Goal: Task Accomplishment & Management: Manage account settings

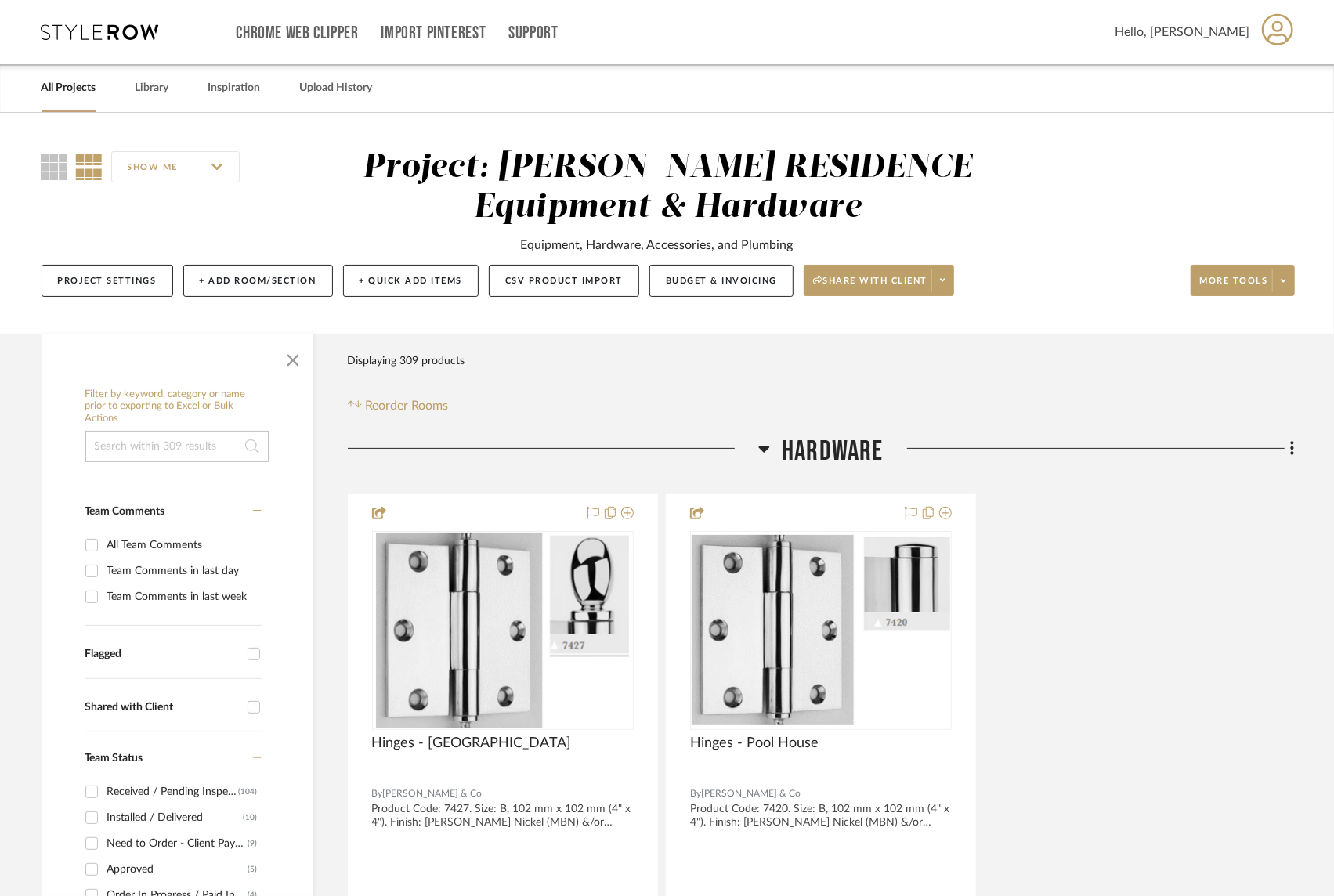
click at [75, 93] on link "All Projects" at bounding box center [69, 88] width 55 height 21
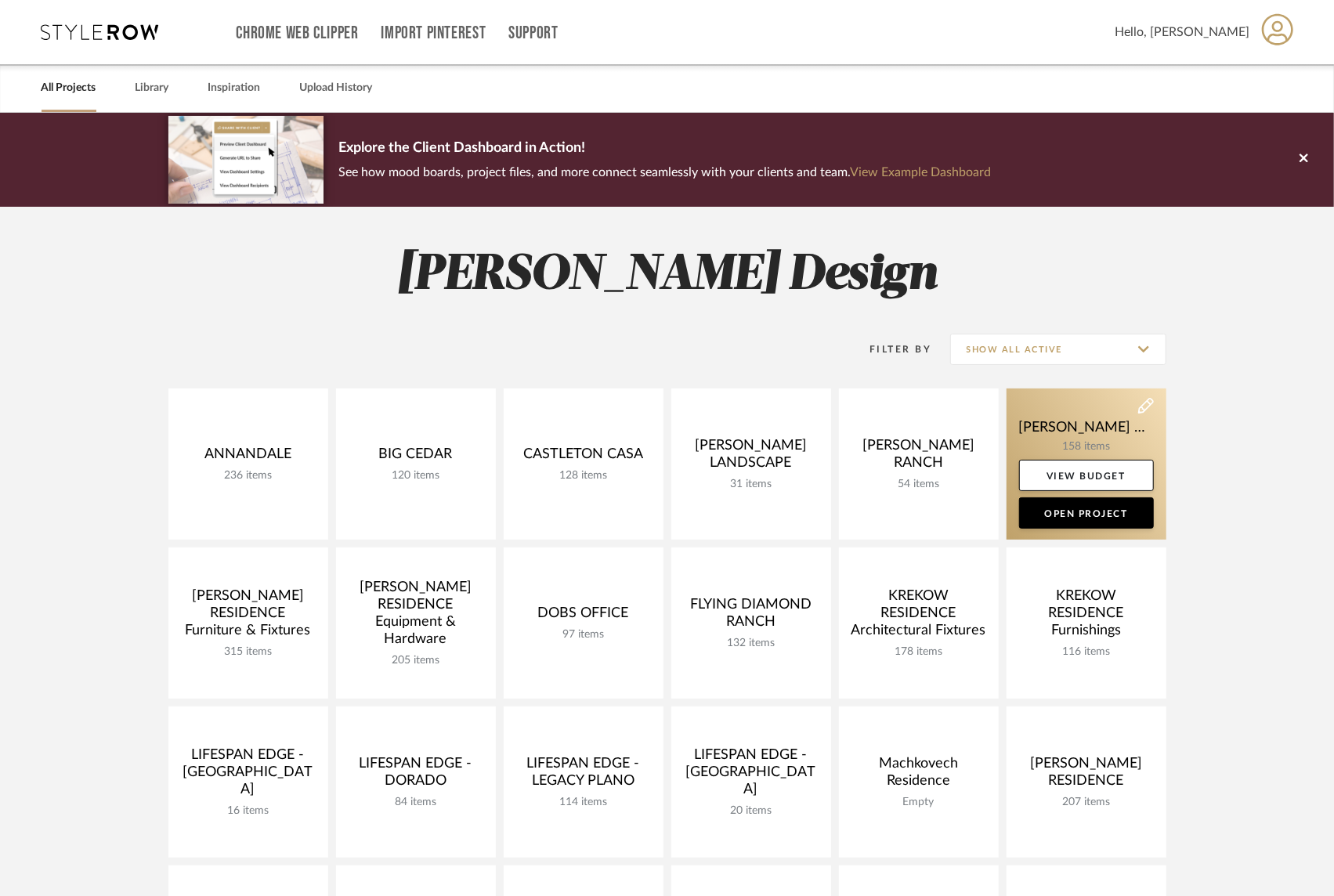
click at [1052, 434] on link at bounding box center [1086, 464] width 160 height 151
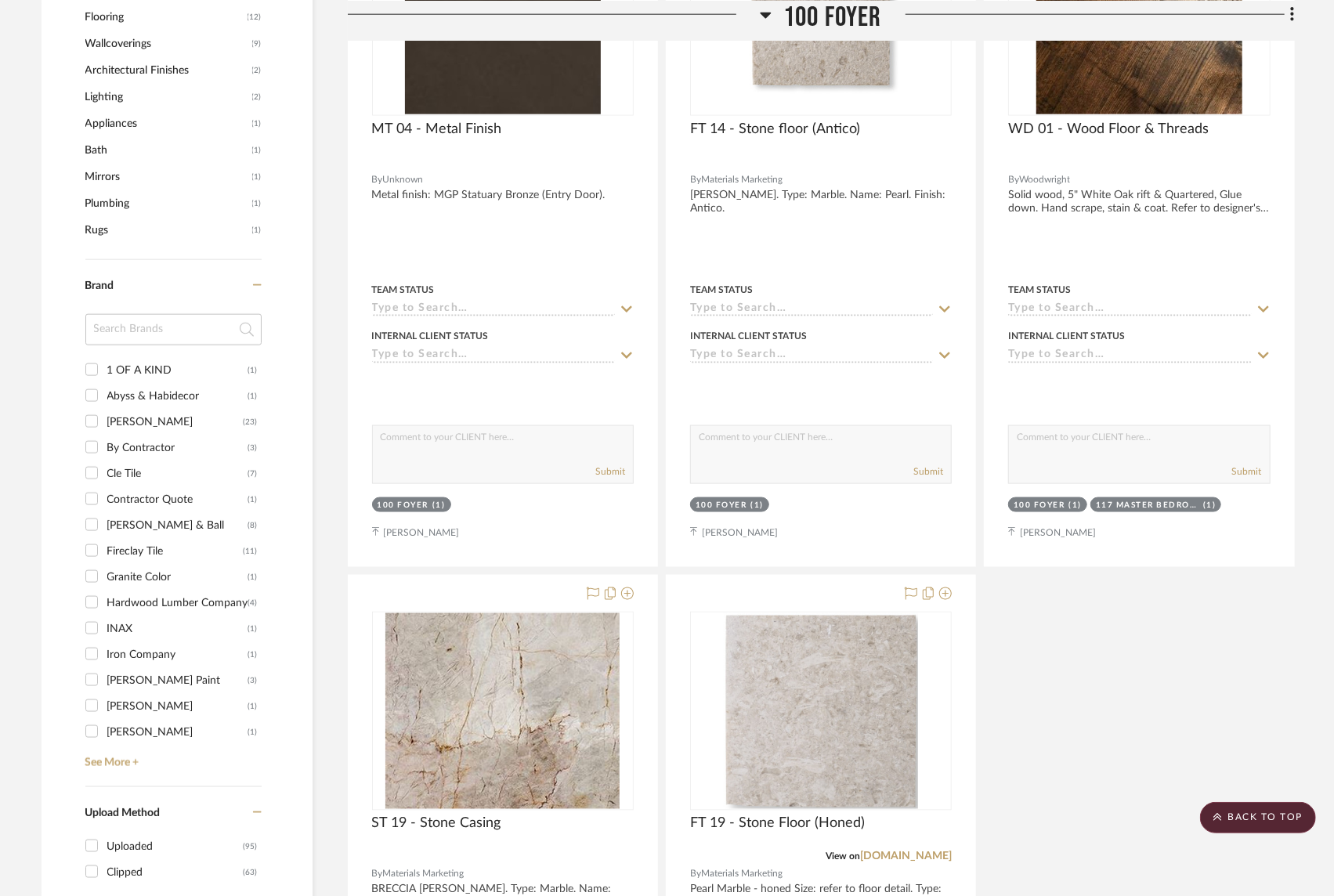
scroll to position [1530, 0]
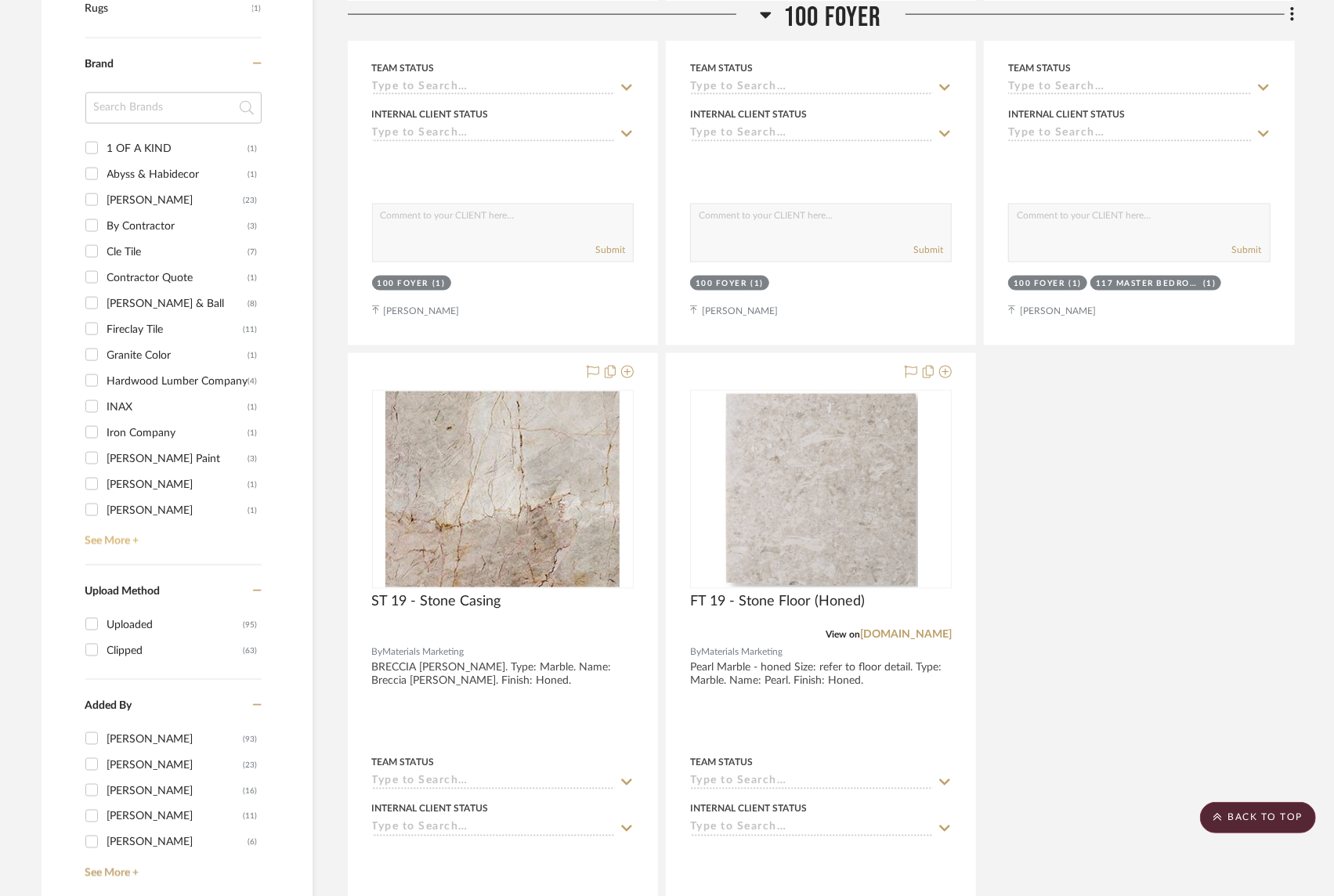
click at [132, 523] on link "See More +" at bounding box center [172, 535] width 180 height 25
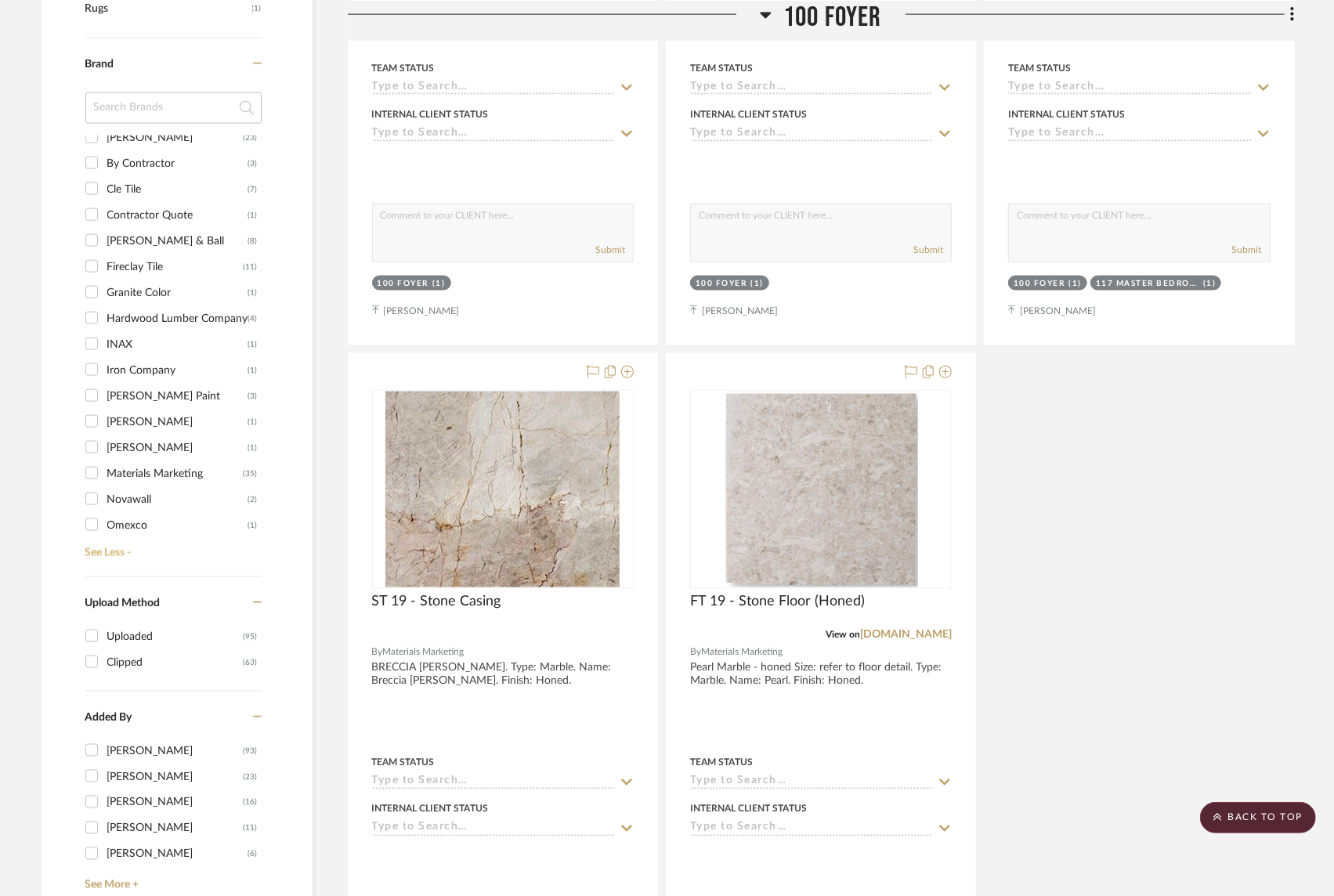
scroll to position [93, 0]
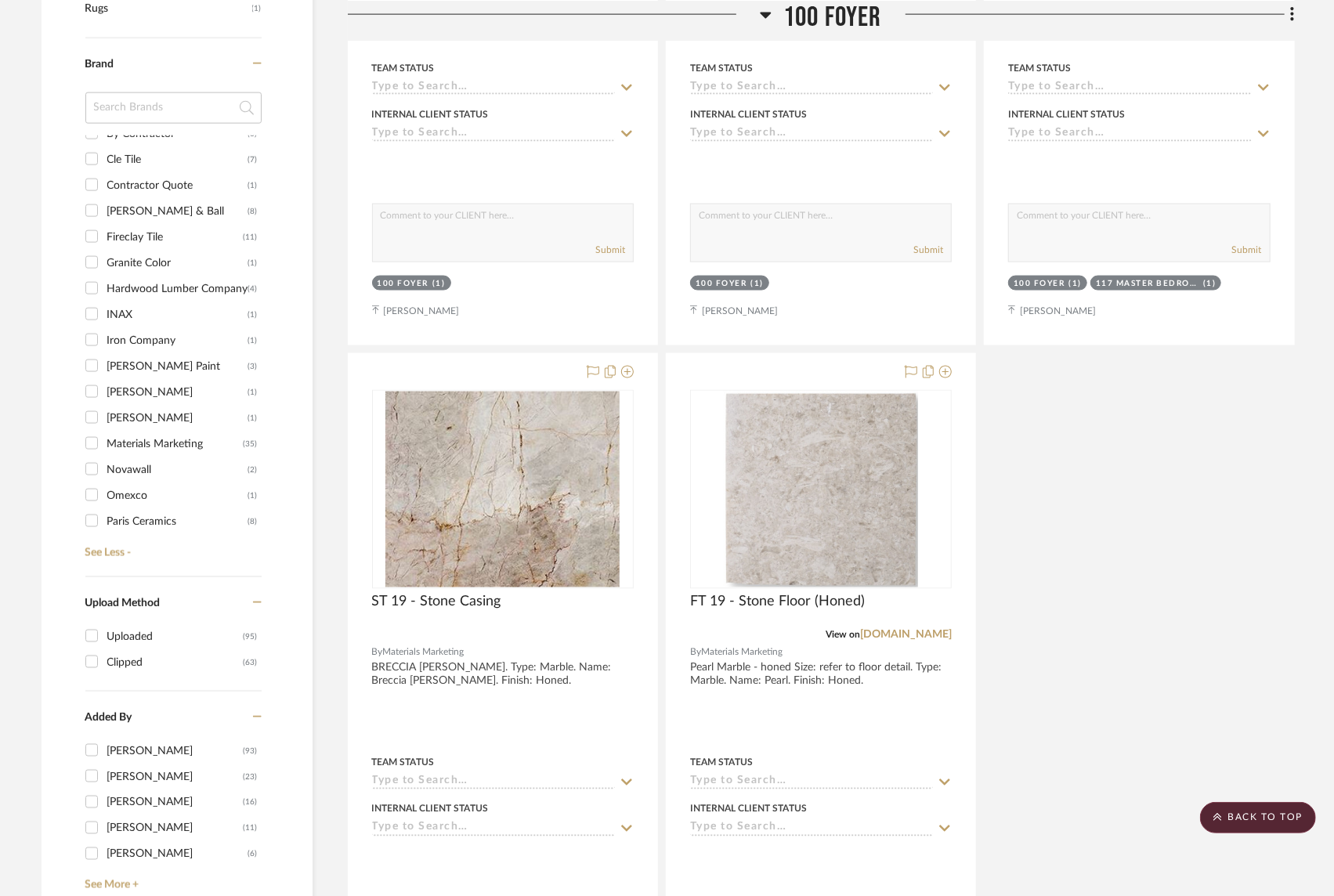
click at [153, 431] on div "Materials Marketing" at bounding box center [175, 444] width 136 height 25
click at [104, 430] on input "Materials Marketing (35)" at bounding box center [92, 443] width 25 height 25
checkbox input "true"
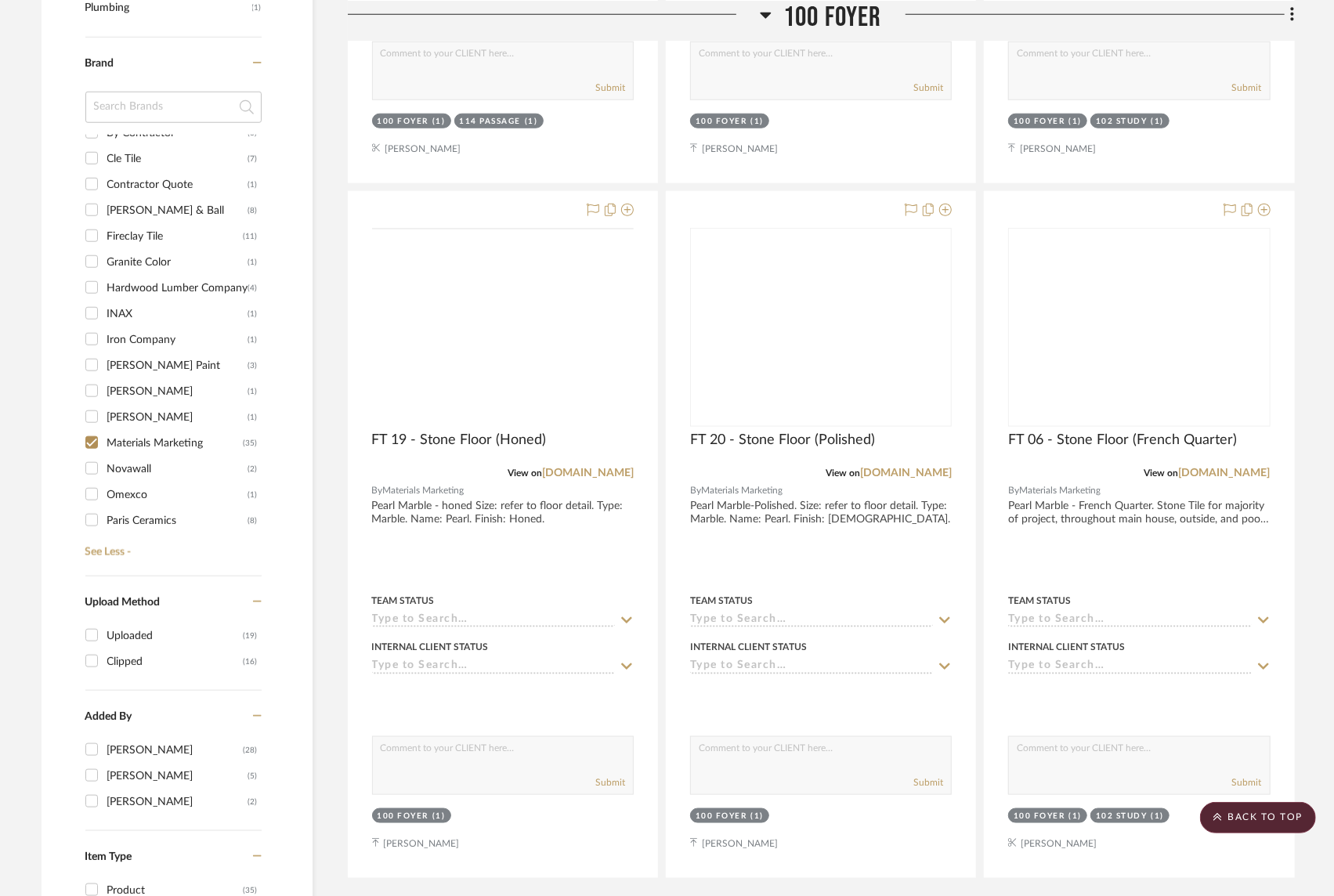
scroll to position [0, 0]
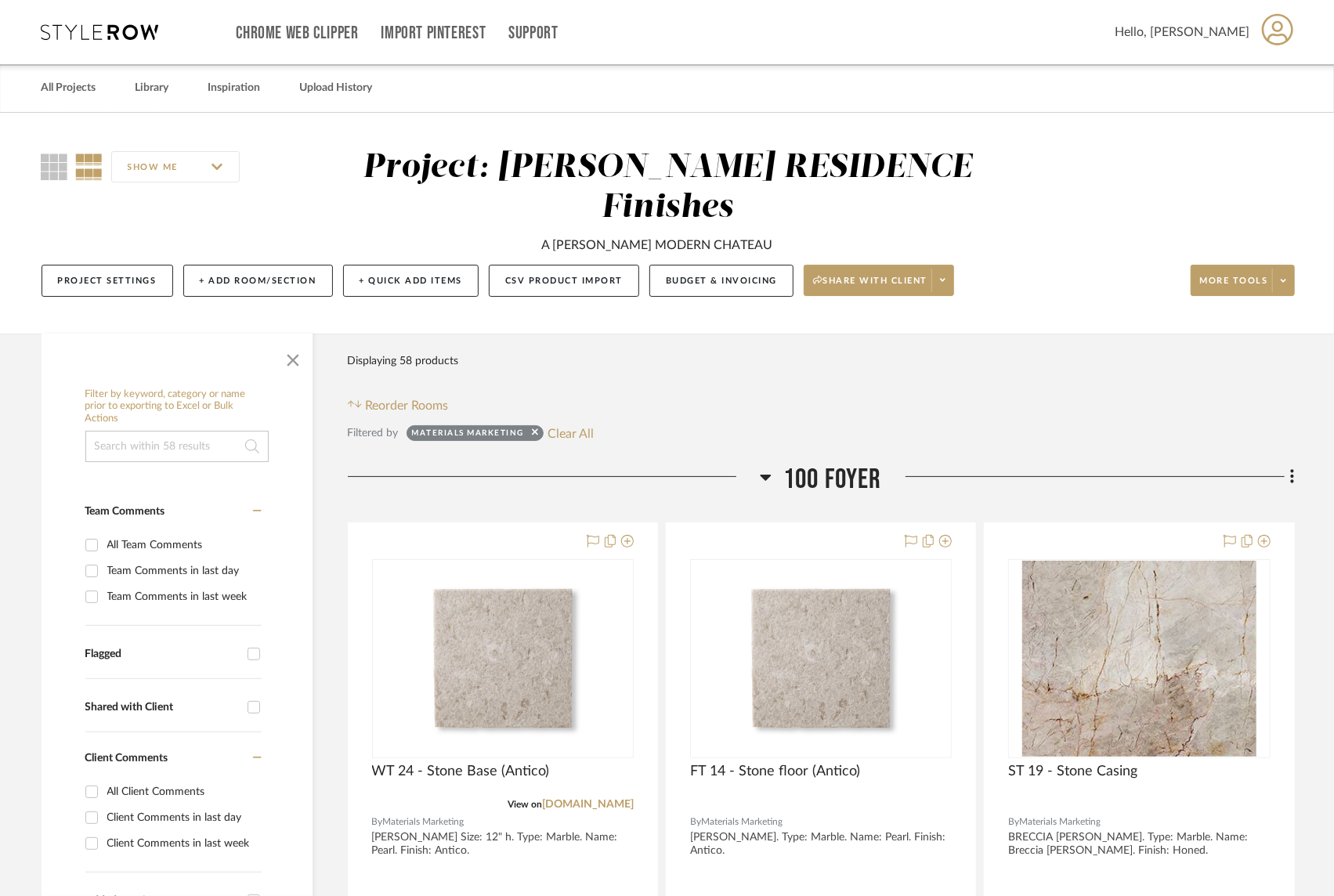
click at [172, 430] on input at bounding box center [177, 445] width 183 height 31
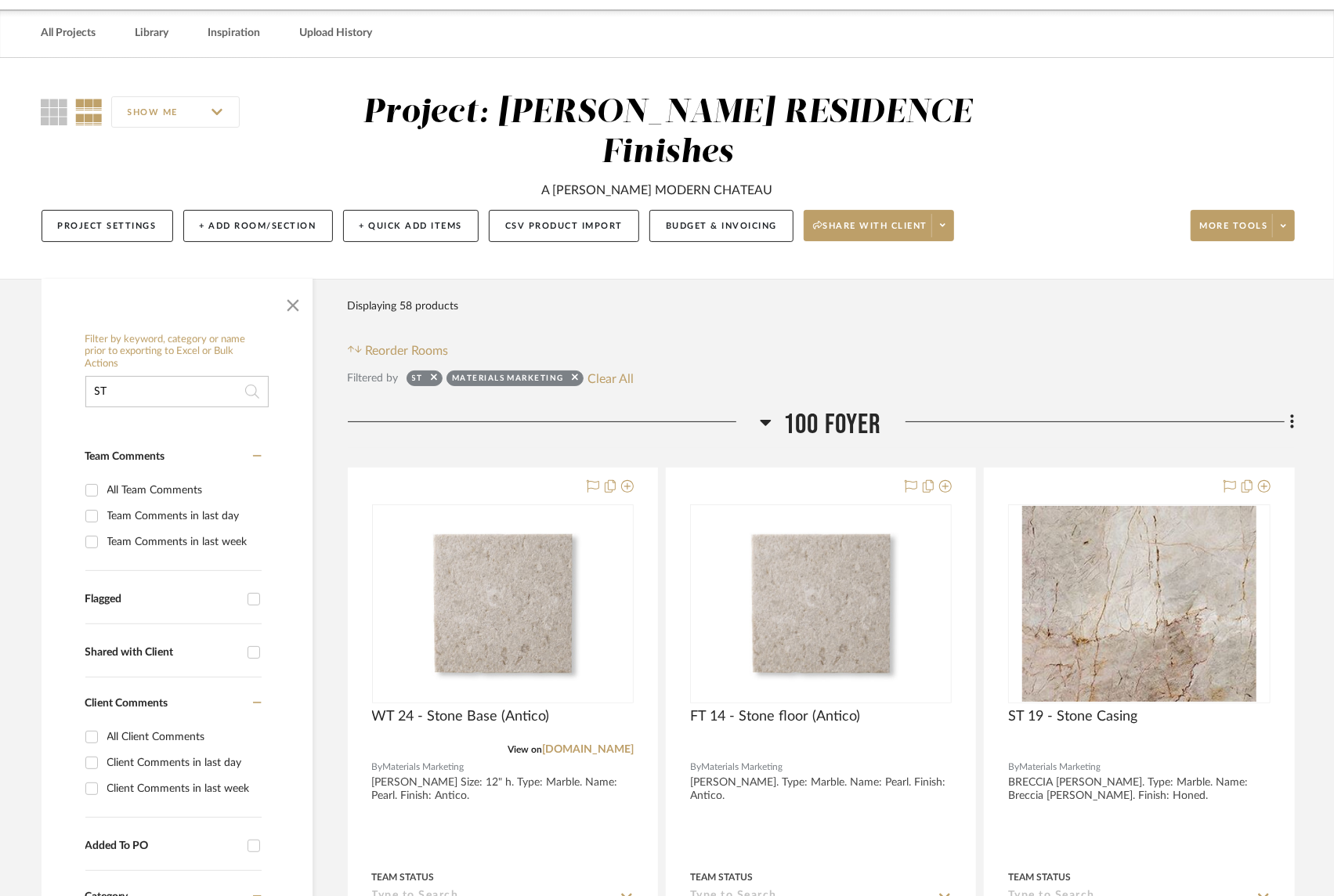
scroll to position [55, 0]
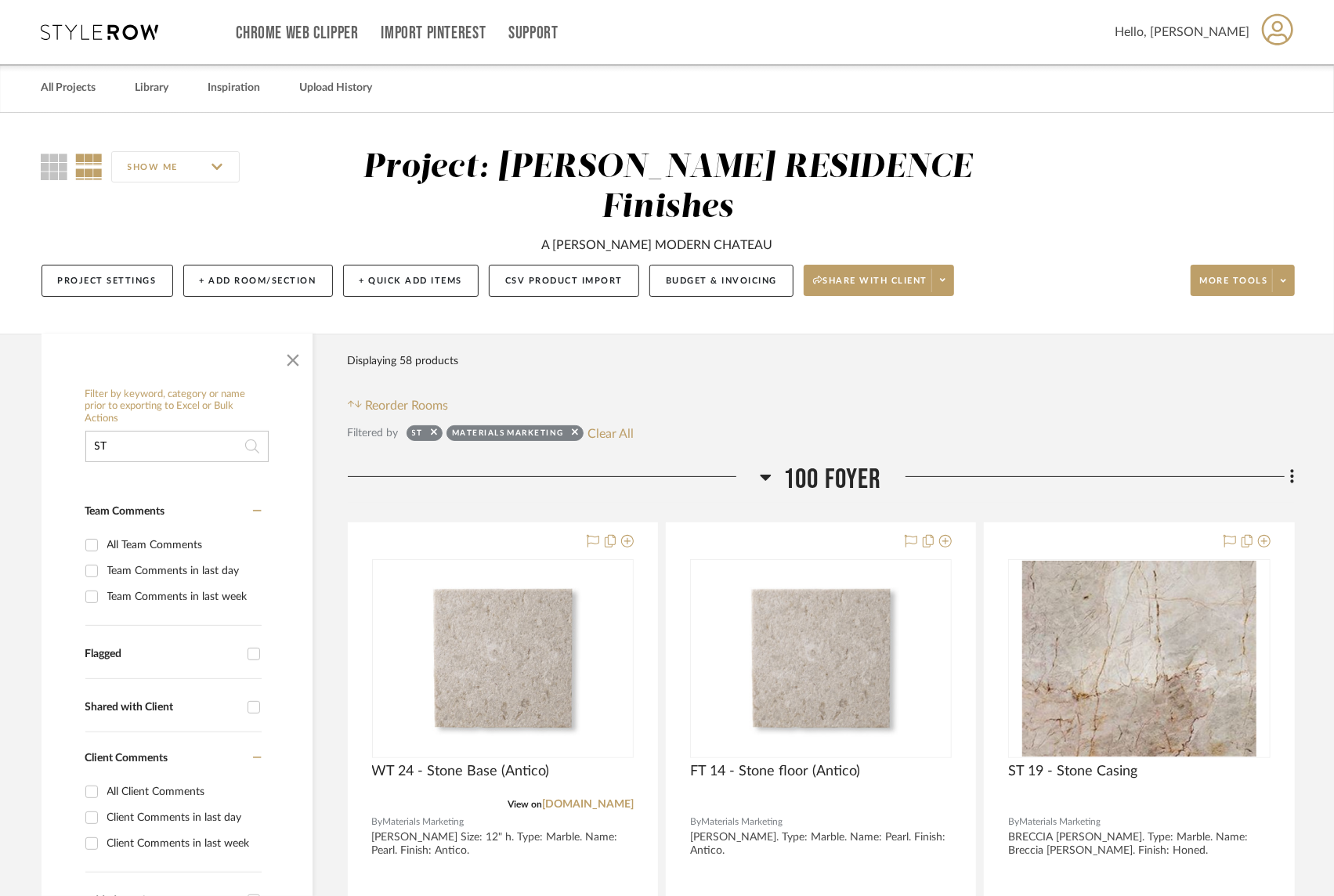
drag, startPoint x: 176, startPoint y: 406, endPoint x: 5, endPoint y: 402, distance: 171.0
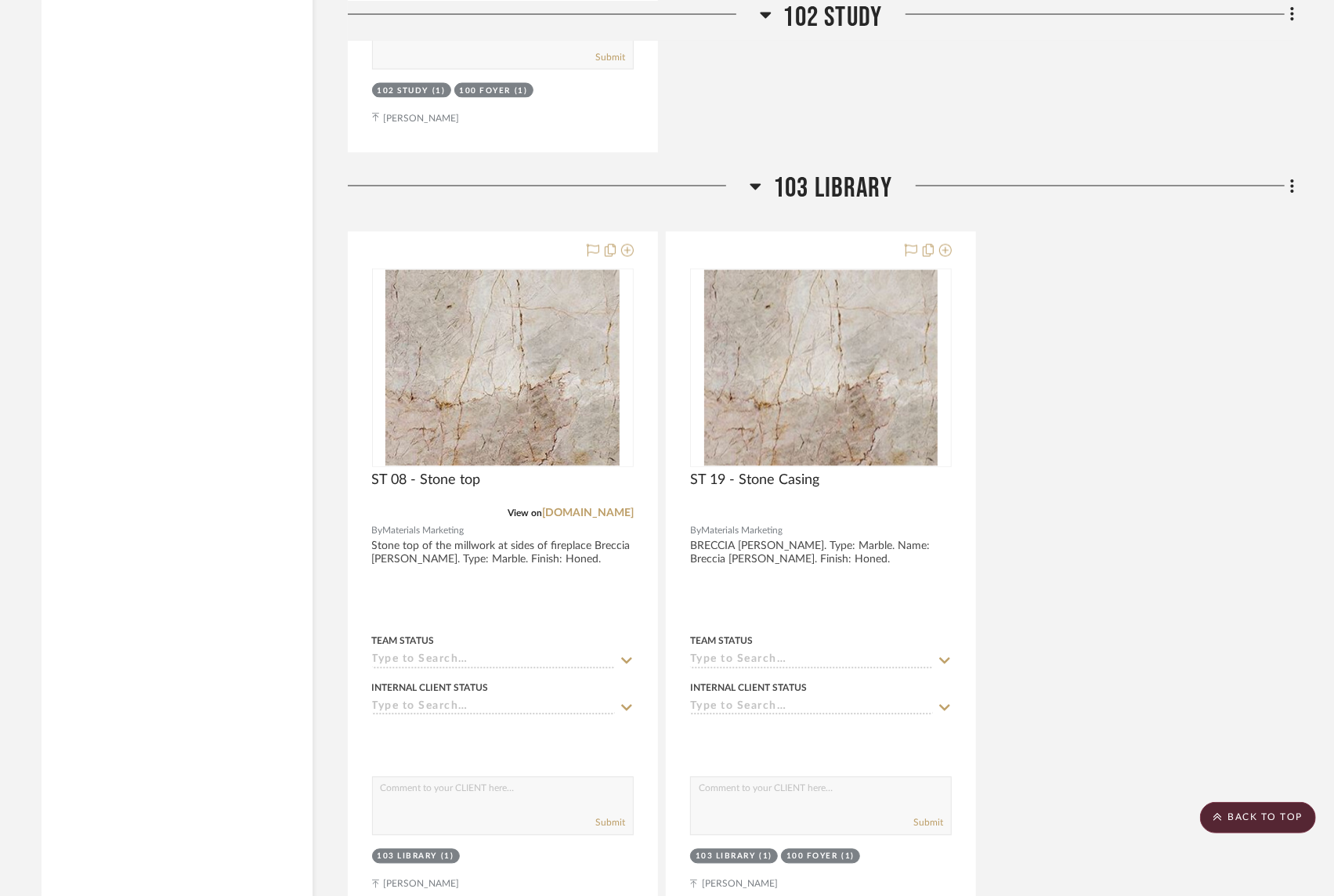
scroll to position [1917, 0]
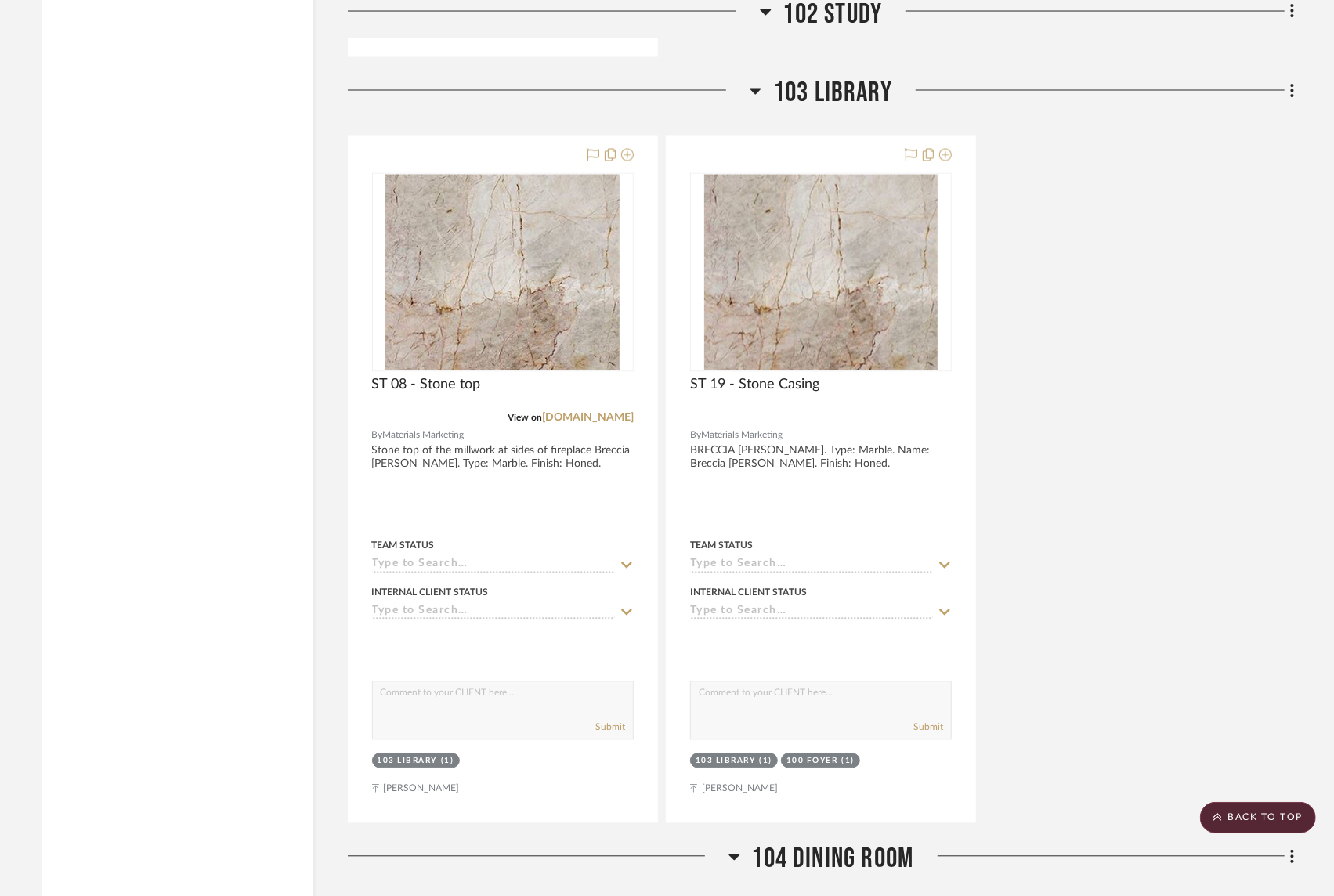
type input "Breccia"
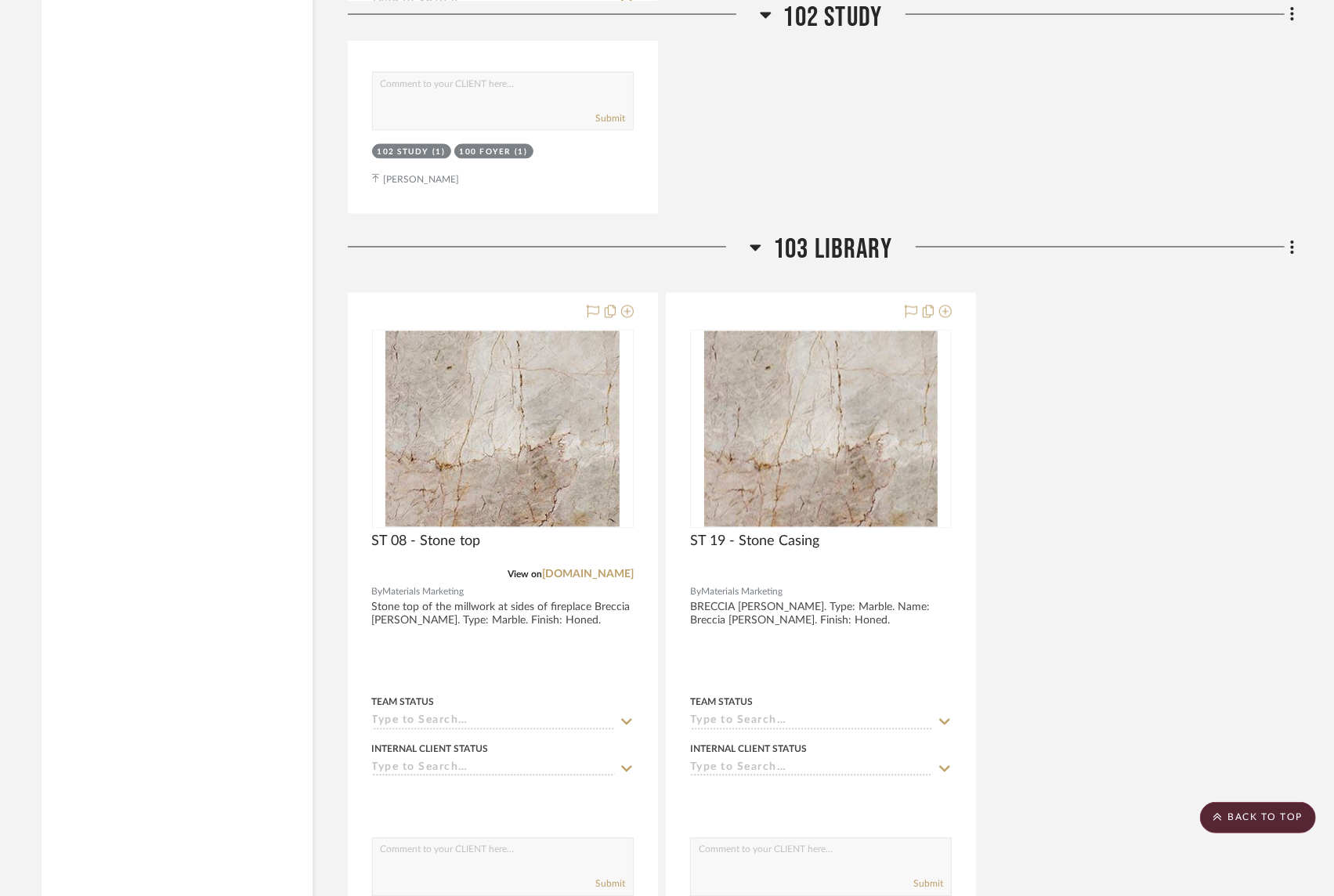
scroll to position [0, 0]
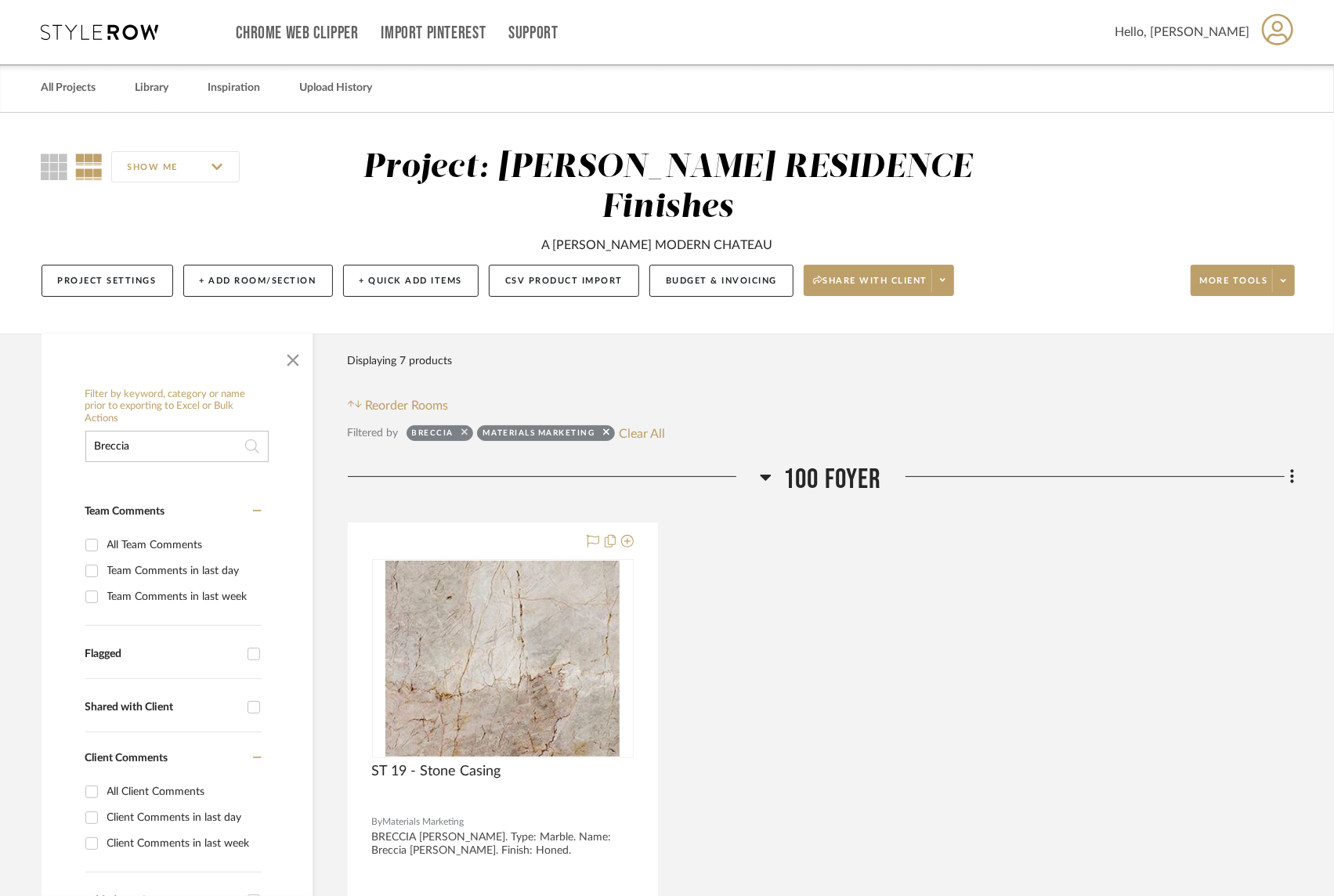
click at [464, 427] on icon at bounding box center [464, 432] width 6 height 11
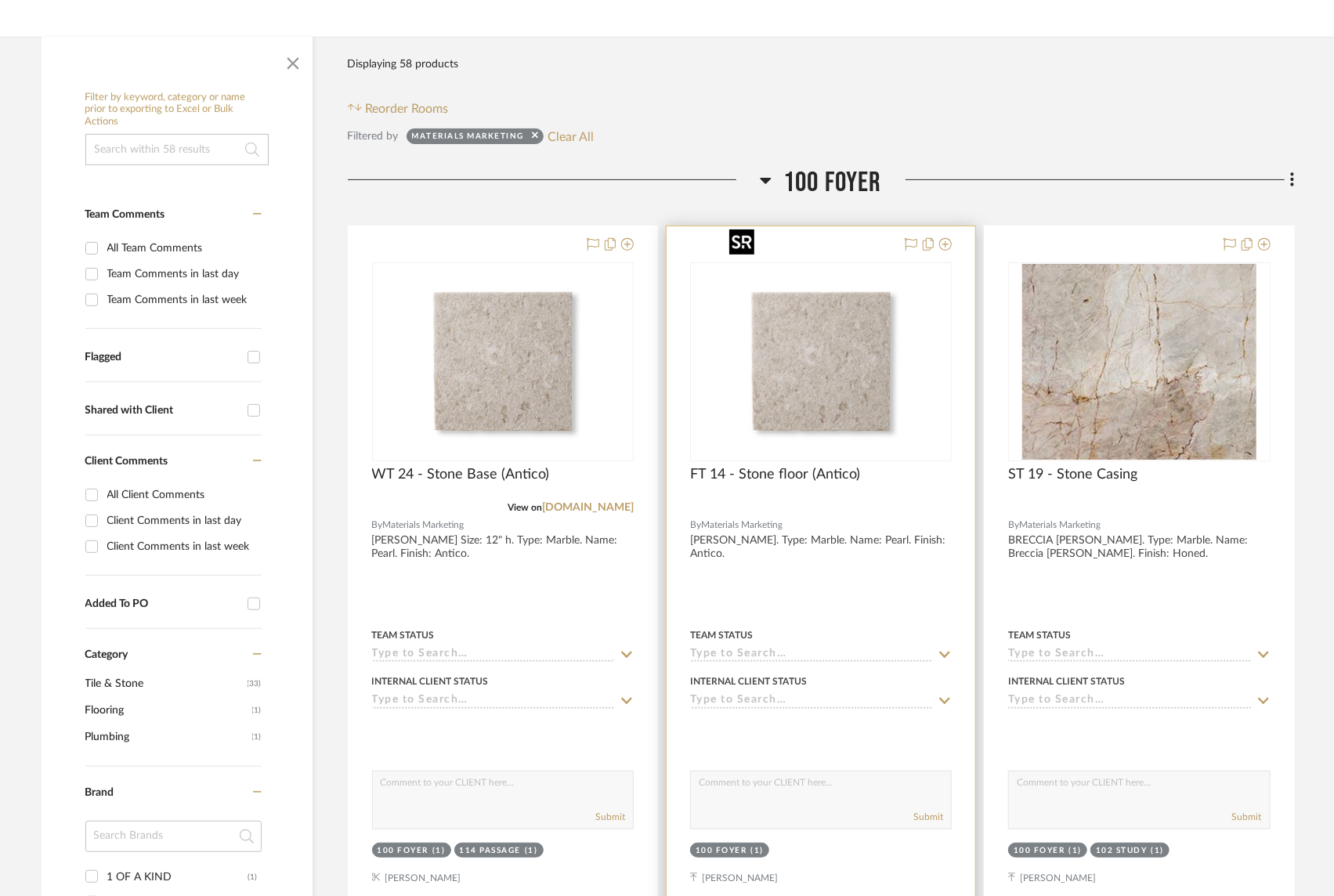
scroll to position [305, 0]
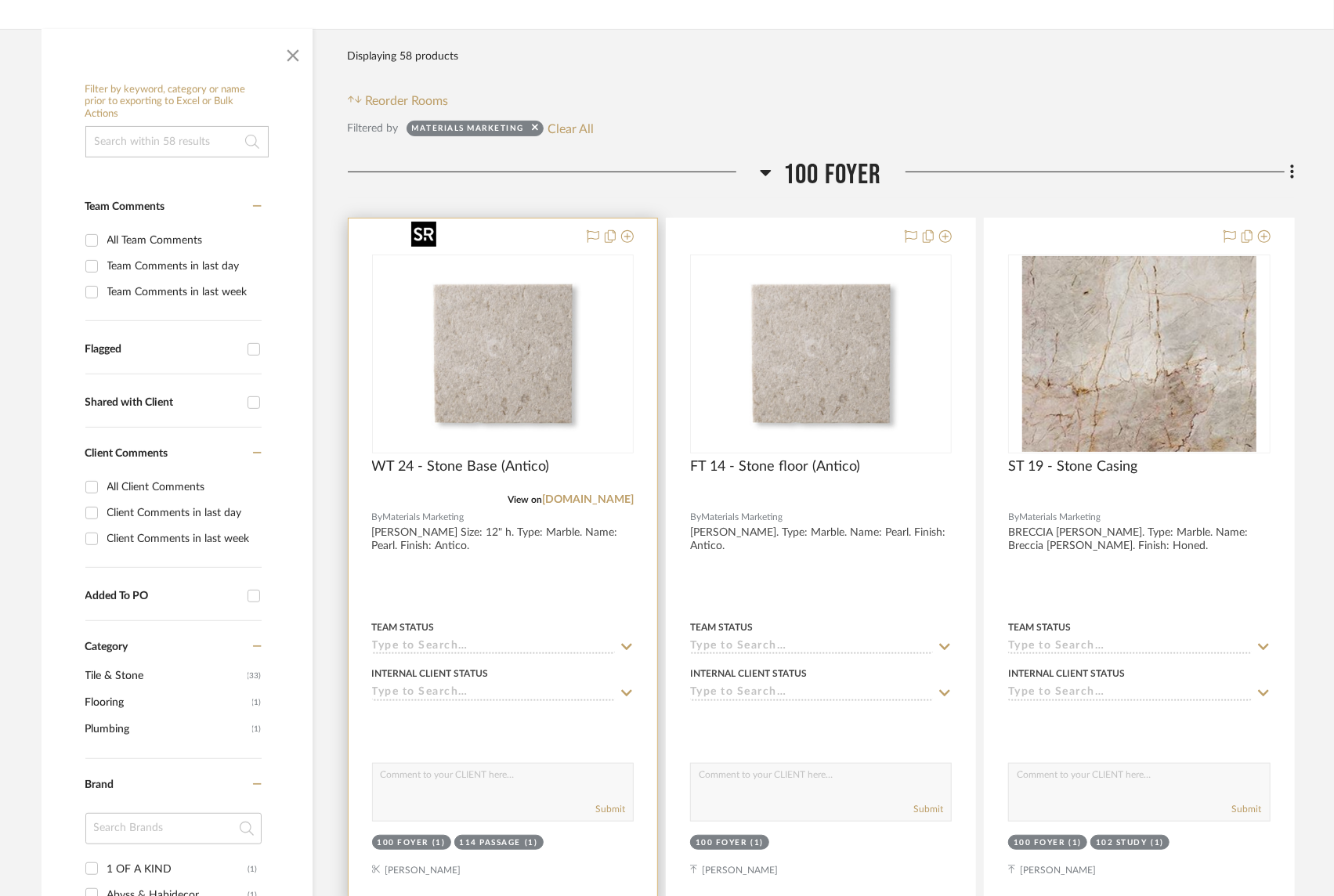
click at [0, 0] on img at bounding box center [0, 0] width 0 height 0
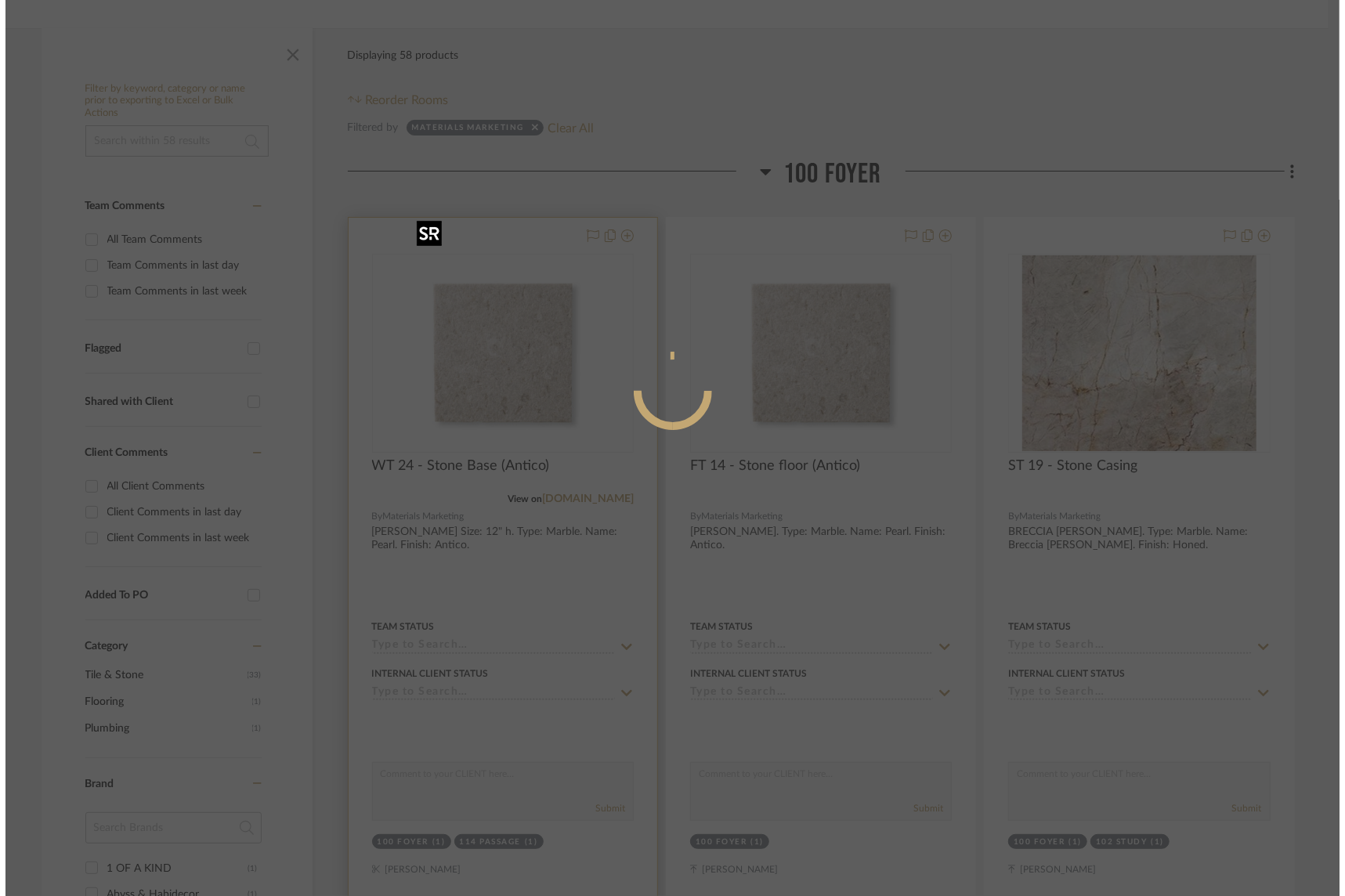
scroll to position [0, 0]
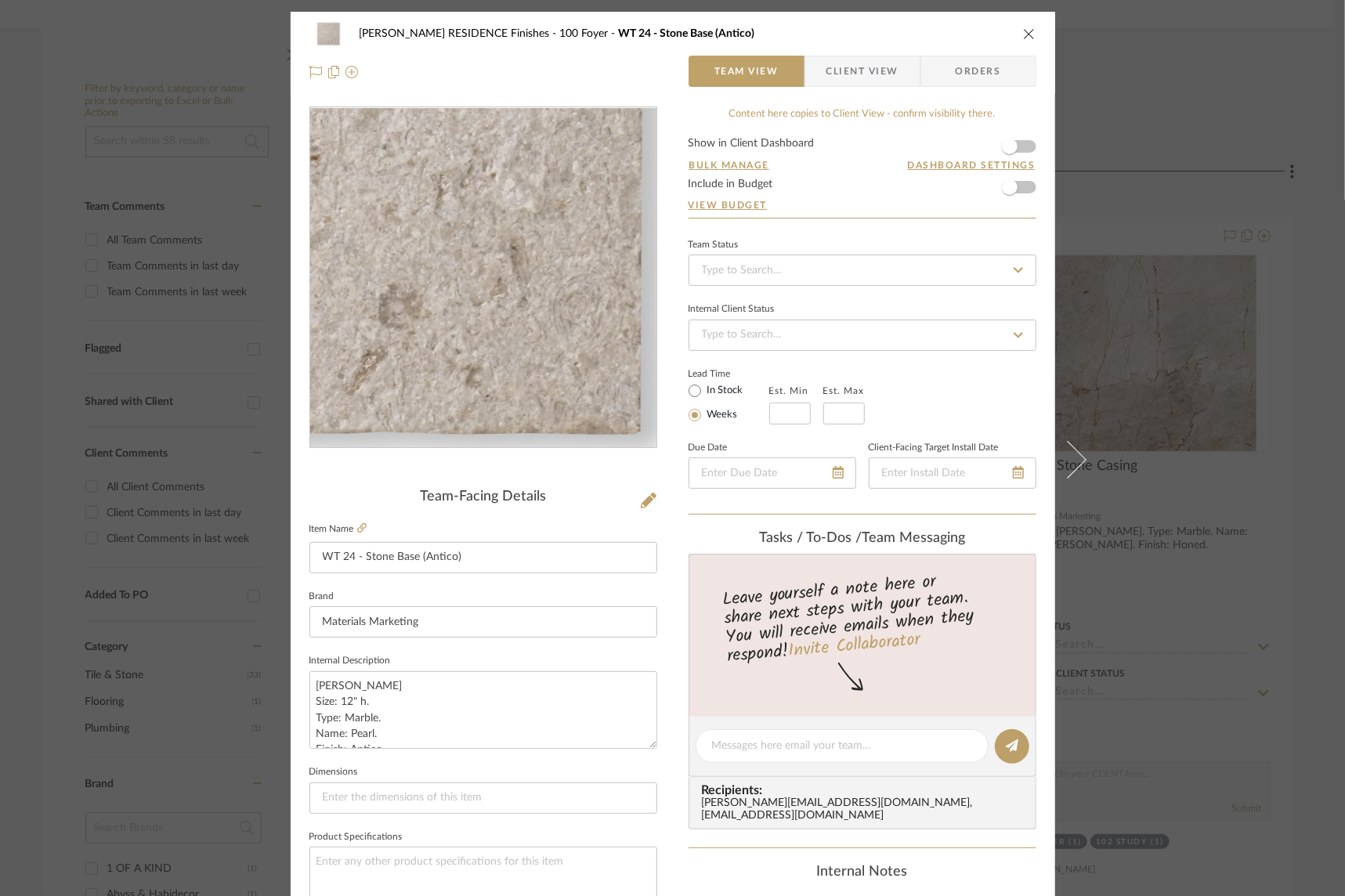
click at [544, 345] on img "0" at bounding box center [483, 277] width 340 height 340
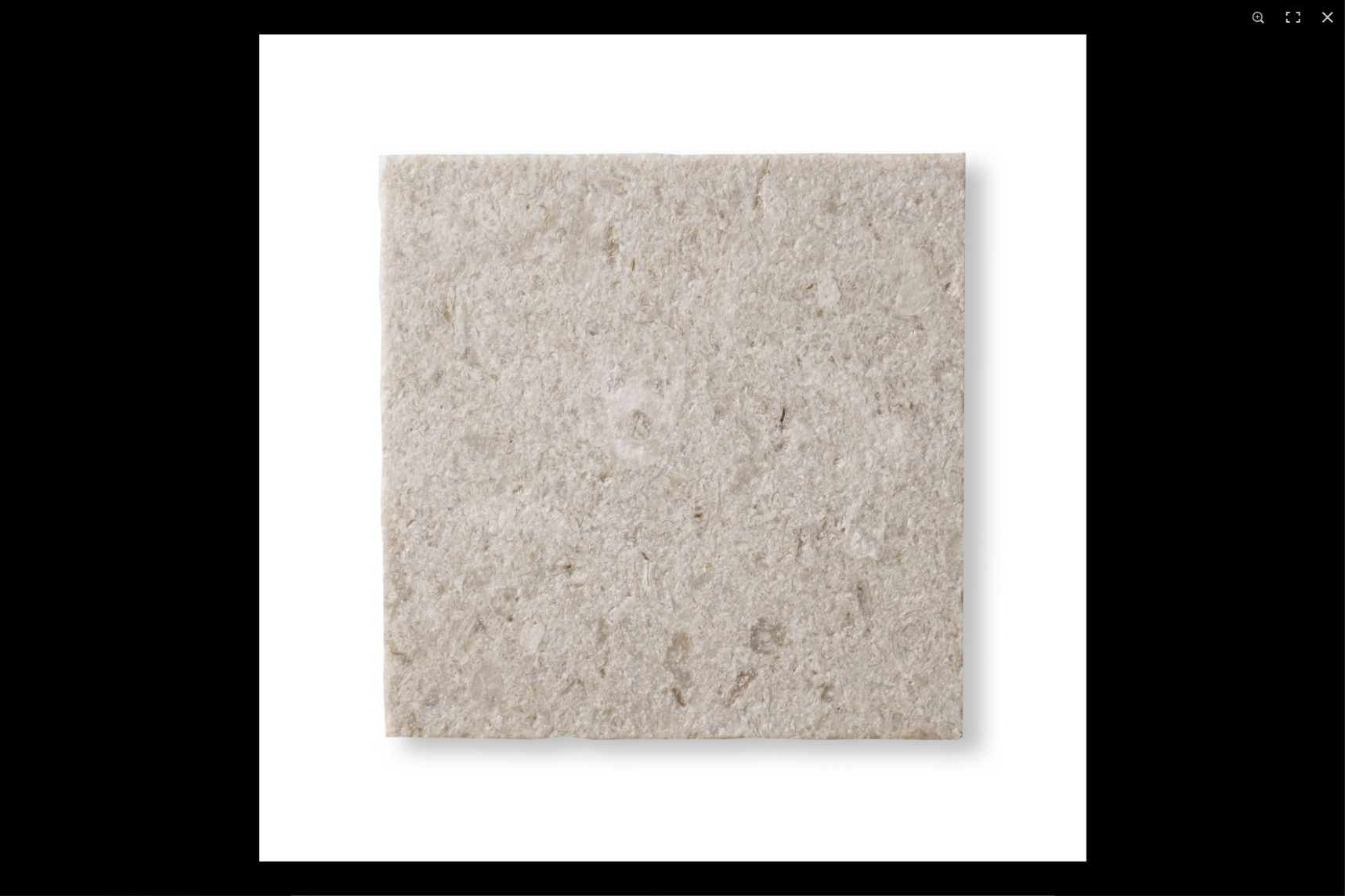
click at [1171, 447] on div at bounding box center [931, 482] width 1345 height 896
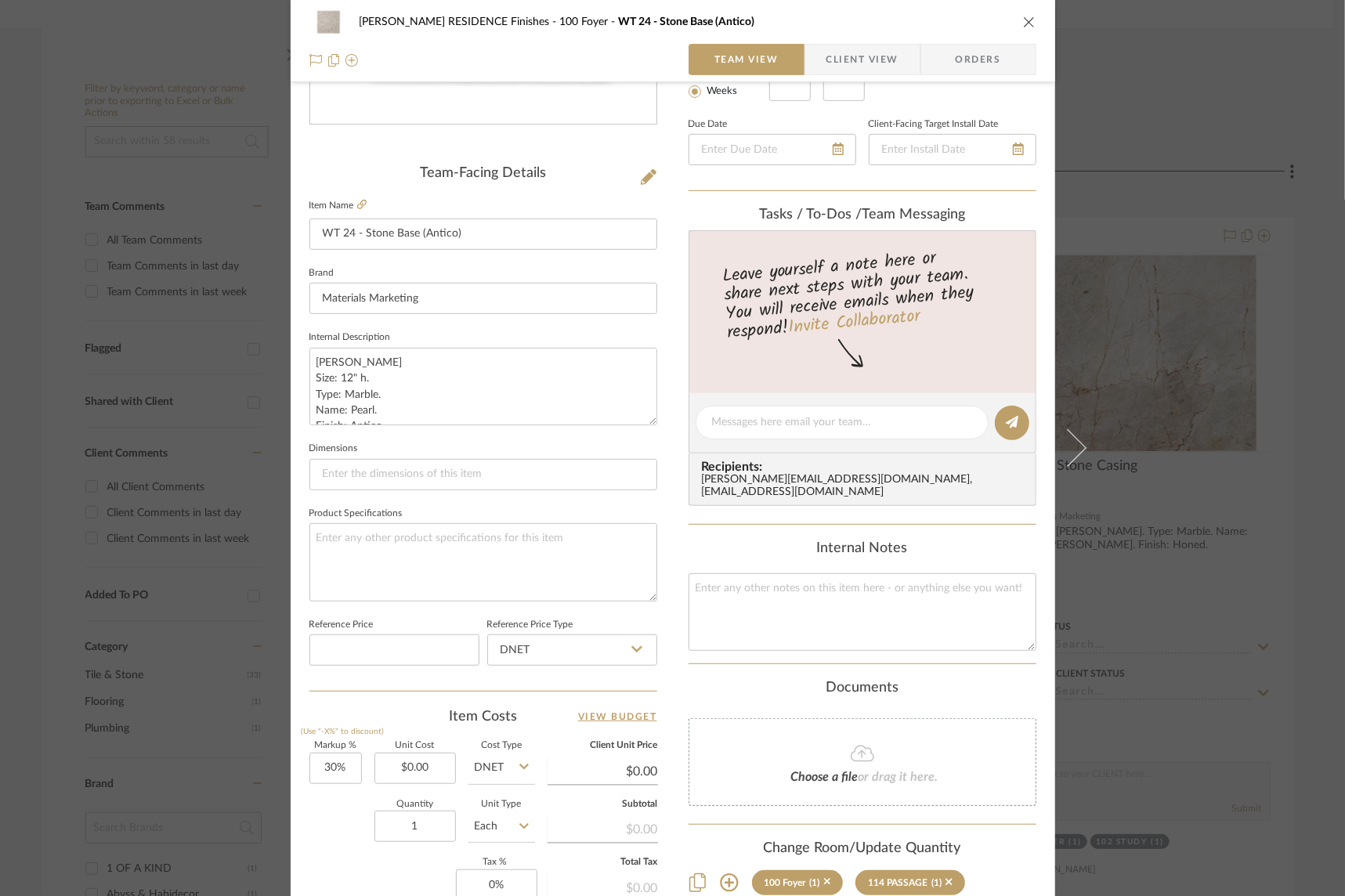
scroll to position [559, 0]
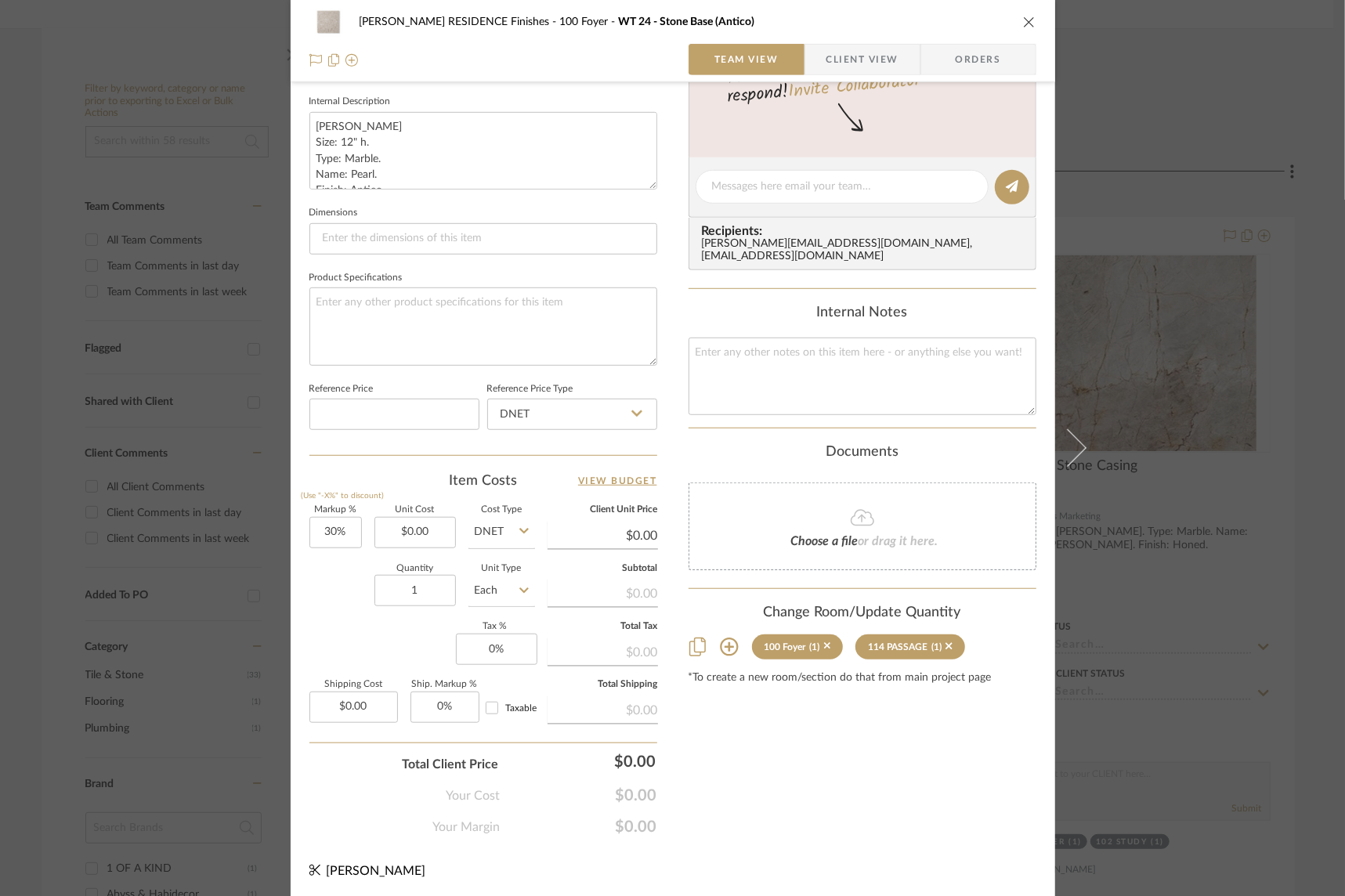
click at [1022, 18] on icon "close" at bounding box center [1029, 22] width 12 height 12
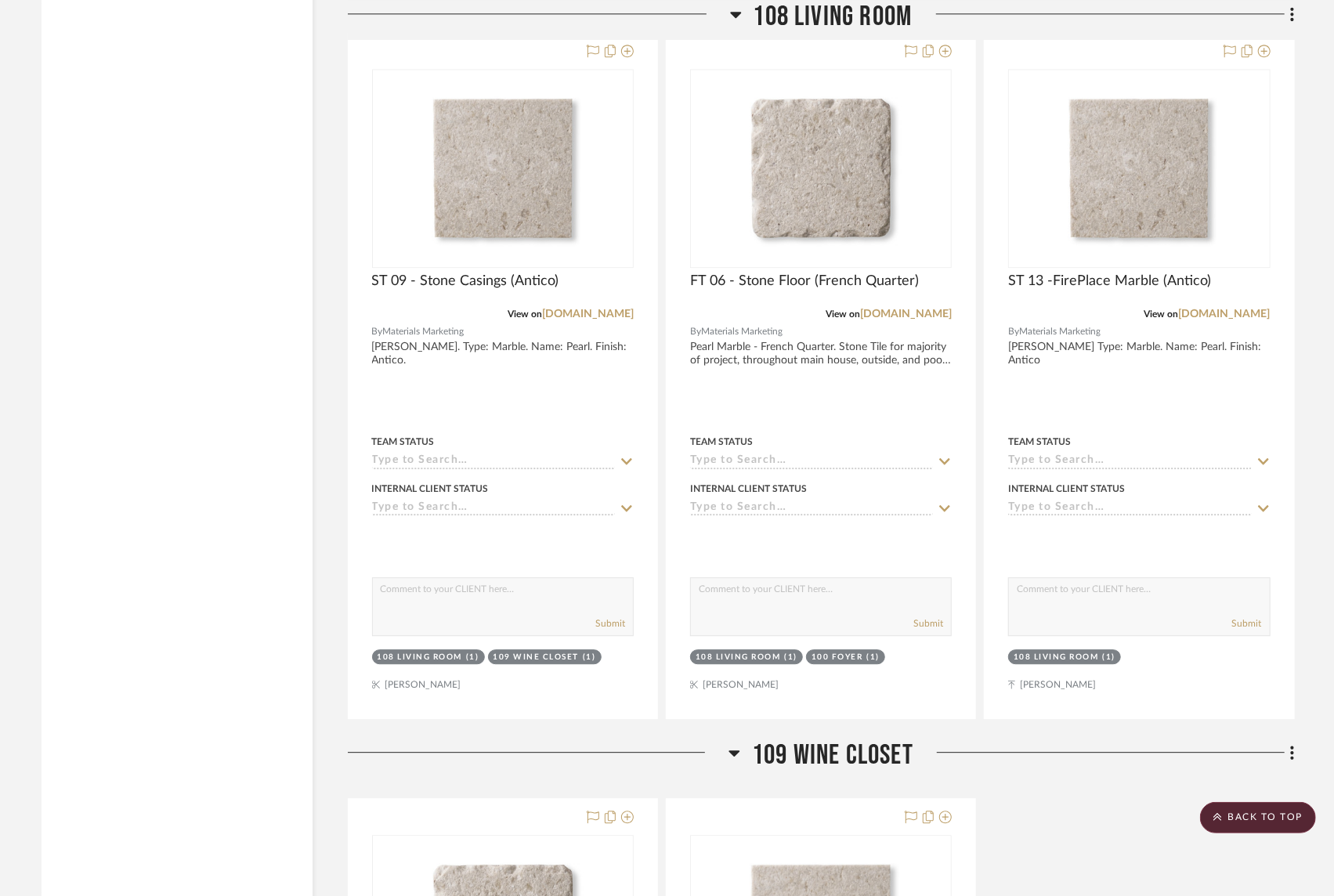
scroll to position [6560, 0]
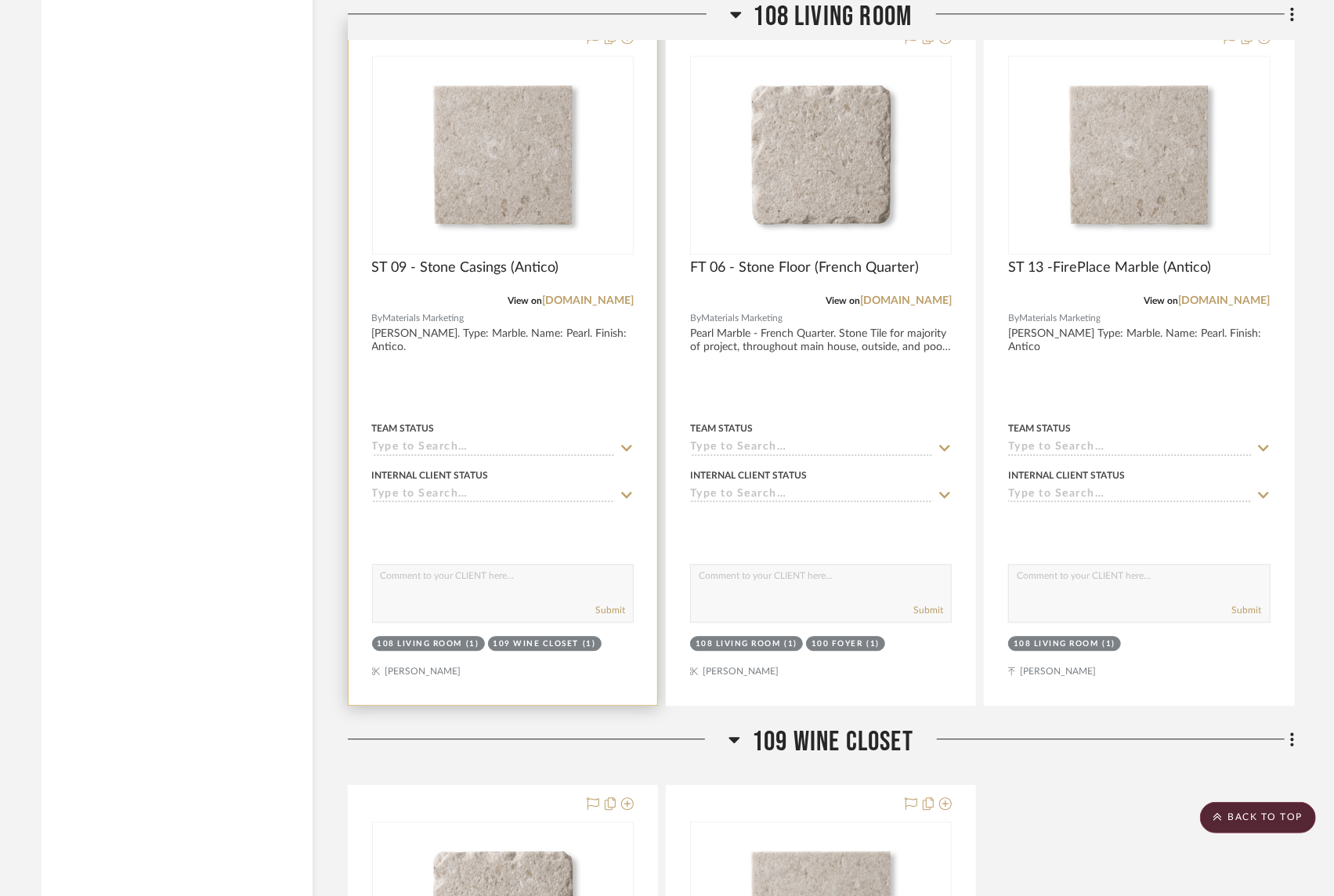
click at [500, 285] on div at bounding box center [502, 361] width 309 height 685
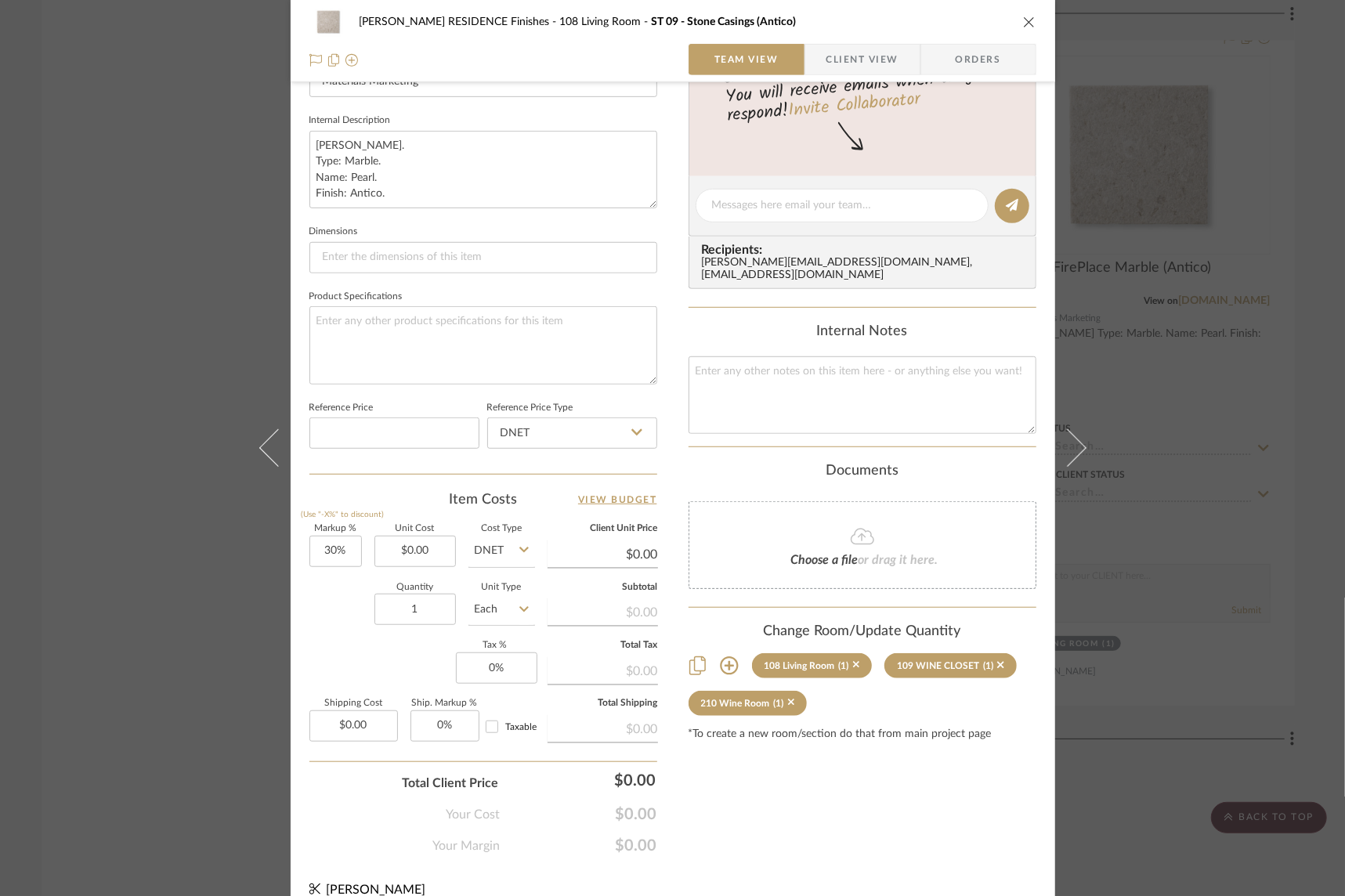
scroll to position [559, 0]
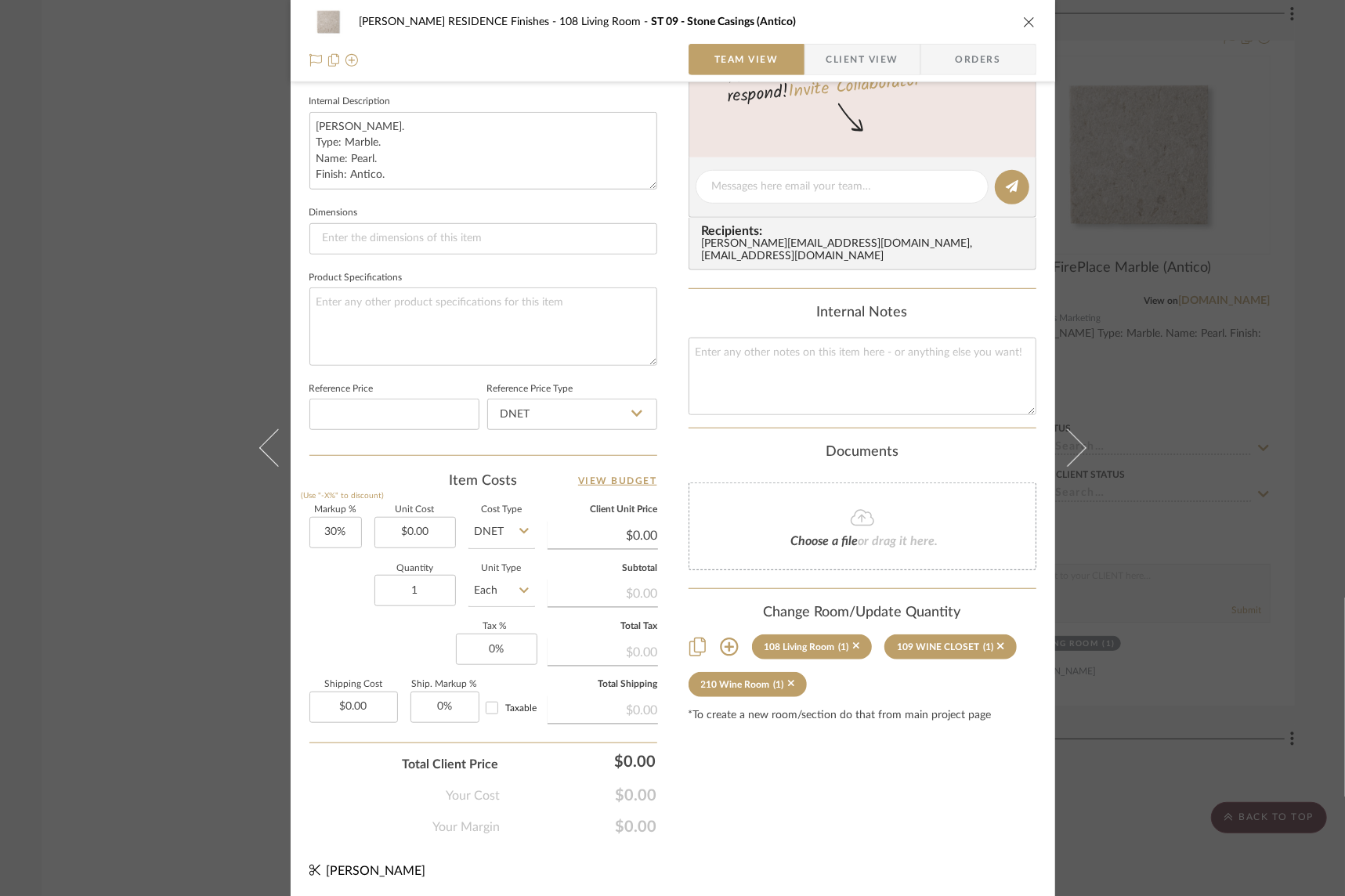
click at [1025, 24] on icon "close" at bounding box center [1029, 22] width 12 height 12
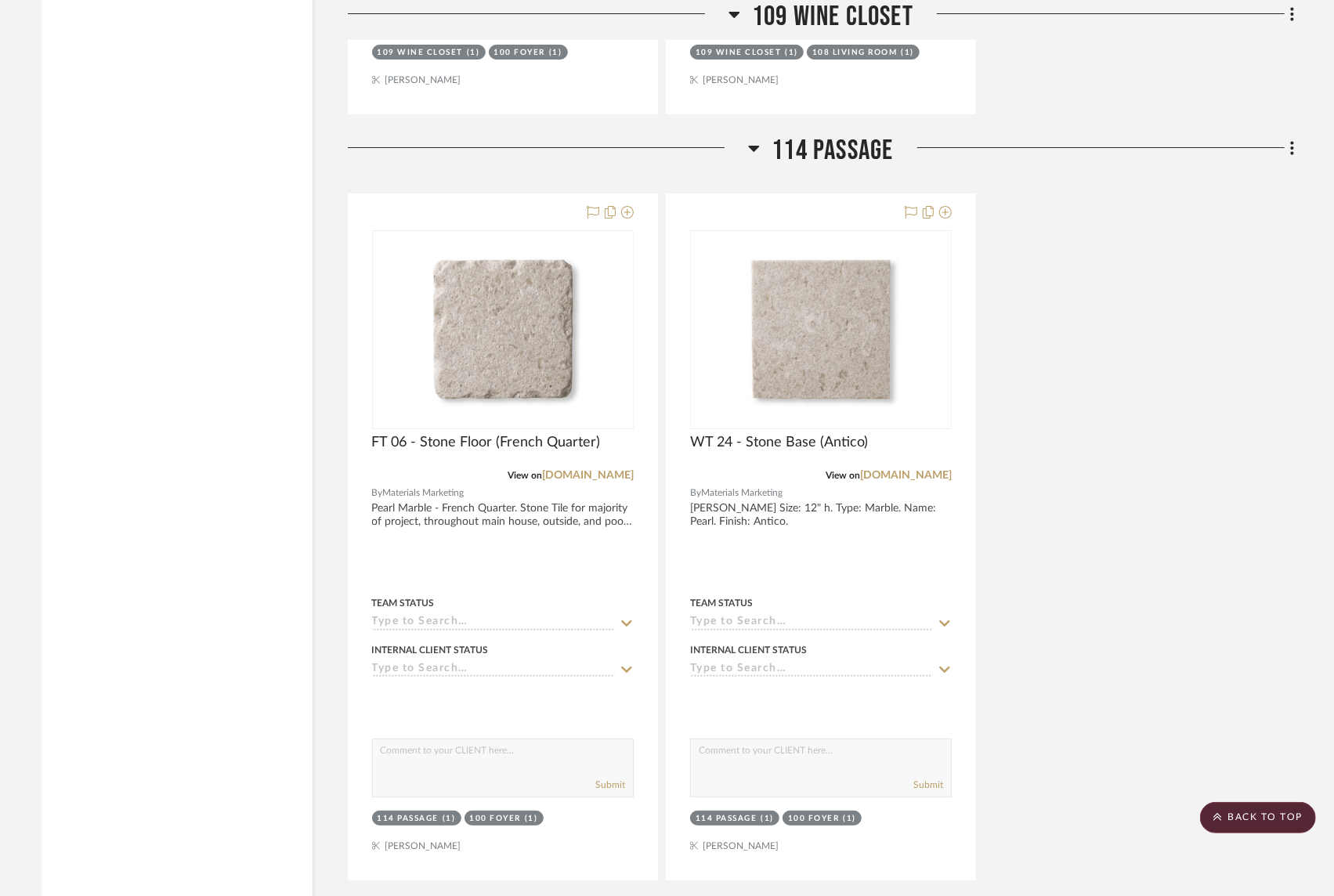
scroll to position [7926, 0]
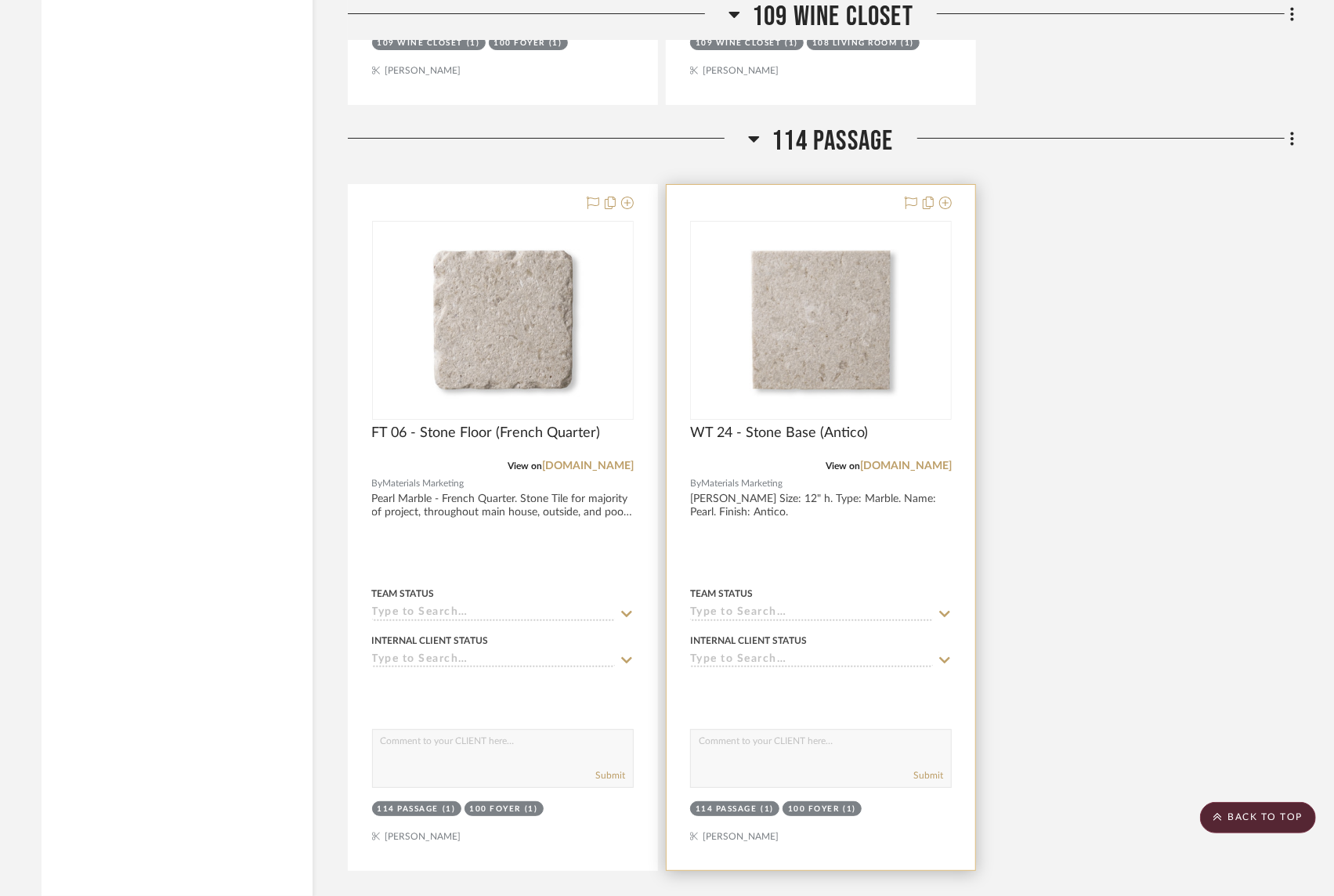
click at [849, 469] on div at bounding box center [820, 527] width 309 height 685
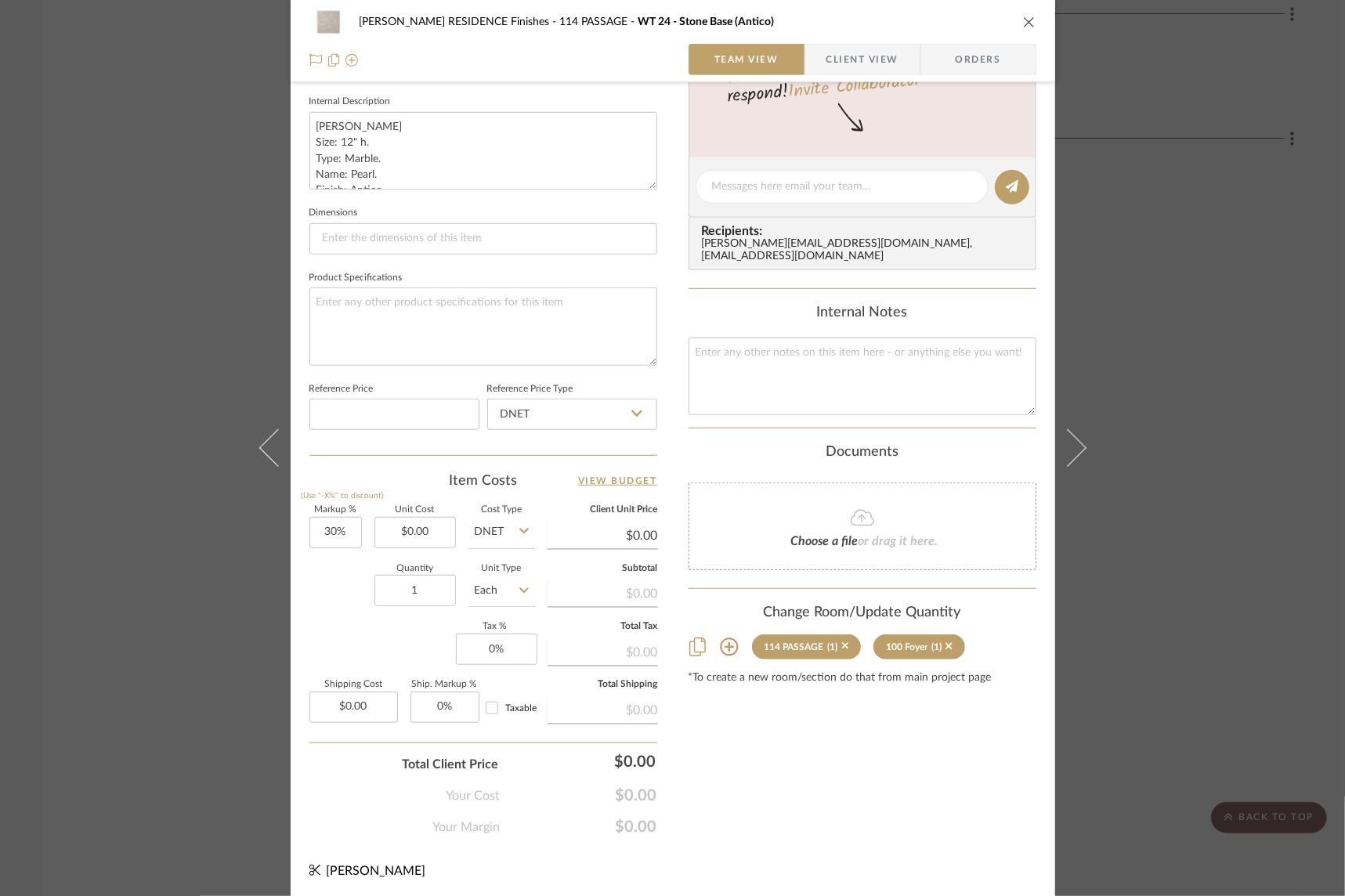
scroll to position [0, 0]
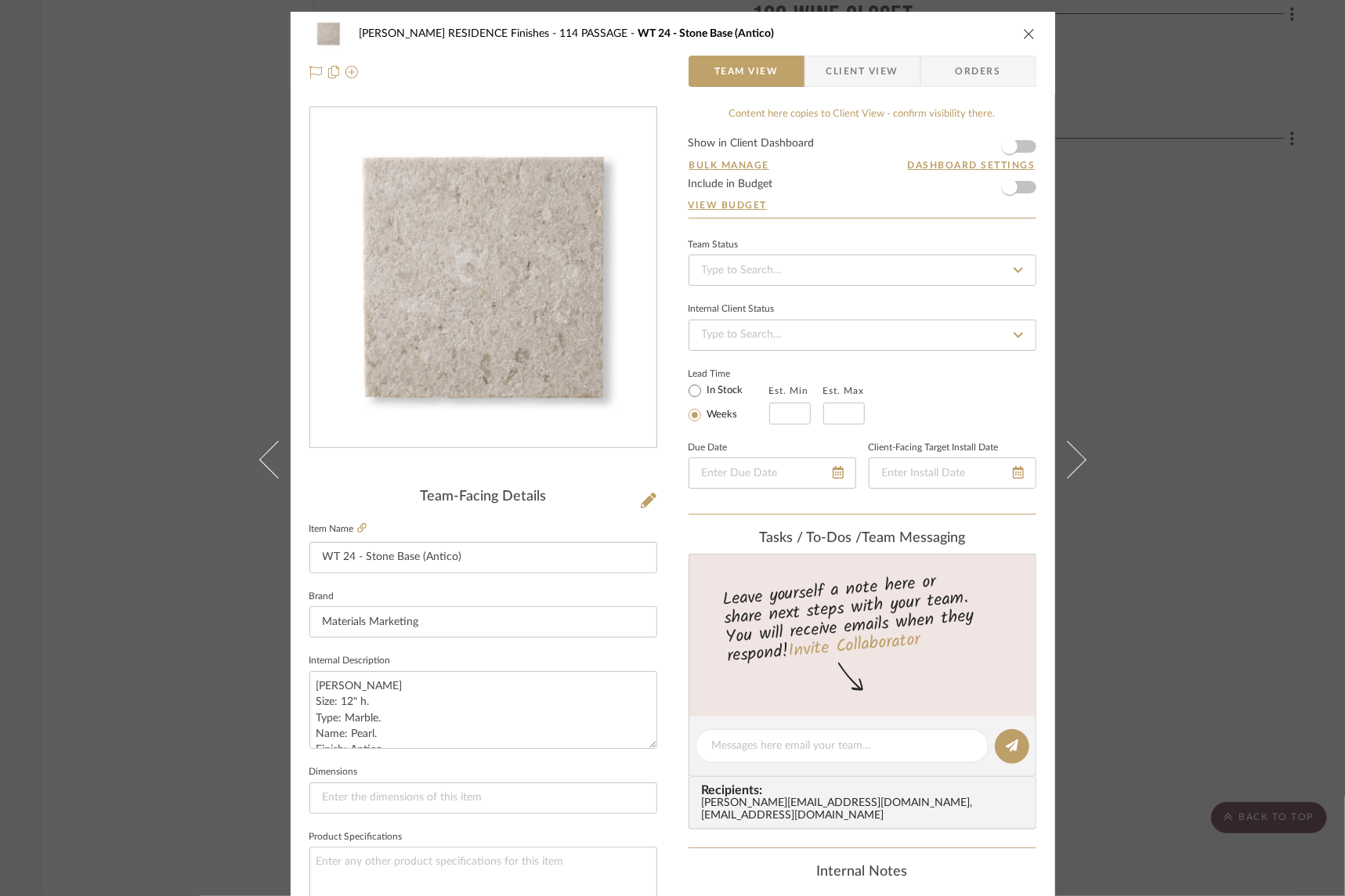
click at [1025, 29] on icon "close" at bounding box center [1029, 34] width 12 height 12
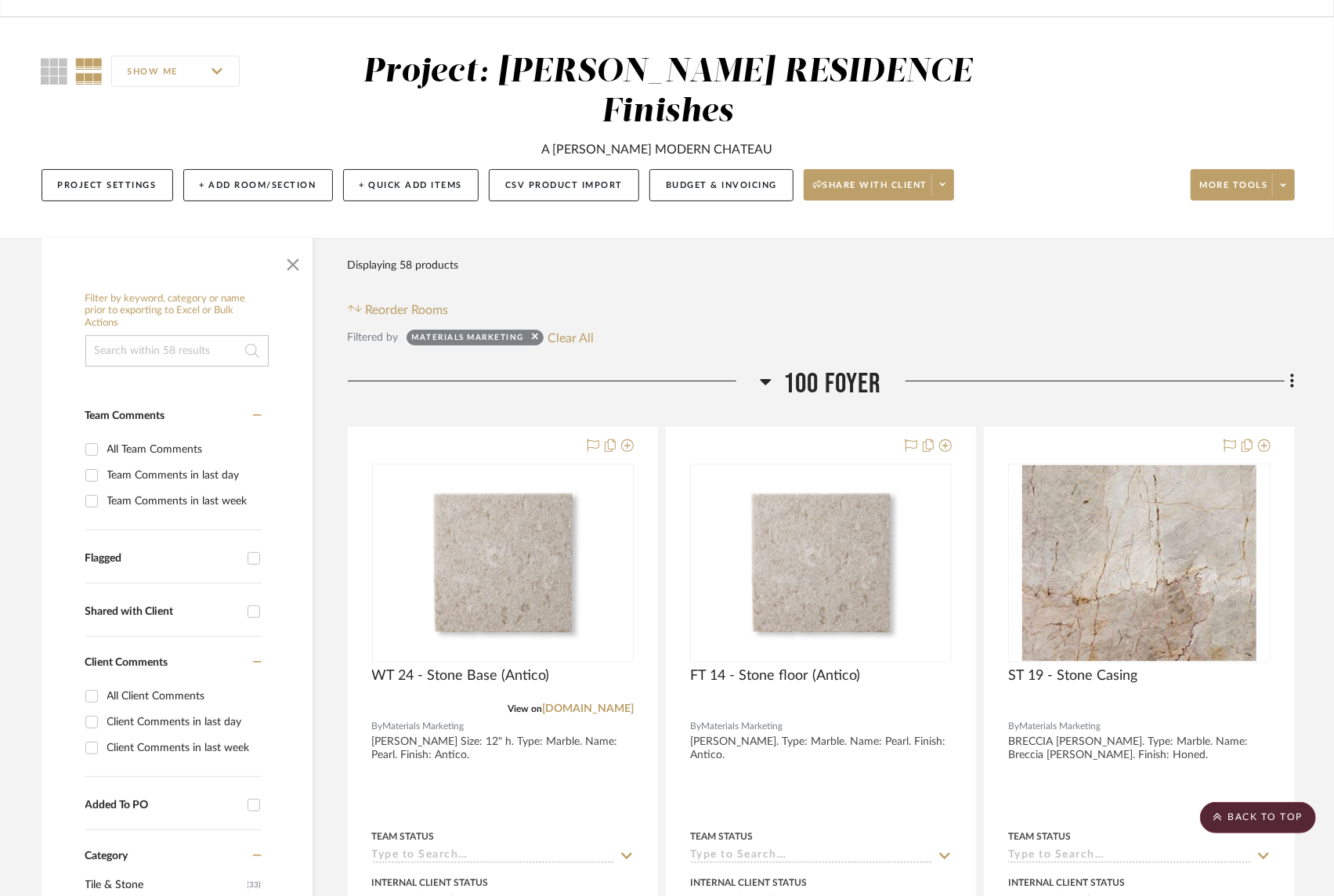
scroll to position [178, 0]
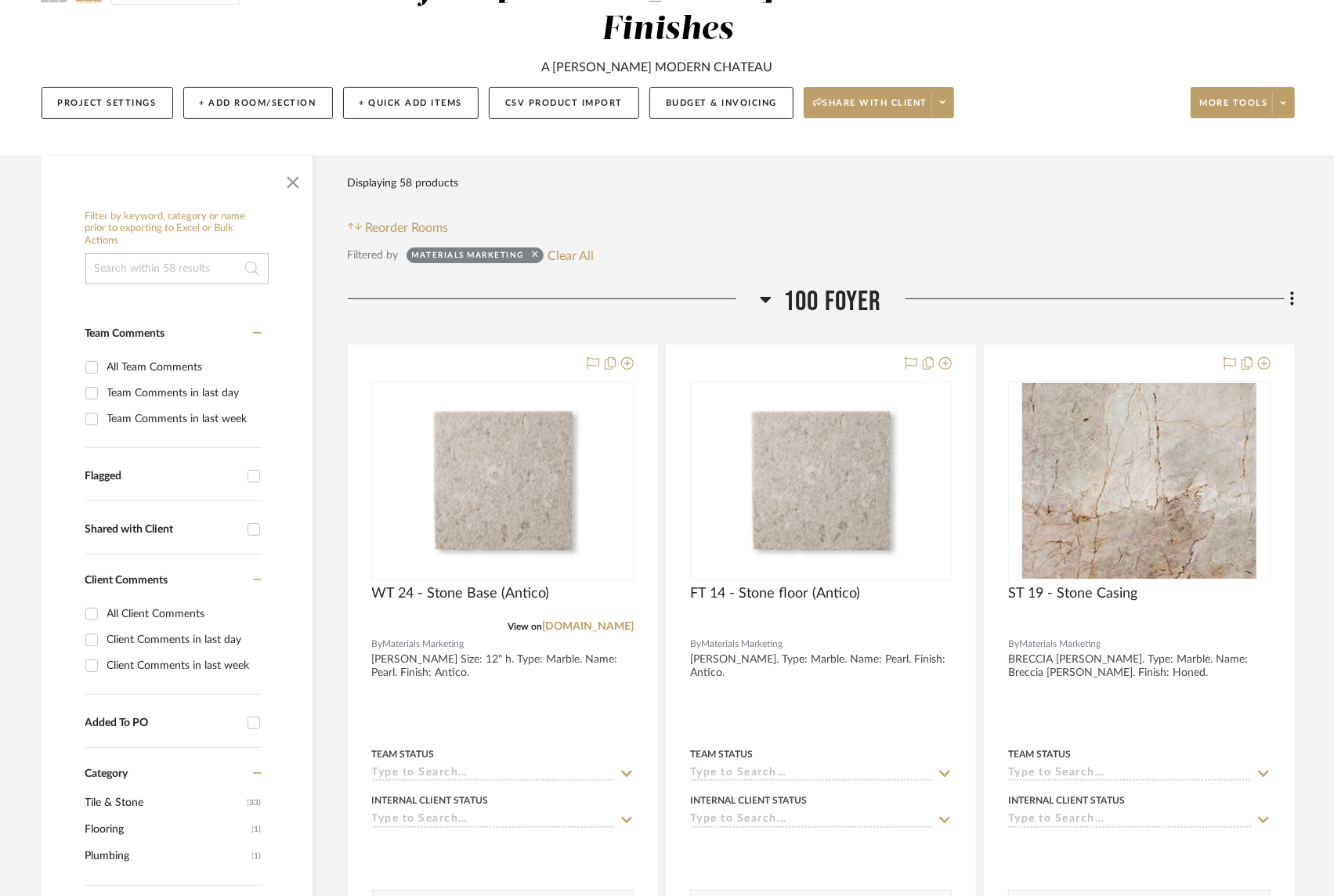
click at [535, 249] on icon at bounding box center [535, 254] width 6 height 11
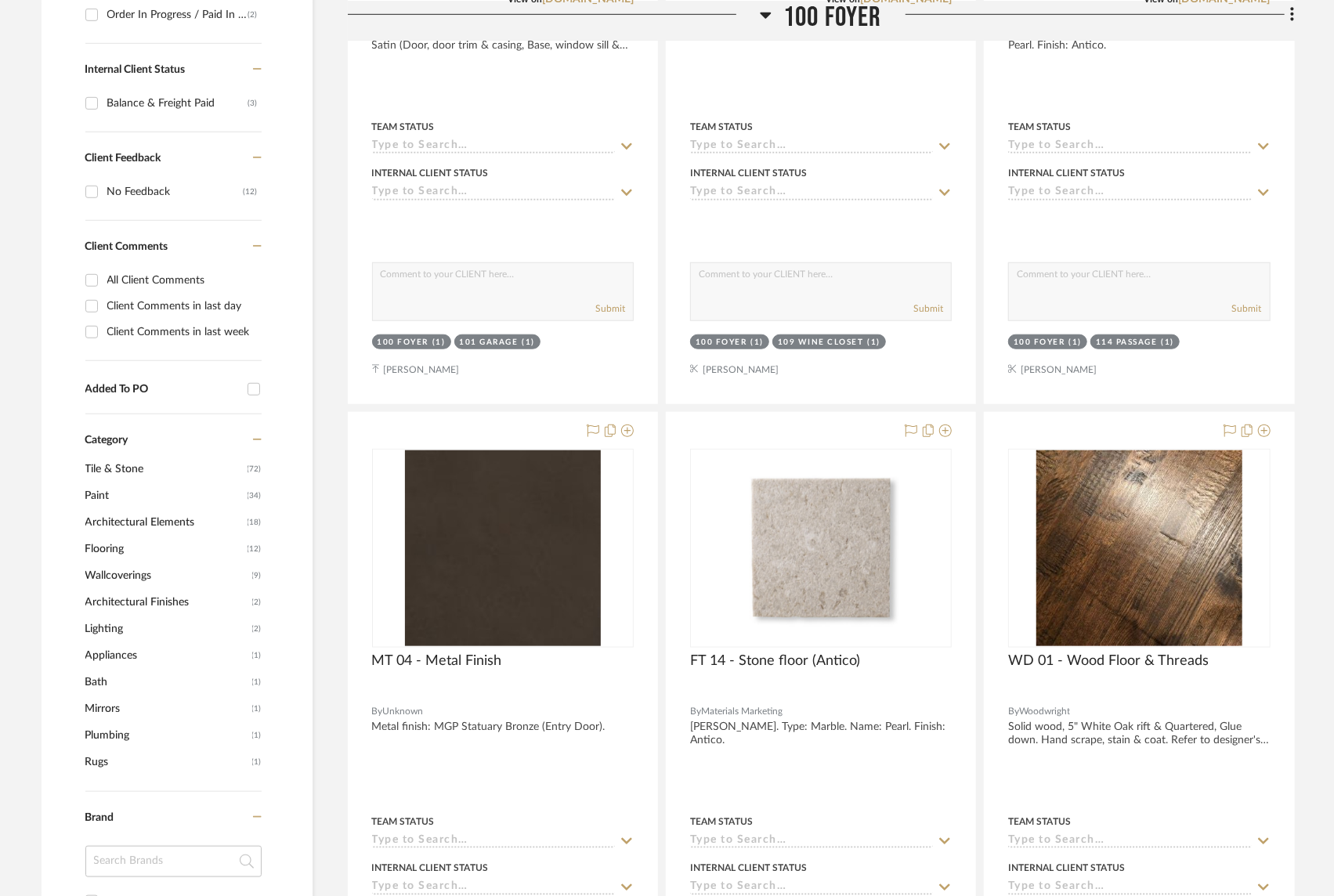
scroll to position [908, 0]
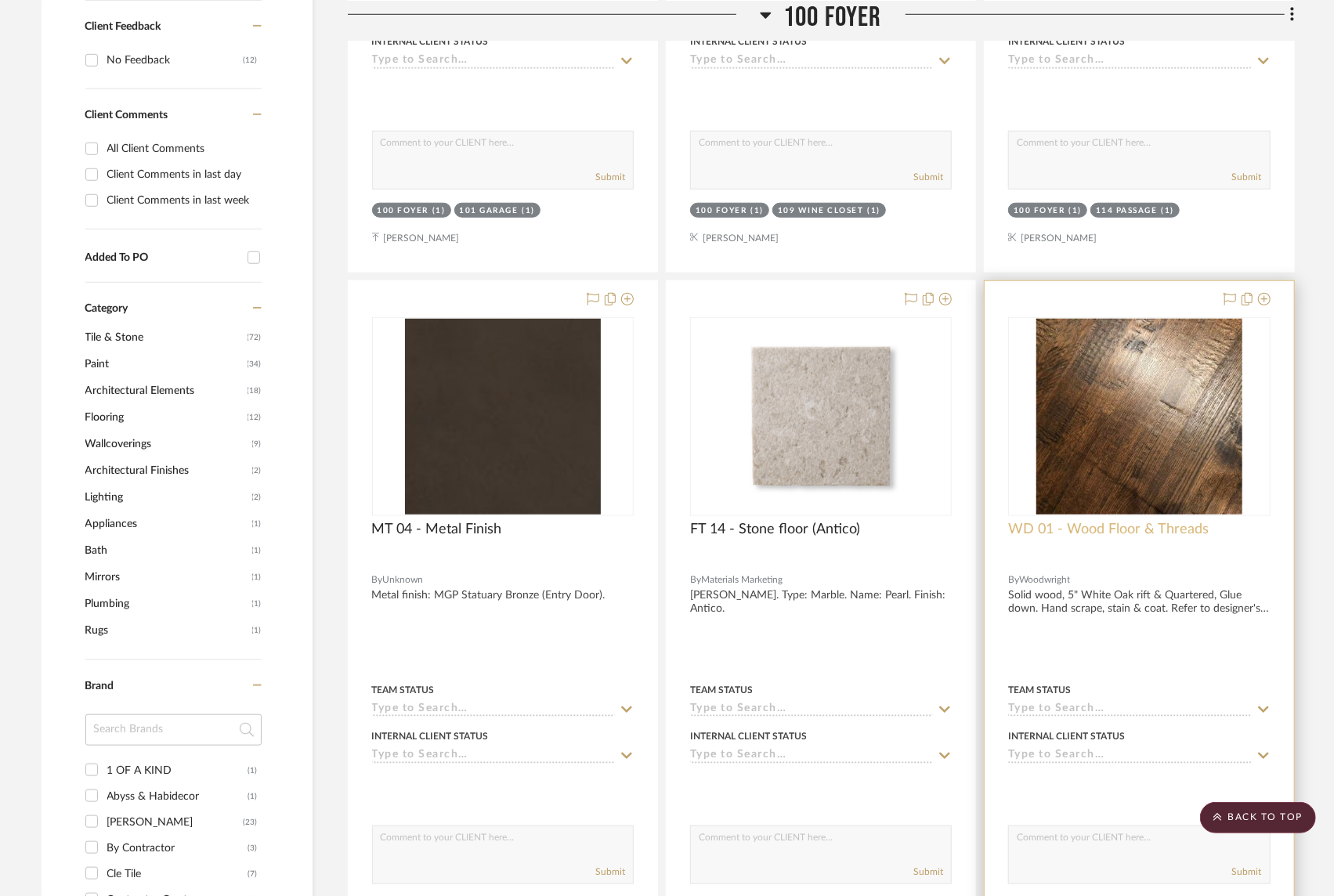
click at [1166, 520] on span "WD 01 - Wood Floor & Threads" at bounding box center [1109, 528] width 201 height 17
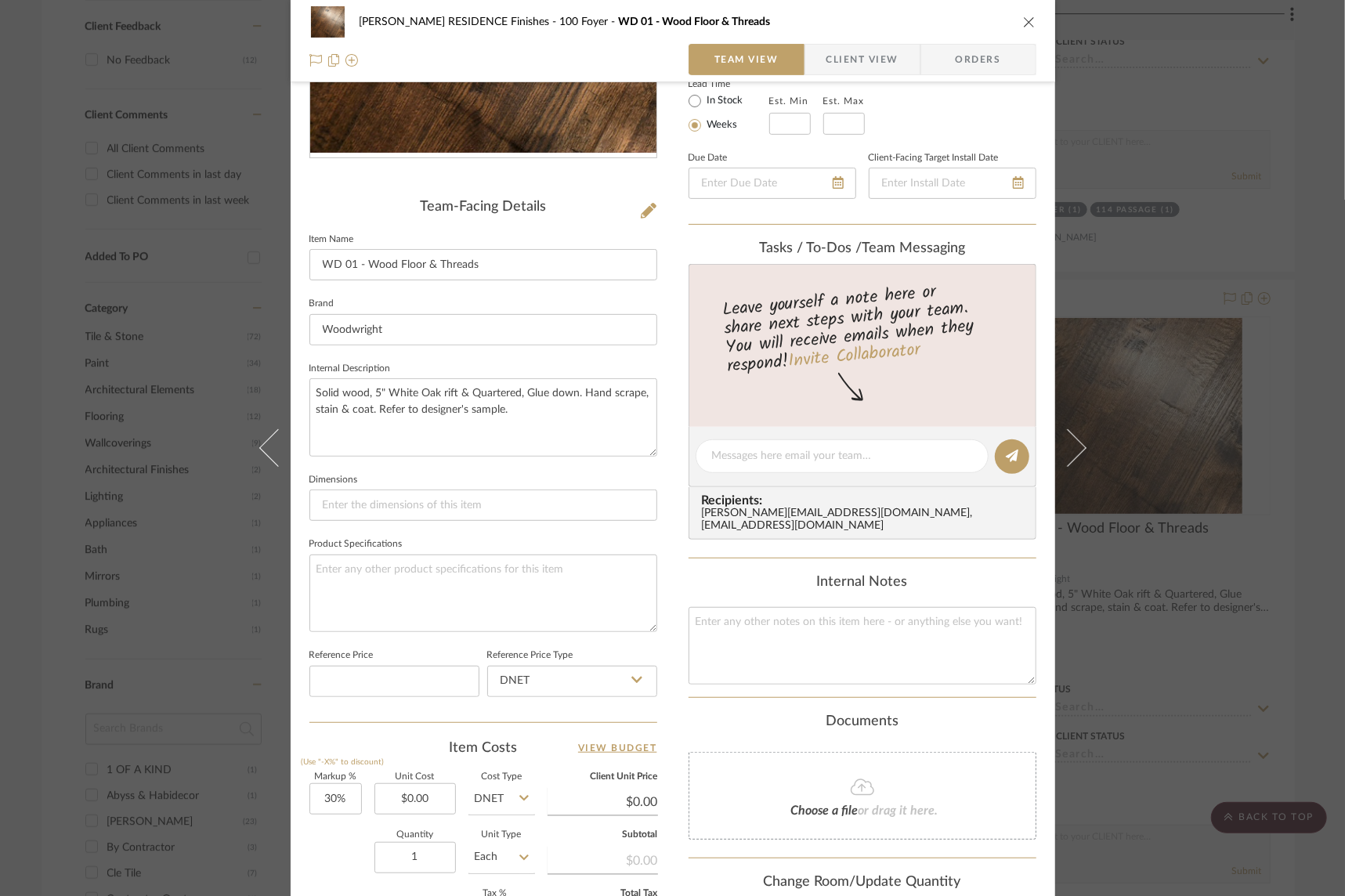
scroll to position [556, 0]
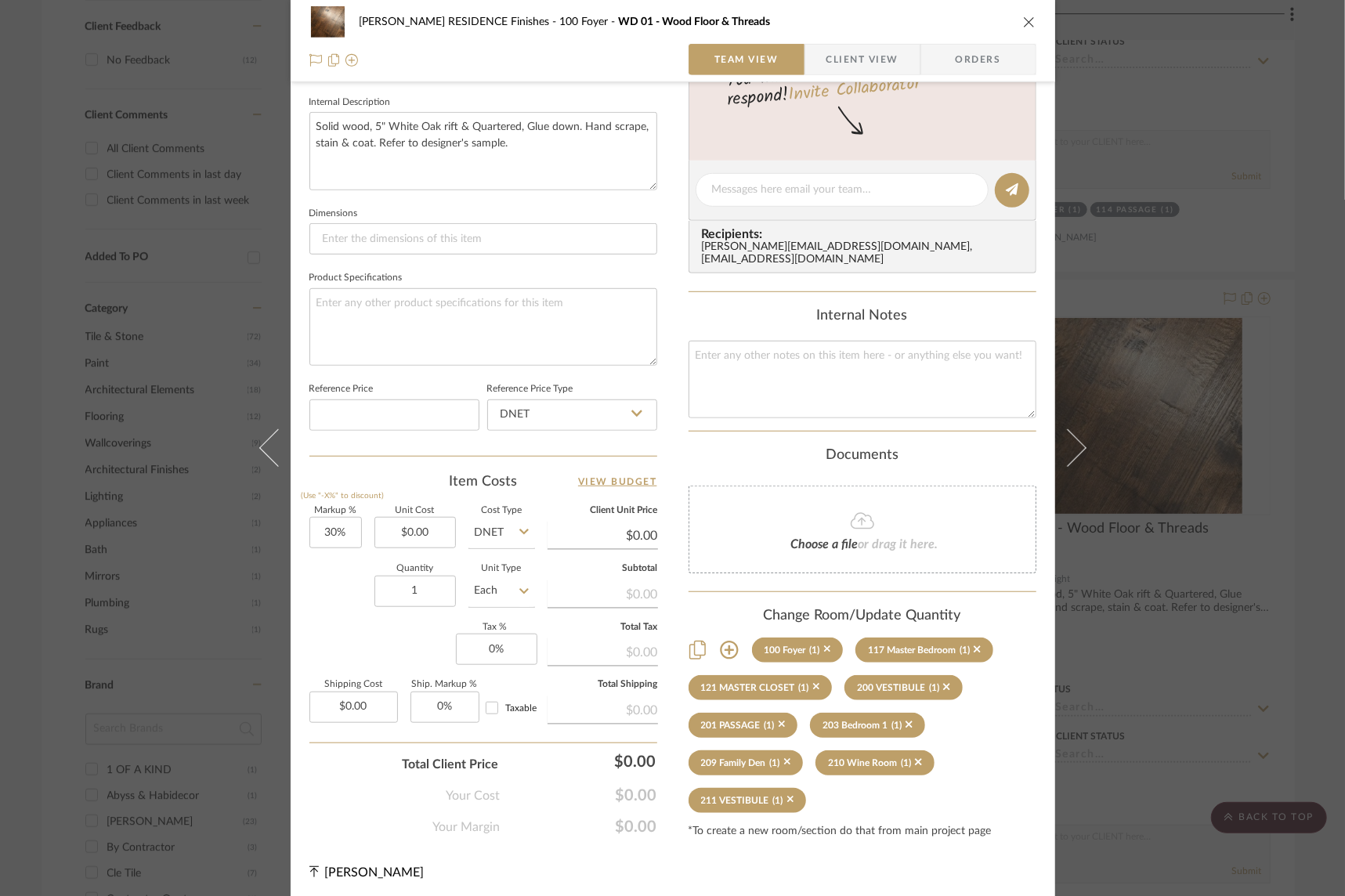
click at [1024, 24] on icon "close" at bounding box center [1029, 22] width 12 height 12
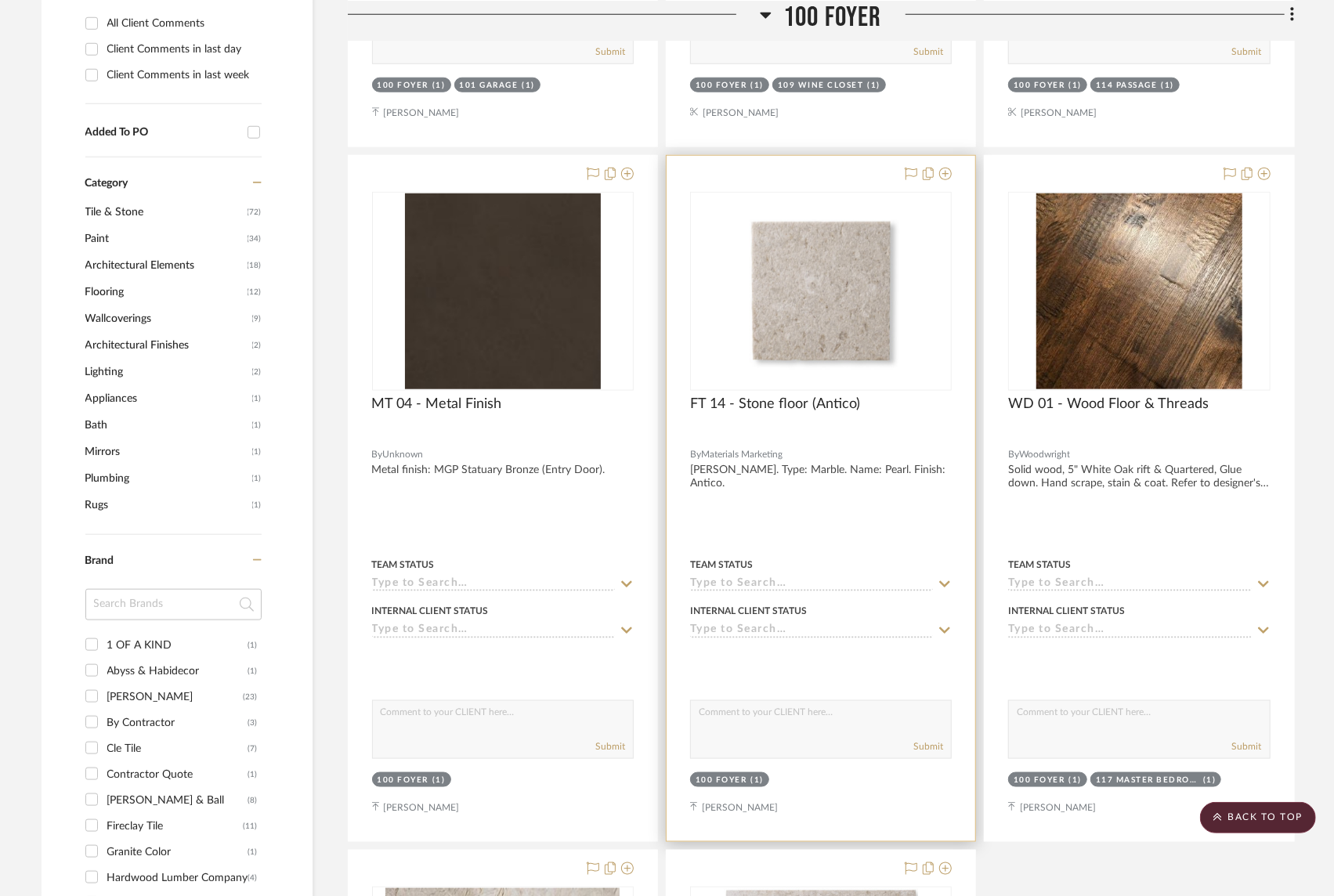
scroll to position [567, 0]
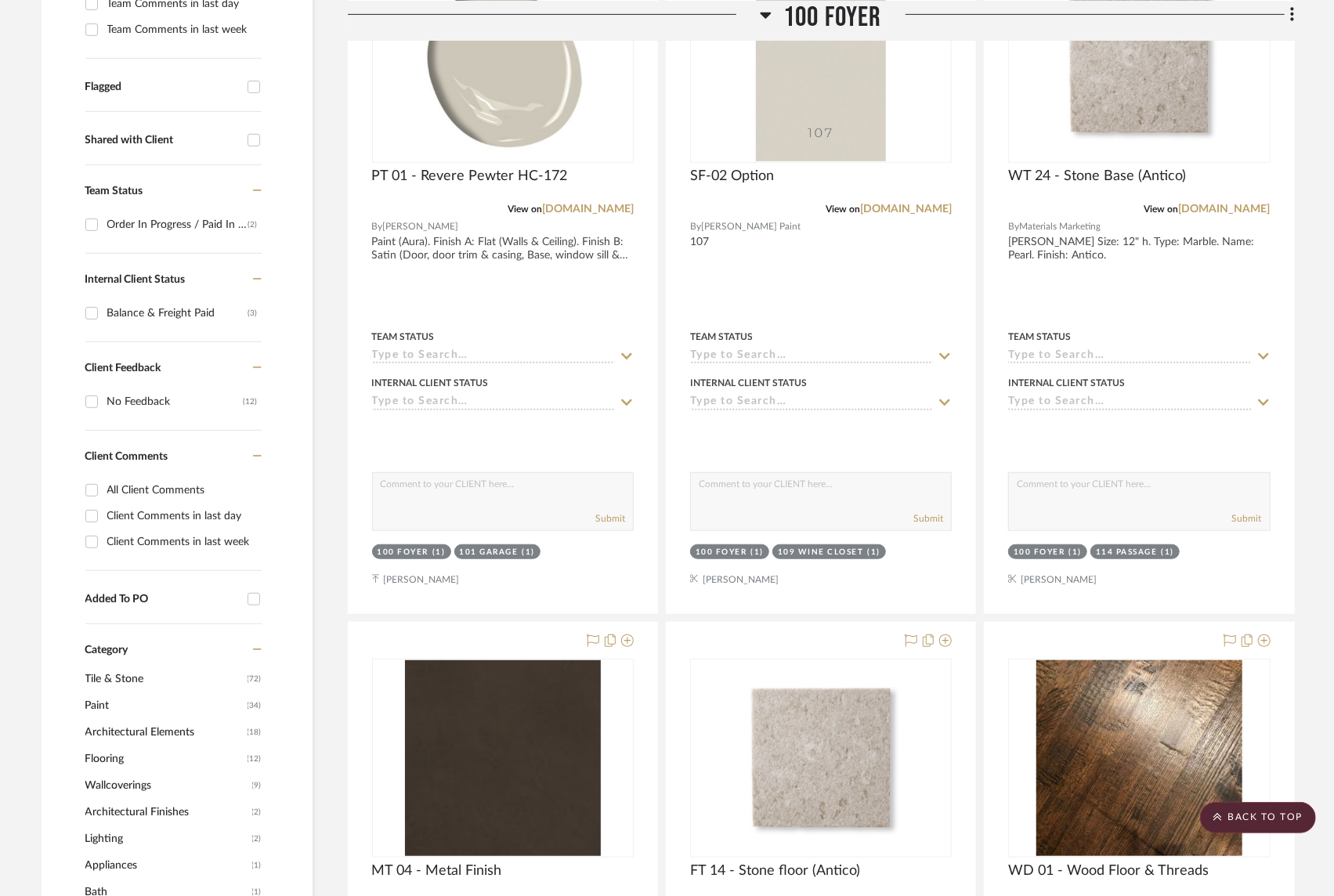
click at [175, 692] on span "Paint" at bounding box center [164, 705] width 158 height 27
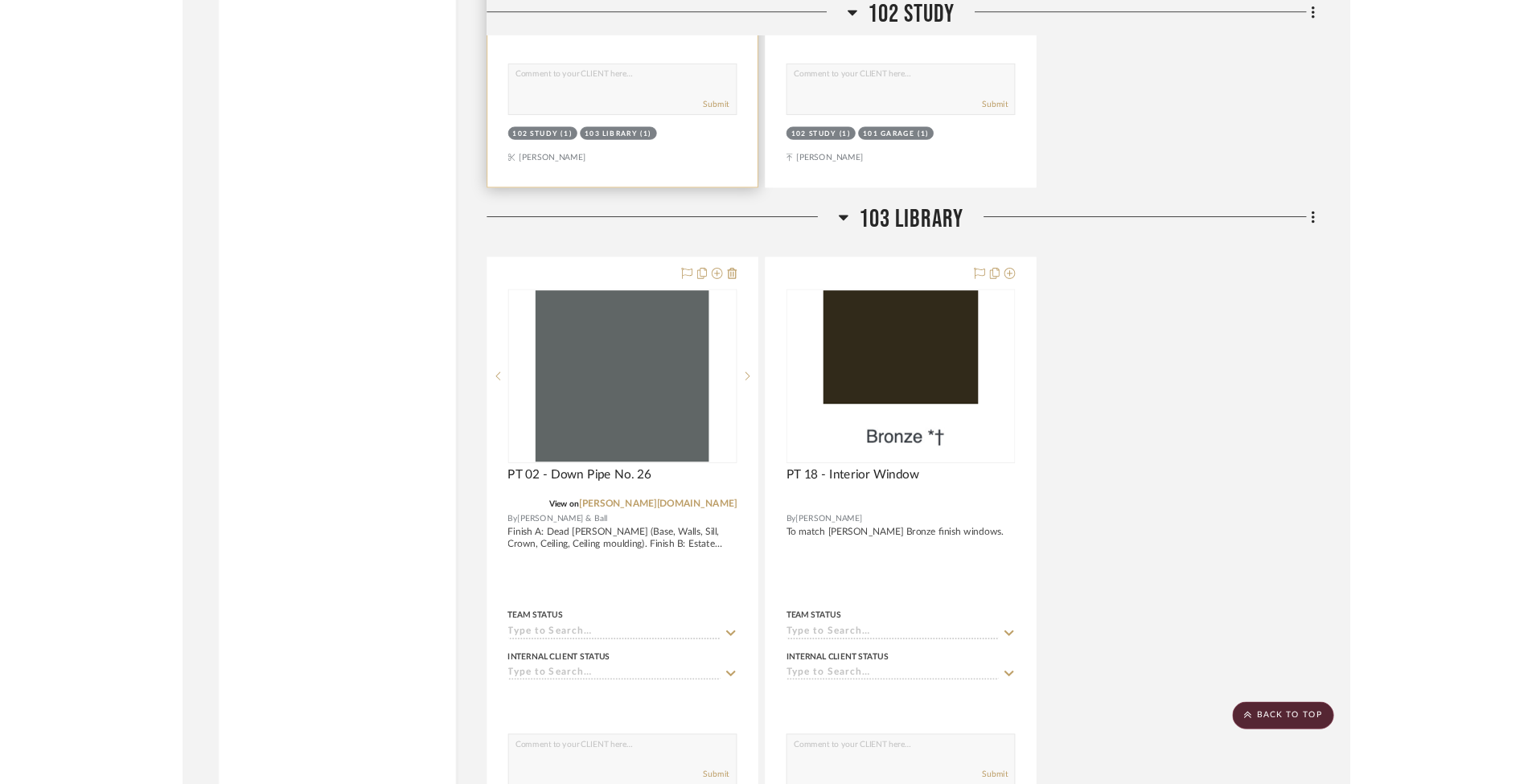
scroll to position [2950, 0]
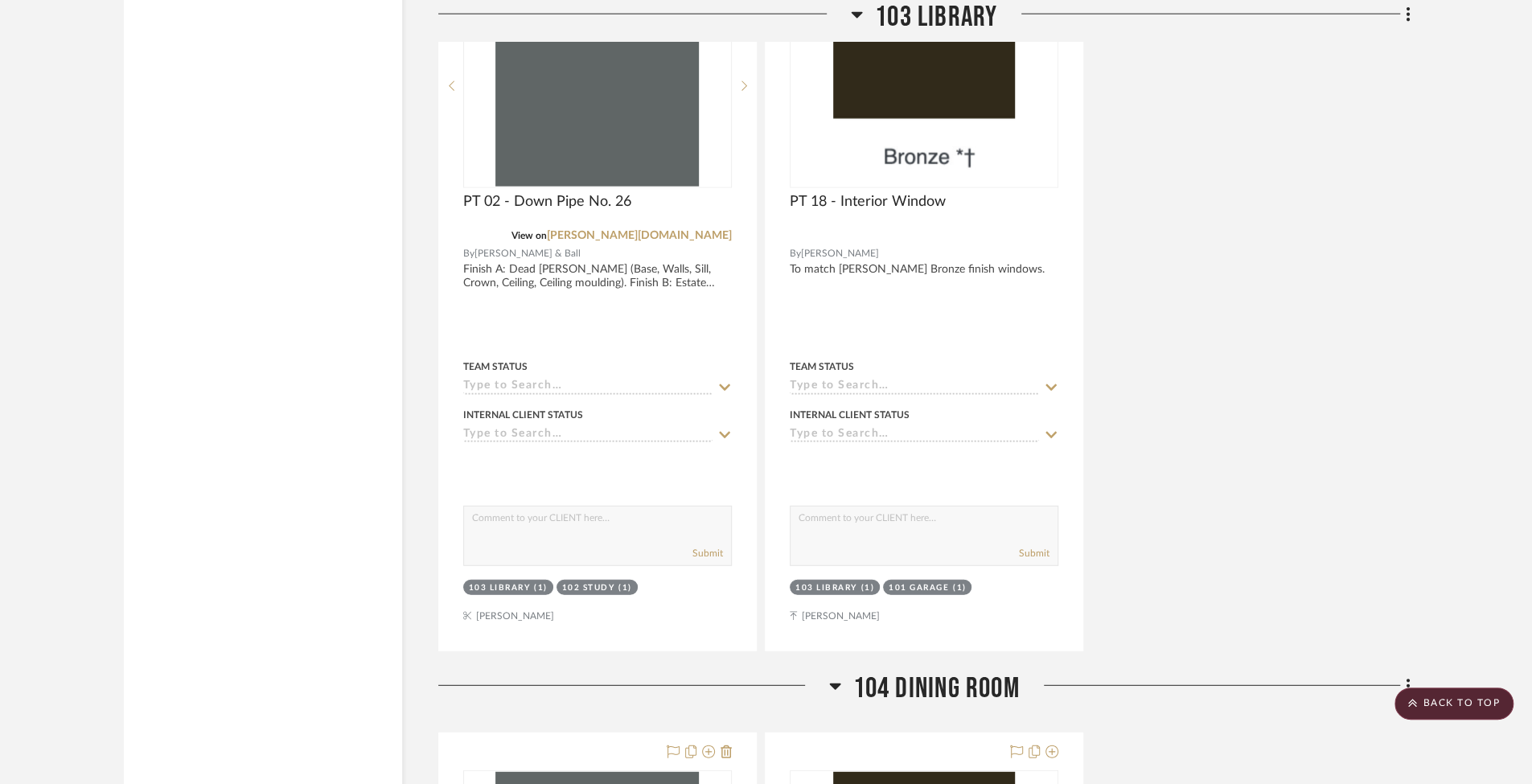
drag, startPoint x: 1183, startPoint y: 165, endPoint x: -298, endPoint y: 335, distance: 1490.7
click at [1369, 393] on div "PT 02 - Down Pipe No. 26 View on farrow-ball.com By Farrow & Ball Finish A: Dea…" at bounding box center [924, 299] width 972 height 705
click at [1369, 703] on scroll-to-top-button "BACK TO TOP" at bounding box center [1454, 703] width 119 height 32
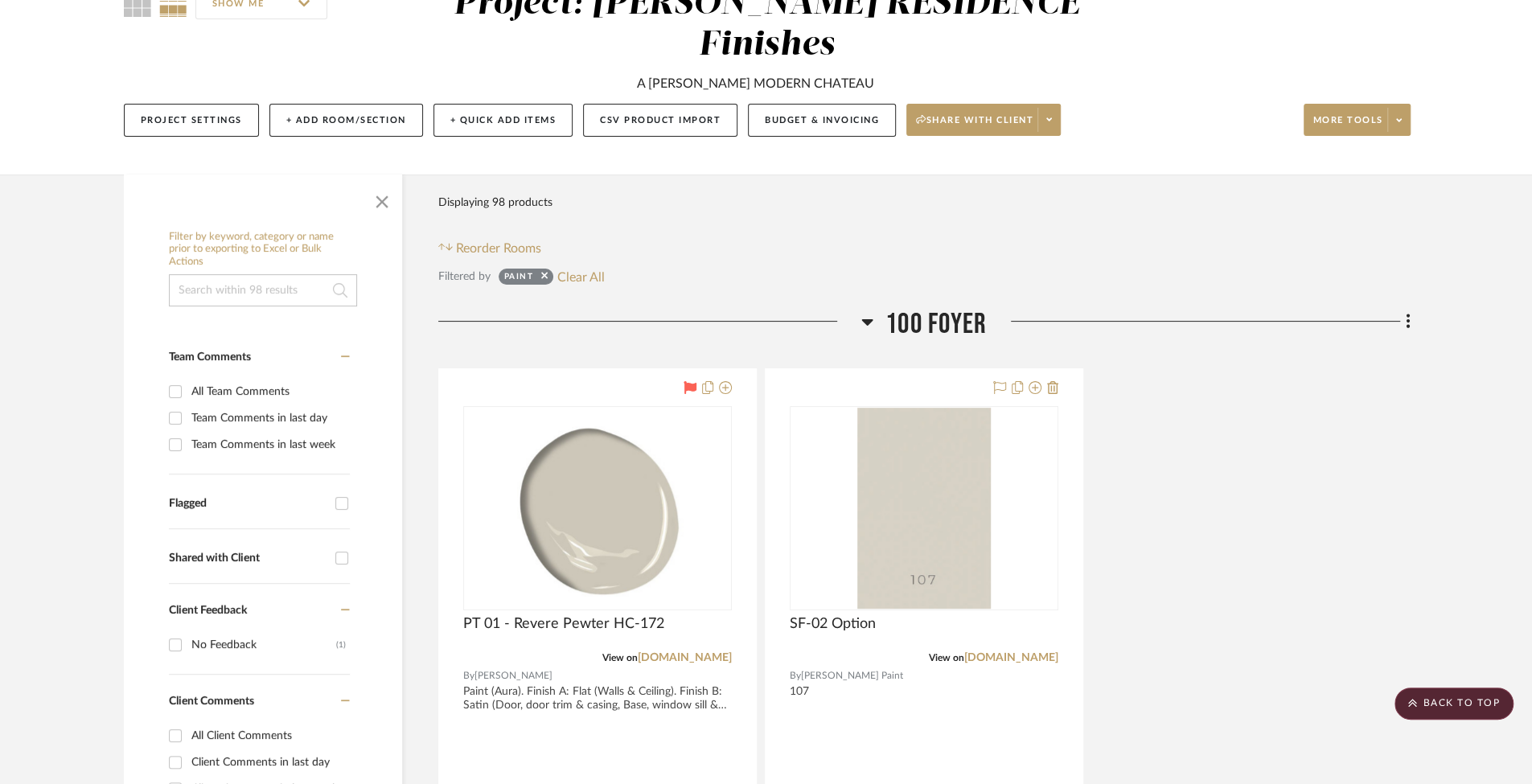
scroll to position [0, 0]
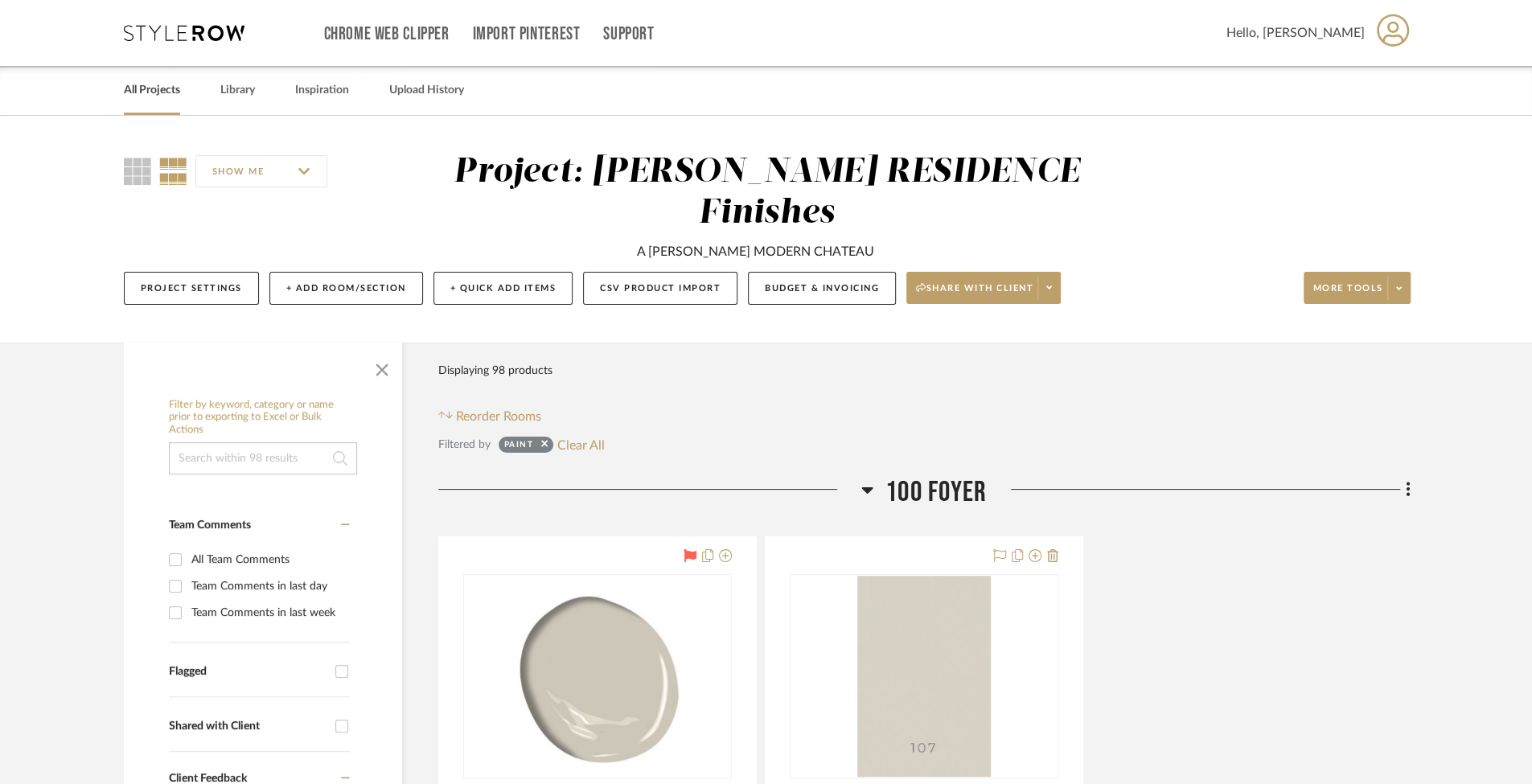
click at [141, 92] on link "All Projects" at bounding box center [152, 91] width 56 height 22
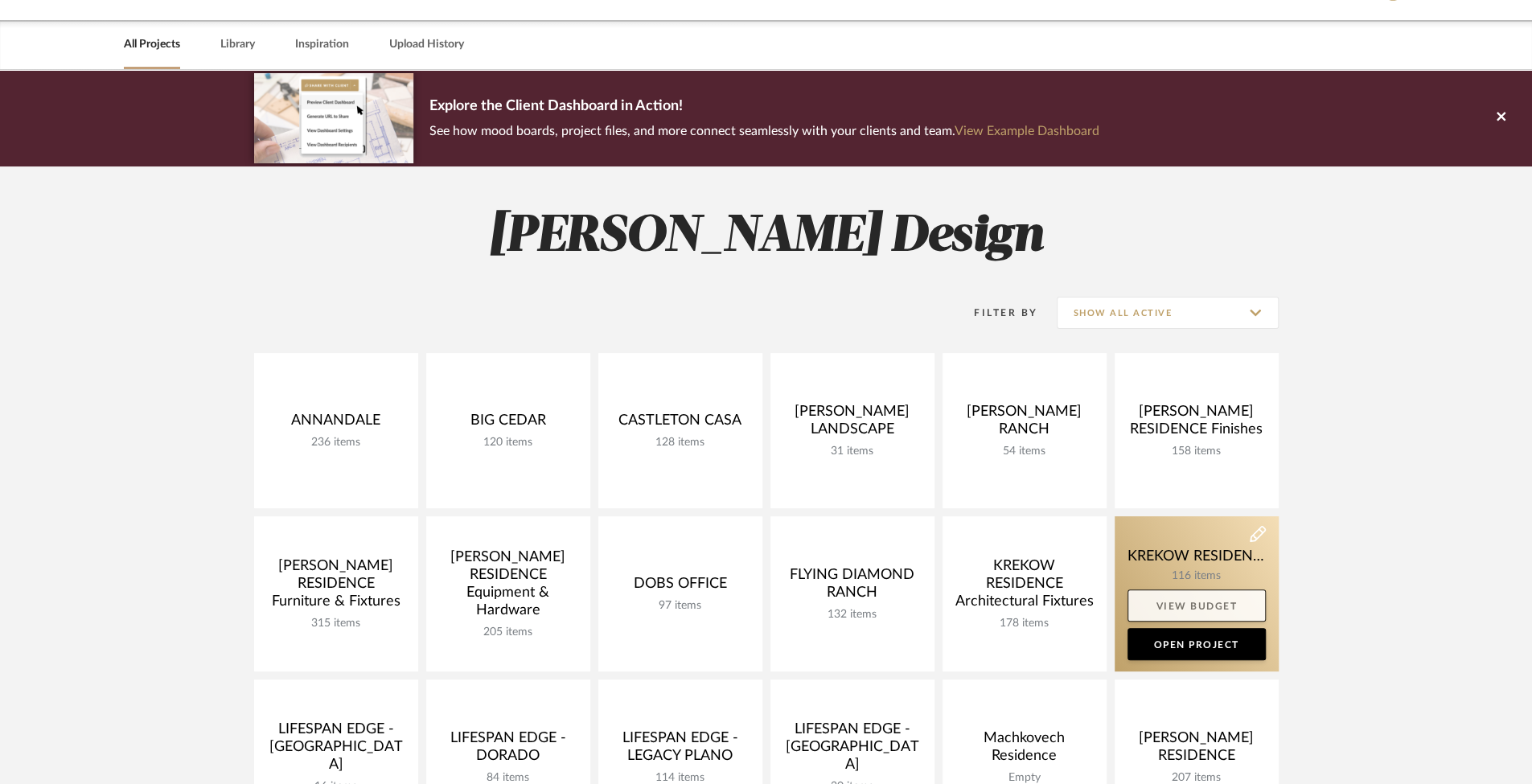
scroll to position [158, 0]
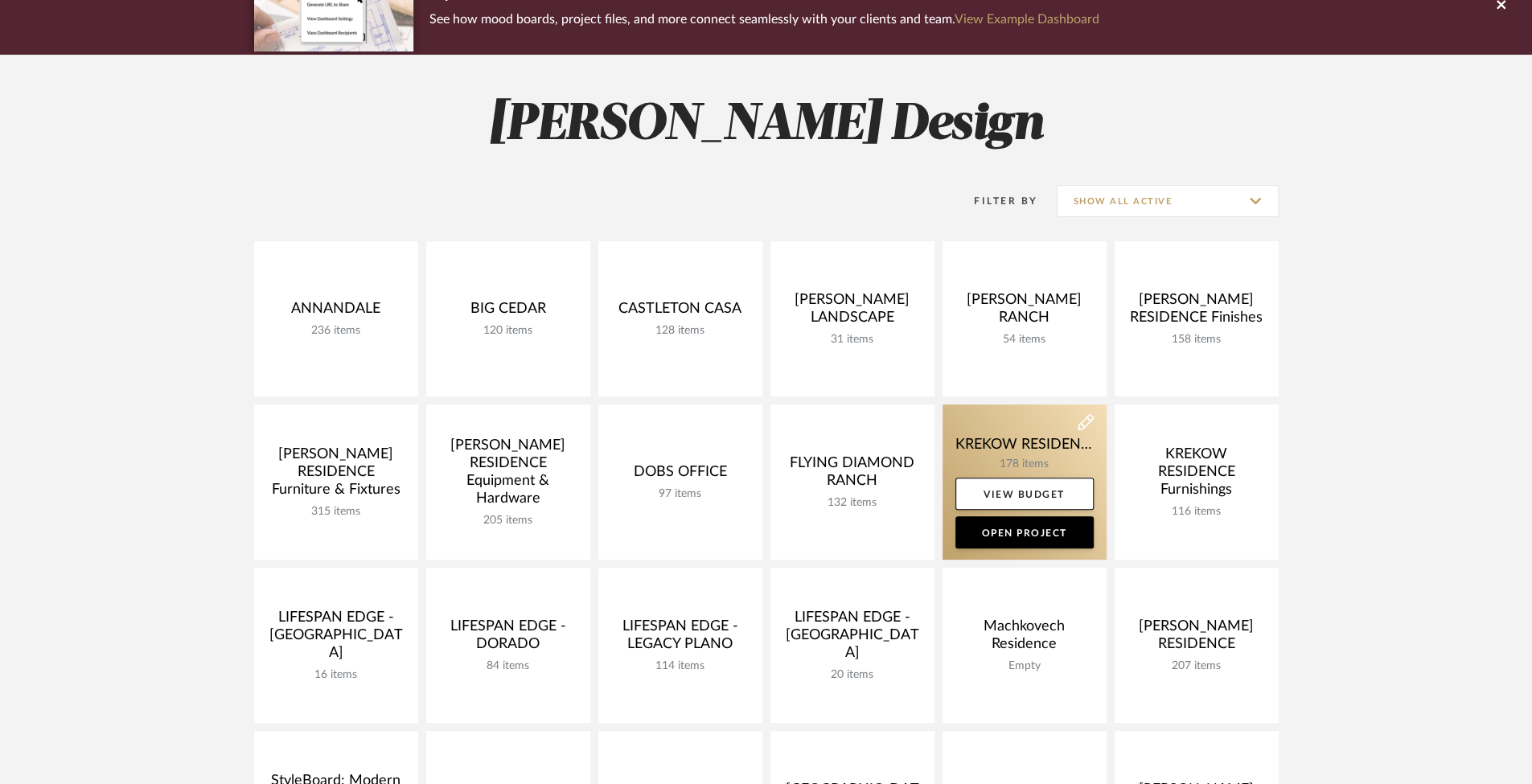
click at [1021, 447] on link at bounding box center [1025, 482] width 164 height 155
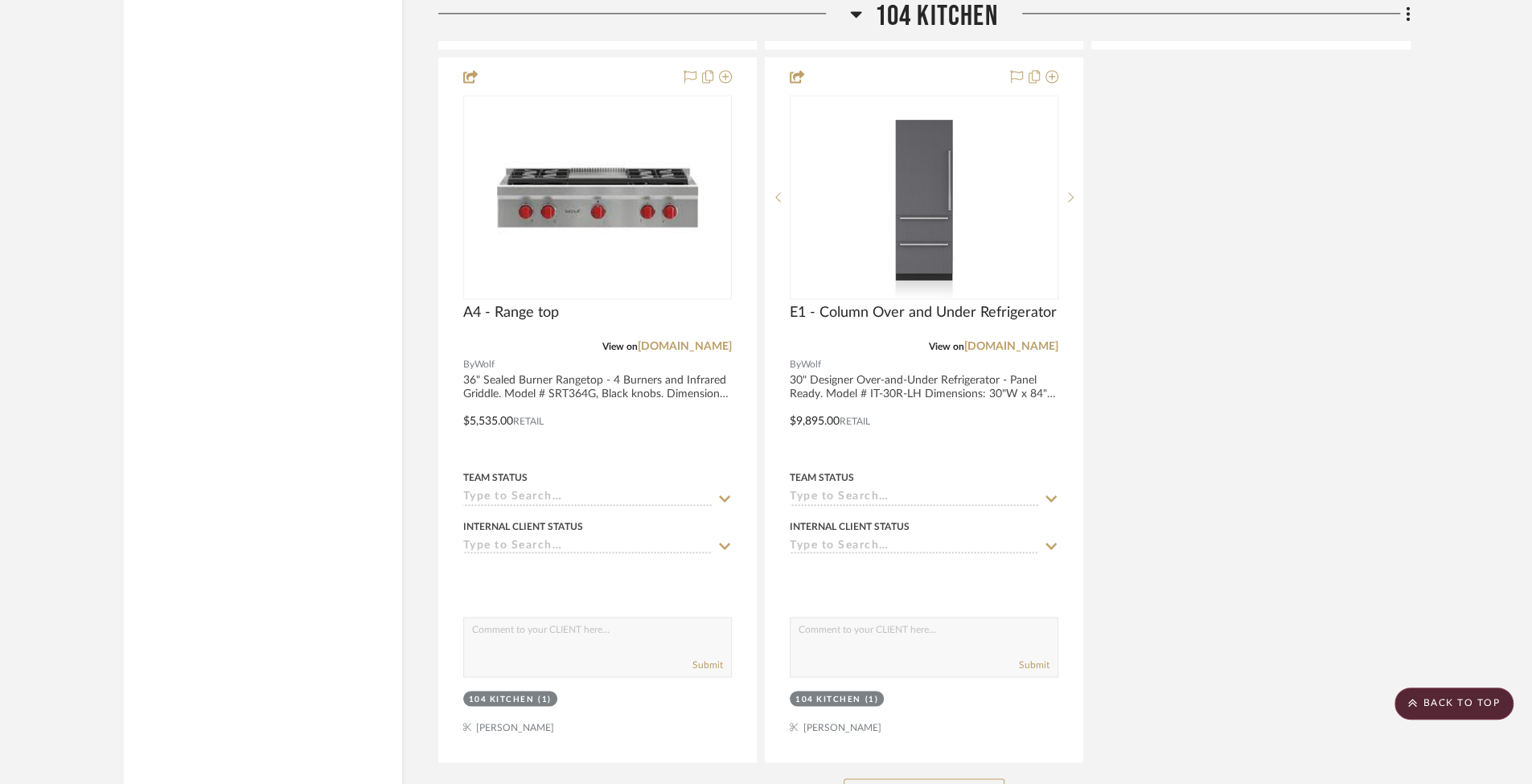
scroll to position [11368, 0]
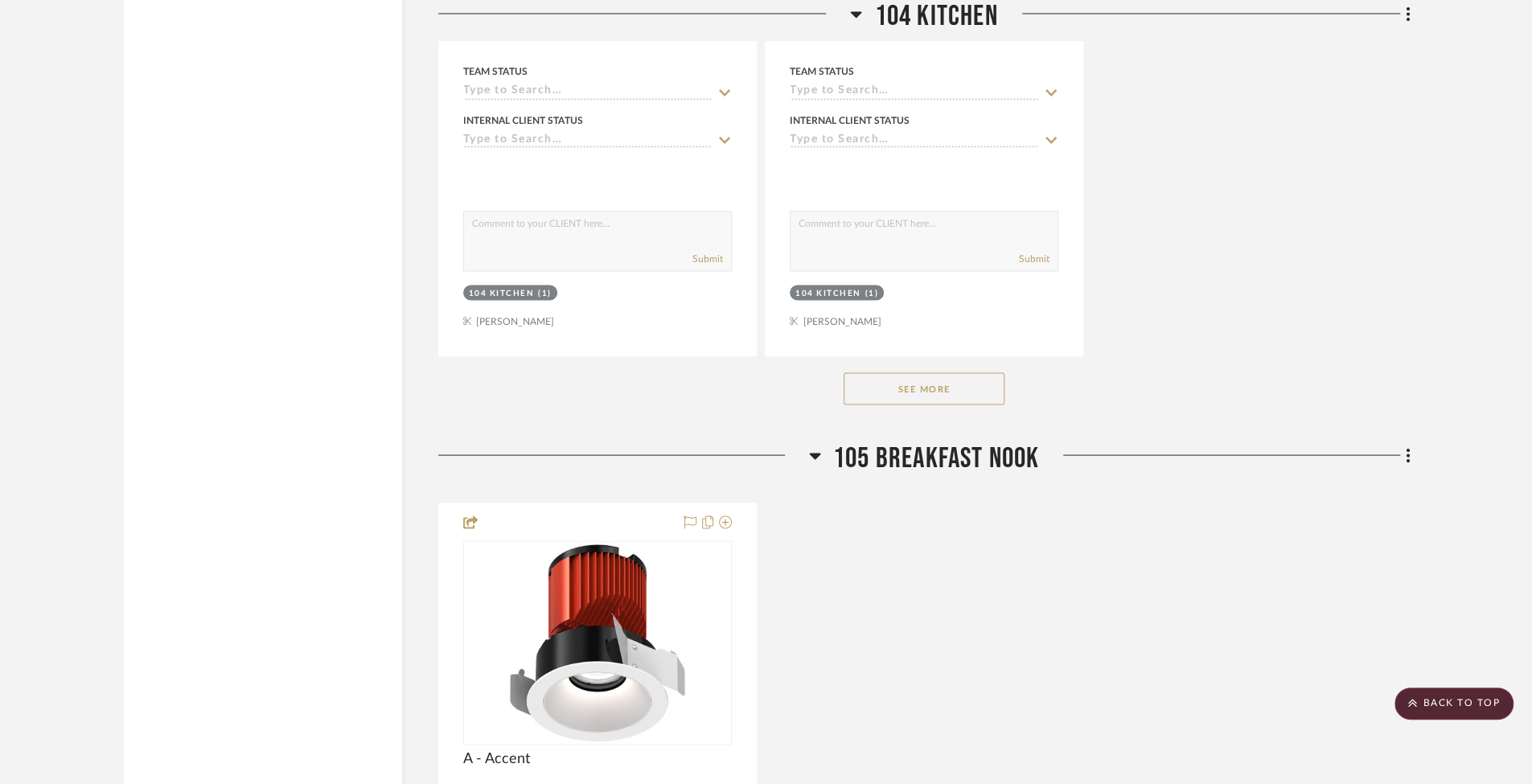
click at [942, 372] on button "See More" at bounding box center [924, 387] width 161 height 32
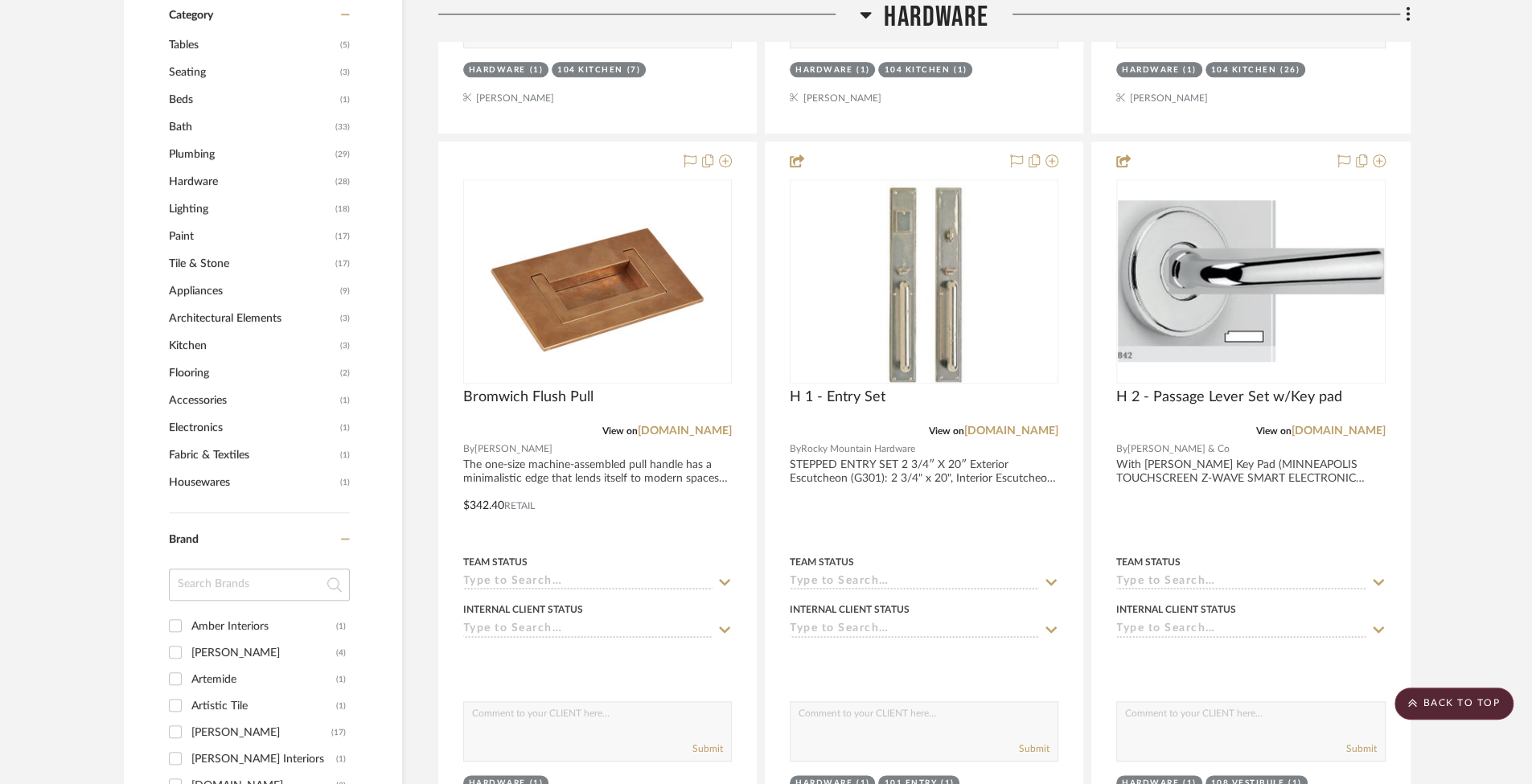
scroll to position [0, 0]
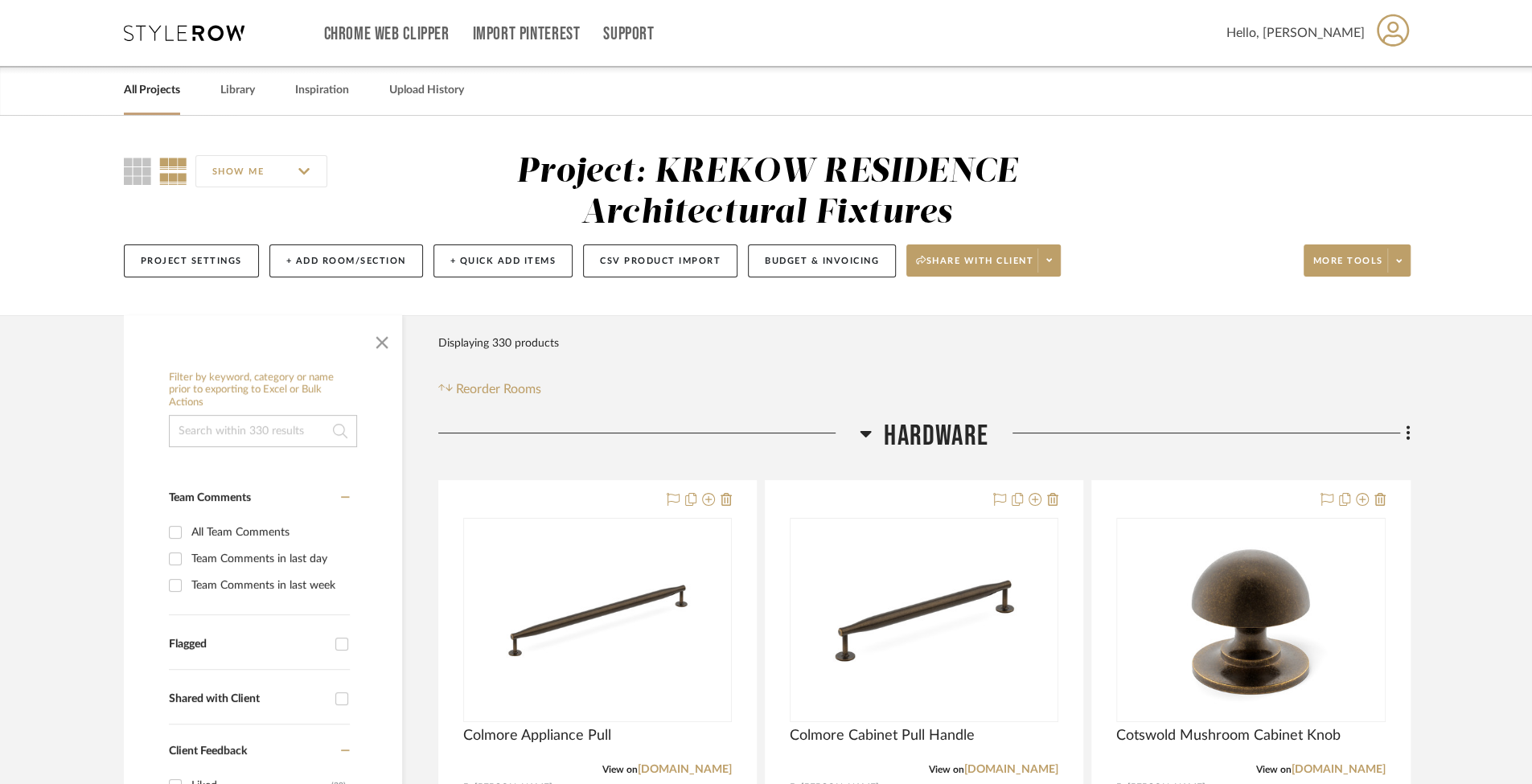
click at [153, 91] on link "All Projects" at bounding box center [152, 91] width 56 height 22
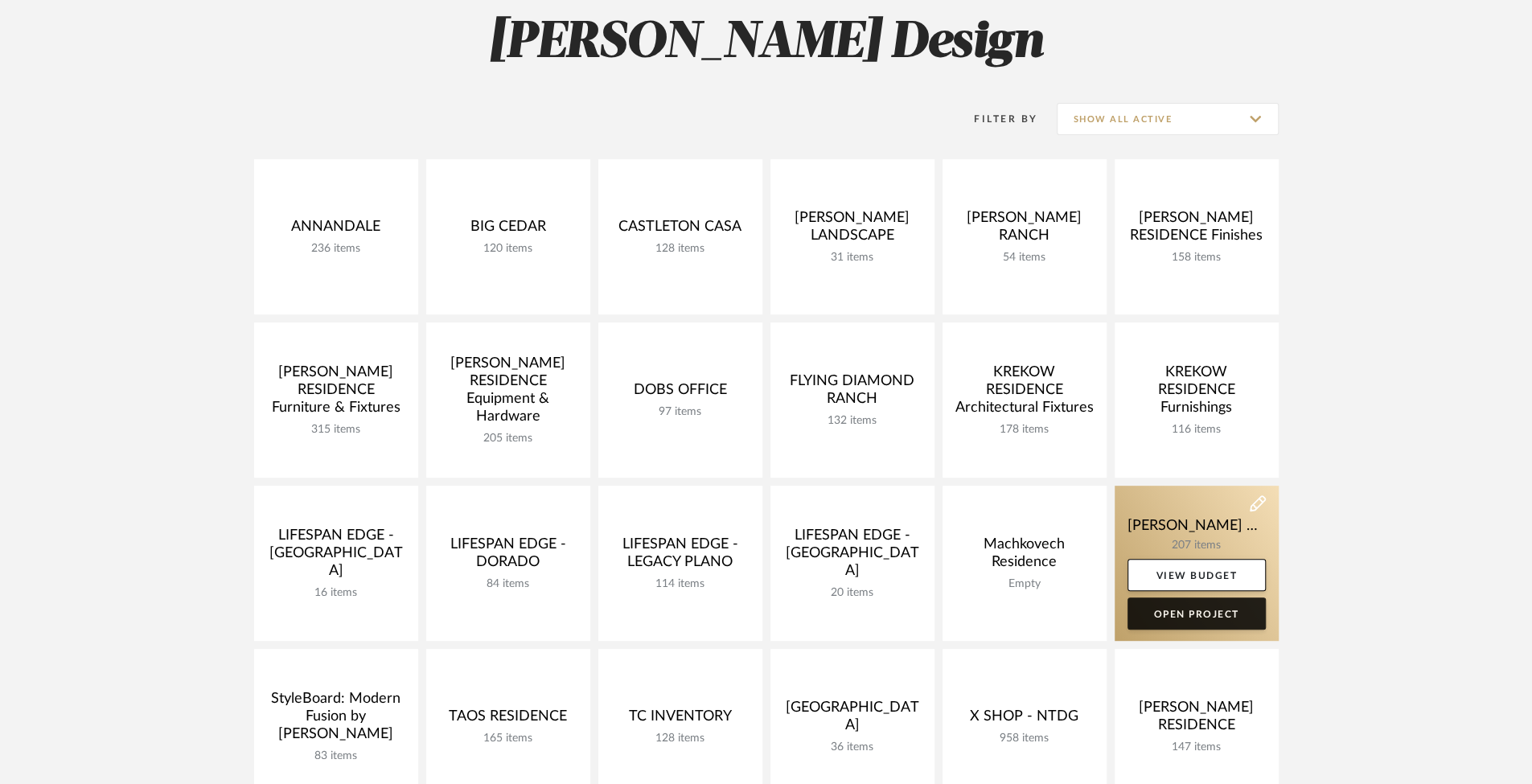
scroll to position [319, 0]
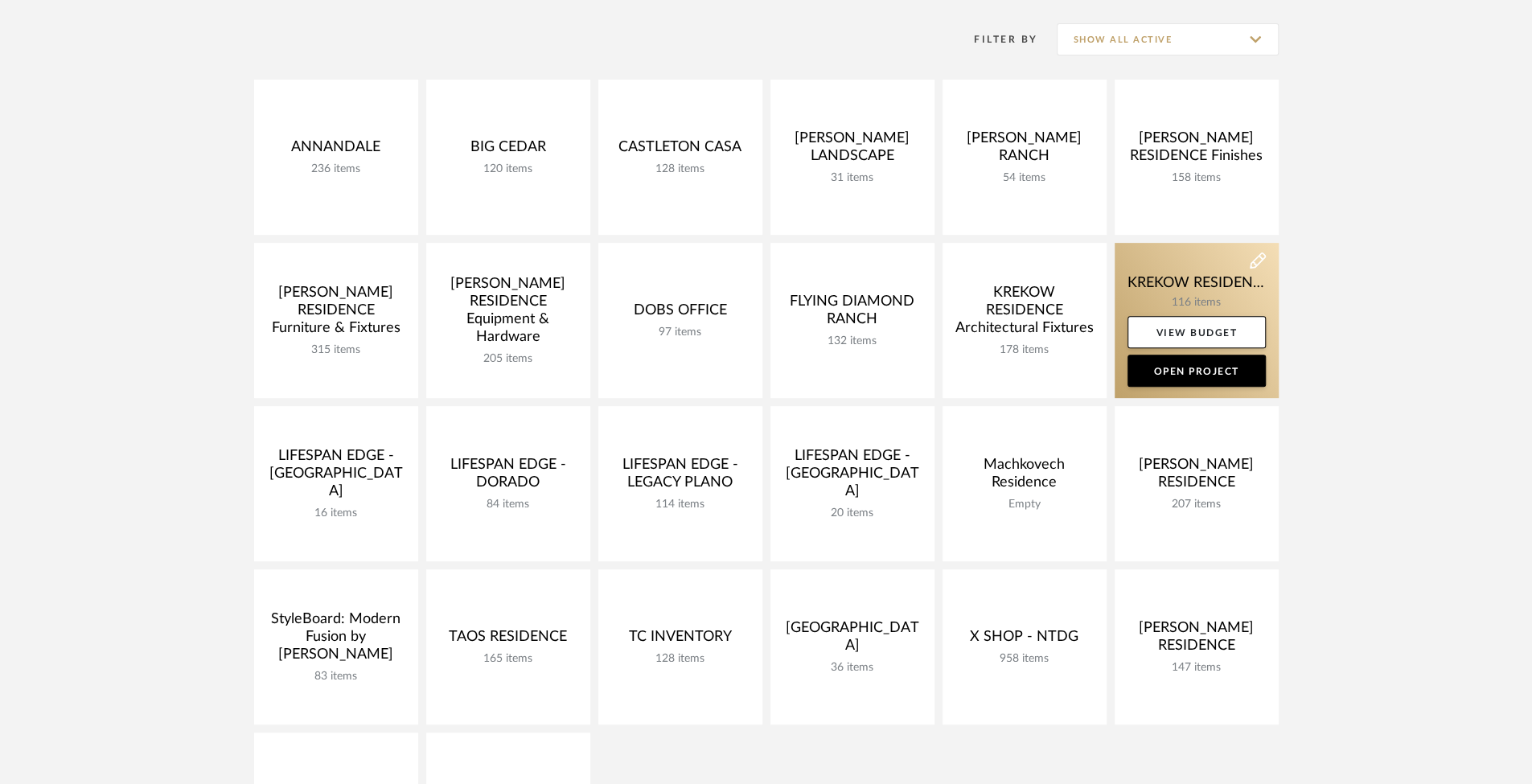
click at [1164, 265] on link at bounding box center [1196, 320] width 164 height 155
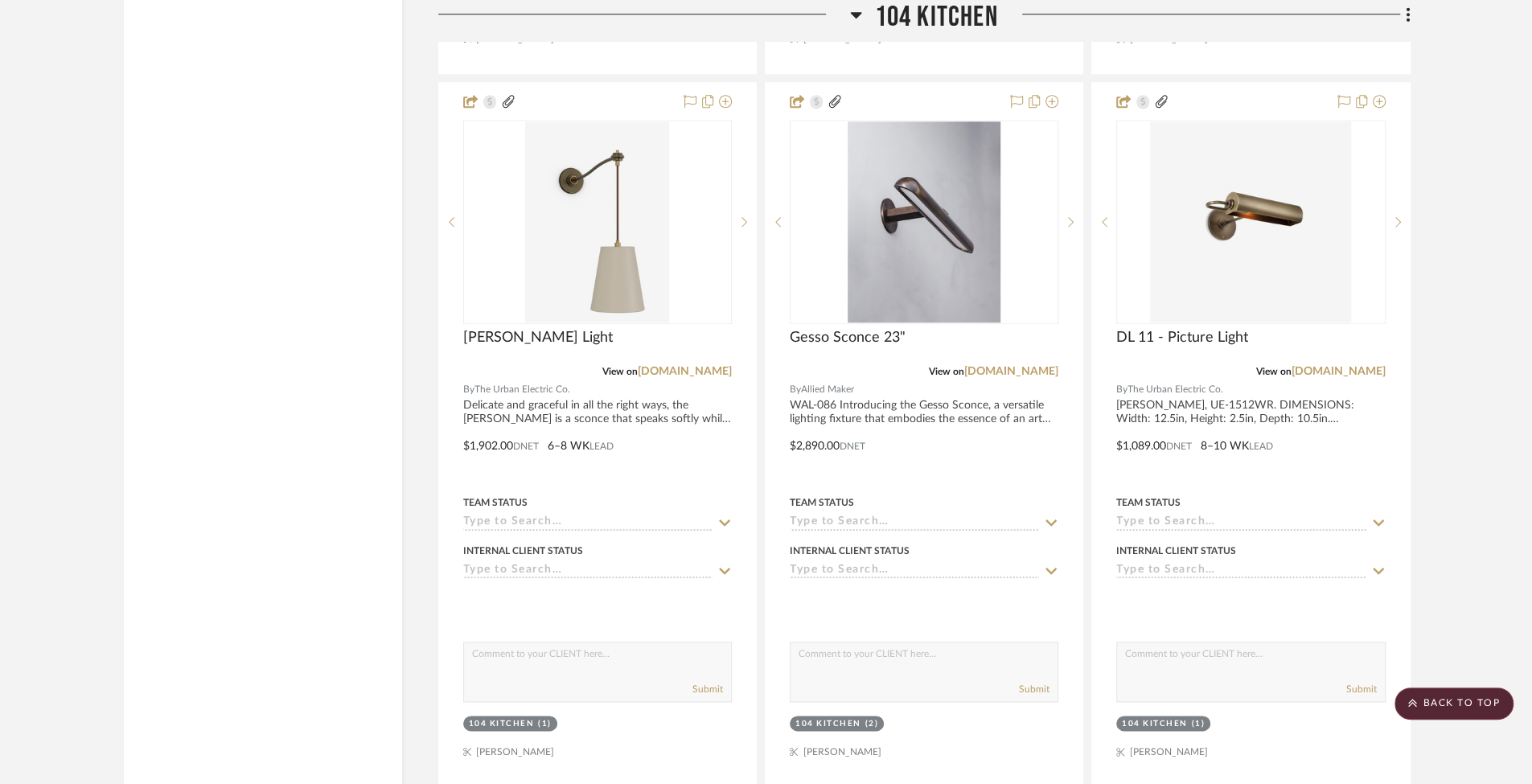
scroll to position [5620, 0]
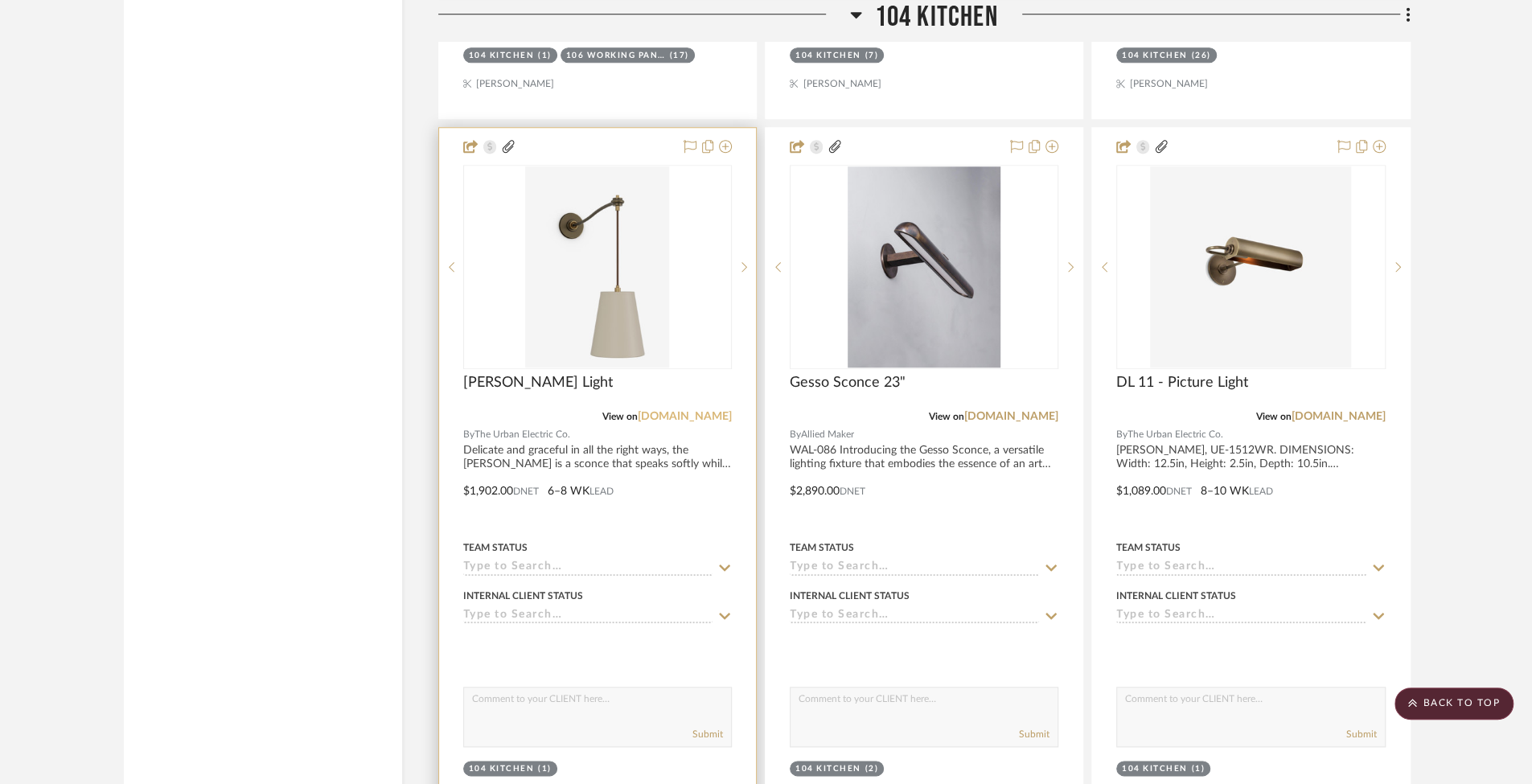
click at [692, 411] on link "urbanelectric.com" at bounding box center [685, 416] width 94 height 11
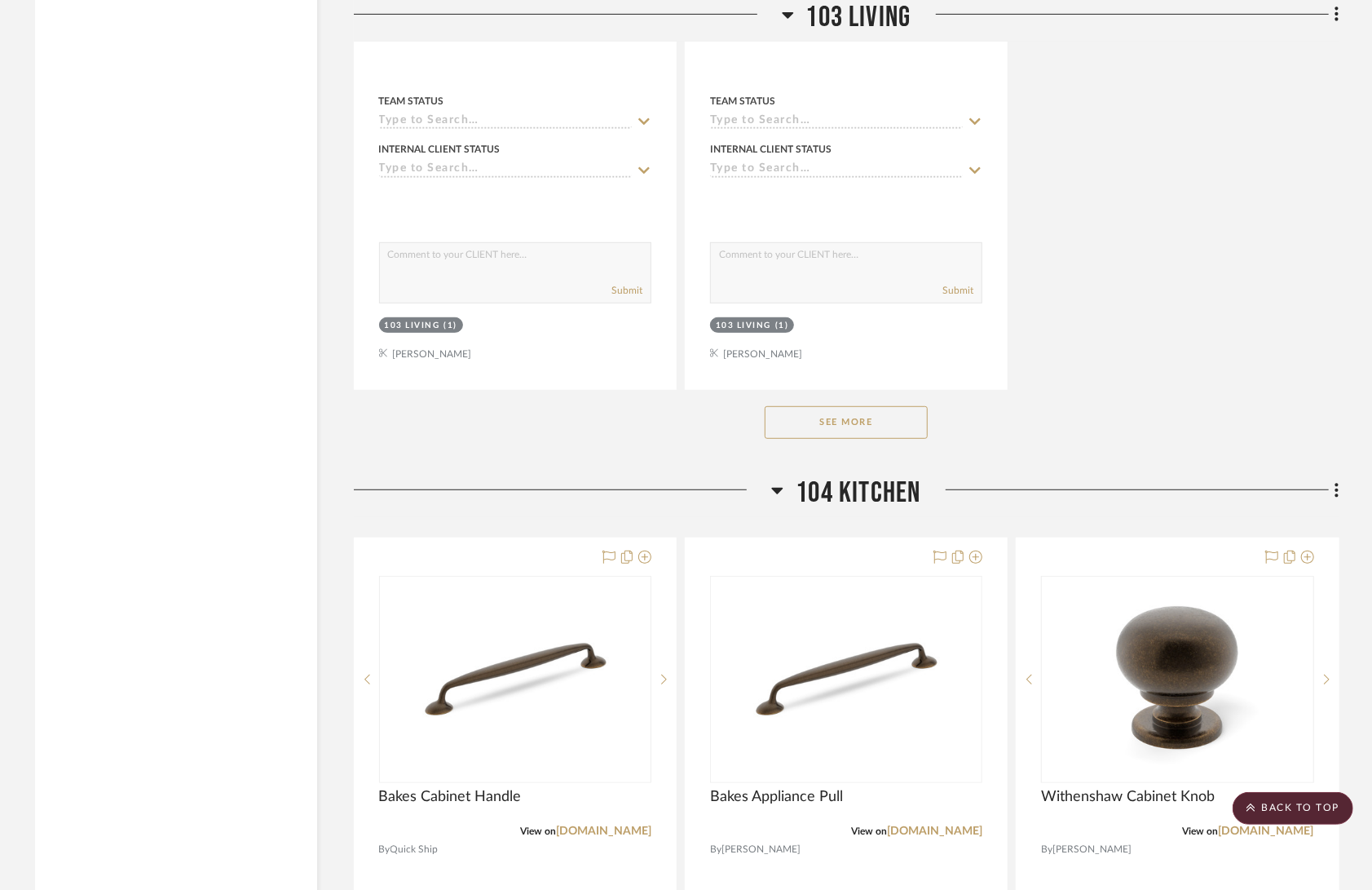
scroll to position [0, 0]
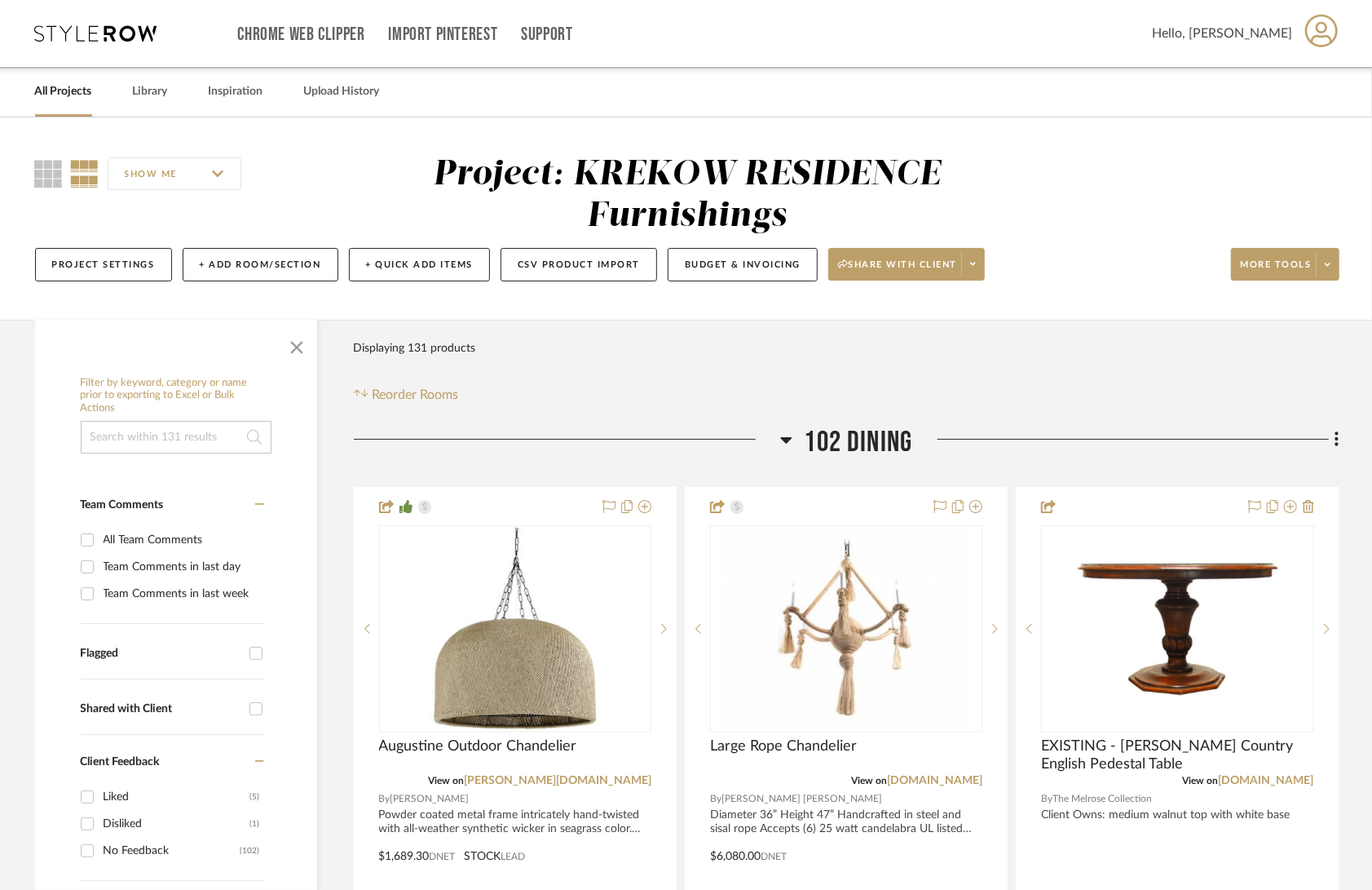
click at [50, 94] on link "All Projects" at bounding box center [63, 92] width 57 height 22
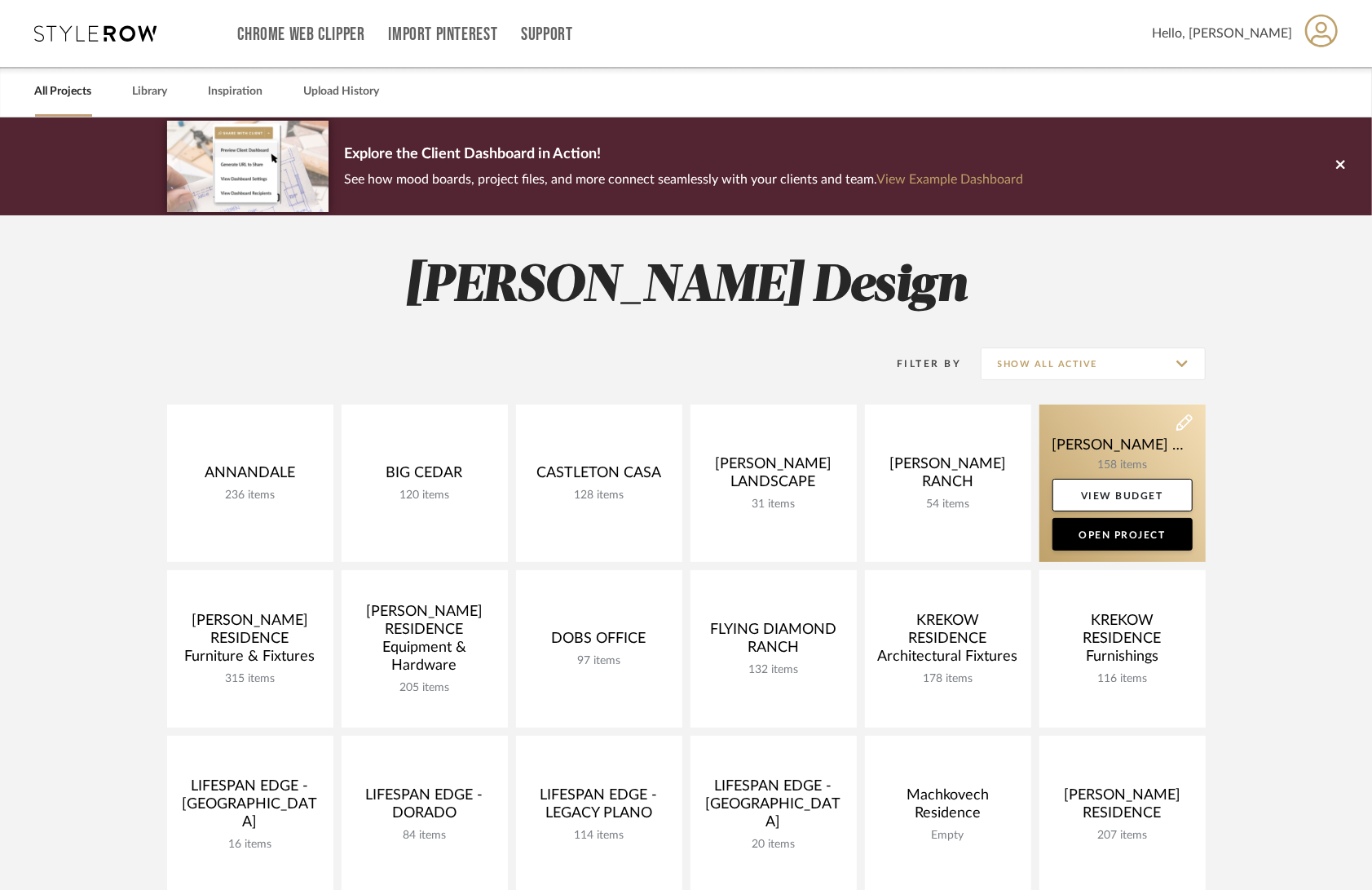
click at [1154, 449] on link at bounding box center [1123, 483] width 167 height 157
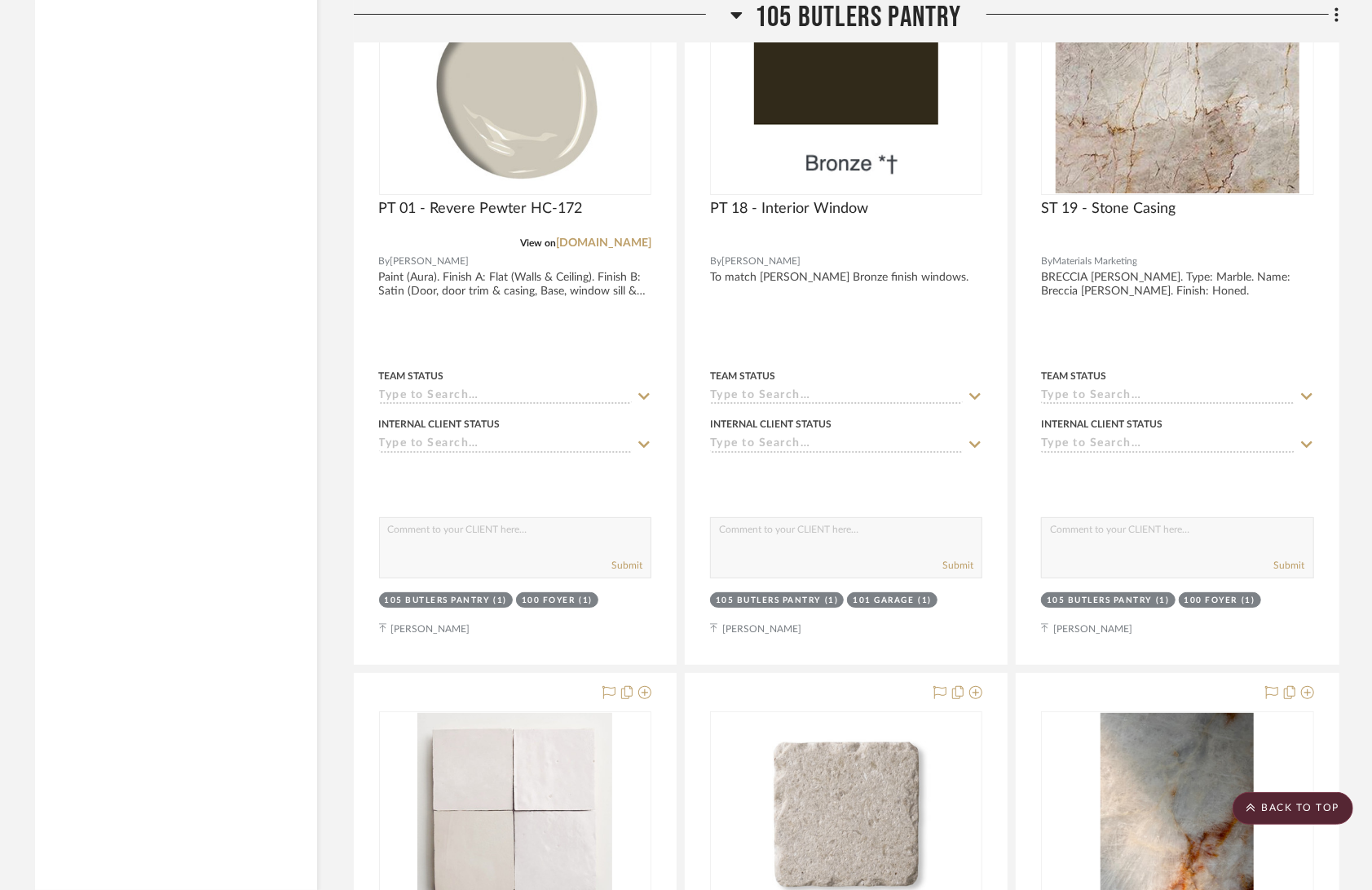
scroll to position [8569, 0]
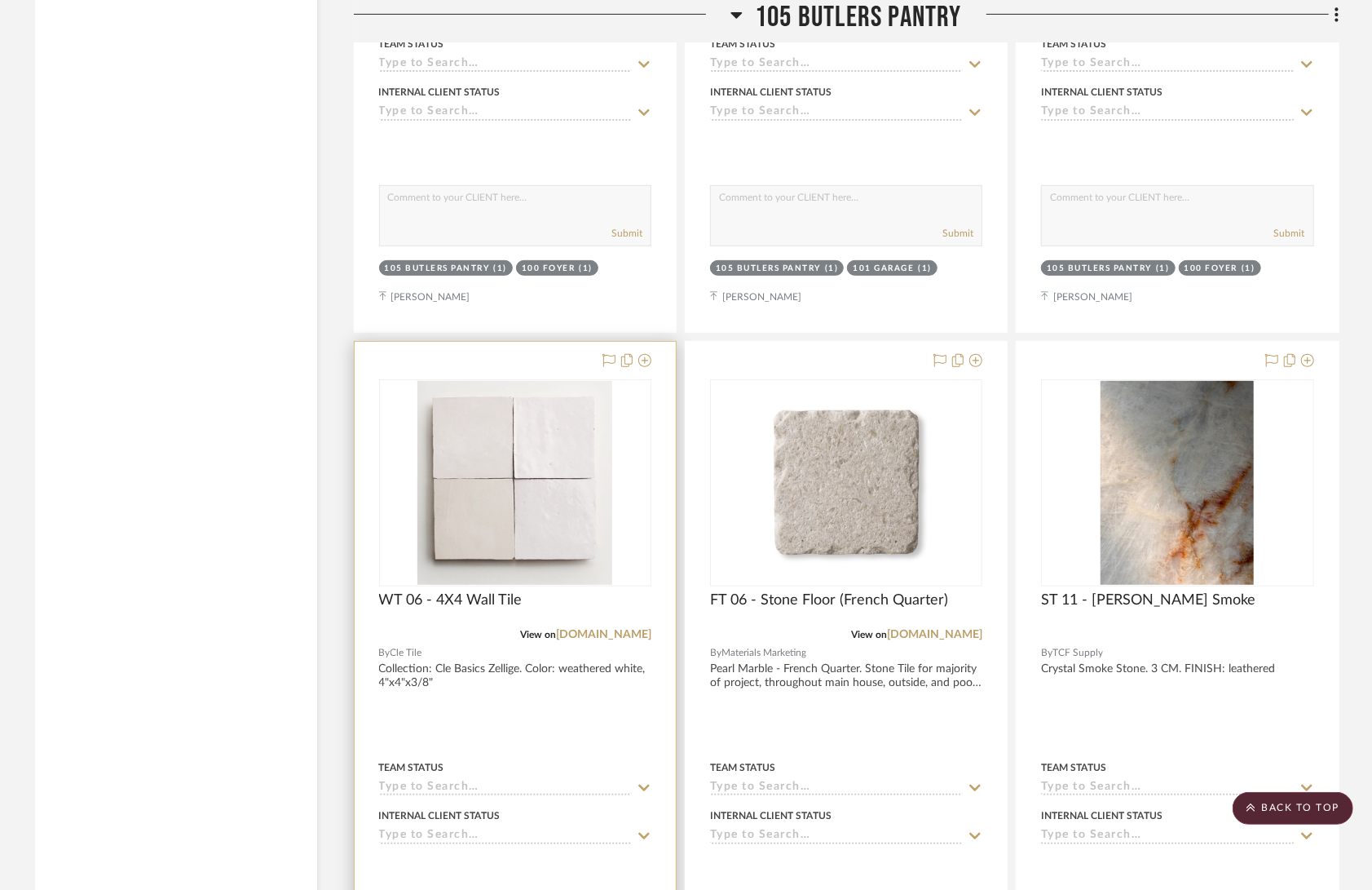
click at [521, 606] on div at bounding box center [514, 698] width 321 height 713
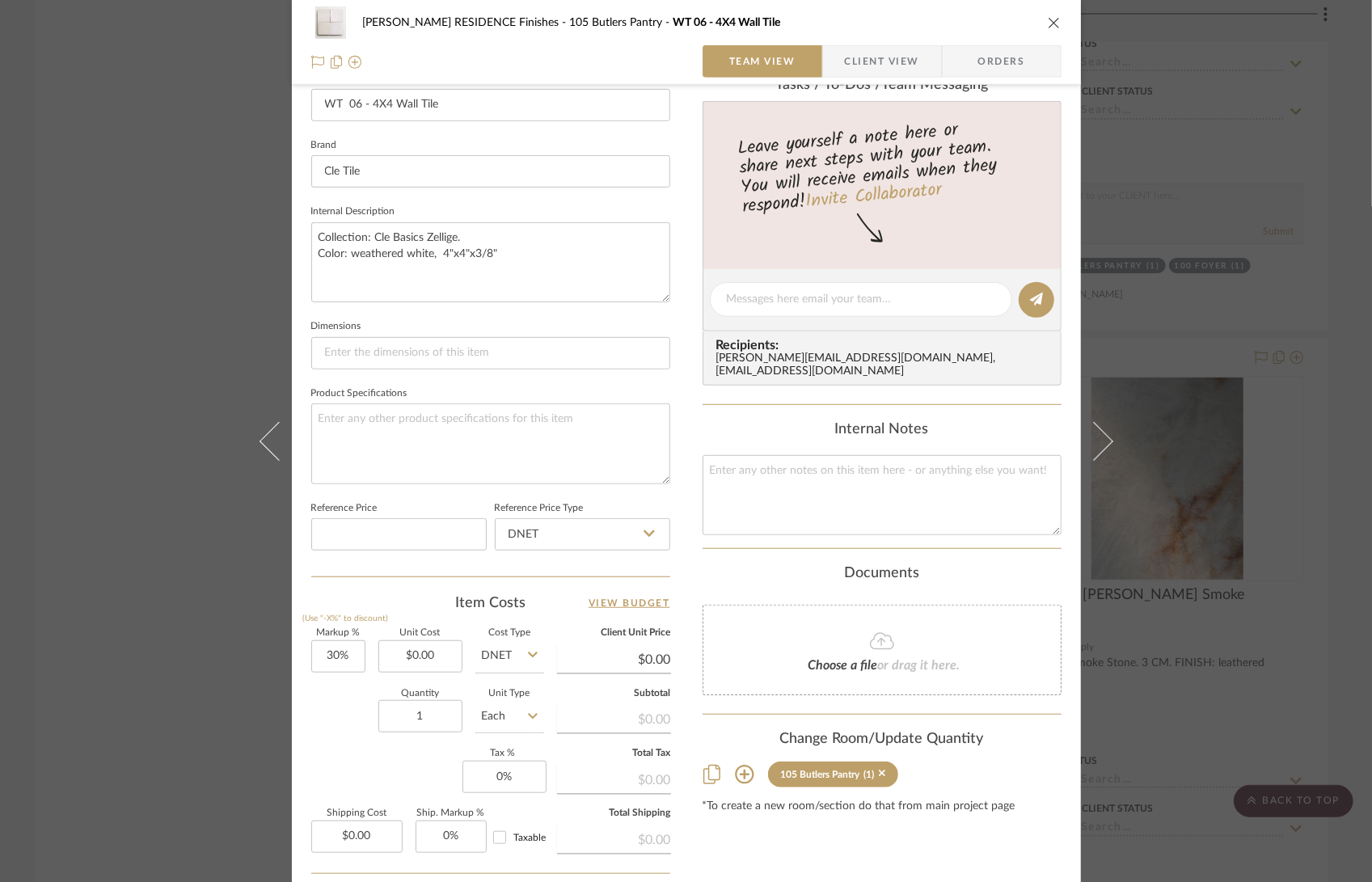
scroll to position [469, 0]
click at [1047, 27] on icon "close" at bounding box center [1054, 23] width 13 height 13
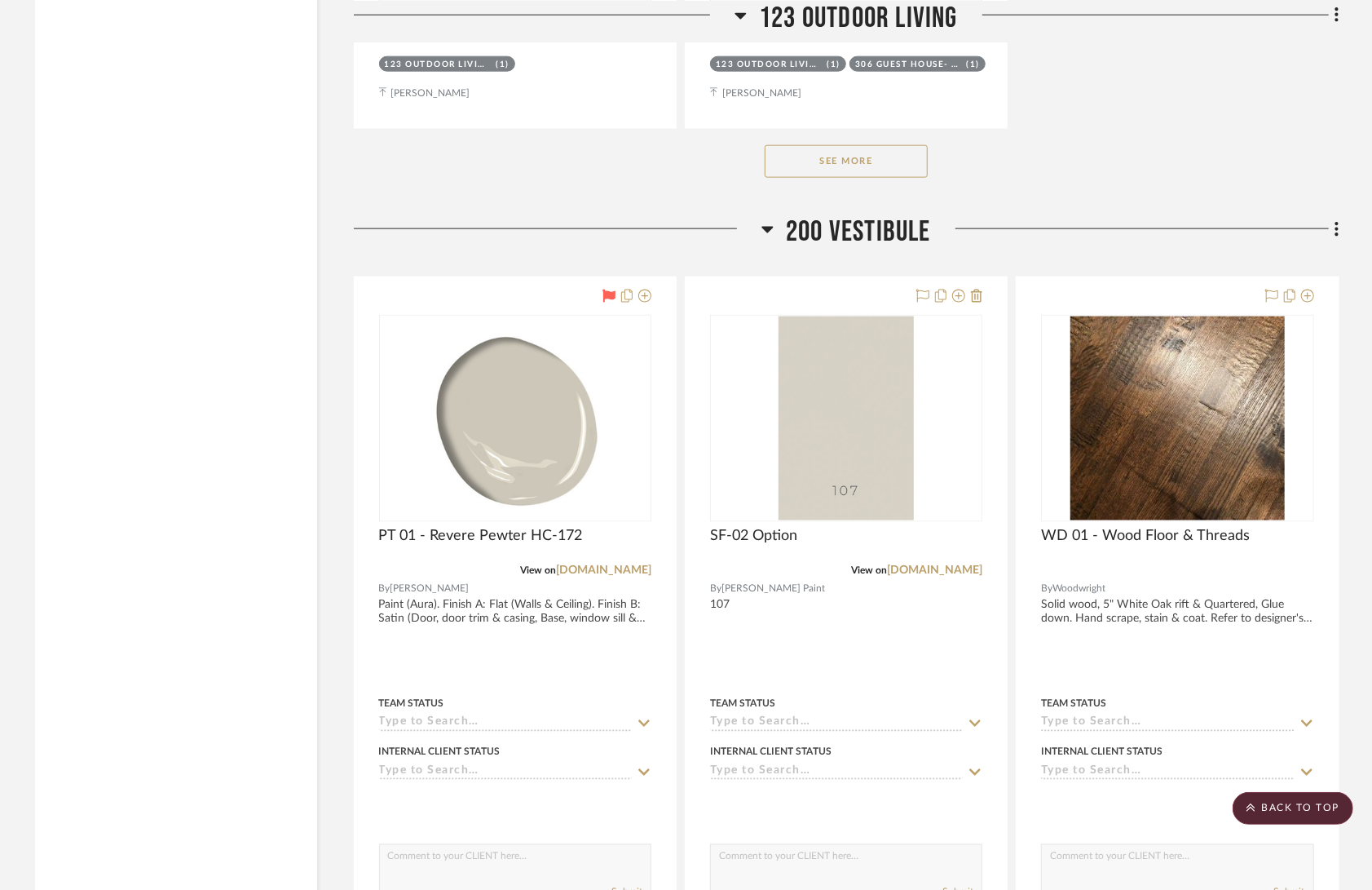
scroll to position [30134, 0]
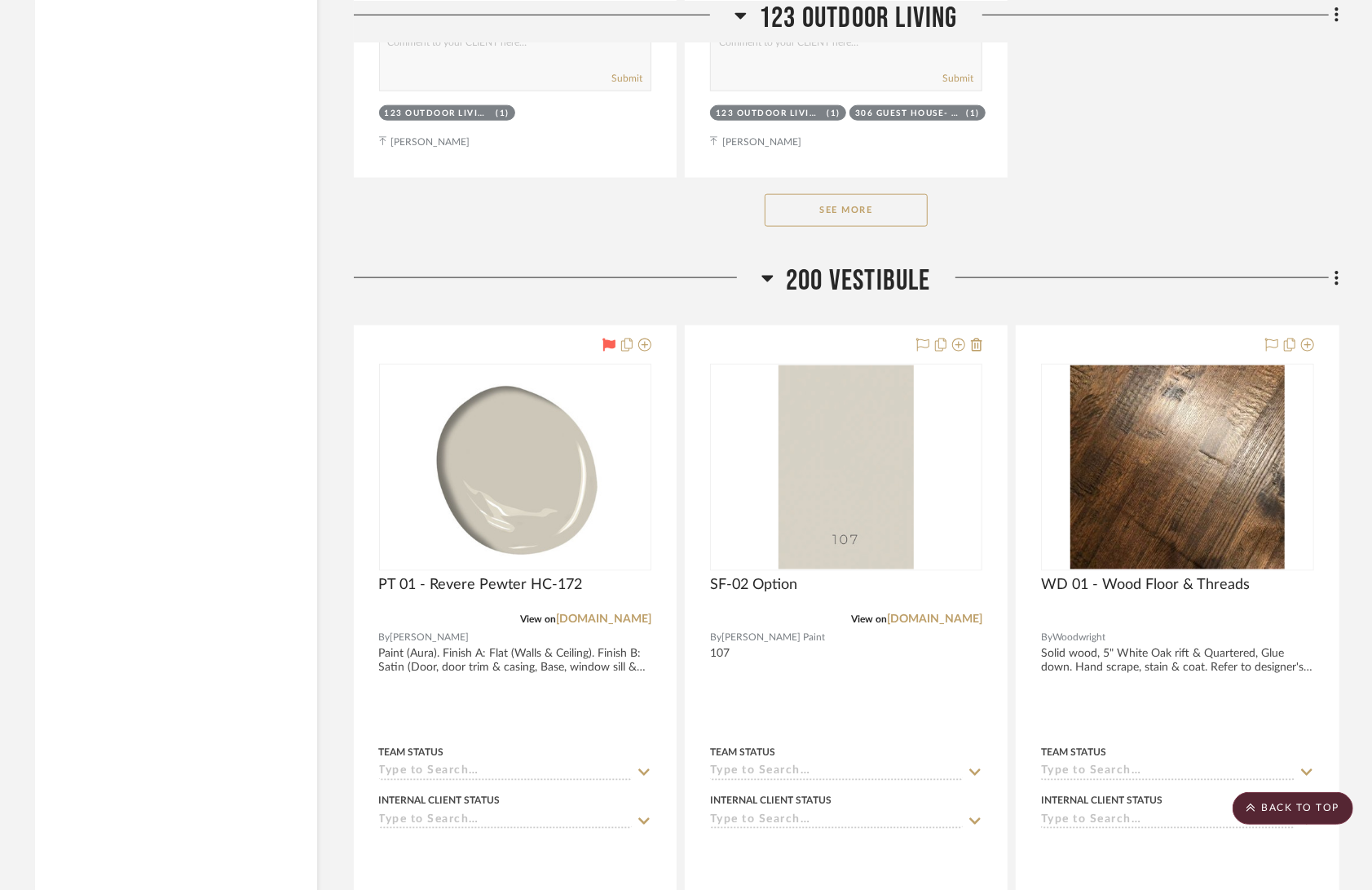
click at [882, 194] on button "See More" at bounding box center [846, 210] width 163 height 32
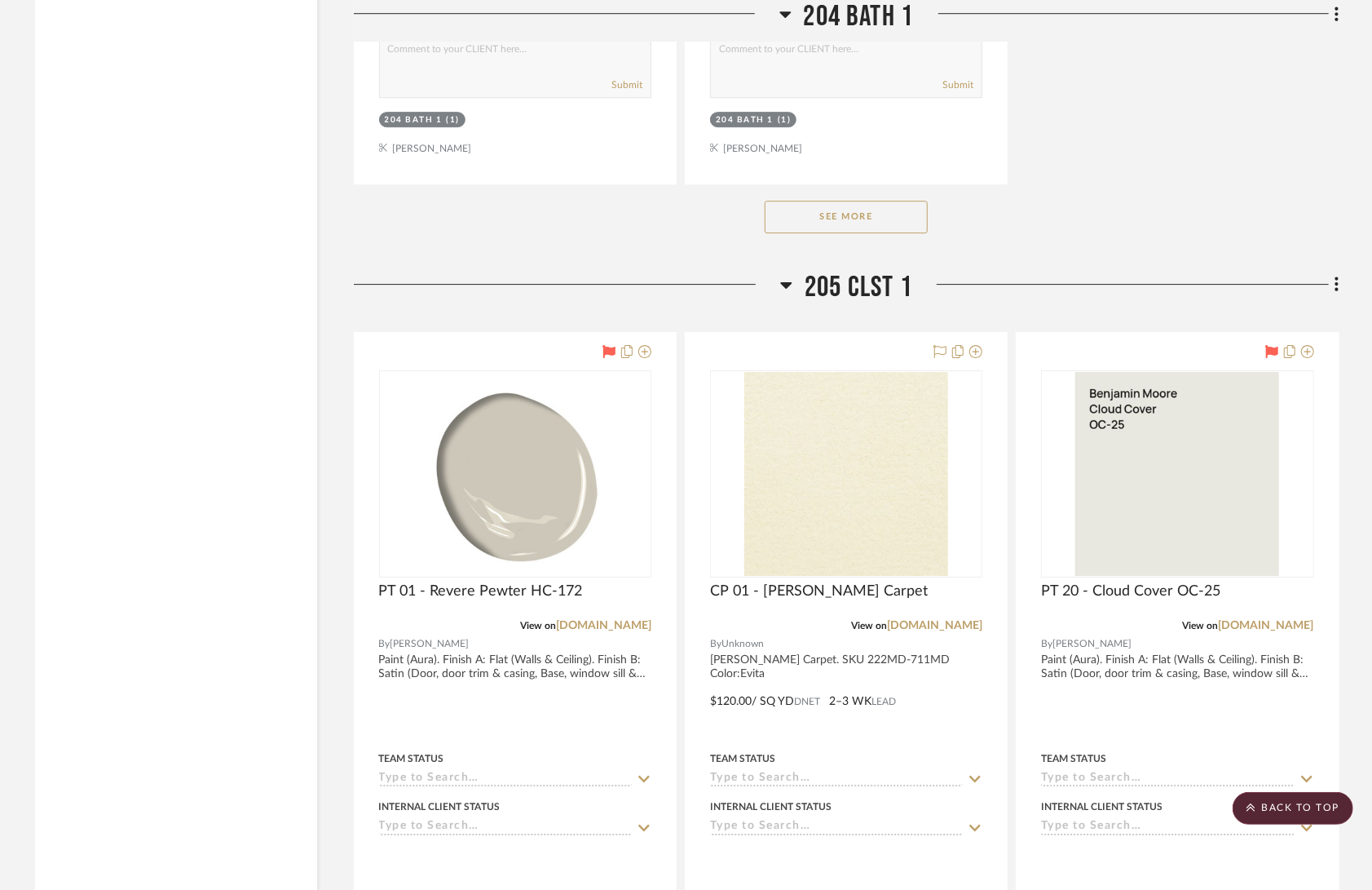
click at [870, 201] on button "See More" at bounding box center [846, 216] width 163 height 32
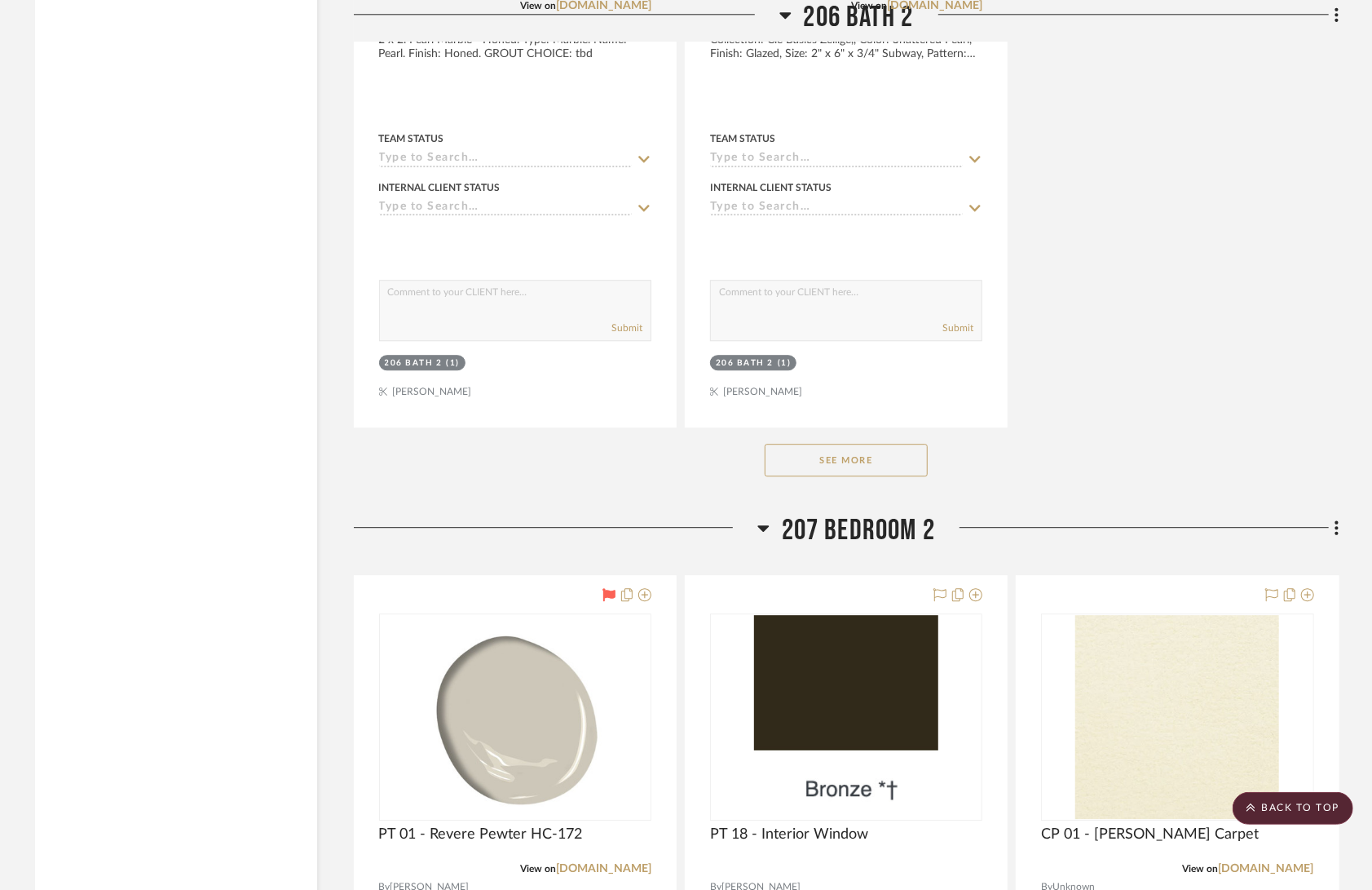
scroll to position [39882, 0]
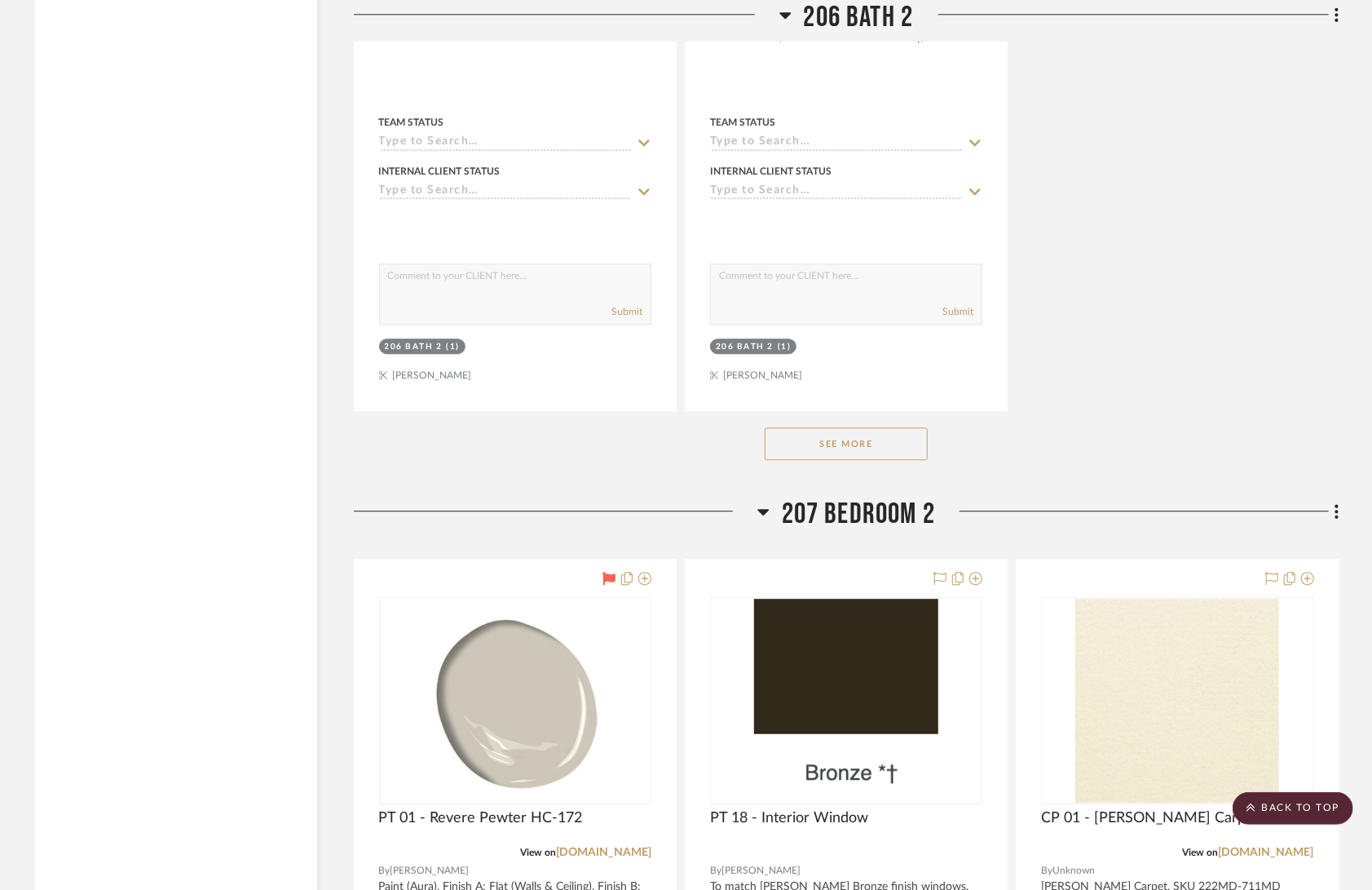
click at [888, 427] on button "See More" at bounding box center [846, 443] width 163 height 32
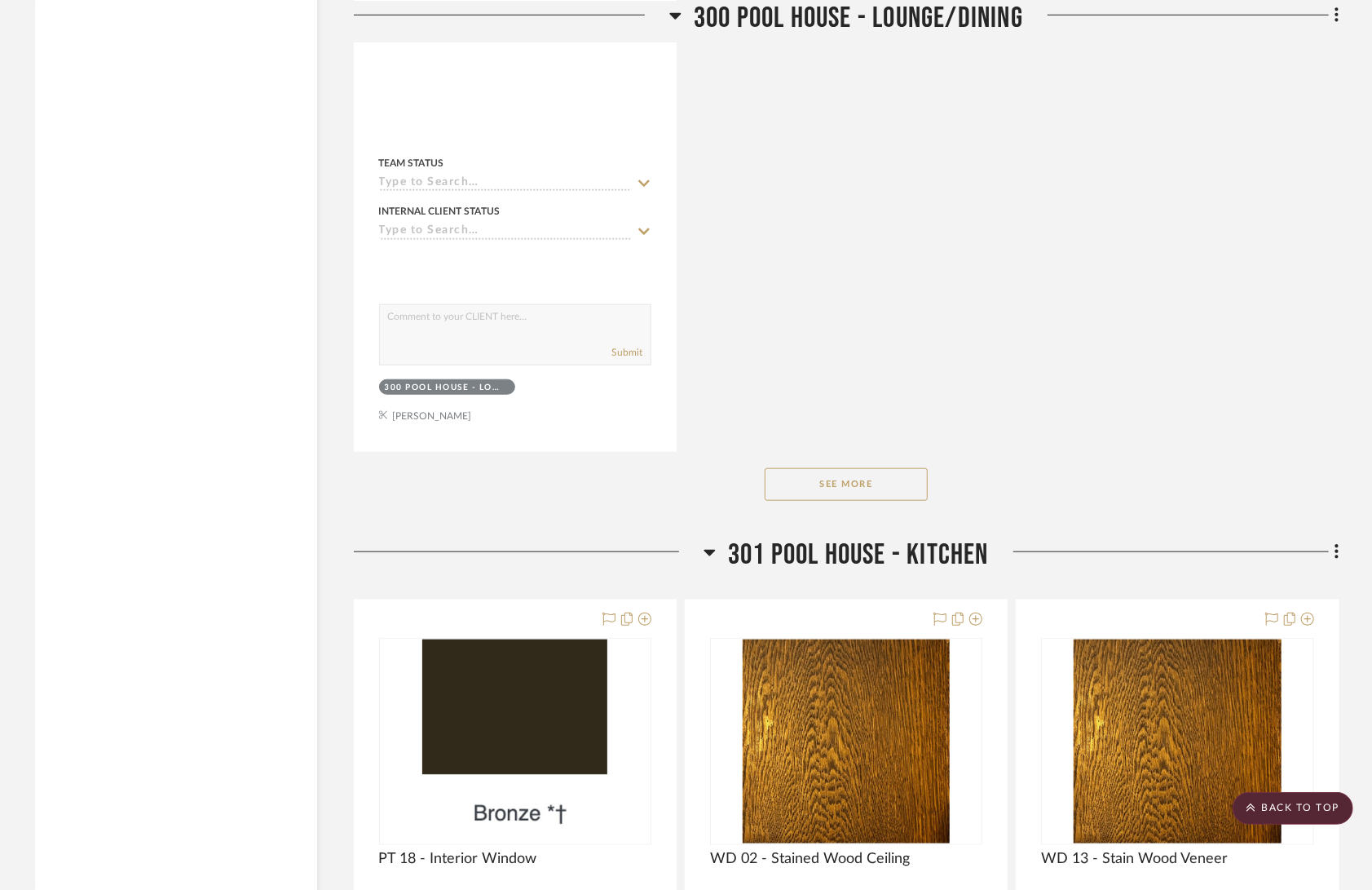
scroll to position [54398, 0]
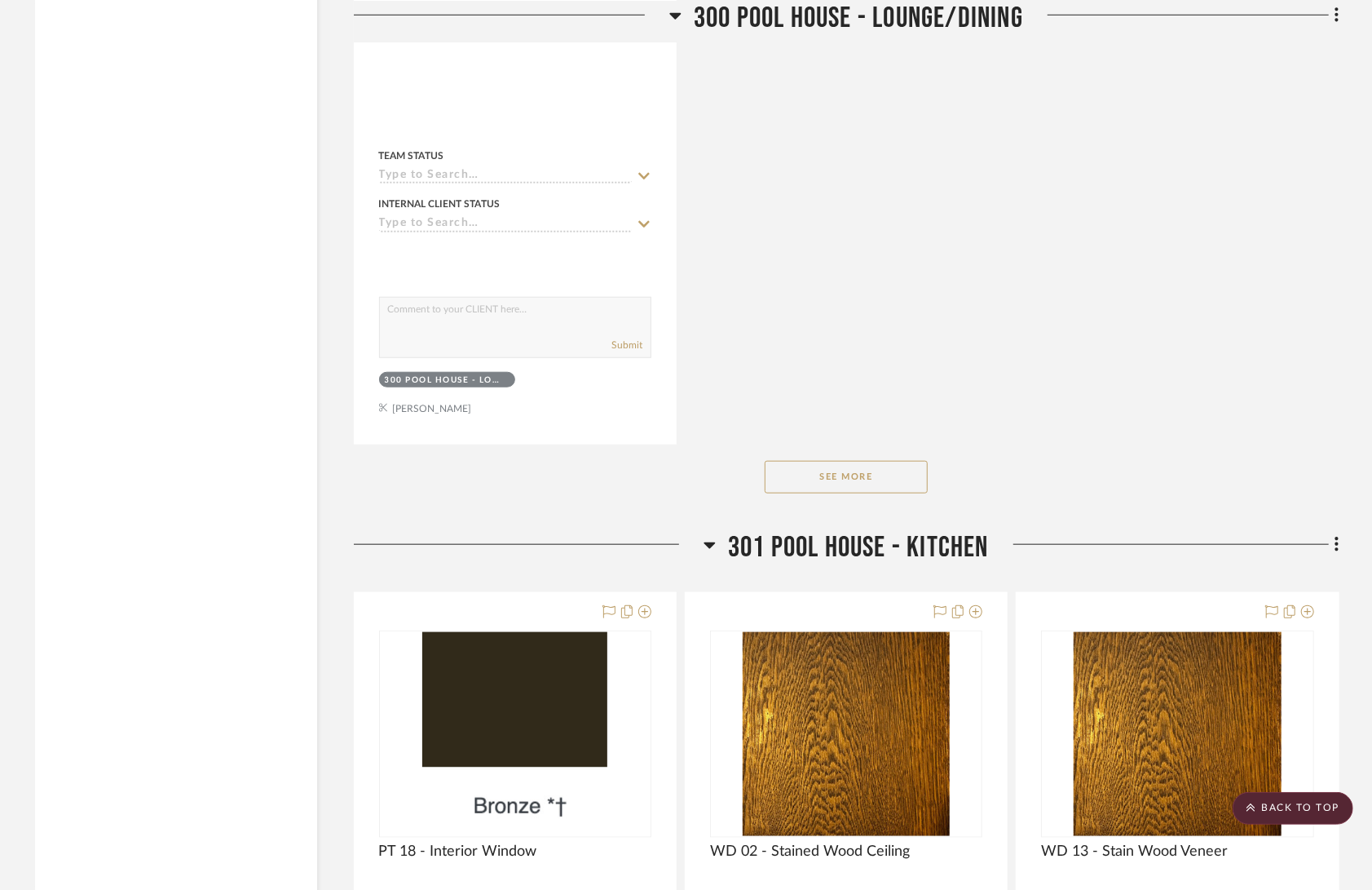
click at [874, 461] on button "See More" at bounding box center [846, 477] width 163 height 32
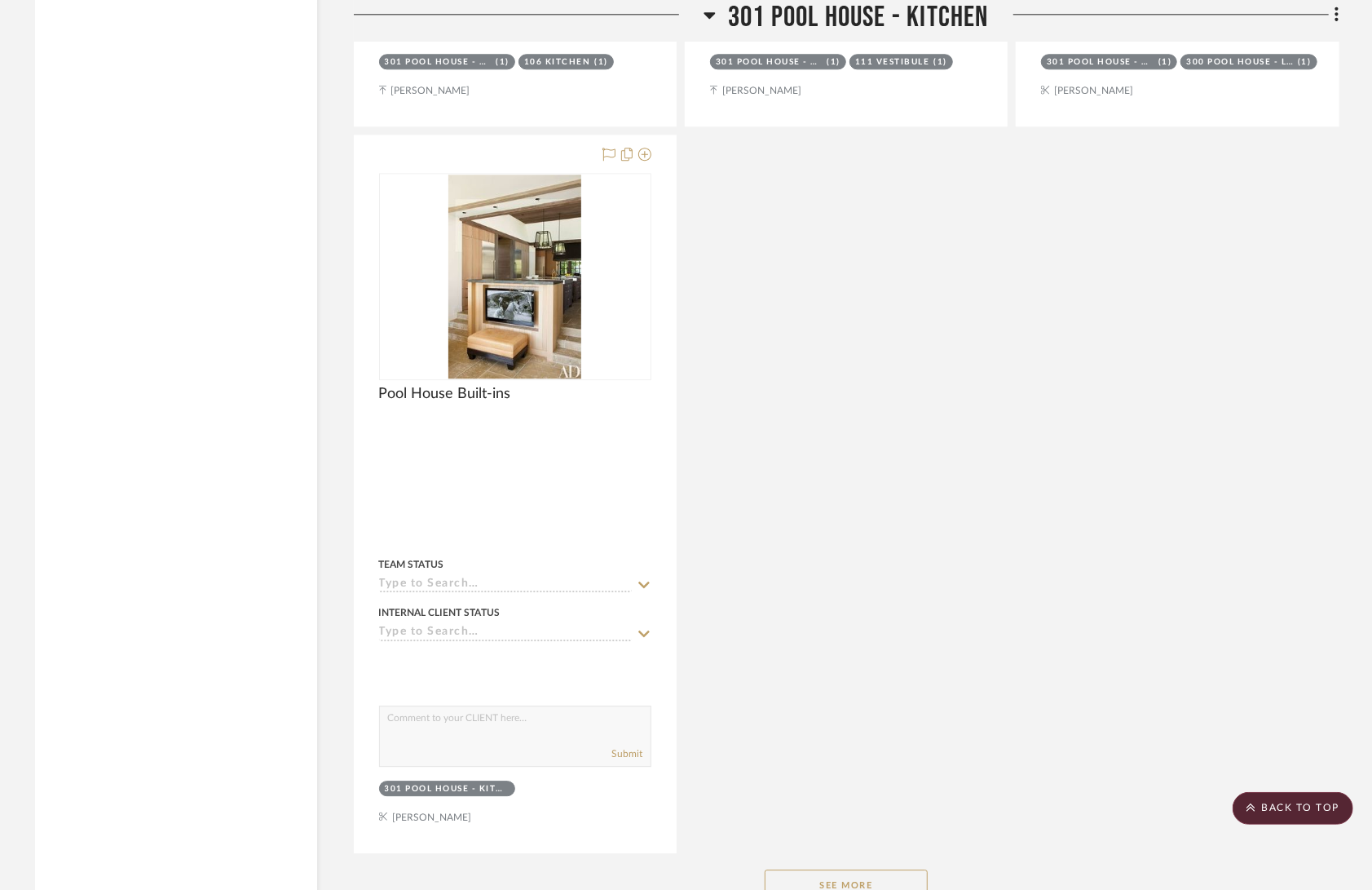
scroll to position [56659, 0]
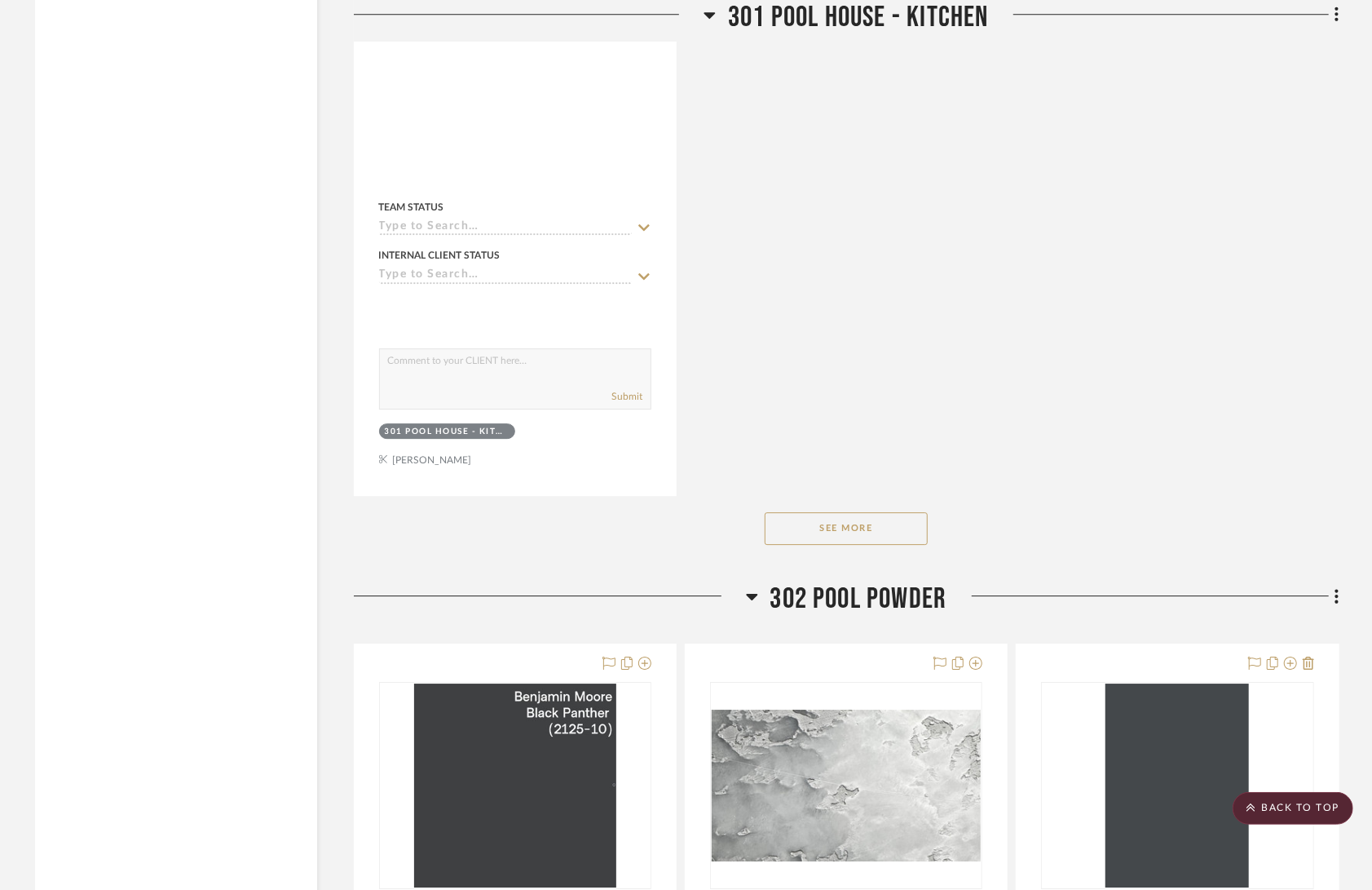
click at [874, 513] on button "See More" at bounding box center [846, 528] width 163 height 32
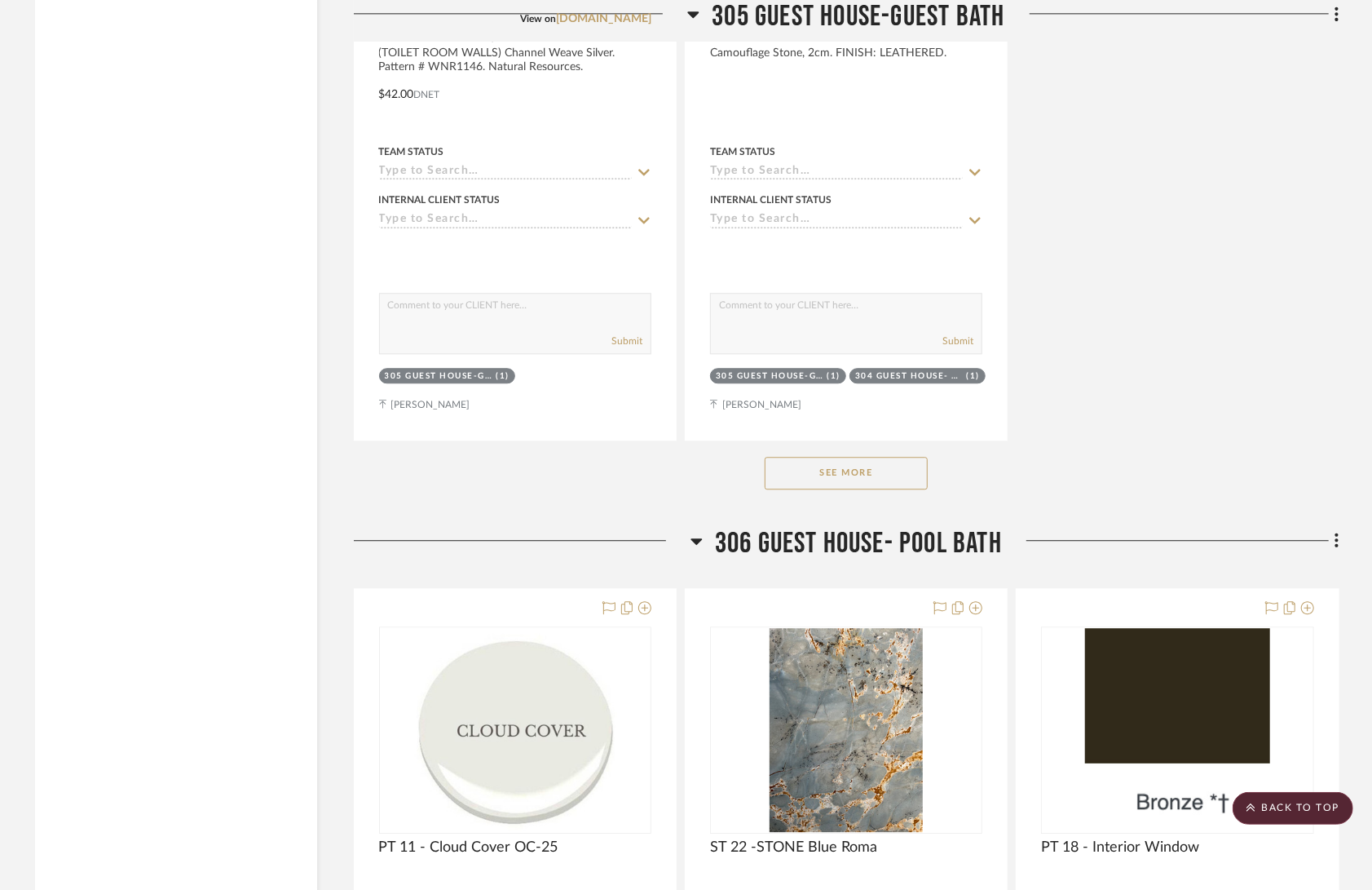
scroll to position [64427, 0]
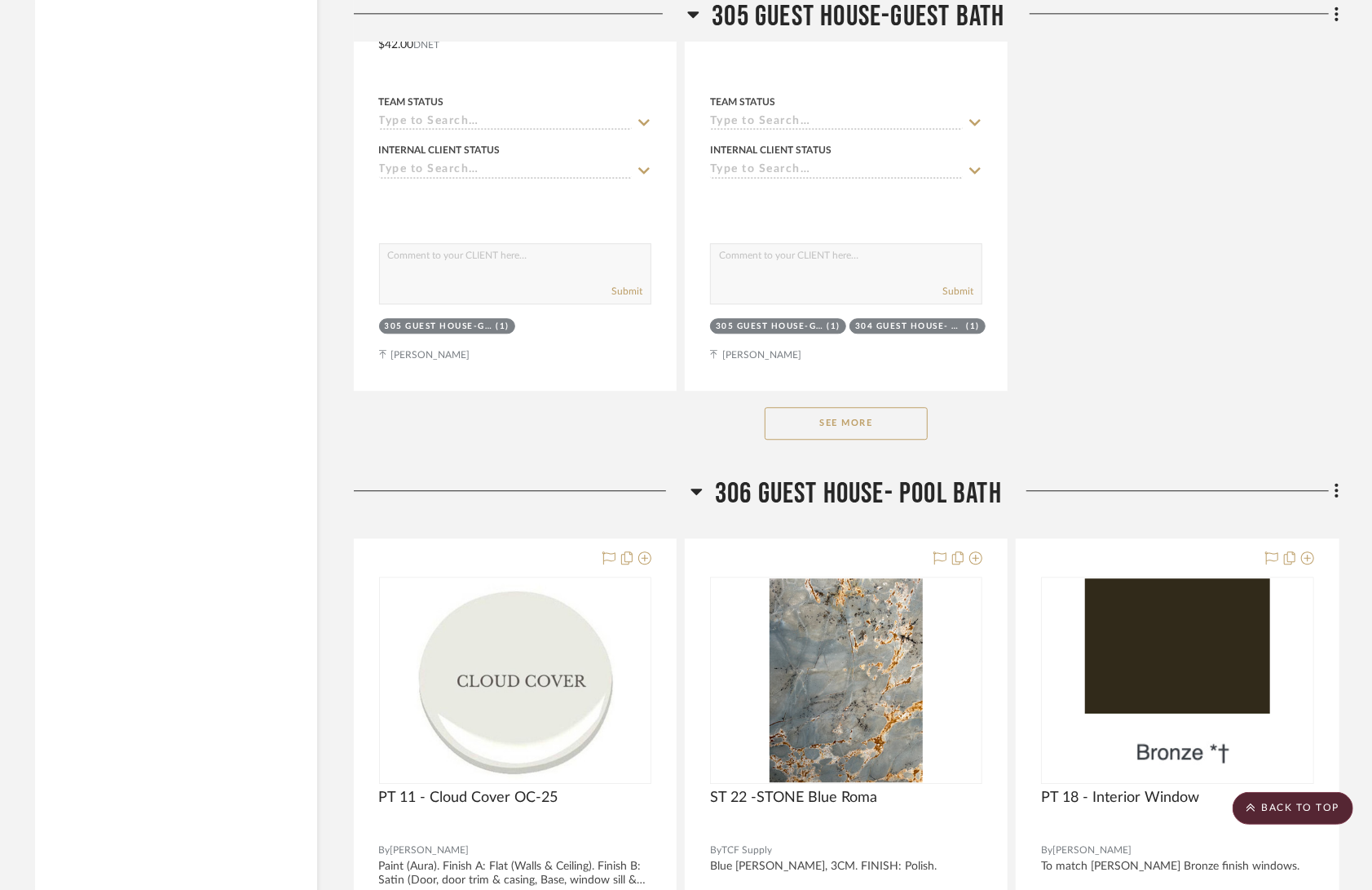
click at [876, 407] on button "See More" at bounding box center [846, 422] width 163 height 32
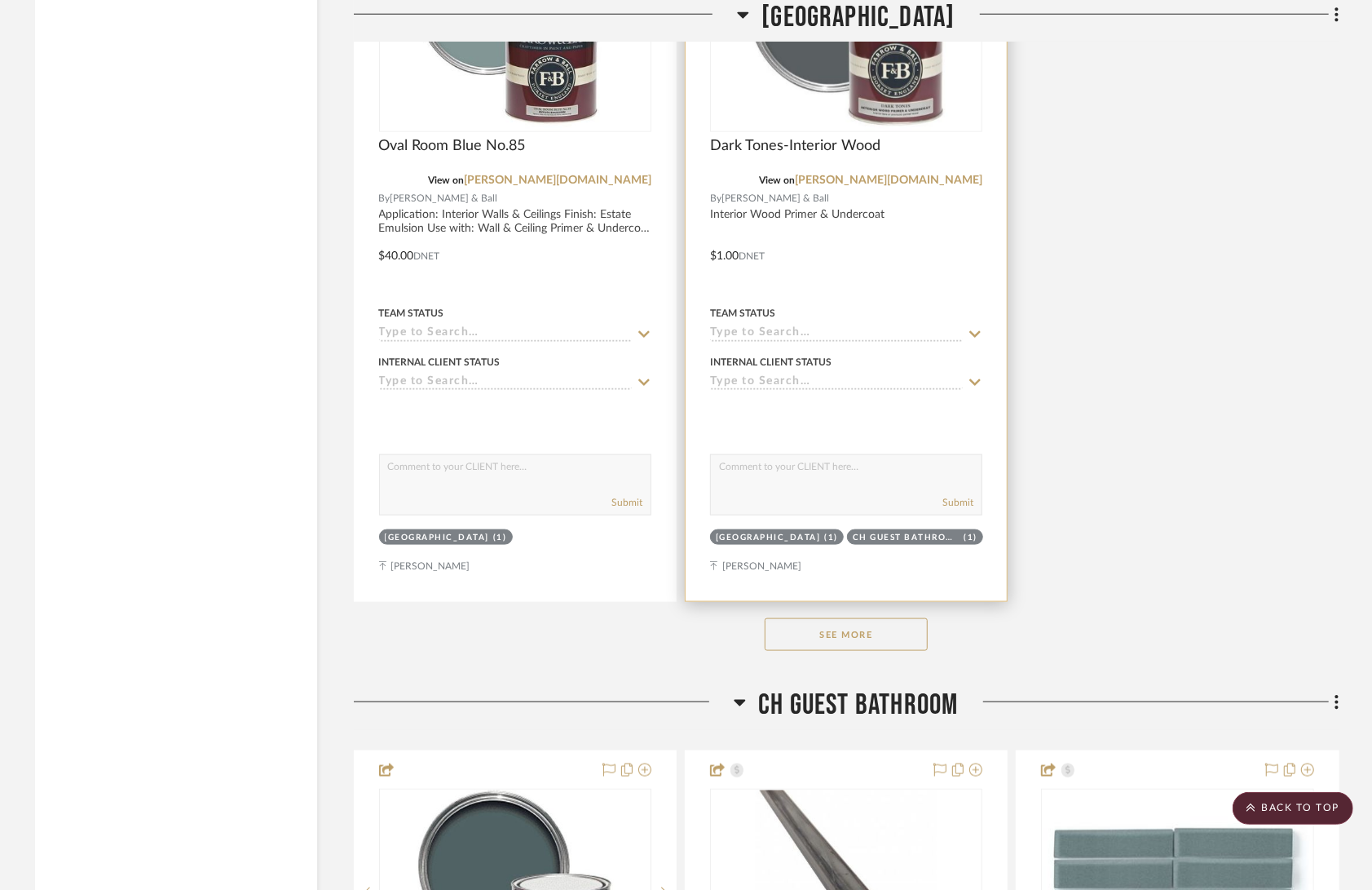
scroll to position [71160, 0]
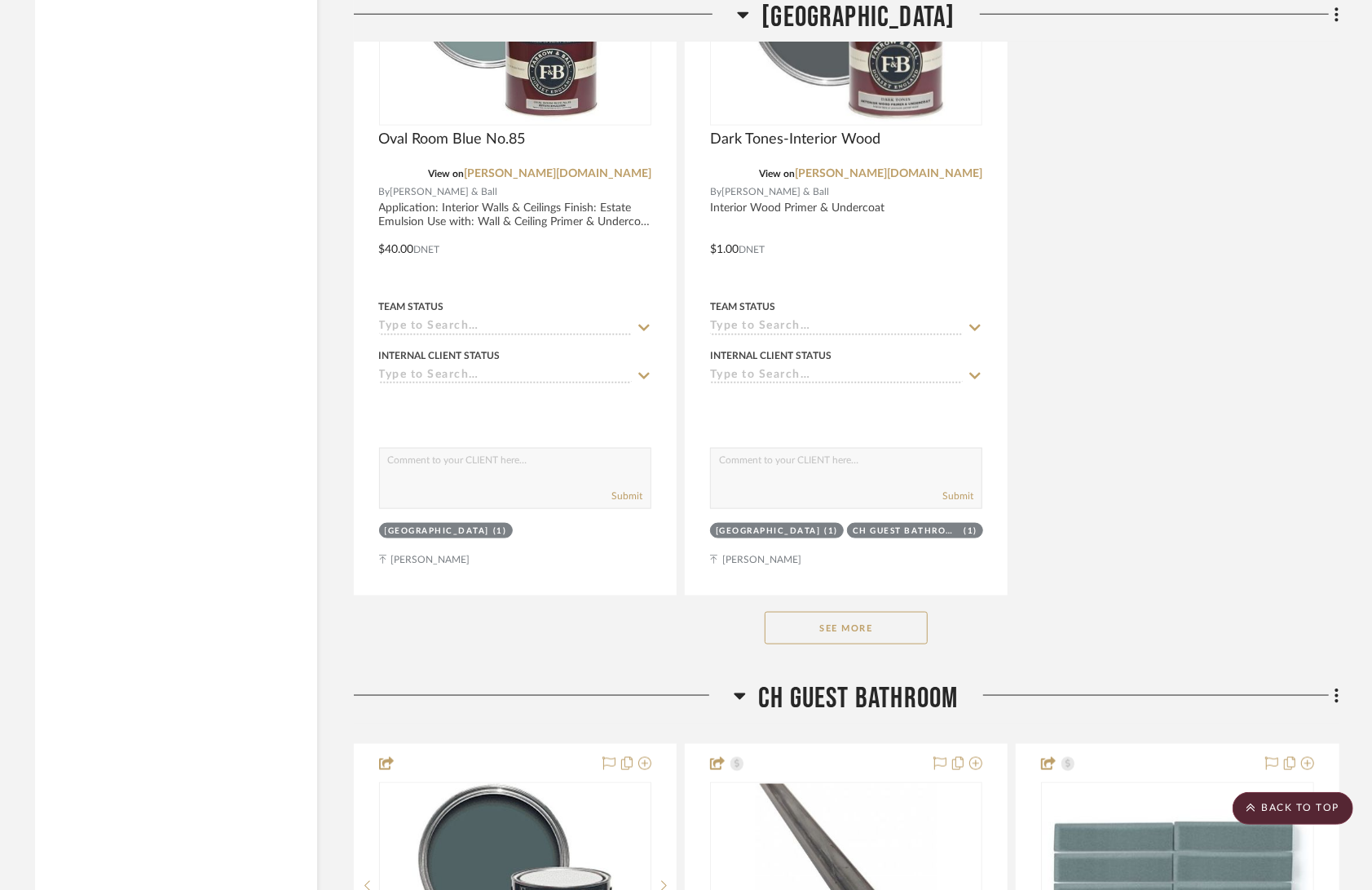
click at [857, 612] on button "See More" at bounding box center [846, 628] width 163 height 32
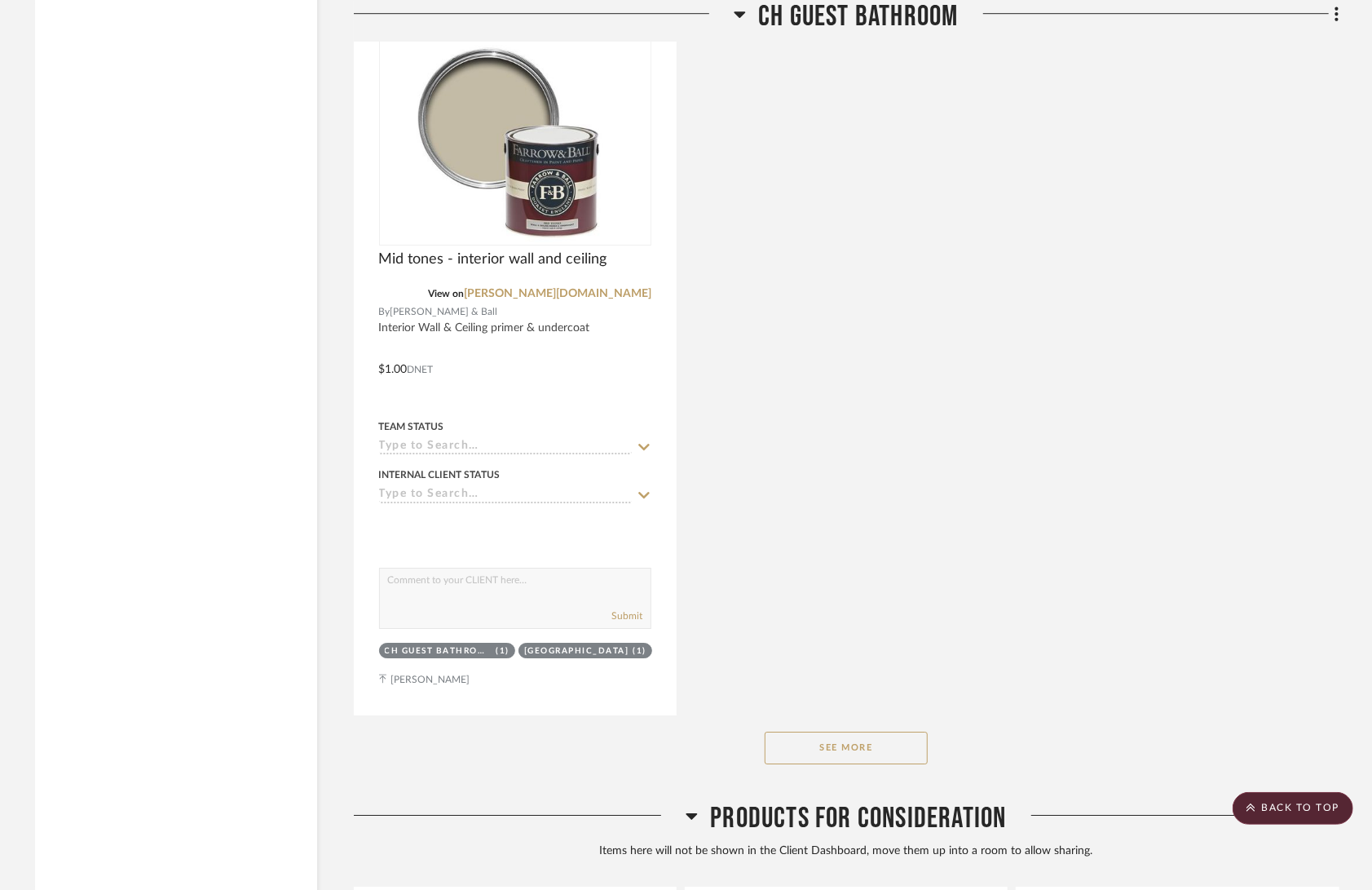
click at [858, 732] on button "See More" at bounding box center [846, 747] width 163 height 32
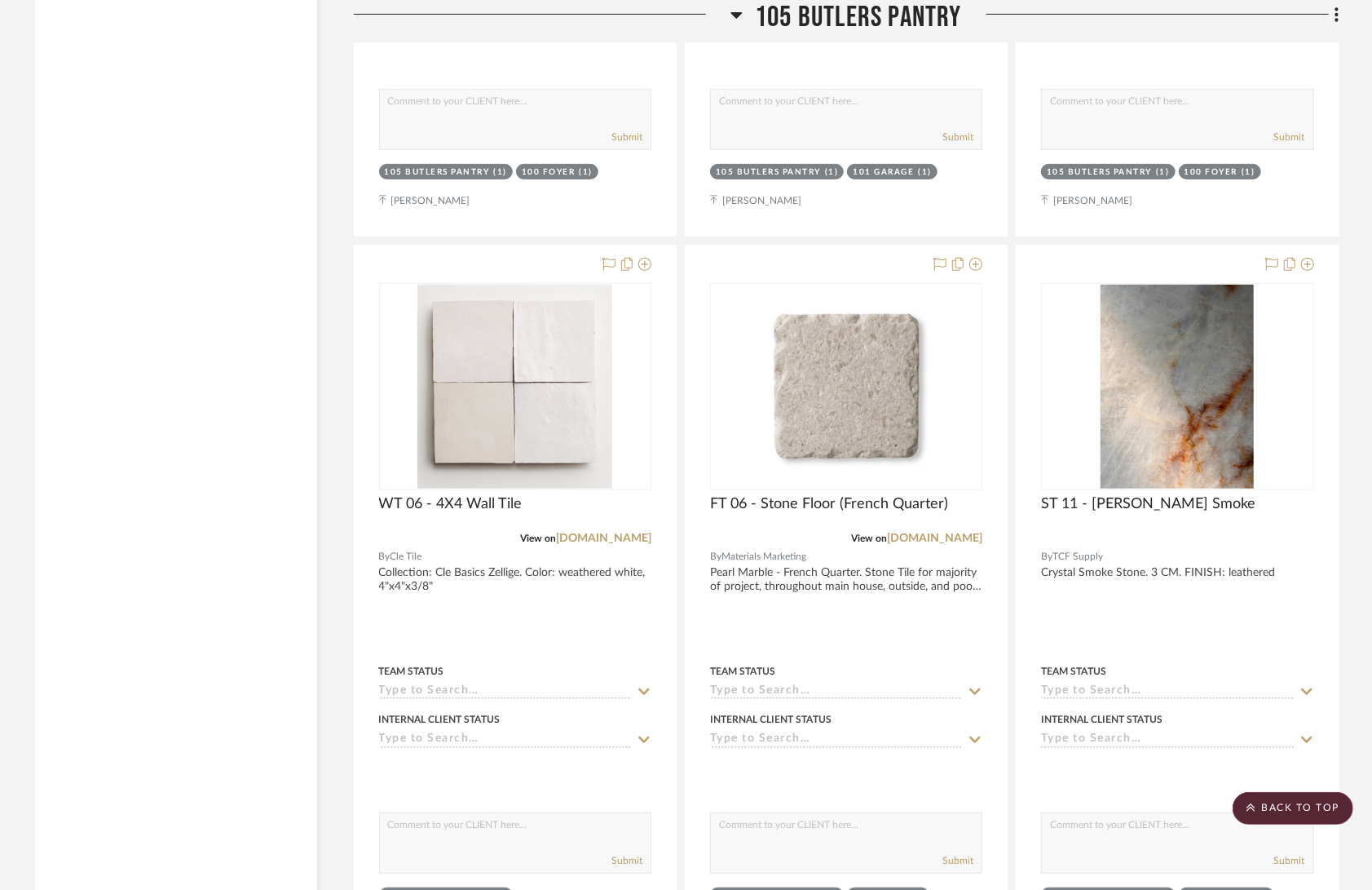
scroll to position [8477, 0]
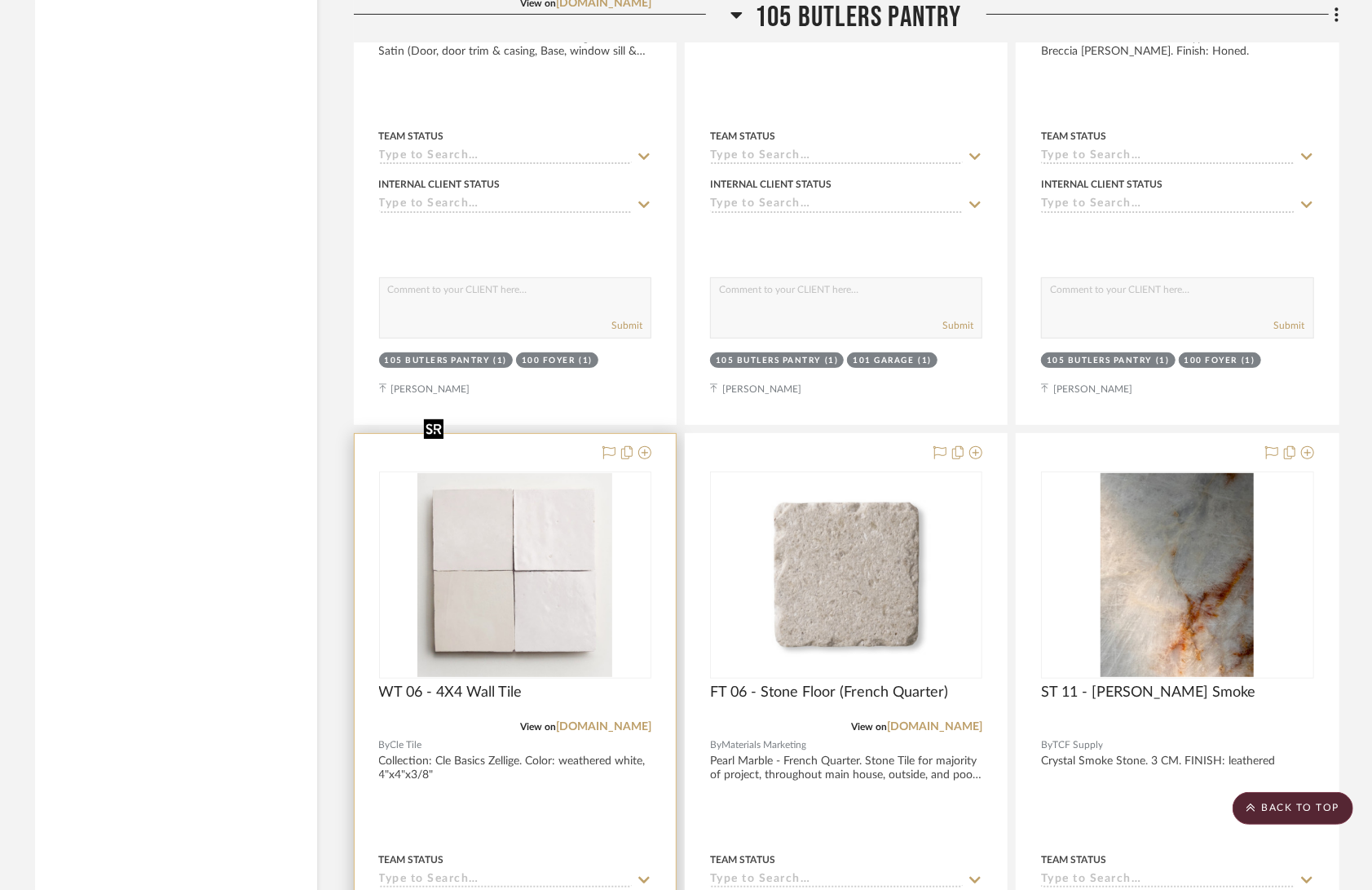
click at [0, 0] on img at bounding box center [0, 0] width 0 height 0
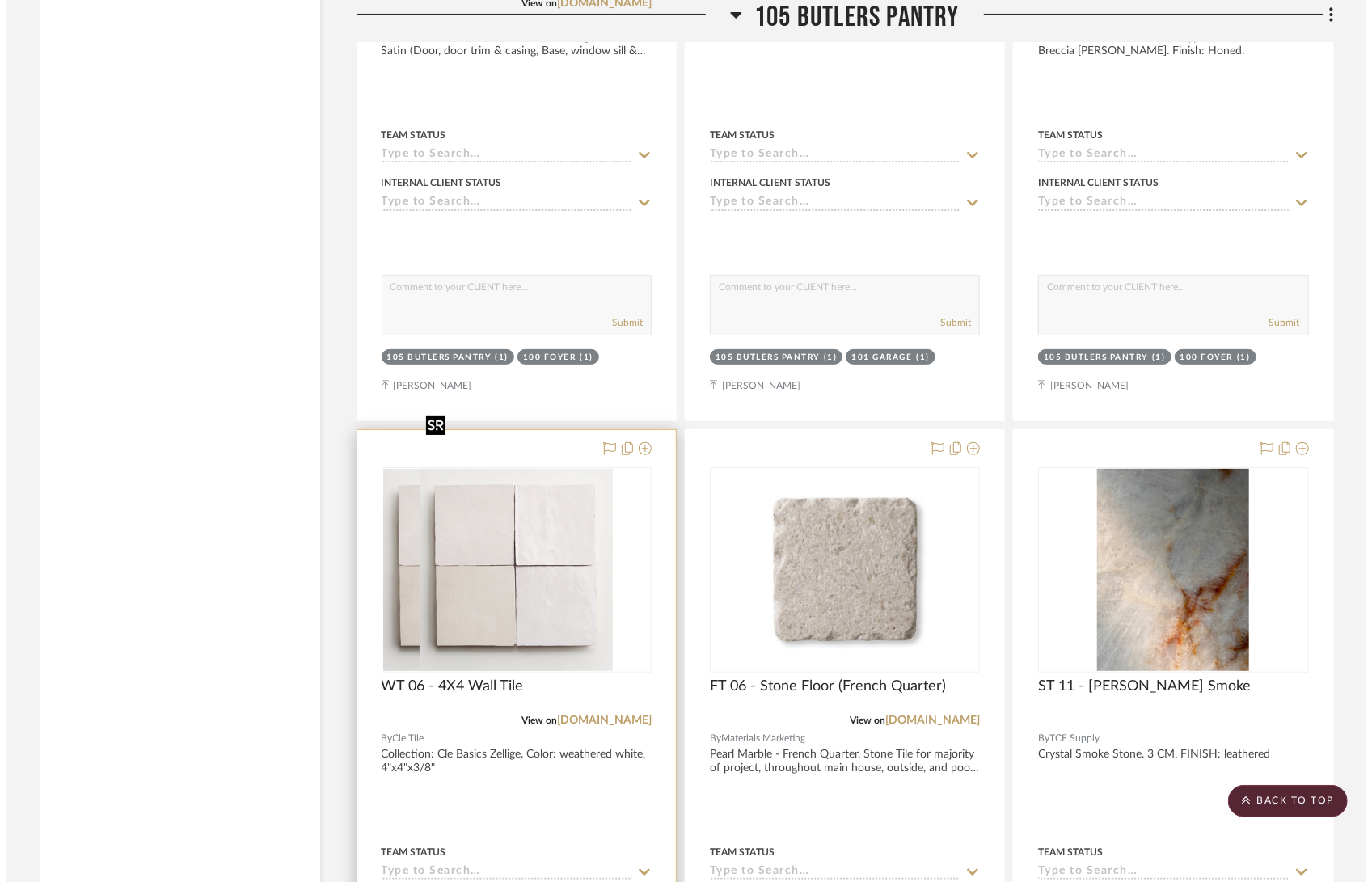
scroll to position [0, 0]
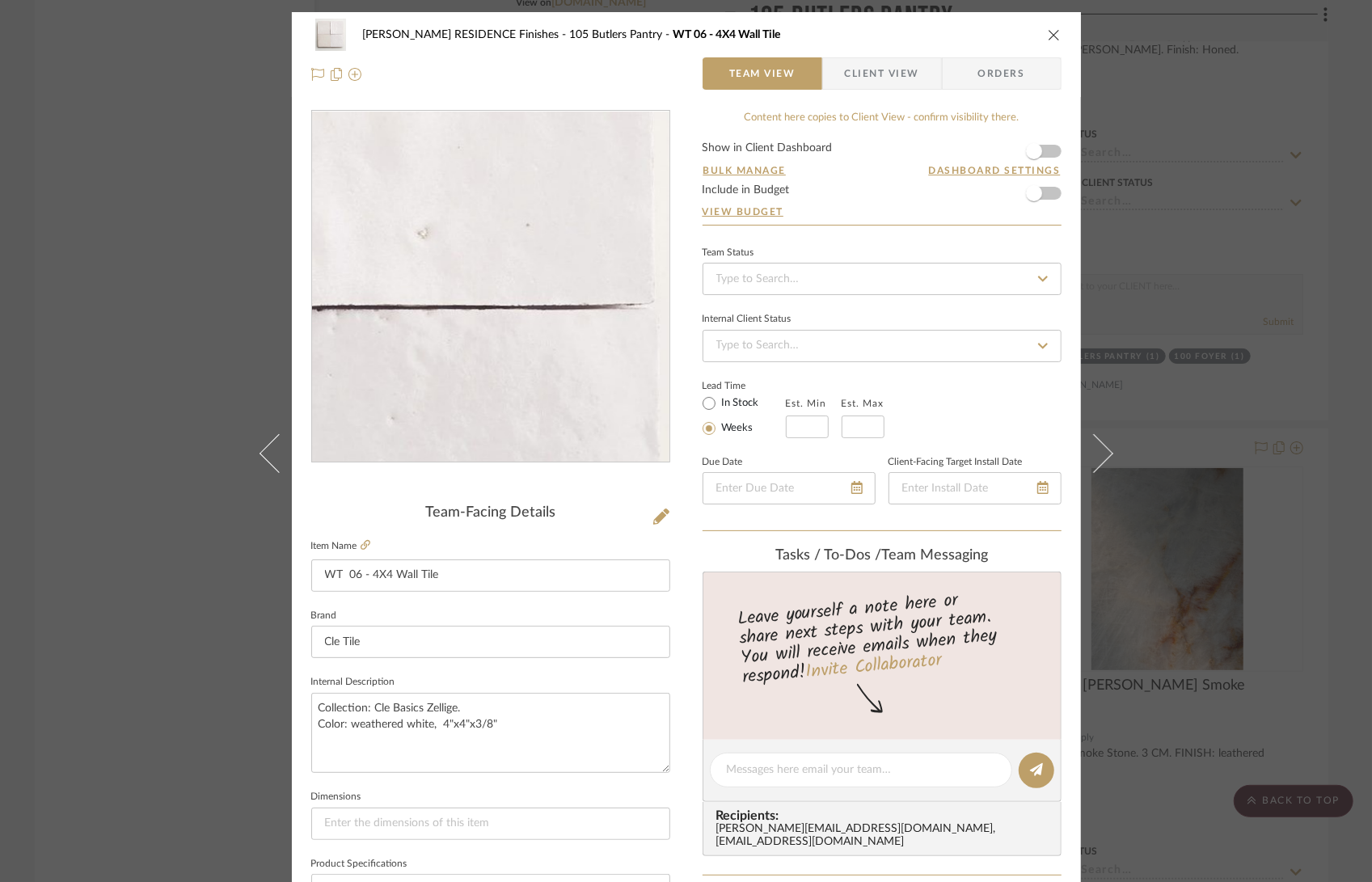
click at [568, 273] on img "0" at bounding box center [490, 286] width 335 height 351
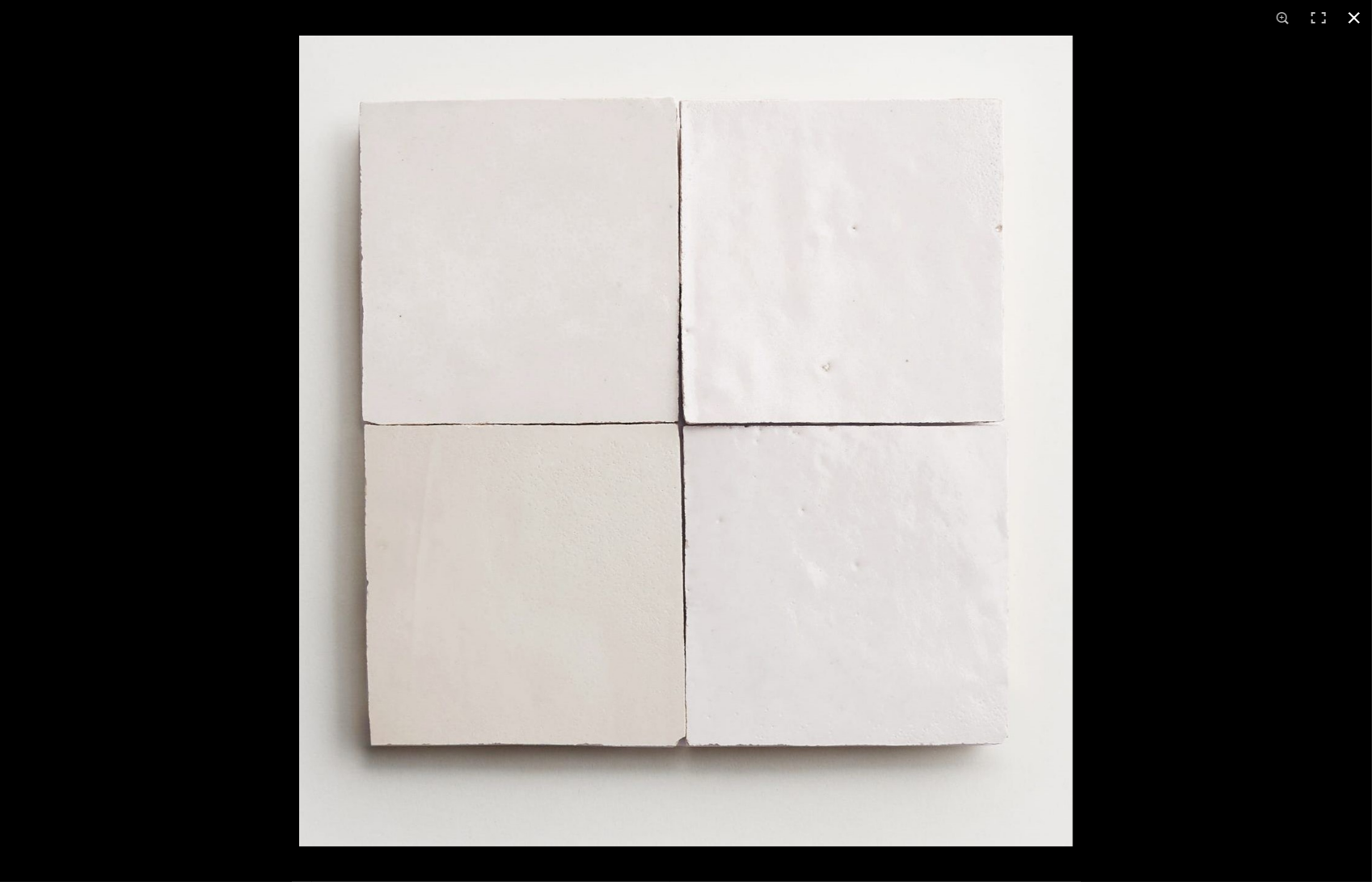
click at [1354, 18] on button at bounding box center [1354, 17] width 36 height 36
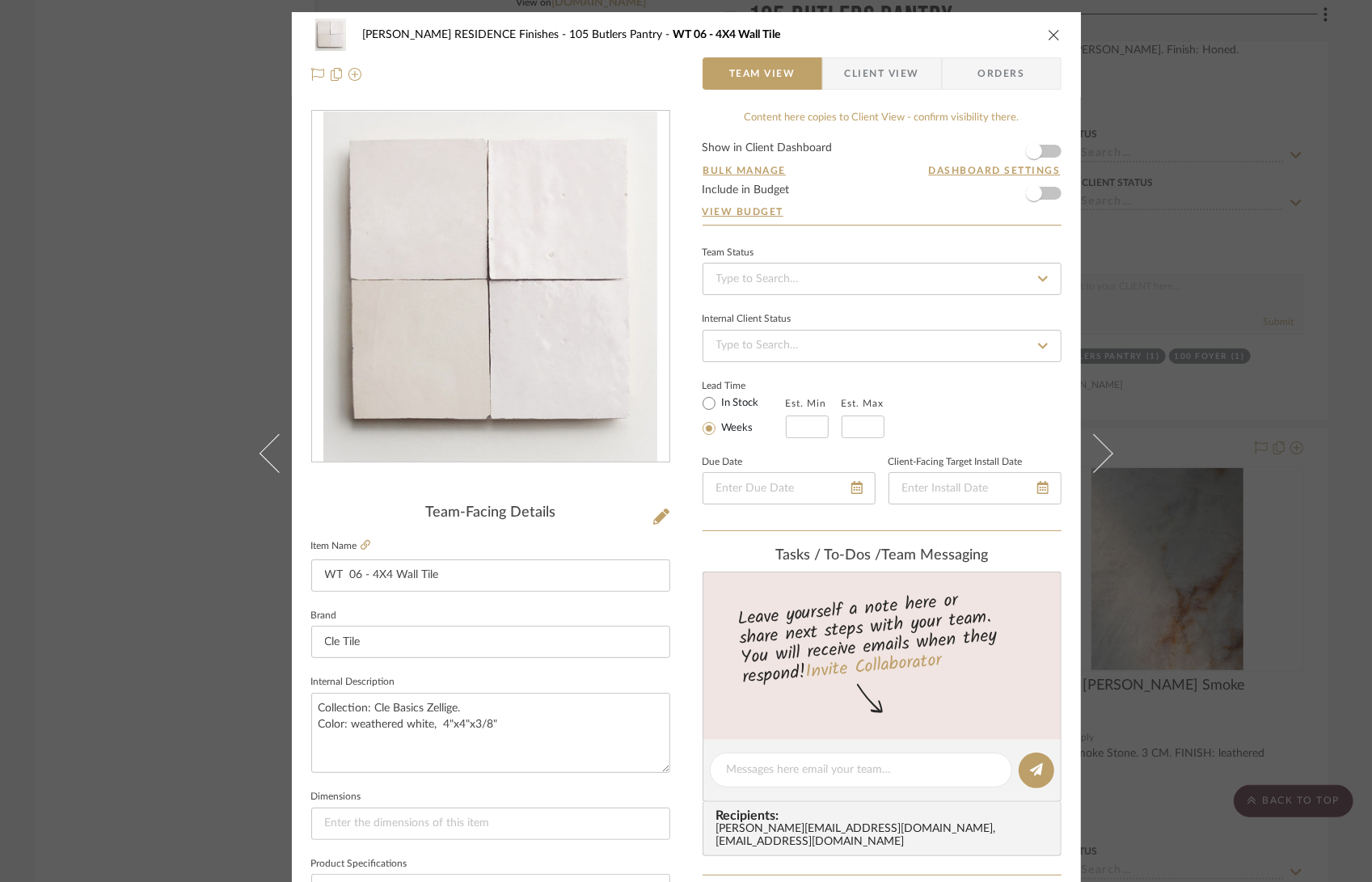
click at [1047, 37] on icon "close" at bounding box center [1054, 35] width 13 height 13
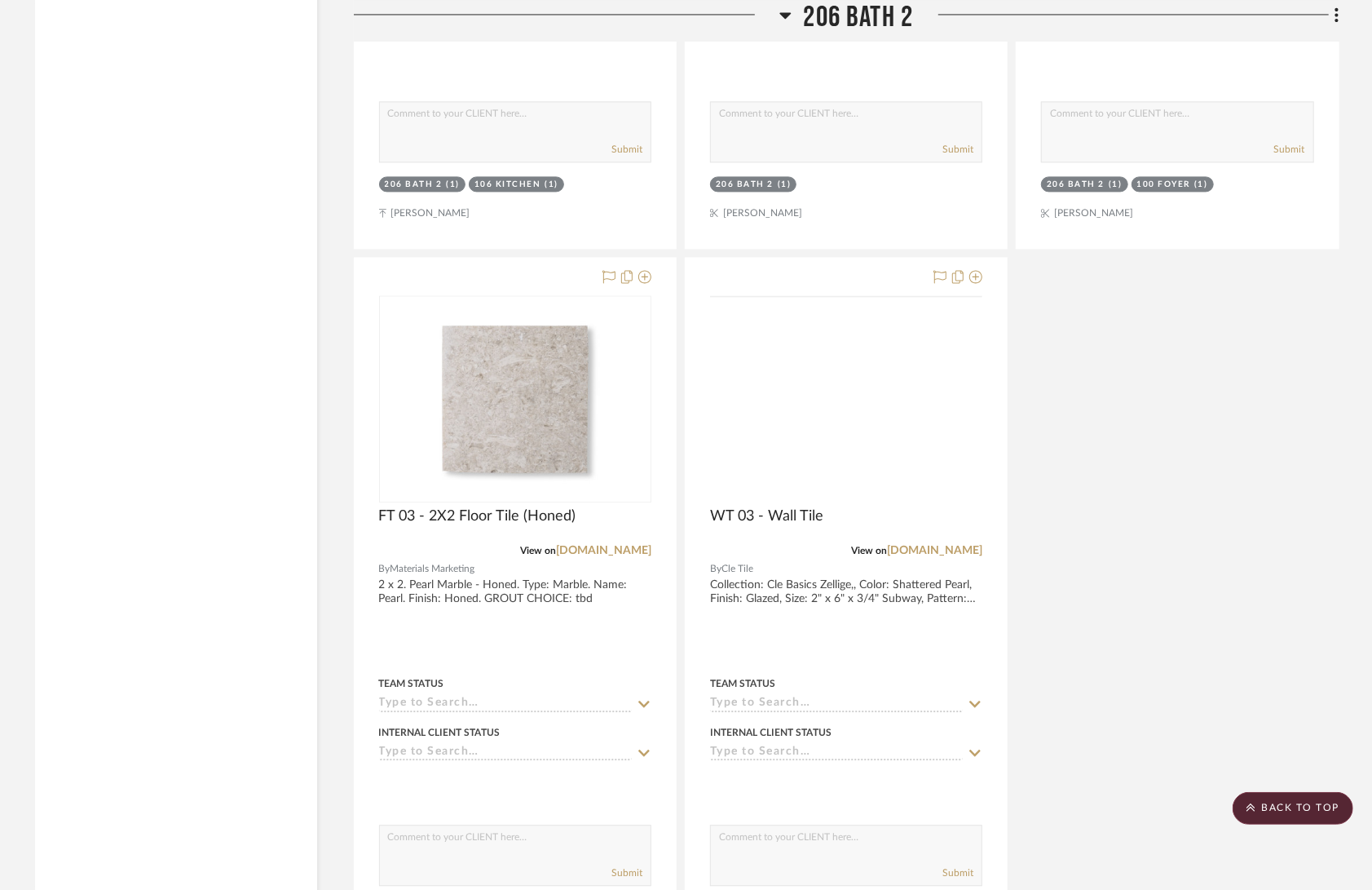
scroll to position [39106, 0]
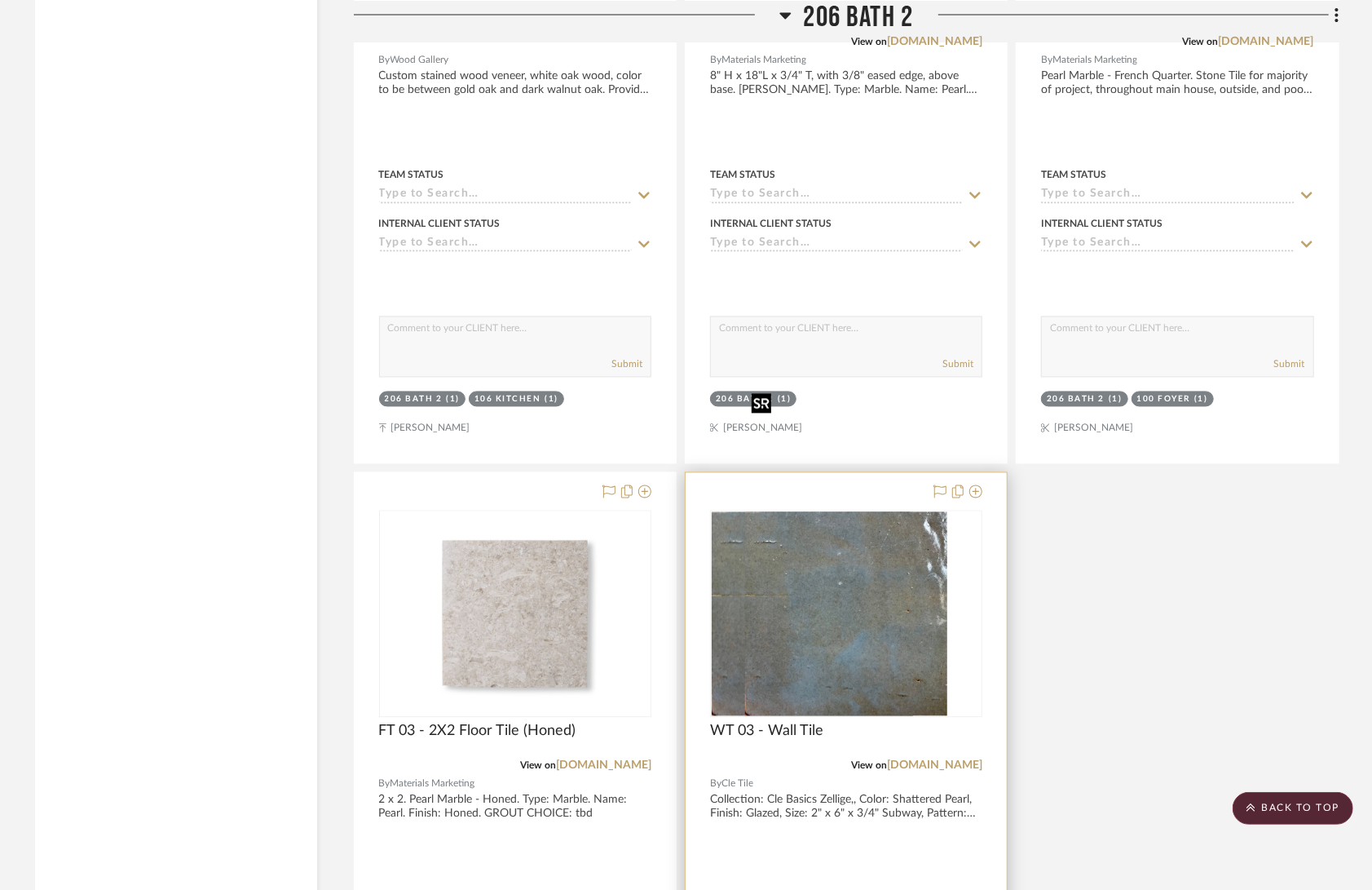
click at [855, 562] on img "0" at bounding box center [813, 615] width 202 height 204
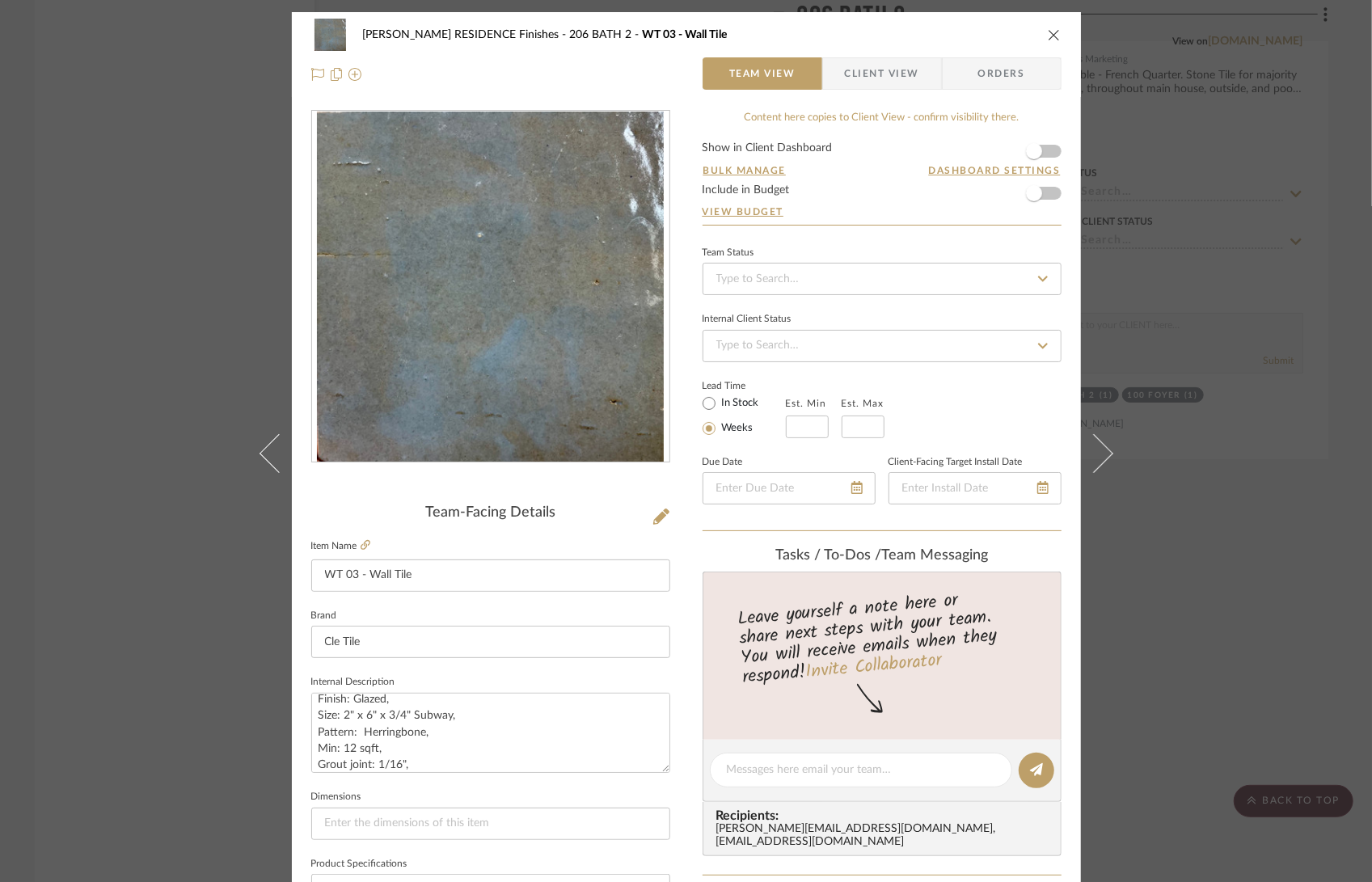
scroll to position [0, 0]
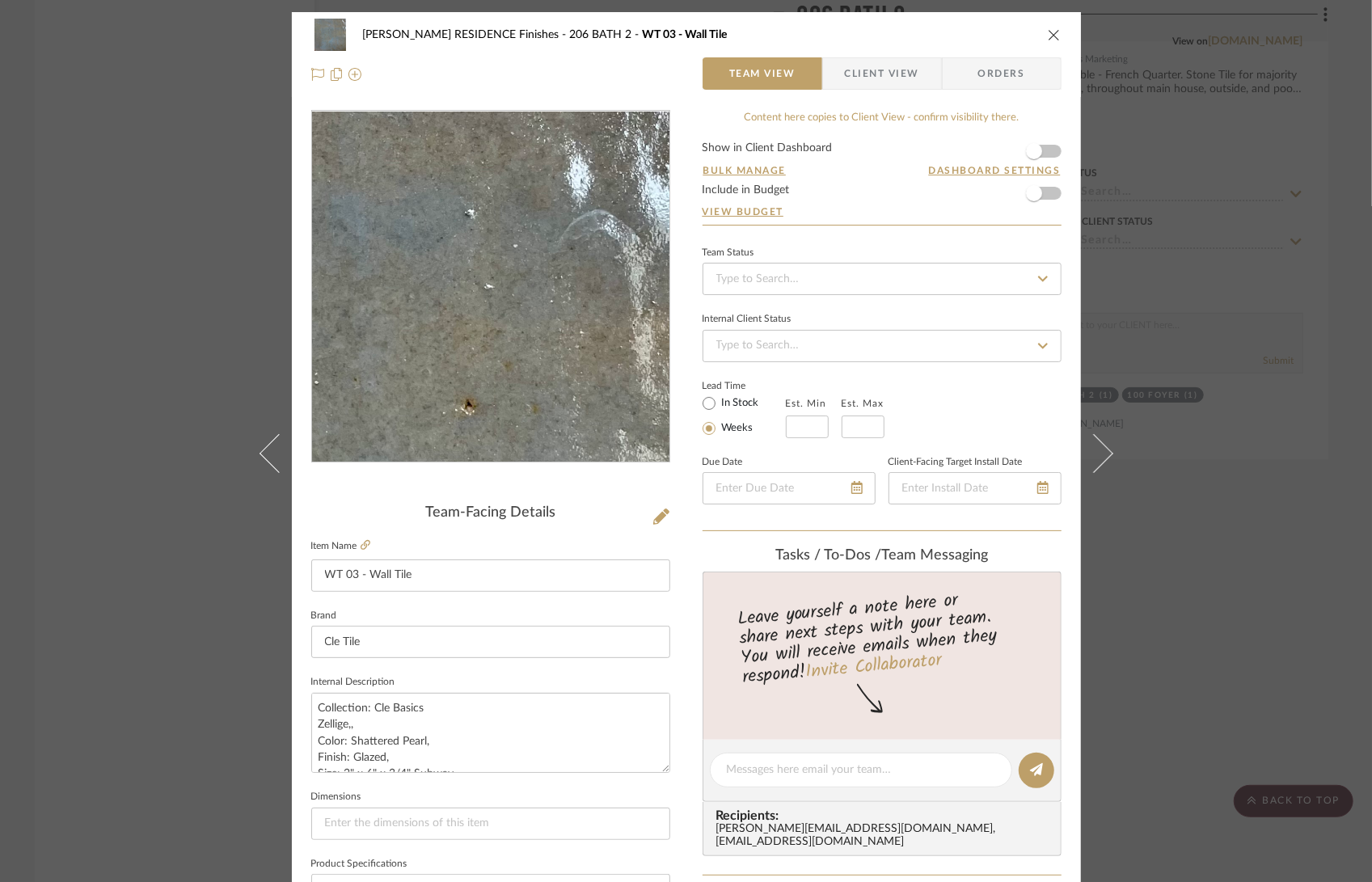
click at [602, 242] on img "0" at bounding box center [490, 286] width 347 height 351
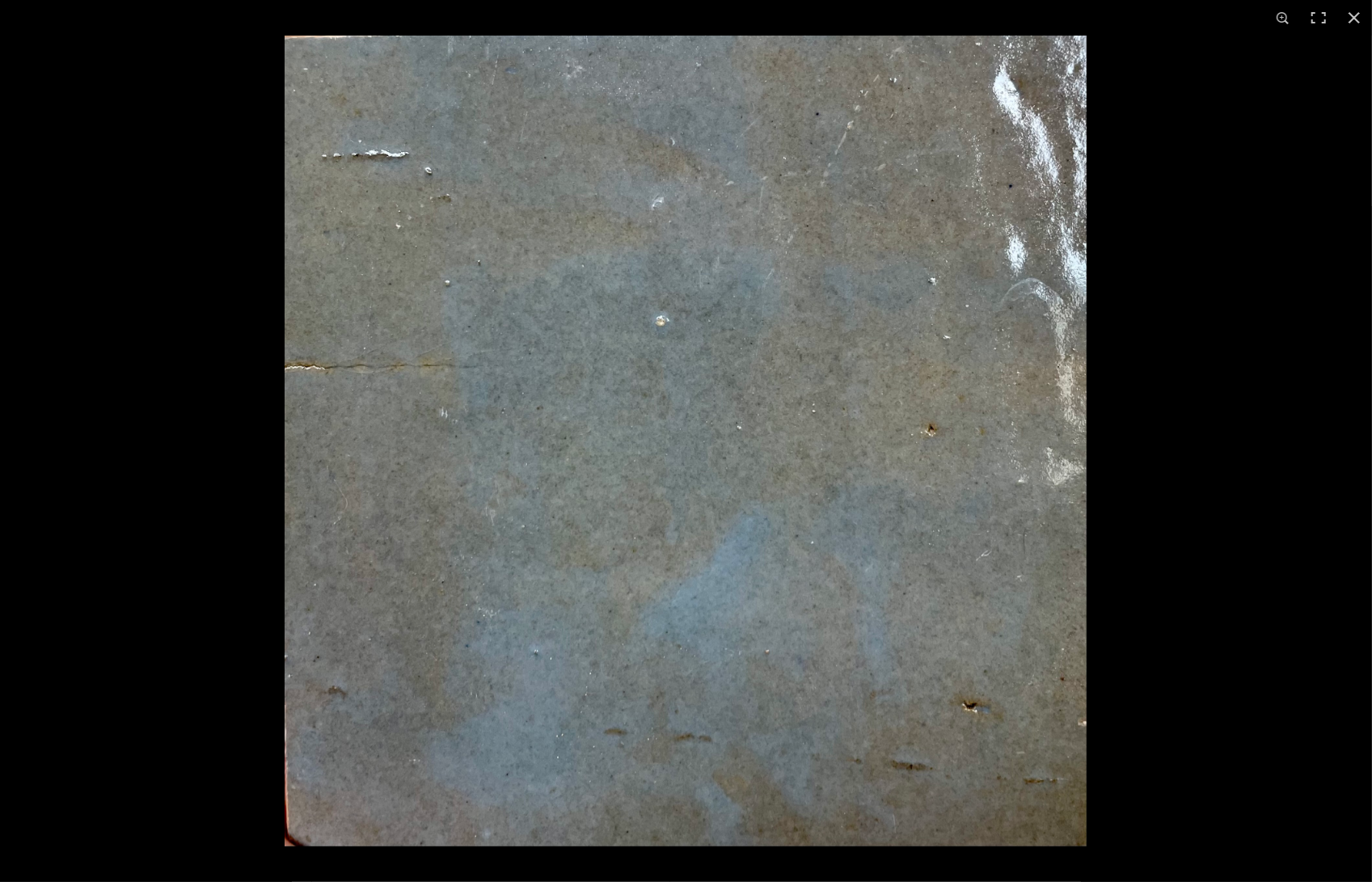
click at [997, 302] on img at bounding box center [685, 441] width 802 height 811
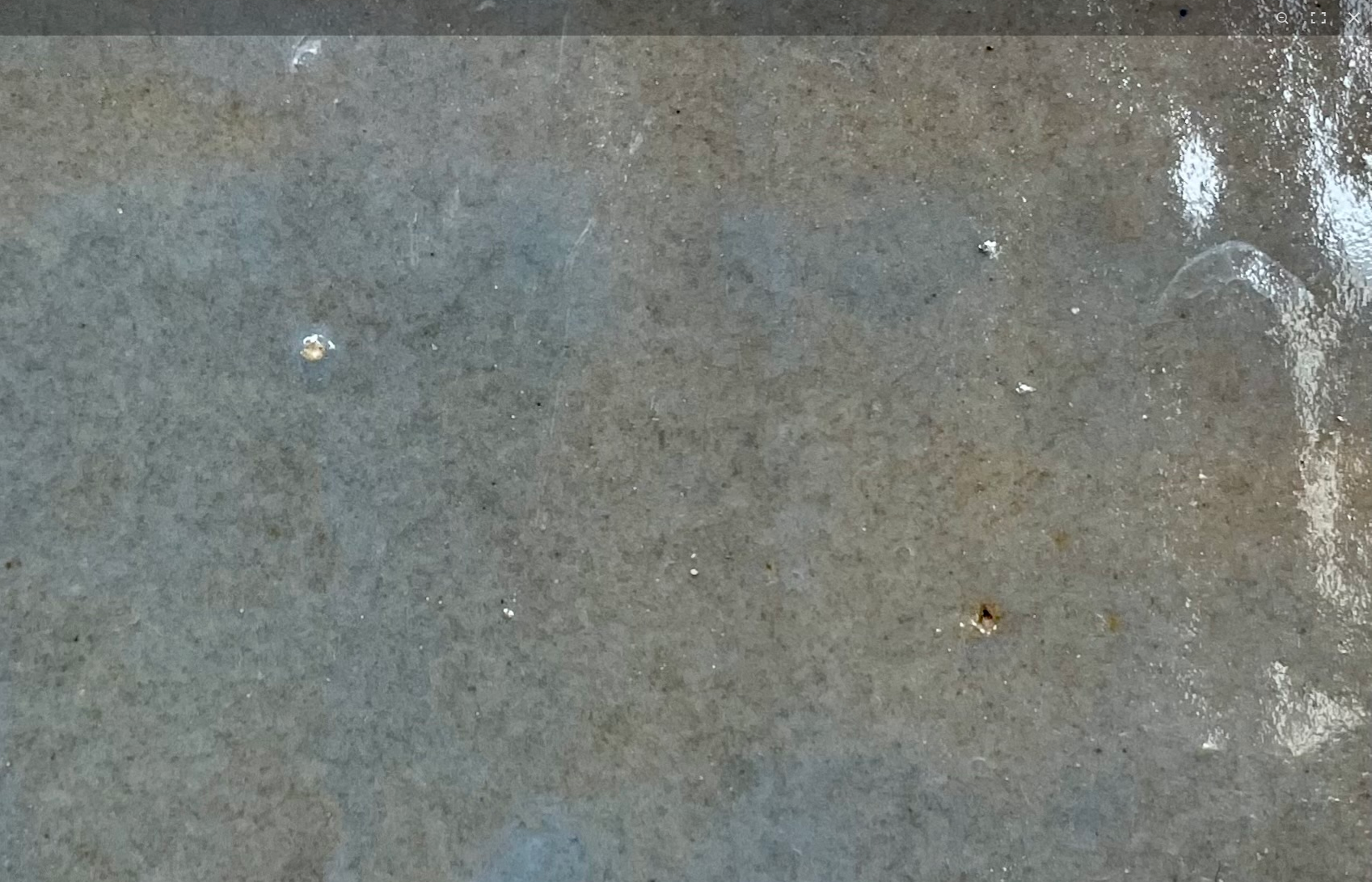
click at [1221, 187] on img at bounding box center [375, 646] width 1993 height 2015
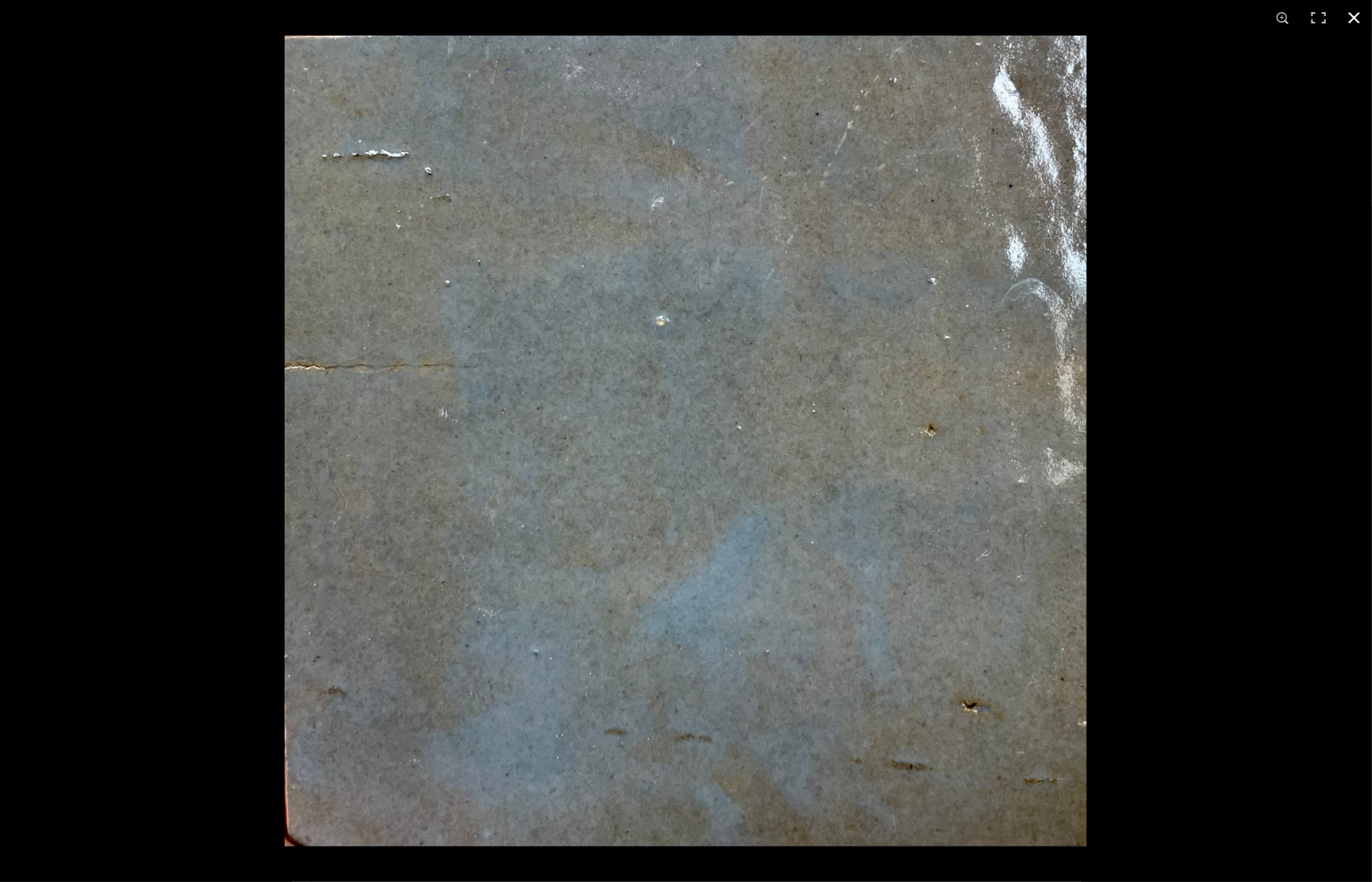
click at [1361, 16] on button at bounding box center [1354, 17] width 36 height 36
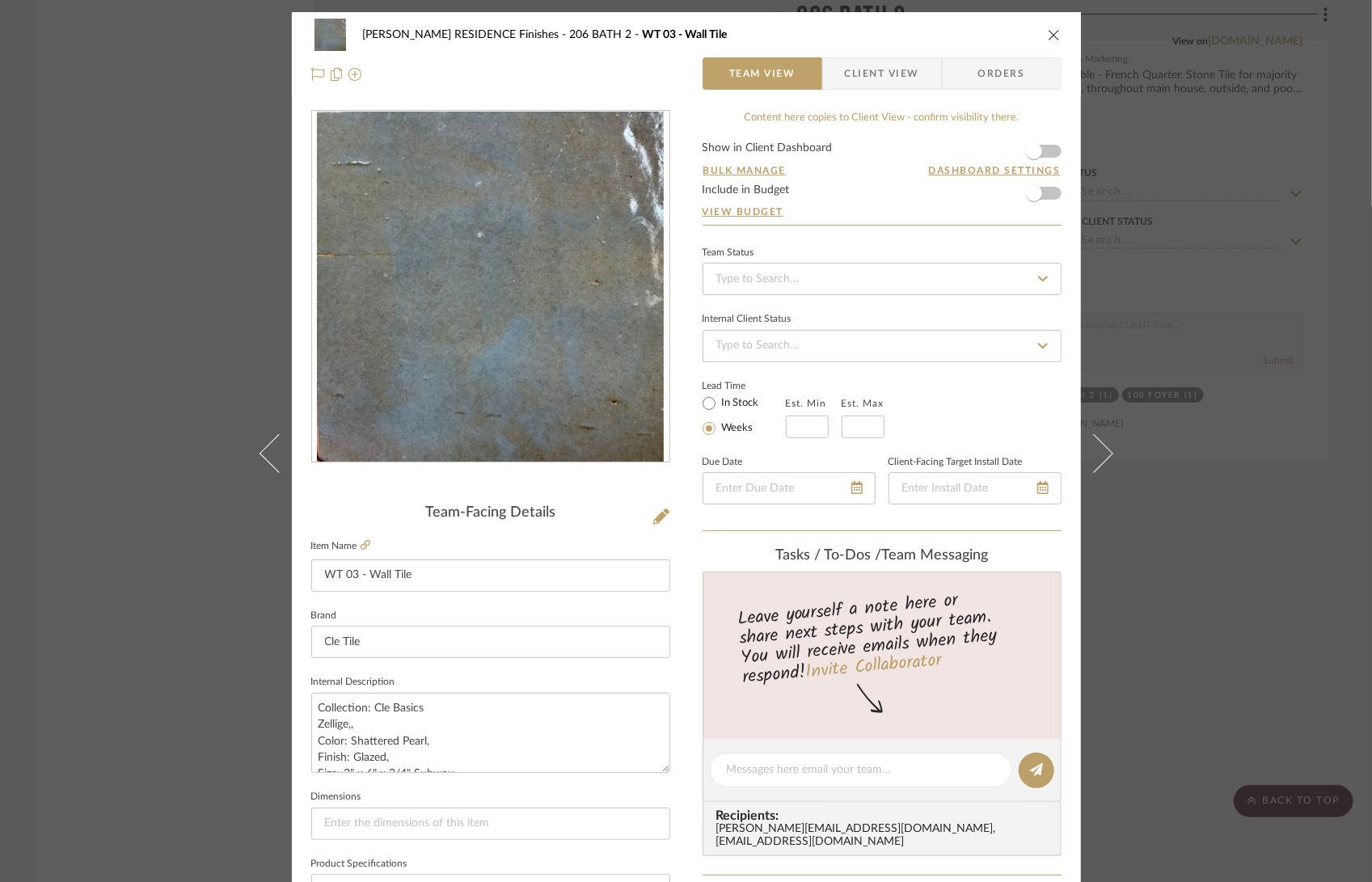
click at [1035, 30] on div "COBLE RESIDENCE Finishes 206 BATH 2 WT 03 - Wall Tile" at bounding box center [686, 34] width 750 height 32
click at [1049, 32] on icon "close" at bounding box center [1054, 35] width 13 height 13
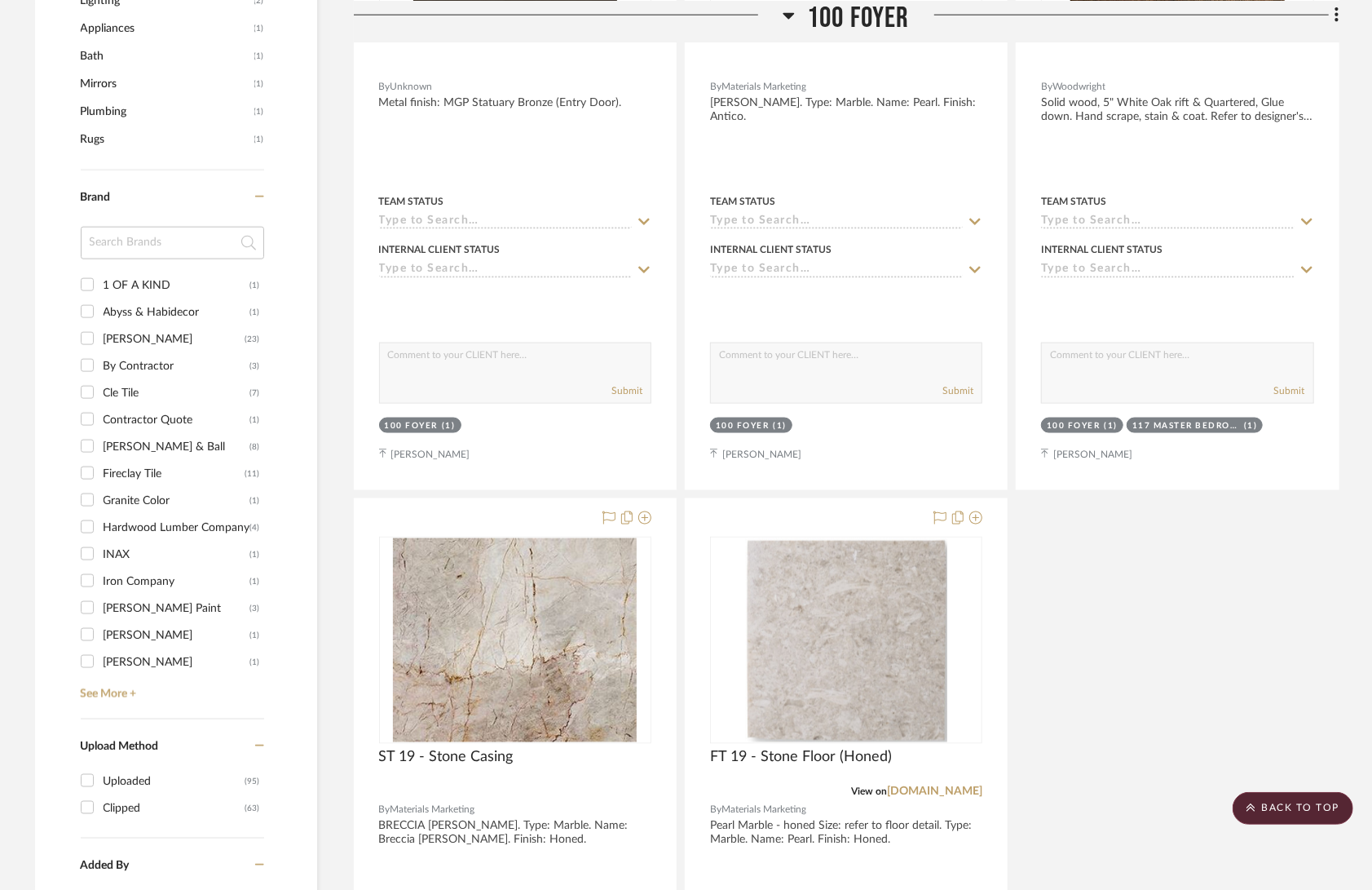
scroll to position [1472, 0]
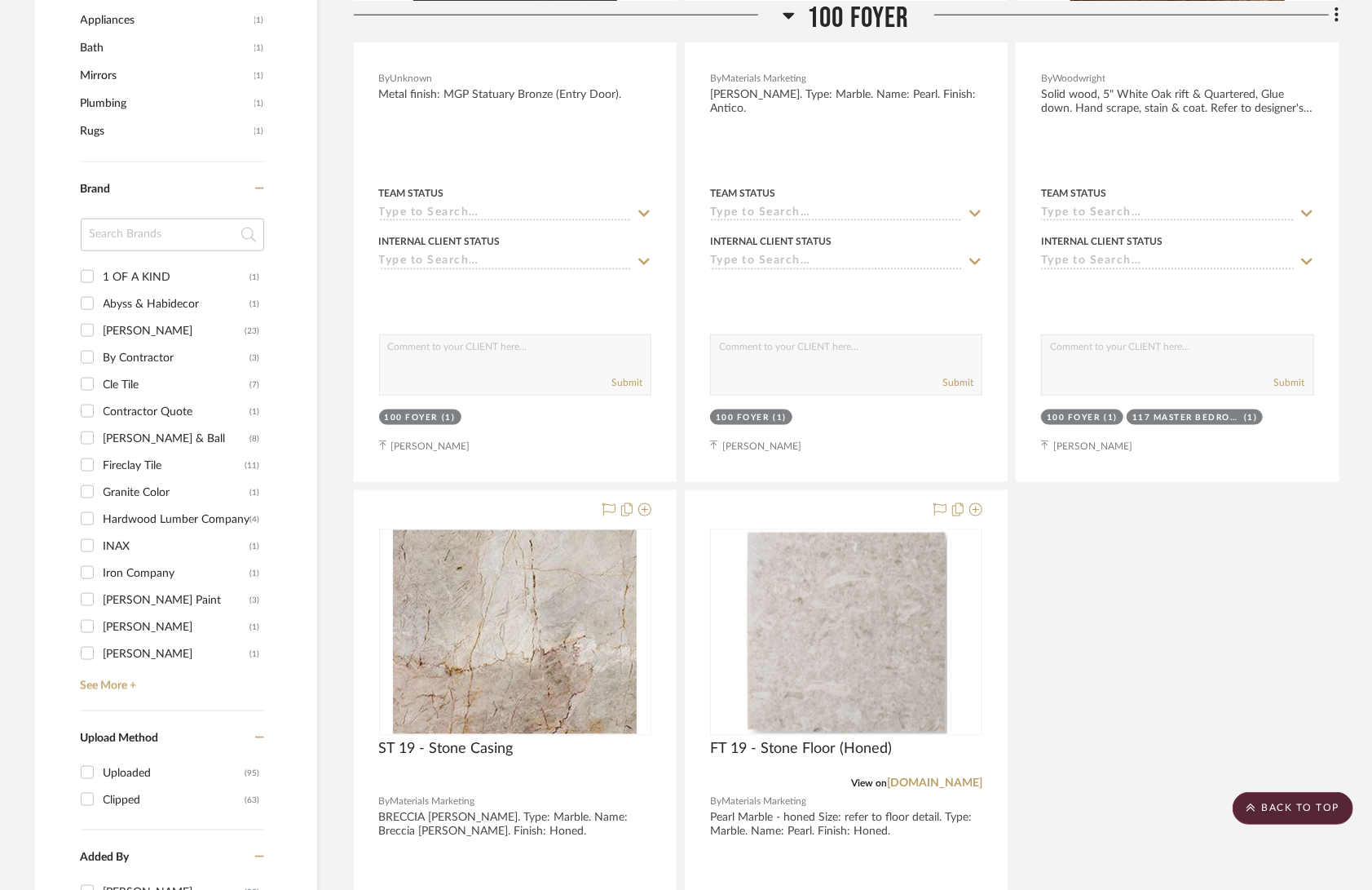
click at [139, 372] on div "Cle Tile" at bounding box center [178, 385] width 147 height 26
click at [100, 371] on input "Cle Tile (7)" at bounding box center [87, 384] width 26 height 26
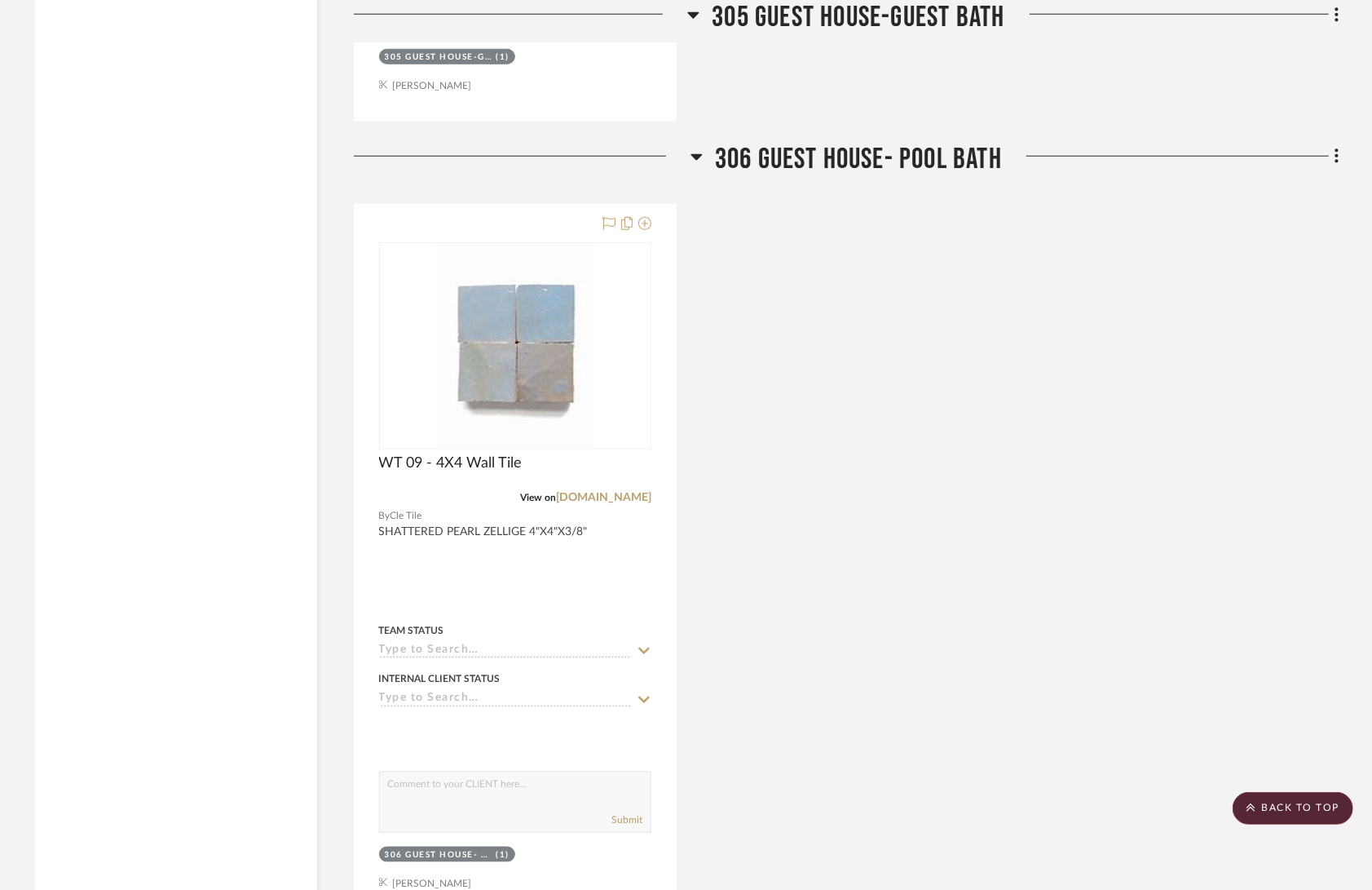
scroll to position [5211, 0]
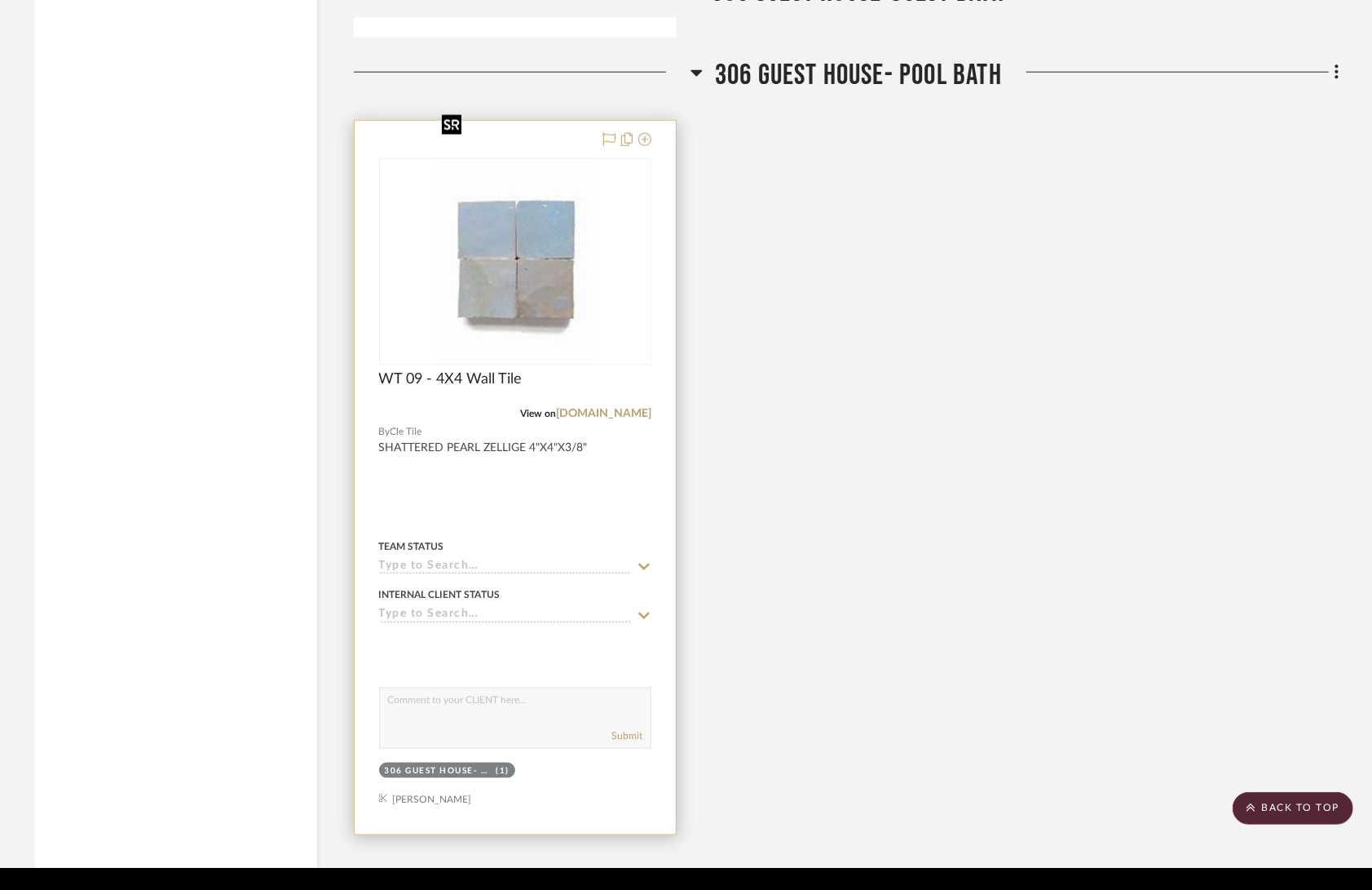
click at [0, 0] on img at bounding box center [0, 0] width 0 height 0
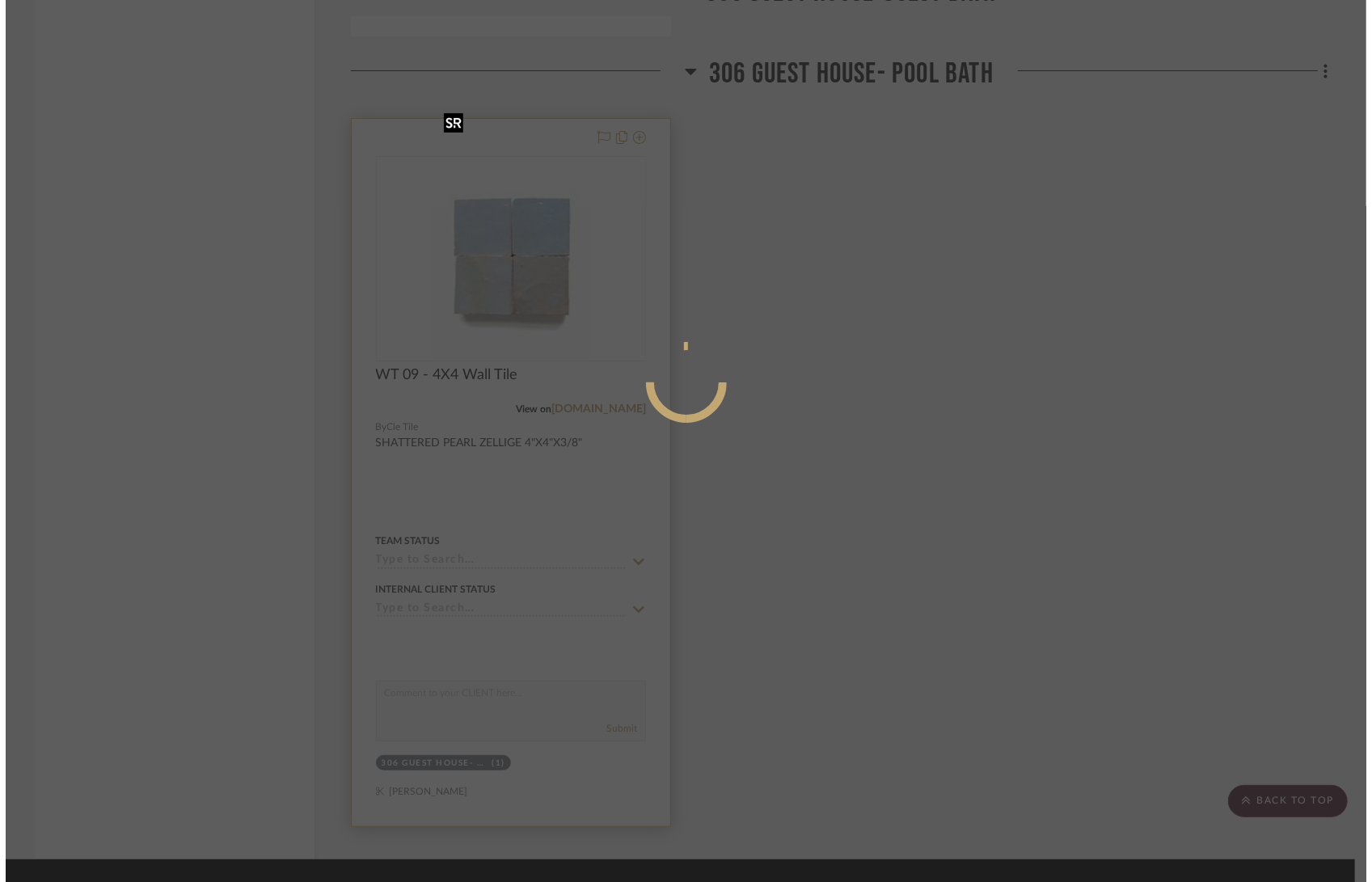
scroll to position [0, 0]
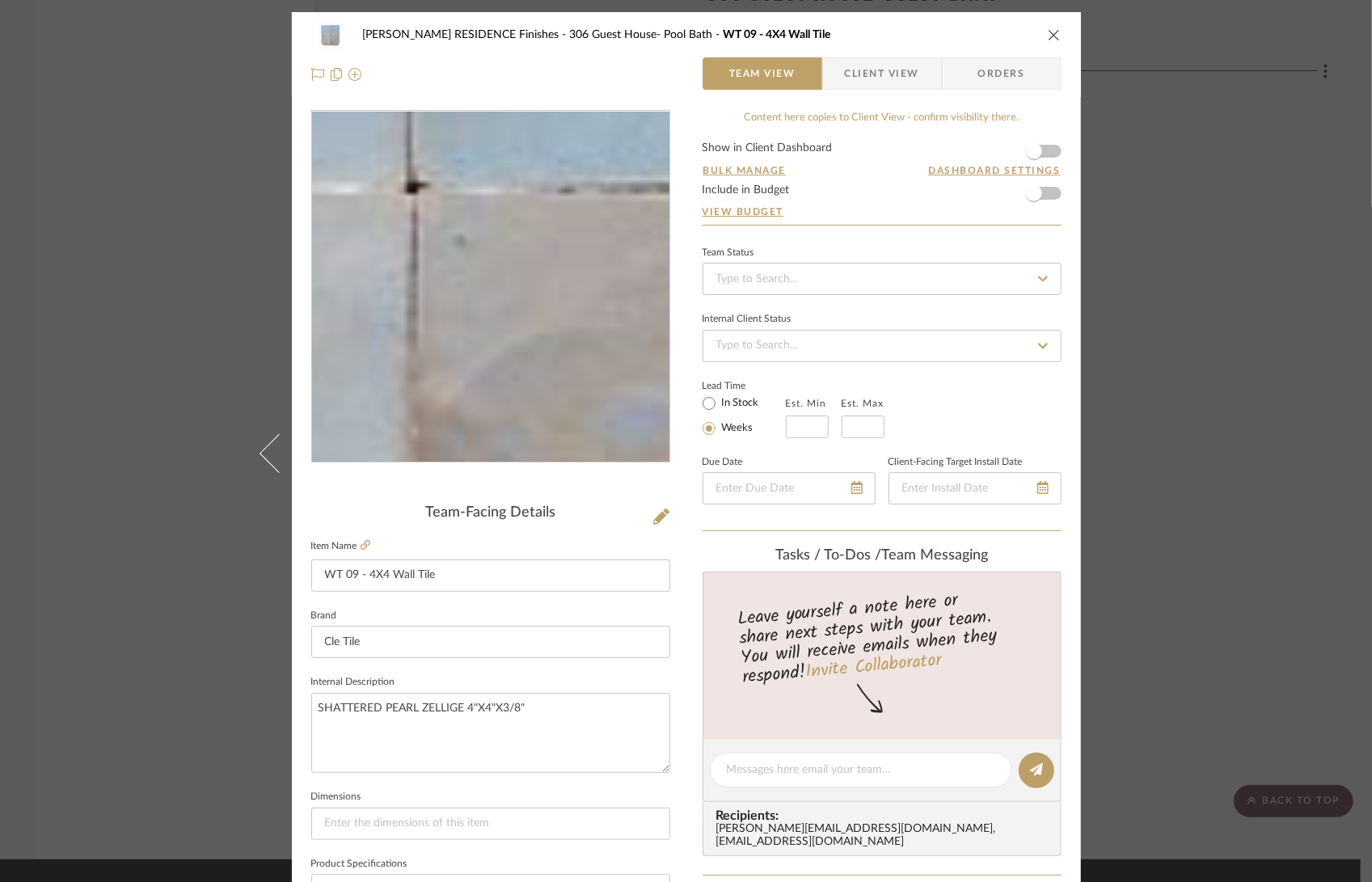
click at [505, 301] on img "0" at bounding box center [491, 286] width 274 height 351
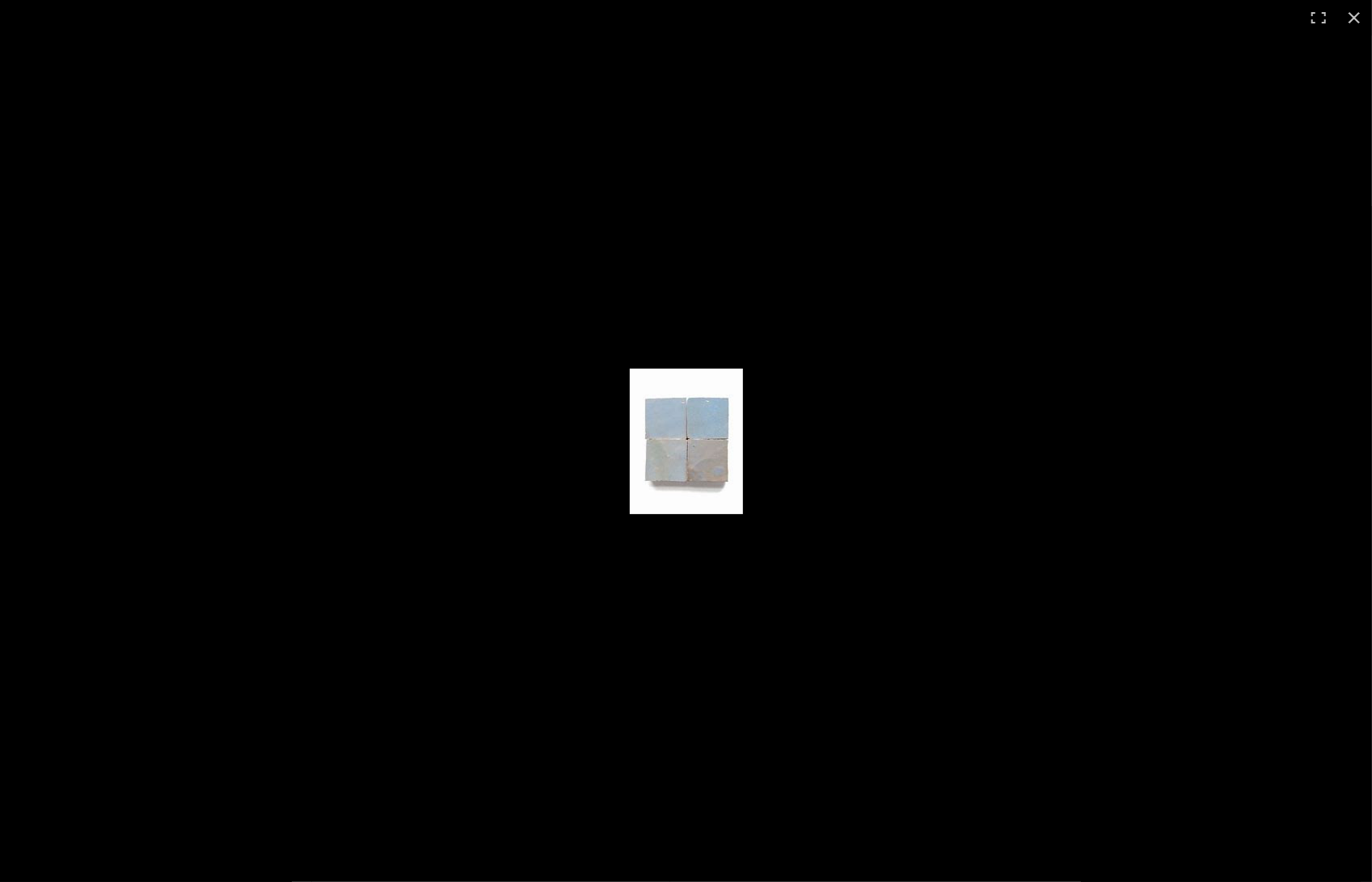
click at [693, 450] on img at bounding box center [686, 441] width 113 height 146
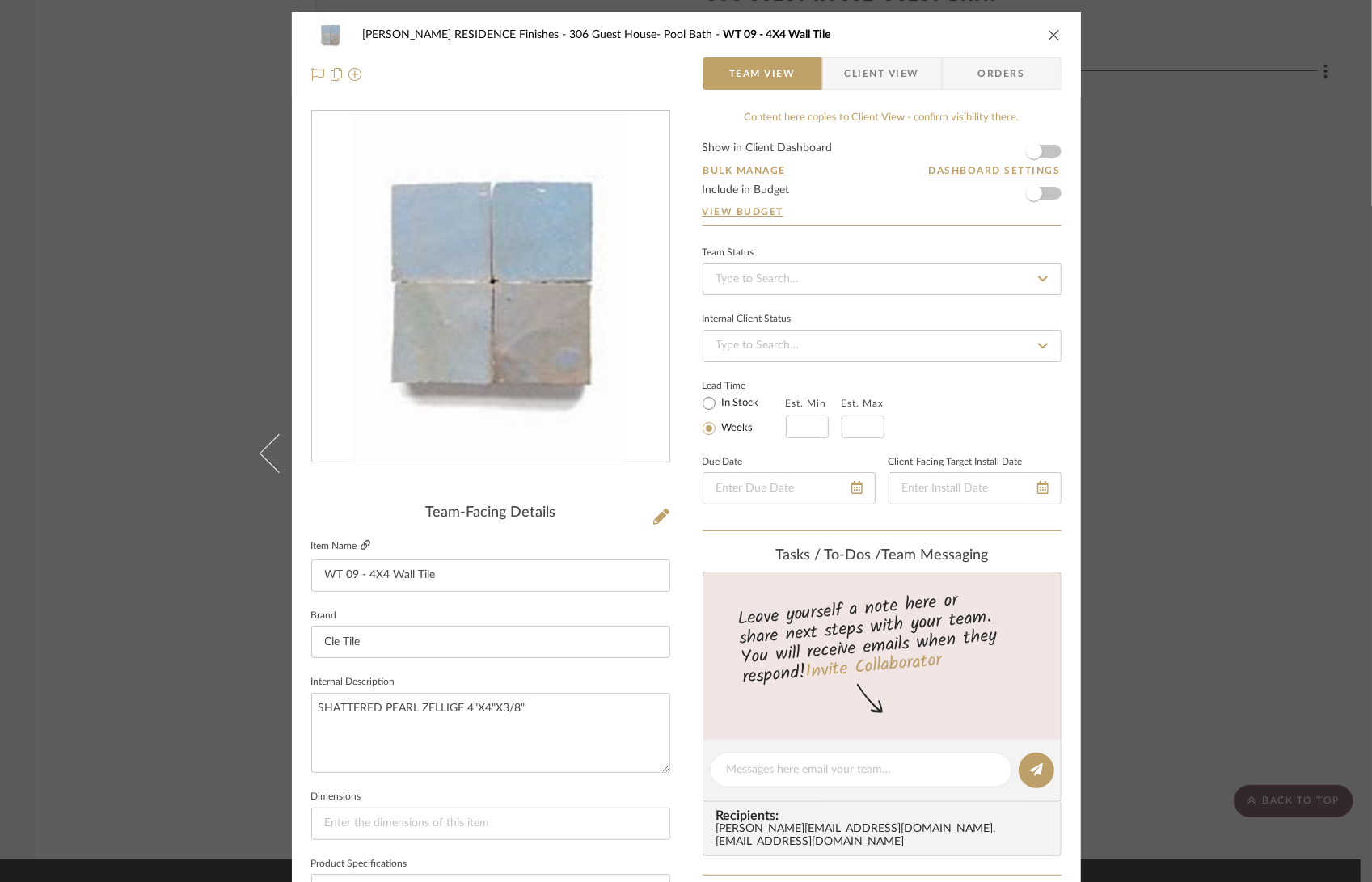
click at [360, 547] on icon at bounding box center [365, 545] width 10 height 10
click at [1249, 268] on div "COBLE RESIDENCE Finishes 306 Guest House- Pool Bath WT 09 - 4X4 Wall Tile Team …" at bounding box center [686, 441] width 1372 height 882
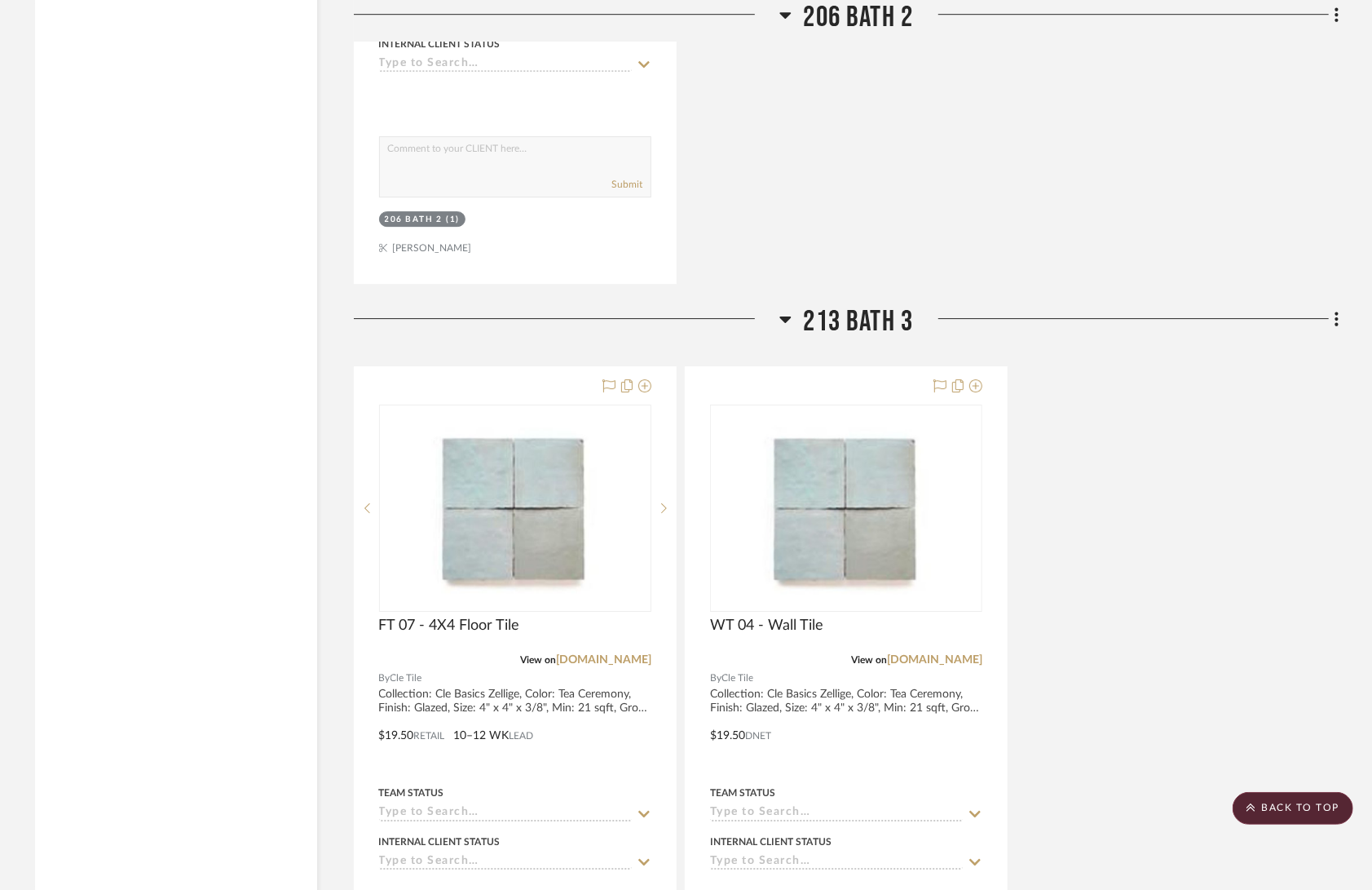
scroll to position [3510, 0]
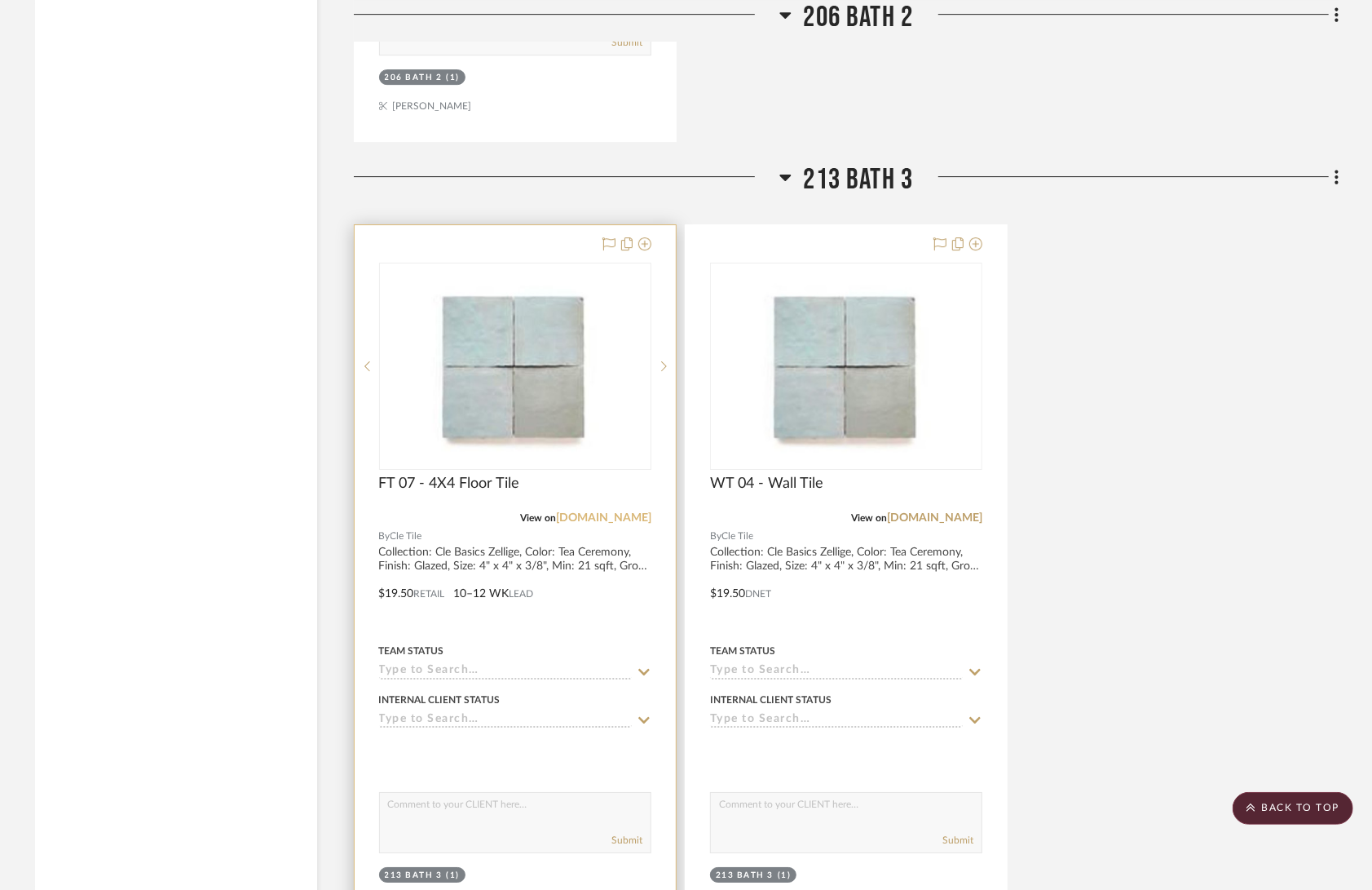
click at [619, 513] on link "cletile.com" at bounding box center [604, 518] width 96 height 11
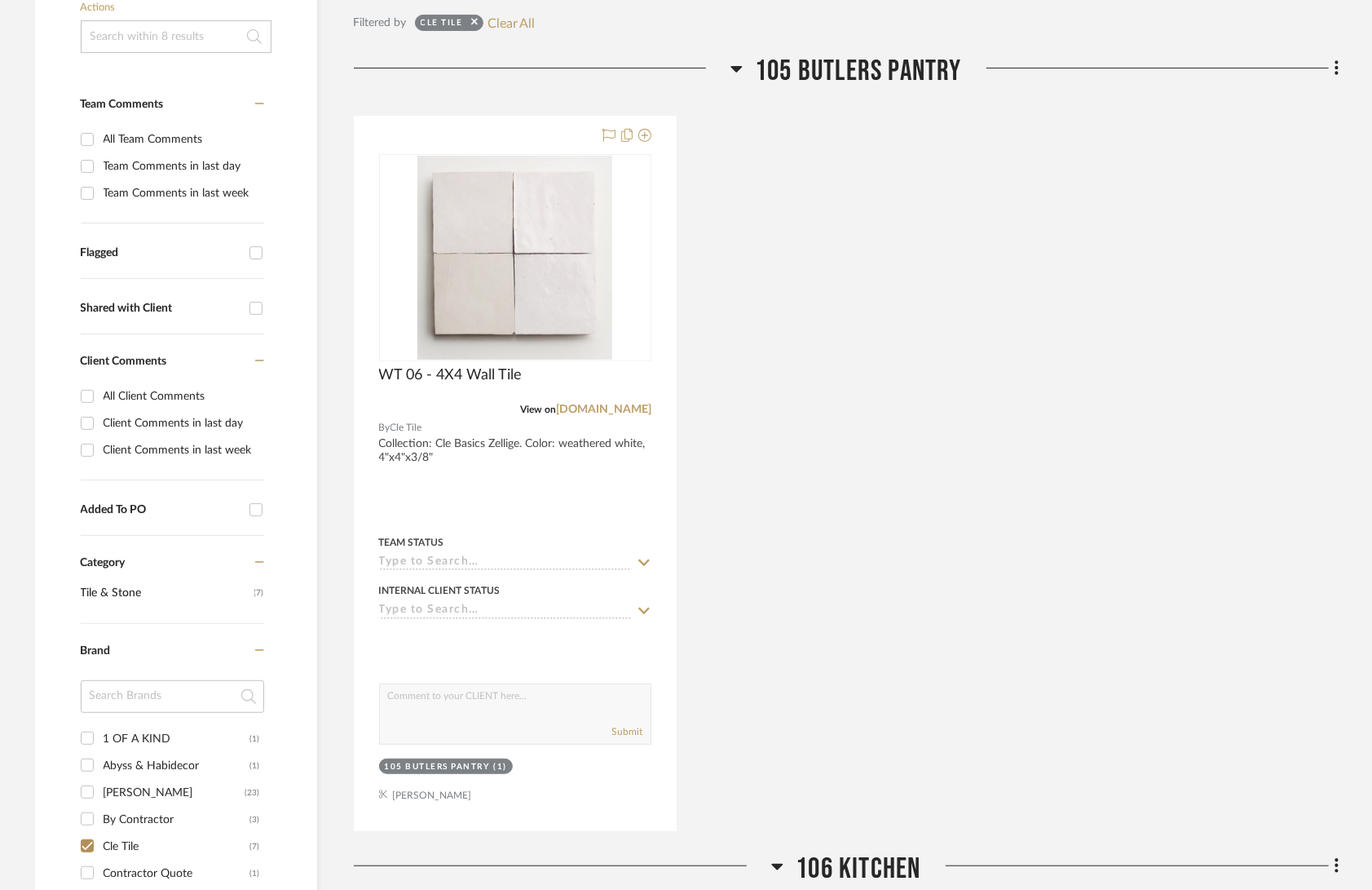
scroll to position [432, 0]
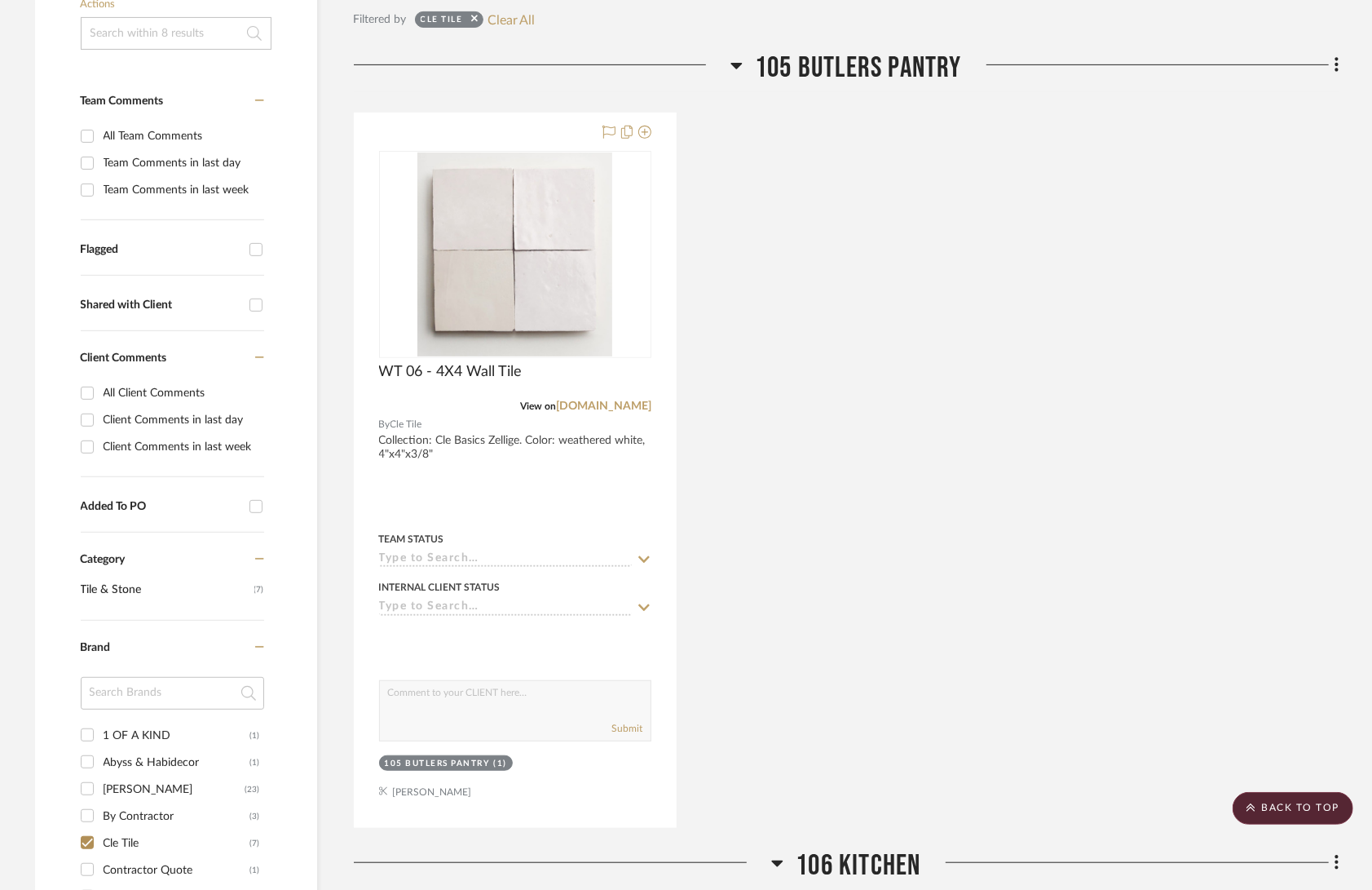
click at [85, 829] on input "Cle Tile (7)" at bounding box center [87, 842] width 26 height 26
checkbox input "false"
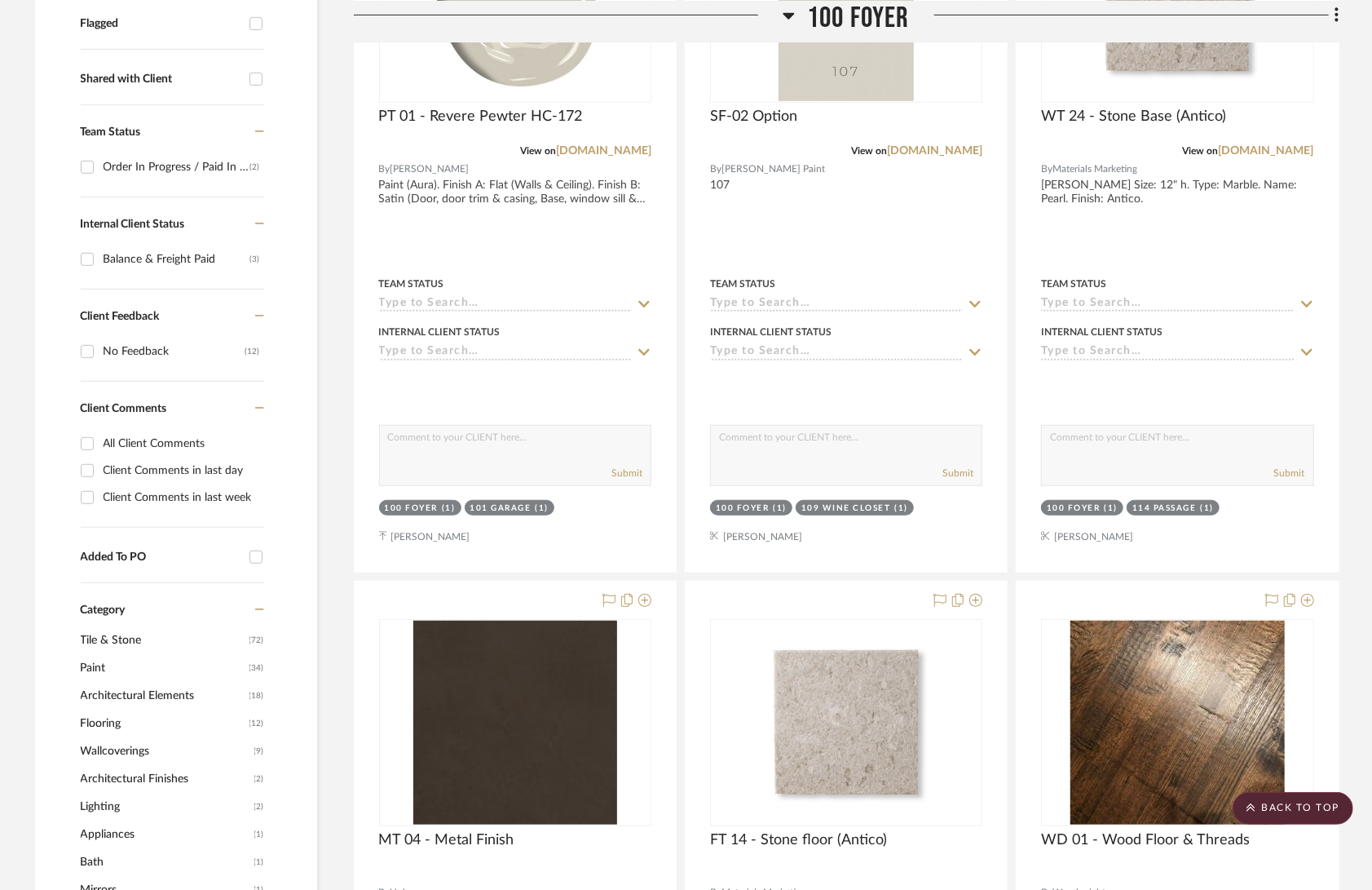
scroll to position [659, 0]
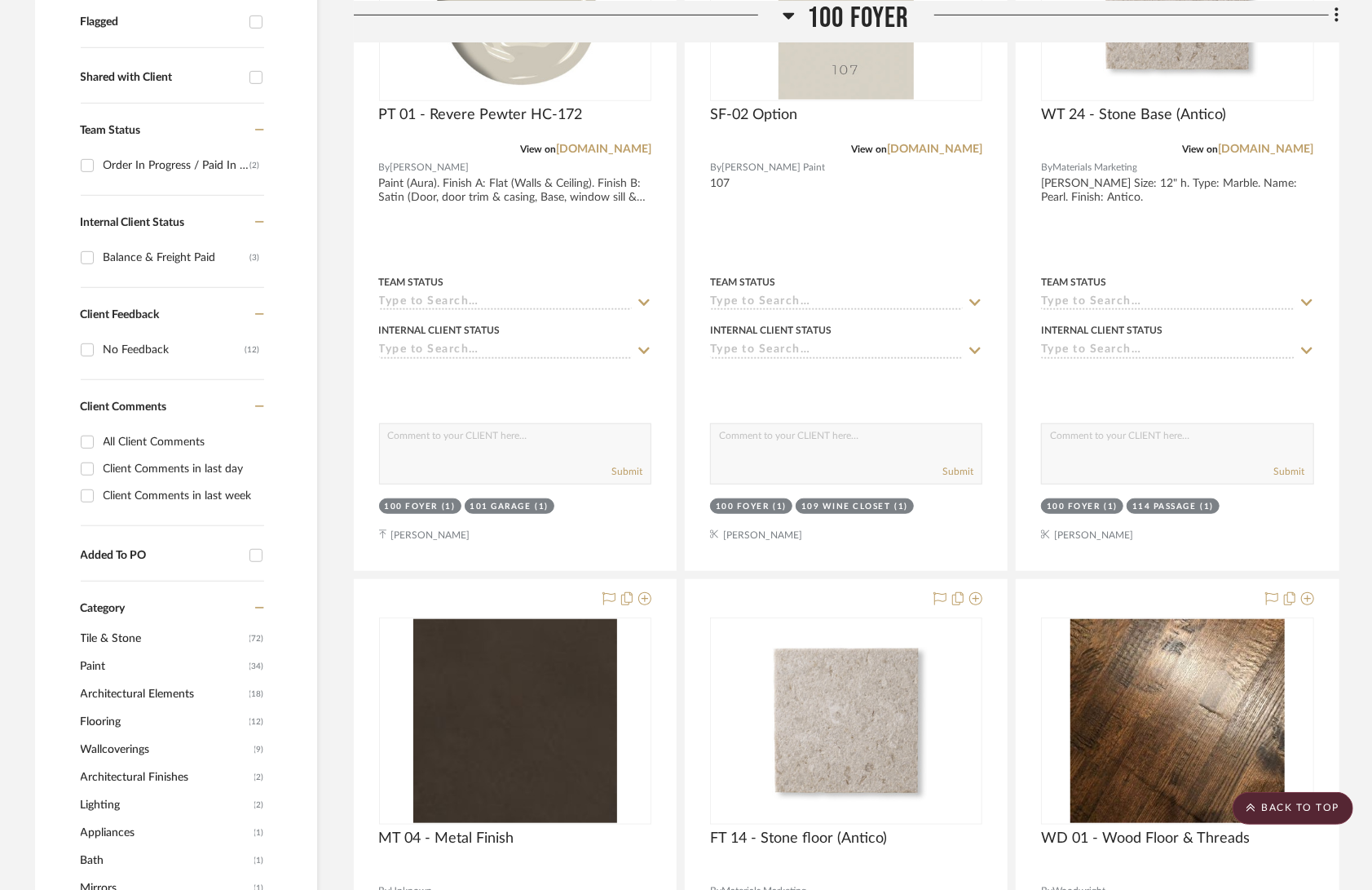
click at [240, 625] on span "Tile & Stone" at bounding box center [163, 639] width 165 height 28
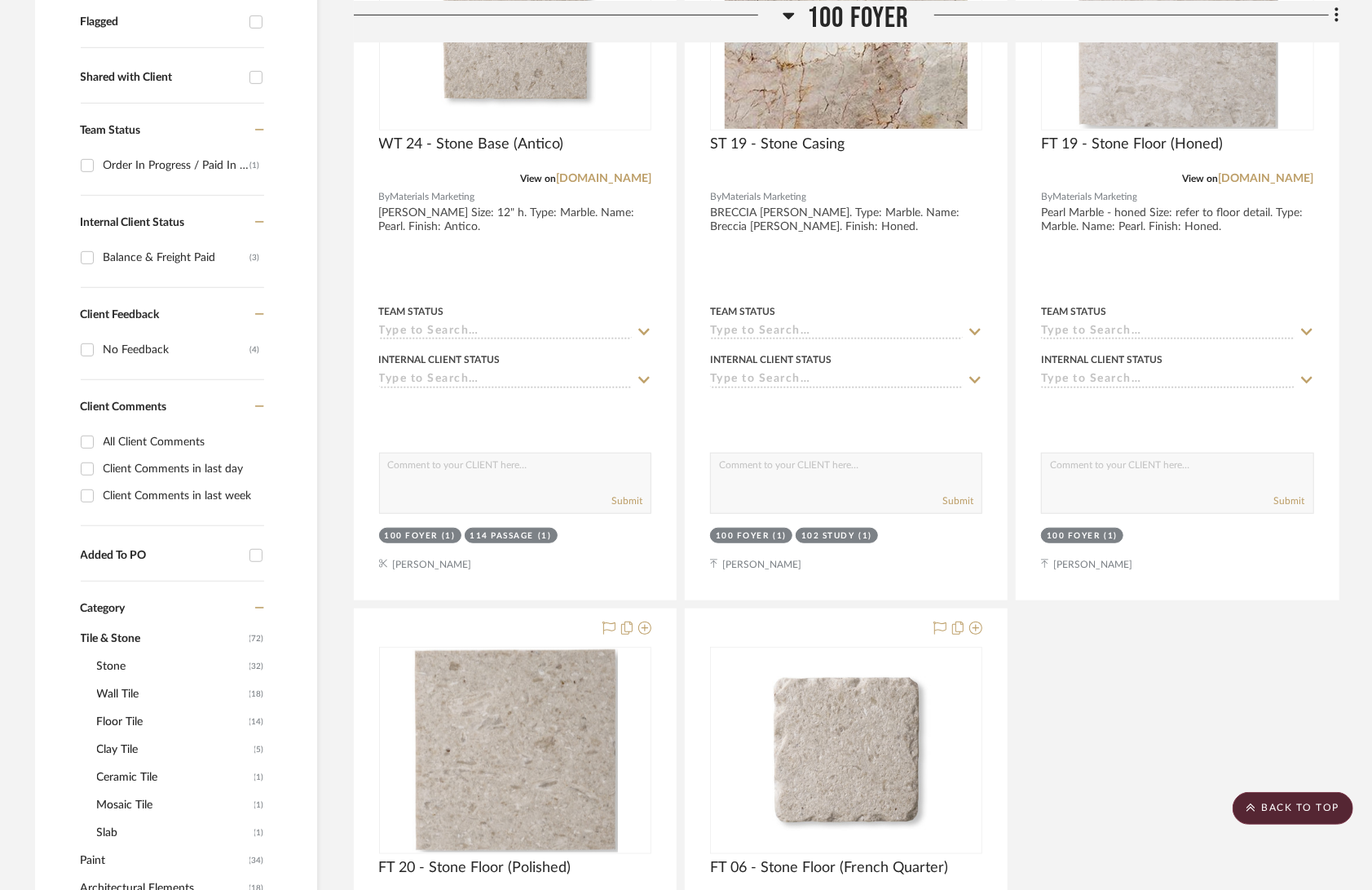
click at [129, 680] on span "Wall Tile" at bounding box center [170, 694] width 148 height 28
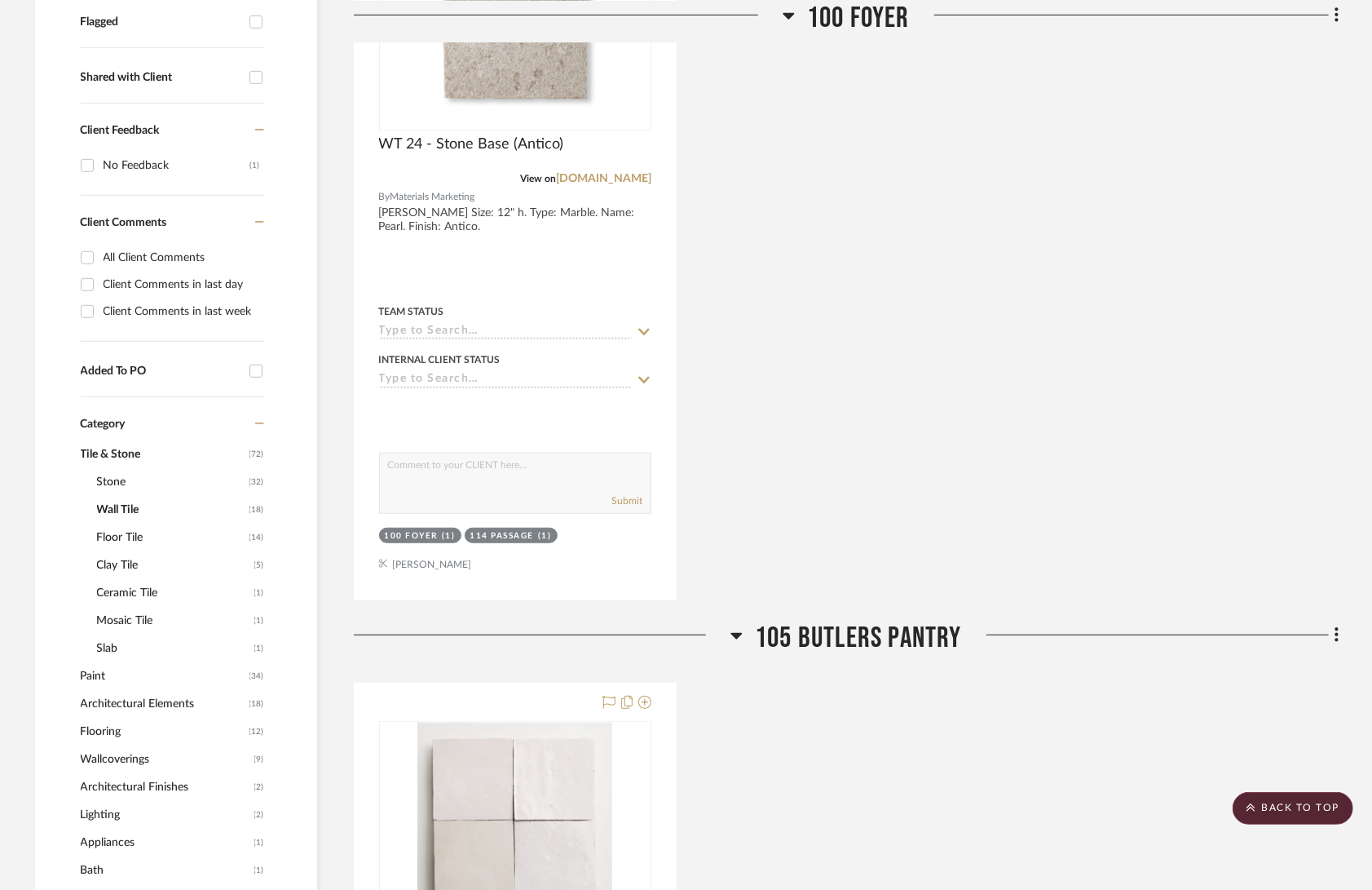
click at [133, 524] on span "Floor Tile" at bounding box center [170, 537] width 148 height 28
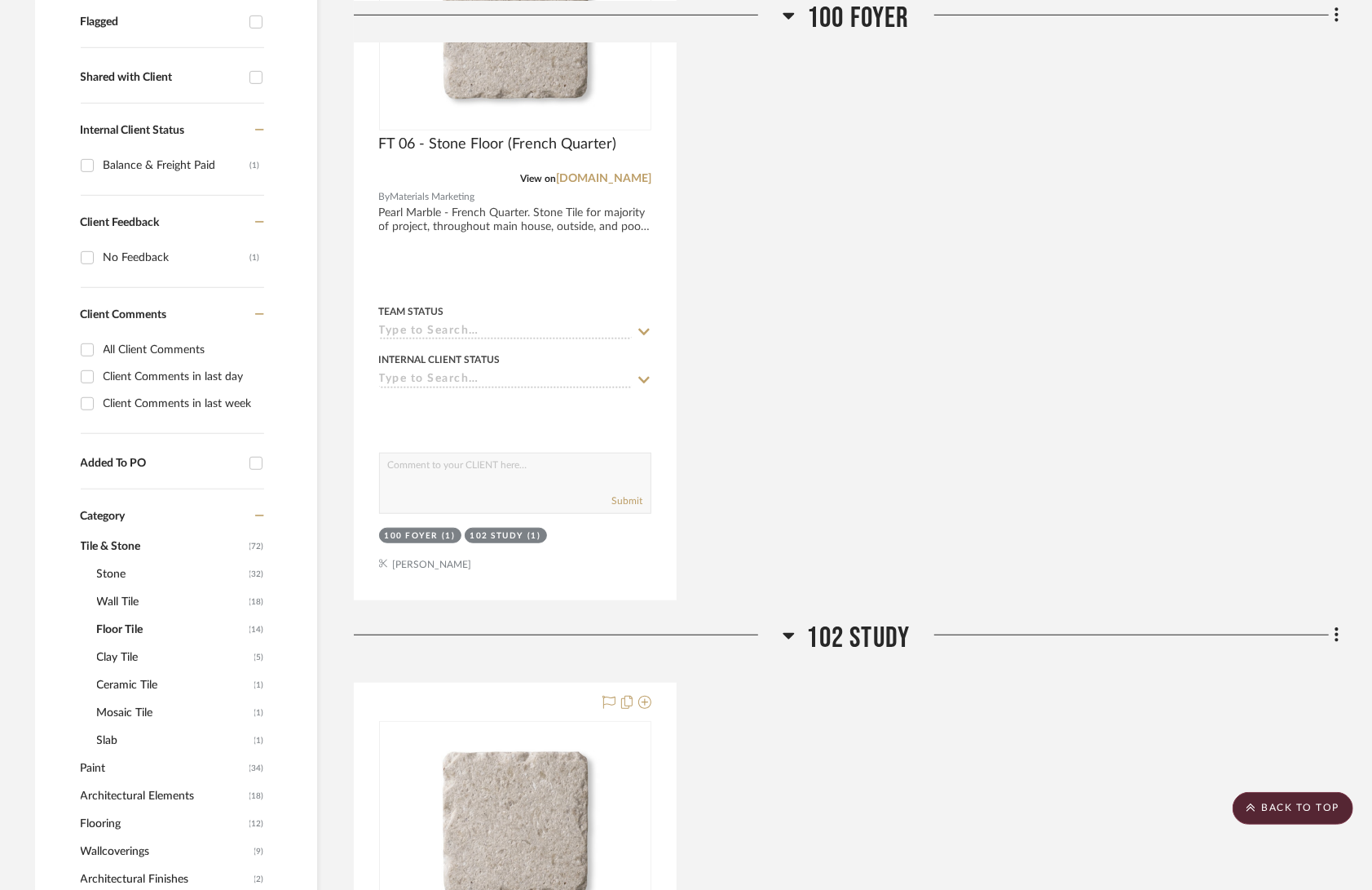
click at [123, 588] on span "Wall Tile" at bounding box center [170, 602] width 148 height 28
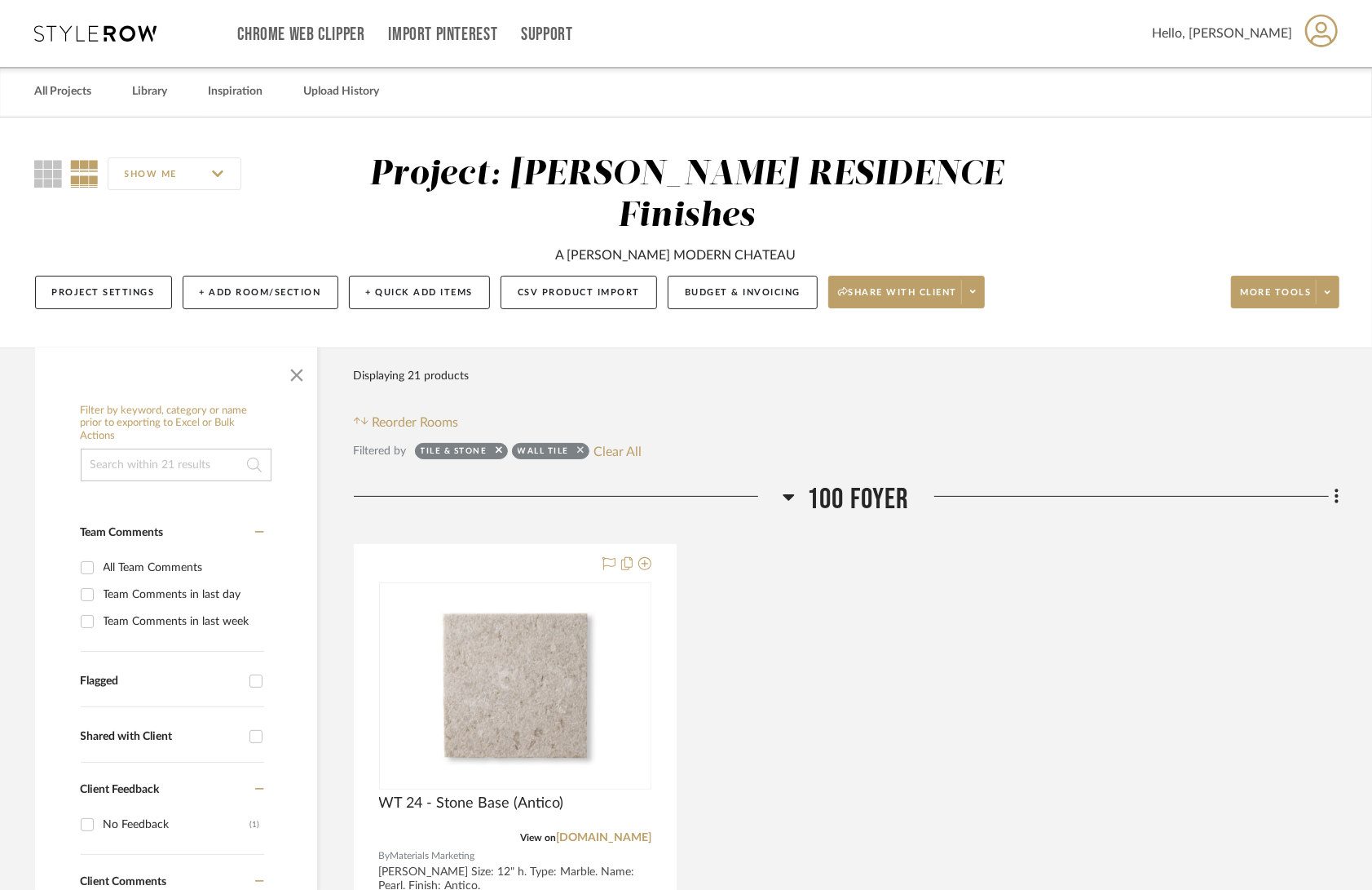
click at [577, 445] on icon at bounding box center [580, 450] width 6 height 11
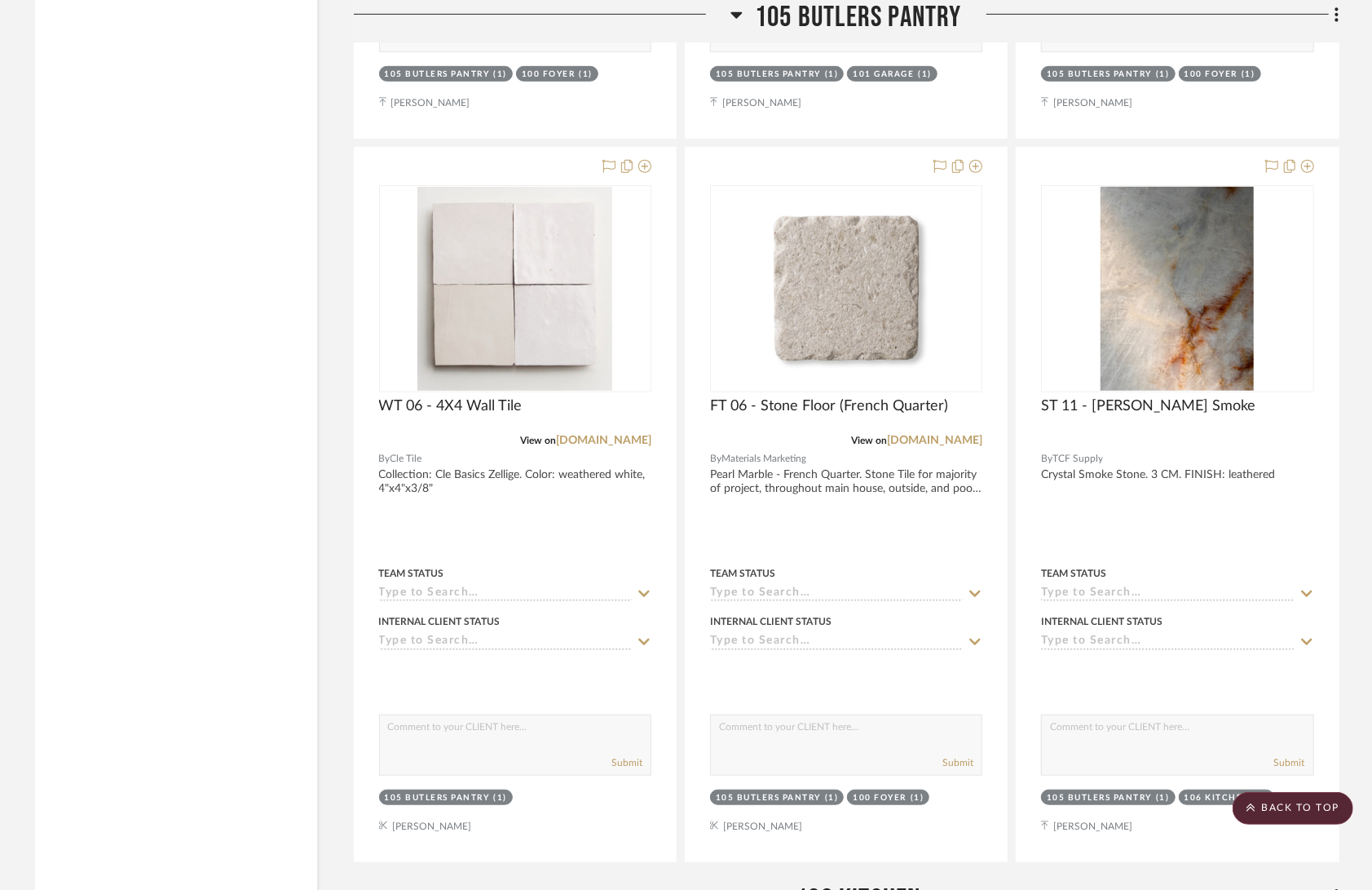
scroll to position [8761, 0]
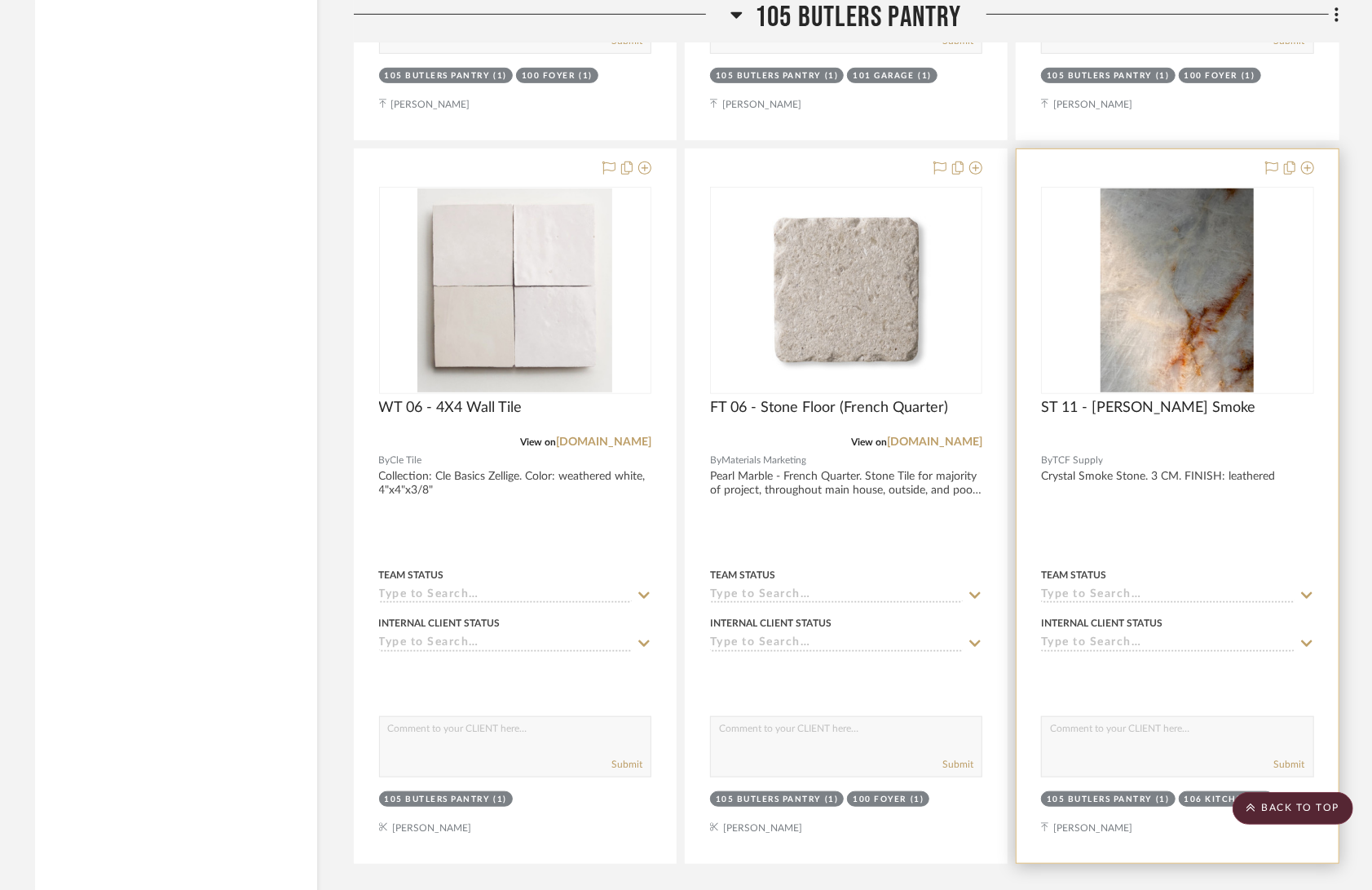
click at [1140, 416] on div at bounding box center [1177, 505] width 321 height 713
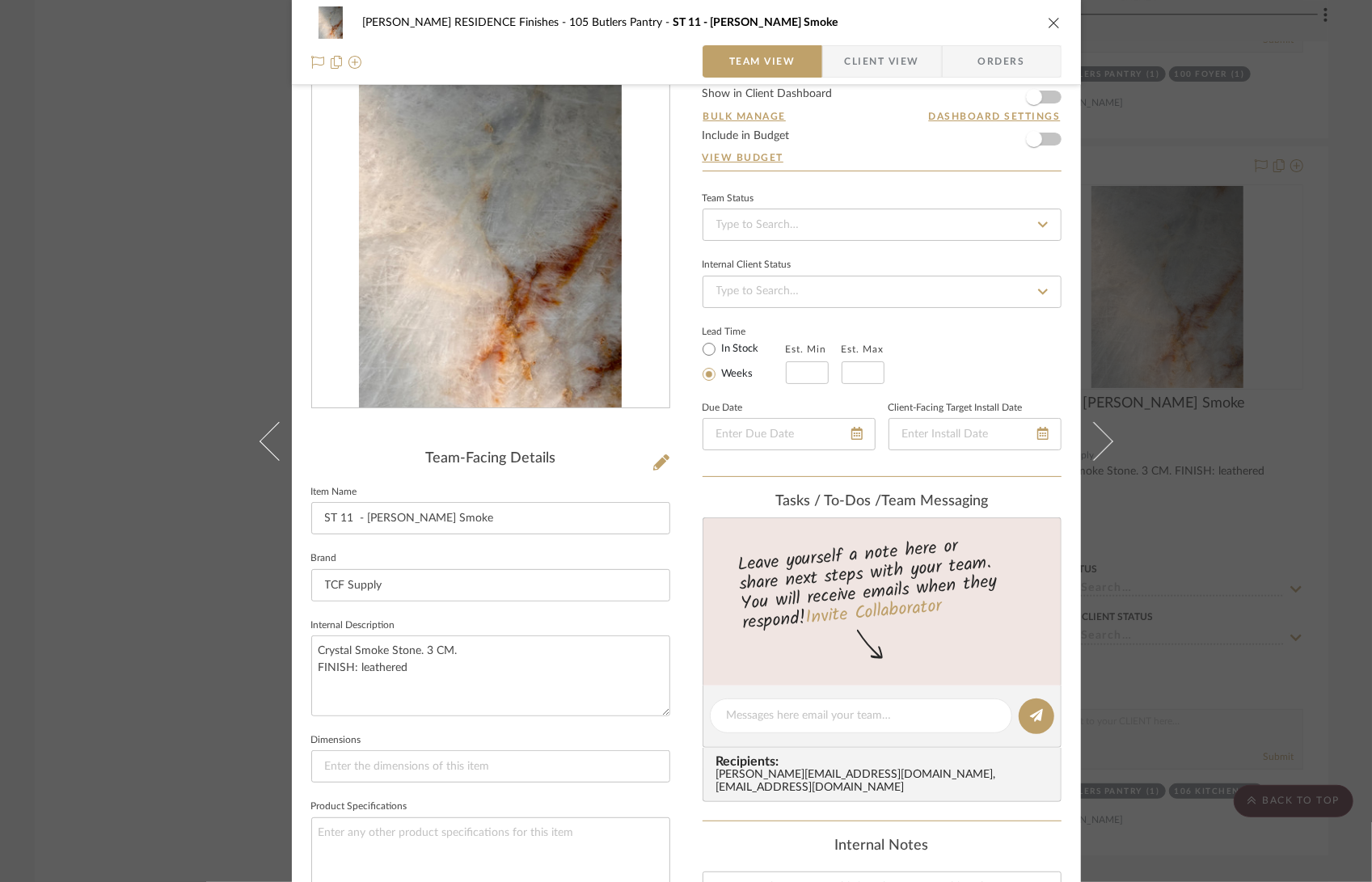
scroll to position [0, 0]
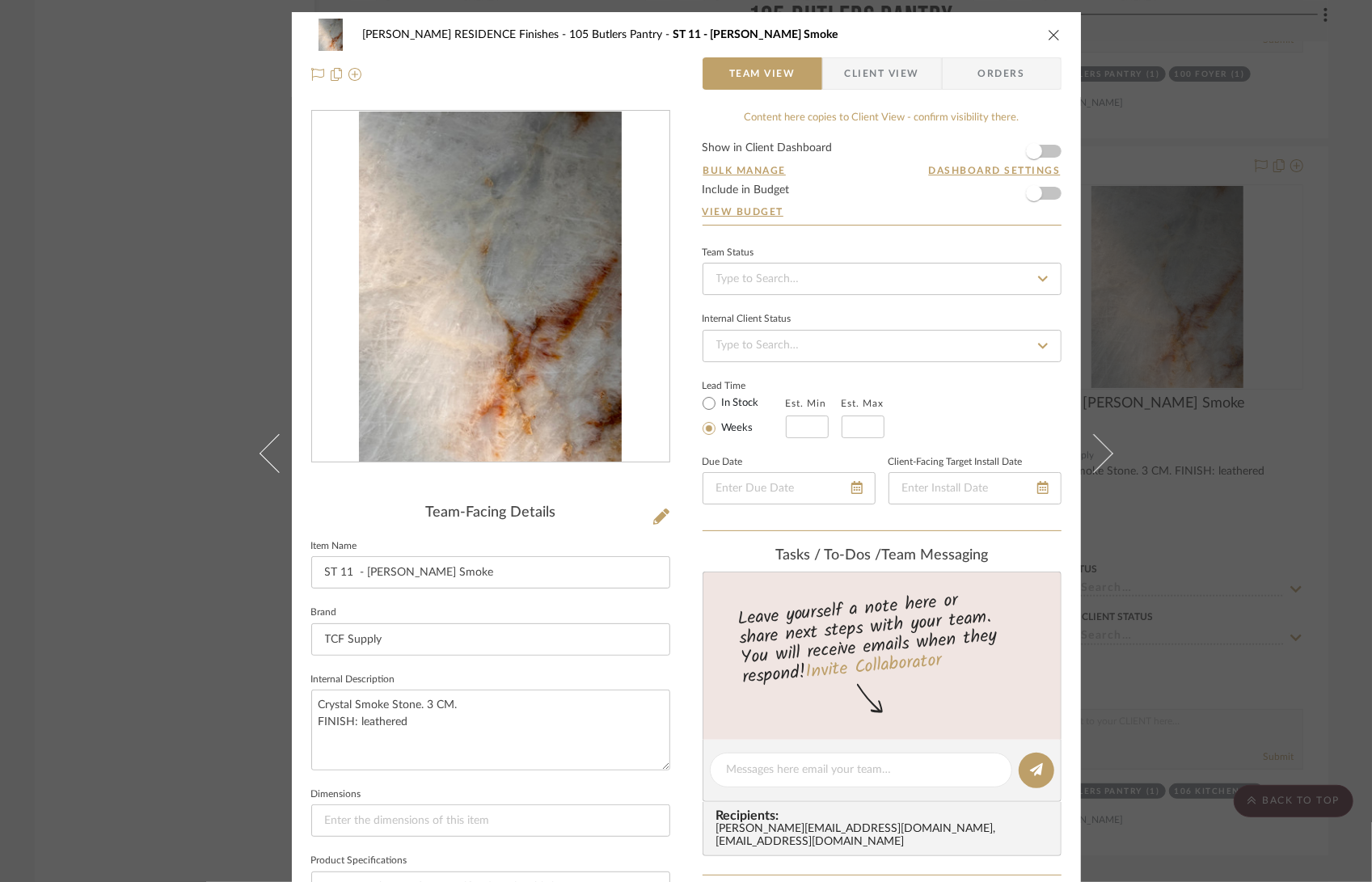
click at [517, 323] on img "0" at bounding box center [490, 286] width 263 height 351
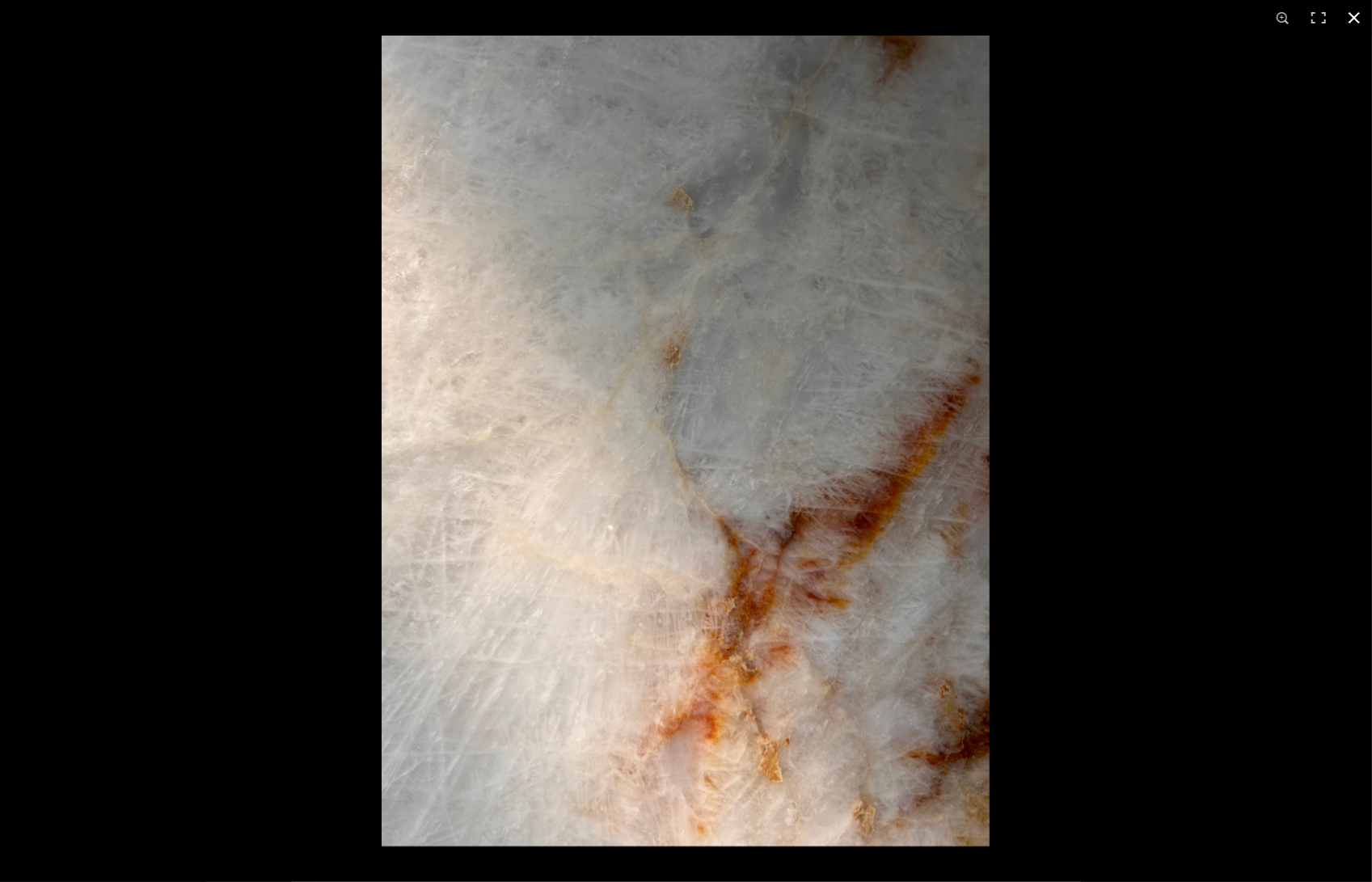
click at [1077, 372] on div at bounding box center [1067, 476] width 1372 height 882
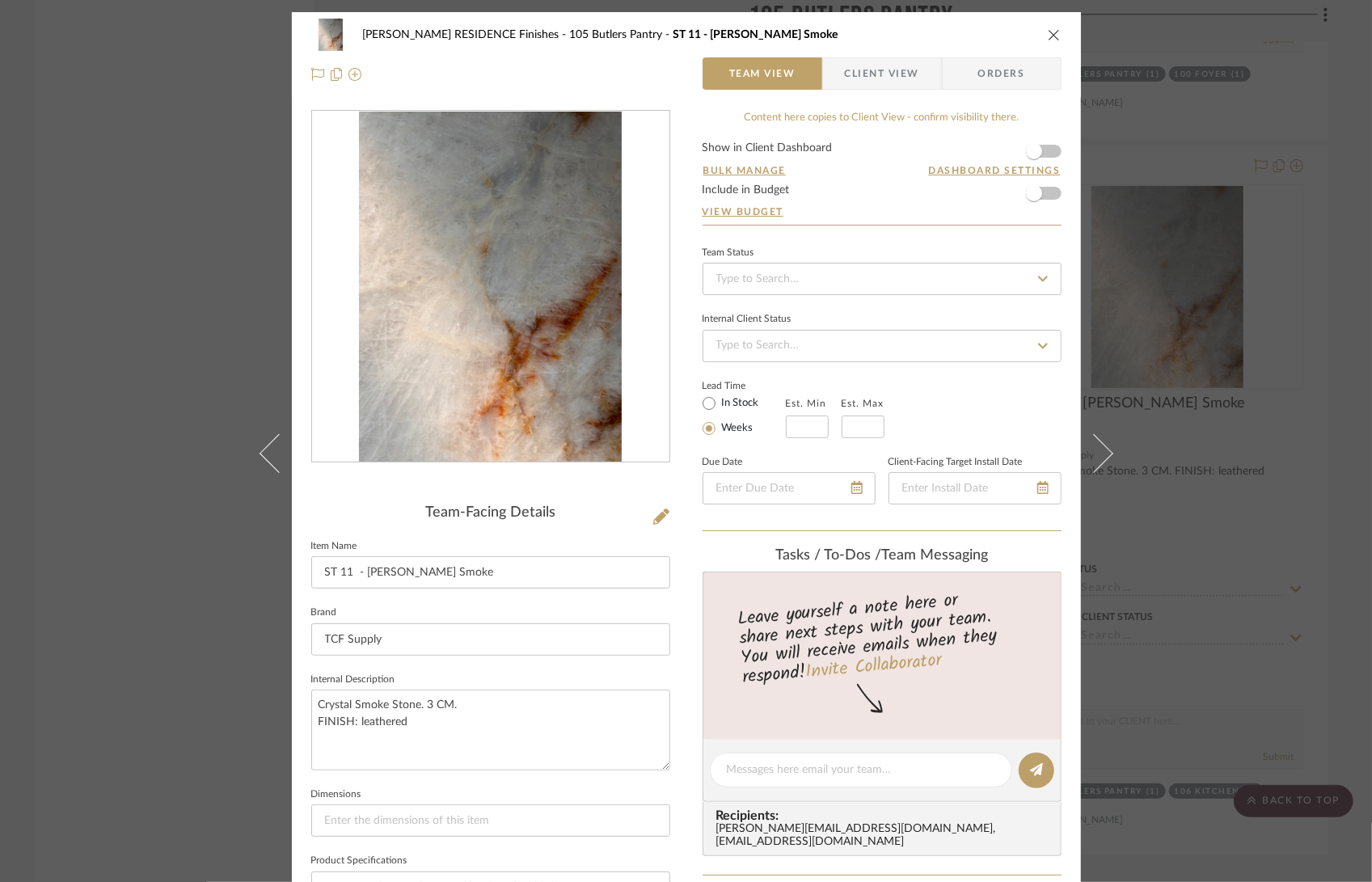
click at [1050, 32] on icon "close" at bounding box center [1054, 35] width 13 height 13
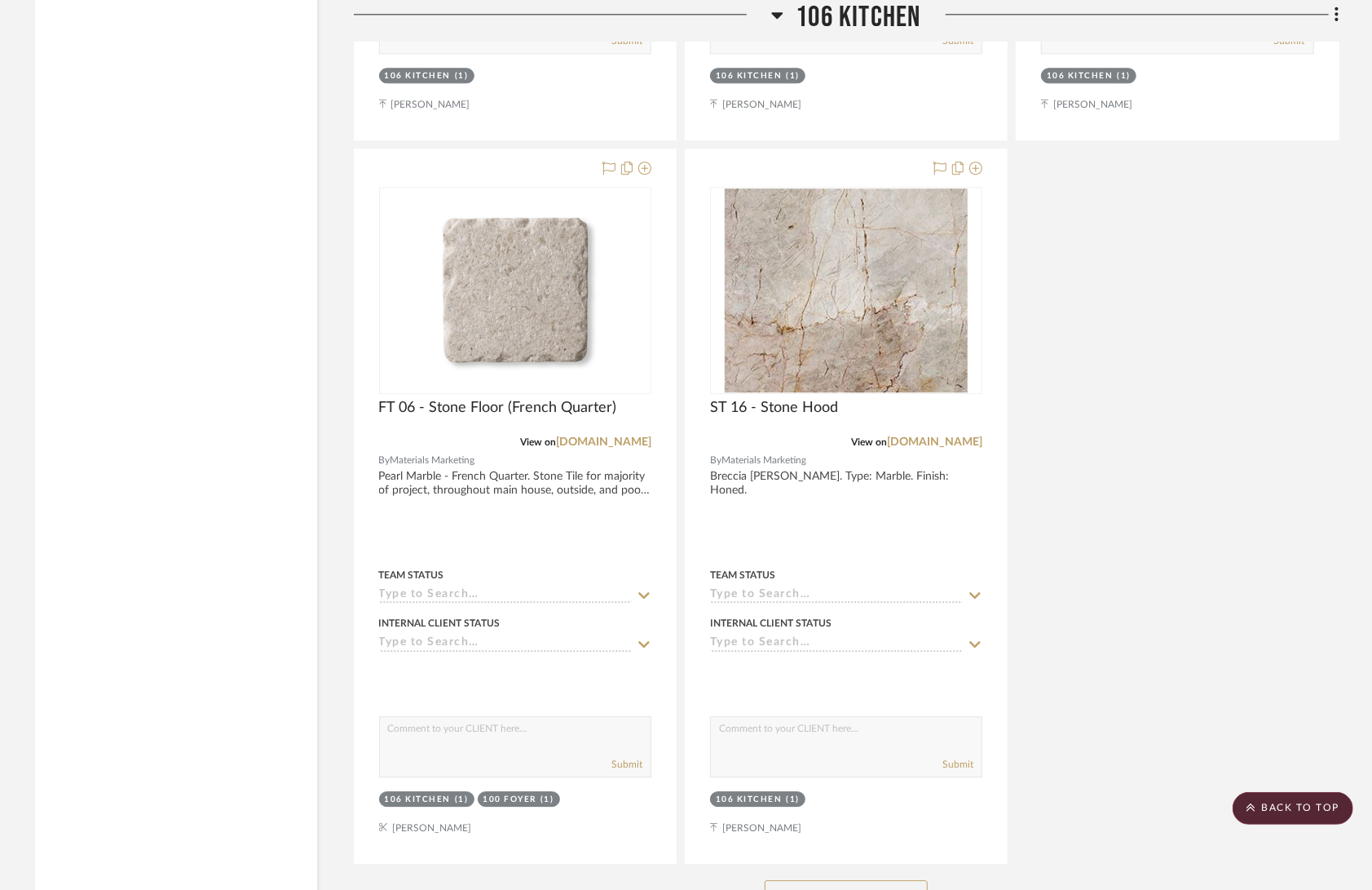
scroll to position [11202, 0]
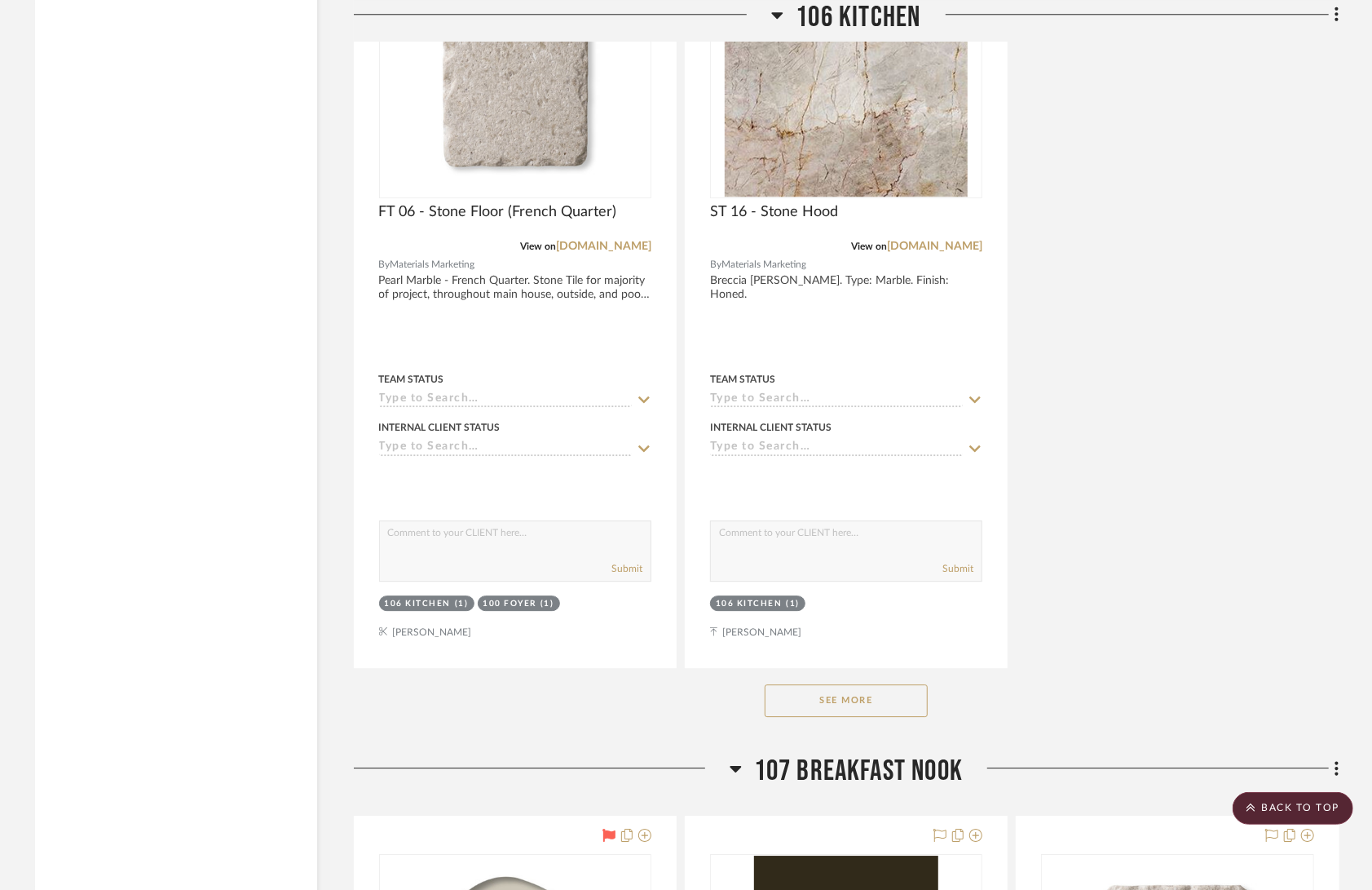
click at [857, 685] on button "See More" at bounding box center [846, 700] width 163 height 32
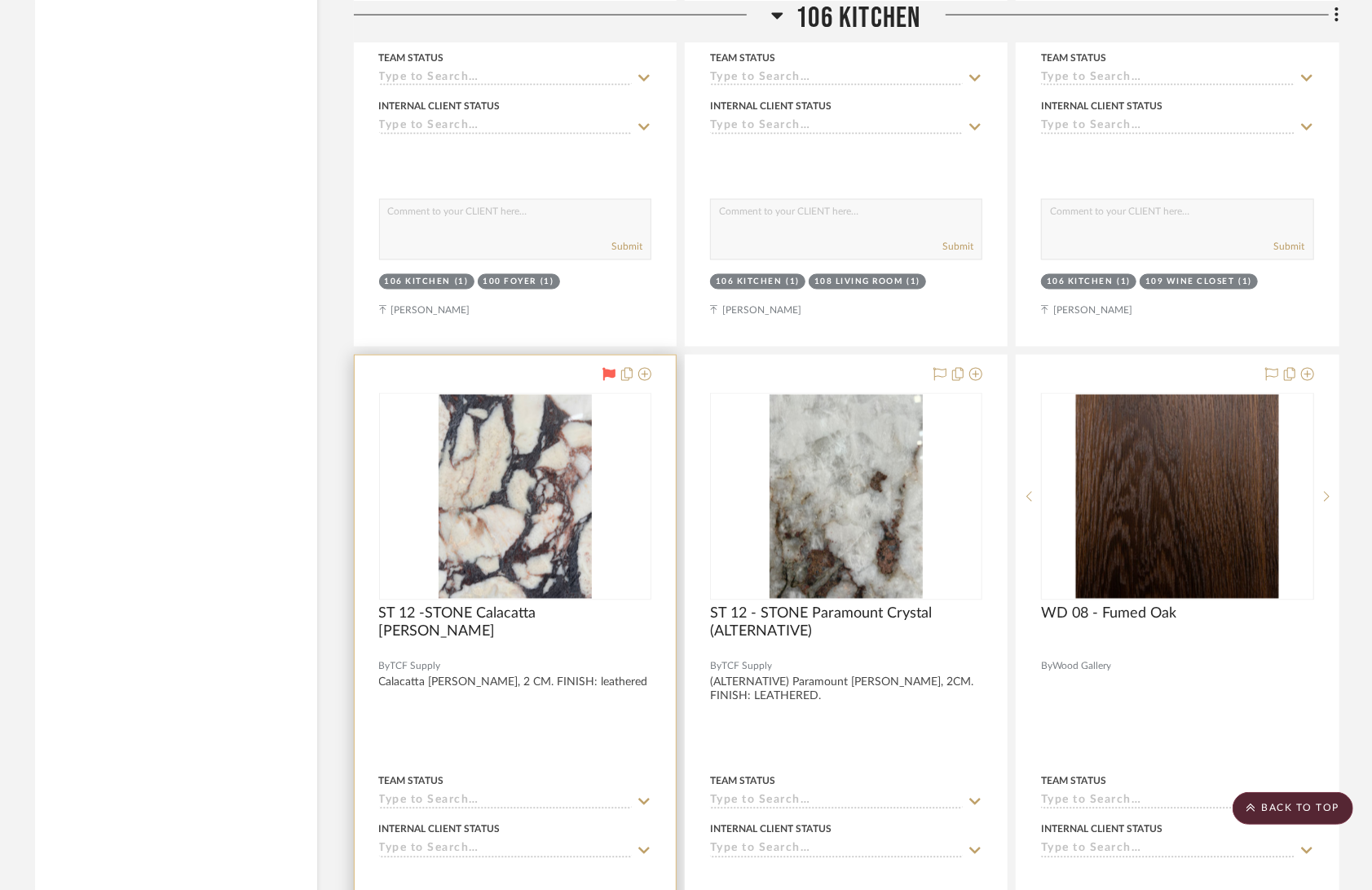
scroll to position [10076, 0]
click at [494, 450] on img "0" at bounding box center [515, 497] width 154 height 204
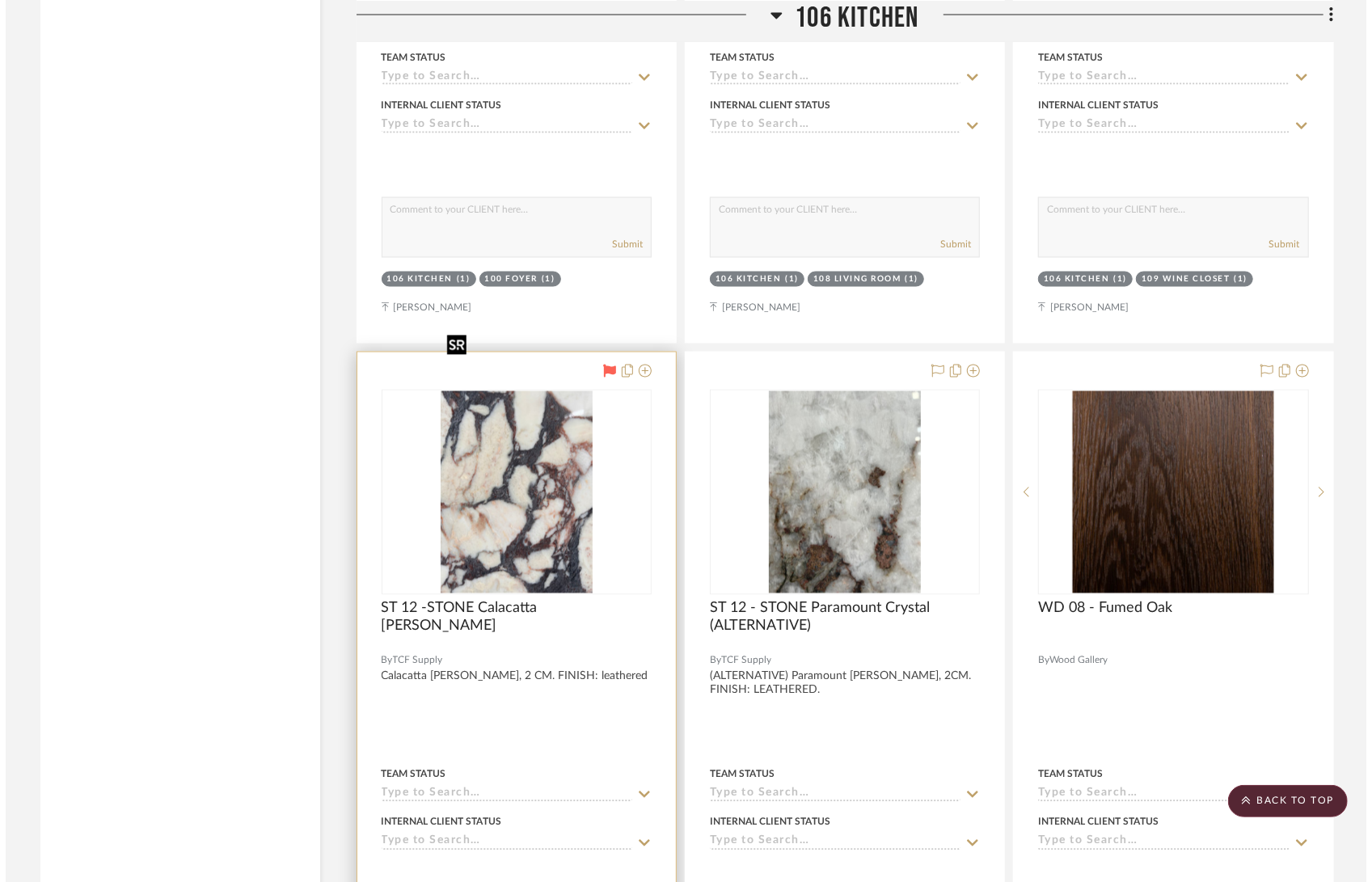
scroll to position [0, 0]
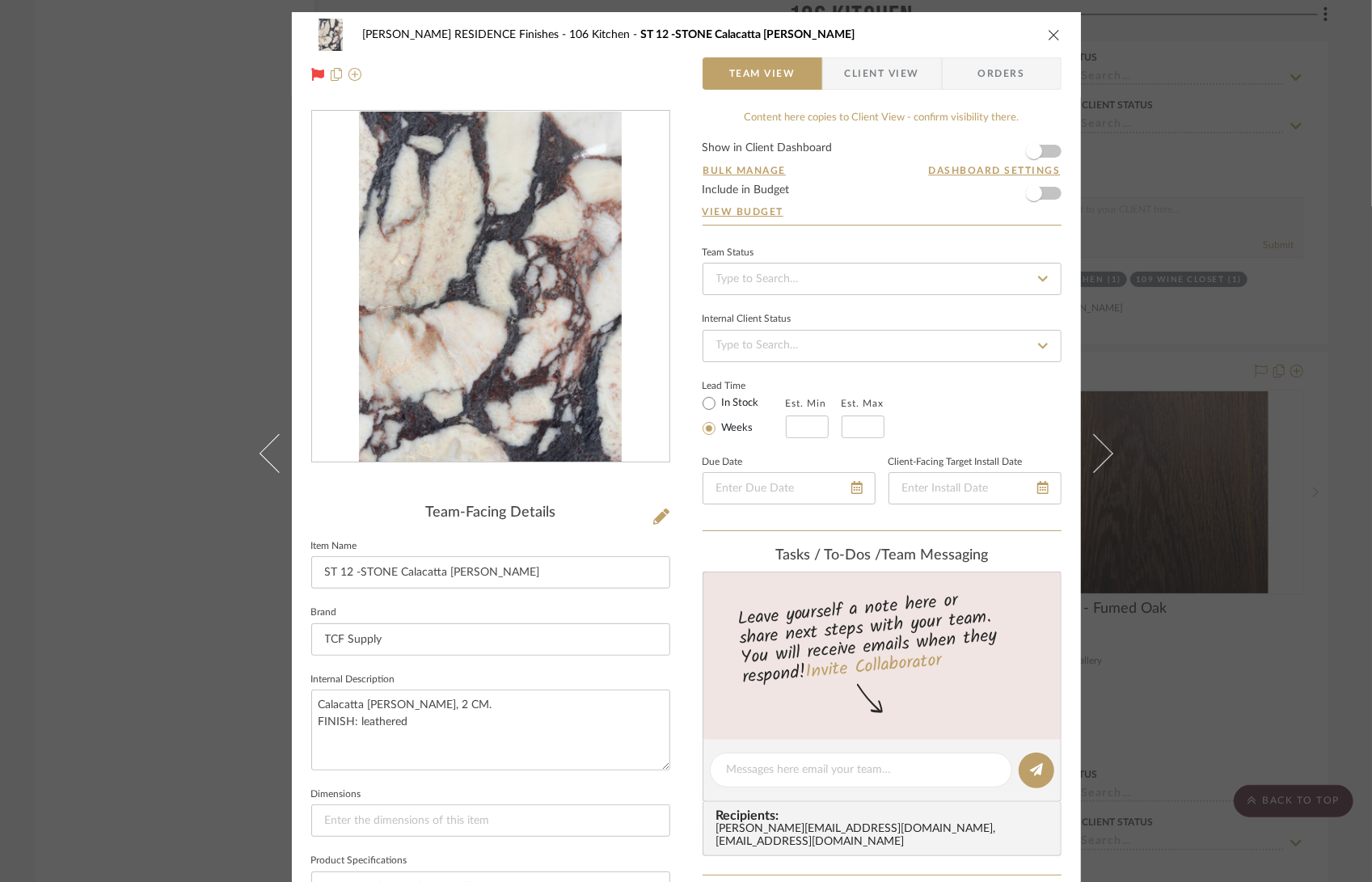
click at [1310, 541] on div "COBLE RESIDENCE Finishes 106 Kitchen ST 12 -STONE Calacatta Viola Team View Cli…" at bounding box center [686, 441] width 1372 height 882
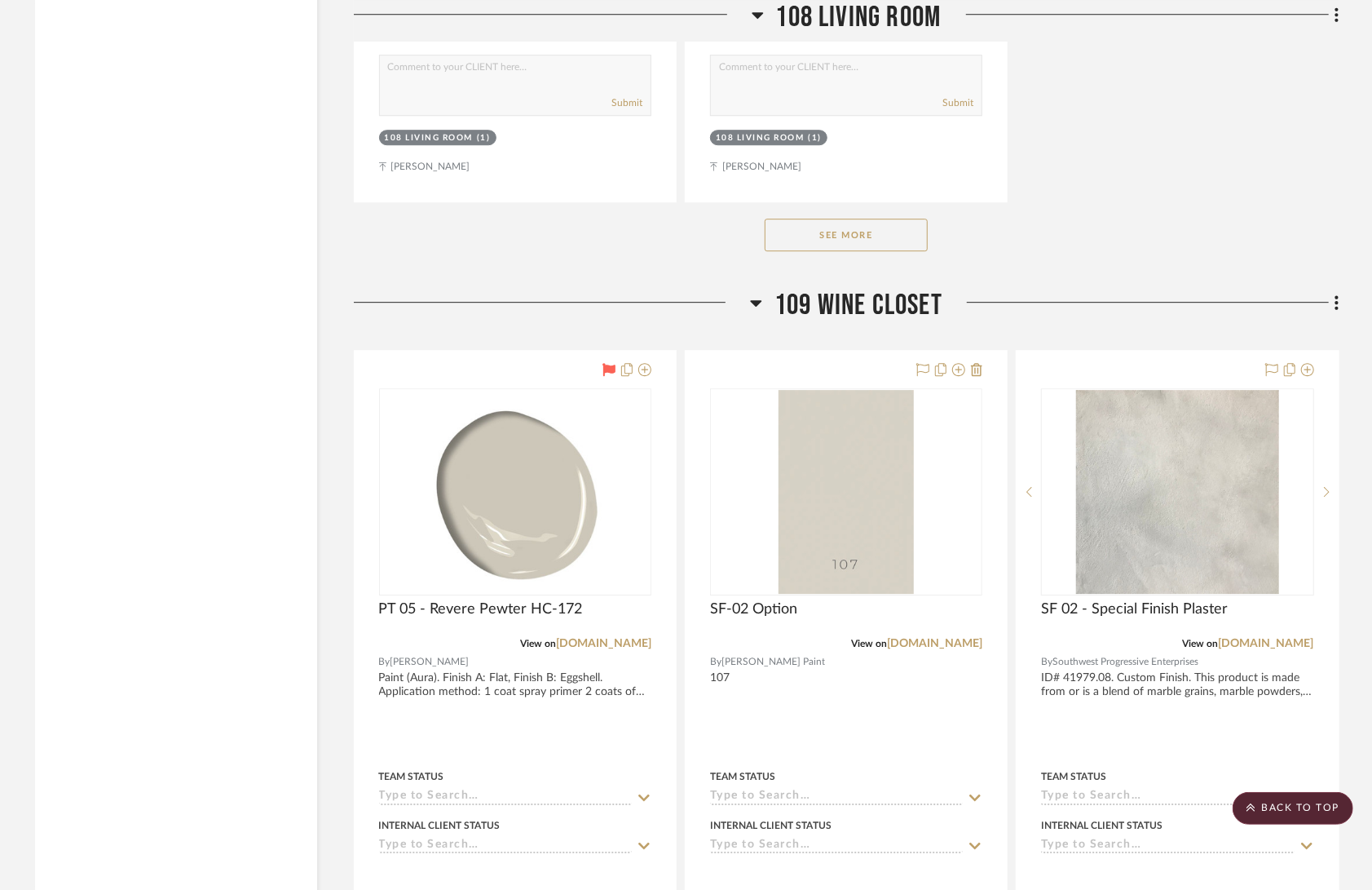
scroll to position [15551, 0]
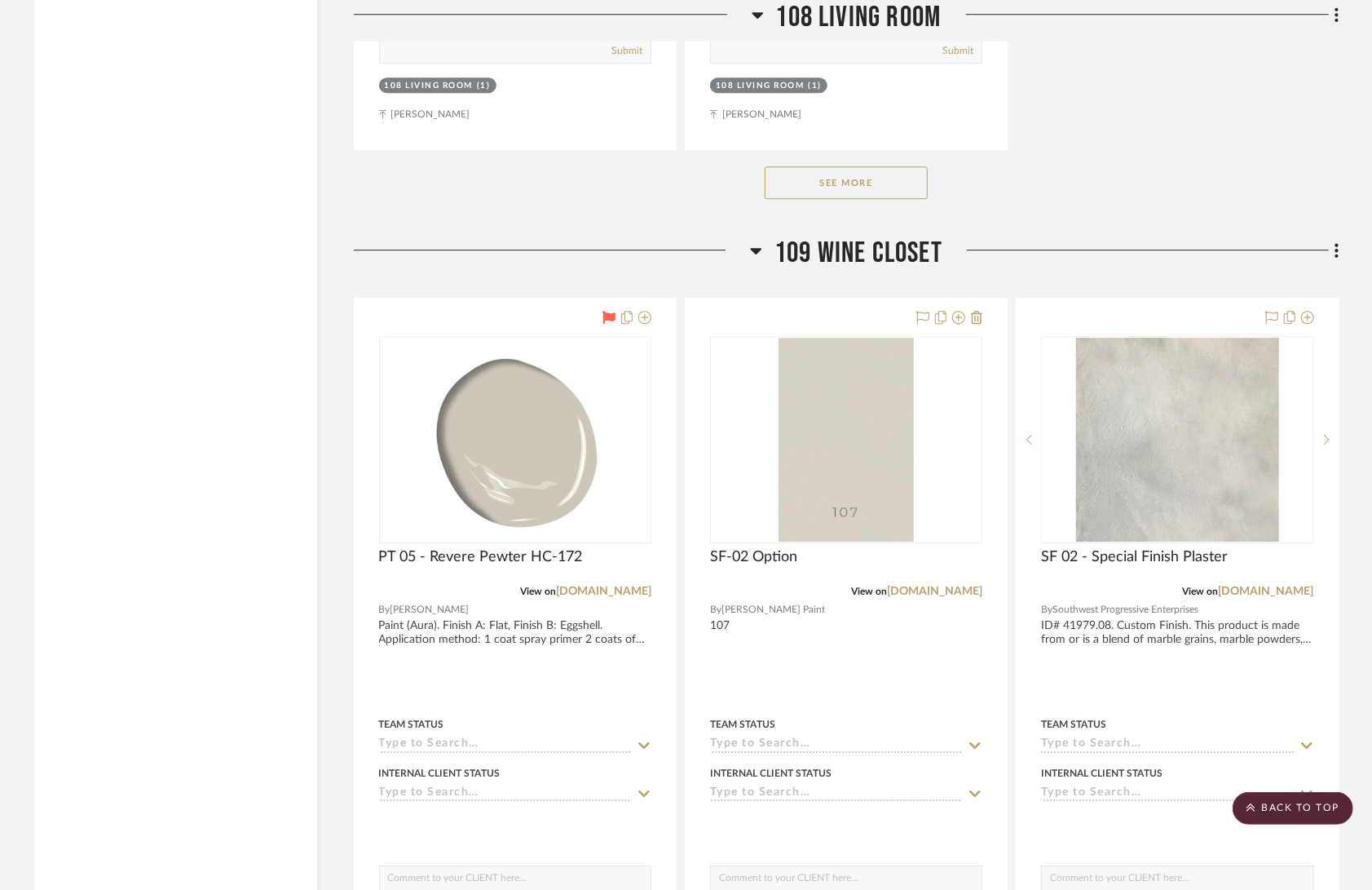
click at [917, 167] on button "See More" at bounding box center [846, 182] width 163 height 32
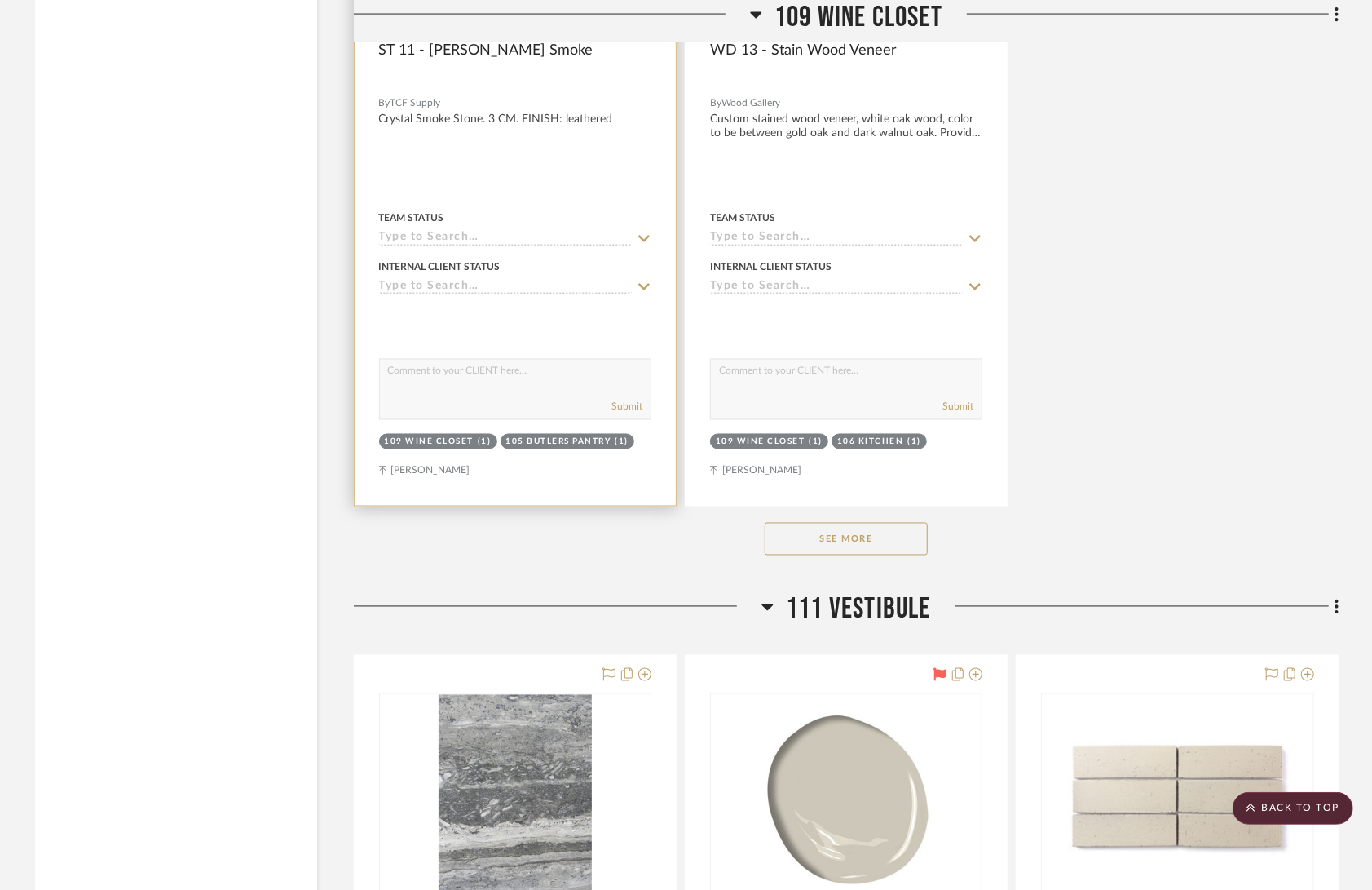
scroll to position [18291, 0]
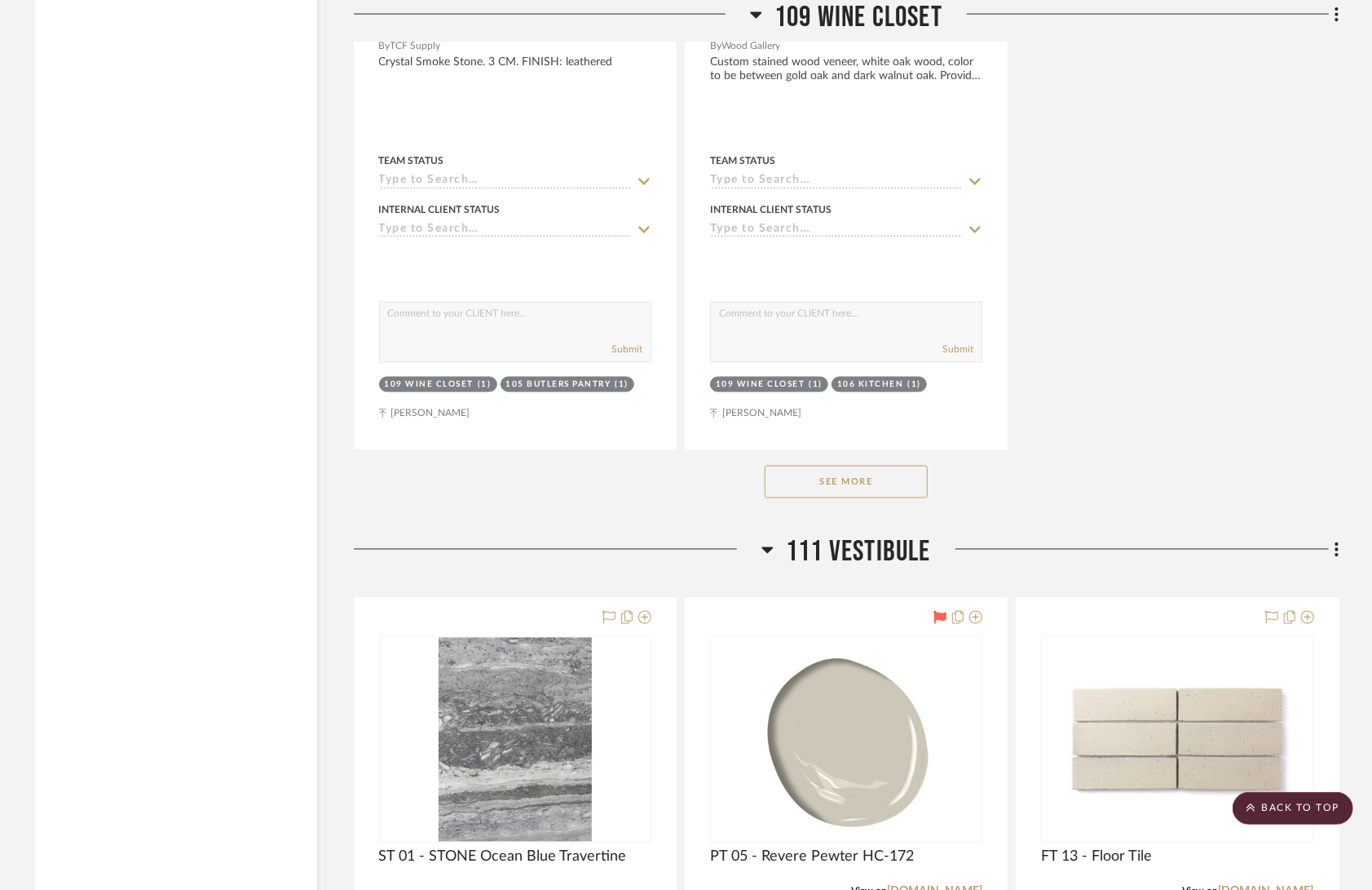
click at [842, 466] on button "See More" at bounding box center [846, 481] width 163 height 32
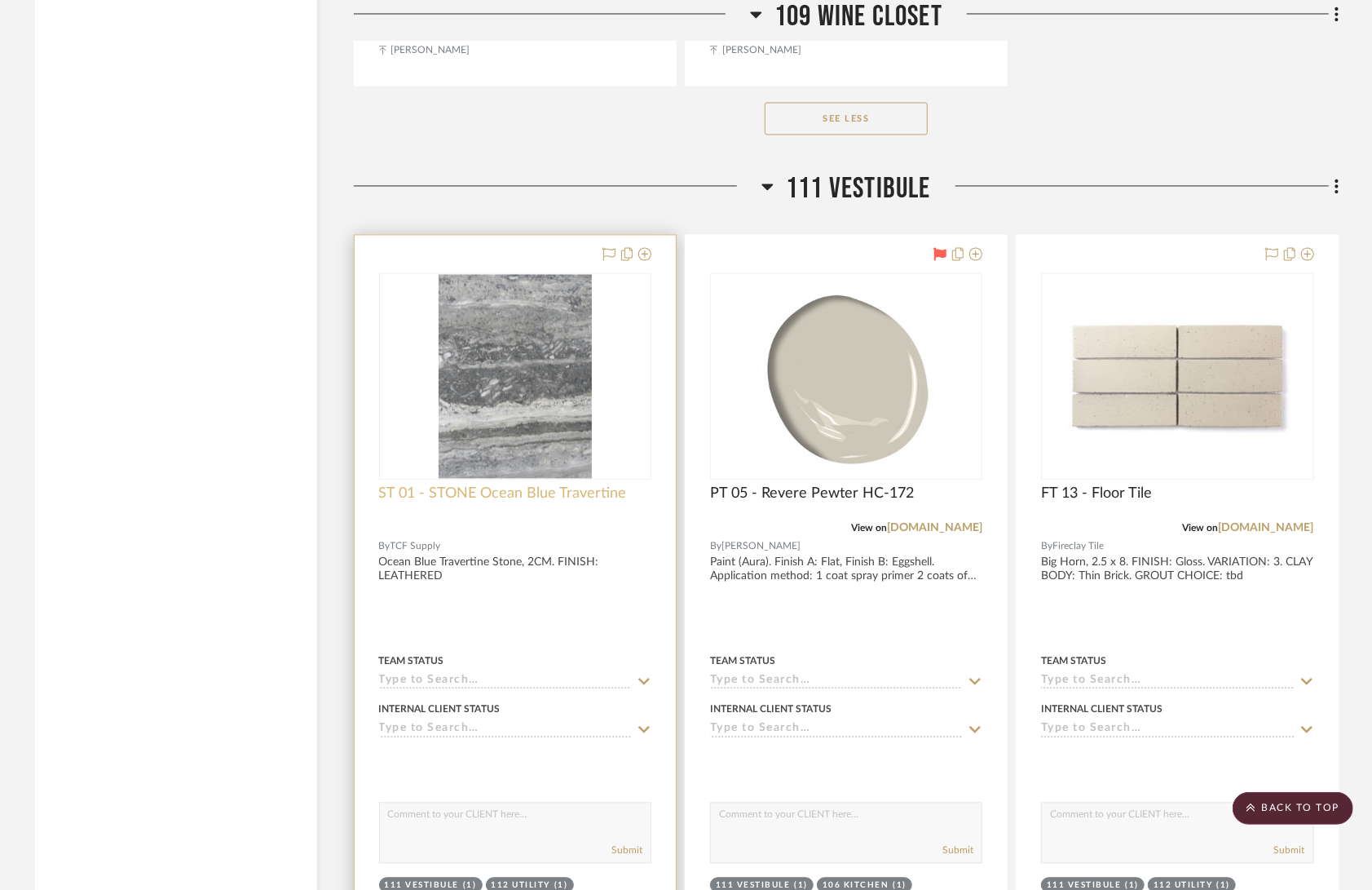
scroll to position [18719, 0]
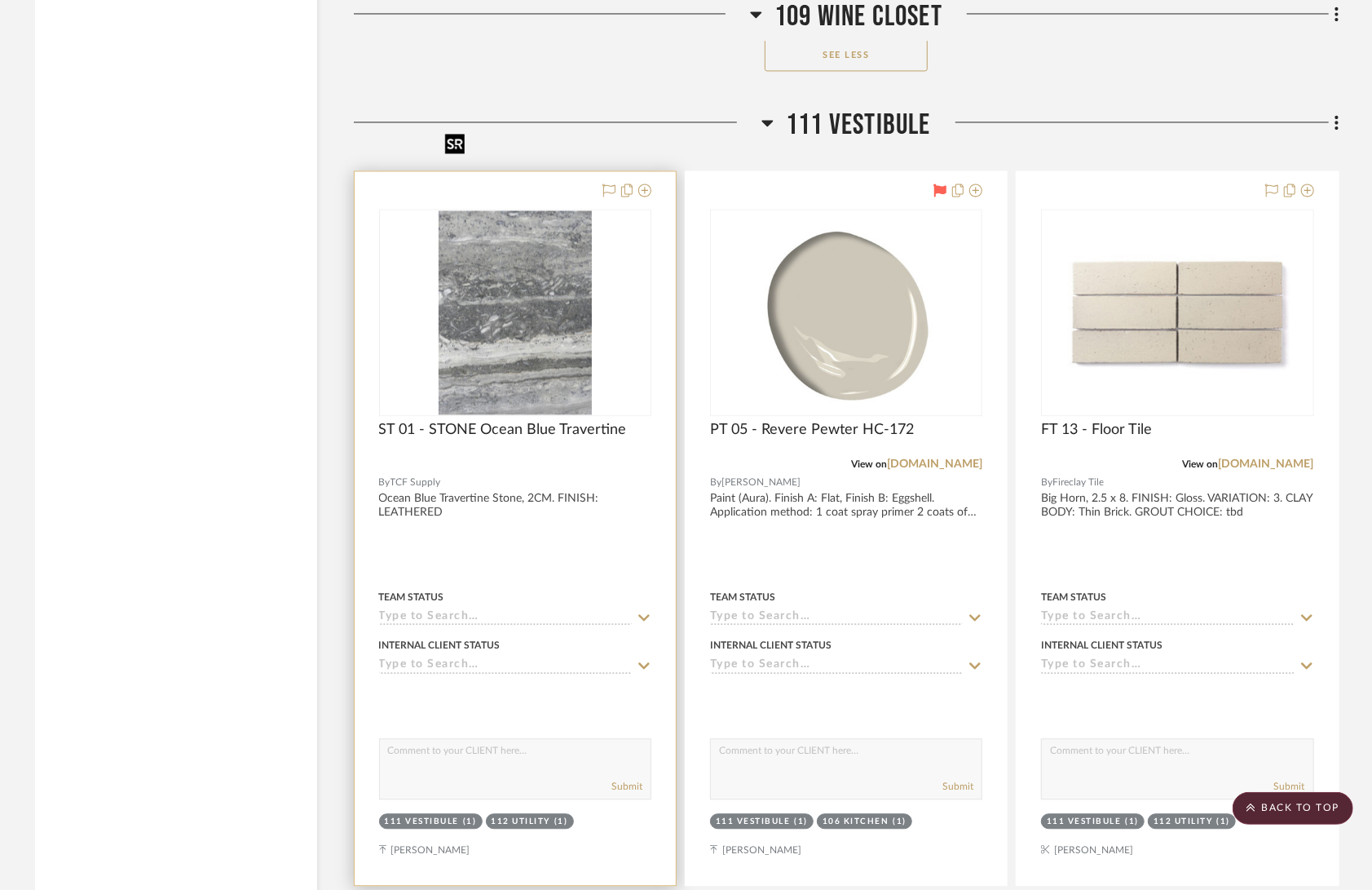
click at [543, 271] on img "0" at bounding box center [515, 313] width 154 height 204
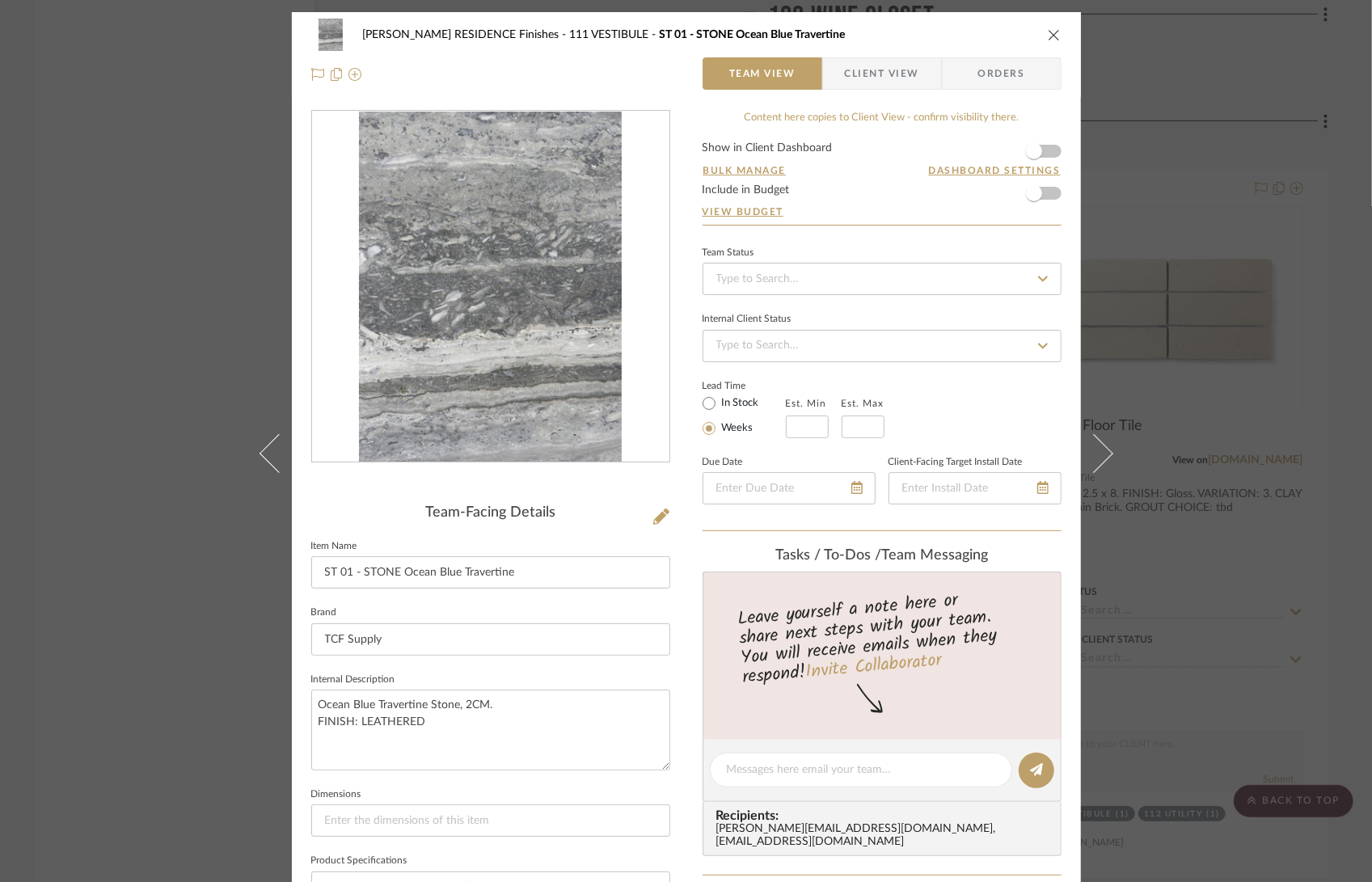
click at [574, 337] on img "0" at bounding box center [490, 286] width 263 height 351
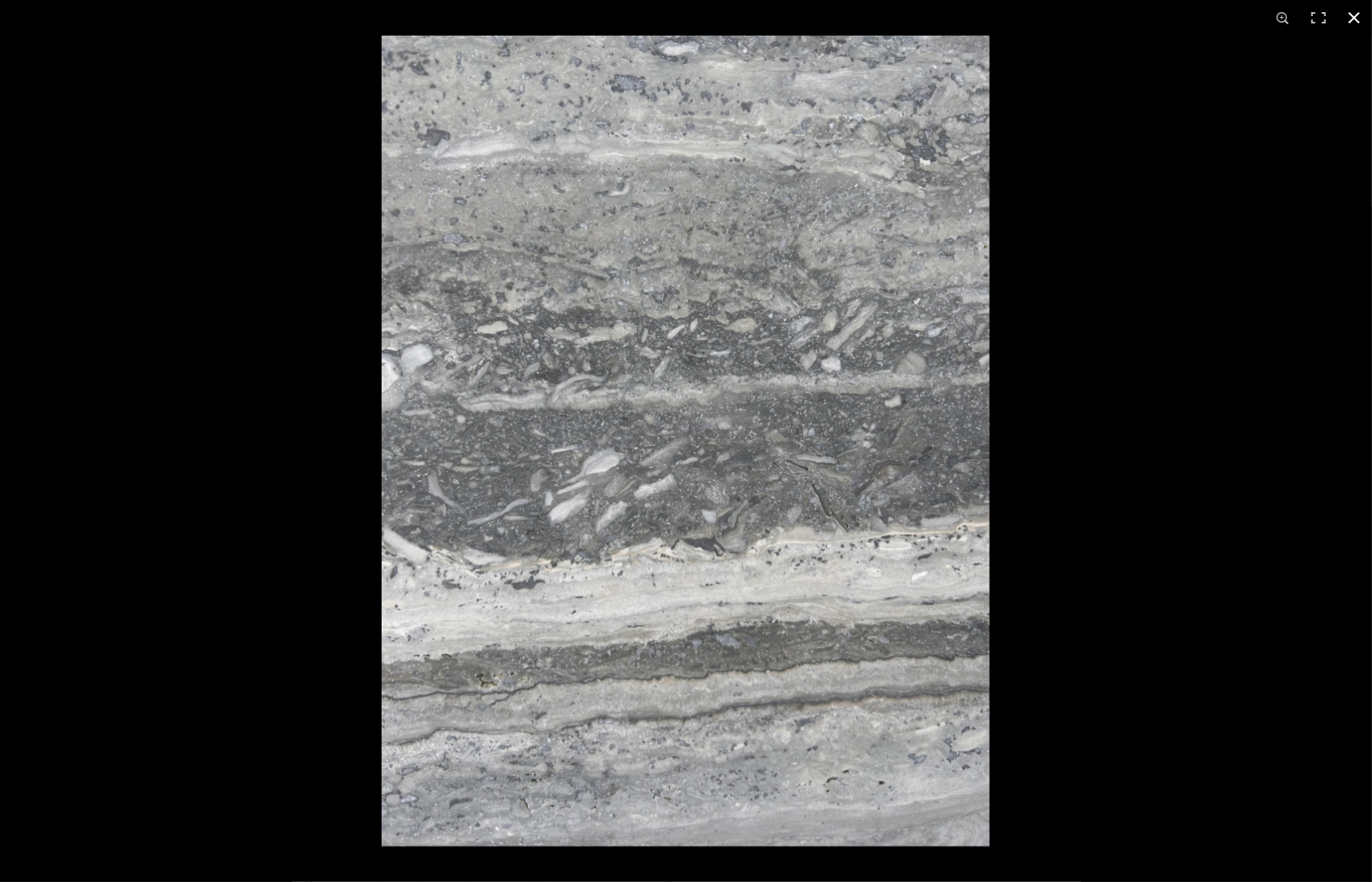
click at [1304, 88] on div at bounding box center [1067, 476] width 1372 height 882
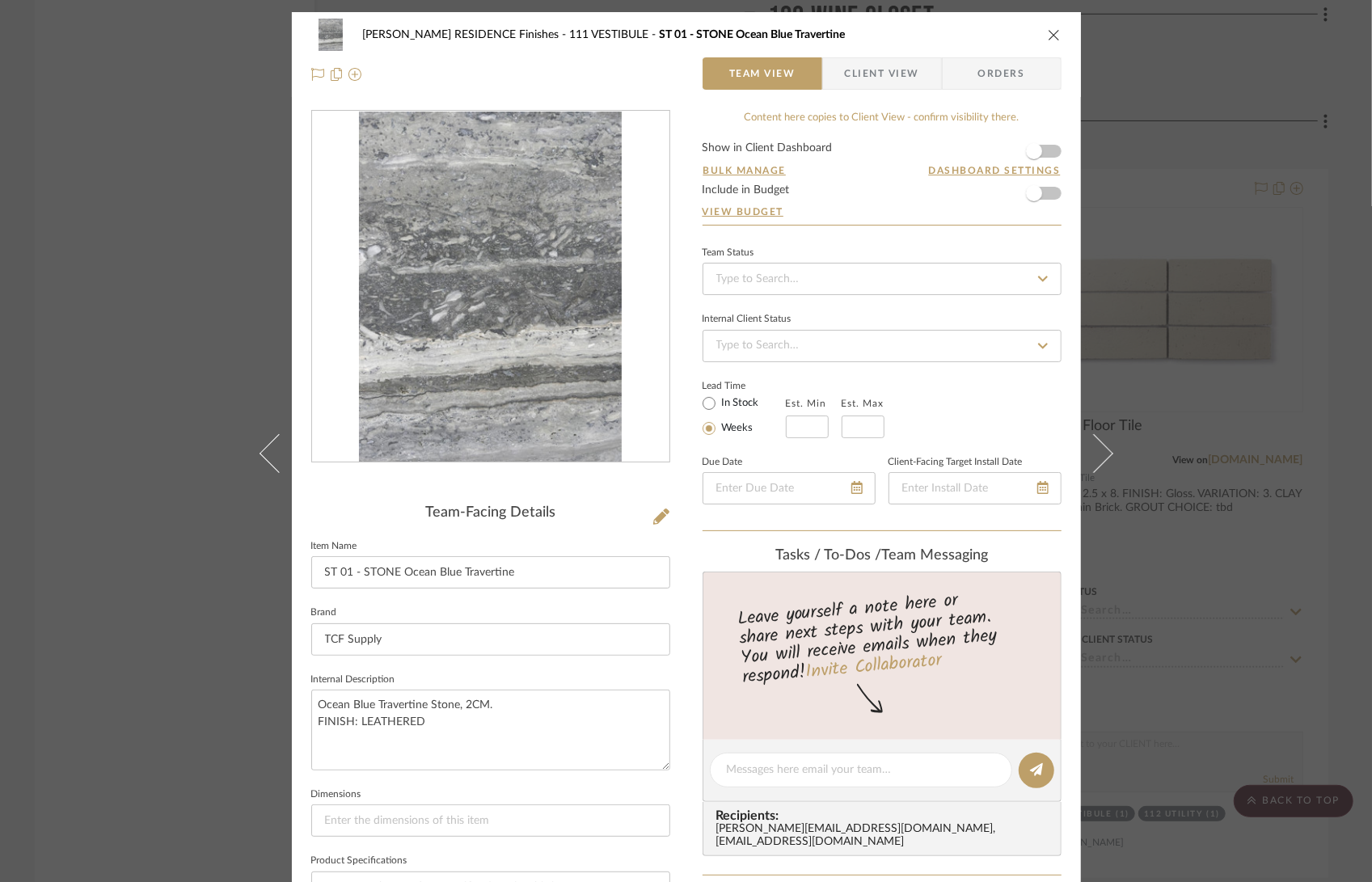
click at [1055, 30] on icon "close" at bounding box center [1054, 35] width 13 height 13
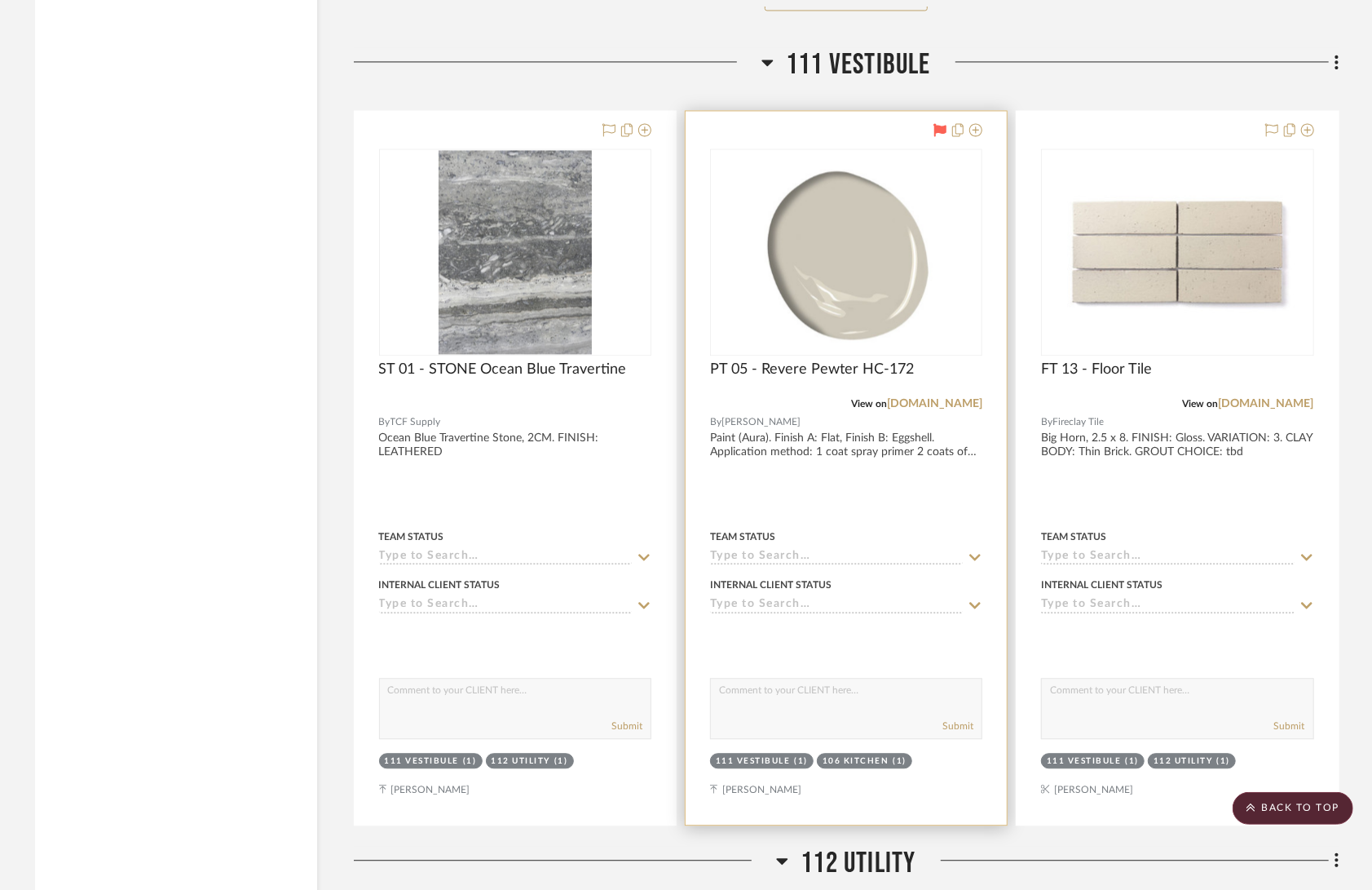
scroll to position [18771, 0]
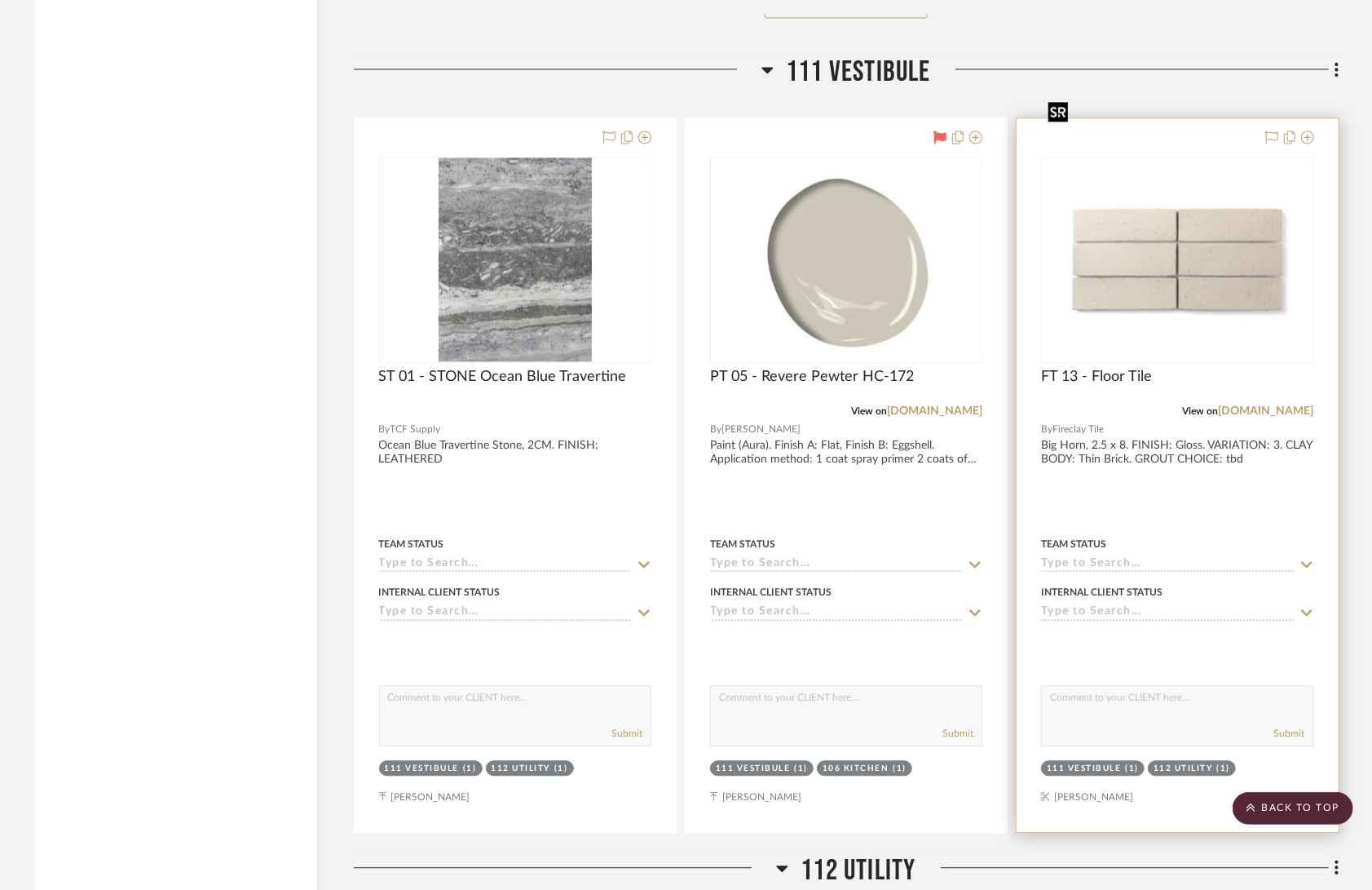
click at [0, 0] on img at bounding box center [0, 0] width 0 height 0
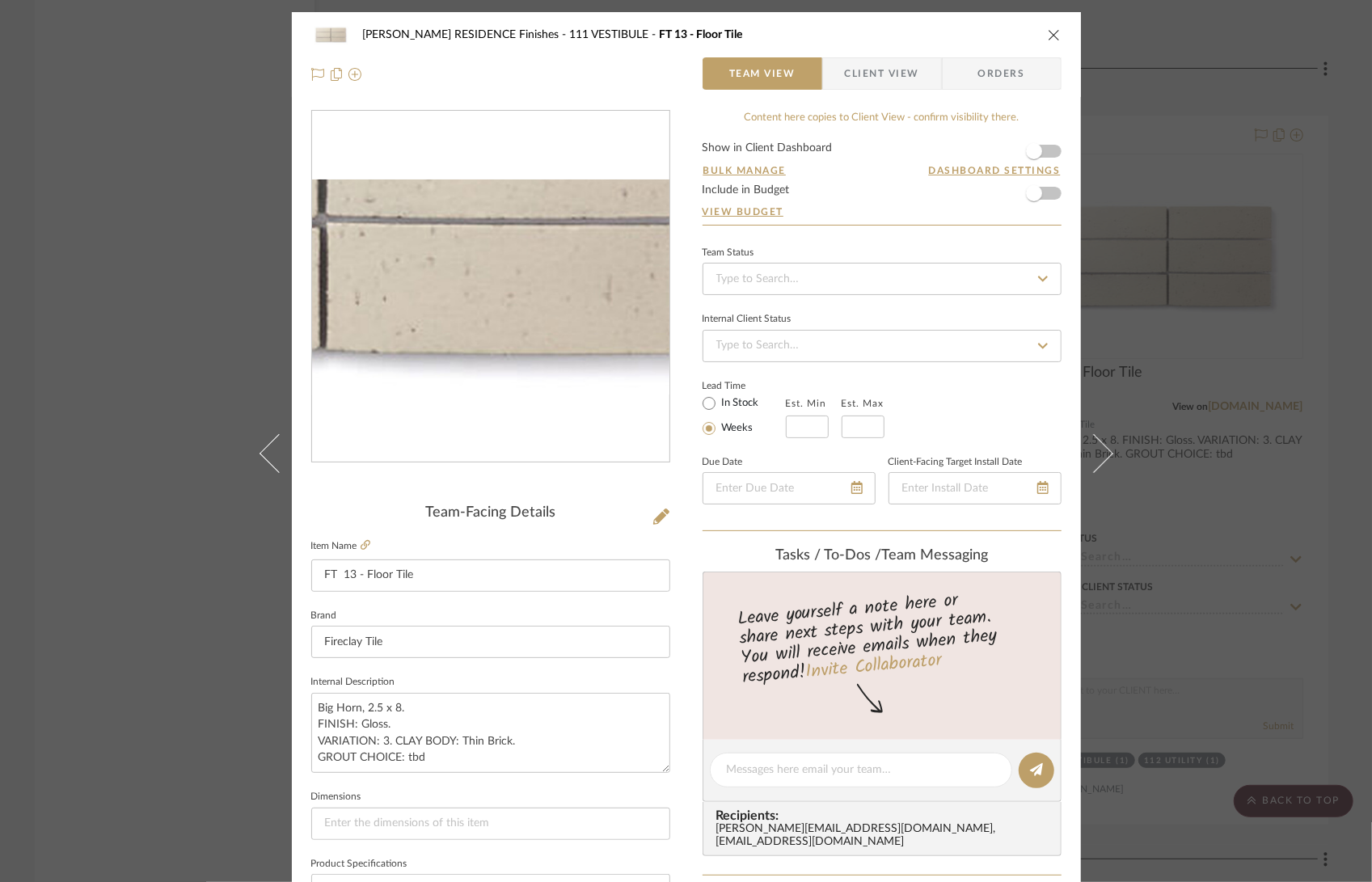
click at [541, 330] on img "0" at bounding box center [491, 286] width 358 height 214
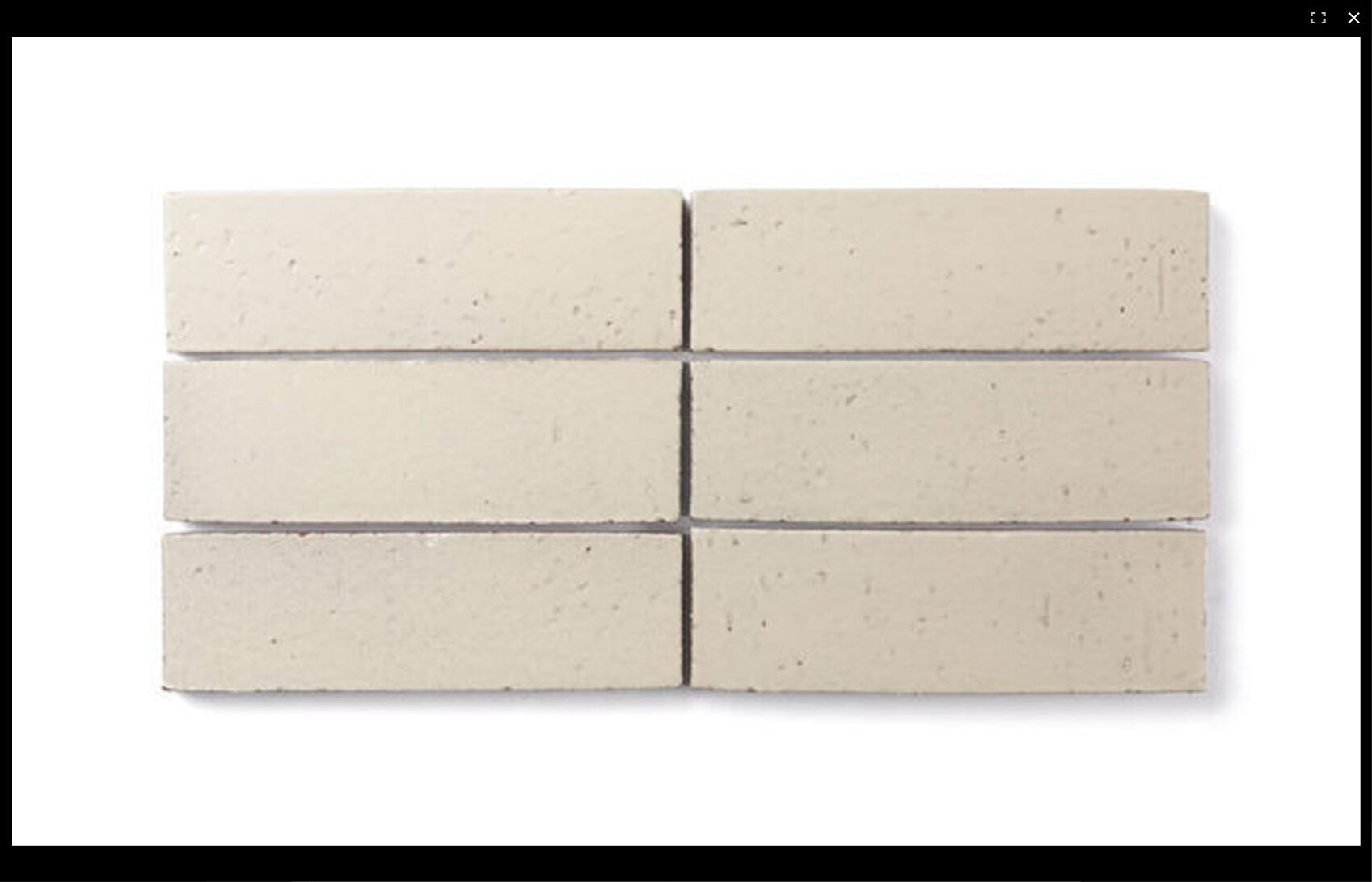
click at [1362, 25] on button at bounding box center [1354, 17] width 36 height 36
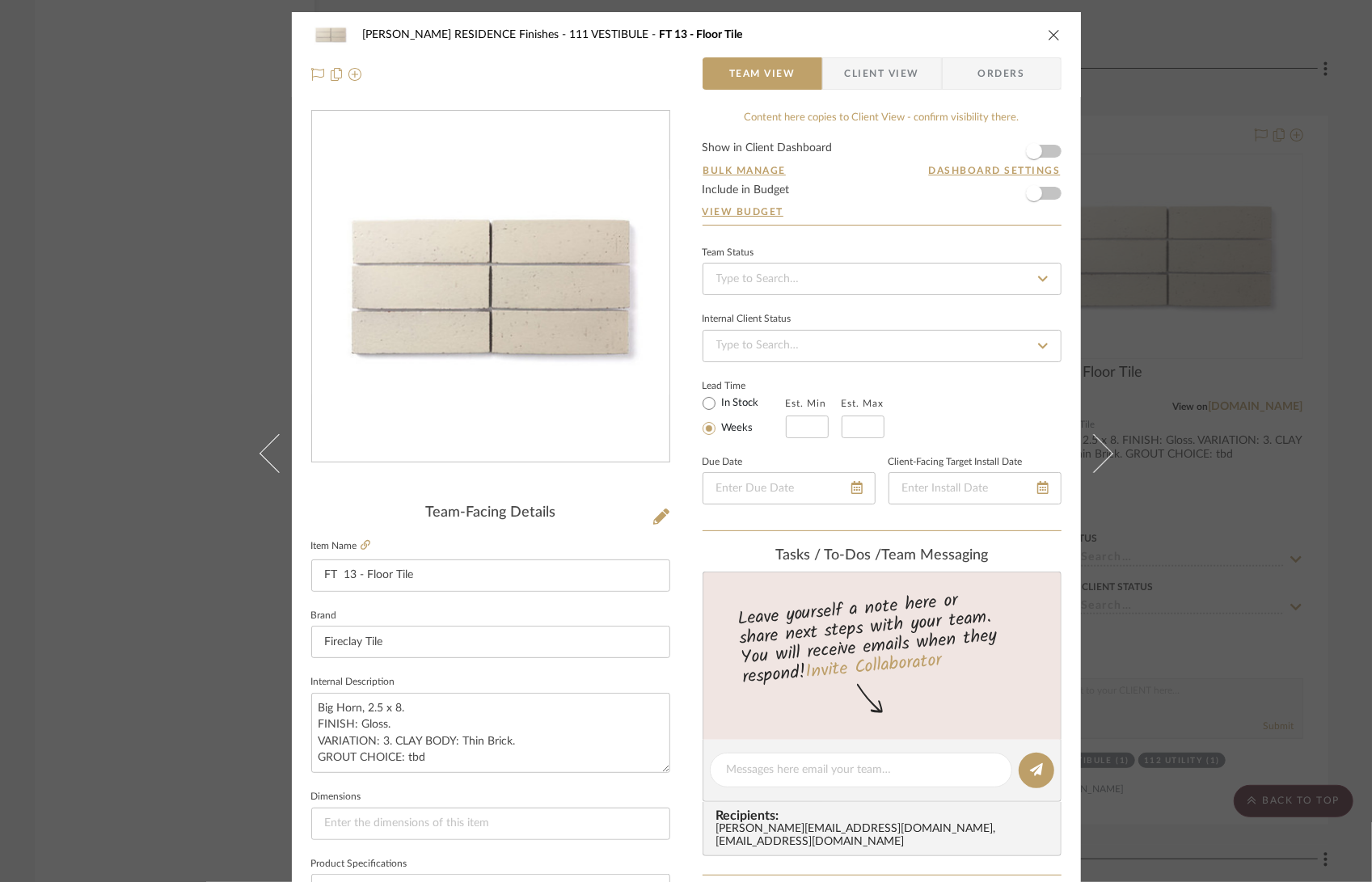
click at [1195, 213] on div "COBLE RESIDENCE Finishes 111 VESTIBULE FT 13 - Floor Tile Team View Client View…" at bounding box center [686, 441] width 1372 height 882
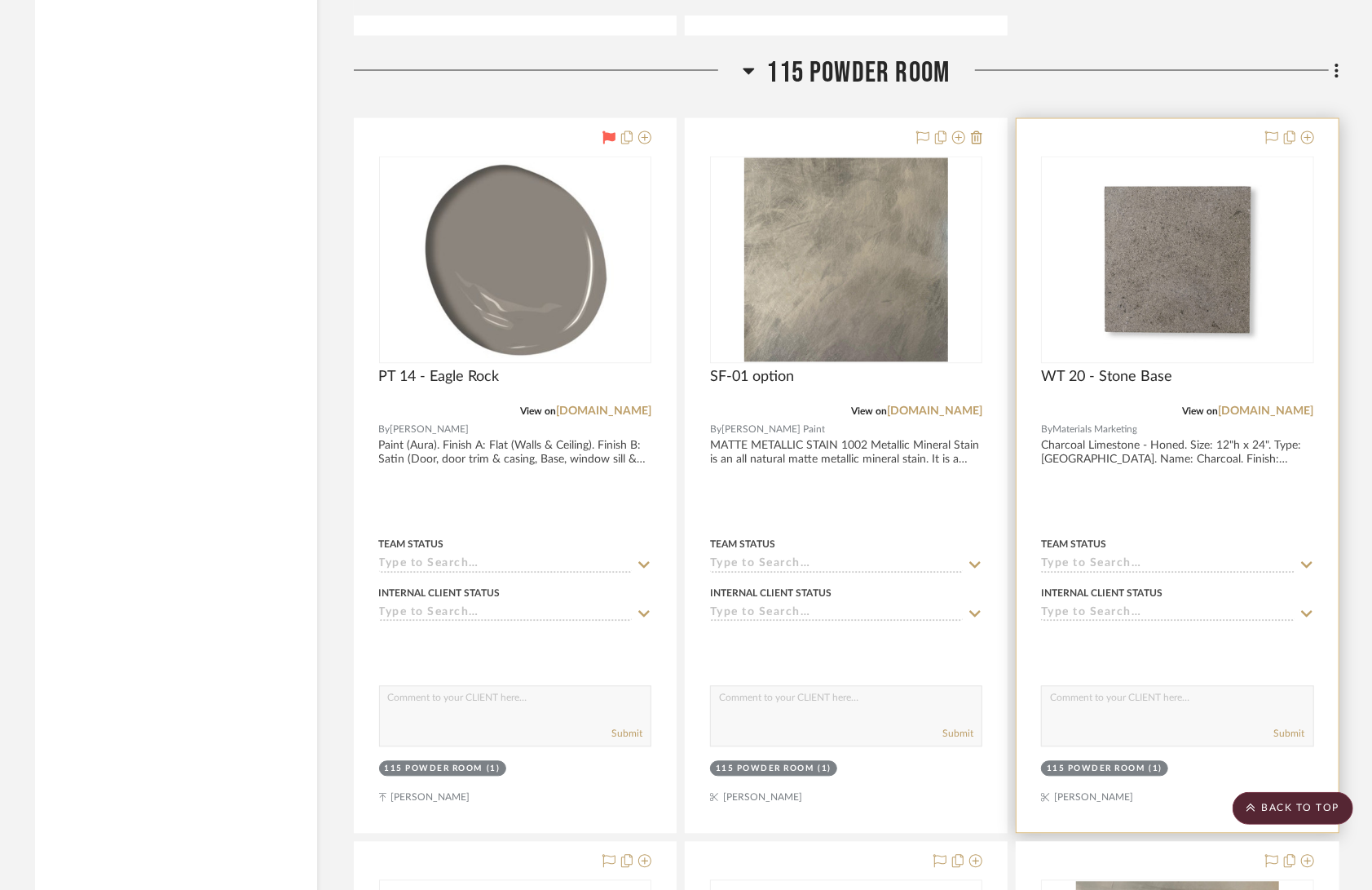
scroll to position [22612, 0]
click at [0, 0] on img at bounding box center [0, 0] width 0 height 0
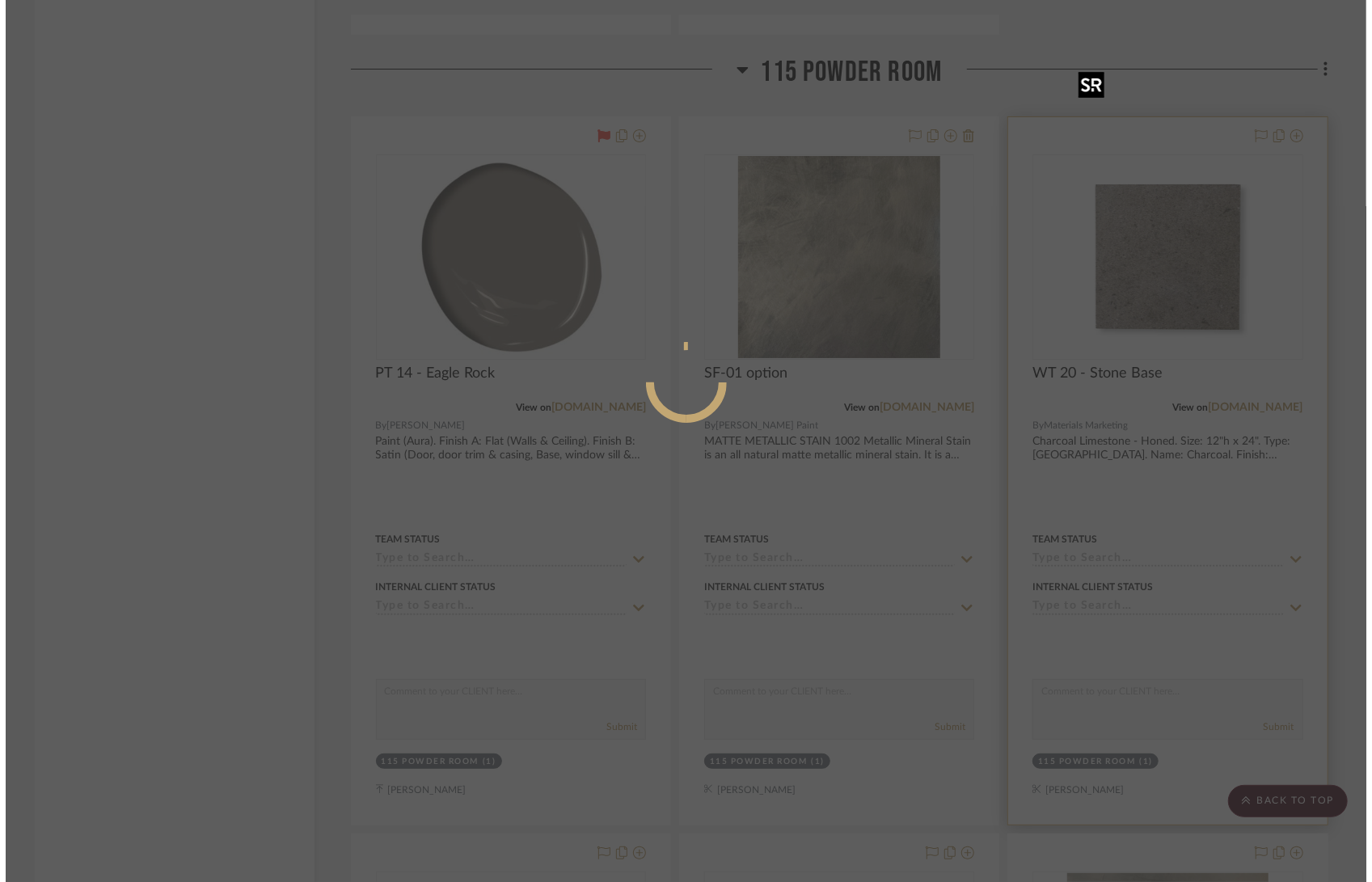
scroll to position [0, 0]
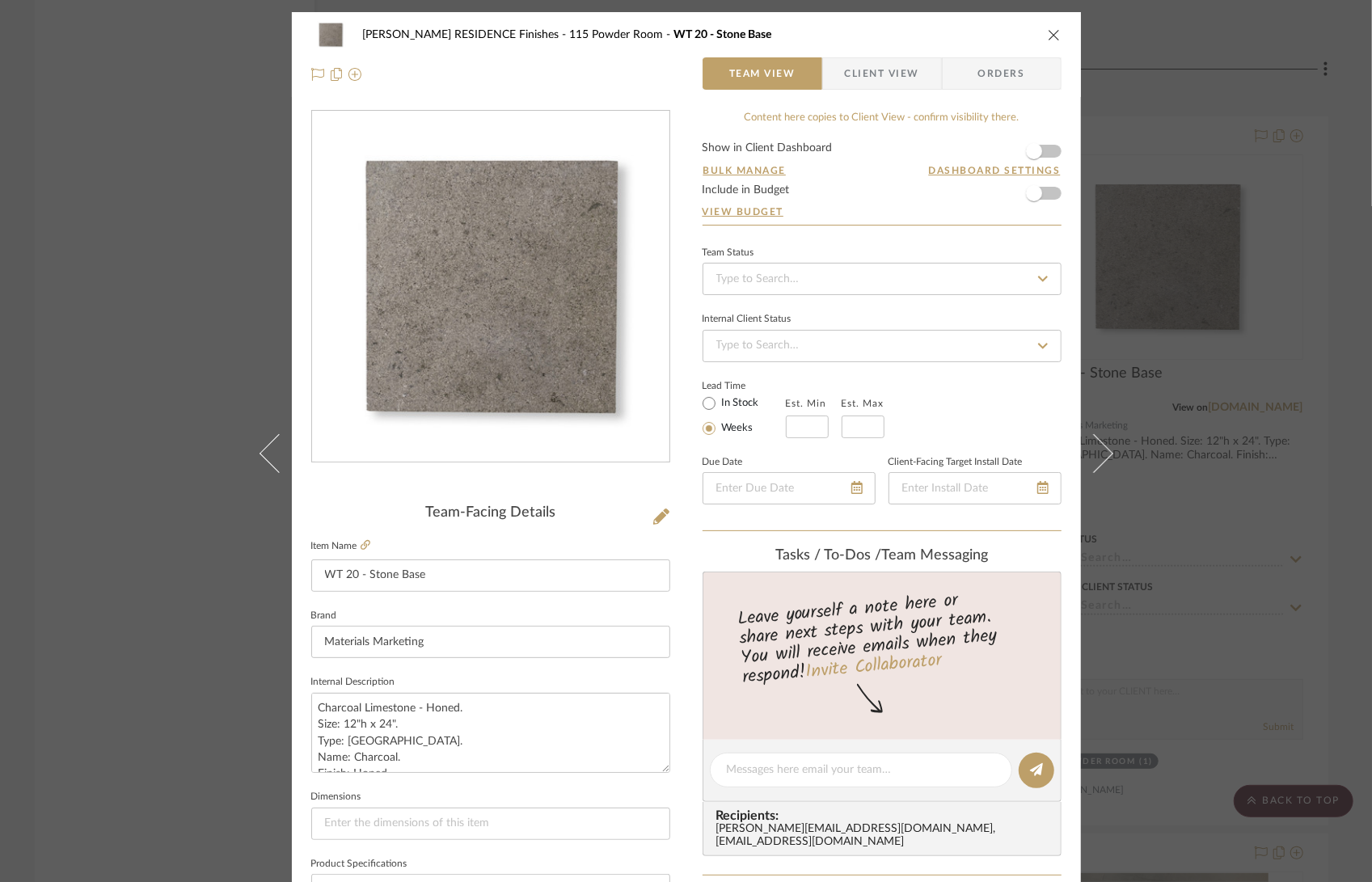
click at [530, 337] on img "0" at bounding box center [491, 286] width 351 height 351
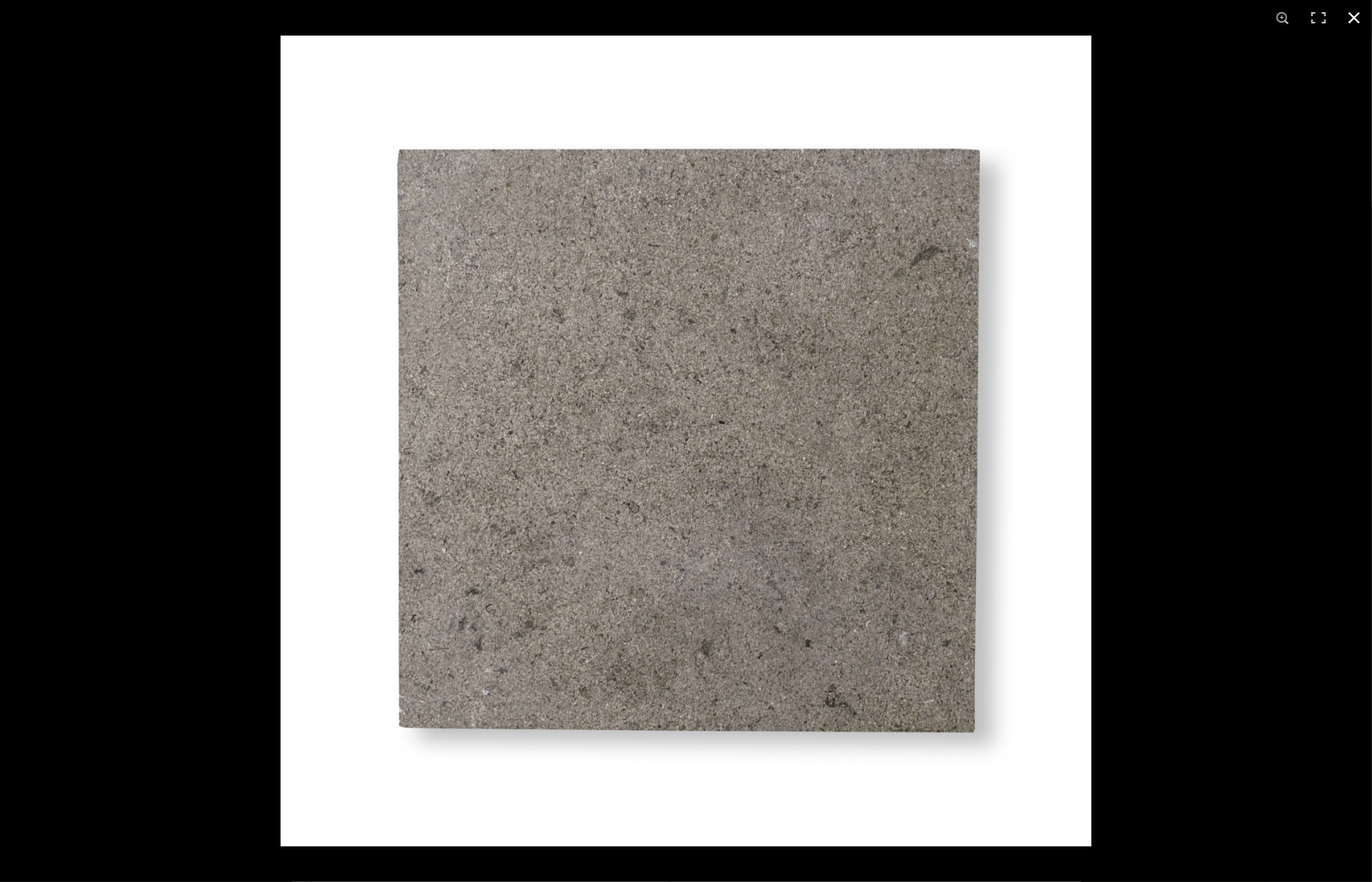
click at [1218, 296] on div at bounding box center [967, 476] width 1372 height 882
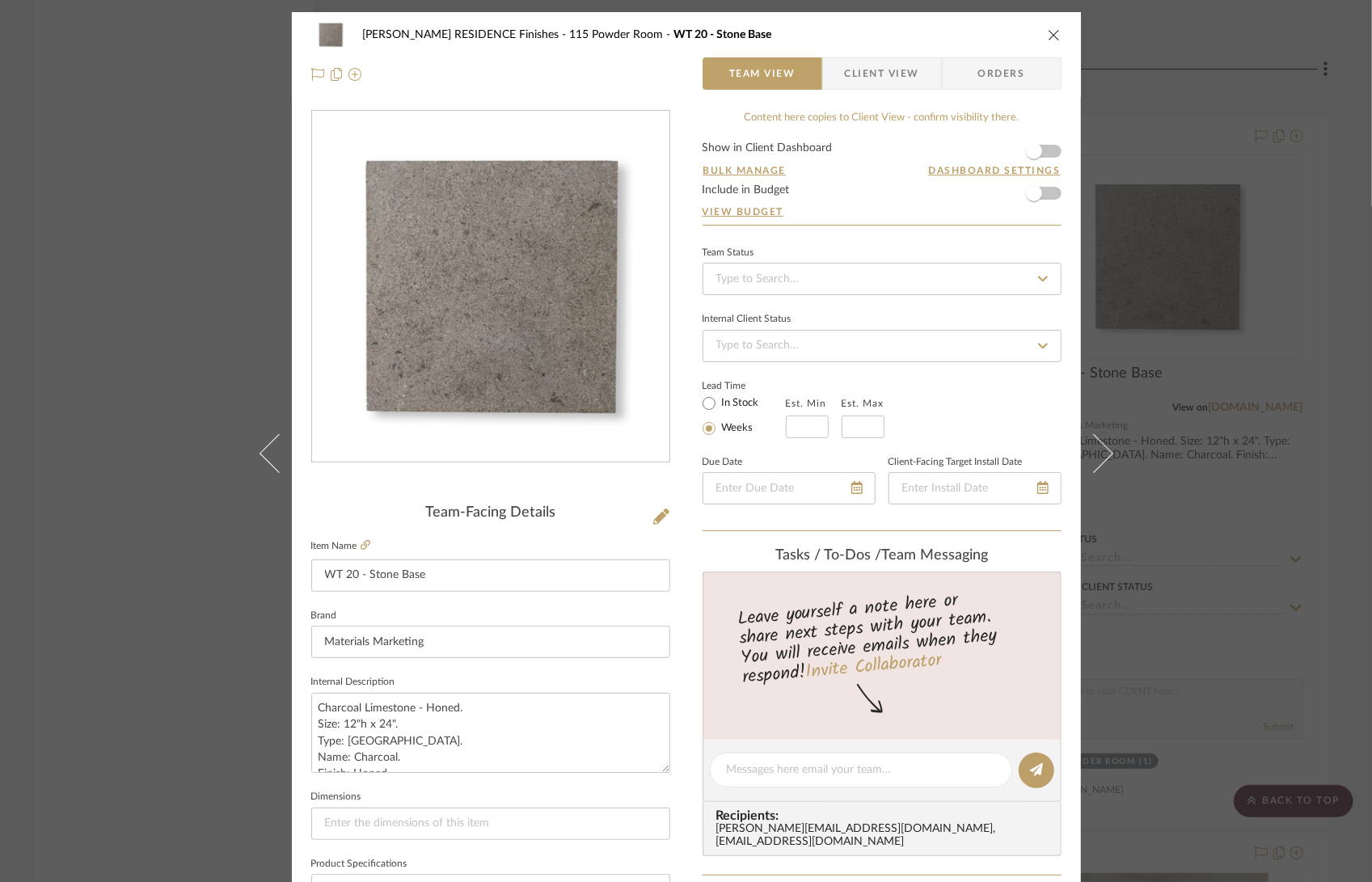
click at [1049, 34] on icon "close" at bounding box center [1054, 35] width 13 height 13
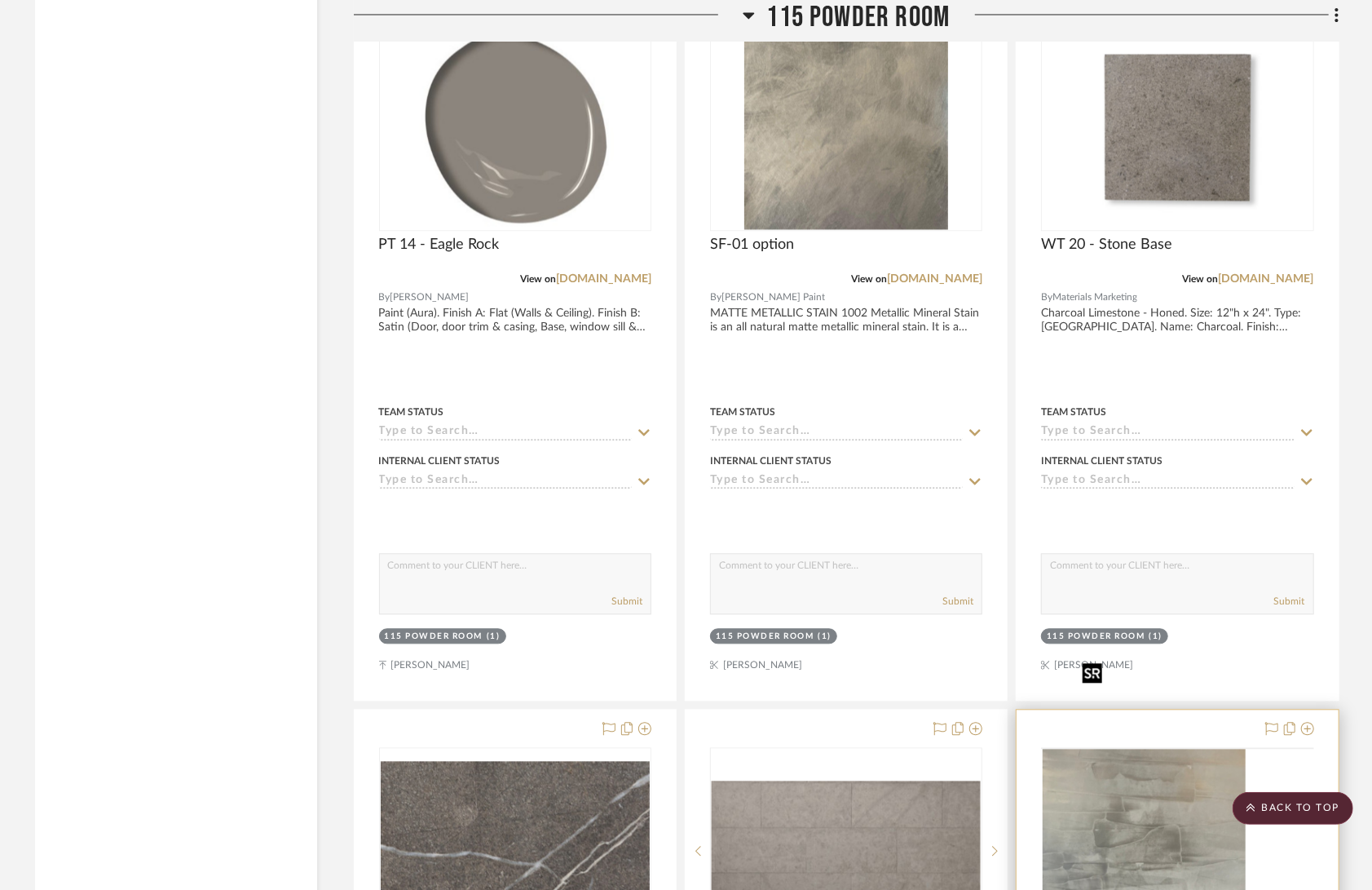
scroll to position [22744, 0]
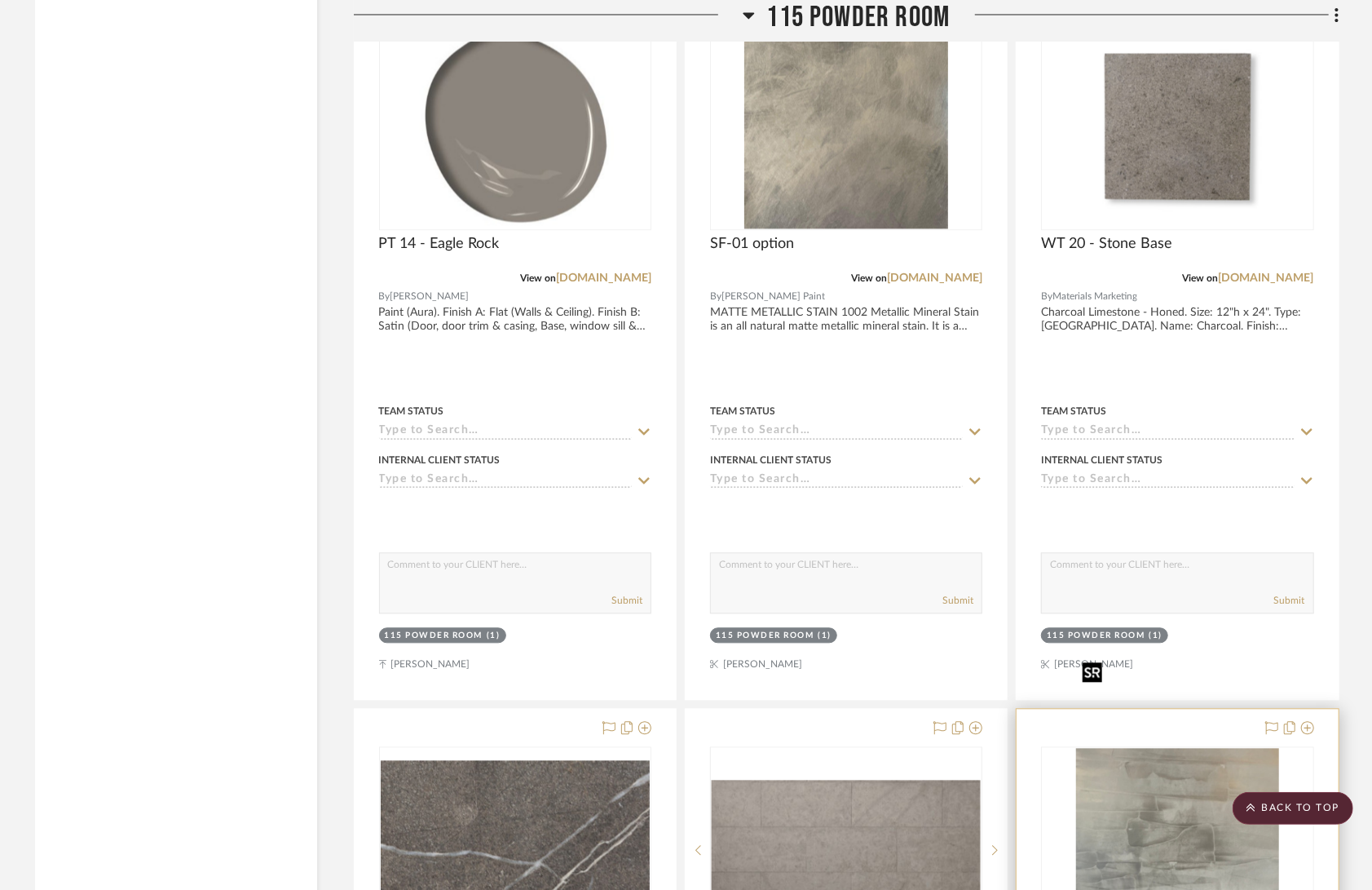
click at [0, 0] on img at bounding box center [0, 0] width 0 height 0
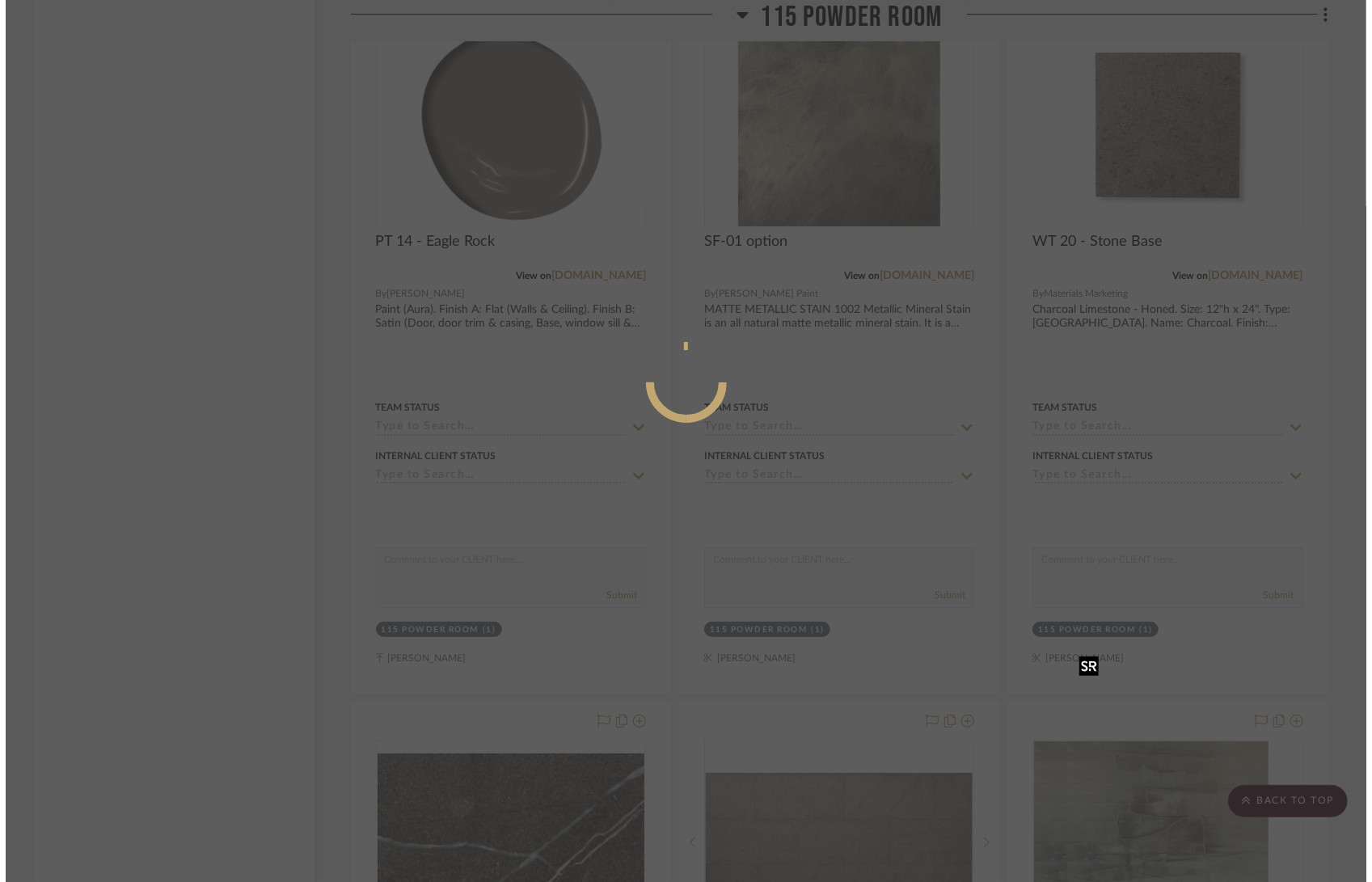
scroll to position [0, 0]
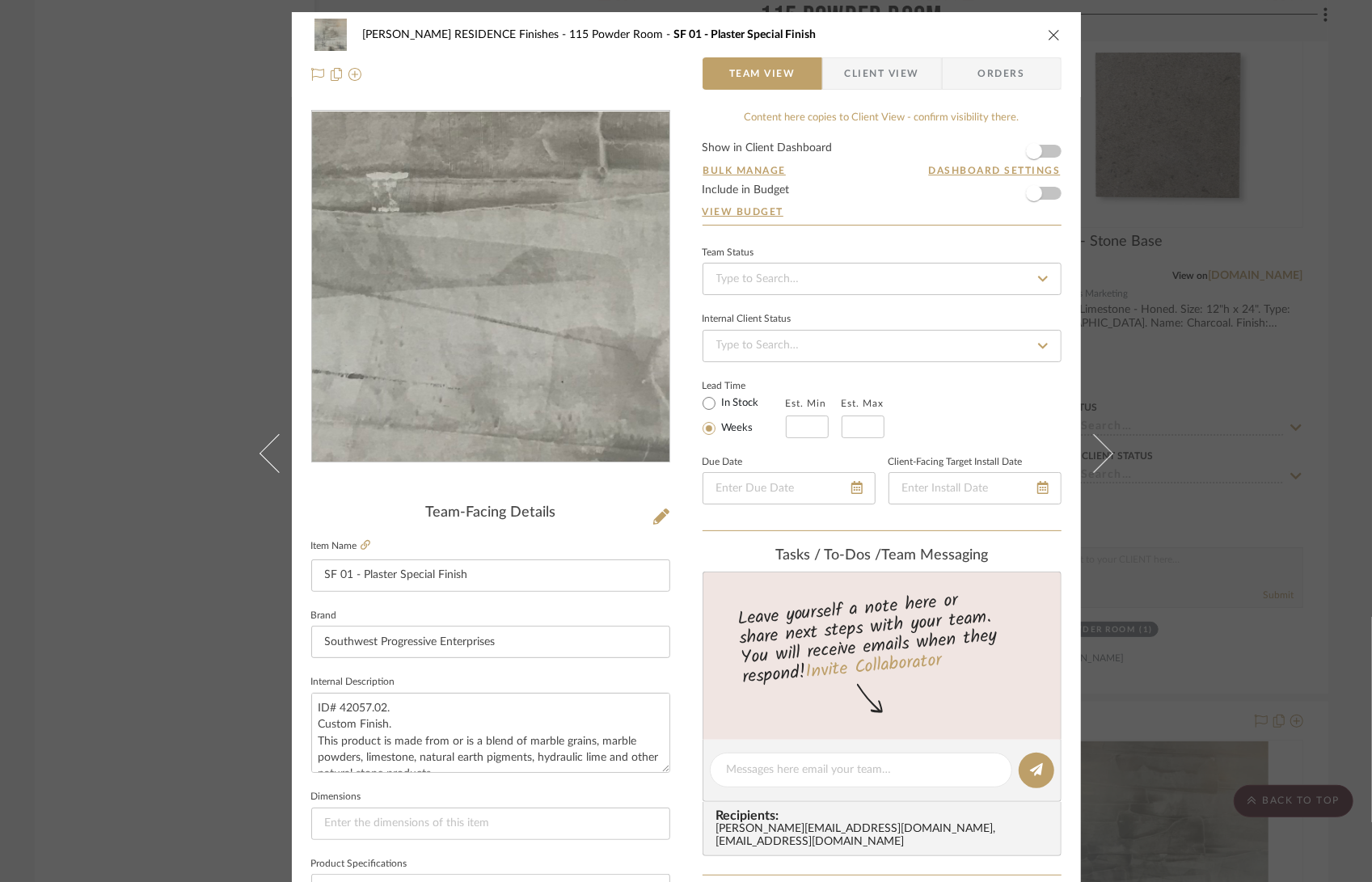
click at [512, 345] on img "0" at bounding box center [490, 286] width 349 height 351
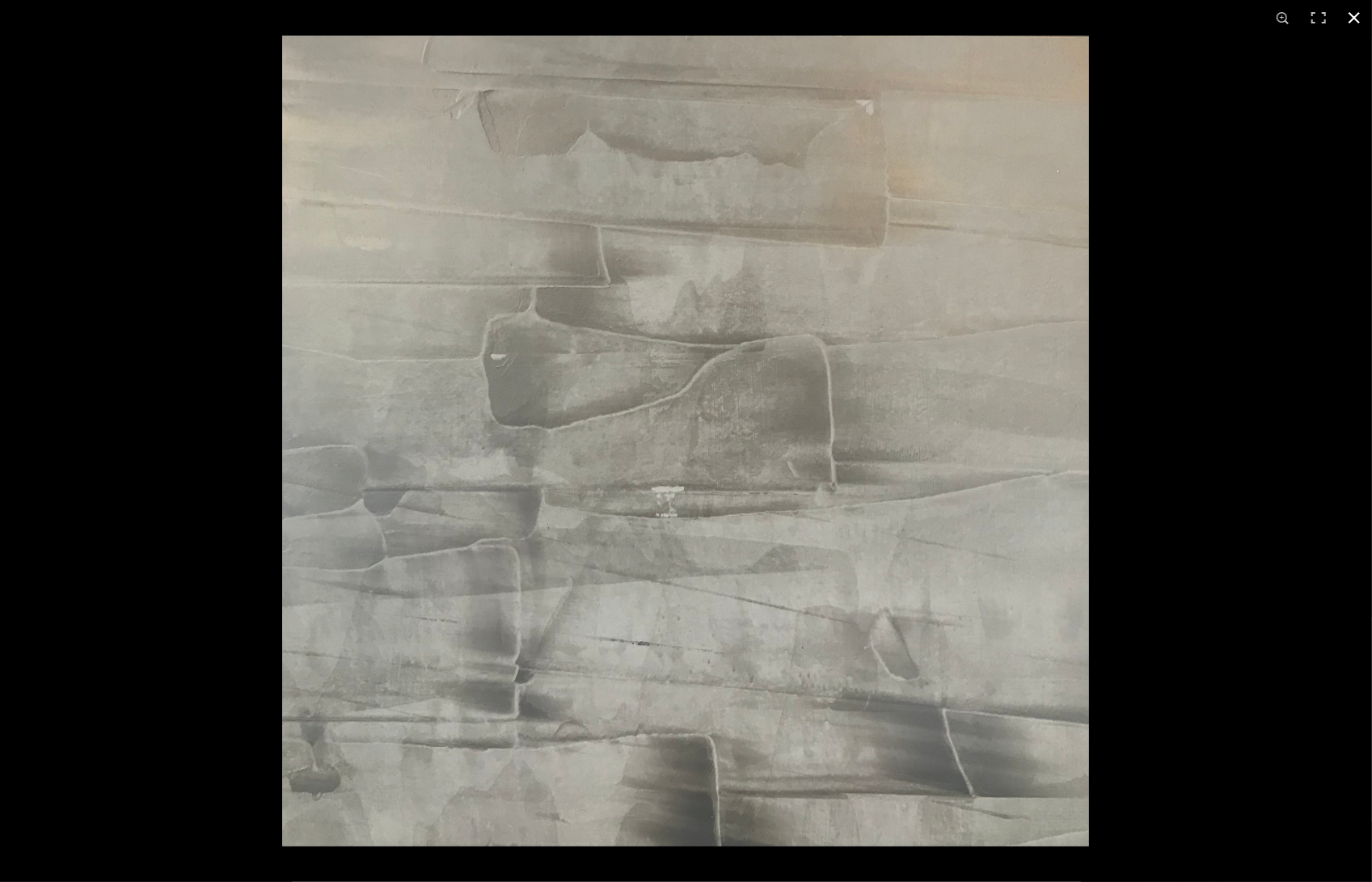
click at [1353, 17] on button at bounding box center [1354, 17] width 36 height 36
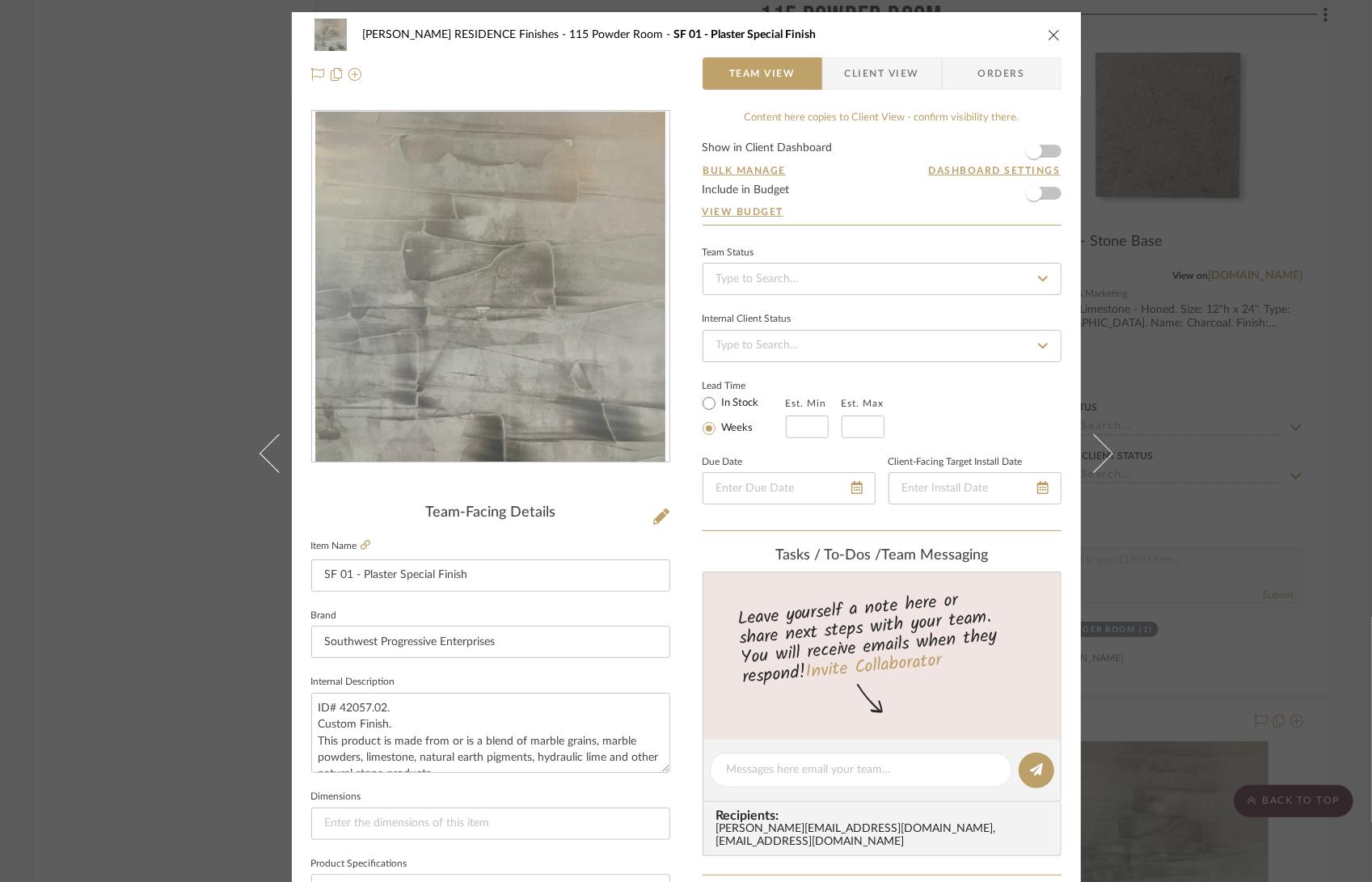
click at [1047, 28] on icon "close" at bounding box center [1054, 35] width 13 height 13
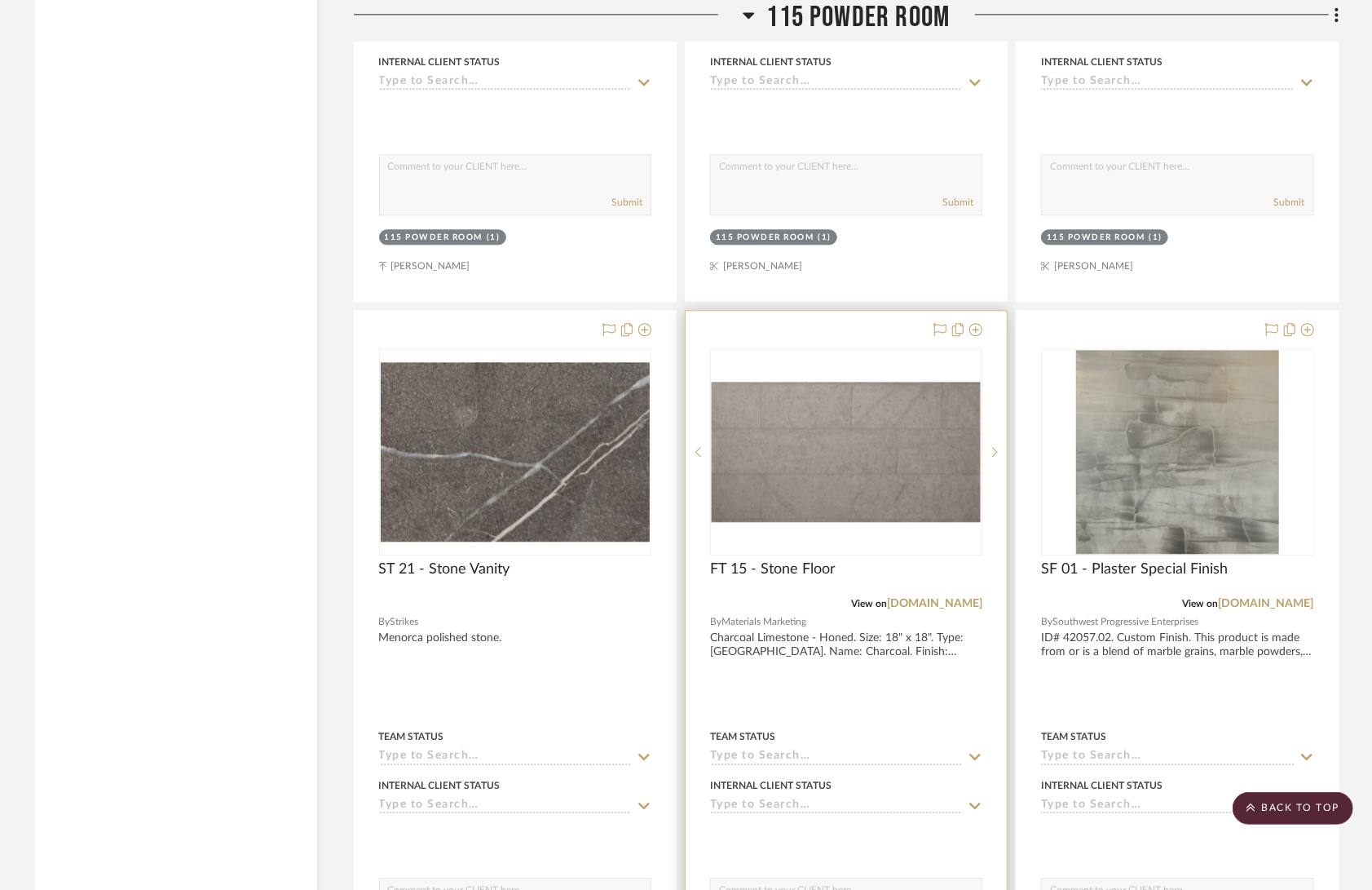
scroll to position [23250, 0]
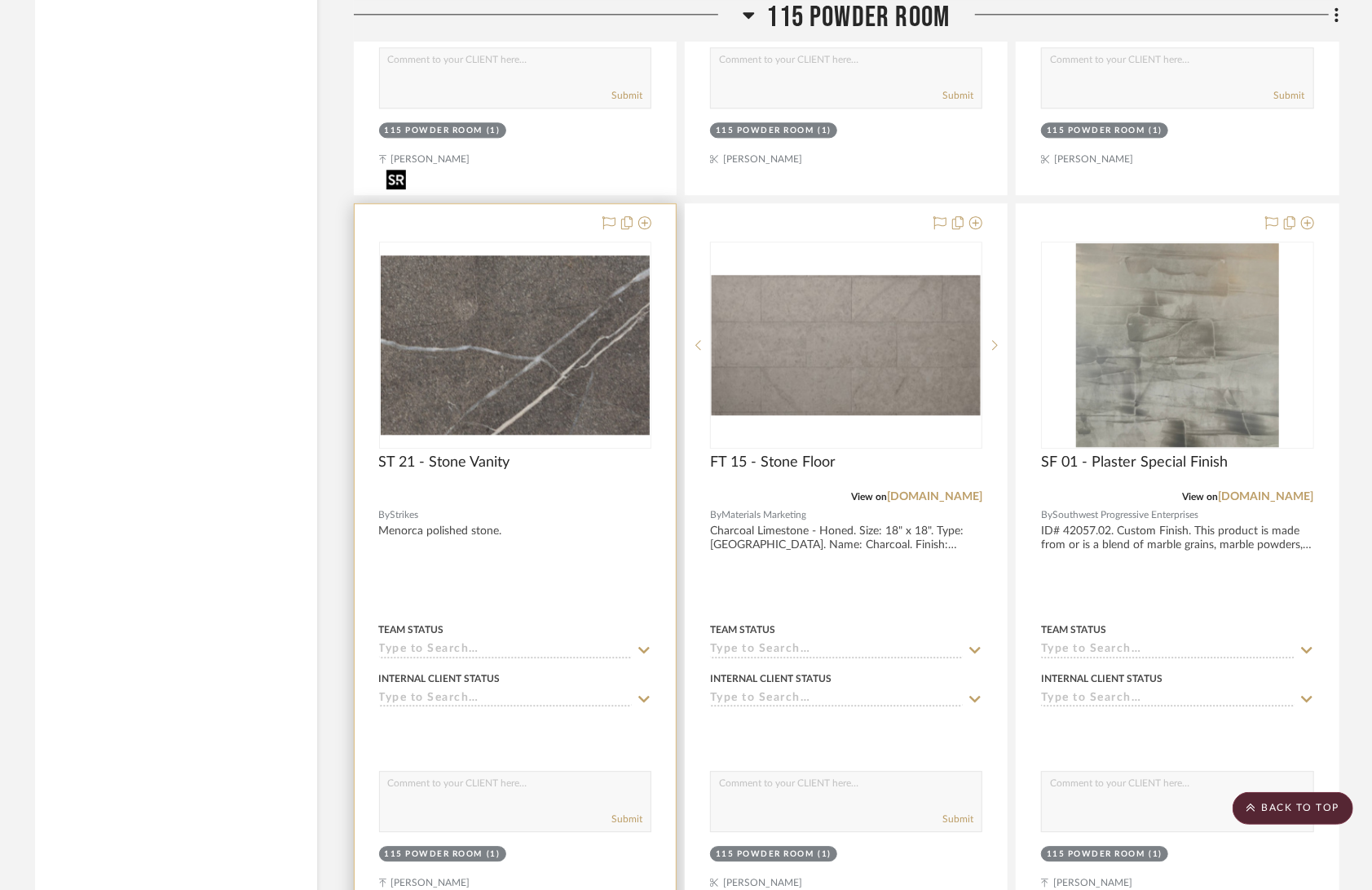
click at [451, 319] on img "0" at bounding box center [515, 344] width 269 height 179
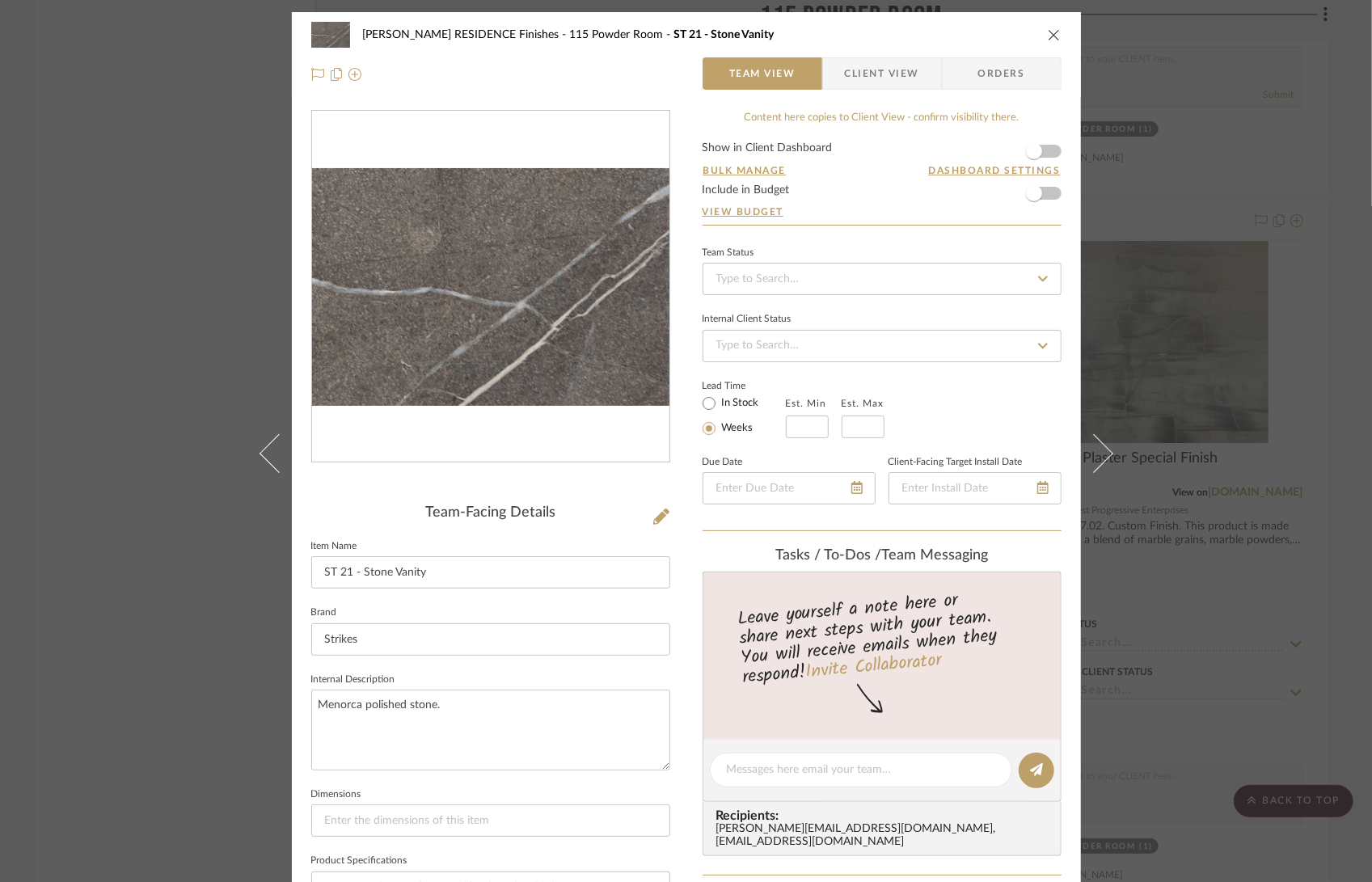
scroll to position [14, 0]
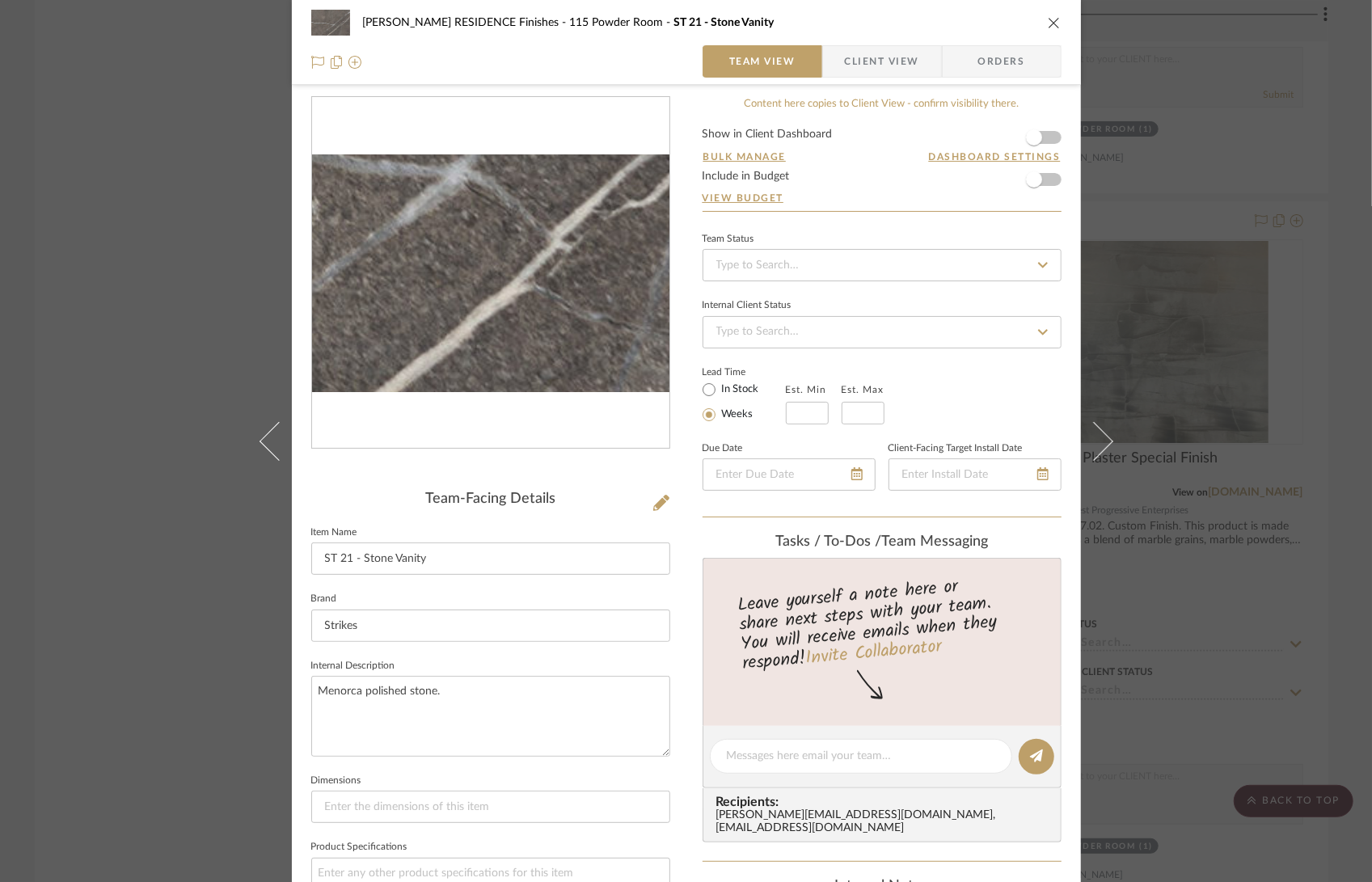
click at [528, 324] on img "0" at bounding box center [491, 273] width 358 height 238
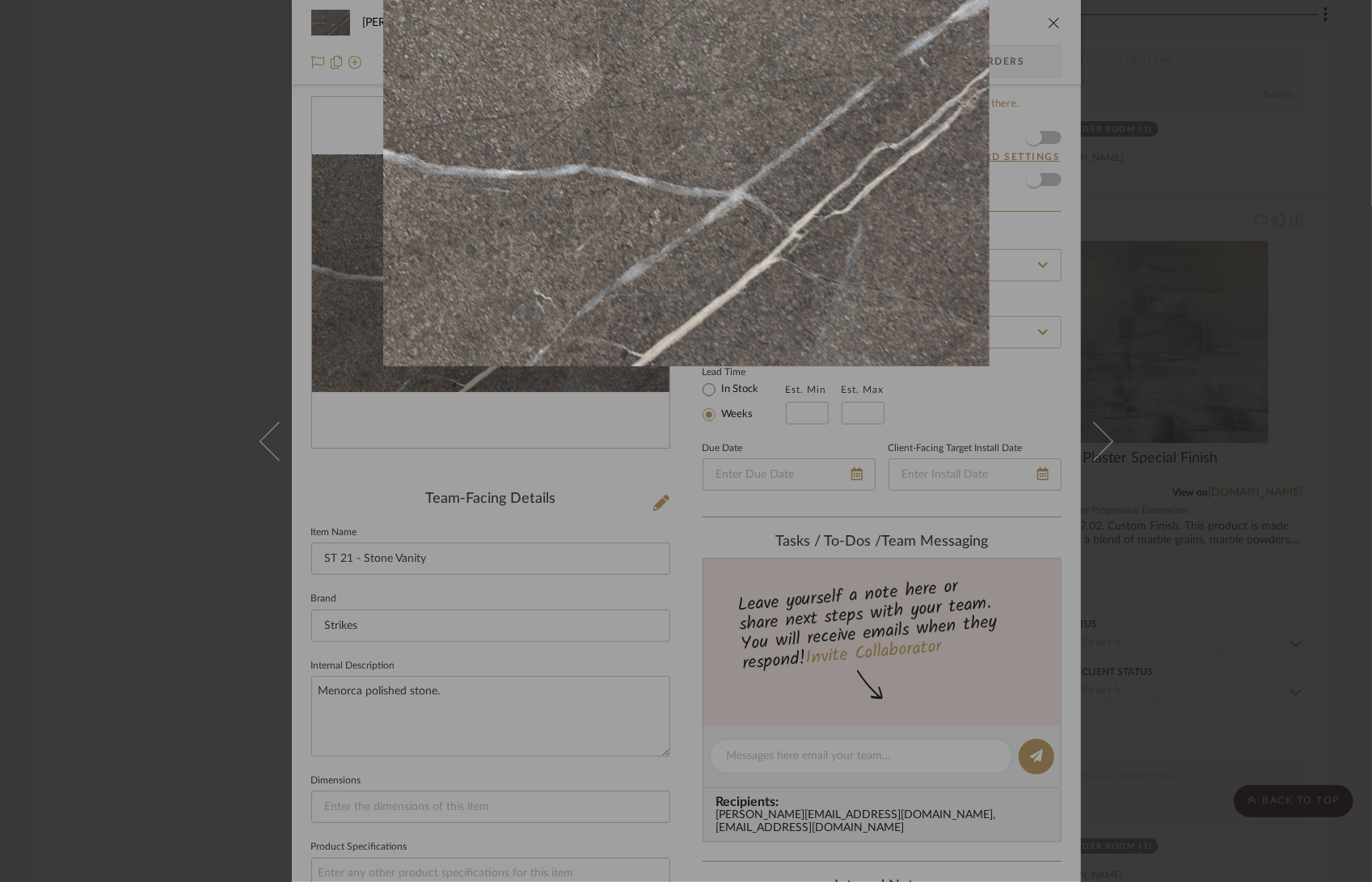
click at [1117, 160] on div at bounding box center [686, 441] width 1372 height 882
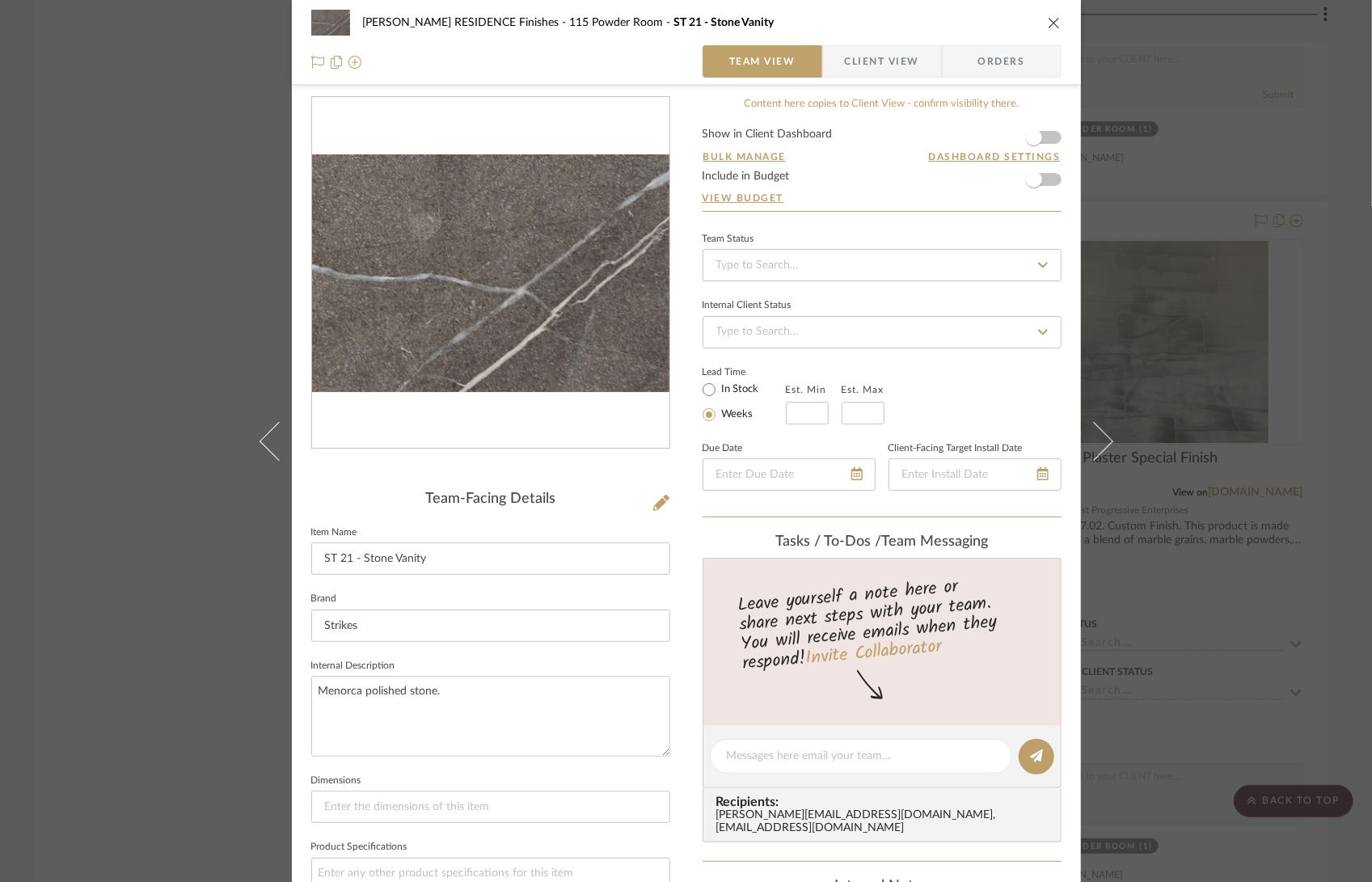
click at [1052, 17] on icon "close" at bounding box center [1054, 23] width 13 height 13
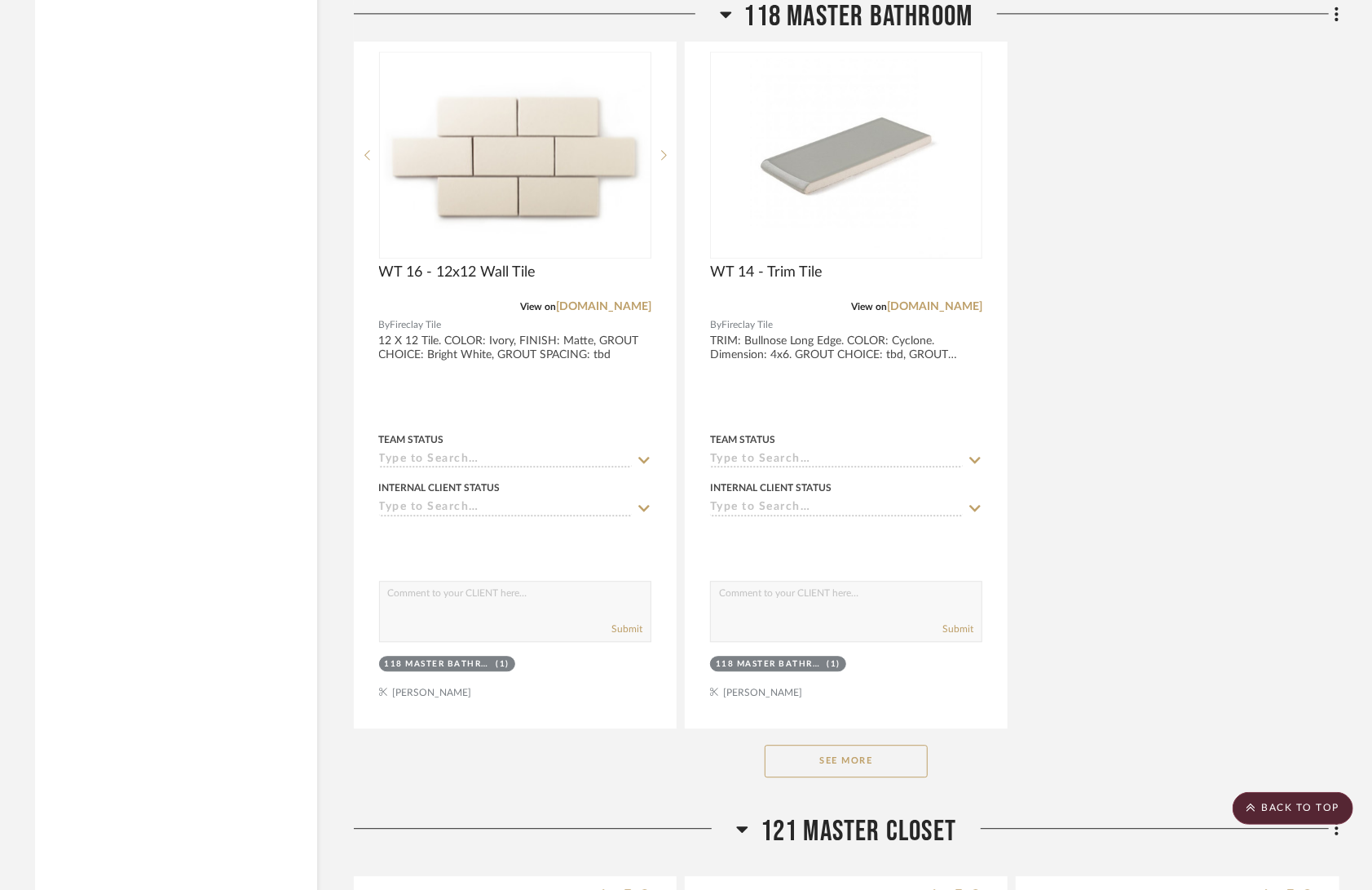
scroll to position [27181, 0]
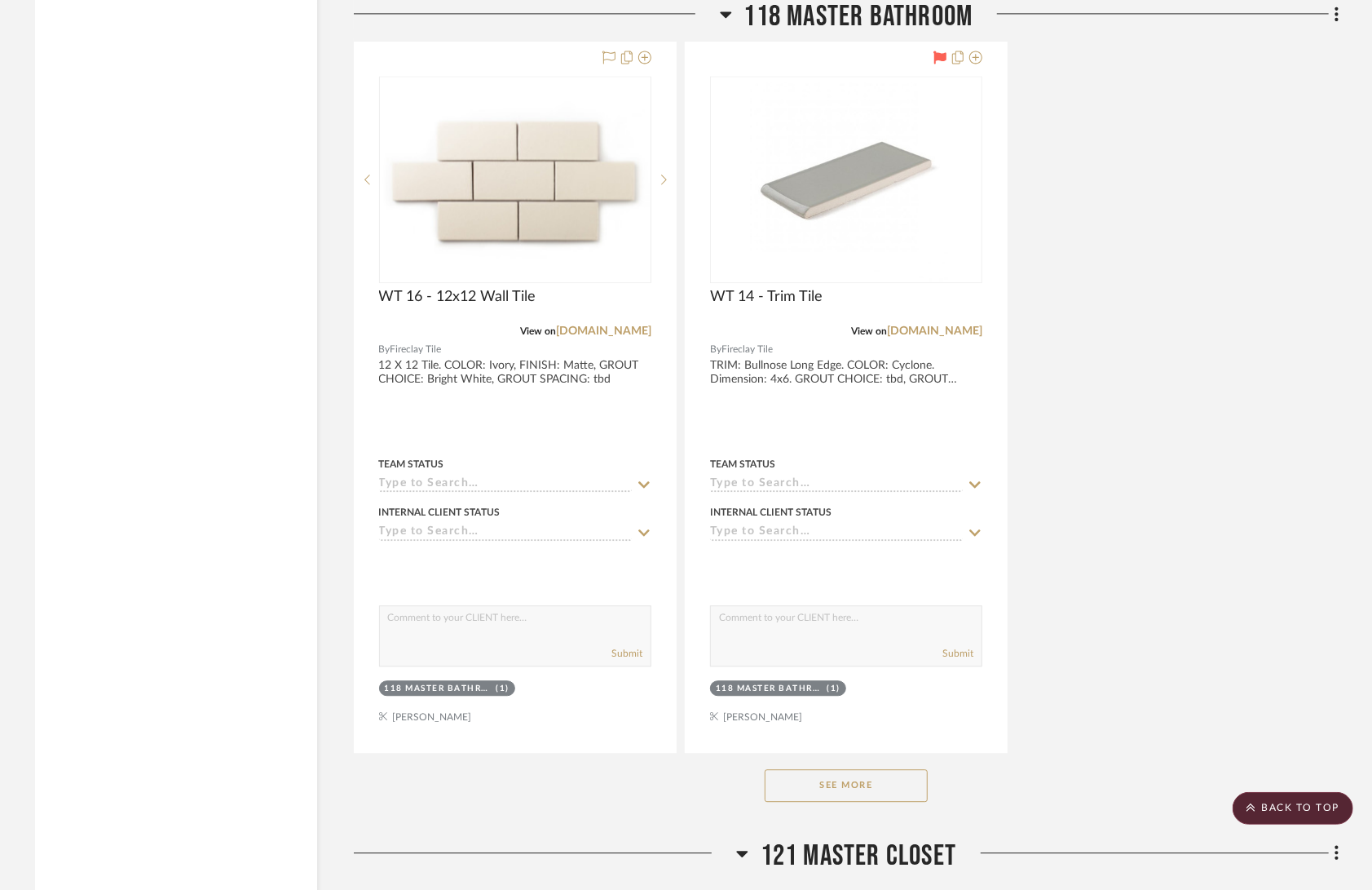
click at [857, 769] on button "See More" at bounding box center [846, 785] width 163 height 32
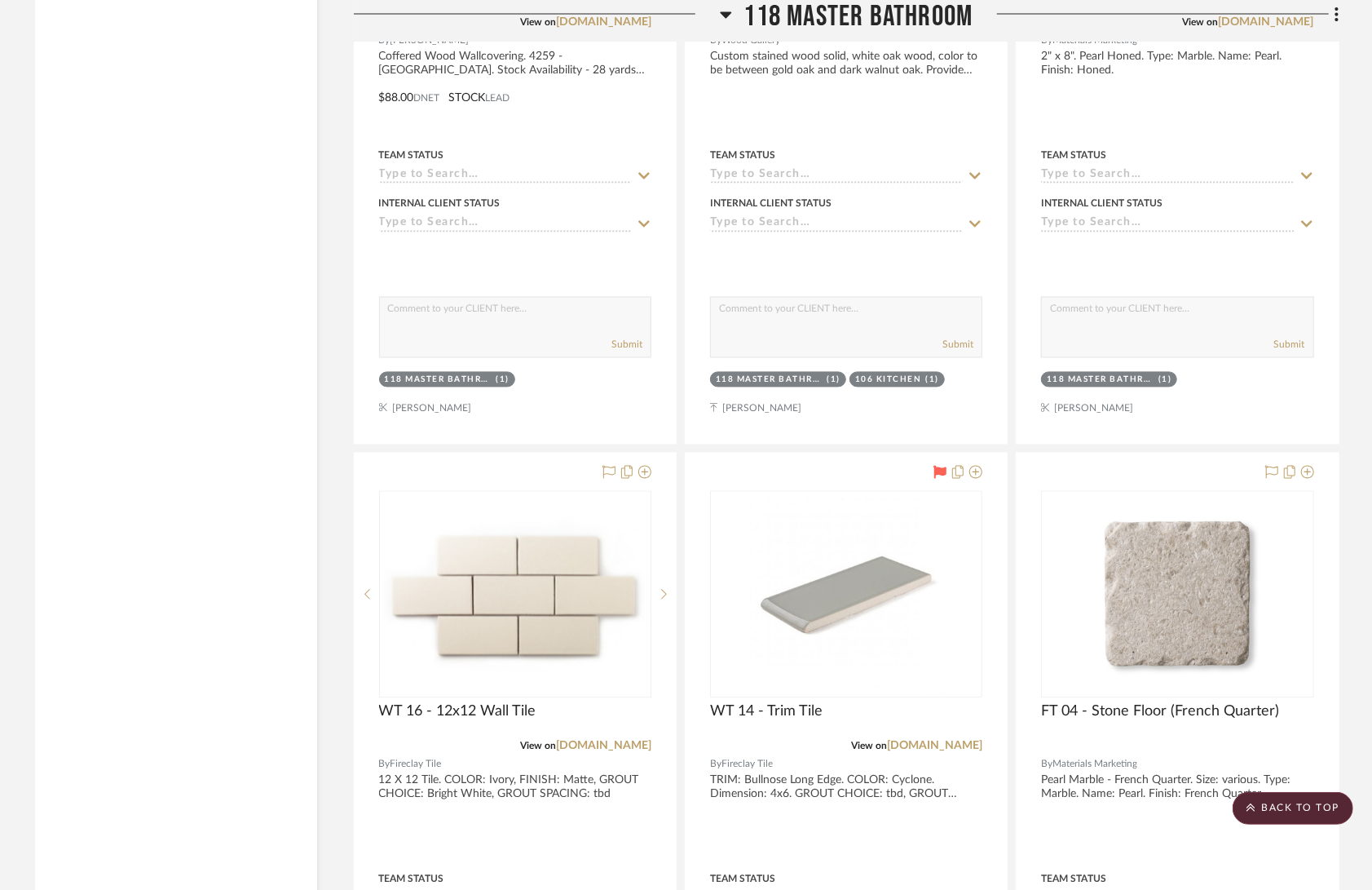
scroll to position [26741, 0]
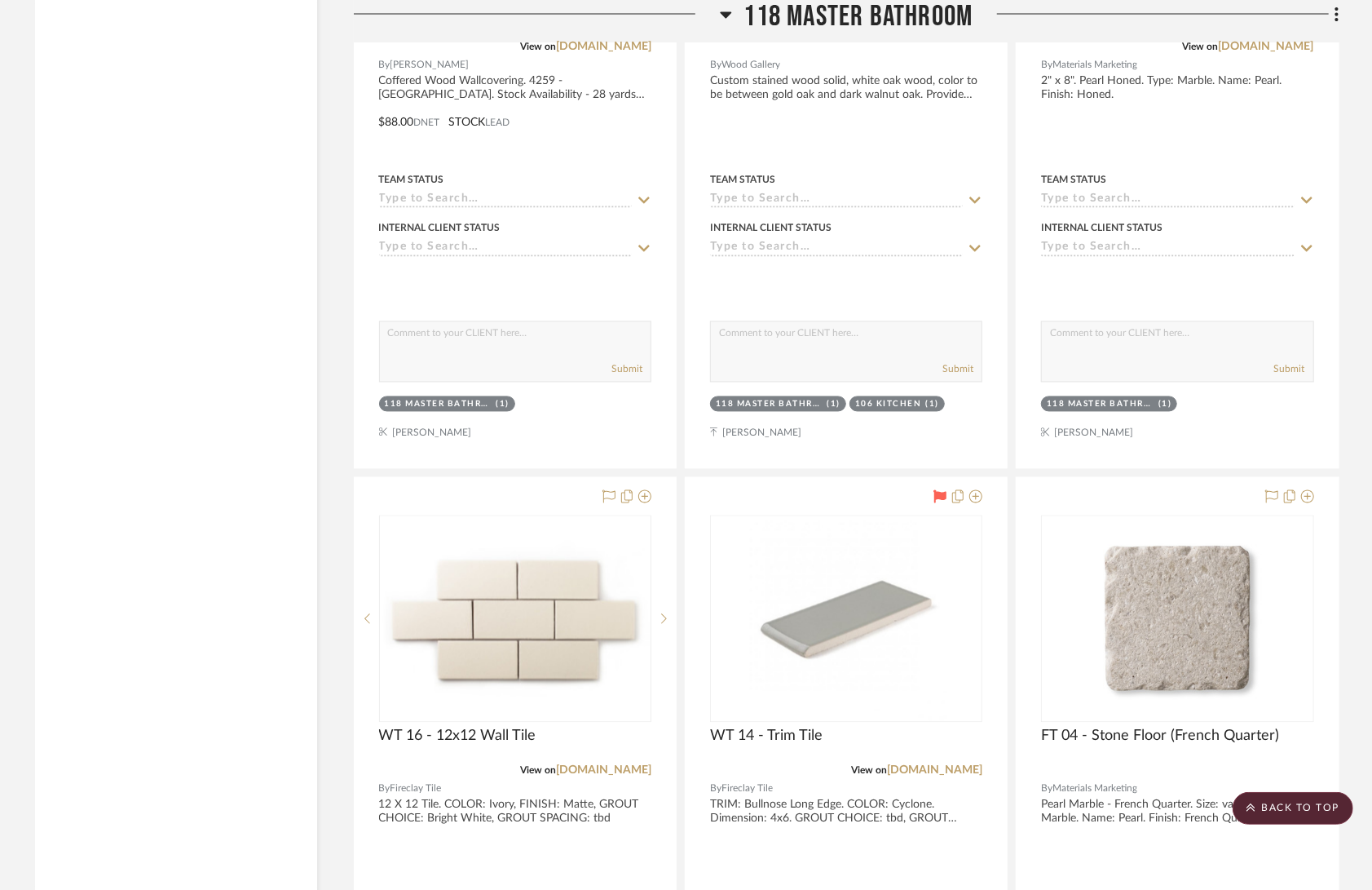
scroll to position [26741, 0]
click at [542, 593] on img "0" at bounding box center [515, 618] width 269 height 164
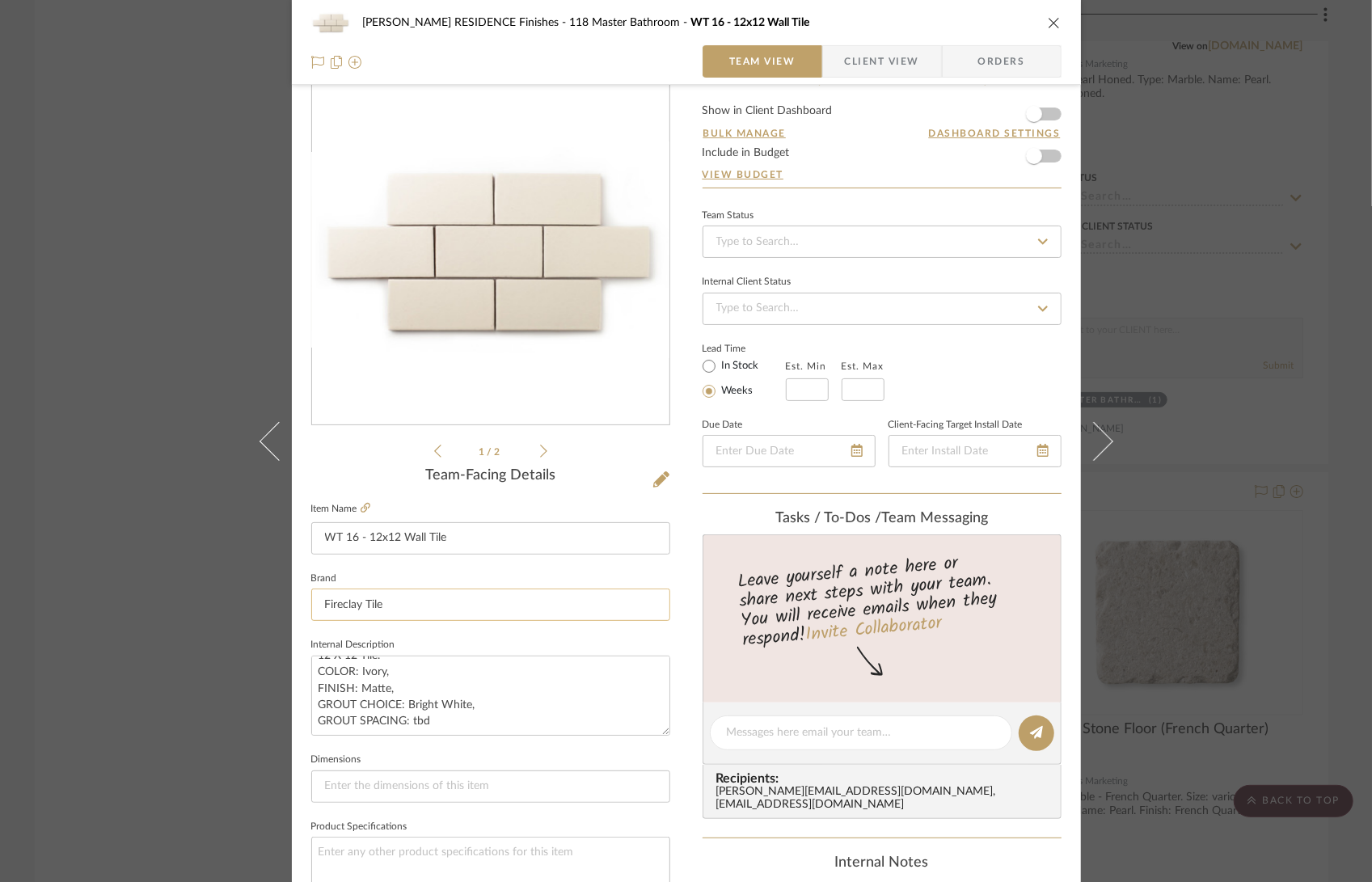
scroll to position [7, 0]
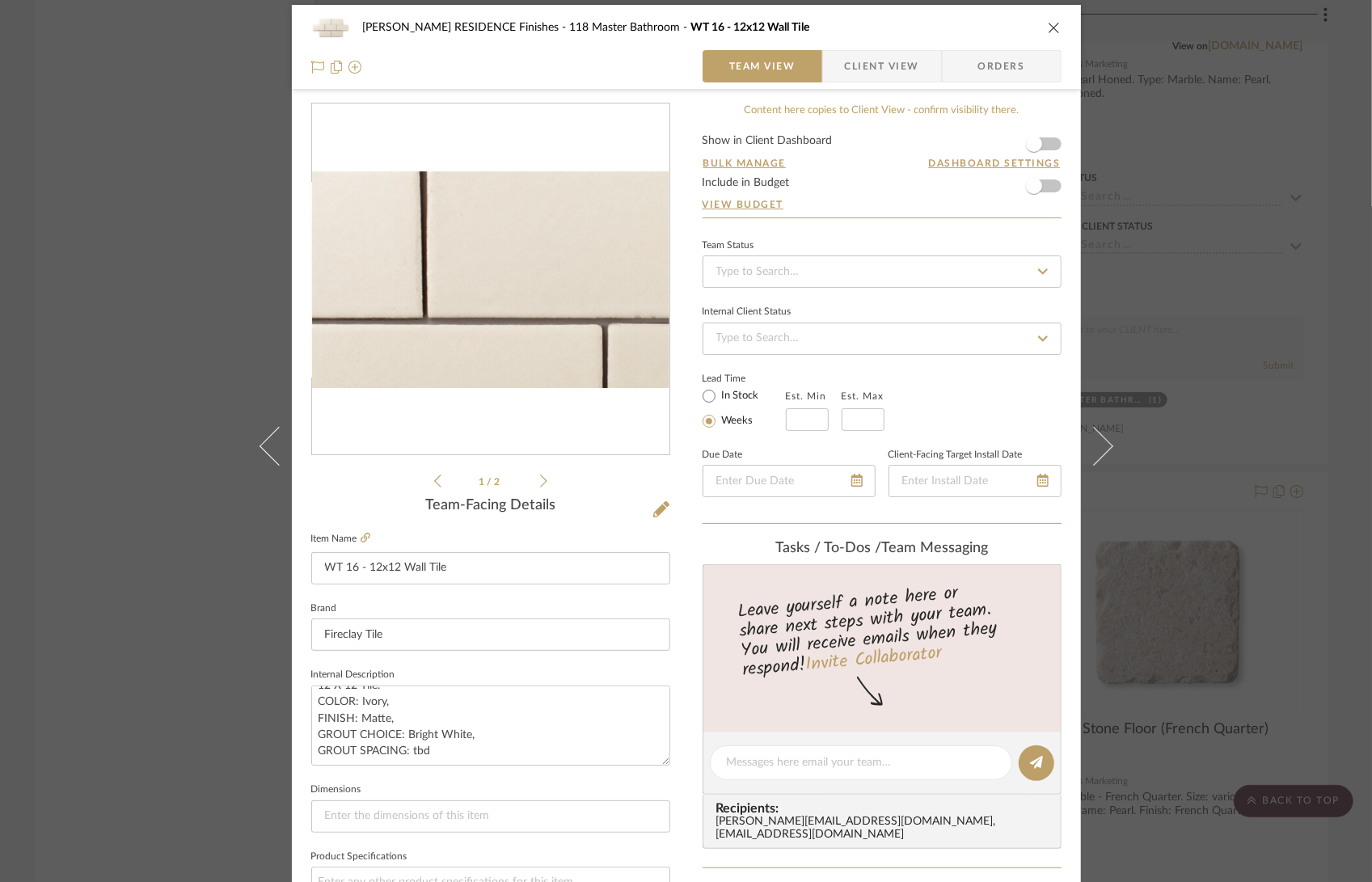
click at [451, 294] on img "0" at bounding box center [491, 279] width 358 height 216
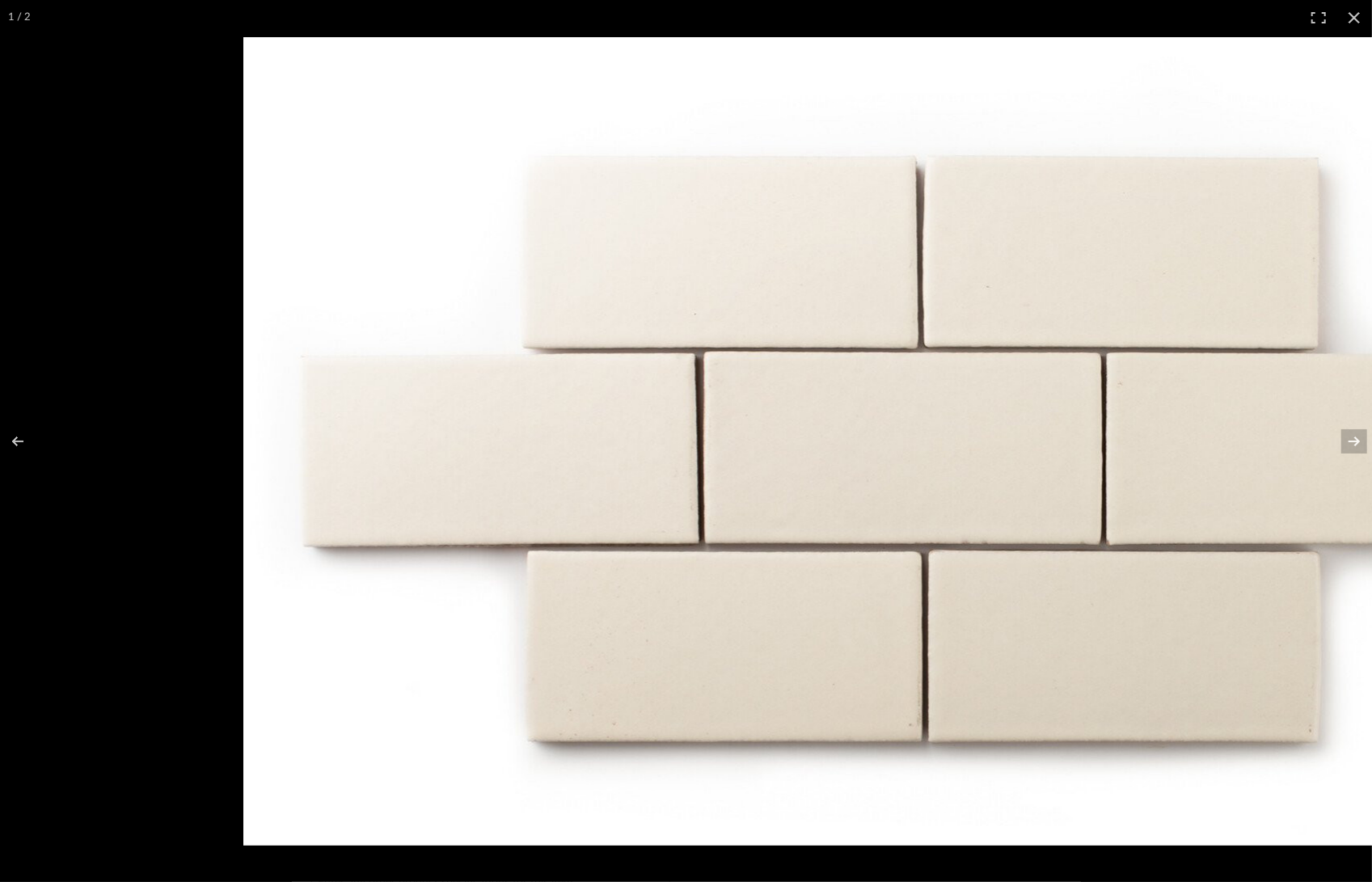
click at [1073, 371] on img at bounding box center [909, 441] width 1331 height 808
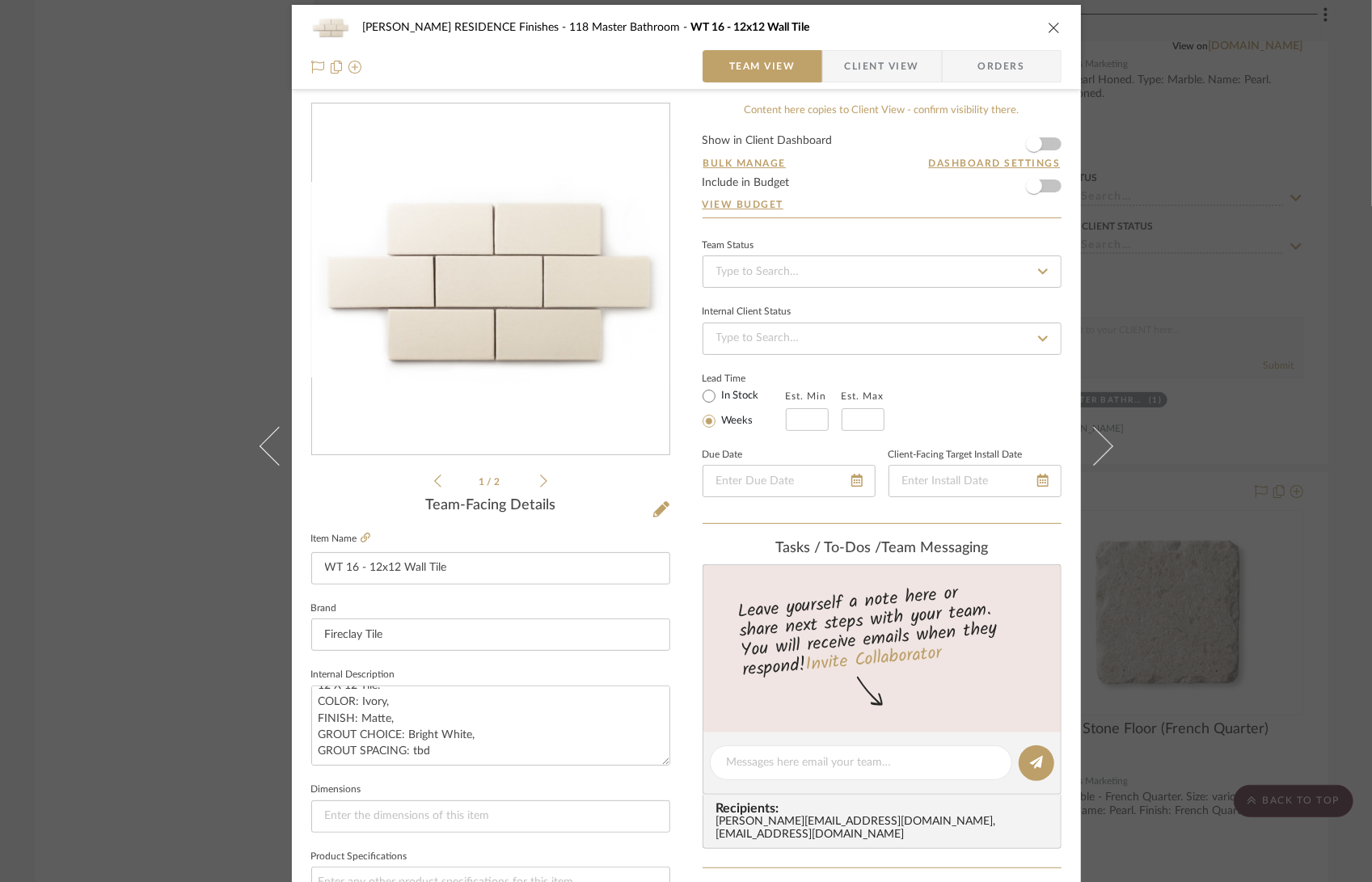
click at [1054, 26] on icon "close" at bounding box center [1054, 27] width 13 height 13
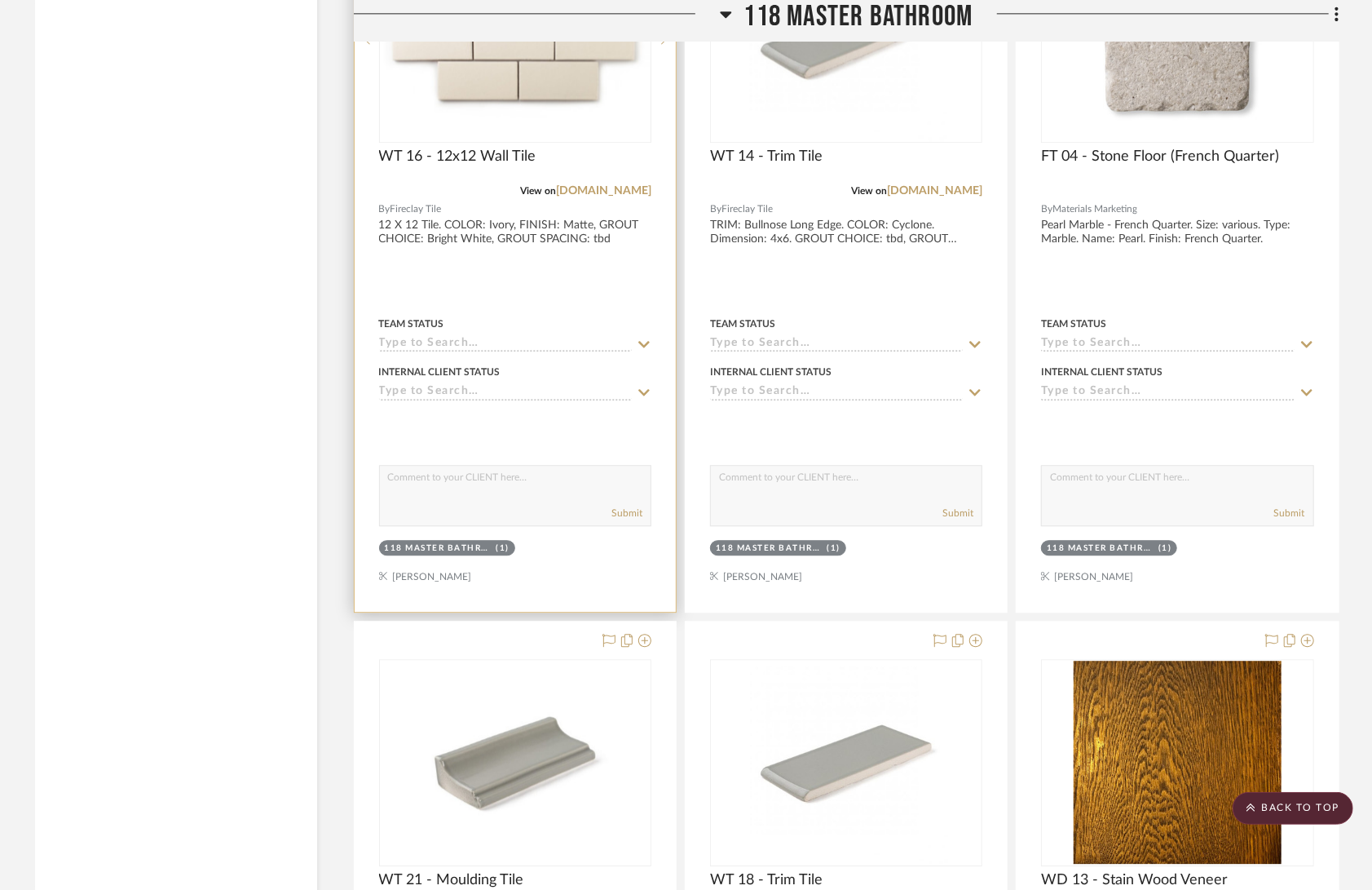
scroll to position [27293, 0]
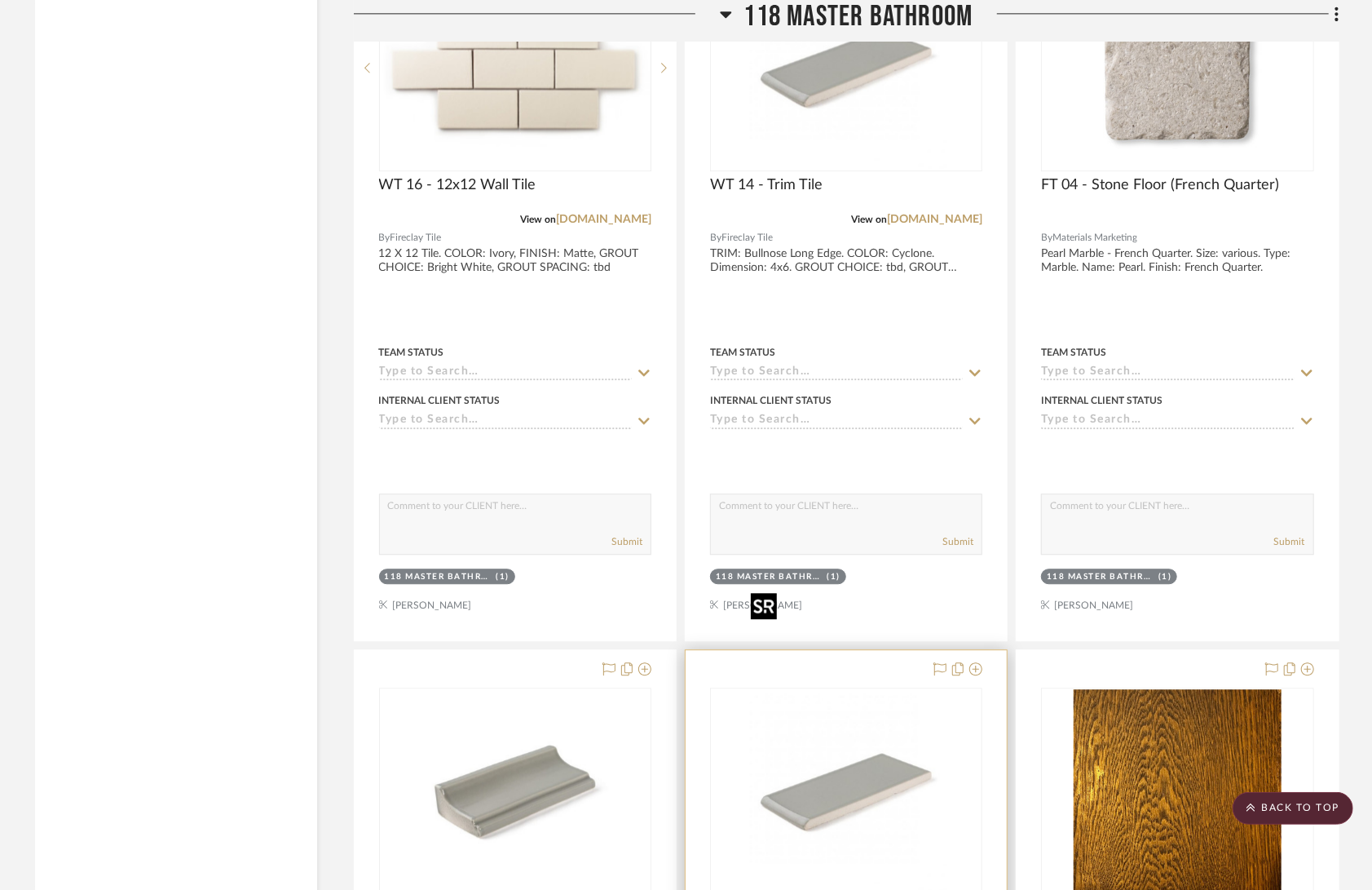
click at [917, 694] on div at bounding box center [847, 894] width 272 height 412
click at [788, 689] on img "0" at bounding box center [847, 792] width 204 height 204
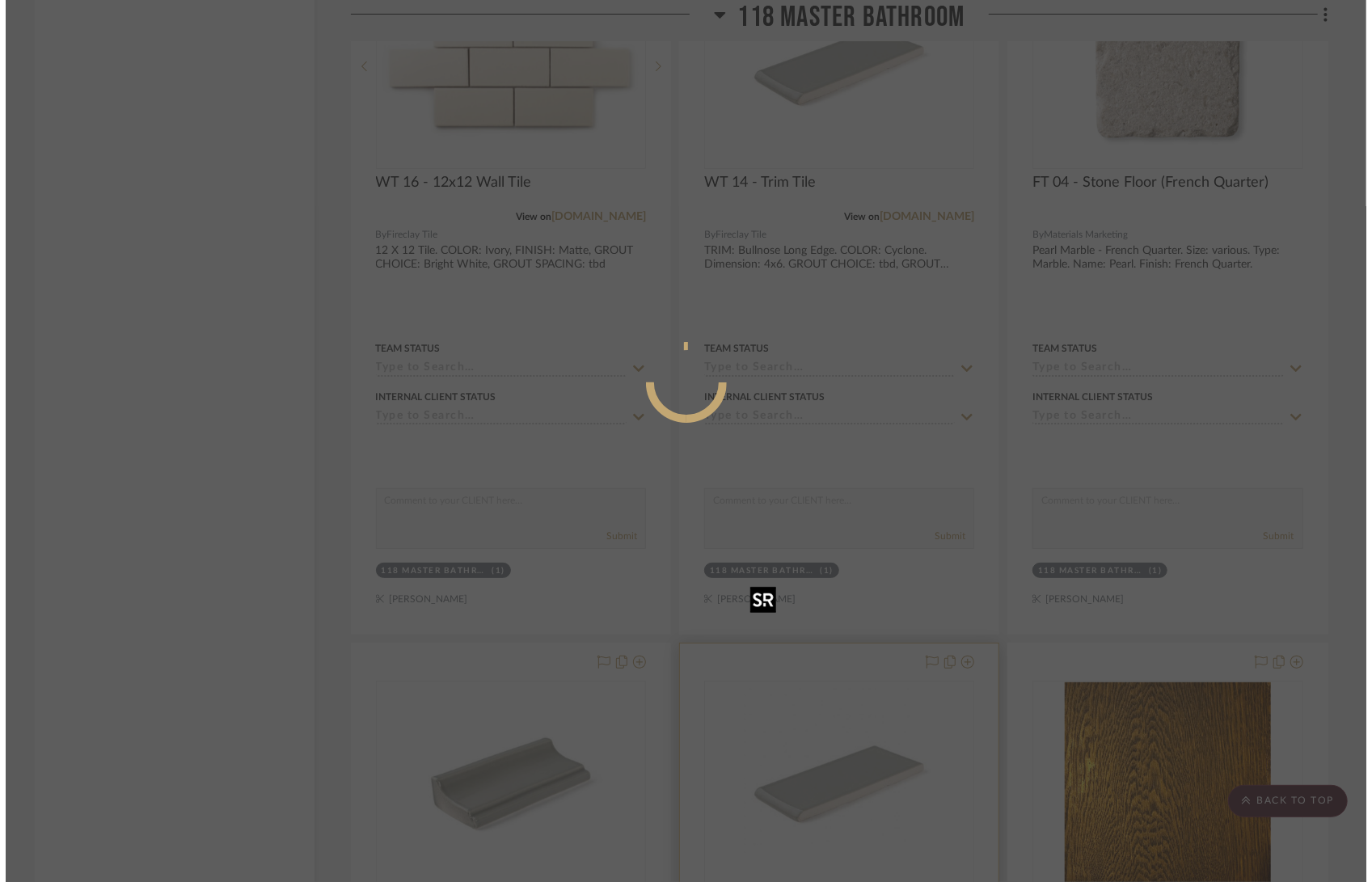
scroll to position [0, 0]
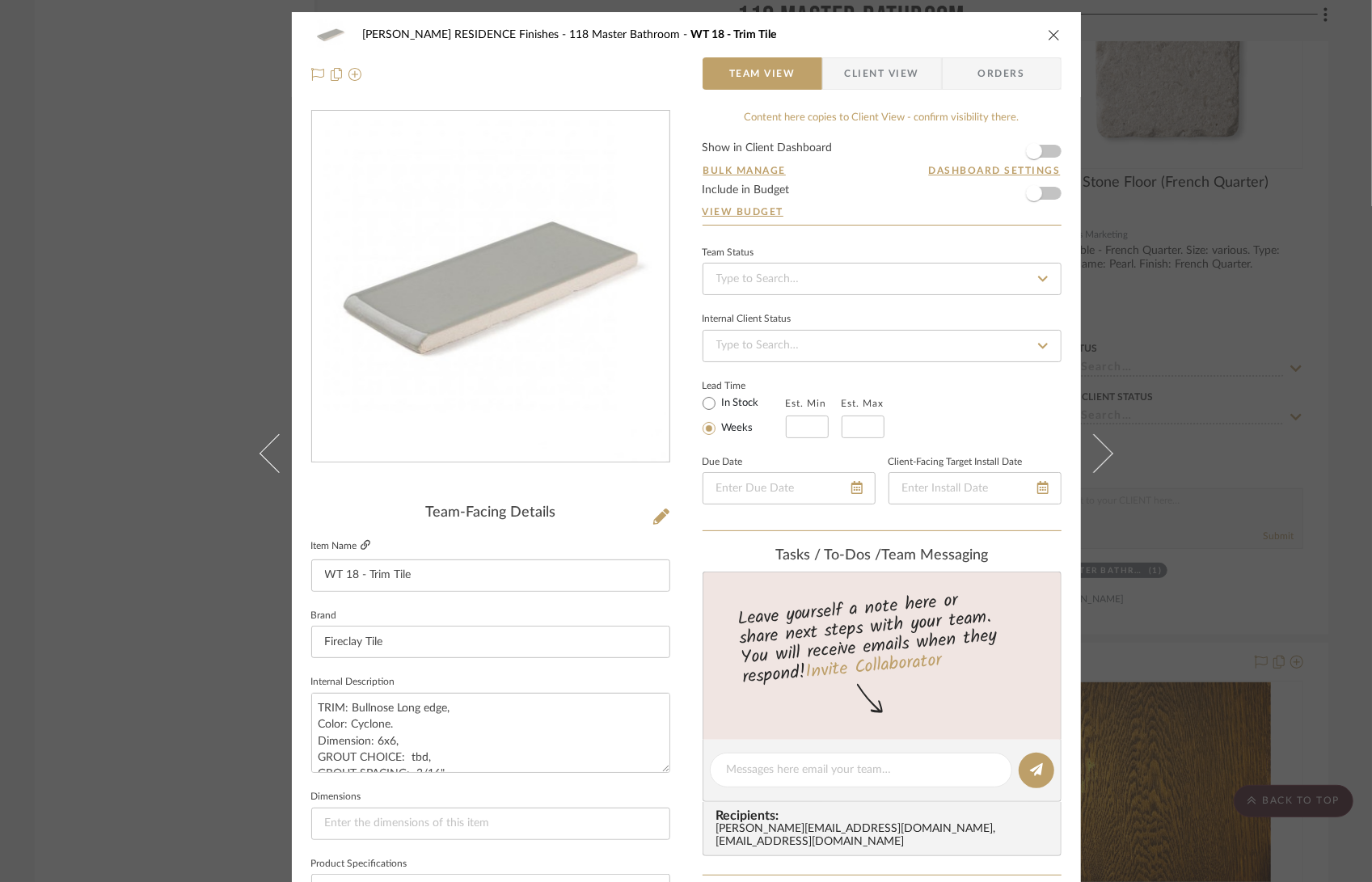
click at [360, 541] on fa-icon at bounding box center [365, 545] width 10 height 10
click at [1303, 209] on div "COBLE RESIDENCE Finishes 118 Master Bathroom WT 18 - Trim Tile Team View Client…" at bounding box center [686, 441] width 1372 height 882
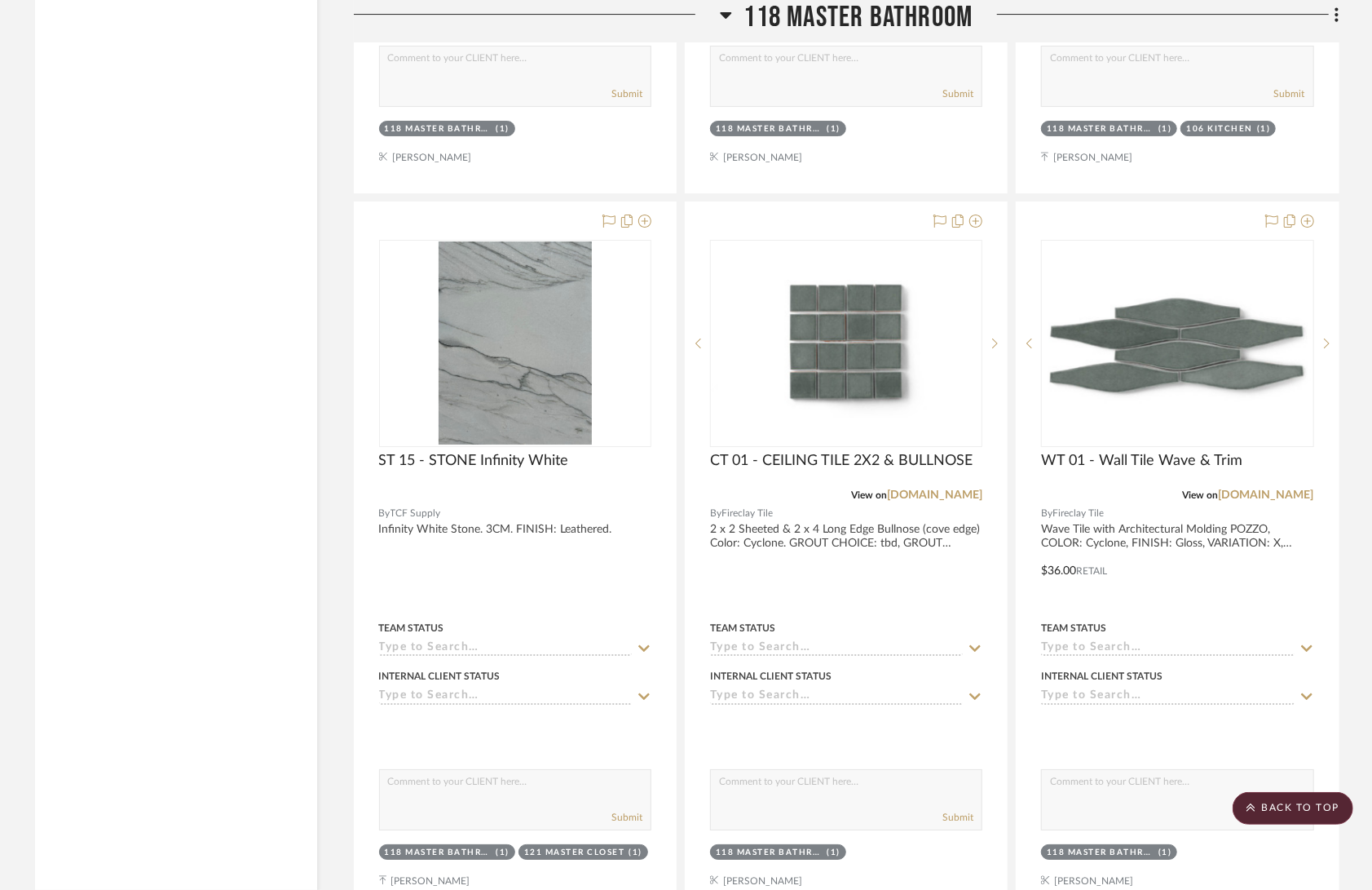
scroll to position [28462, 0]
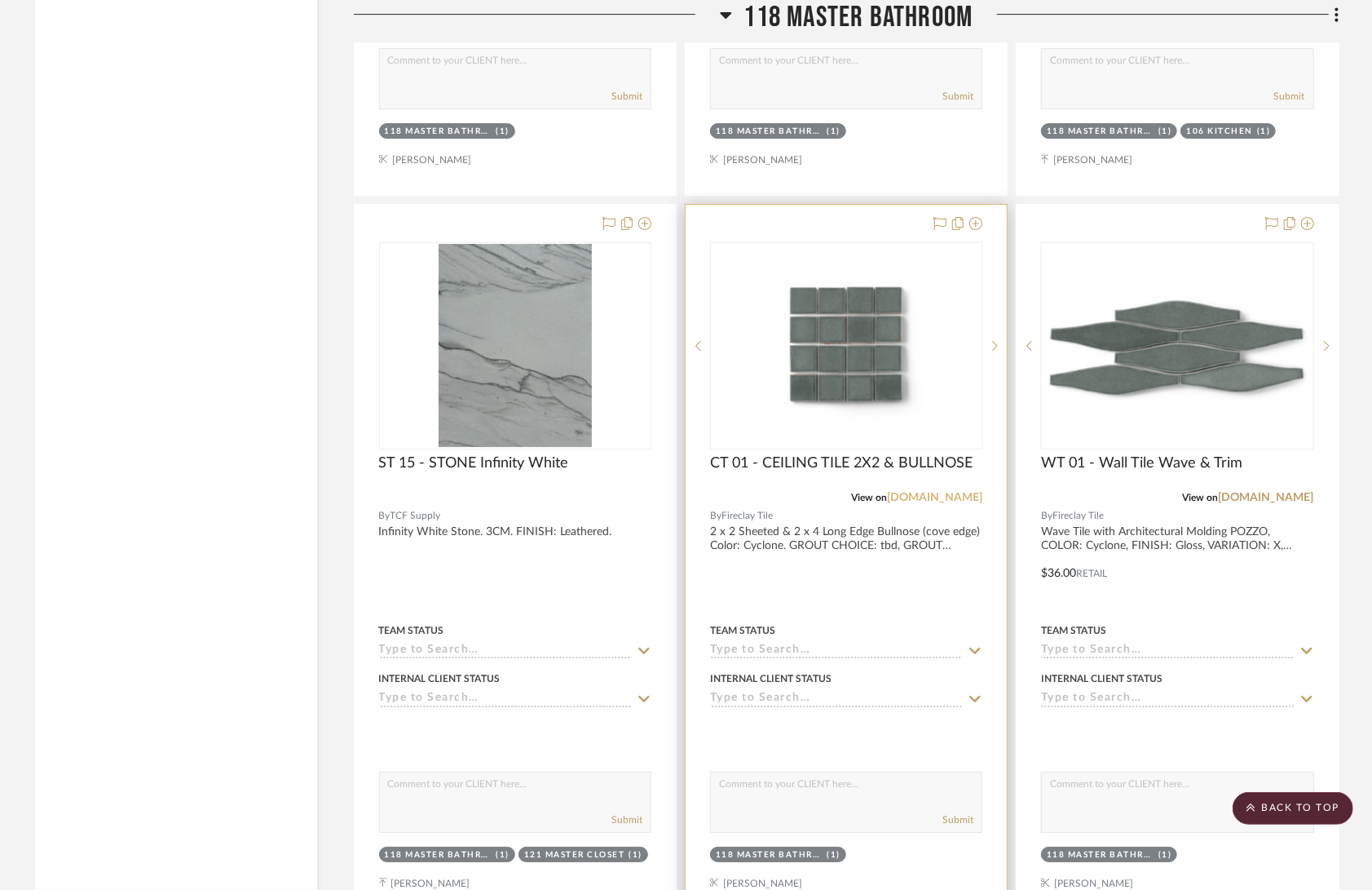
click at [940, 491] on link "fireclaytile.com" at bounding box center [935, 497] width 96 height 11
click at [844, 270] on img "0" at bounding box center [847, 345] width 269 height 152
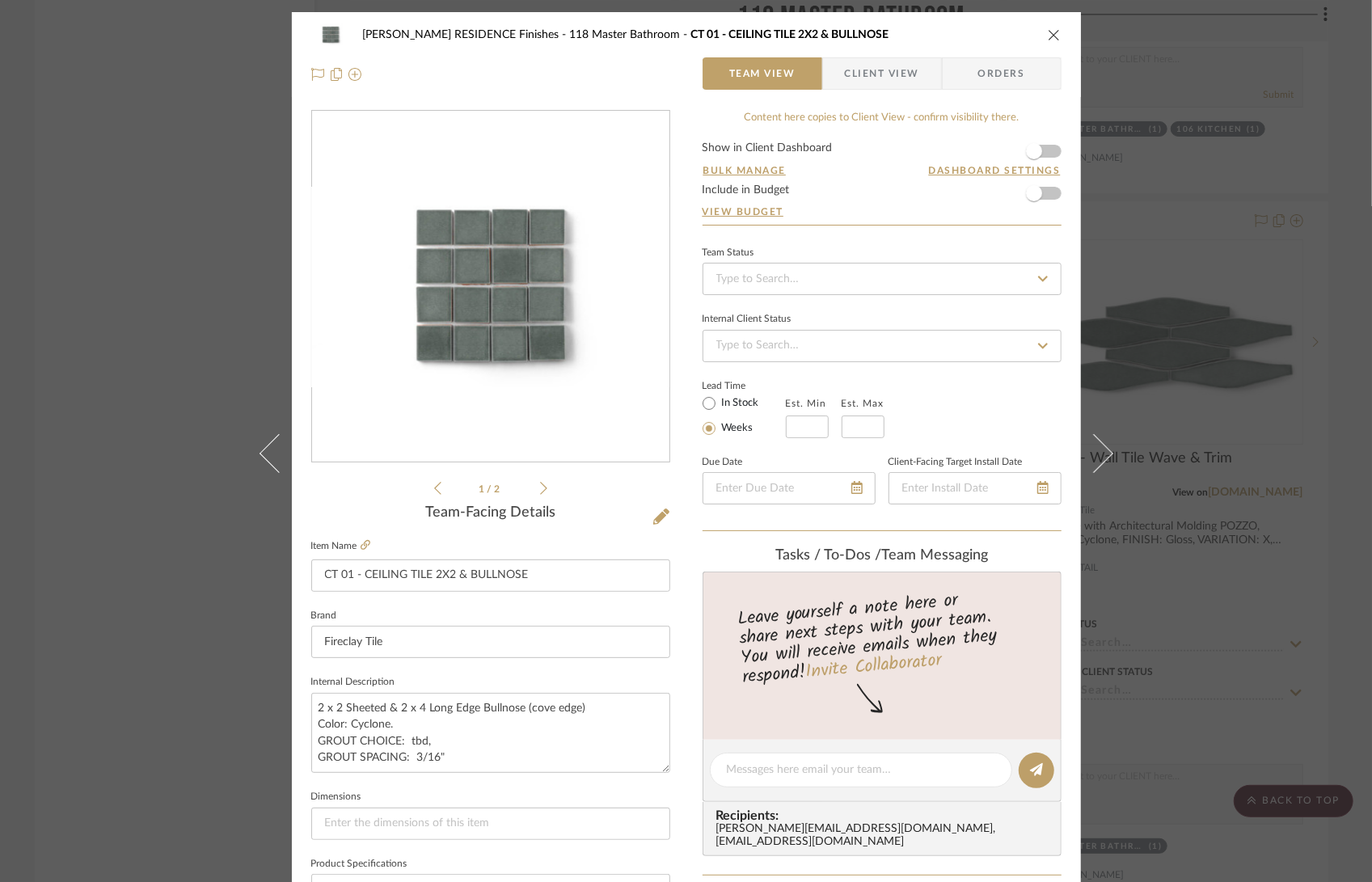
click at [537, 313] on img "0" at bounding box center [491, 287] width 358 height 202
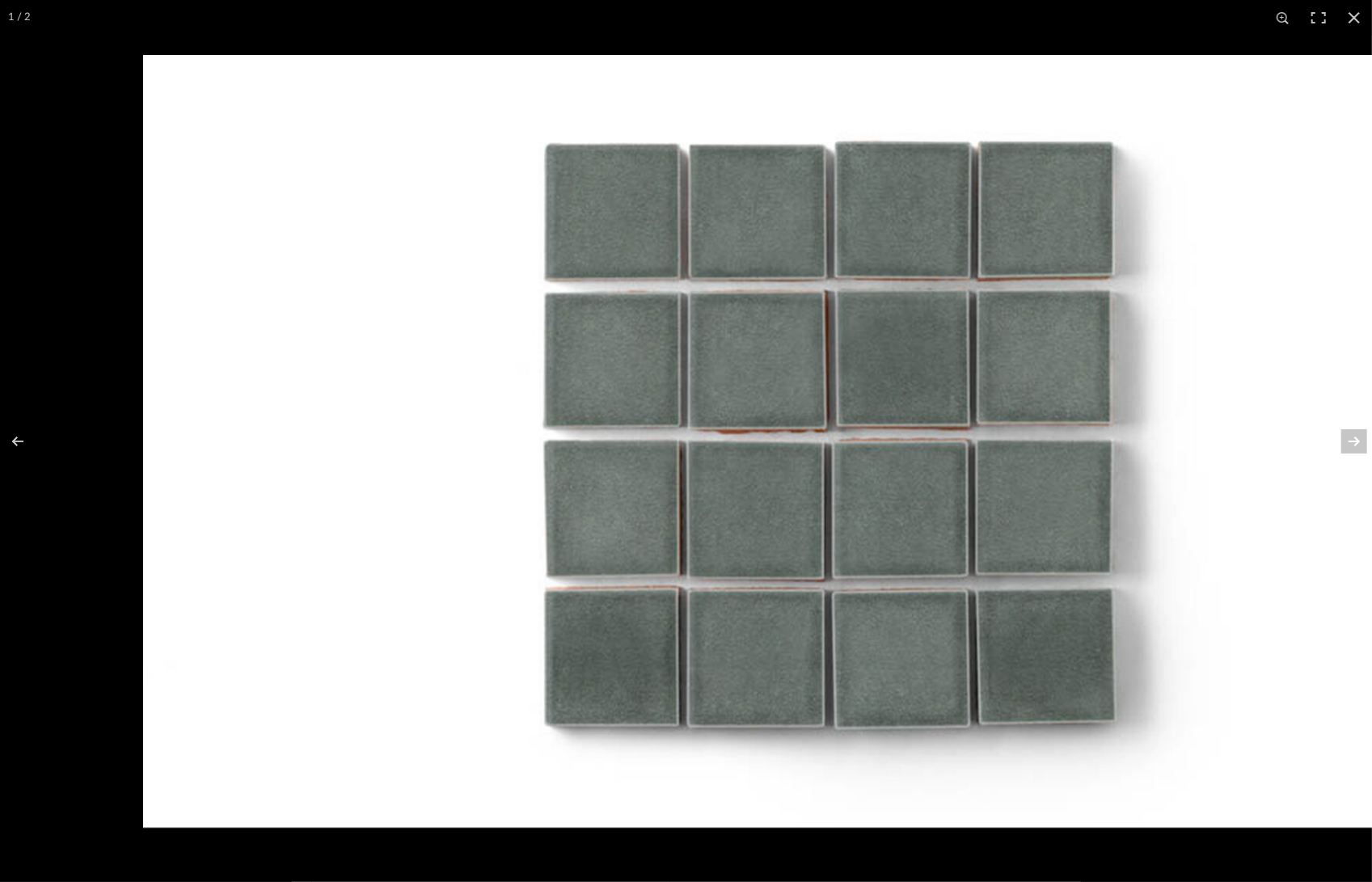
click at [979, 203] on img at bounding box center [830, 441] width 1372 height 773
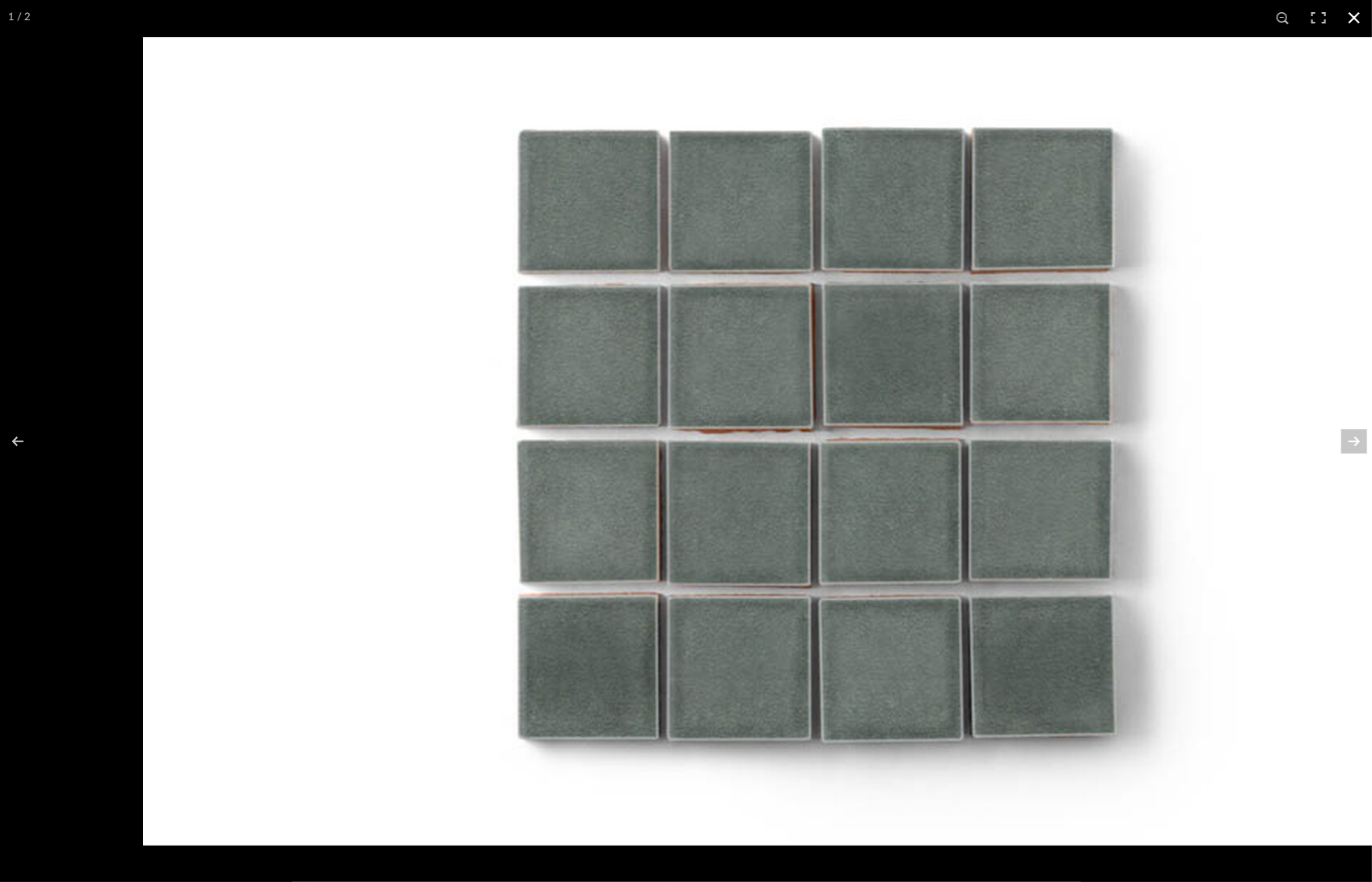
click at [1354, 26] on button at bounding box center [1354, 17] width 36 height 36
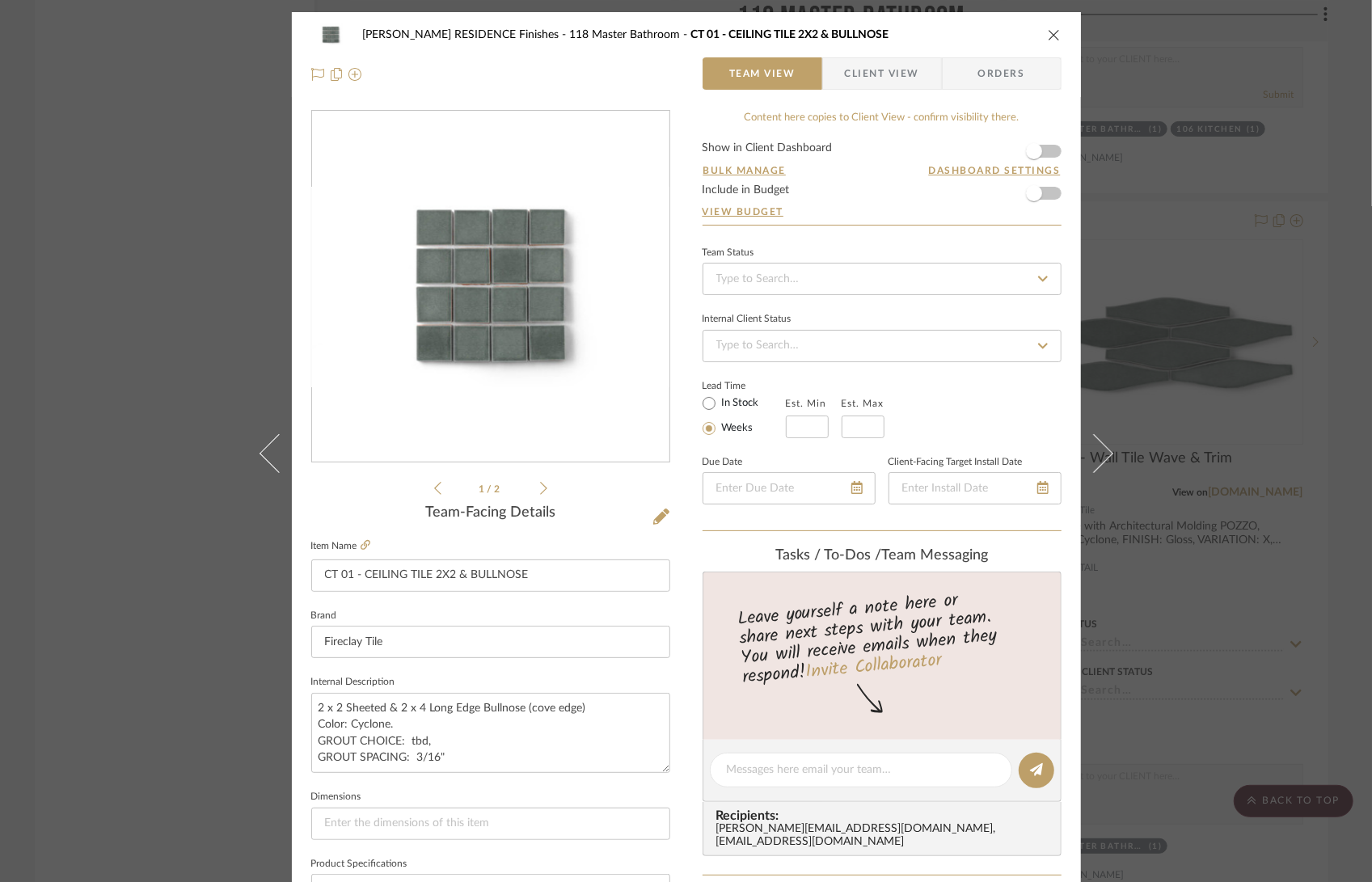
click at [1191, 104] on div "COBLE RESIDENCE Finishes 118 Master Bathroom CT 01 - CEILING TILE 2X2 & BULLNOS…" at bounding box center [686, 441] width 1372 height 882
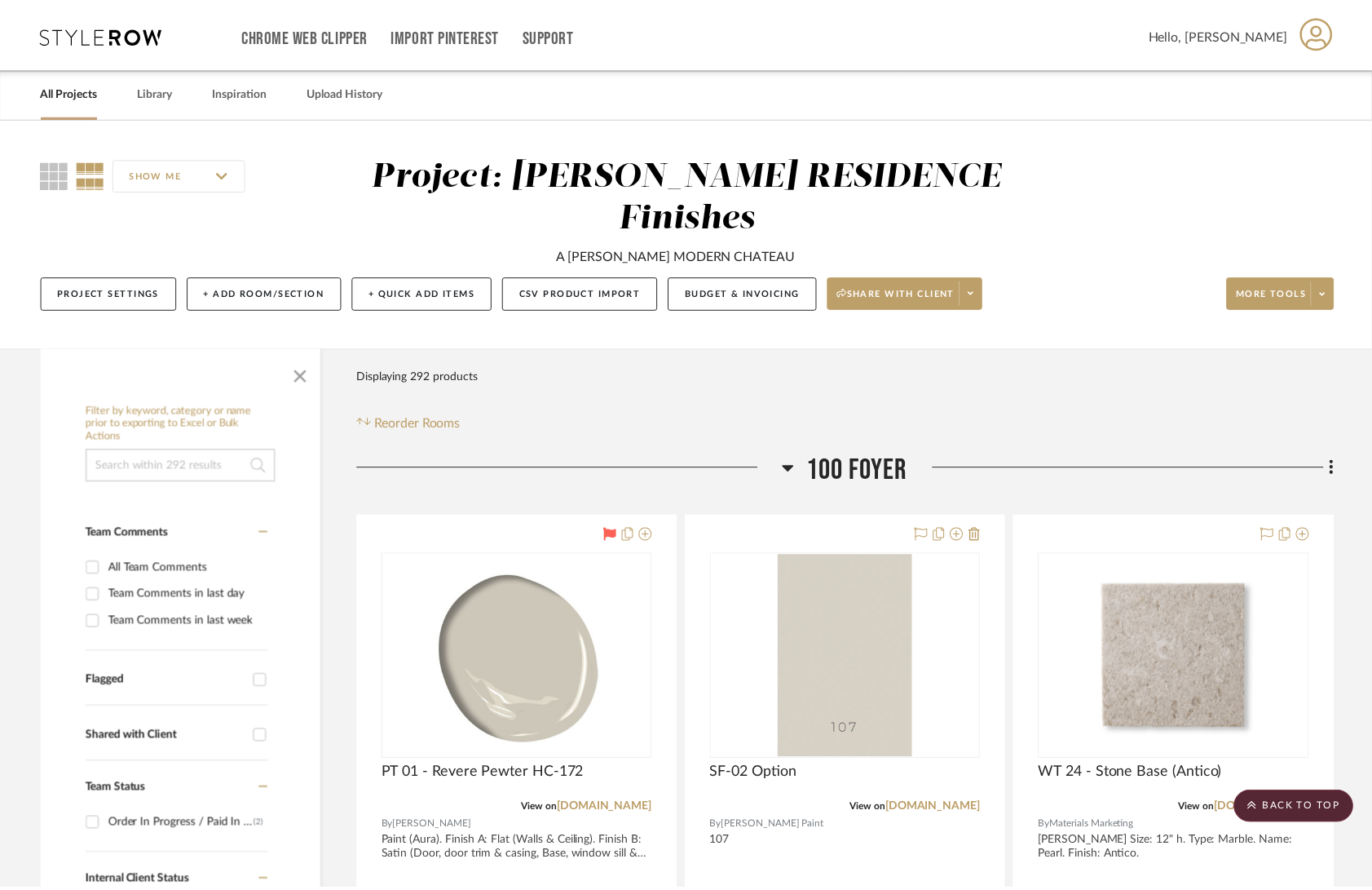
scroll to position [28462, 0]
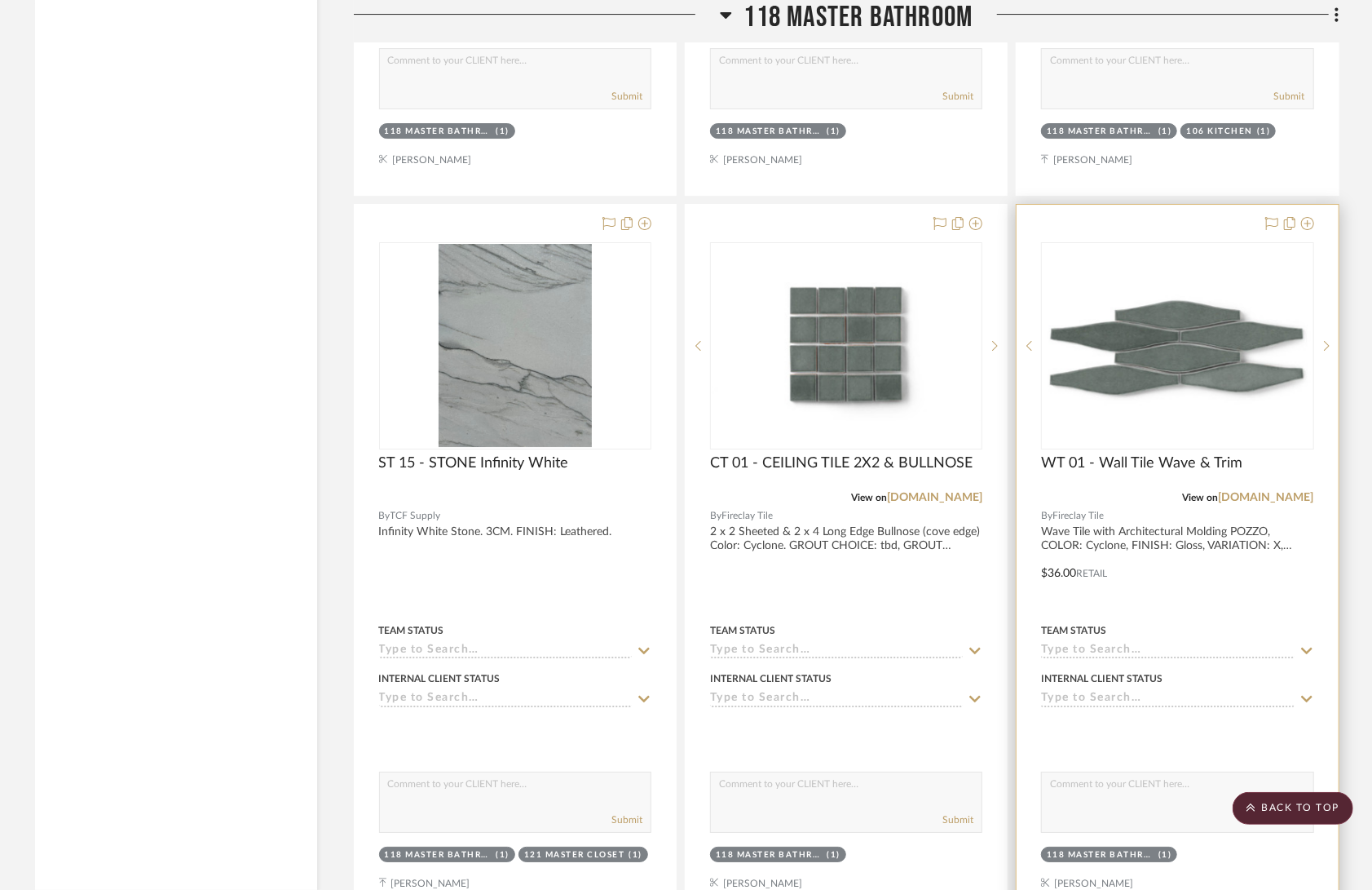
click at [1131, 323] on div "0" at bounding box center [1178, 345] width 271 height 205
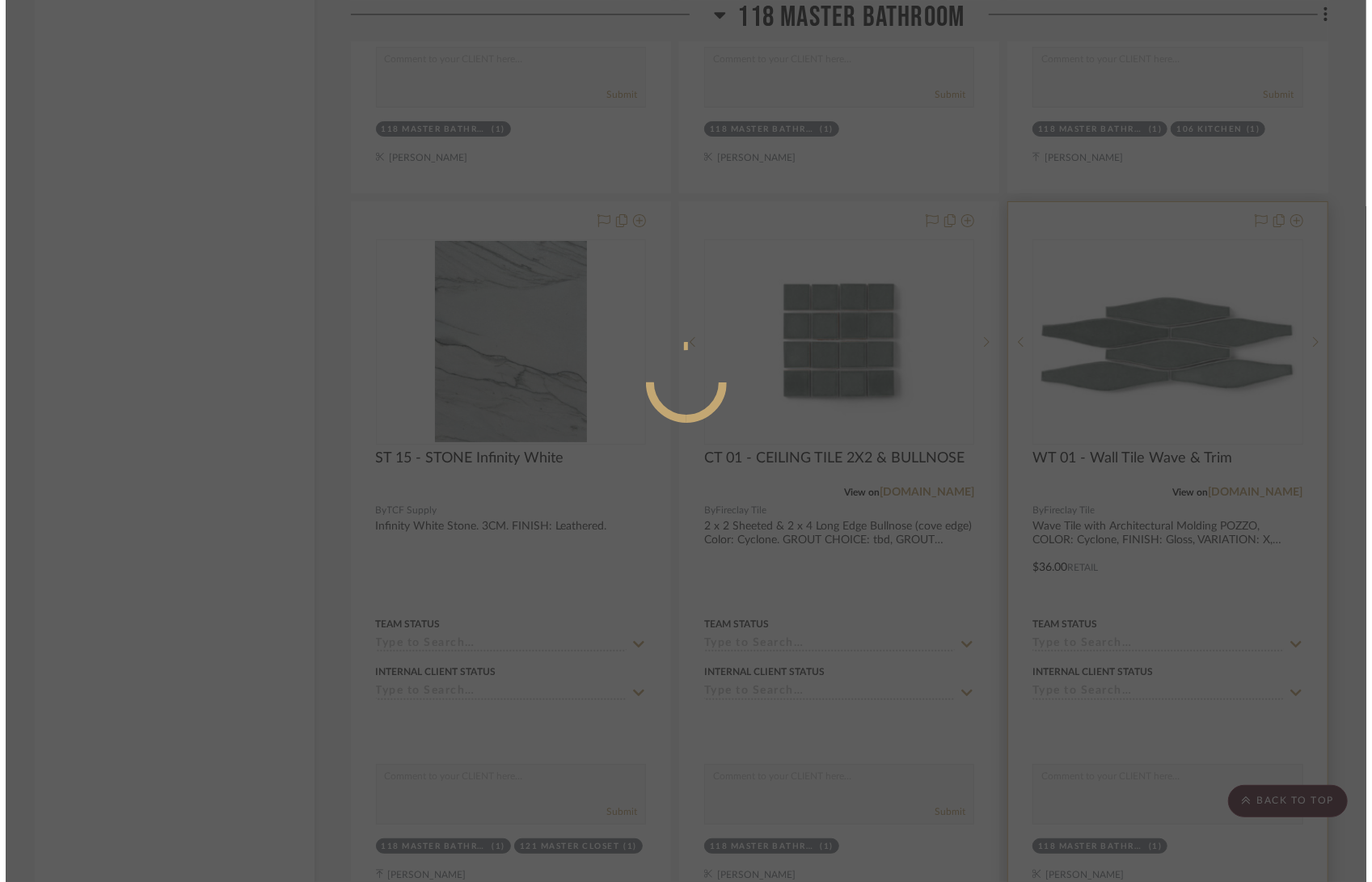
scroll to position [0, 0]
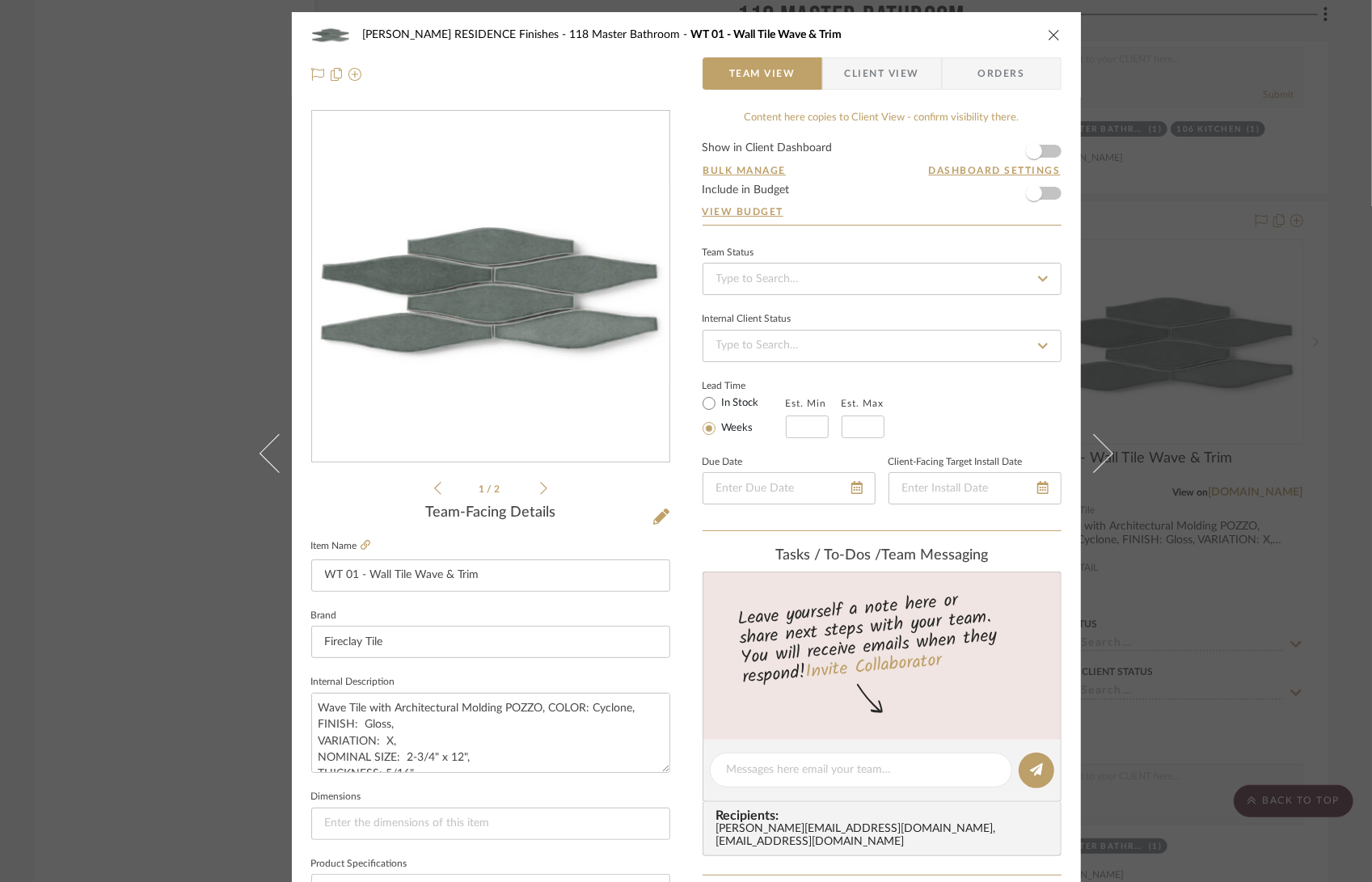
click at [483, 387] on div "0" at bounding box center [491, 286] width 358 height 351
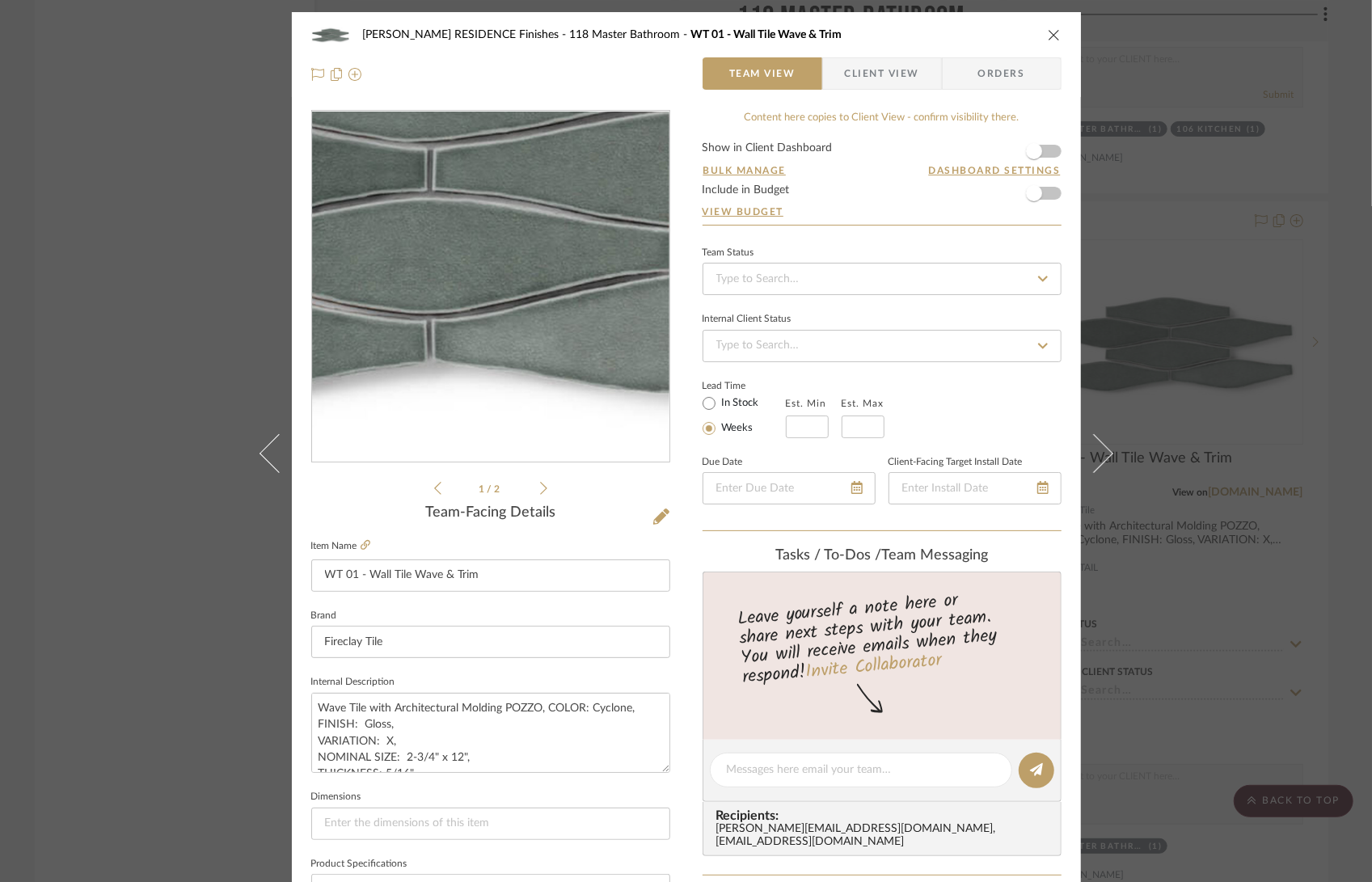
click at [508, 314] on img "0" at bounding box center [491, 287] width 358 height 202
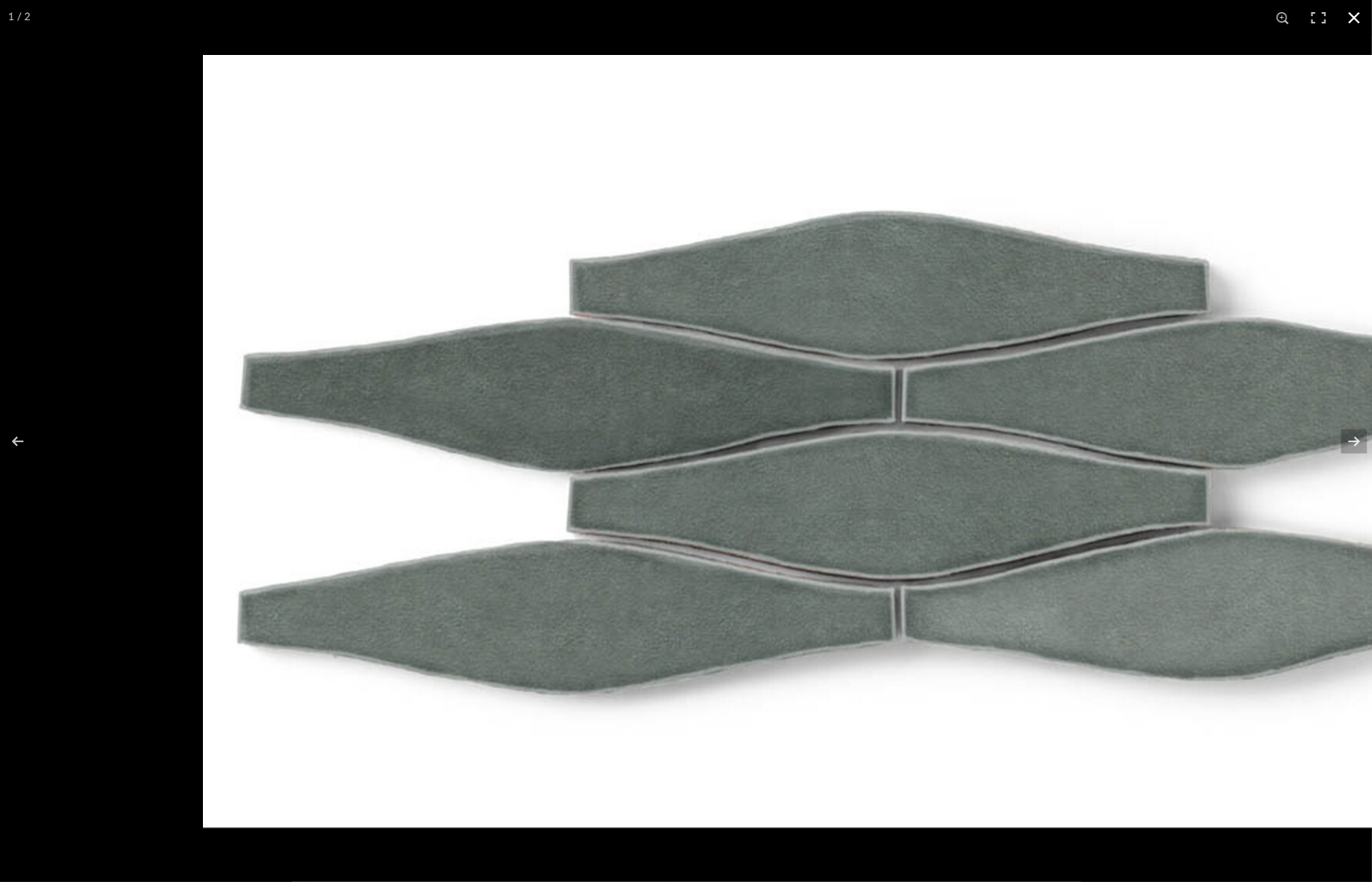
click at [1360, 30] on button at bounding box center [1354, 17] width 36 height 36
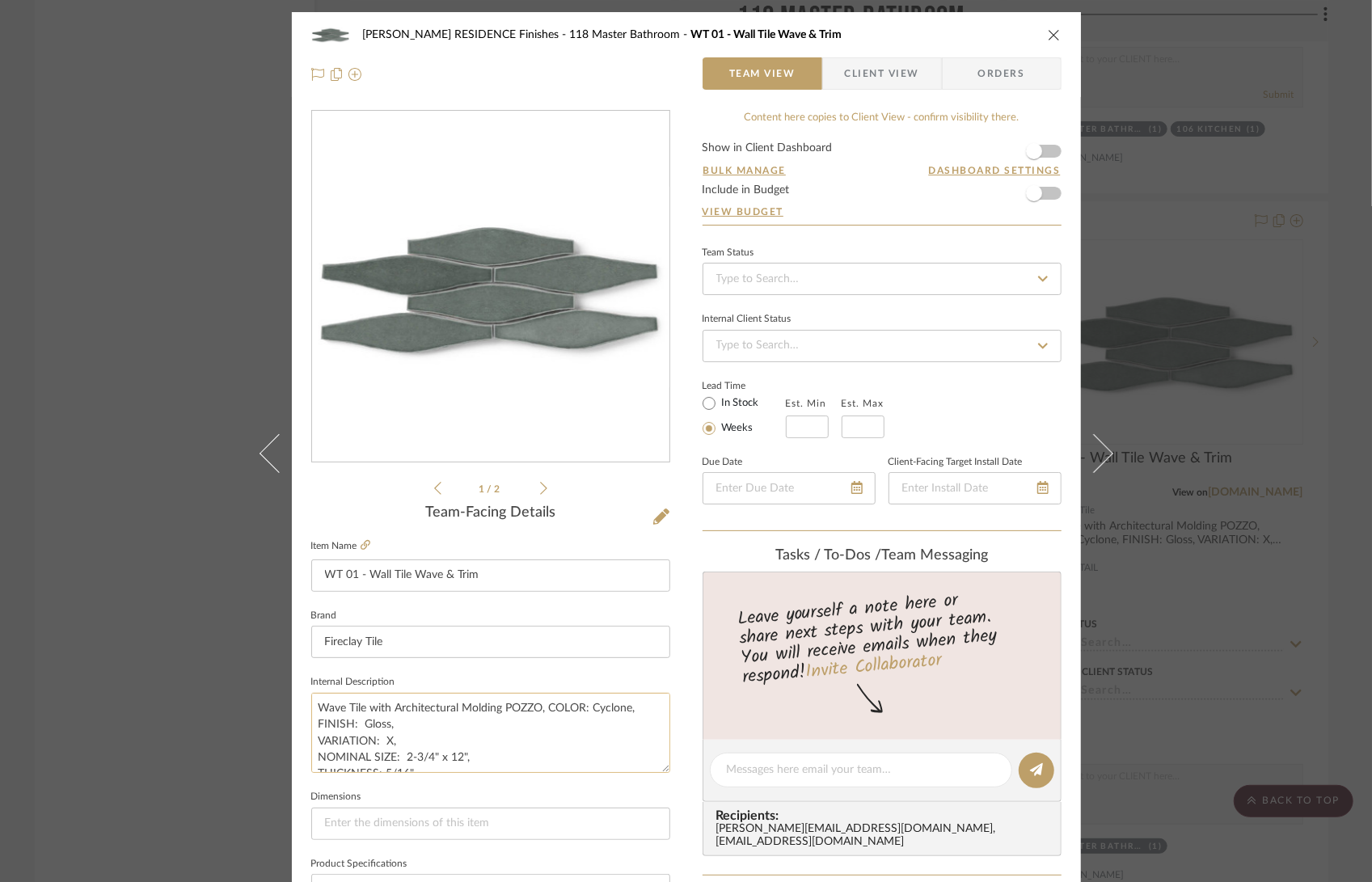
scroll to position [1, 0]
click at [1047, 39] on icon "close" at bounding box center [1054, 35] width 13 height 13
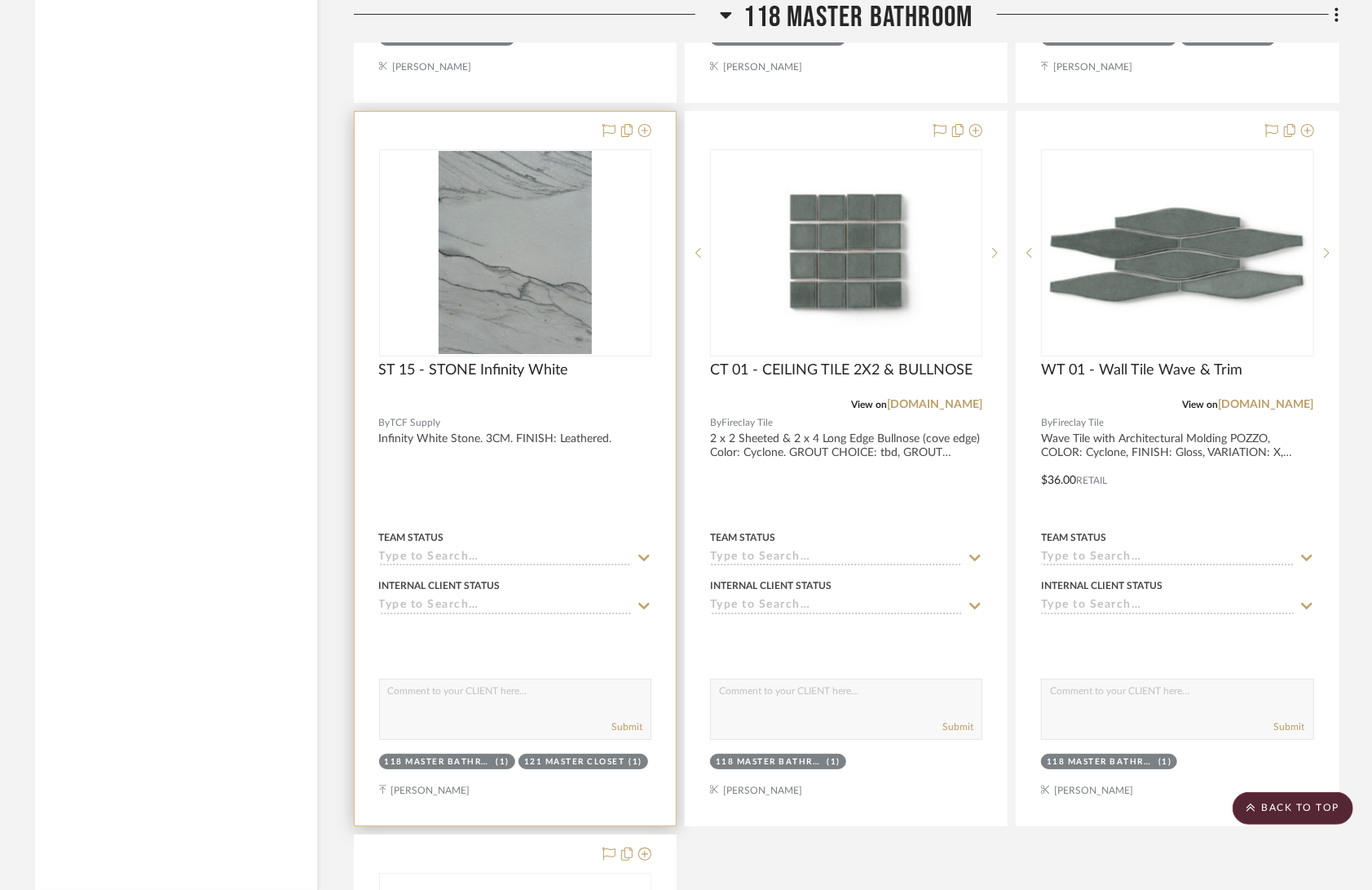
scroll to position [28356, 0]
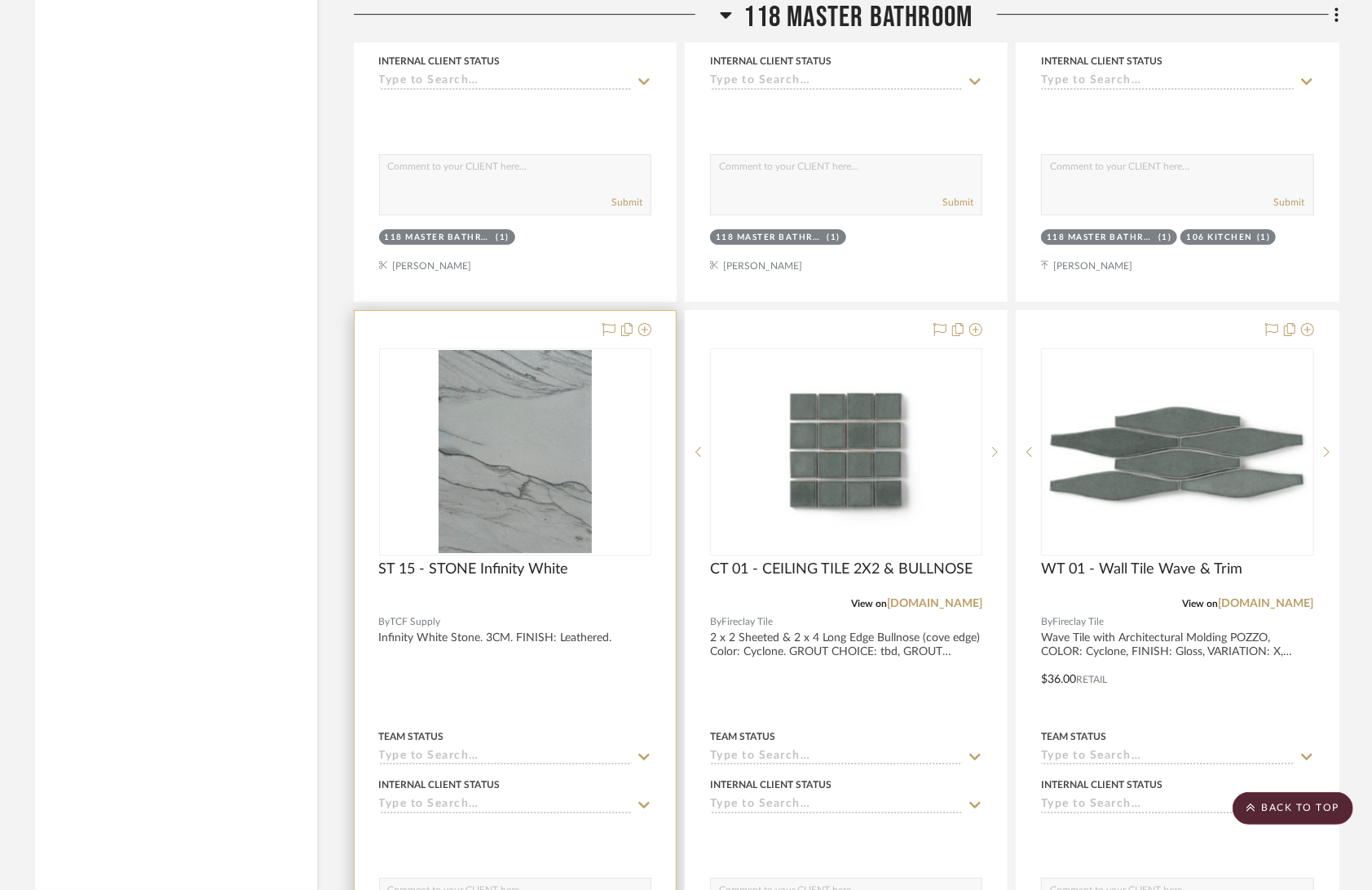
click at [562, 542] on div at bounding box center [514, 667] width 321 height 713
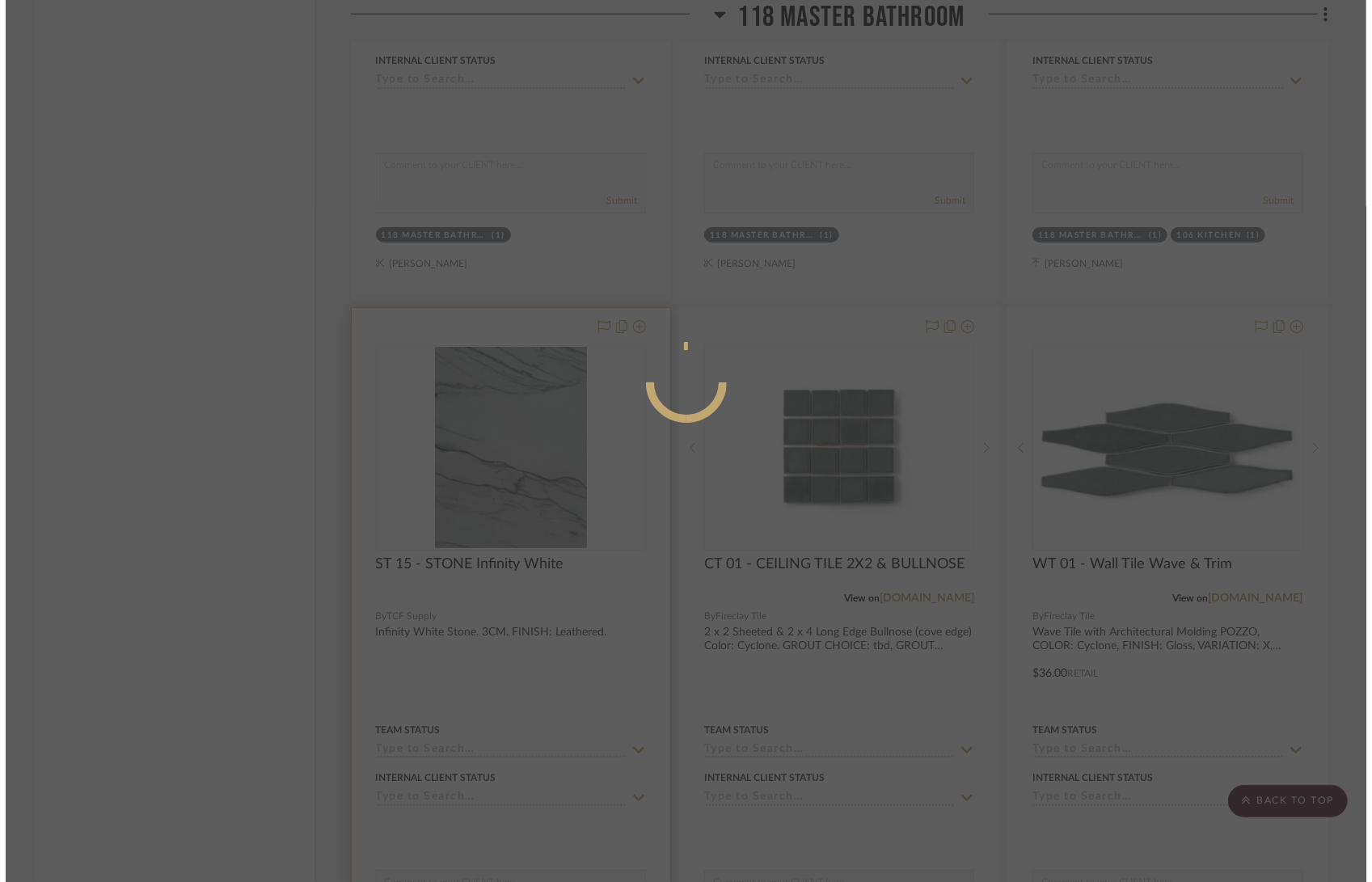
scroll to position [0, 0]
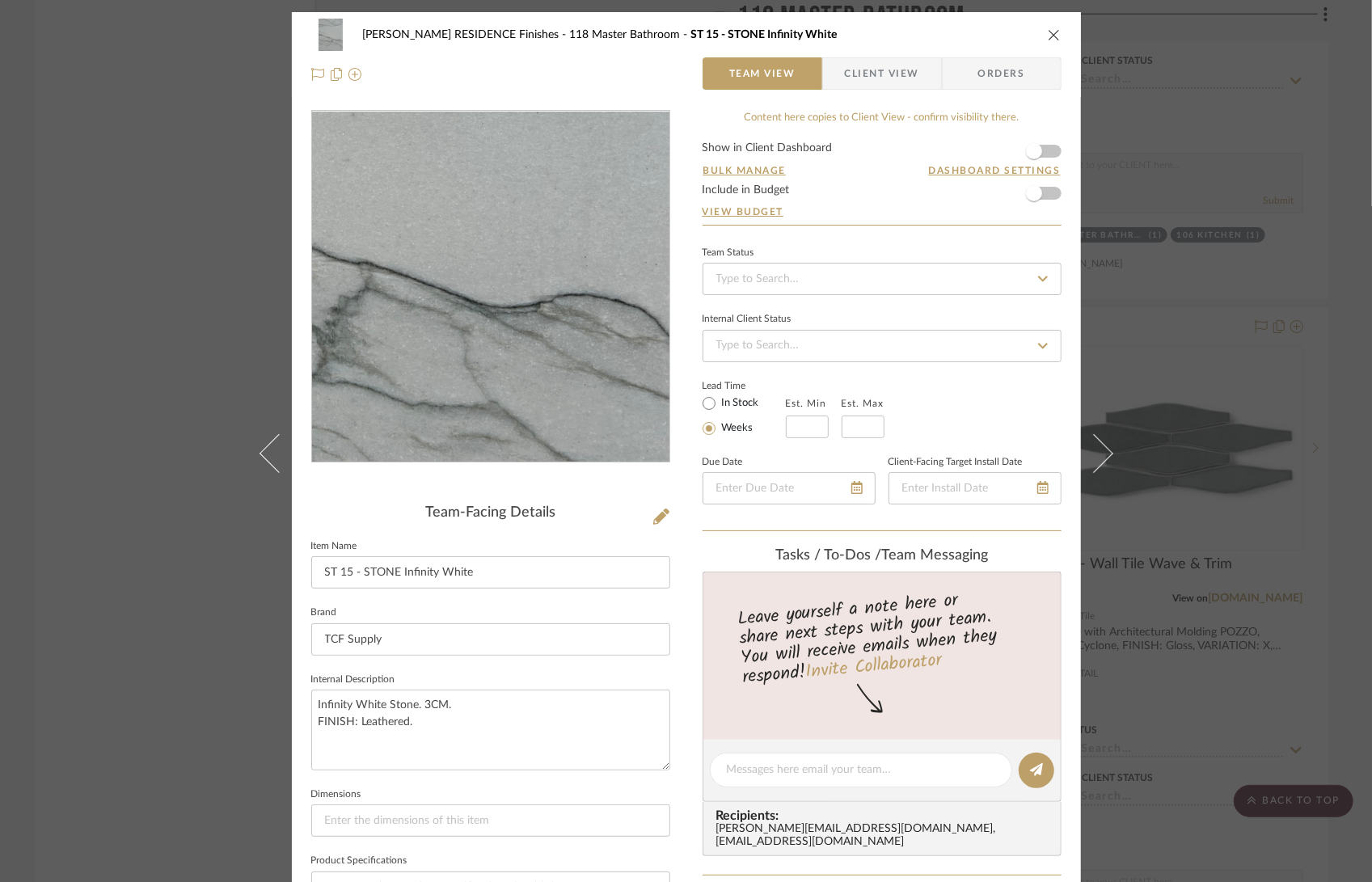
click at [550, 337] on img "0" at bounding box center [490, 286] width 263 height 351
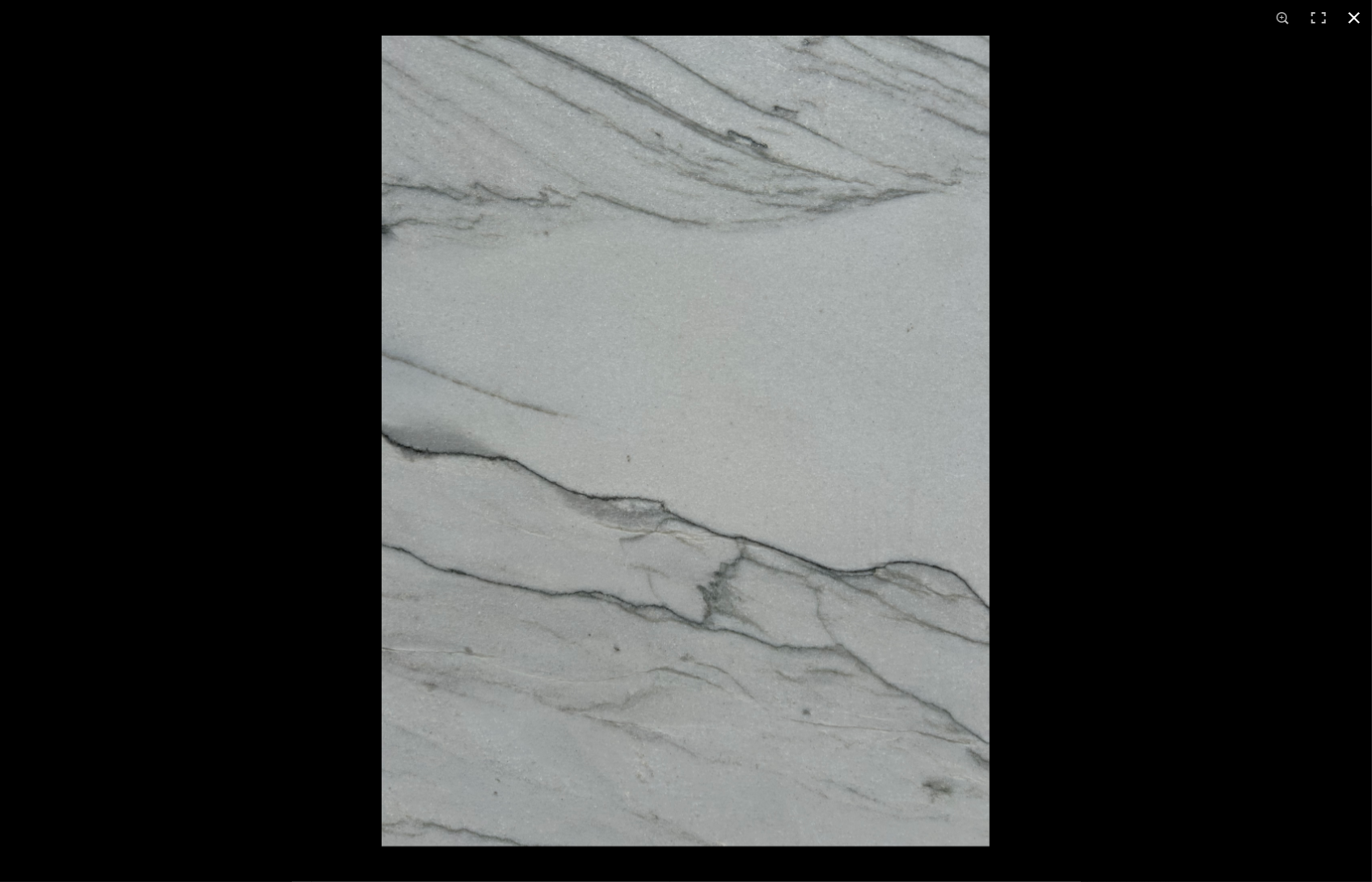
click at [1100, 374] on div at bounding box center [1067, 476] width 1372 height 882
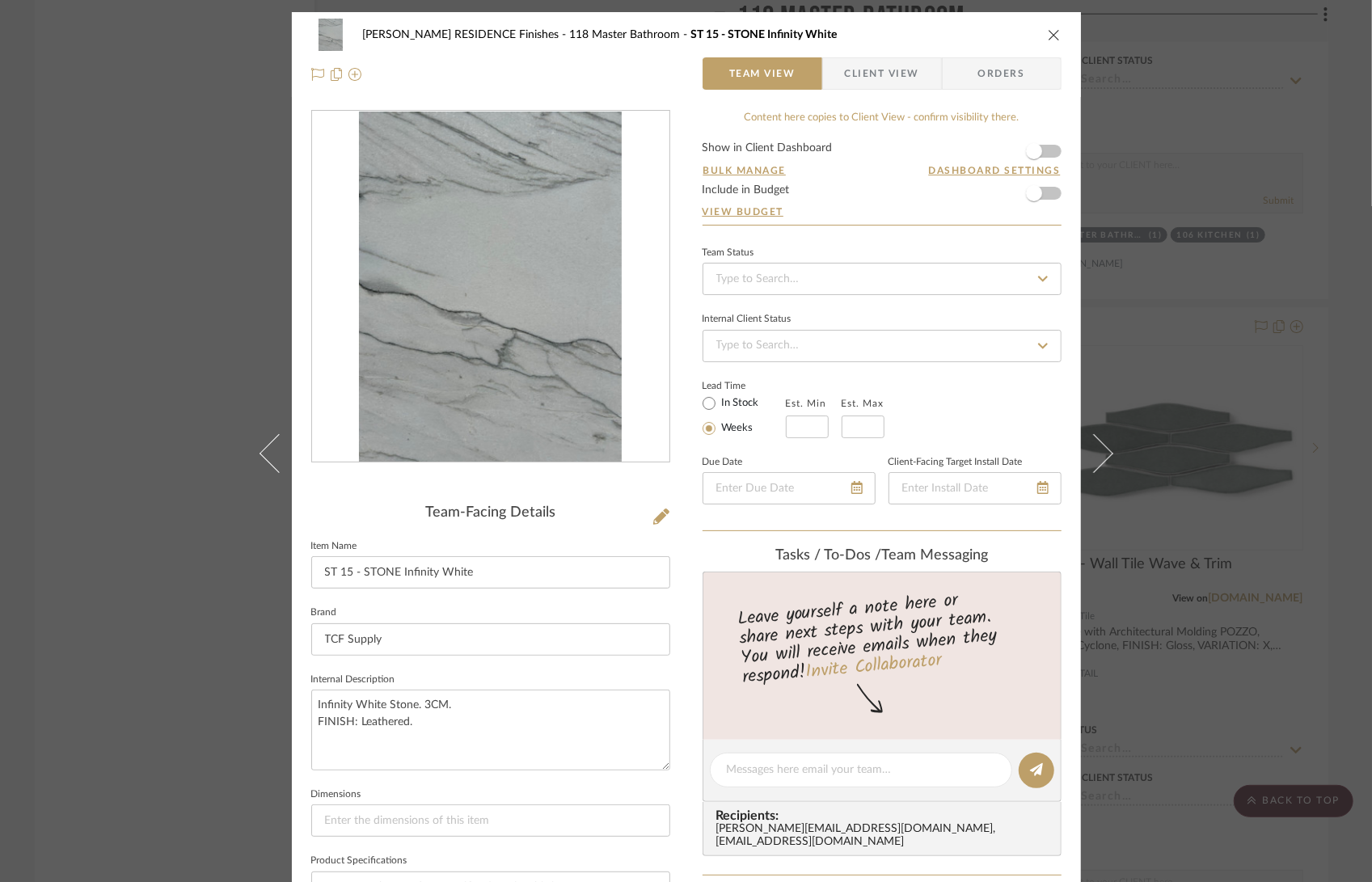
click at [1216, 297] on div "COBLE RESIDENCE Finishes 118 Master Bathroom ST 15 - STONE Infinity White Team …" at bounding box center [686, 441] width 1372 height 882
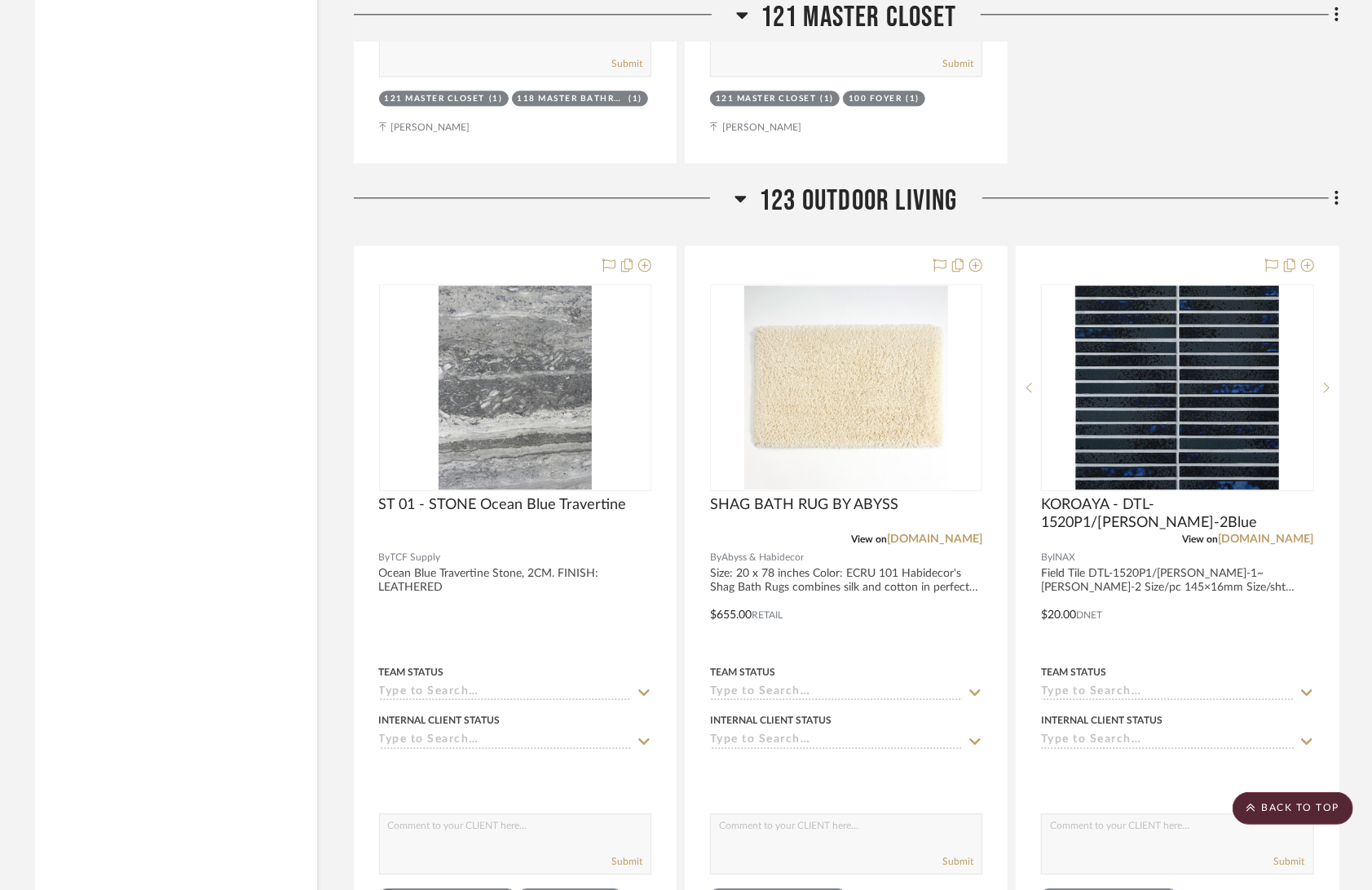
scroll to position [31530, 0]
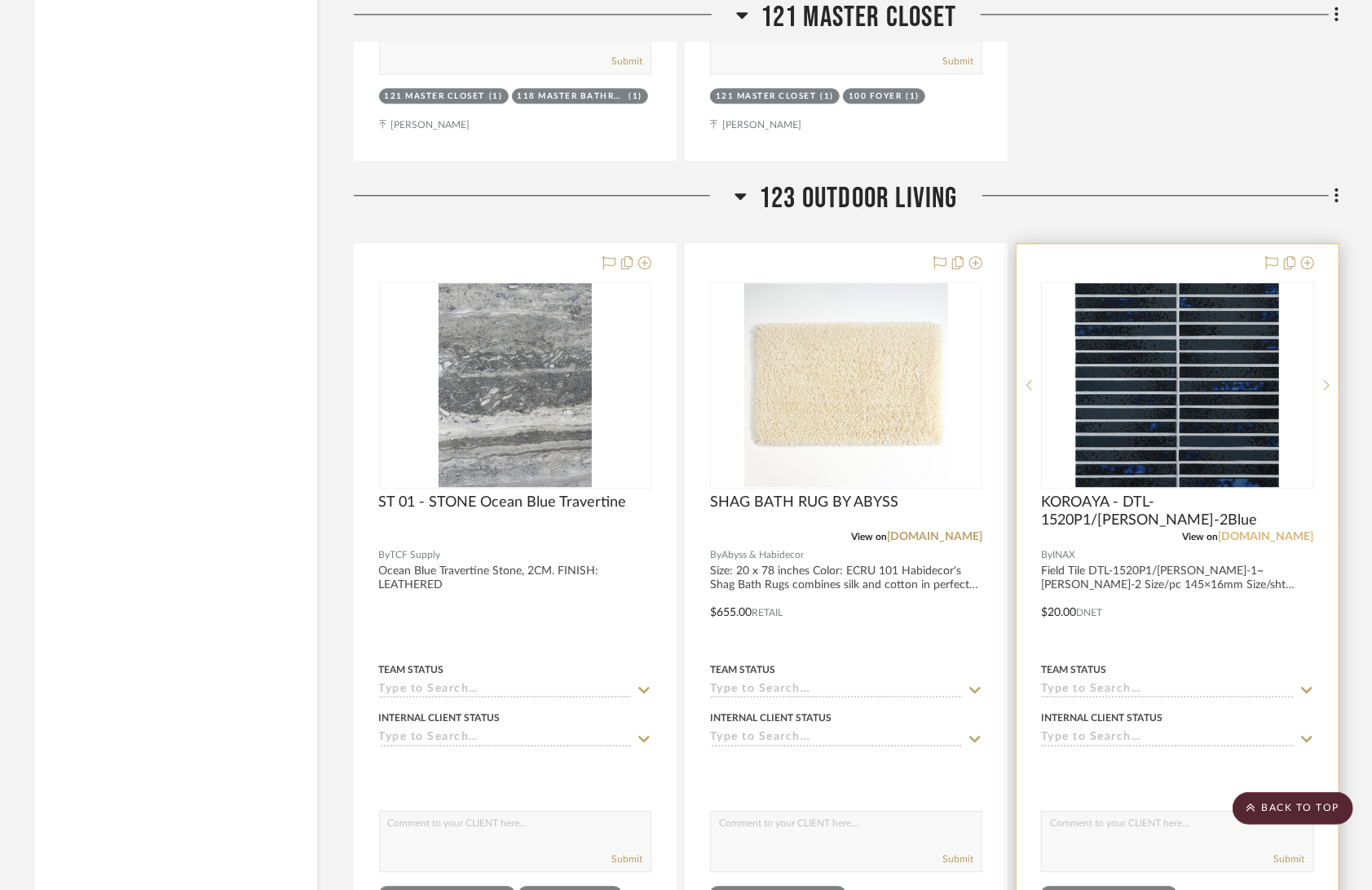
click at [1299, 531] on link "inaxtile.com" at bounding box center [1267, 537] width 96 height 11
click at [0, 0] on img at bounding box center [0, 0] width 0 height 0
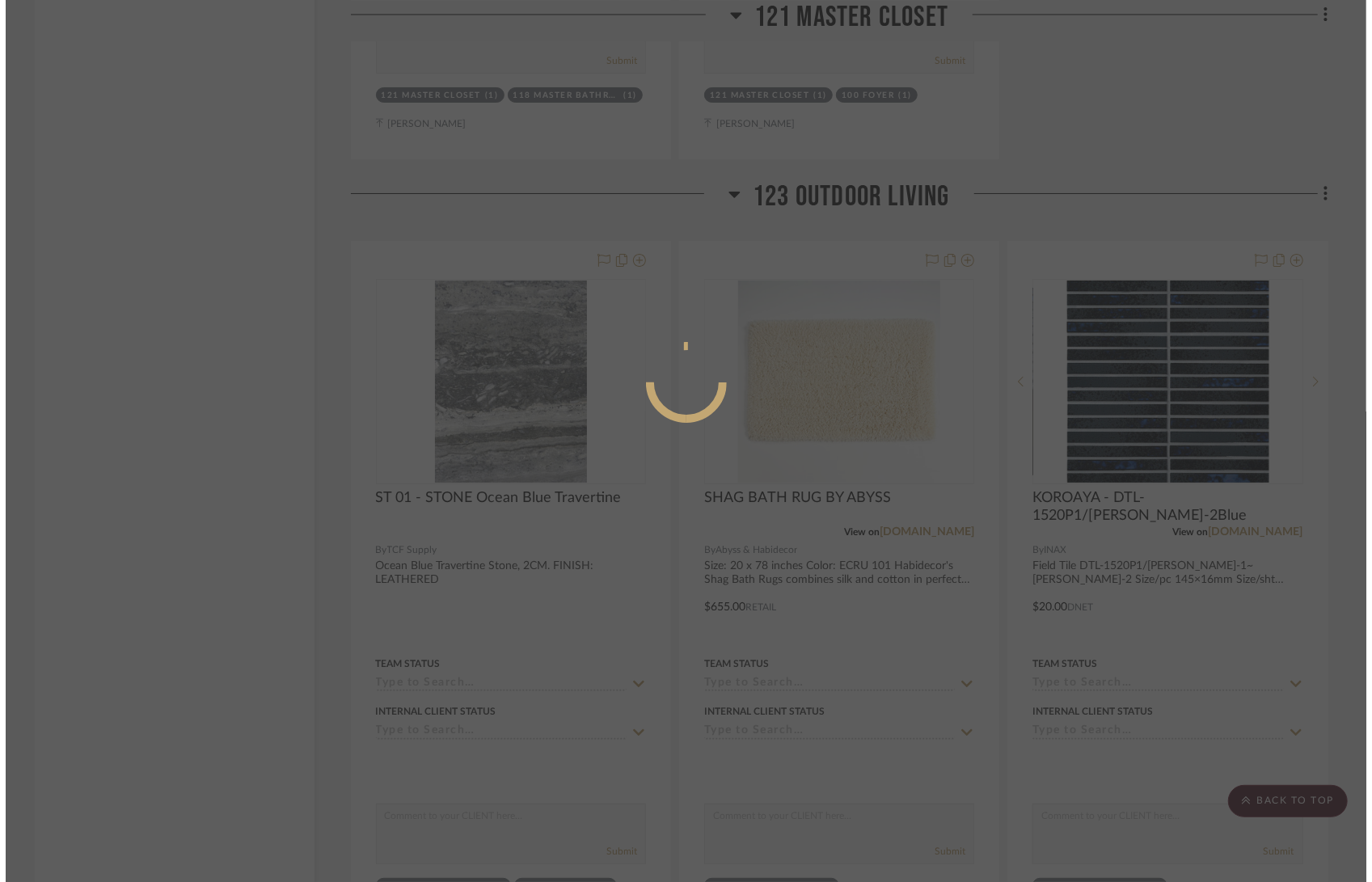
scroll to position [0, 0]
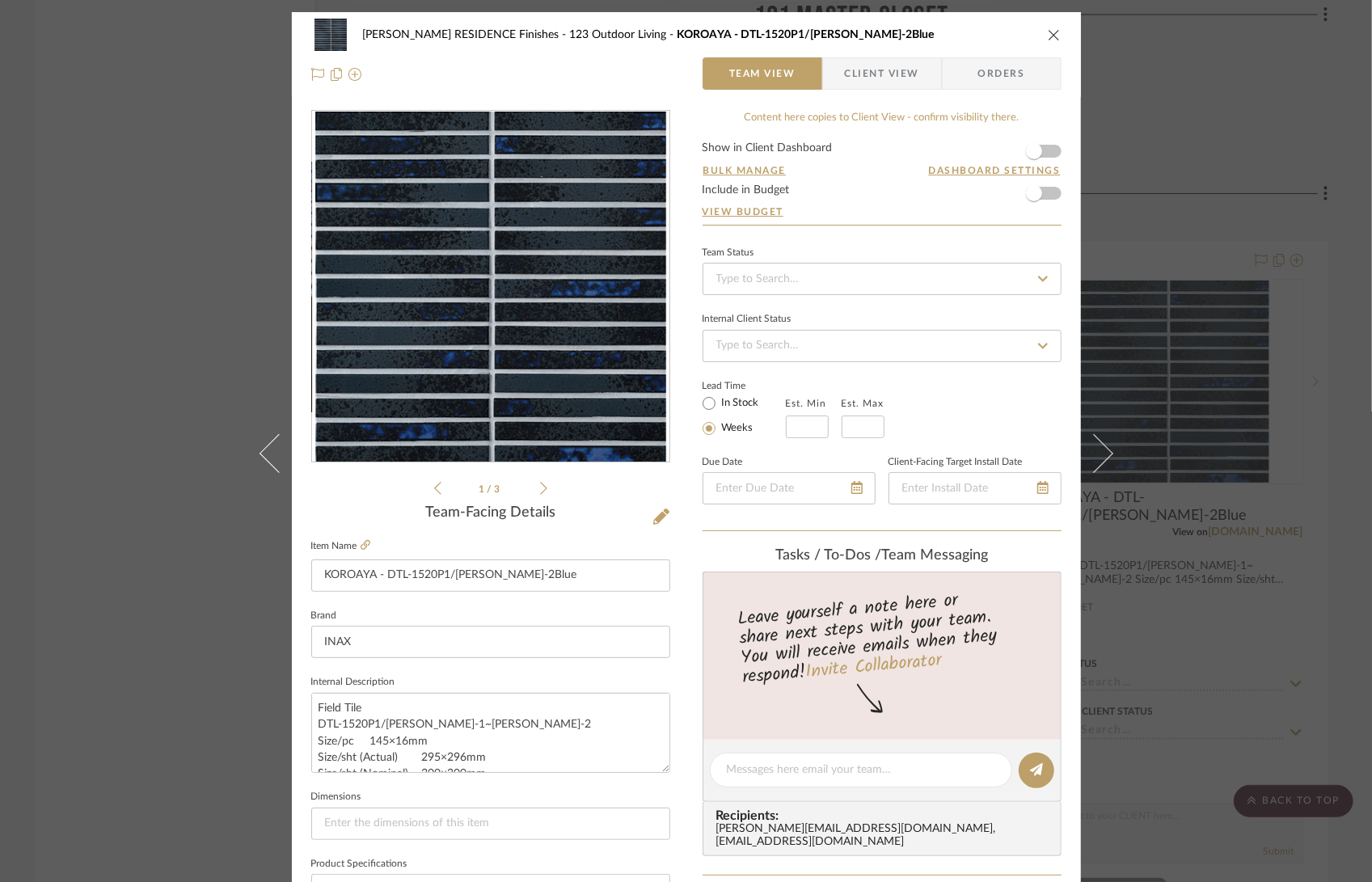
click at [568, 358] on img "0" at bounding box center [491, 286] width 351 height 351
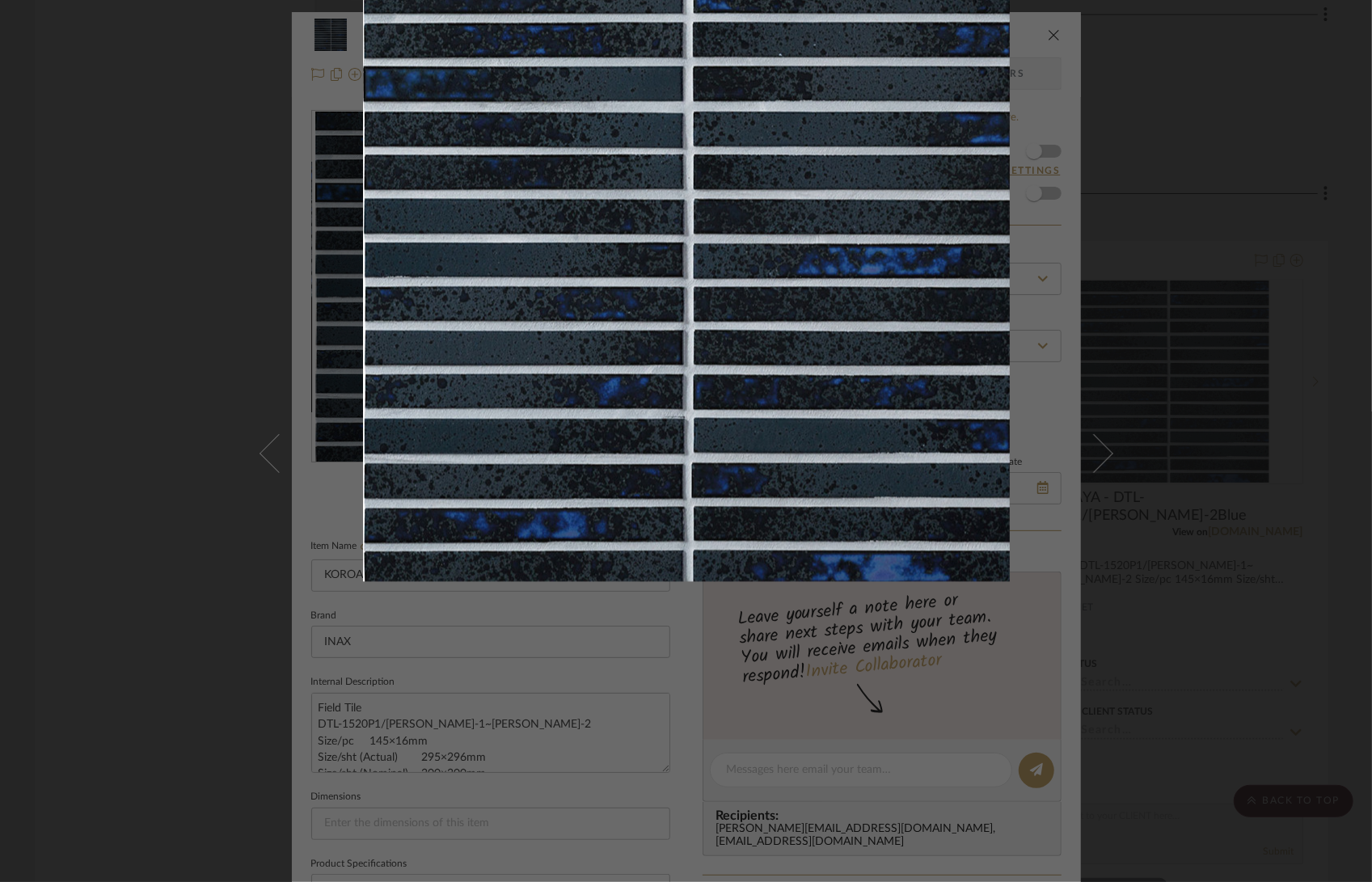
click at [1295, 234] on div at bounding box center [910, 285] width 1095 height 703
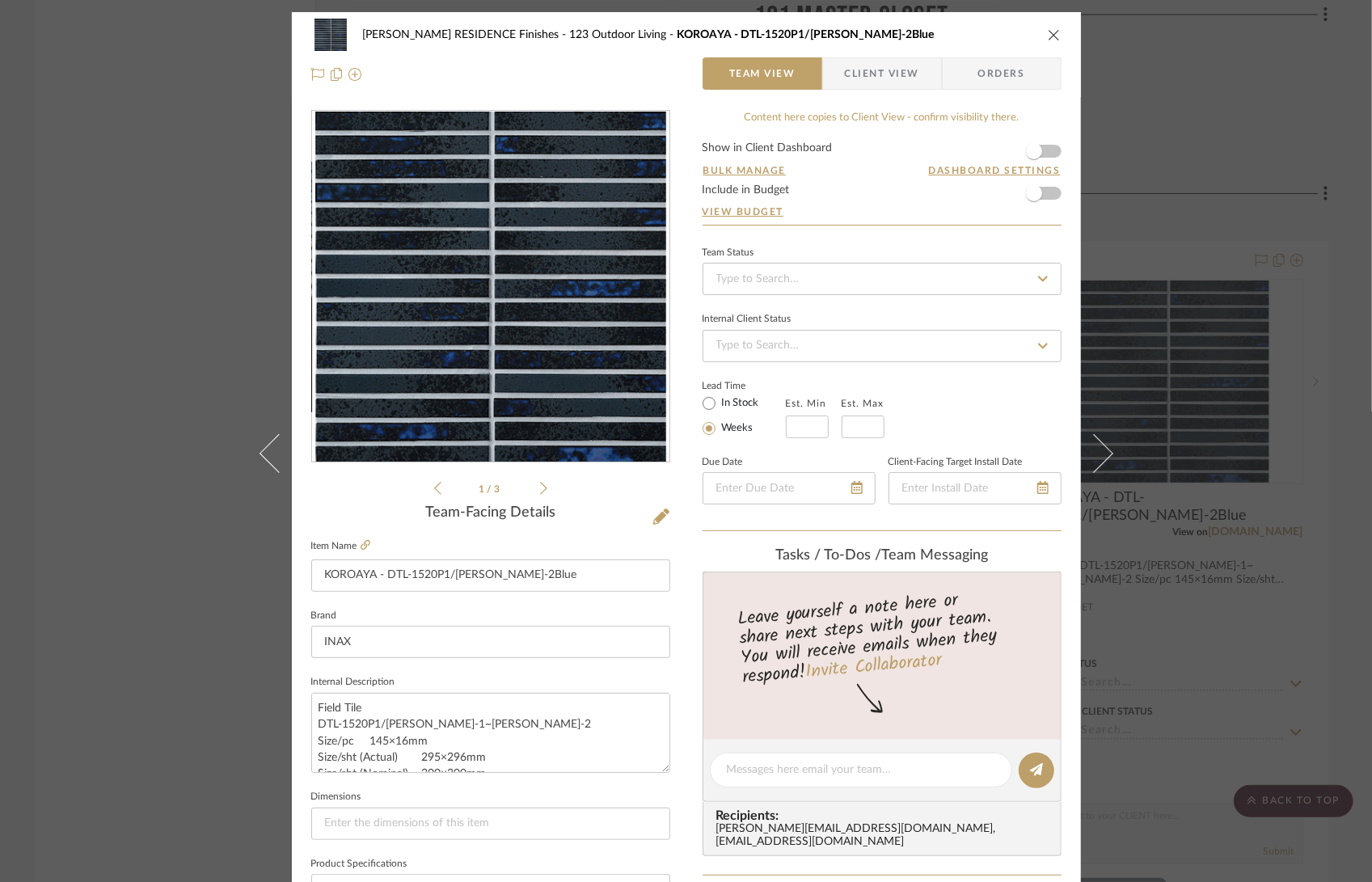
click at [1047, 32] on icon "close" at bounding box center [1054, 35] width 13 height 13
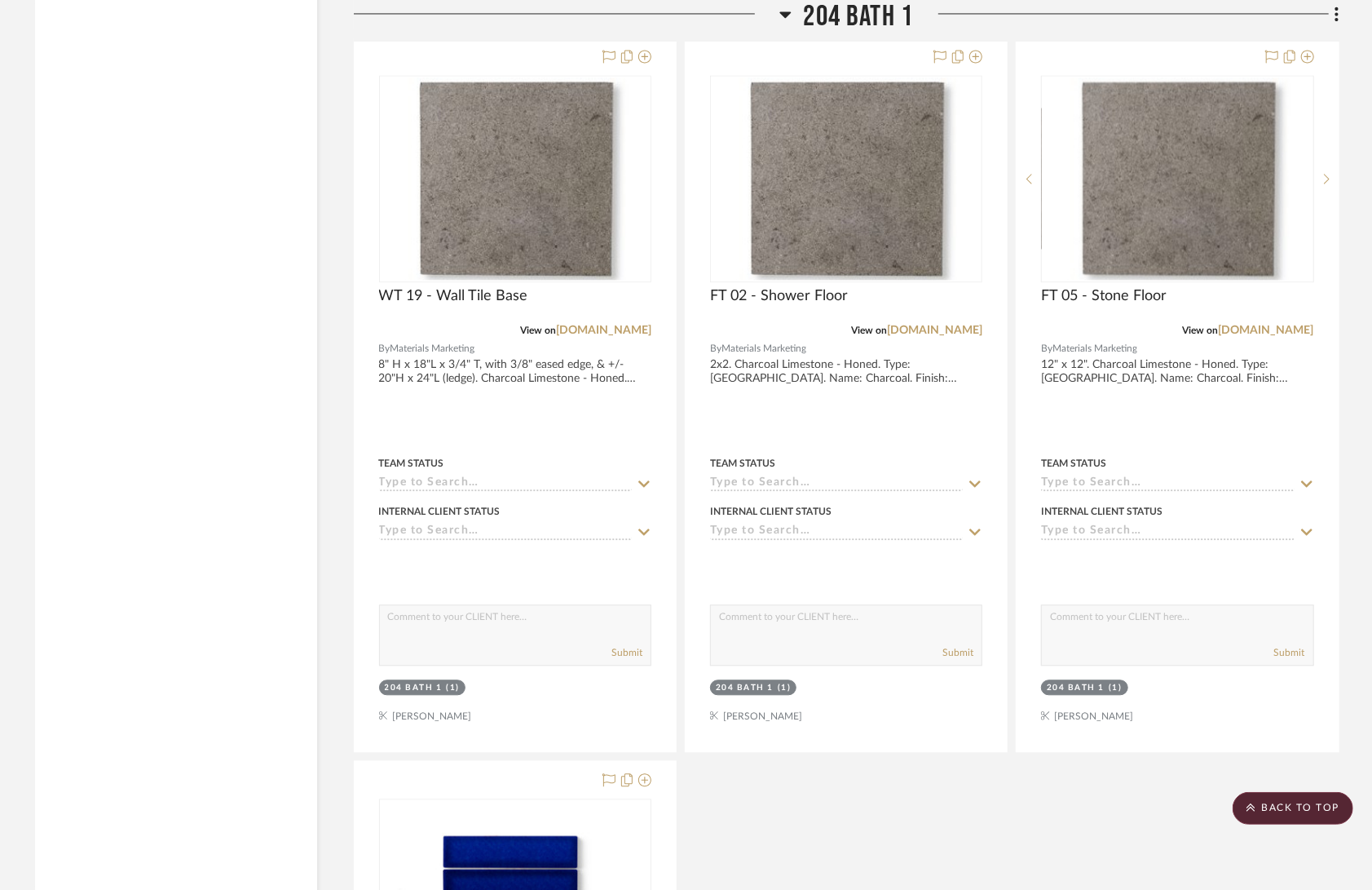
scroll to position [39931, 0]
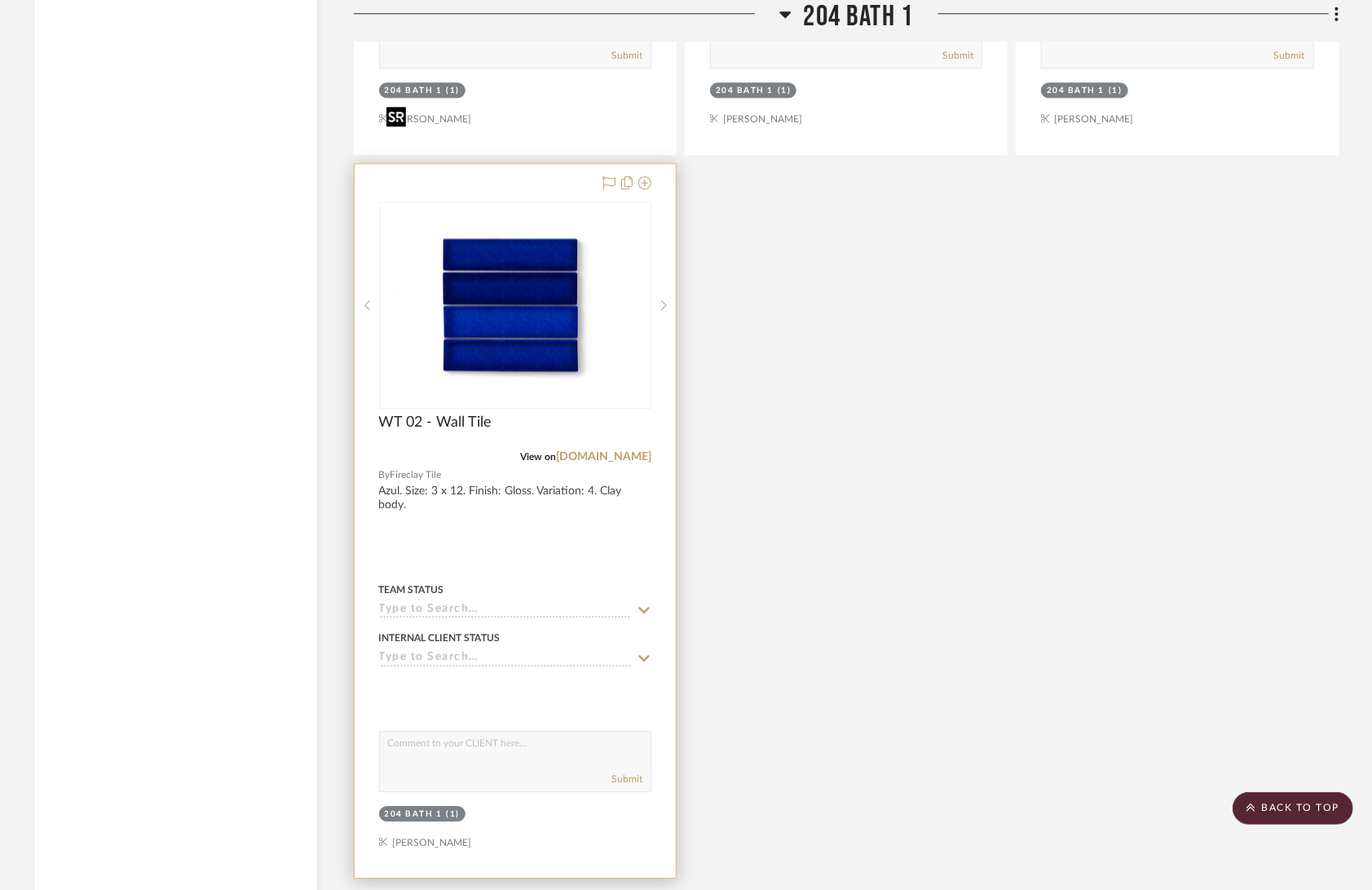
click at [0, 0] on img at bounding box center [0, 0] width 0 height 0
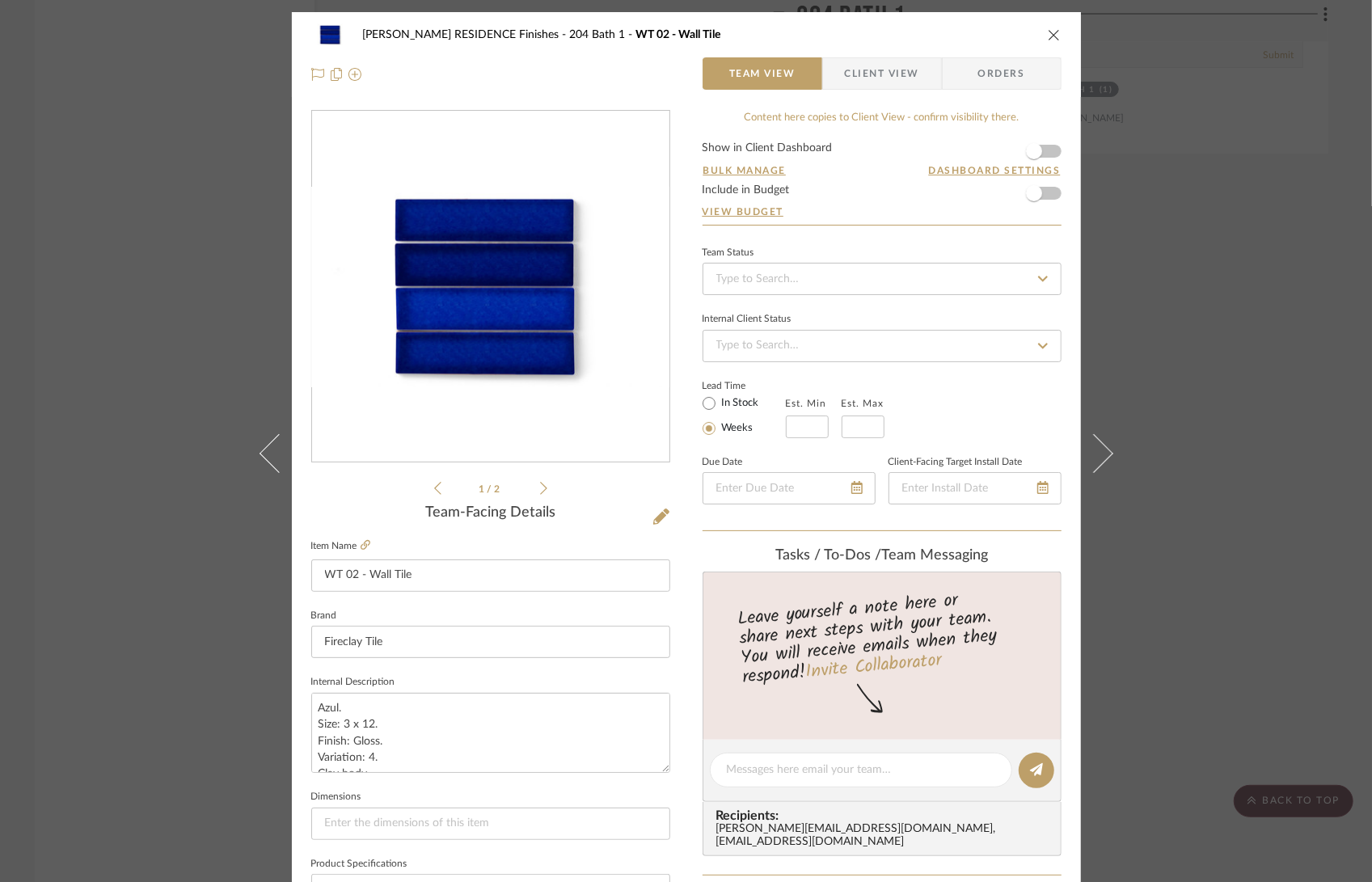
click at [545, 342] on img "0" at bounding box center [491, 287] width 358 height 202
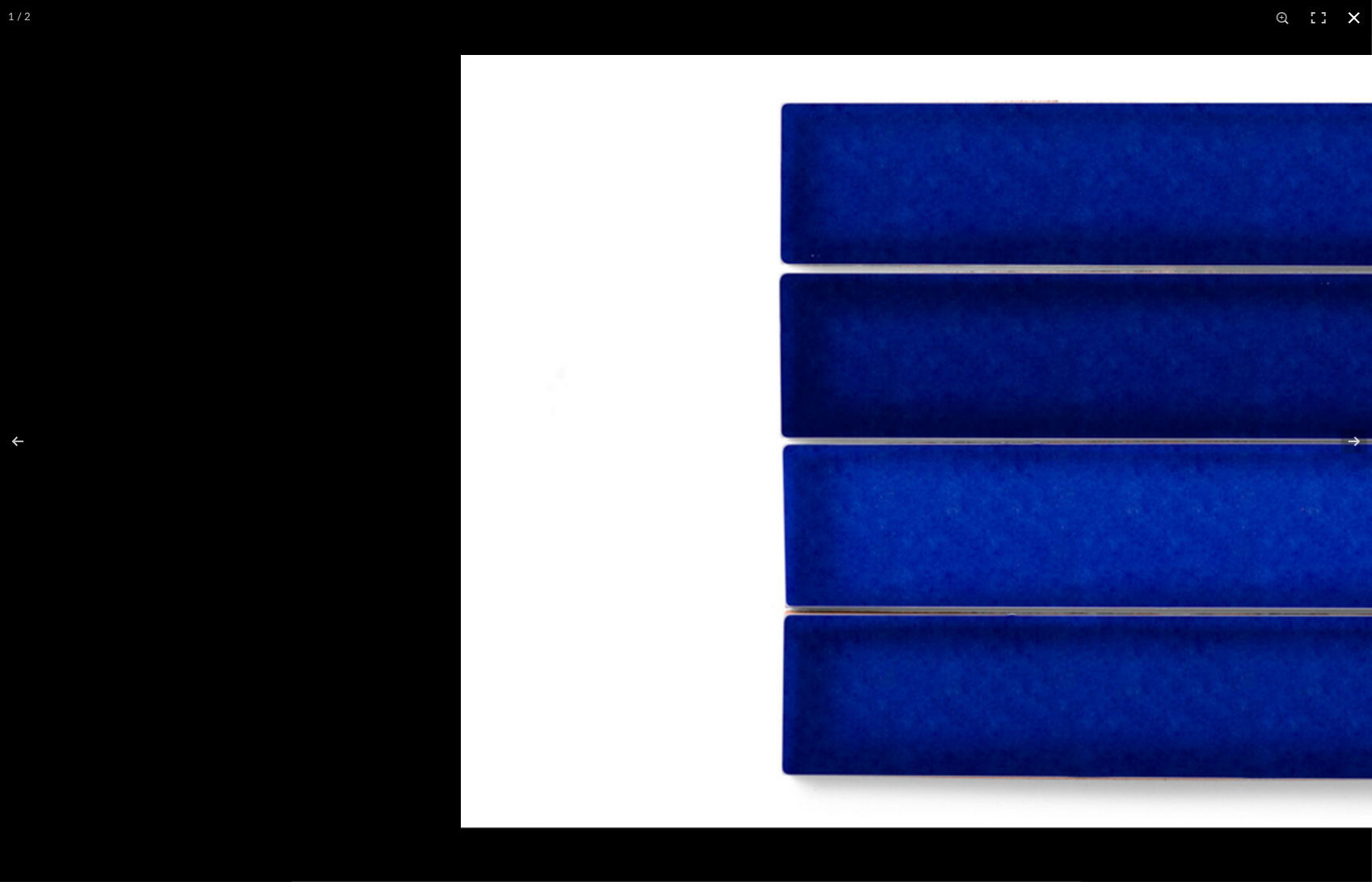
click at [1356, 20] on button at bounding box center [1354, 17] width 36 height 36
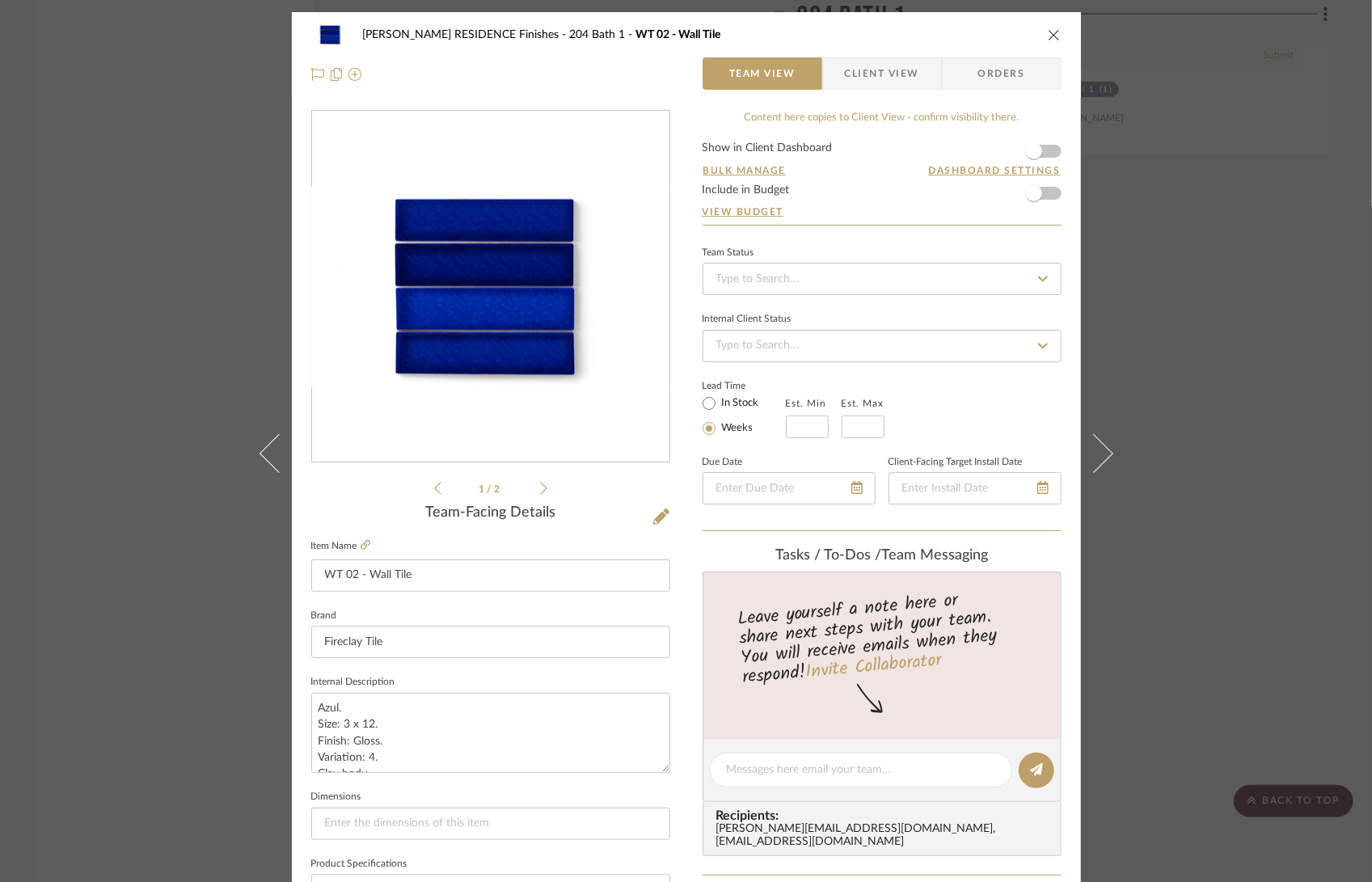
click at [1045, 41] on div "COBLE RESIDENCE Finishes 204 Bath 1 WT 02 - Wall Tile" at bounding box center [686, 34] width 750 height 32
click at [1047, 33] on icon "close" at bounding box center [1054, 35] width 13 height 13
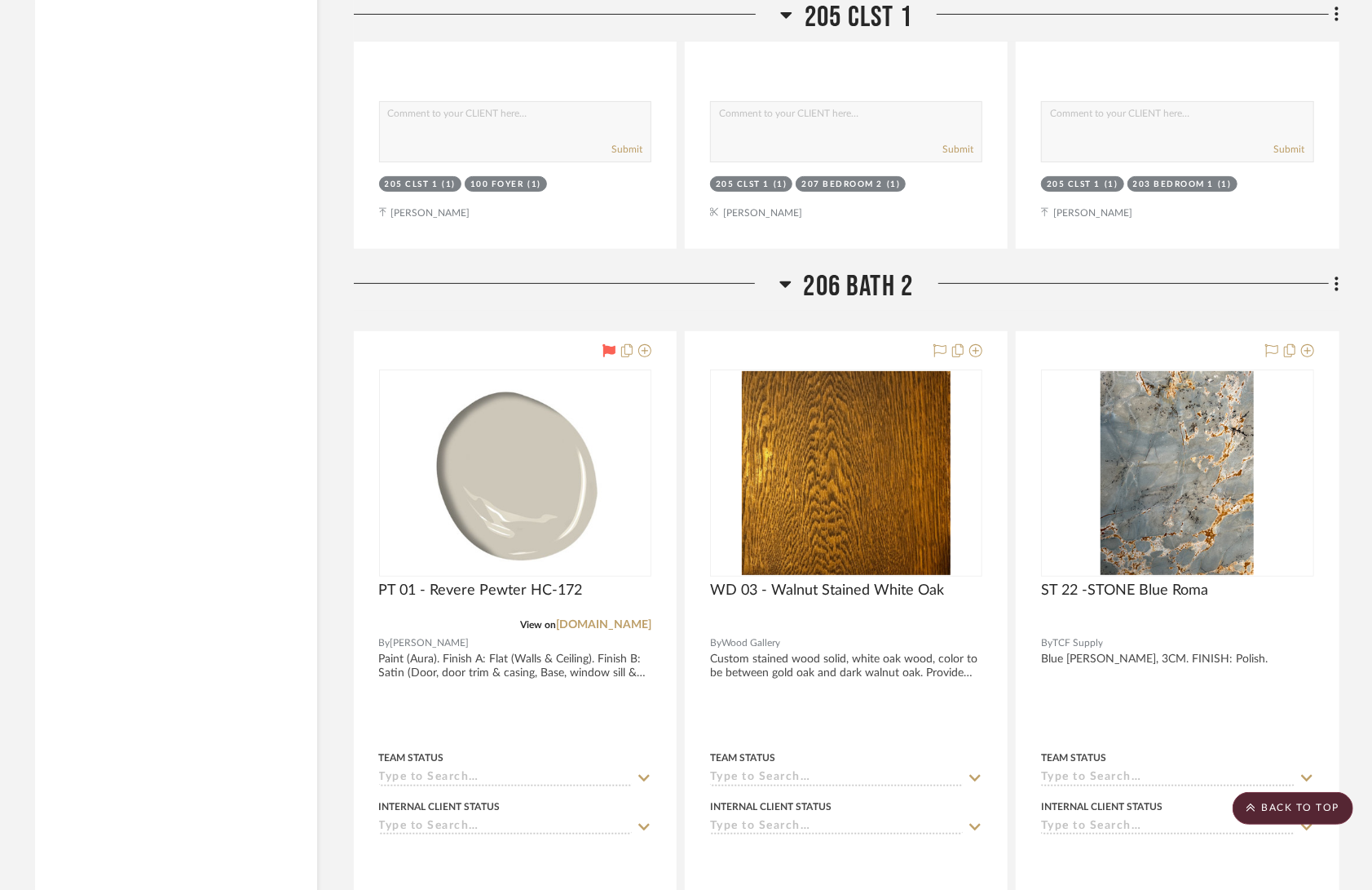
scroll to position [41449, 0]
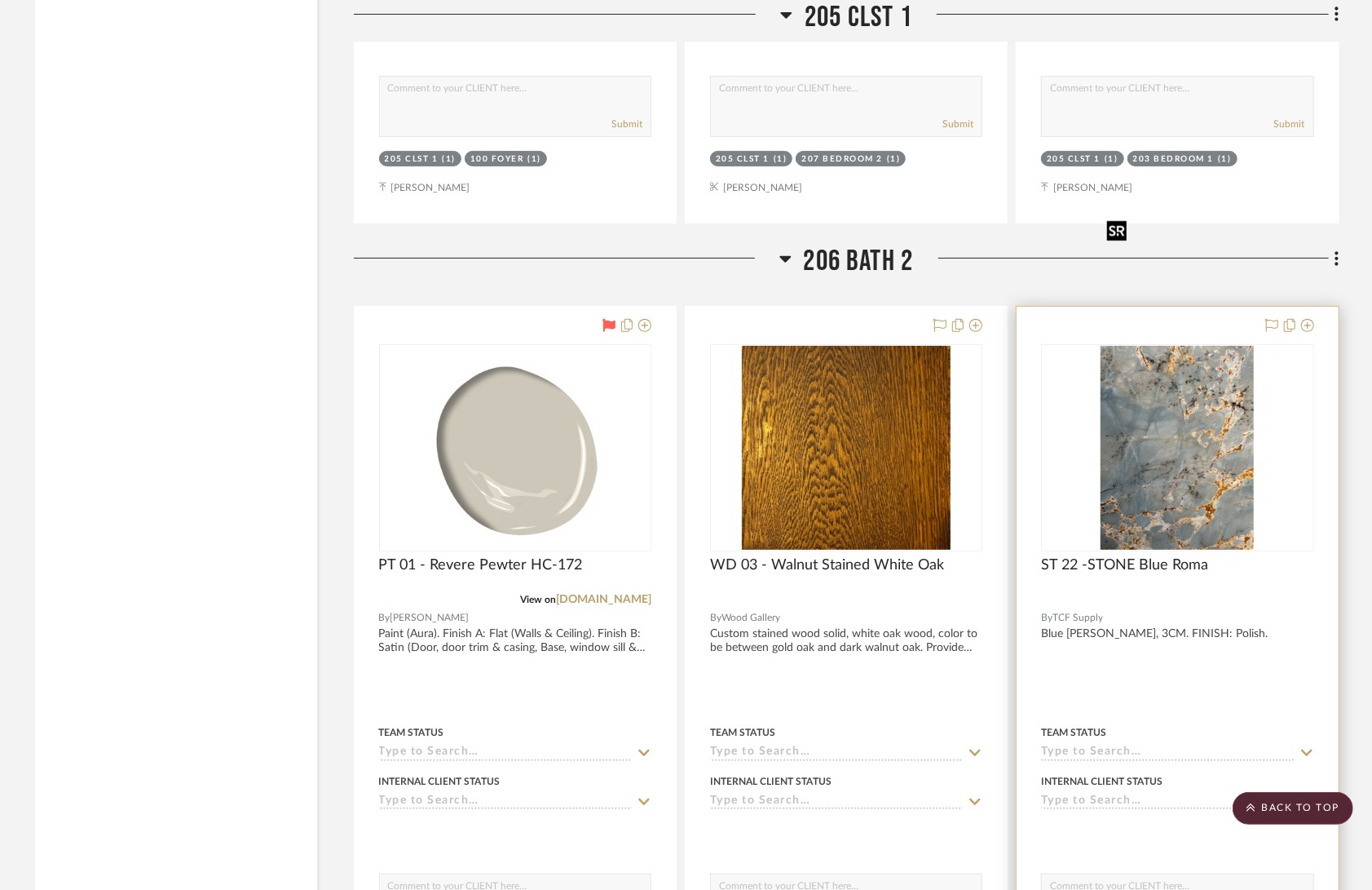
click at [1190, 390] on img "0" at bounding box center [1177, 448] width 154 height 204
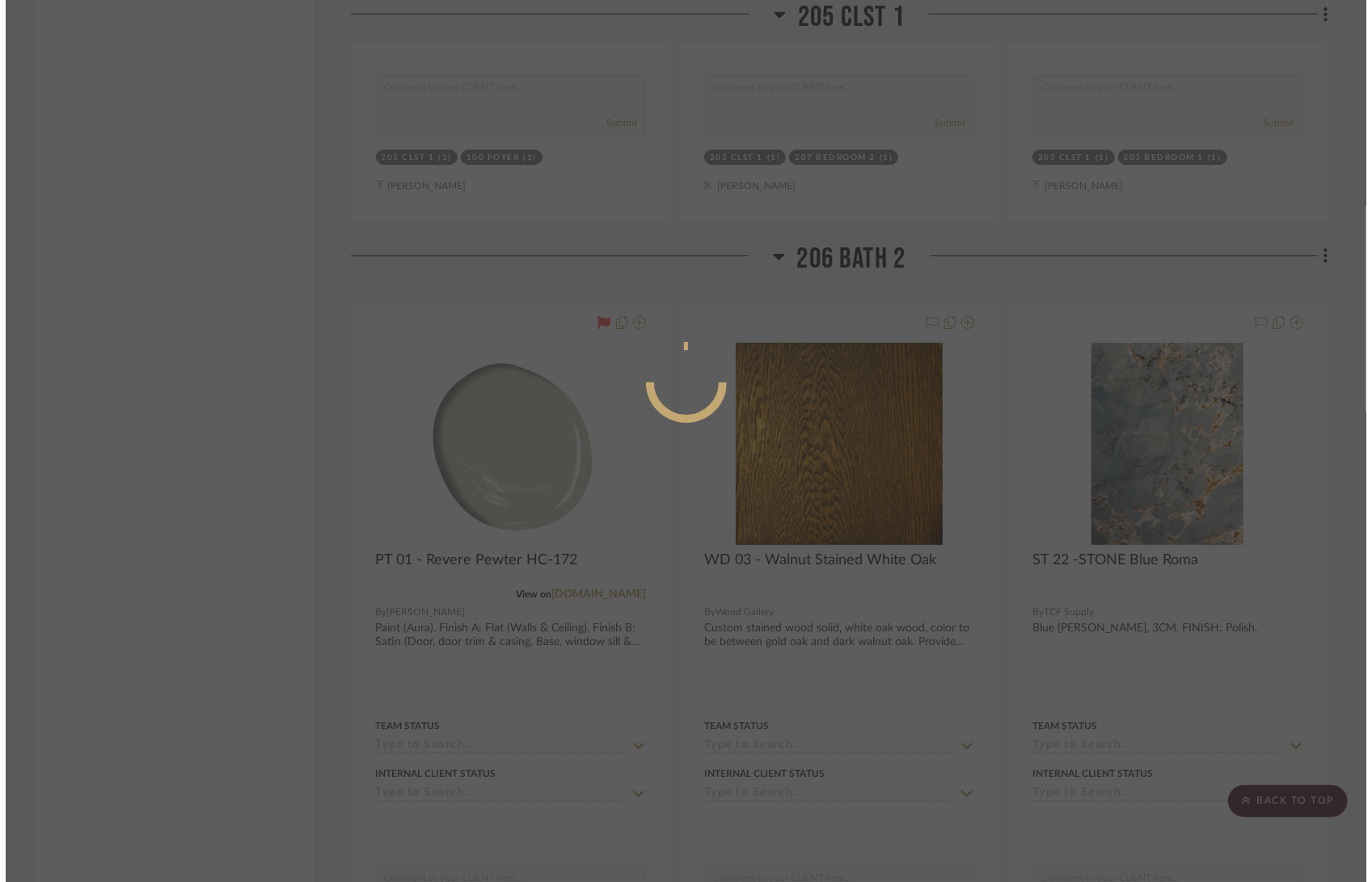
scroll to position [0, 0]
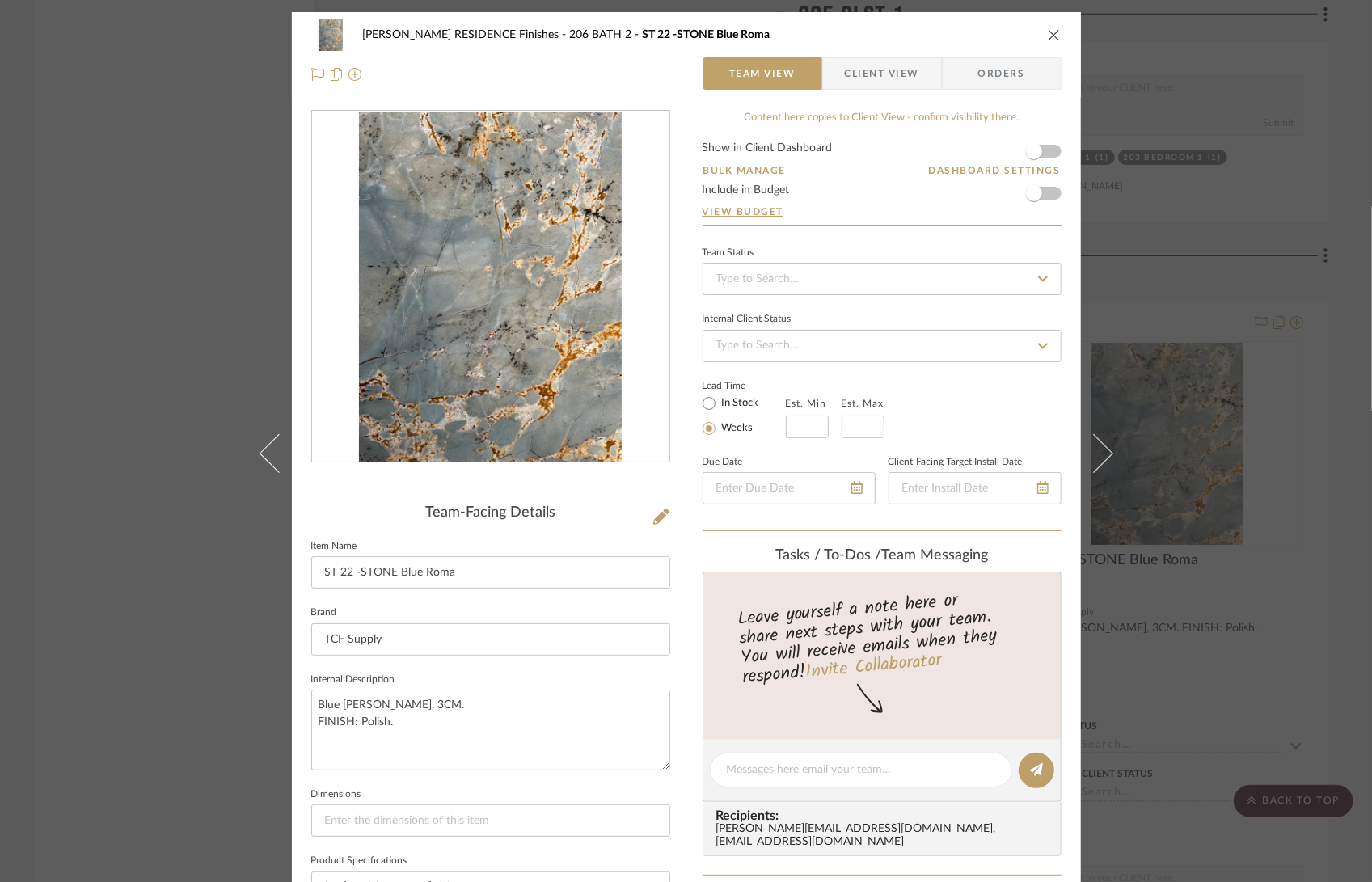
click at [555, 185] on img "0" at bounding box center [490, 286] width 263 height 351
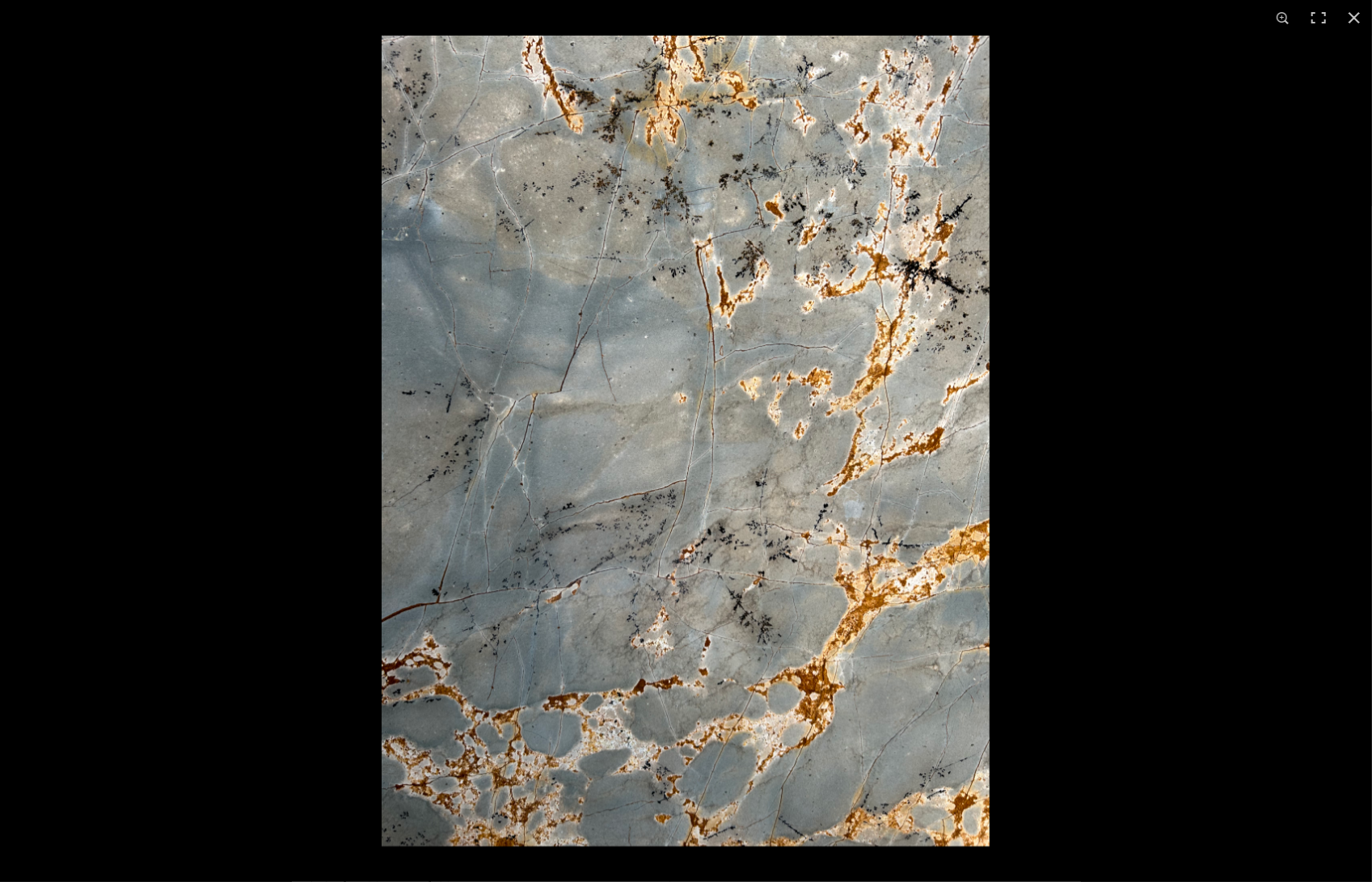
click at [614, 351] on img at bounding box center [685, 441] width 608 height 811
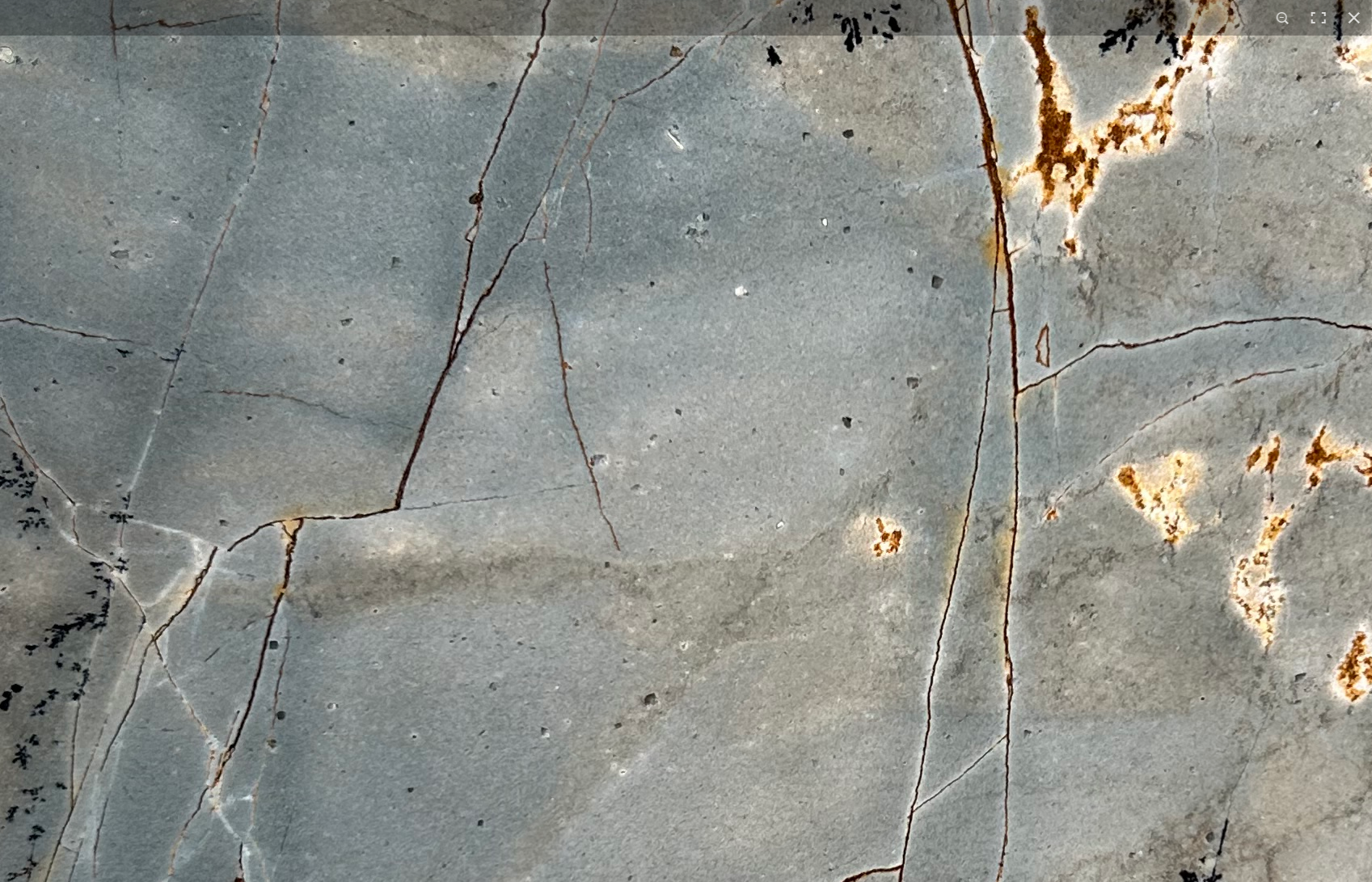
click at [1052, 274] on img at bounding box center [899, 709] width 2445 height 3259
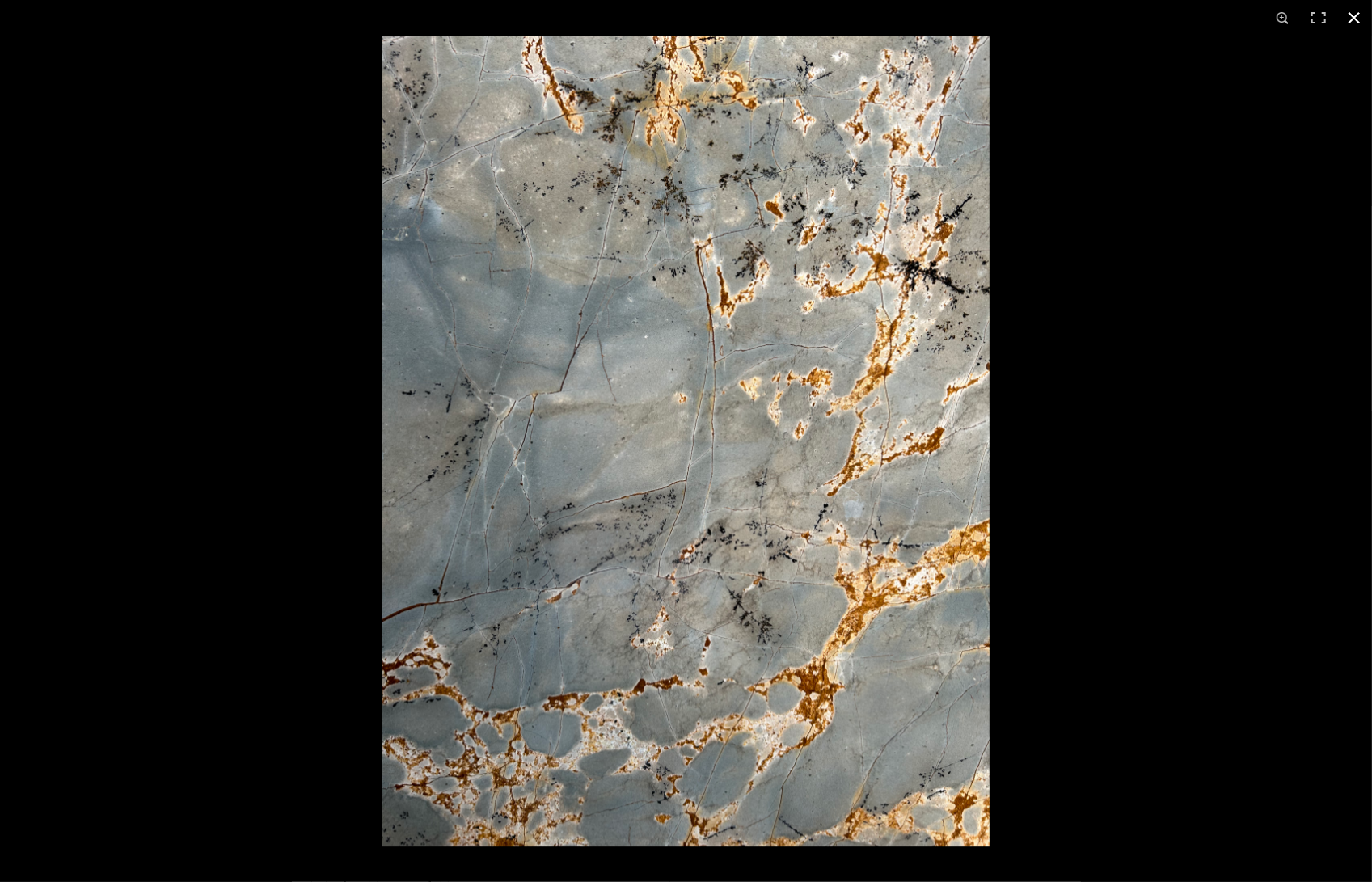
click at [1221, 229] on div at bounding box center [1067, 476] width 1372 height 882
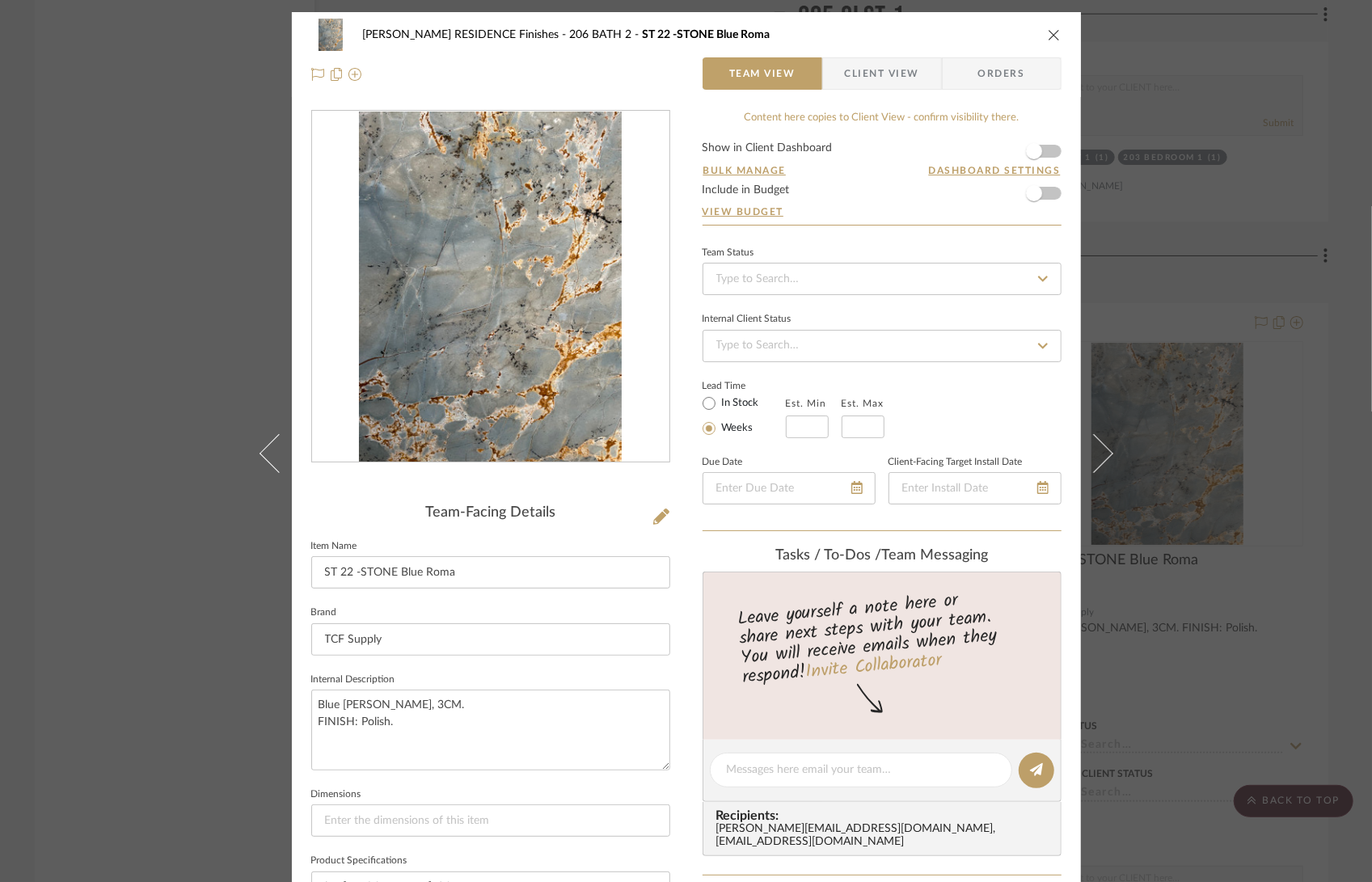
click at [1246, 95] on div "COBLE RESIDENCE Finishes 206 BATH 2 ST 22 -STONE Blue Roma Team View Client Vie…" at bounding box center [686, 441] width 1372 height 882
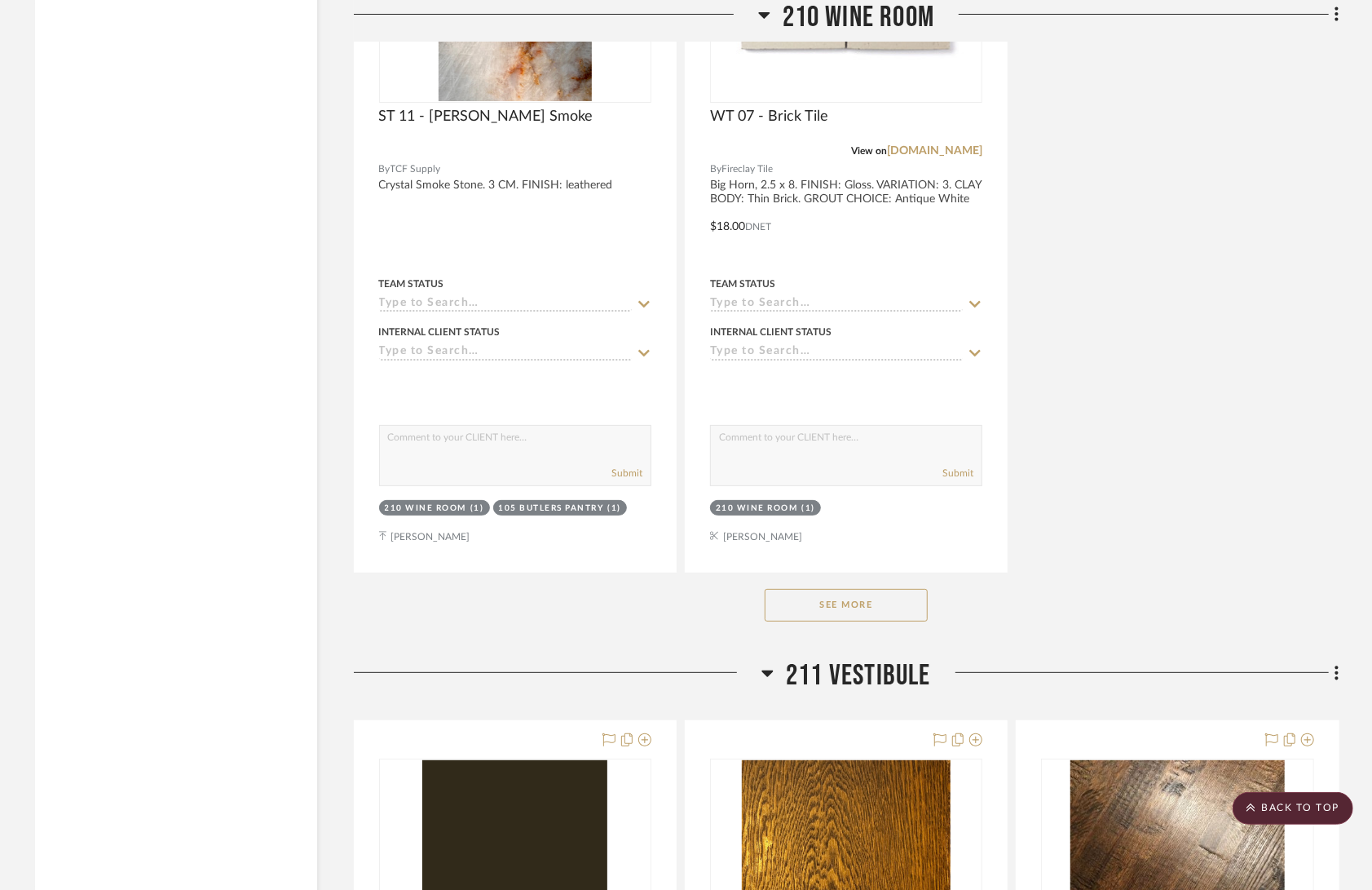
scroll to position [49453, 0]
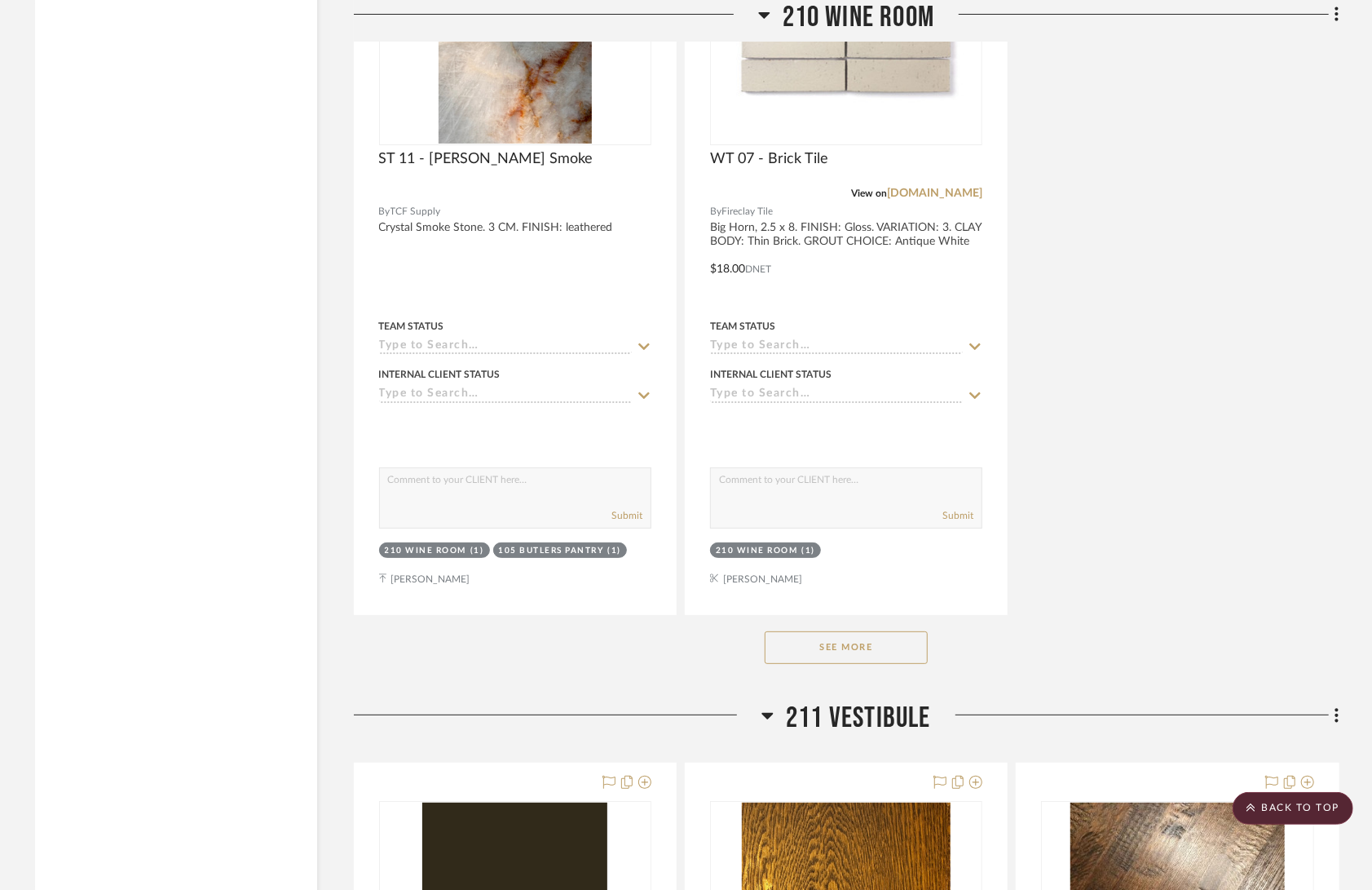
click at [866, 631] on button "See More" at bounding box center [846, 647] width 163 height 32
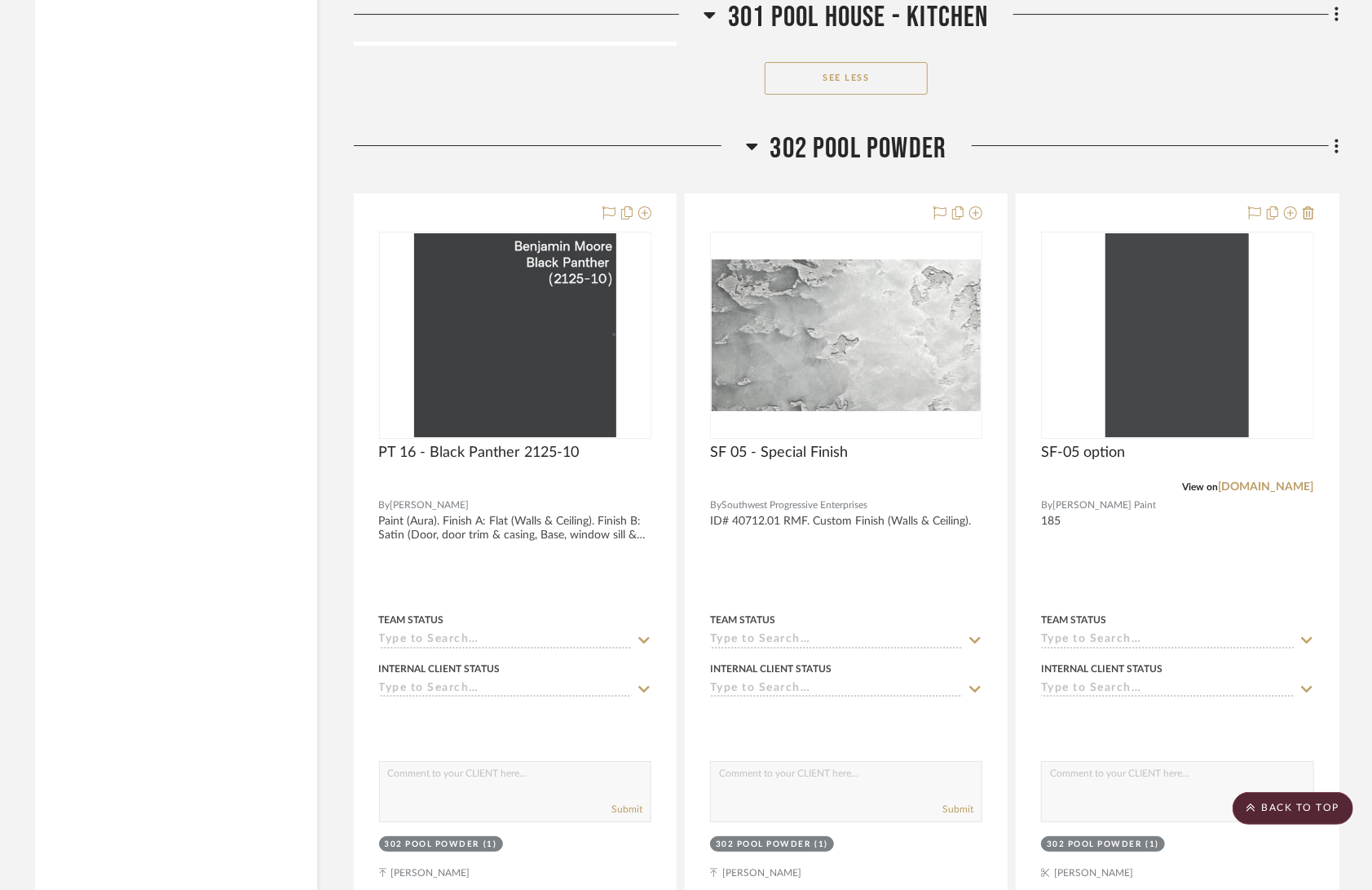
scroll to position [61458, 0]
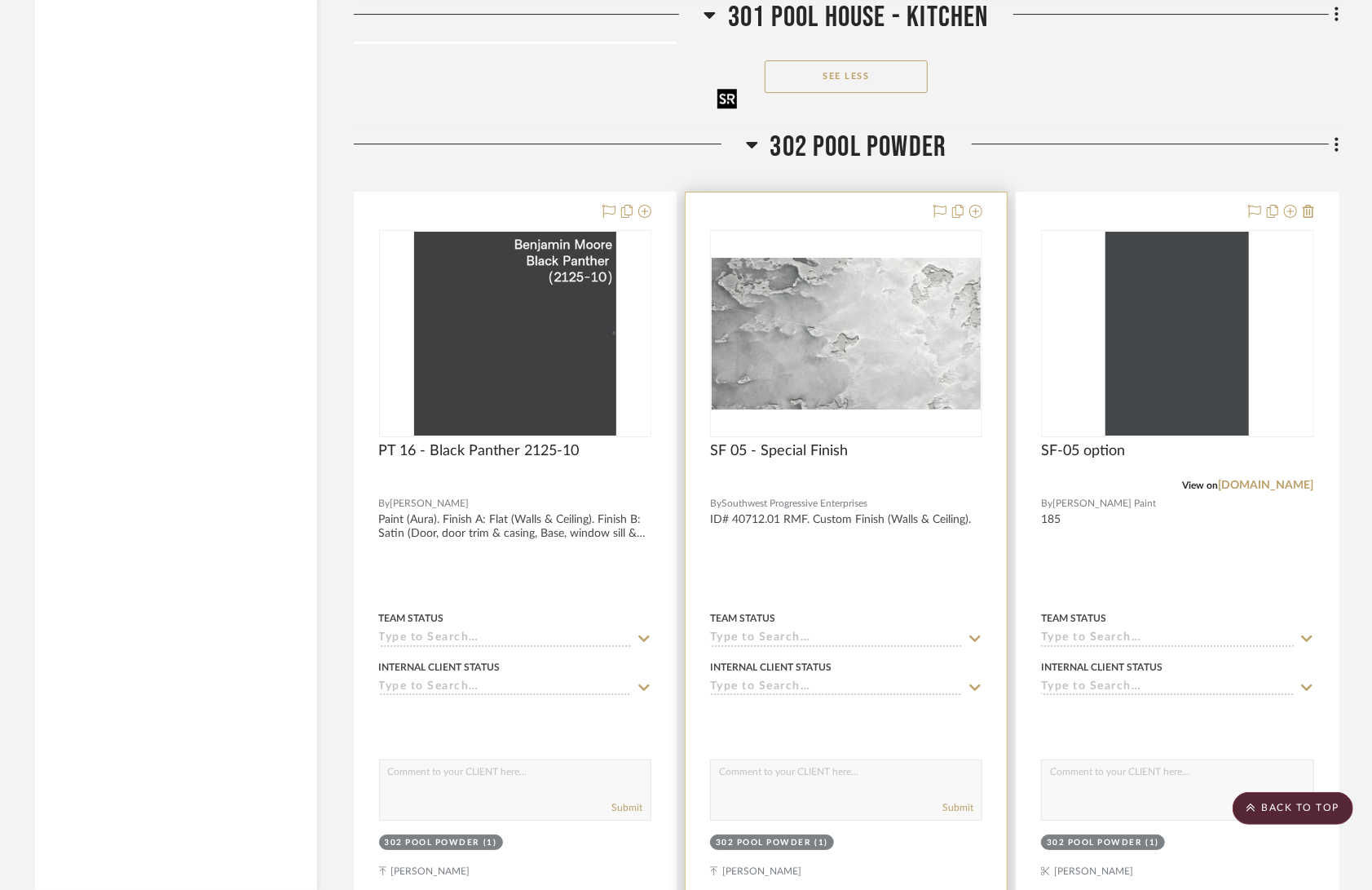
click at [0, 0] on img at bounding box center [0, 0] width 0 height 0
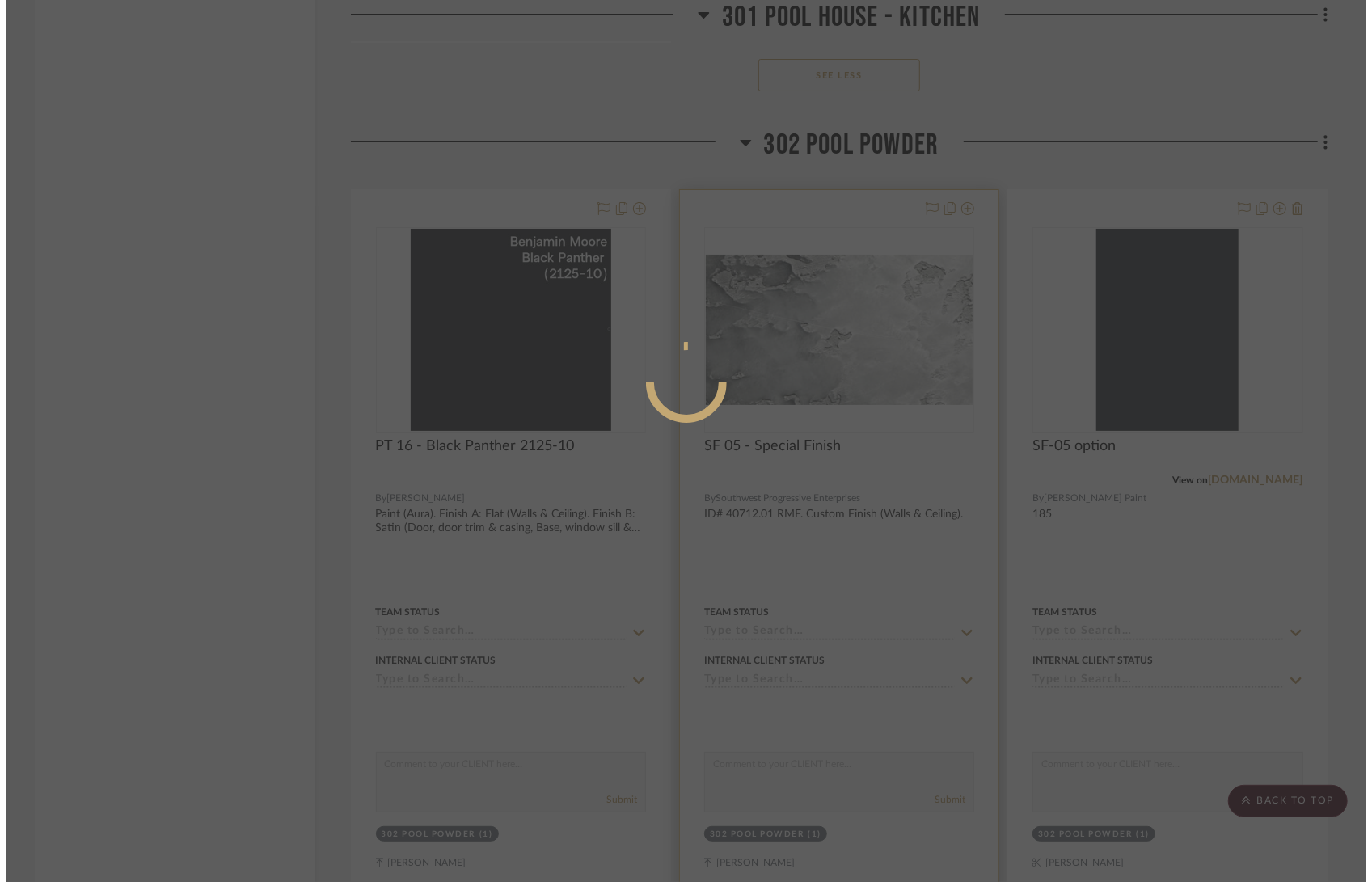
scroll to position [0, 0]
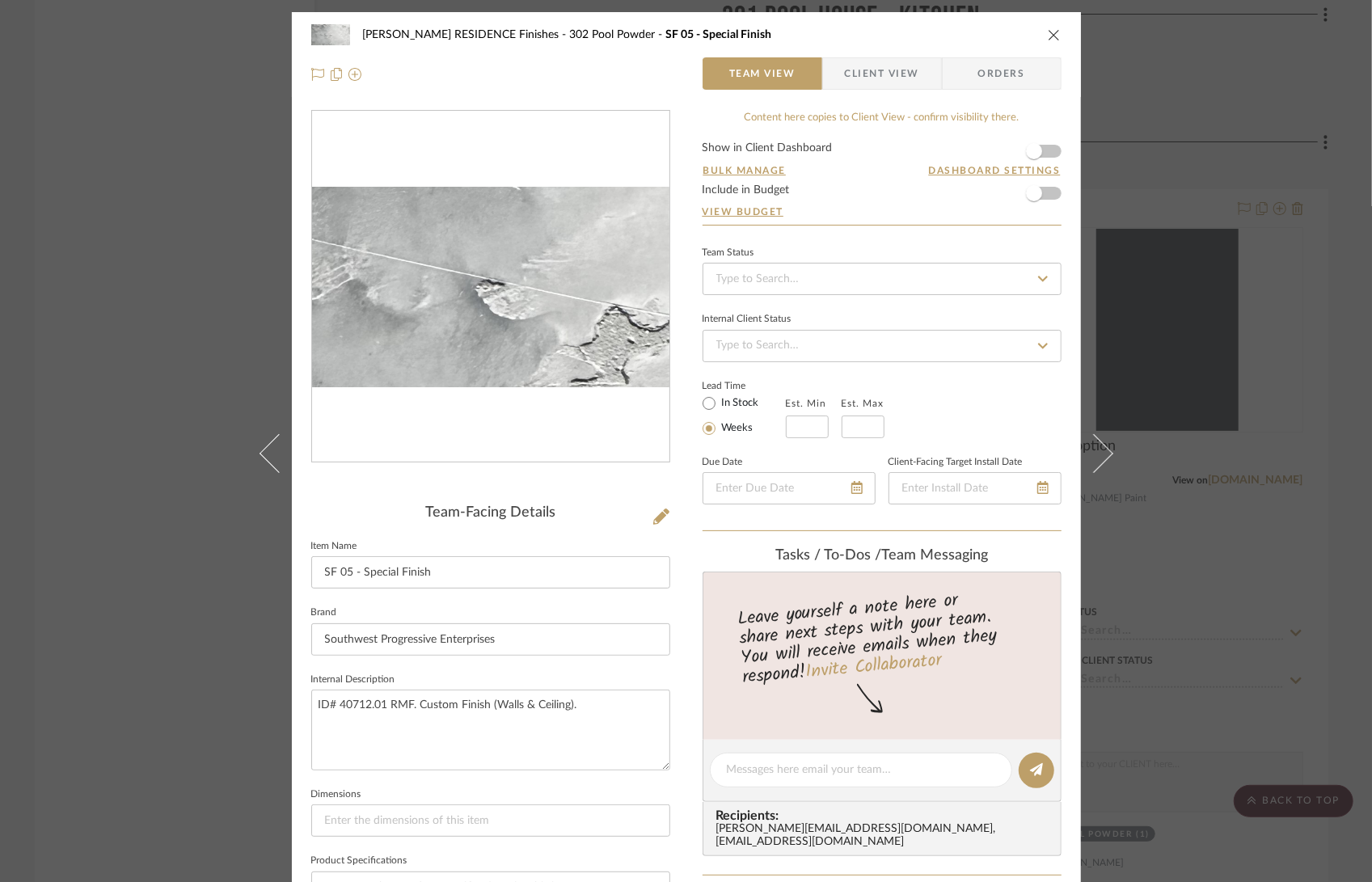
click at [438, 280] on img "0" at bounding box center [491, 287] width 358 height 202
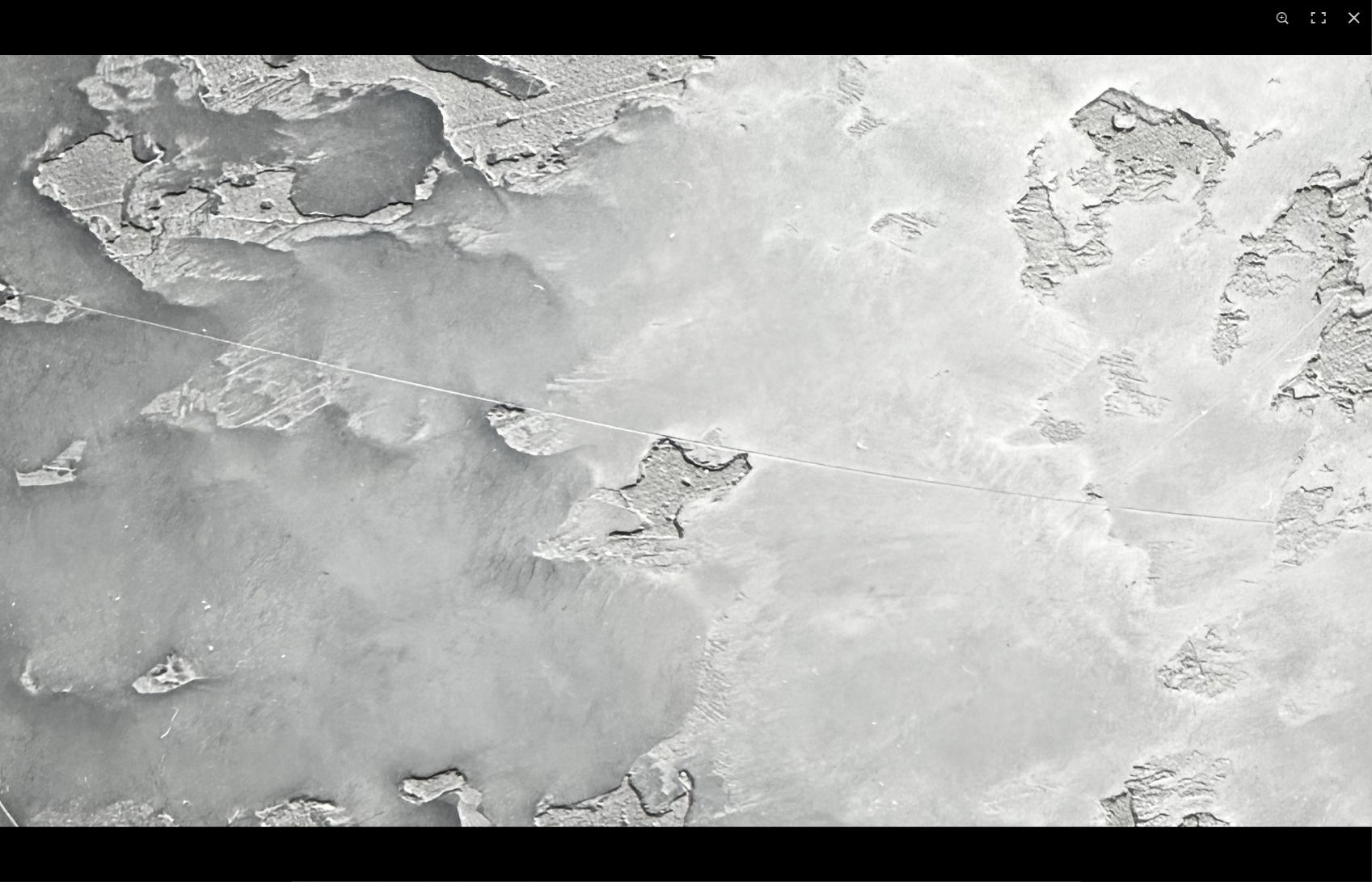
click at [988, 176] on img at bounding box center [686, 441] width 1372 height 772
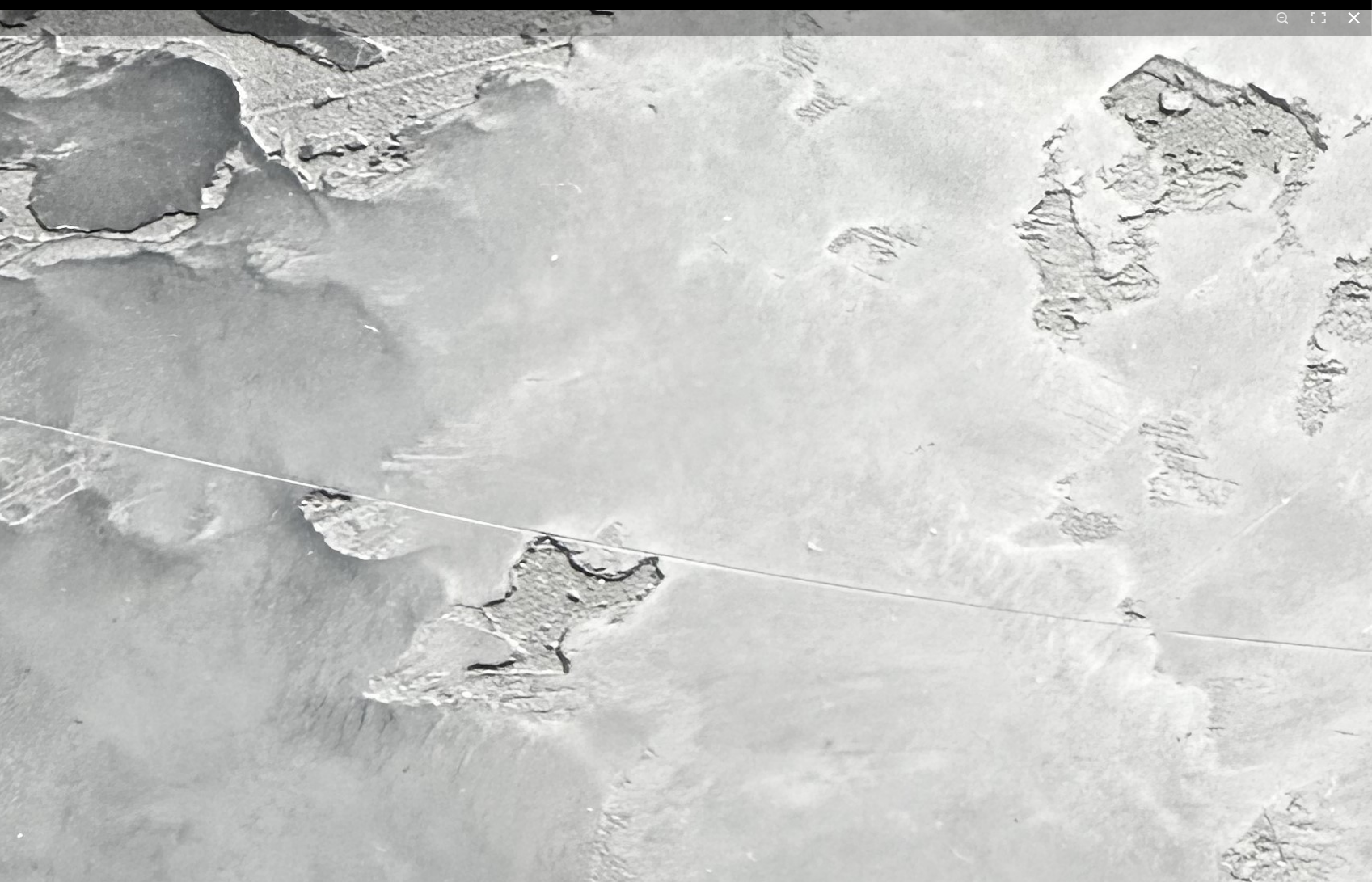
click at [1355, 14] on button at bounding box center [1354, 17] width 36 height 36
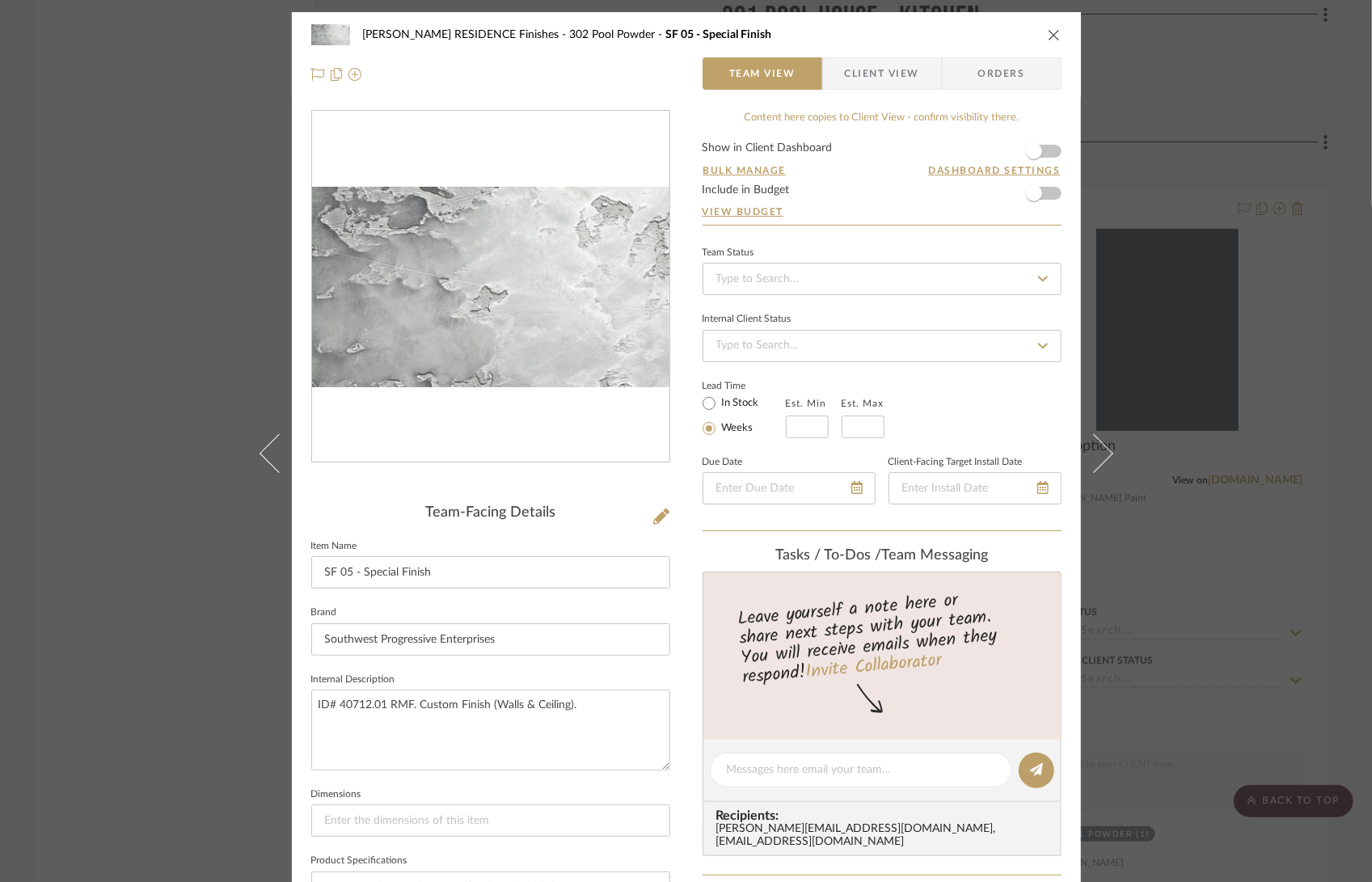
click at [1287, 73] on div "COBLE RESIDENCE Finishes 302 Pool Powder SF 05 - Special Finish Team View Clien…" at bounding box center [686, 441] width 1372 height 882
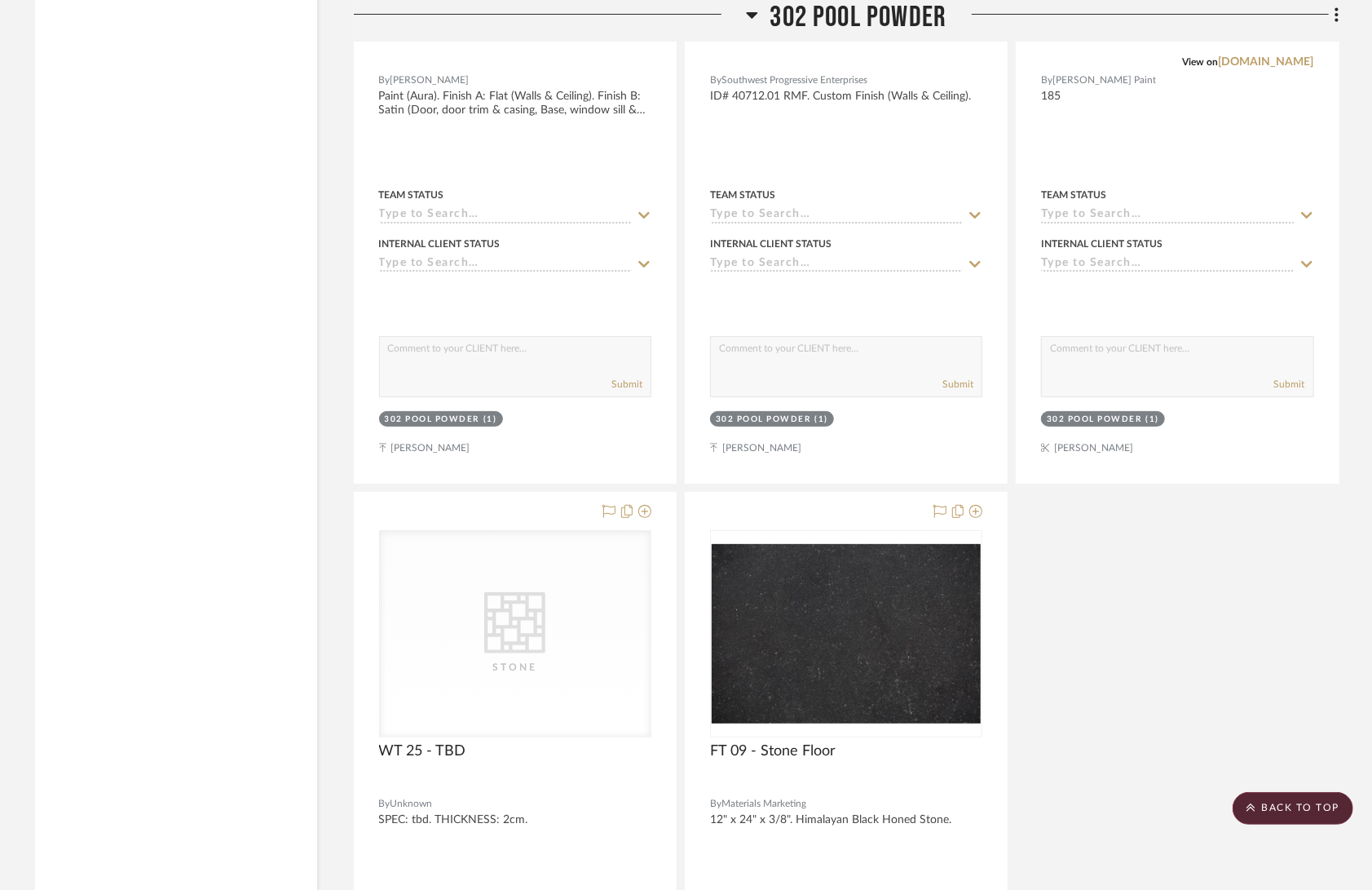
scroll to position [61933, 0]
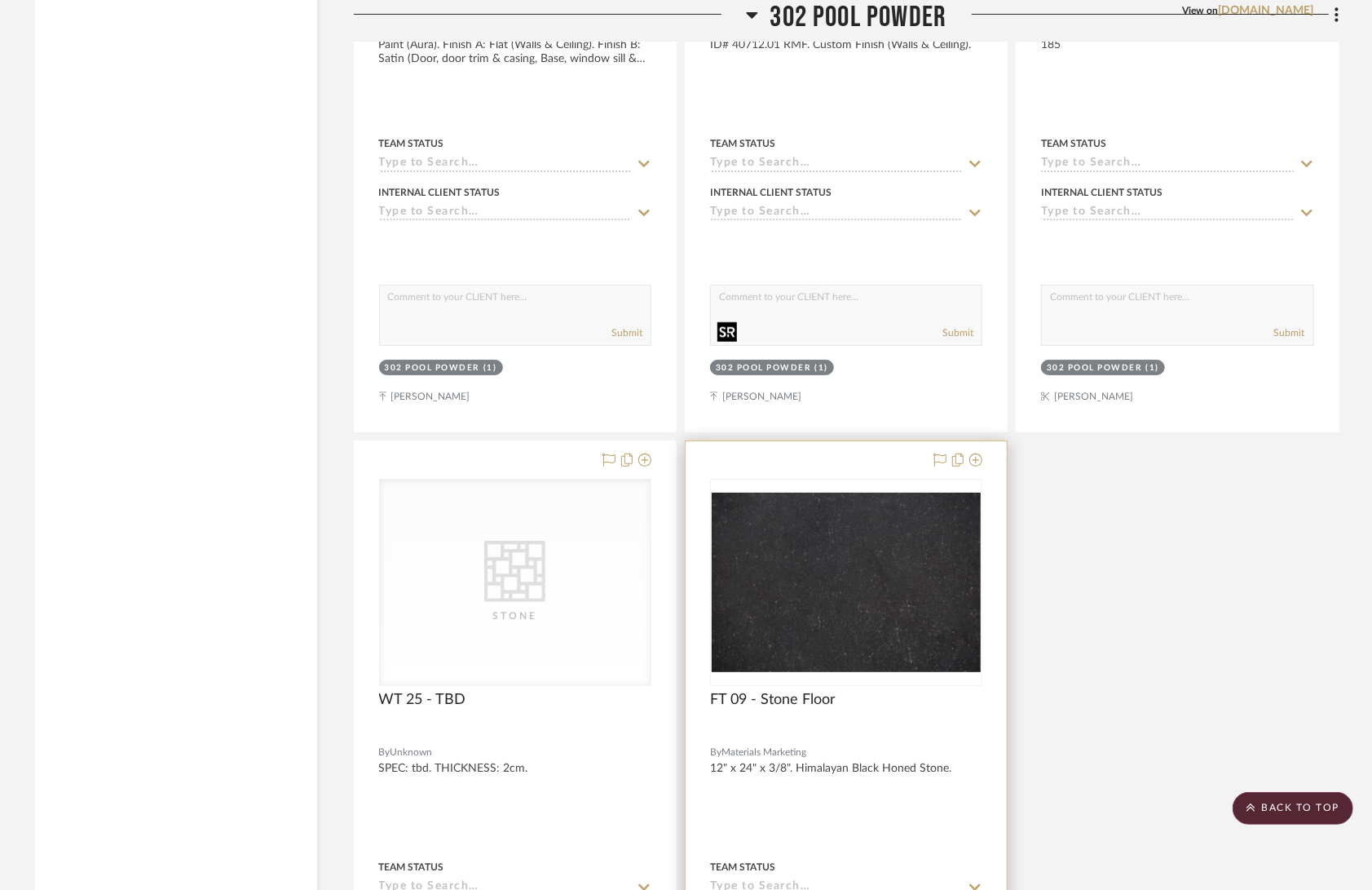
click at [0, 0] on img at bounding box center [0, 0] width 0 height 0
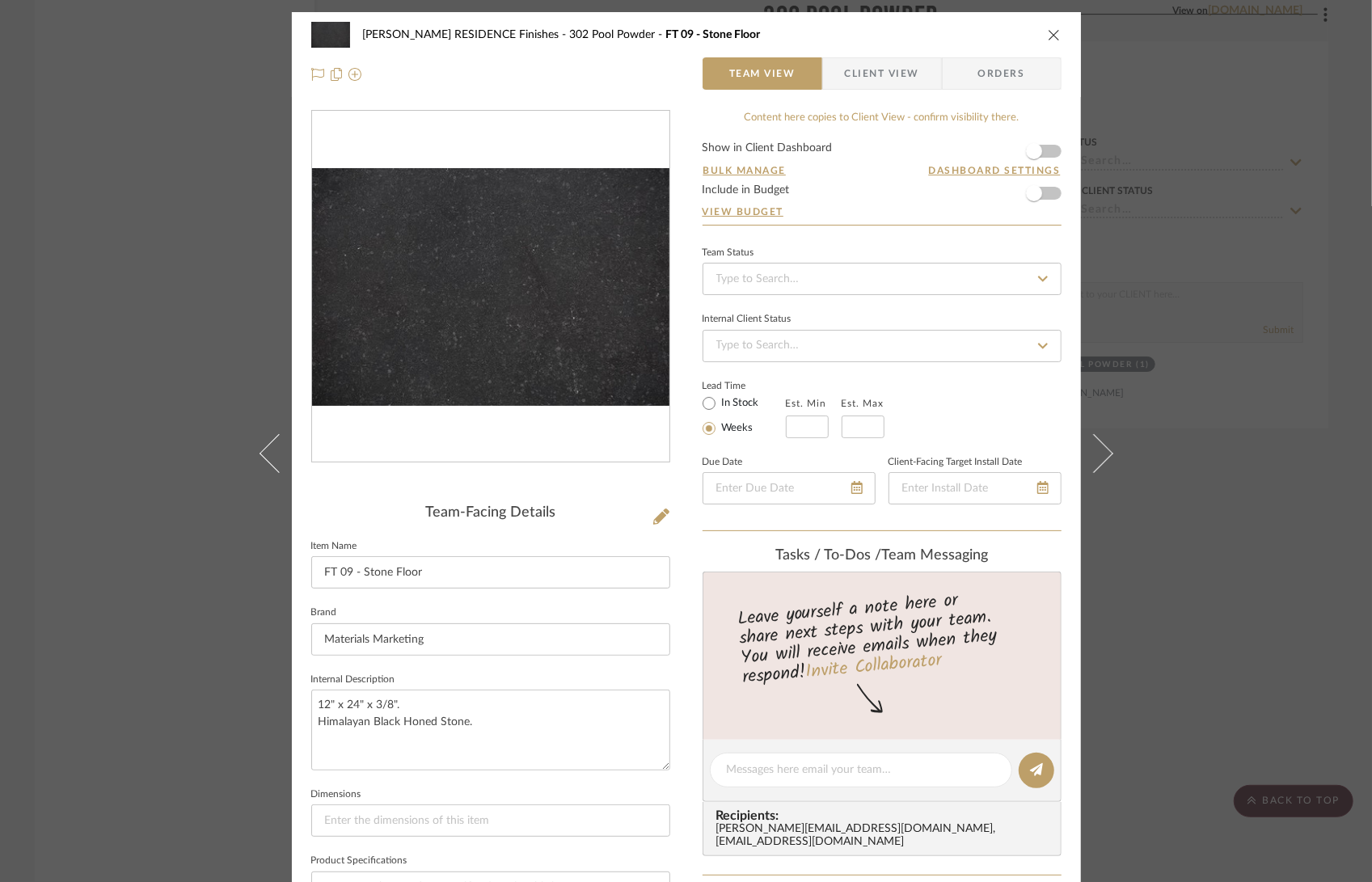
click at [557, 334] on img "0" at bounding box center [491, 286] width 358 height 238
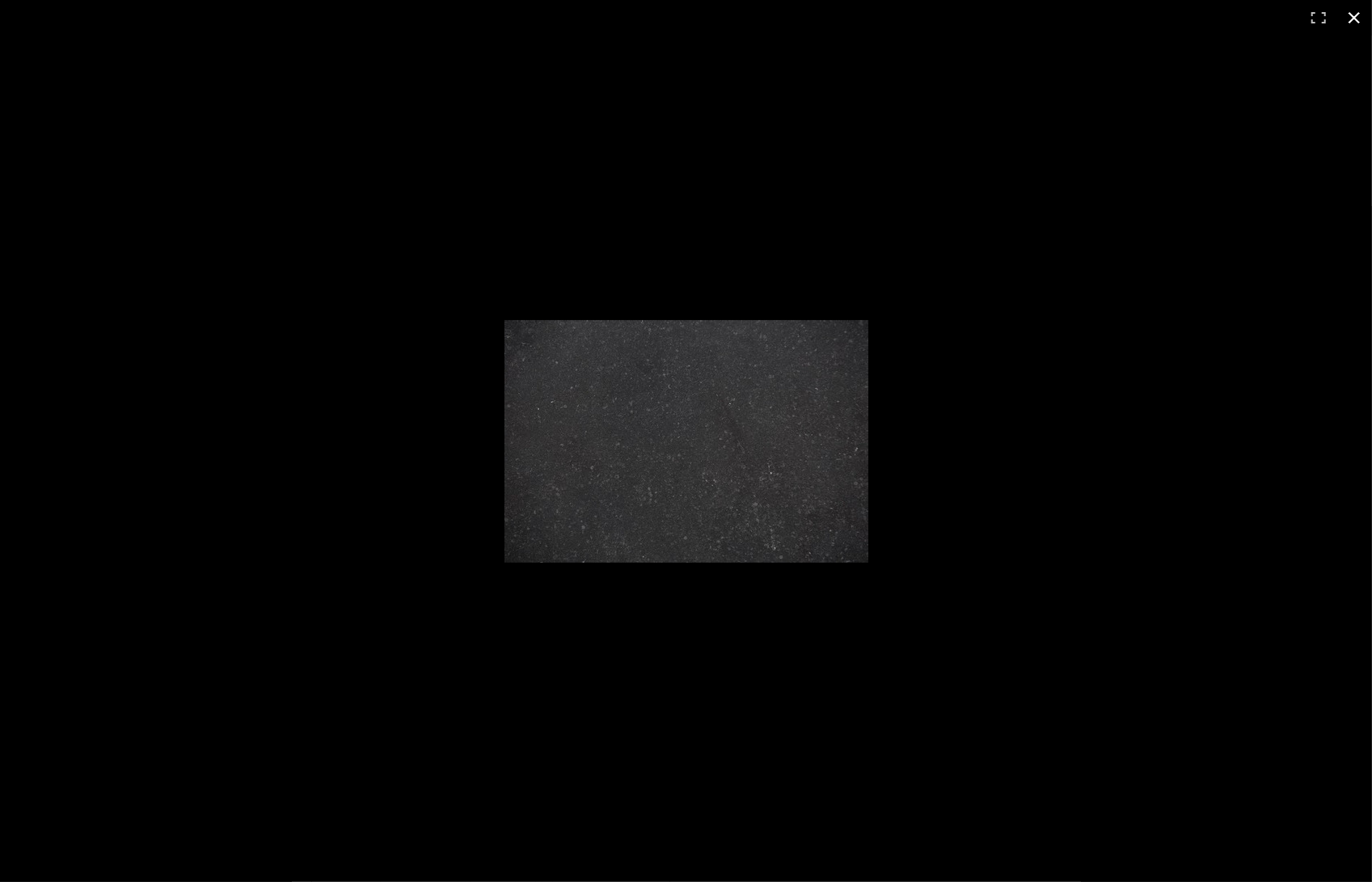
click at [962, 240] on div at bounding box center [686, 441] width 1372 height 882
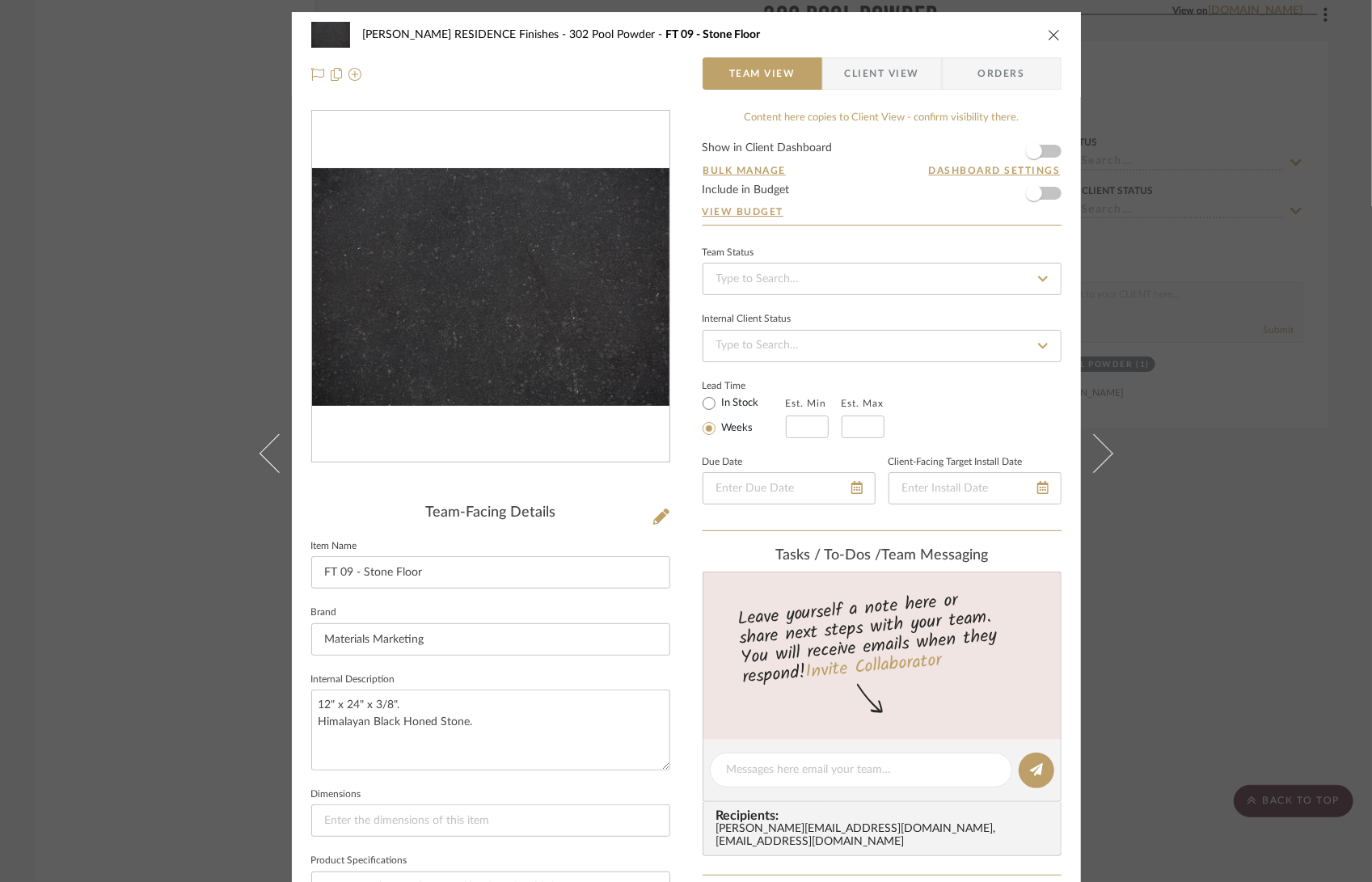
click at [1047, 40] on icon "close" at bounding box center [1054, 35] width 13 height 13
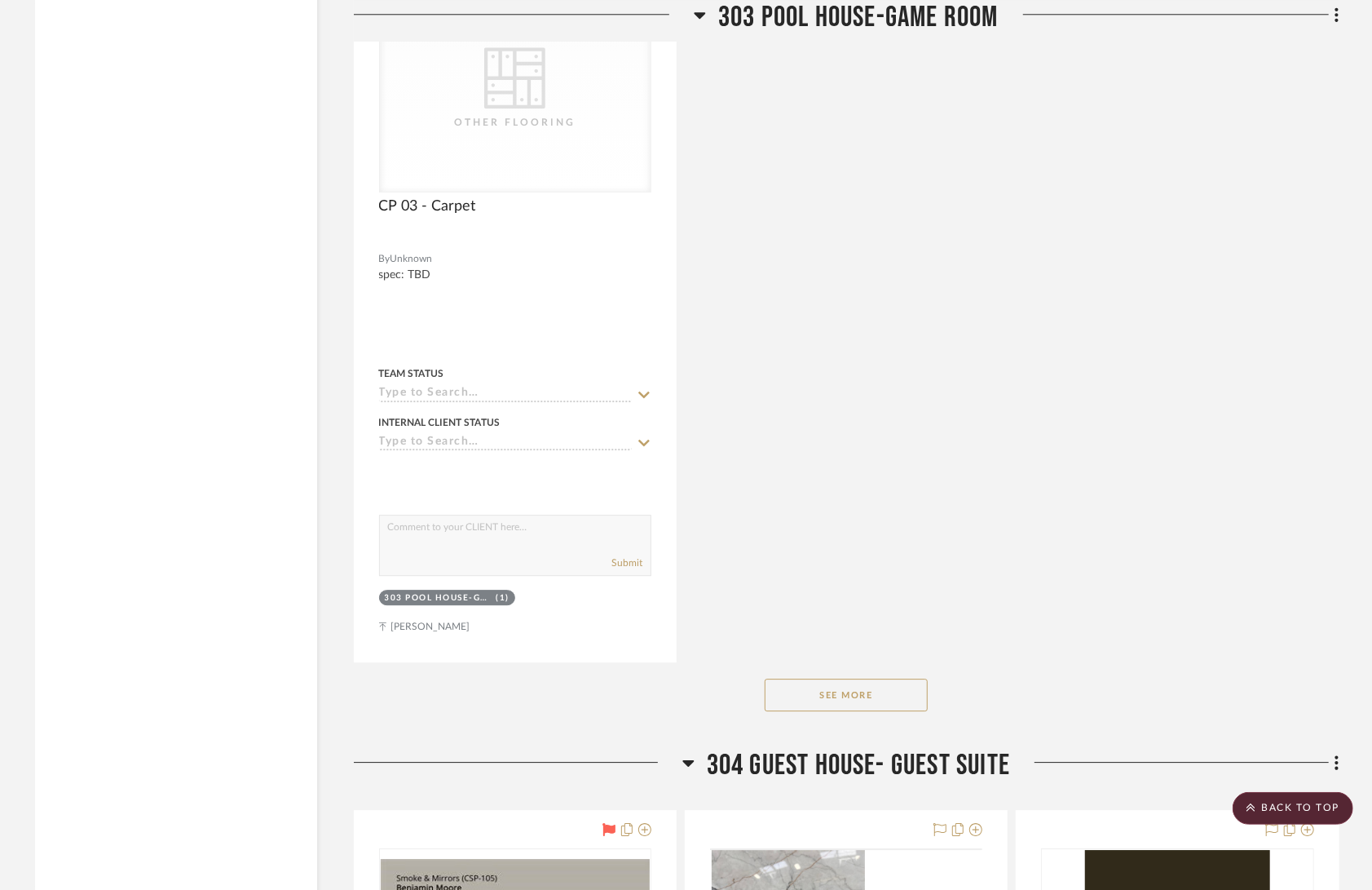
scroll to position [64683, 0]
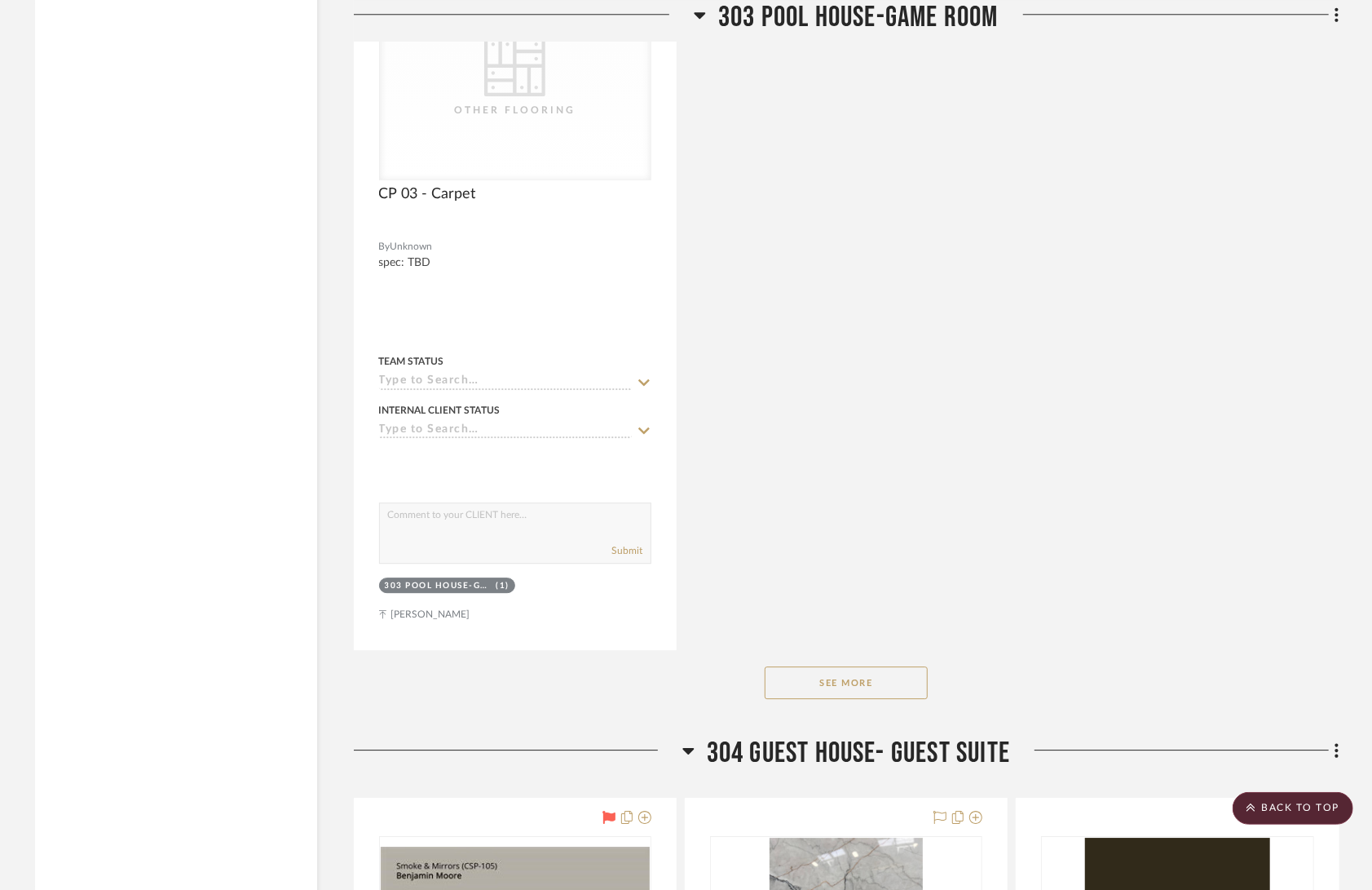
click at [918, 666] on button "See More" at bounding box center [846, 682] width 163 height 32
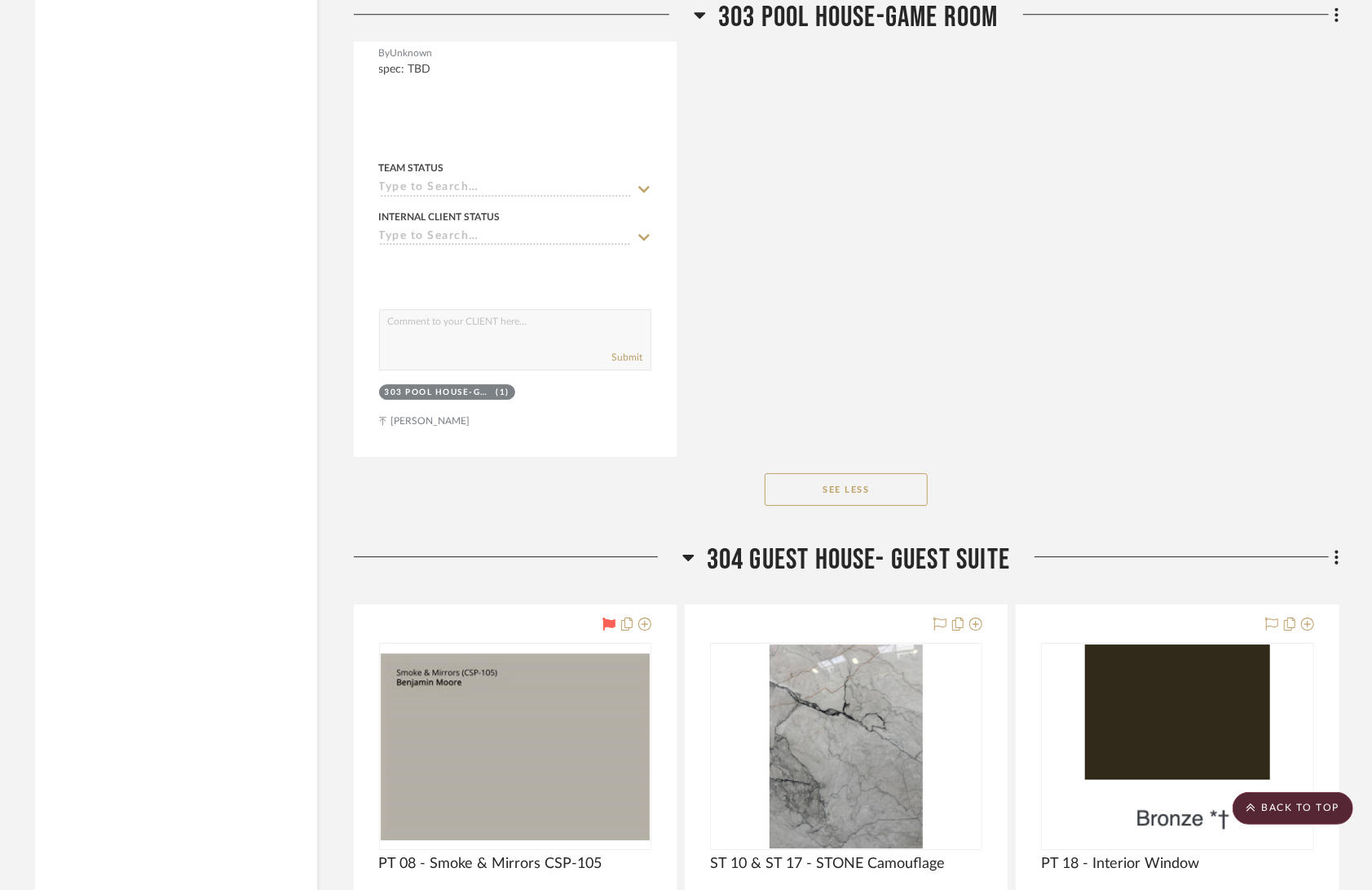
scroll to position [65060, 0]
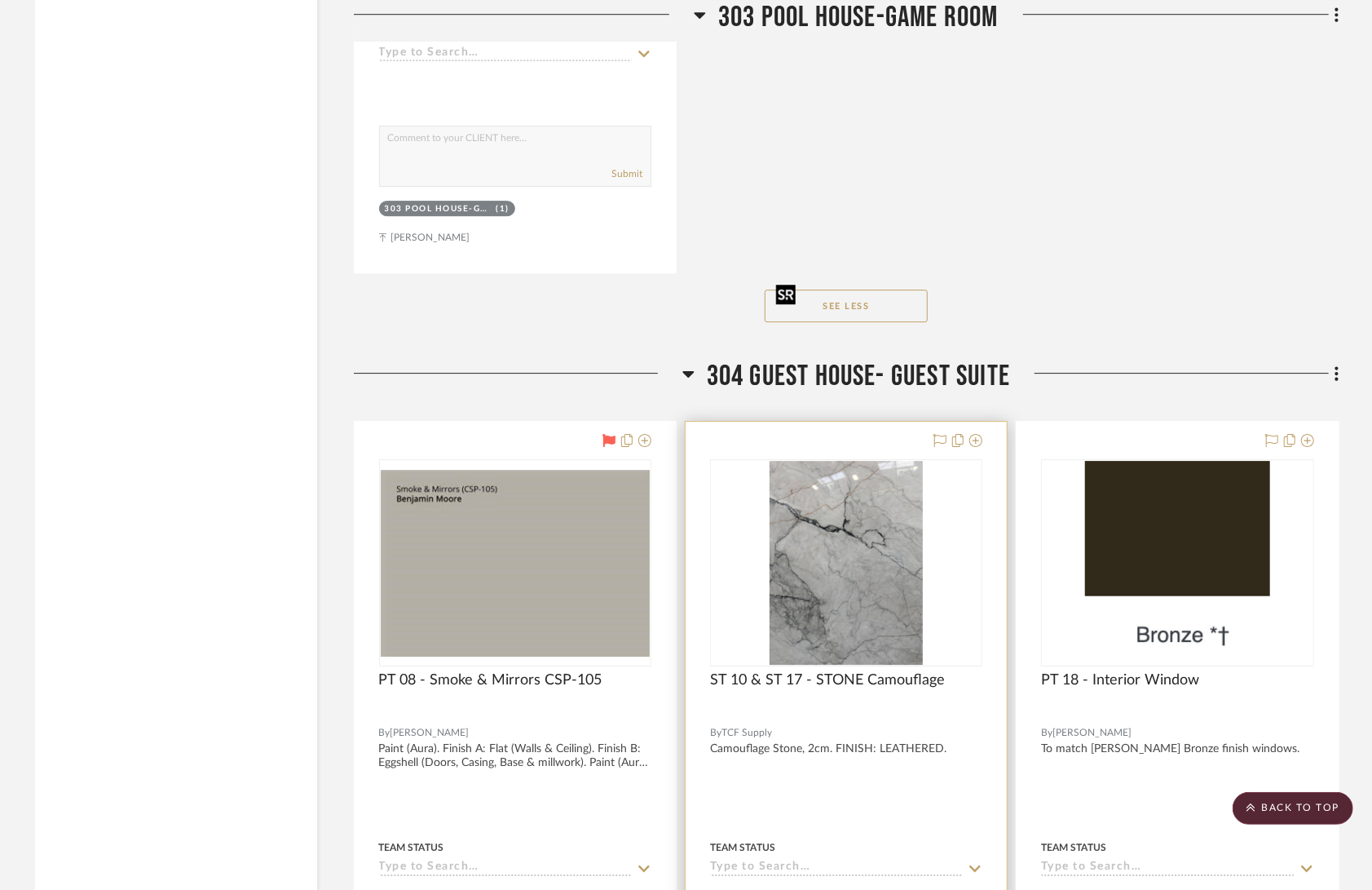
click at [833, 461] on img "0" at bounding box center [847, 563] width 154 height 204
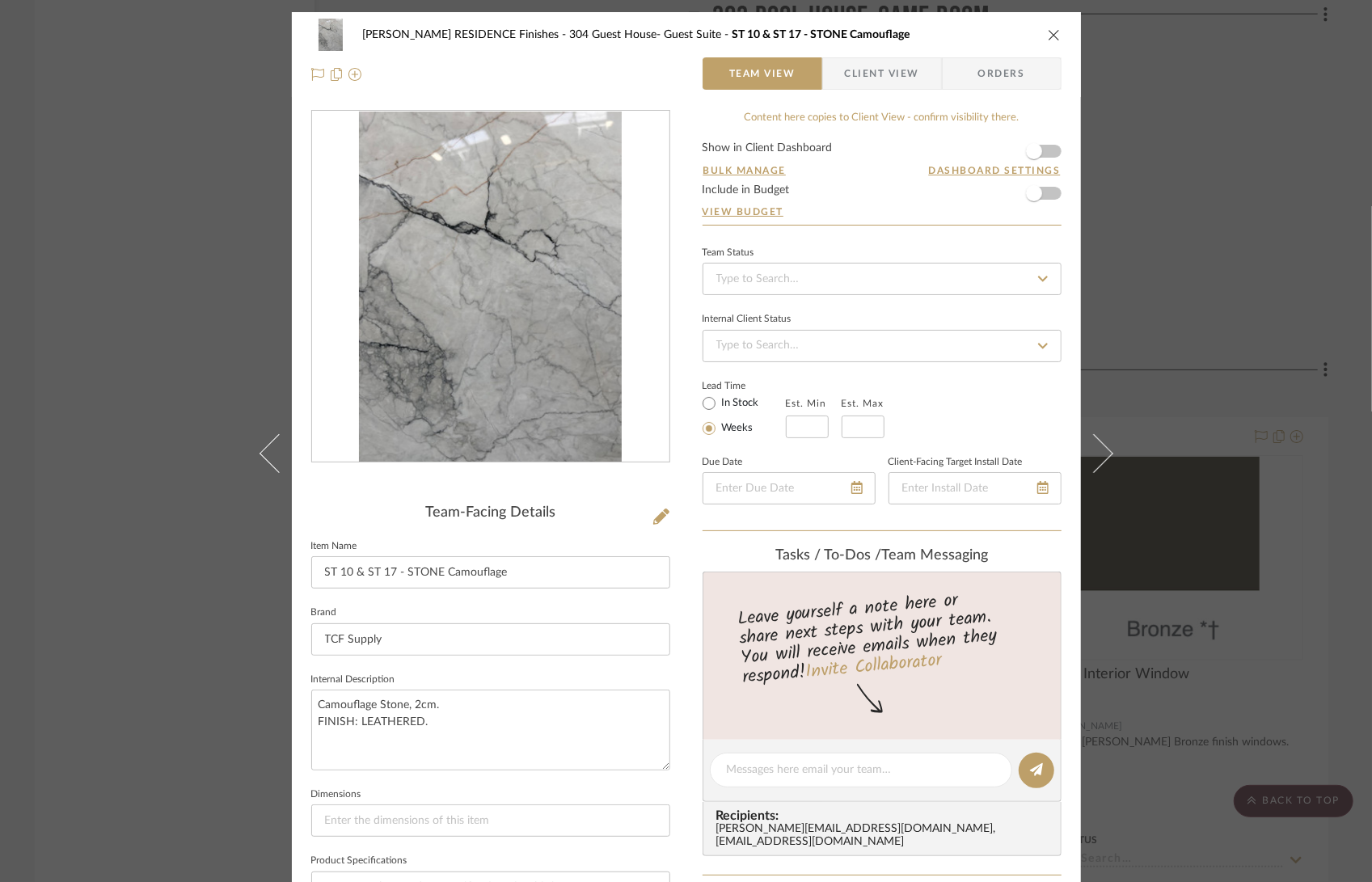
click at [588, 316] on img "0" at bounding box center [490, 286] width 263 height 351
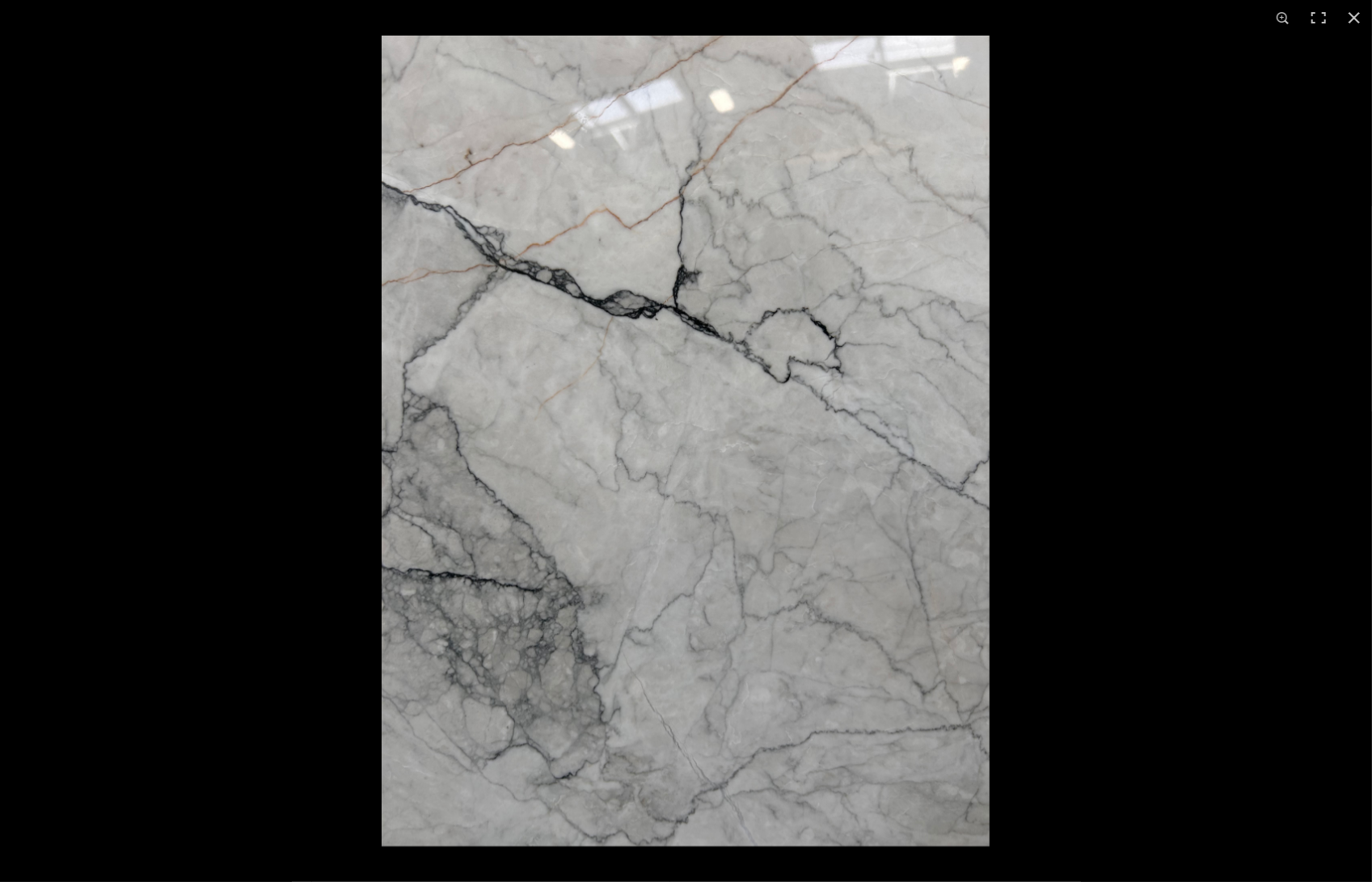
click at [568, 209] on img at bounding box center [685, 441] width 608 height 811
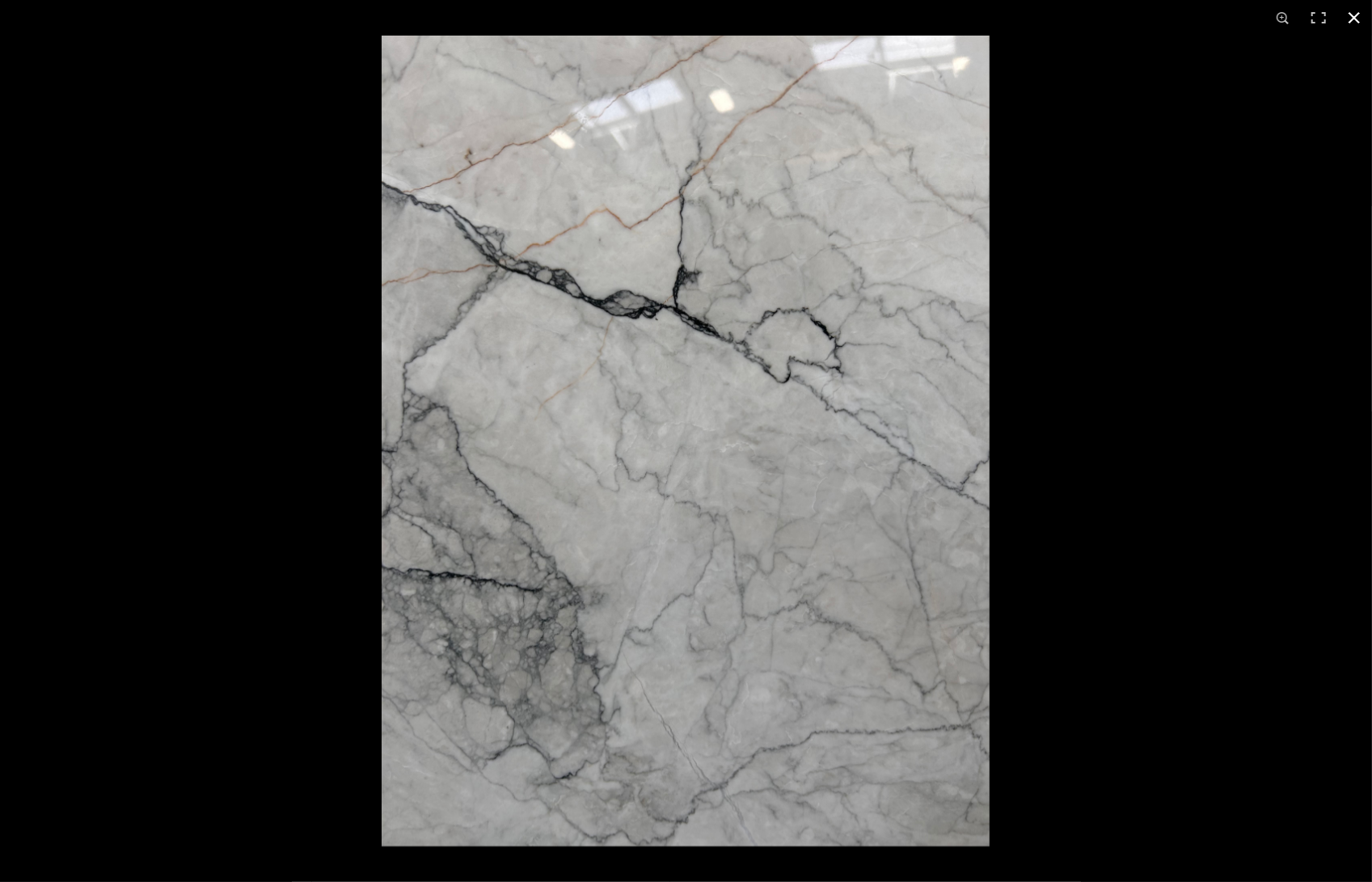
click at [1355, 26] on button at bounding box center [1354, 17] width 36 height 36
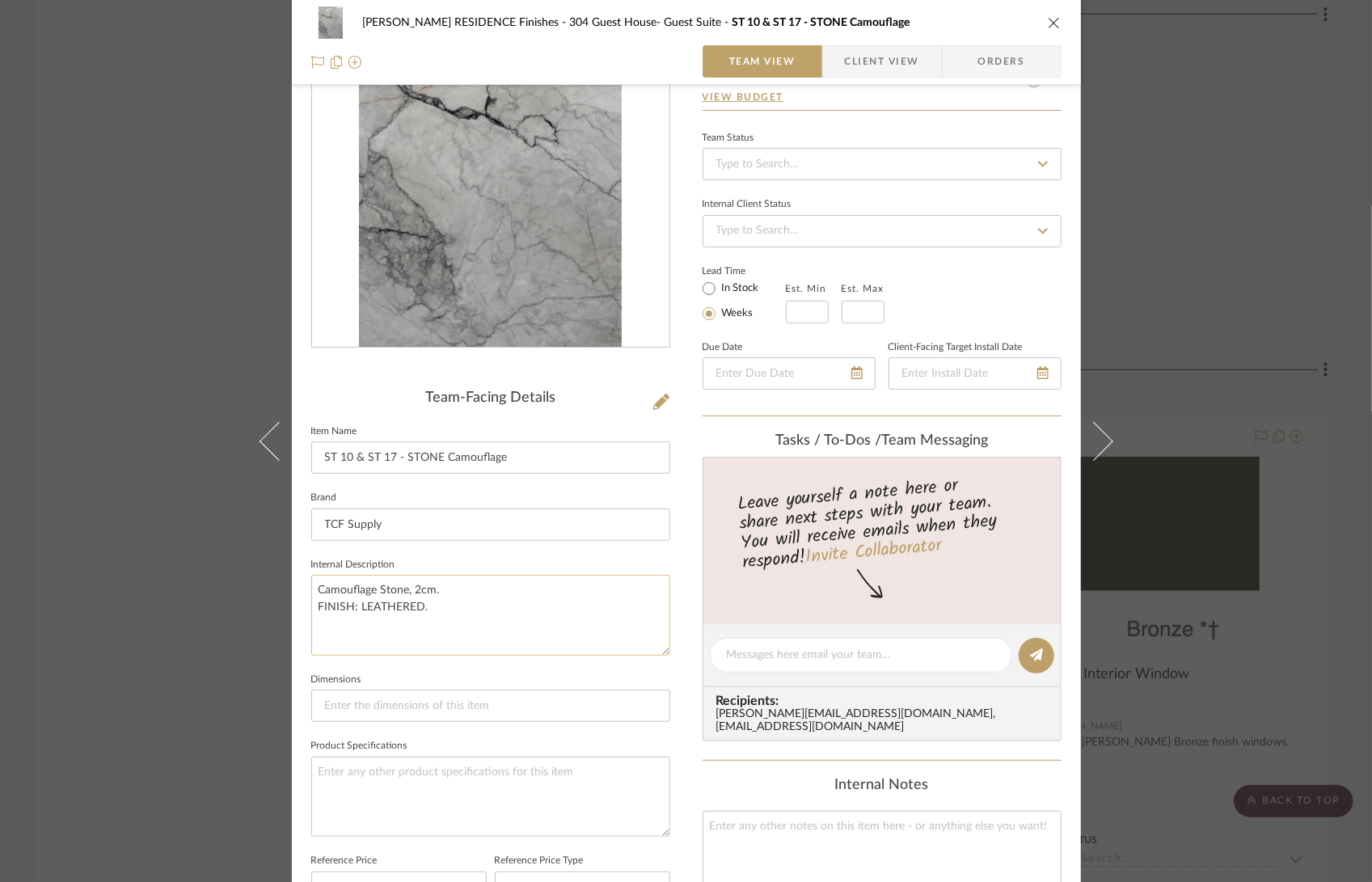
scroll to position [111, 0]
click at [1258, 236] on div "COBLE RESIDENCE Finishes 304 Guest House- Guest Suite ST 10 & ST 17 - STONE Cam…" at bounding box center [686, 441] width 1372 height 882
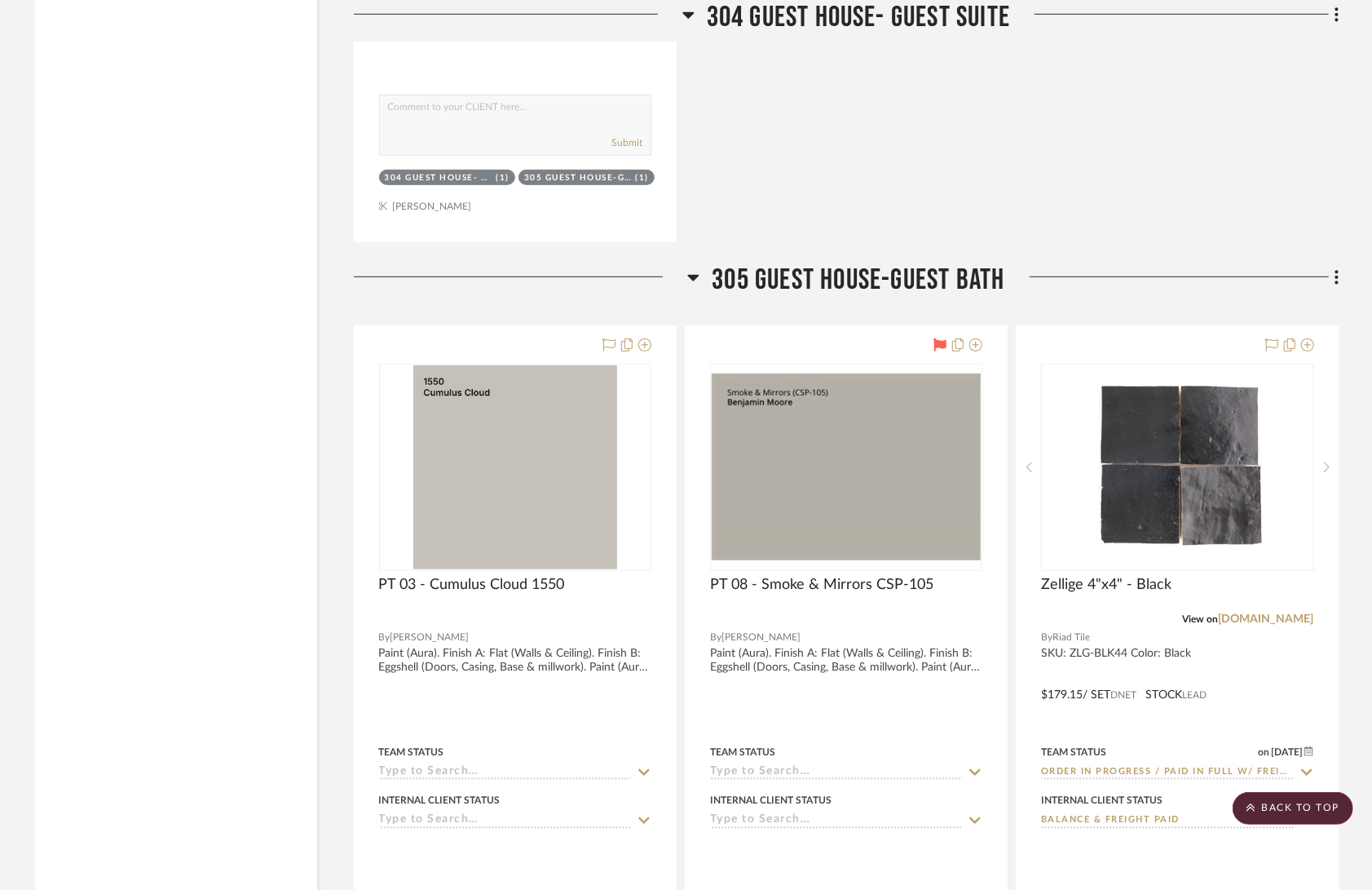
scroll to position [66675, 0]
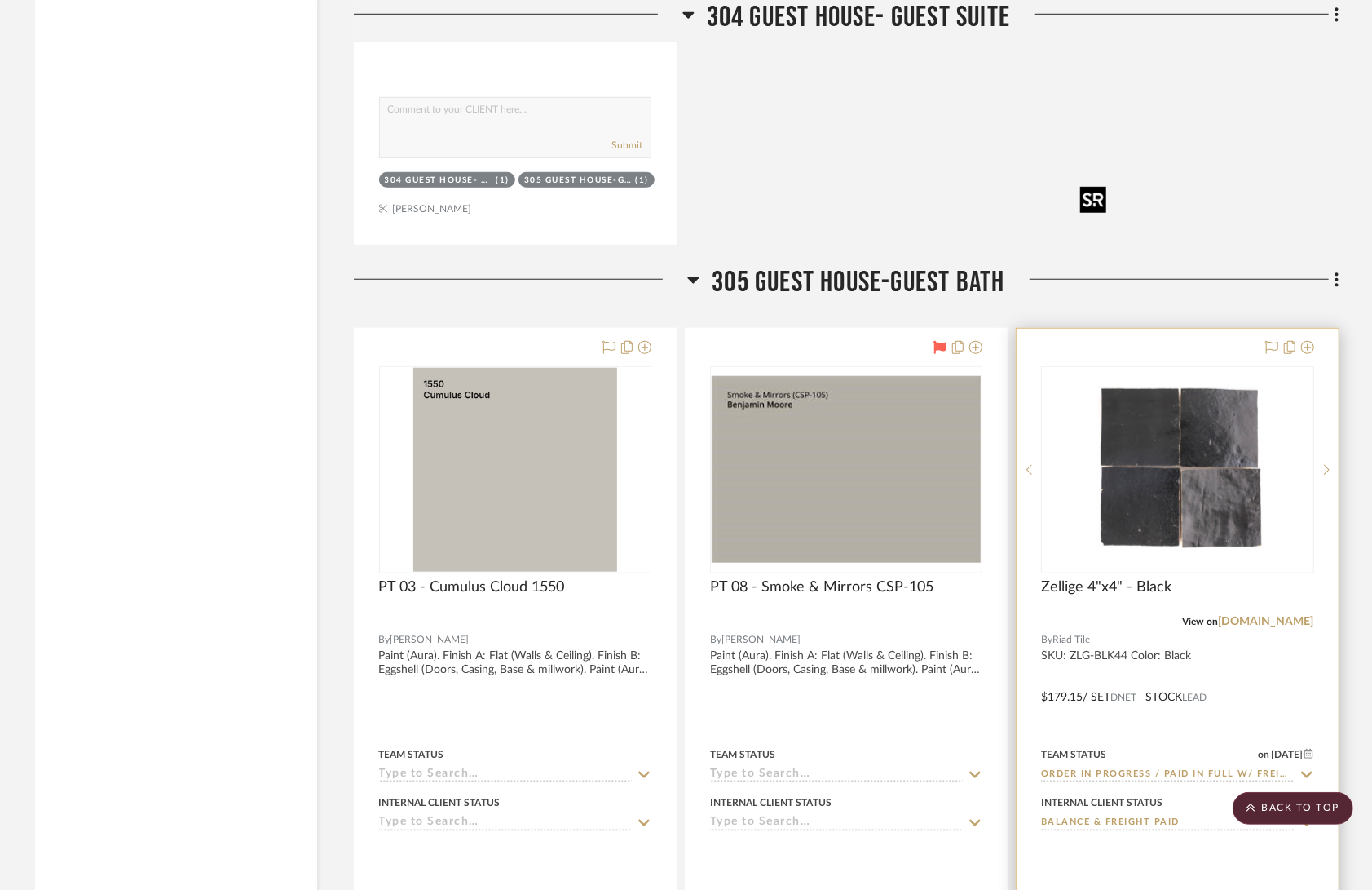
click at [0, 0] on img at bounding box center [0, 0] width 0 height 0
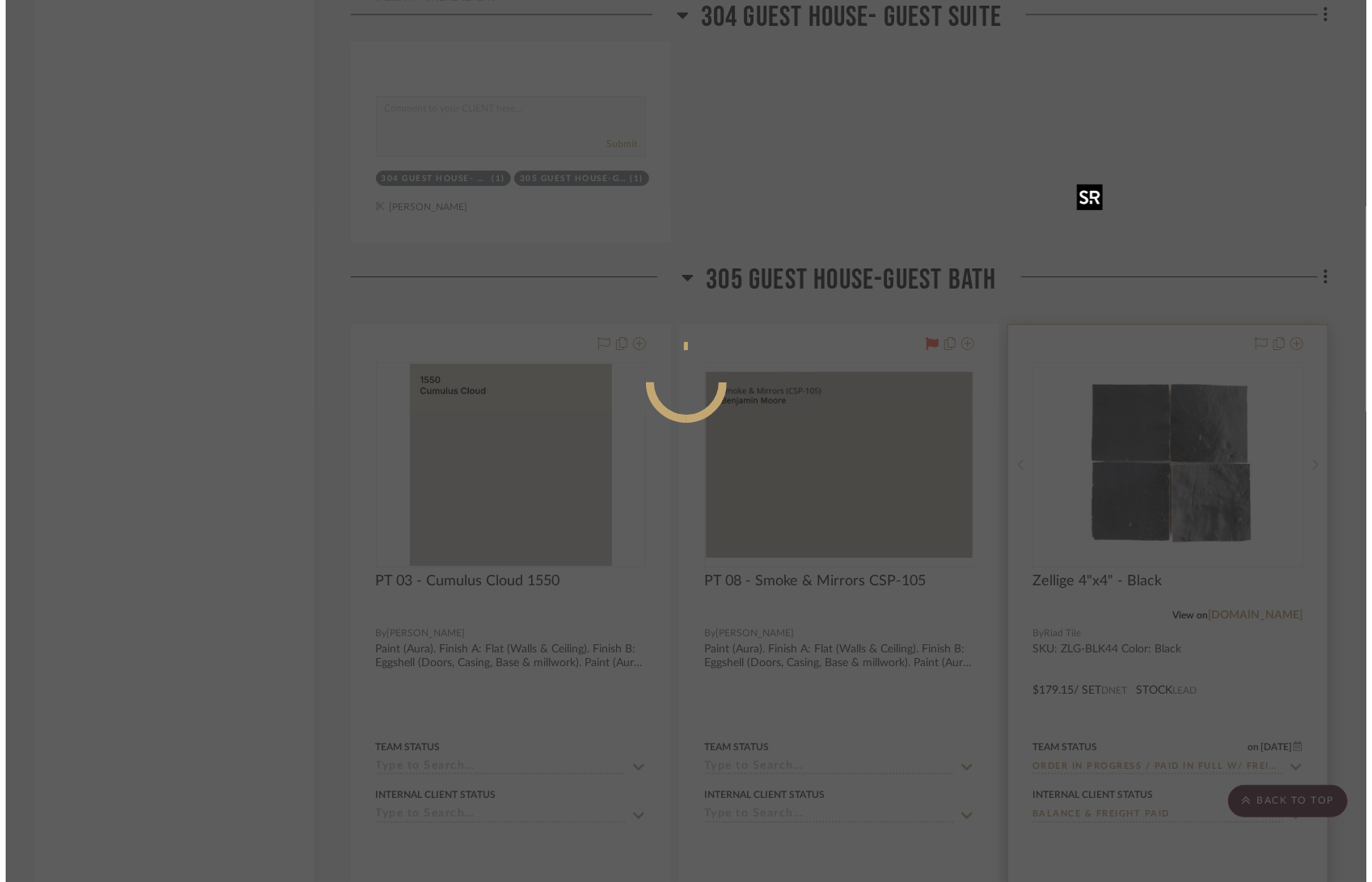
scroll to position [0, 0]
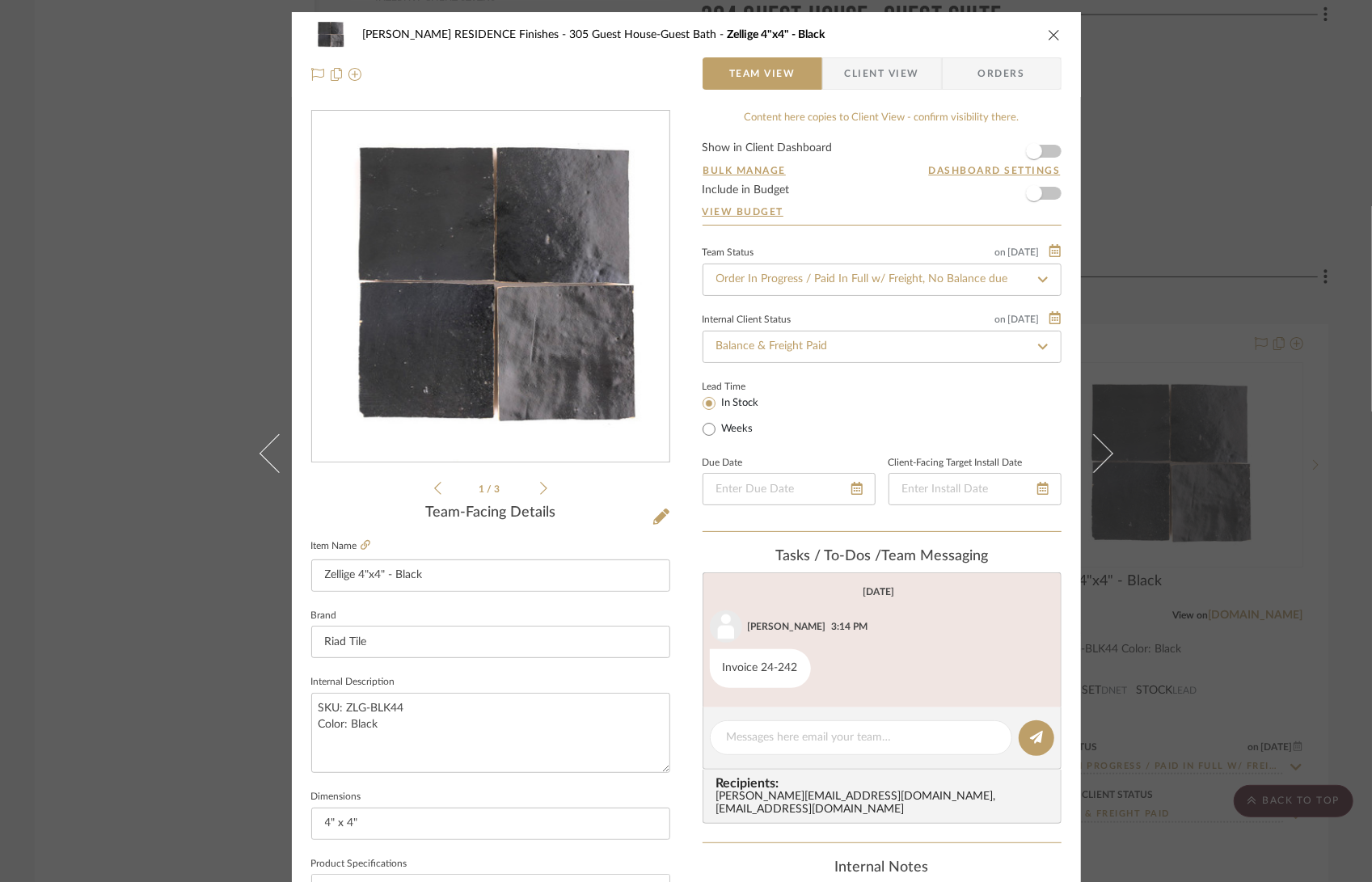
click at [574, 338] on img "0" at bounding box center [491, 286] width 356 height 351
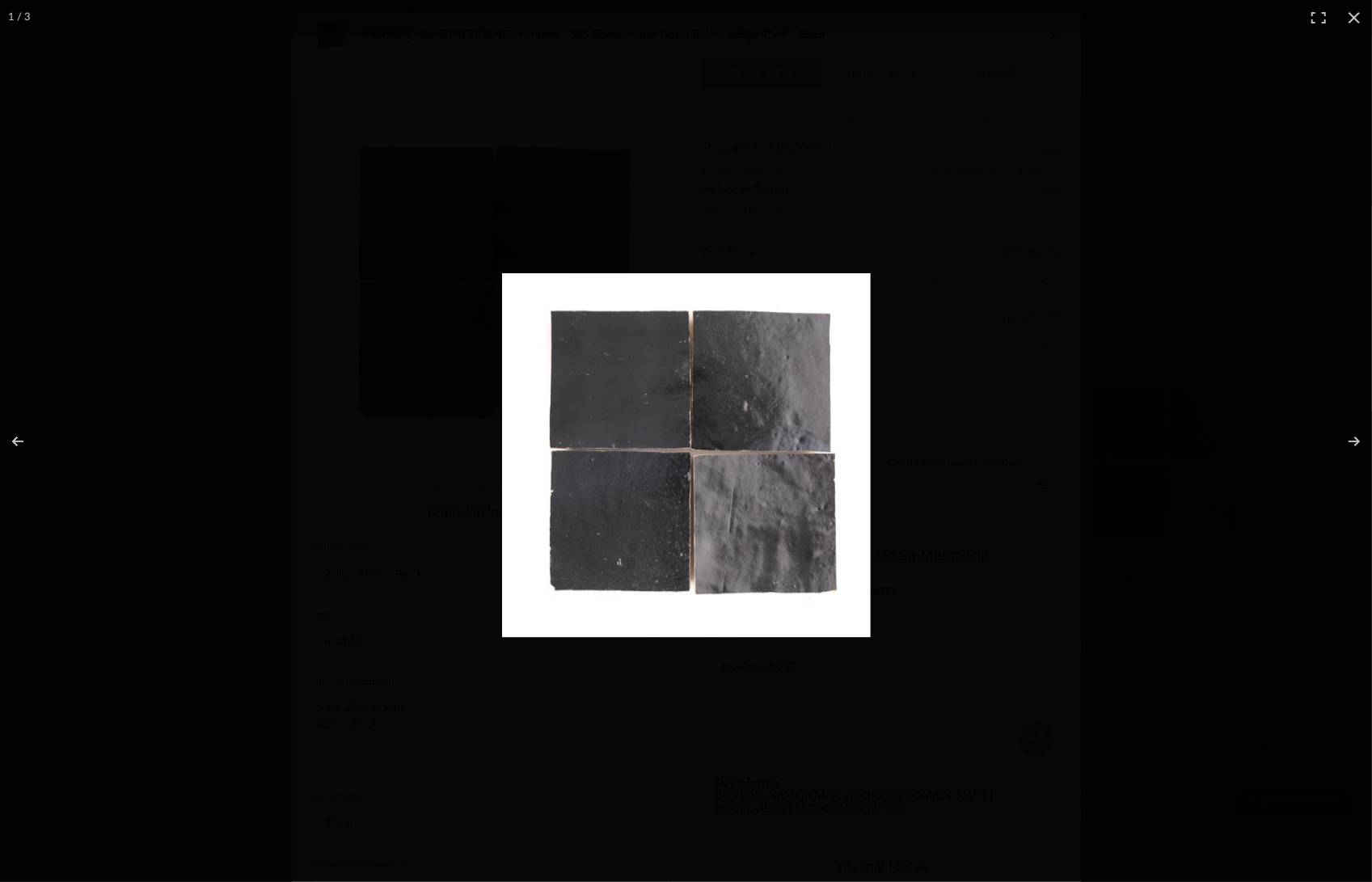
click at [774, 431] on img at bounding box center [686, 455] width 369 height 364
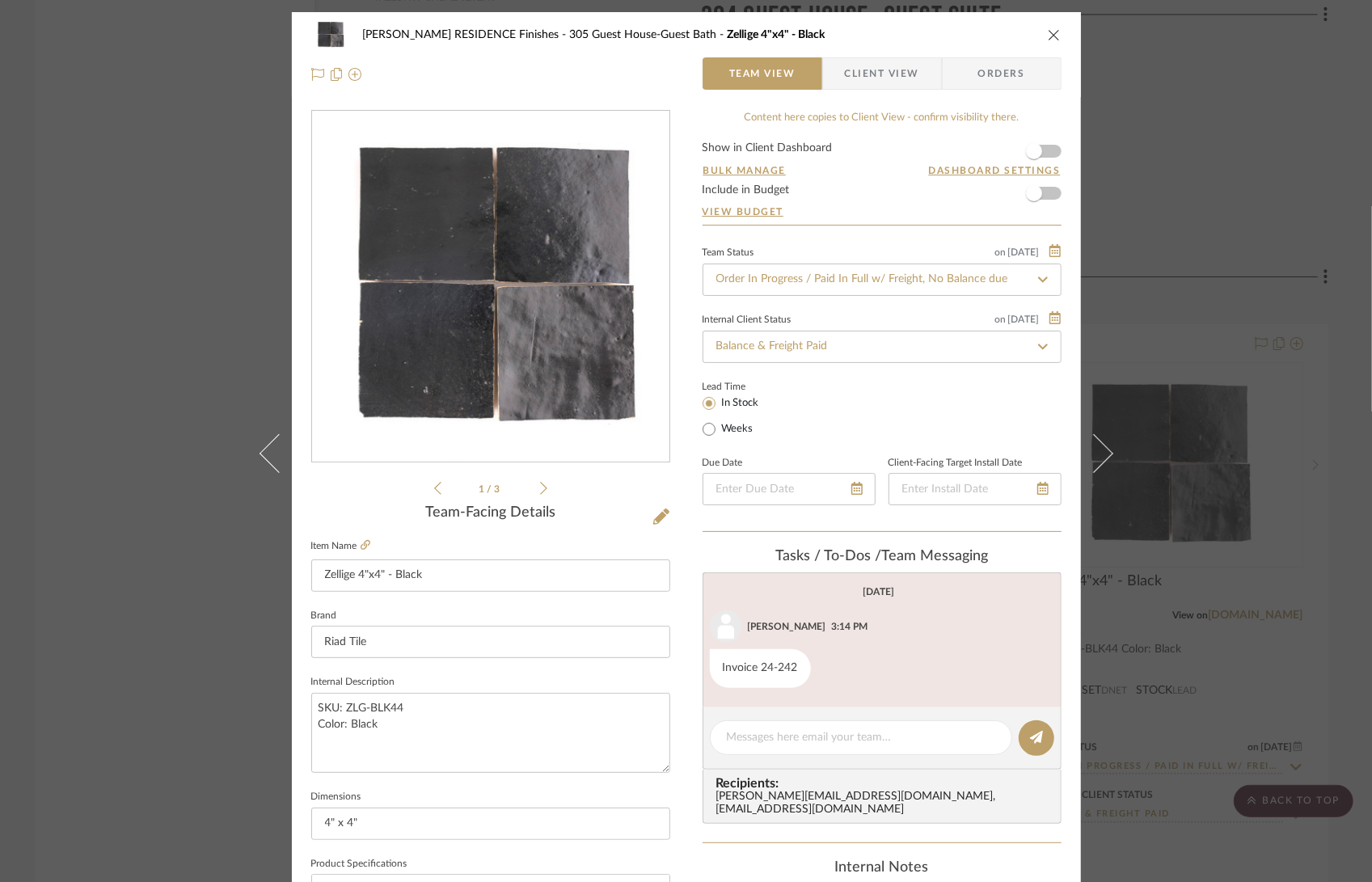
click at [1047, 29] on icon "close" at bounding box center [1054, 35] width 13 height 13
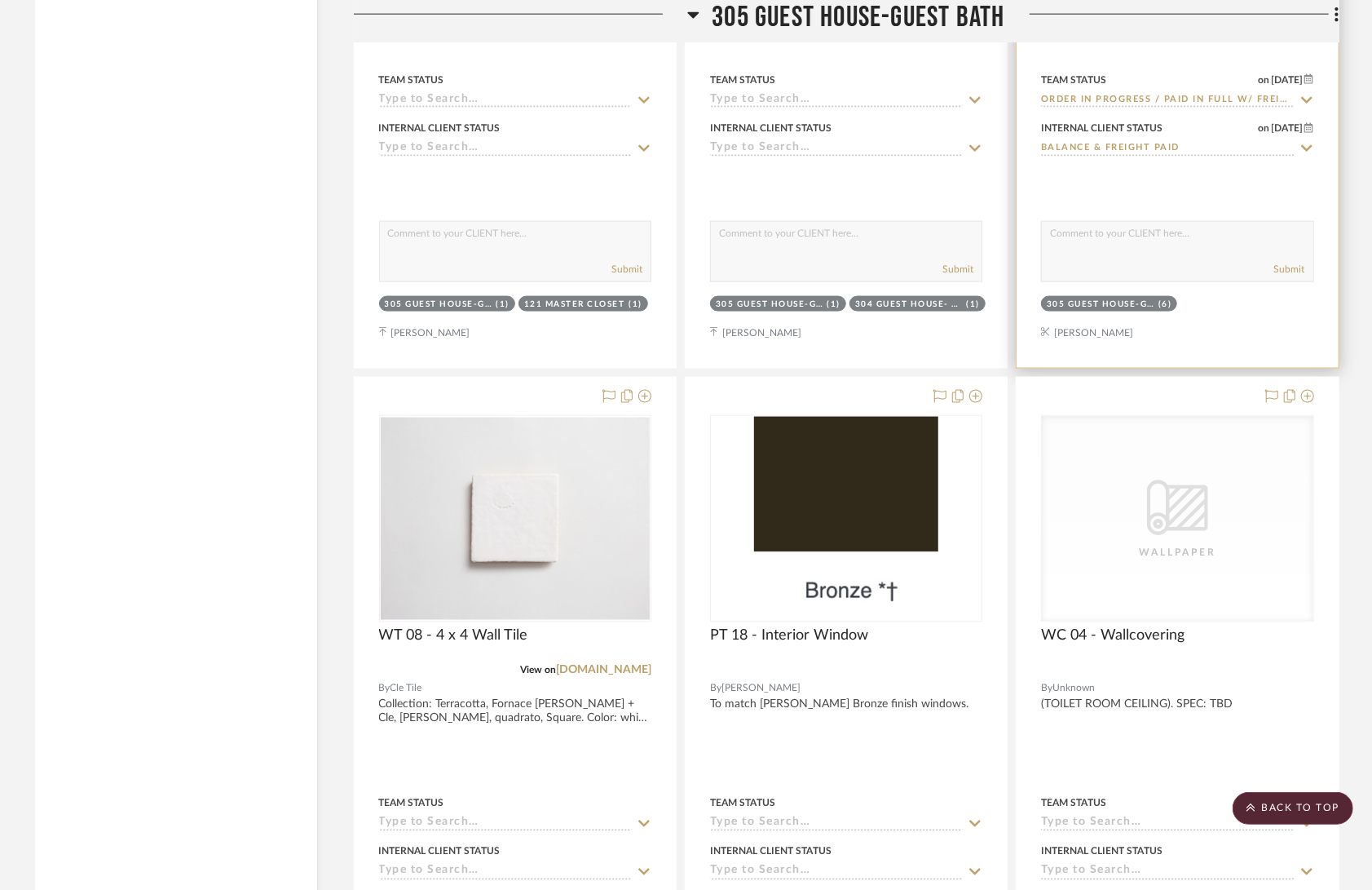
scroll to position [67354, 0]
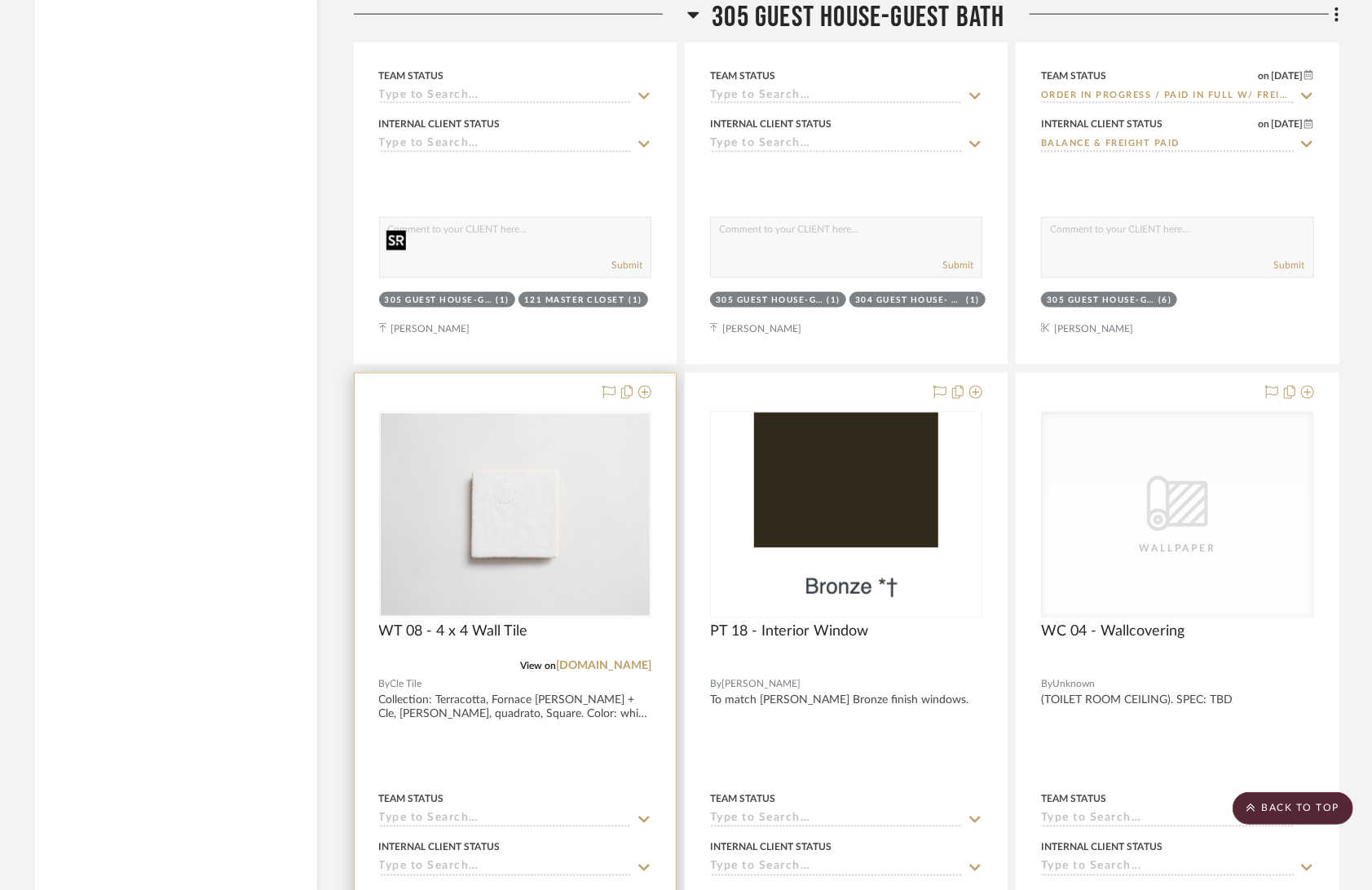
click at [0, 0] on img at bounding box center [0, 0] width 0 height 0
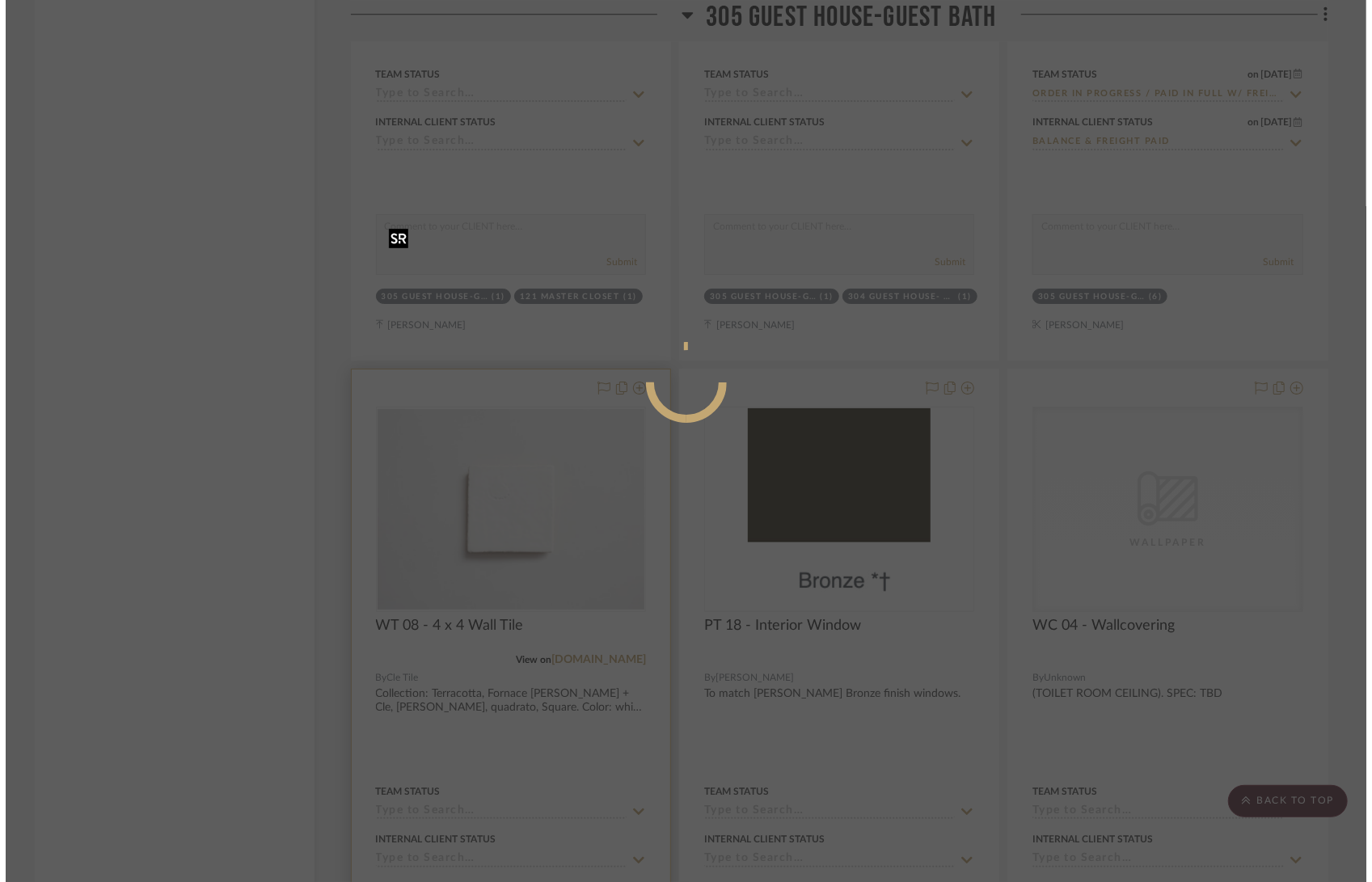
scroll to position [0, 0]
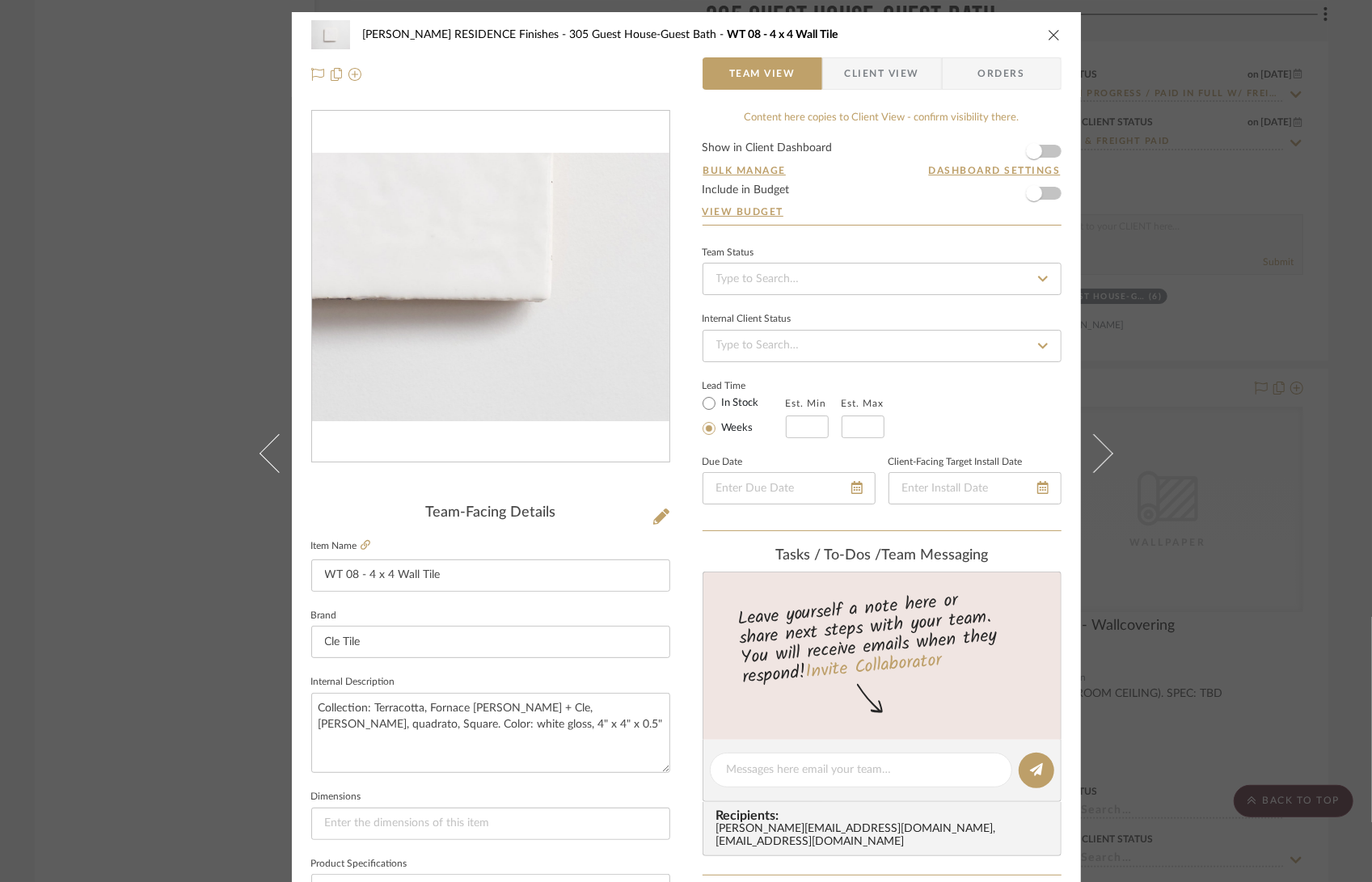
click at [520, 335] on img "0" at bounding box center [491, 286] width 358 height 268
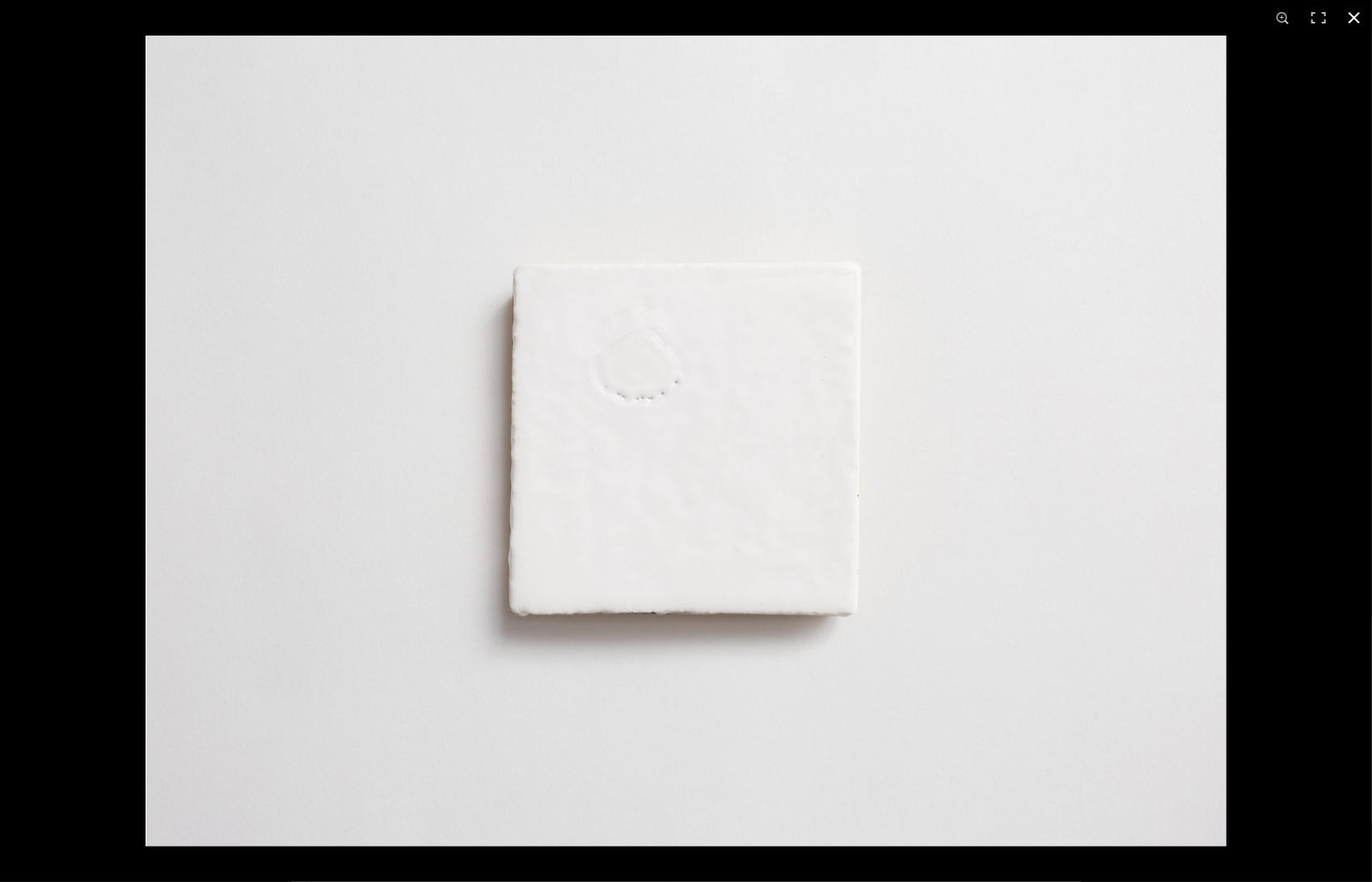
click at [1356, 23] on button at bounding box center [1354, 17] width 36 height 36
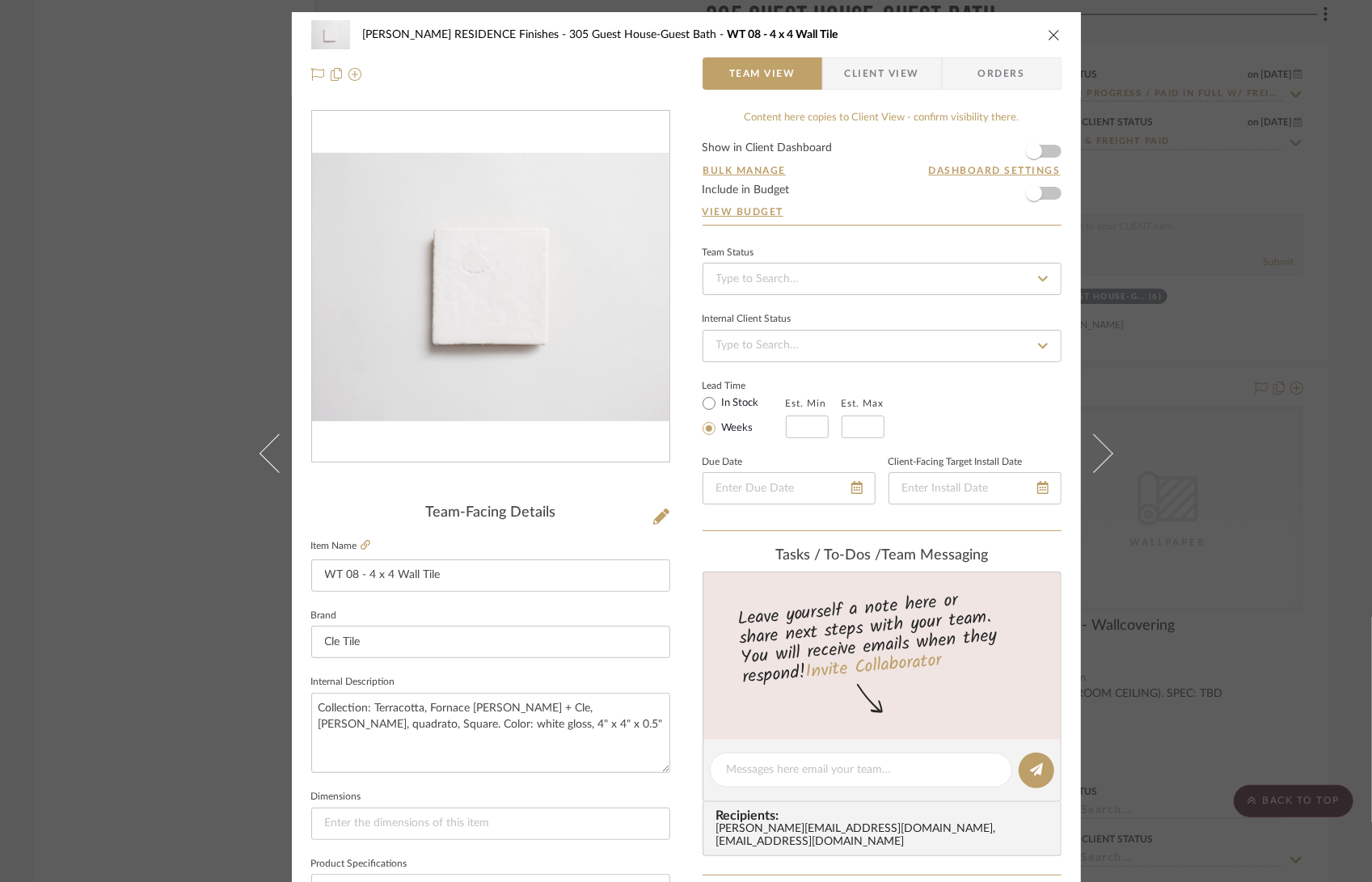
click at [1194, 369] on div "COBLE RESIDENCE Finishes 305 Guest House-Guest Bath WT 08 - 4 x 4 Wall Tile Tea…" at bounding box center [686, 441] width 1372 height 882
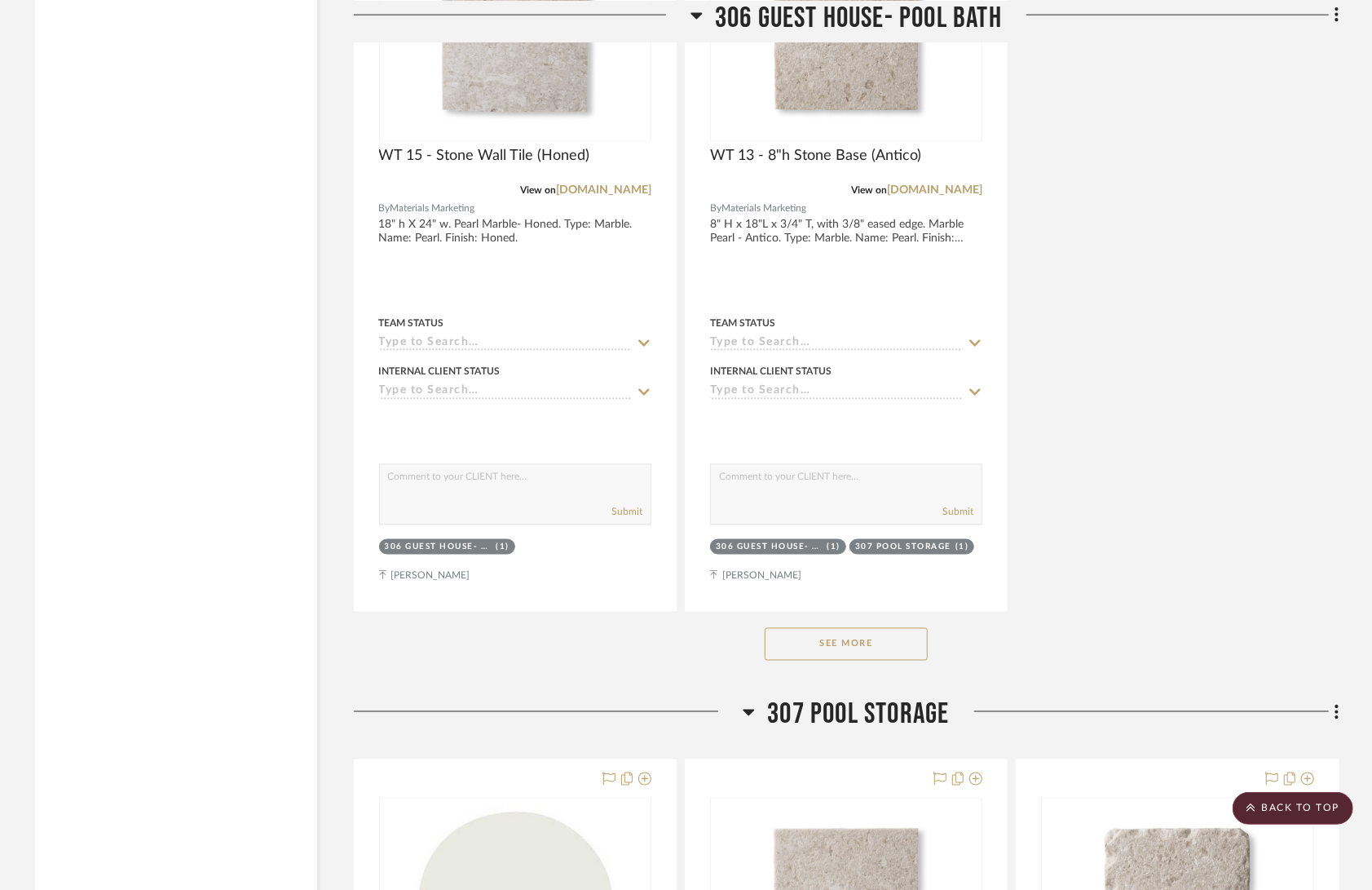
scroll to position [71590, 0]
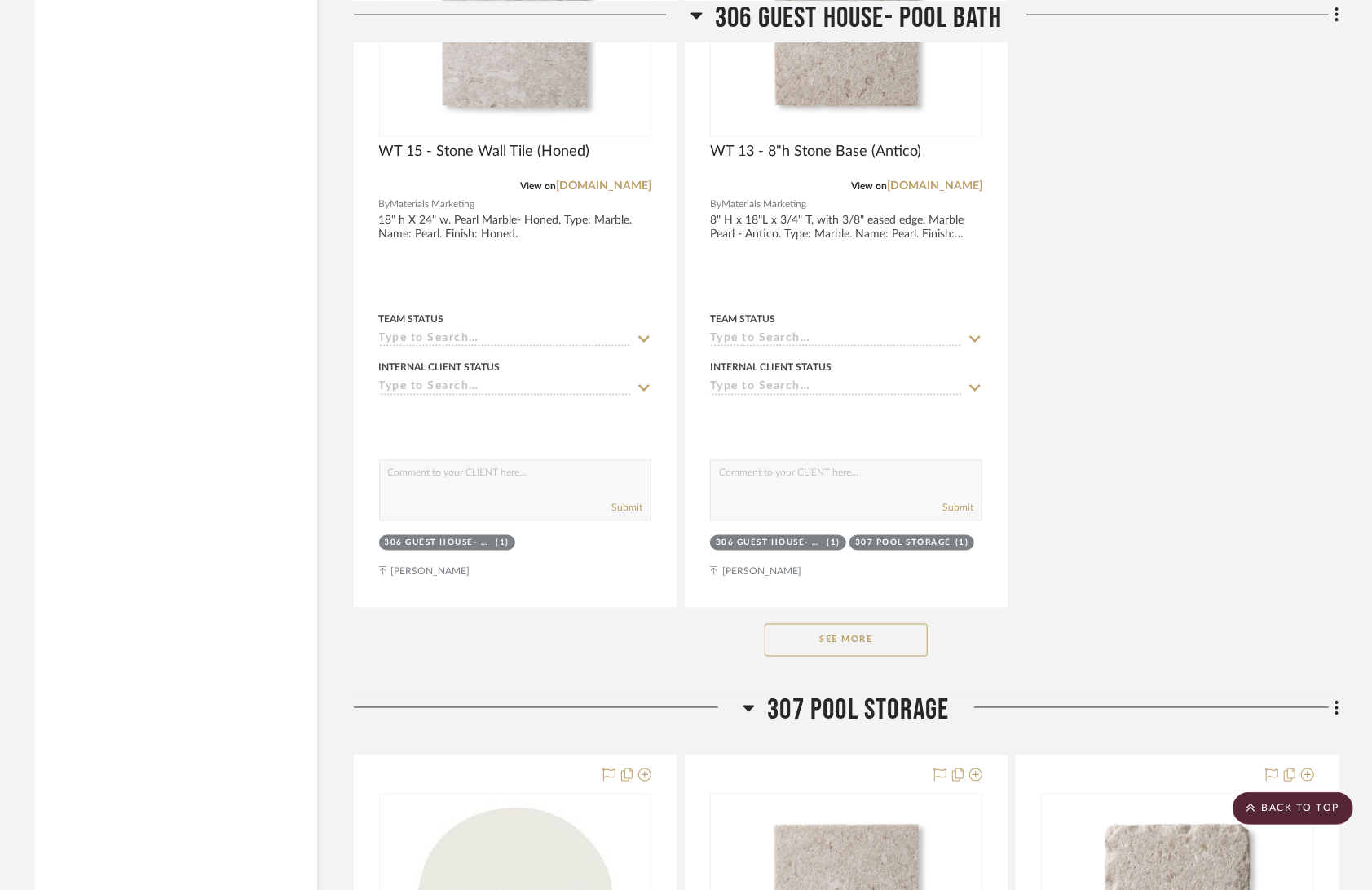
click at [809, 624] on button "See More" at bounding box center [846, 640] width 163 height 32
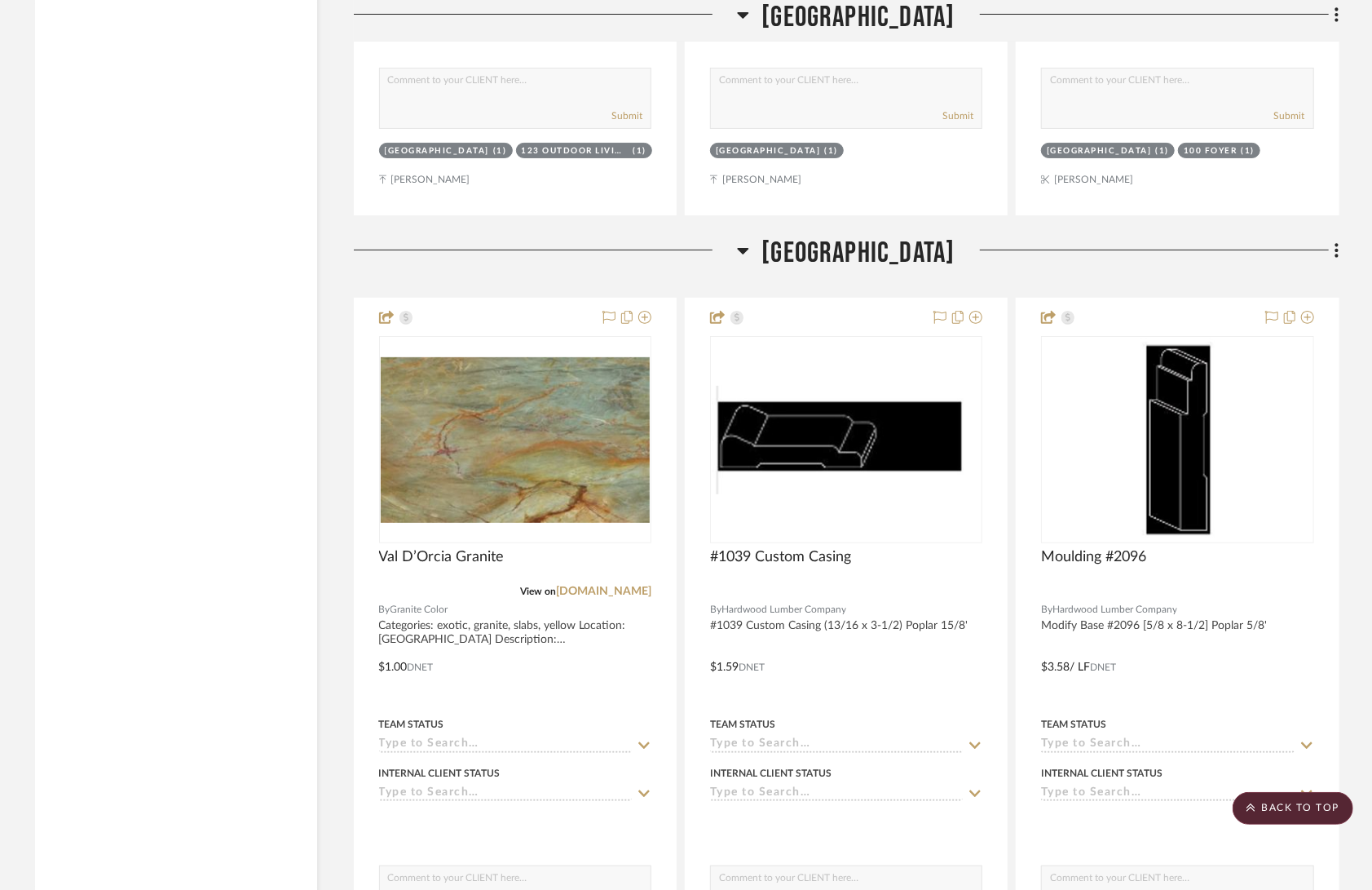
scroll to position [74377, 0]
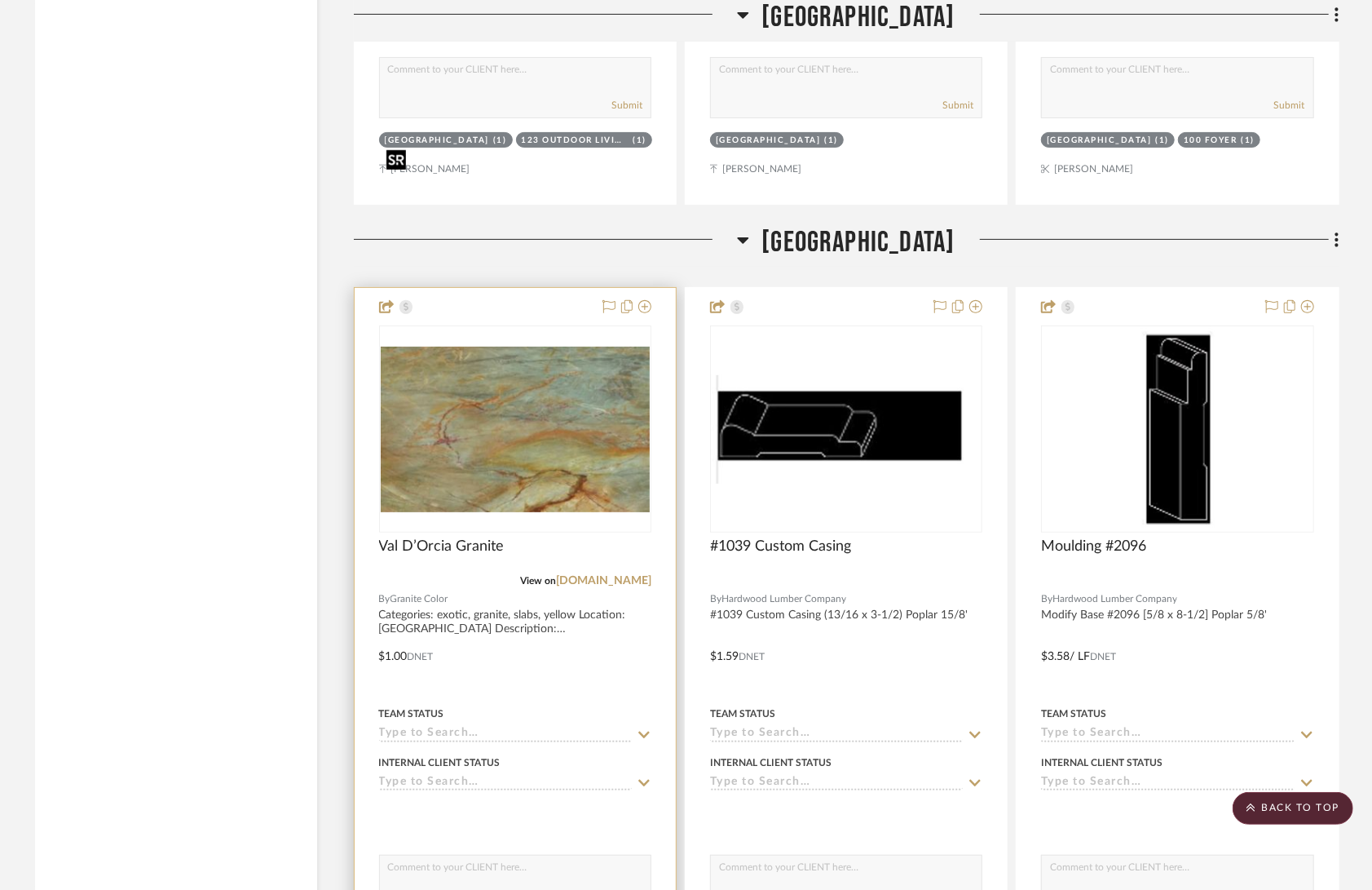
click at [0, 0] on img at bounding box center [0, 0] width 0 height 0
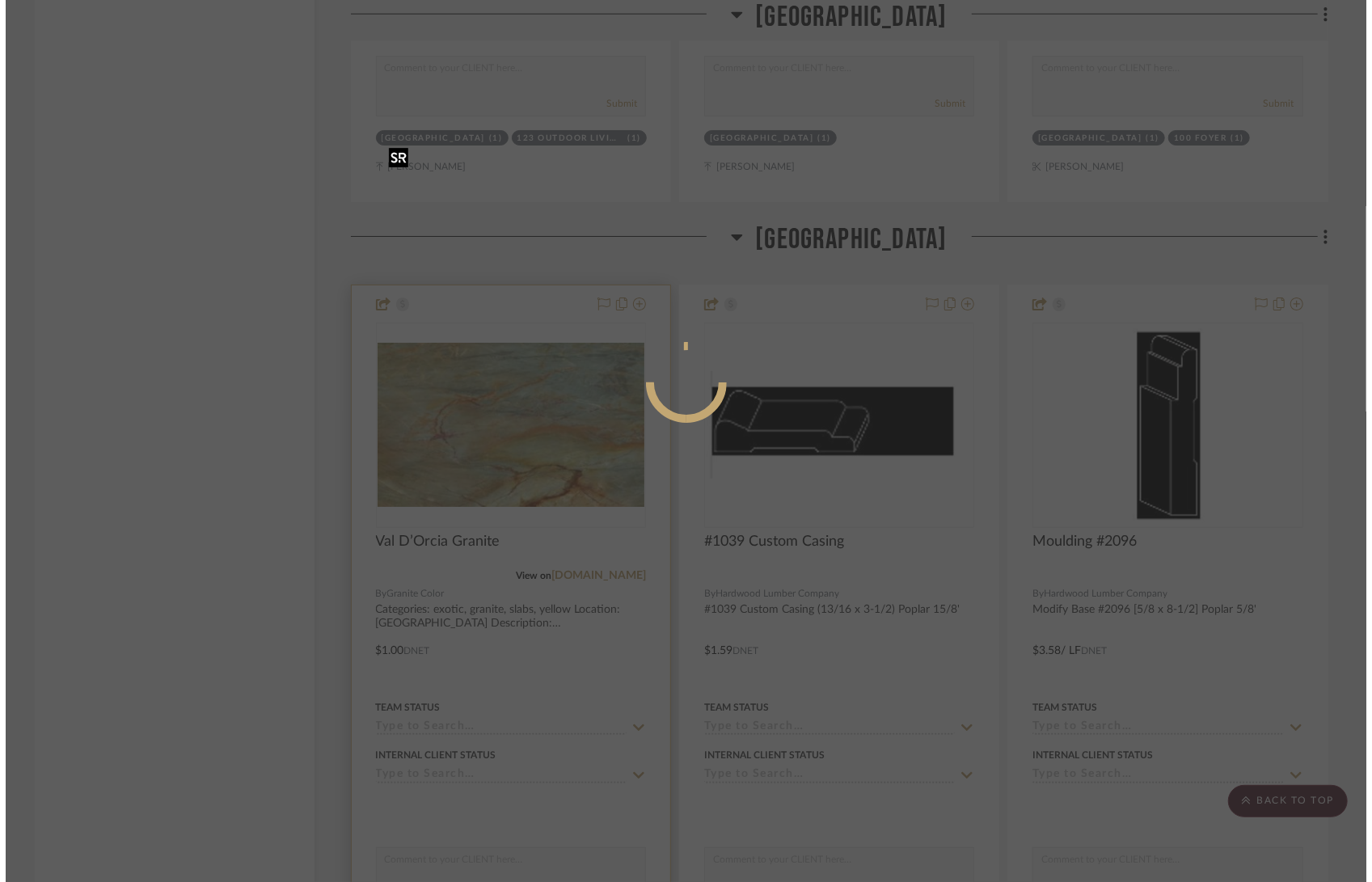
scroll to position [0, 0]
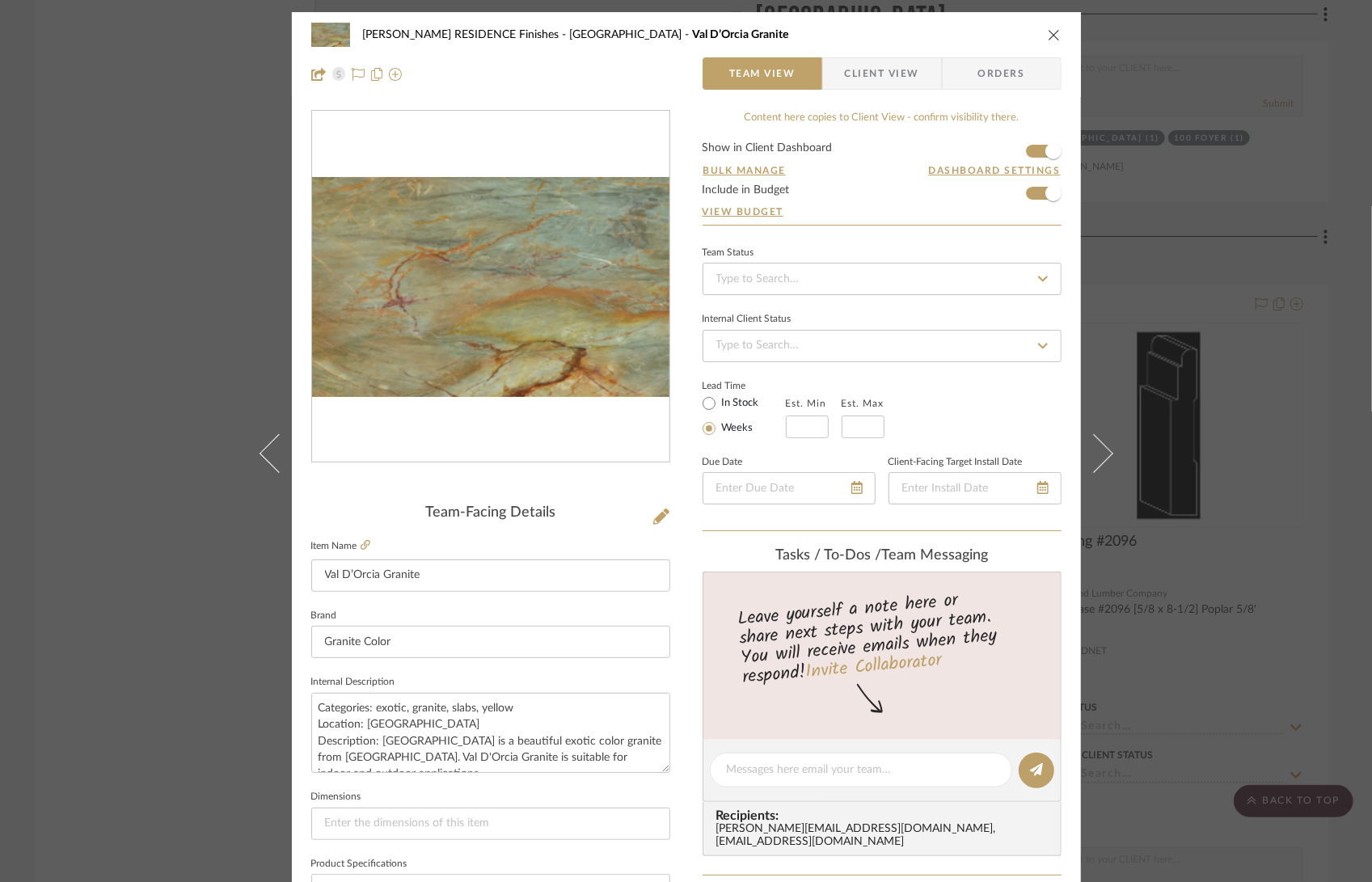
click at [581, 321] on img "0" at bounding box center [491, 286] width 358 height 220
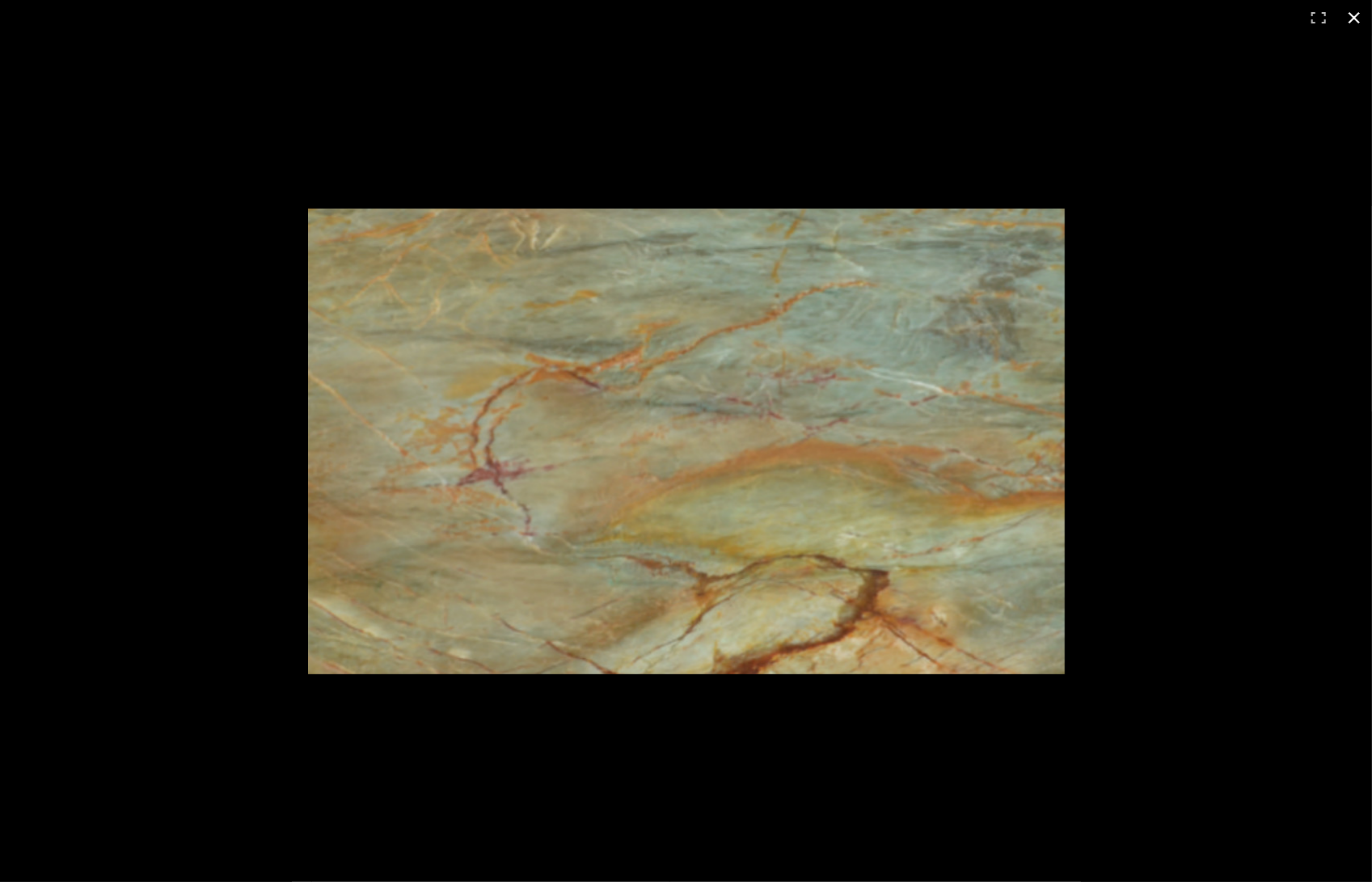
click at [1237, 208] on div at bounding box center [686, 441] width 1372 height 882
click at [1356, 18] on button at bounding box center [1354, 17] width 36 height 36
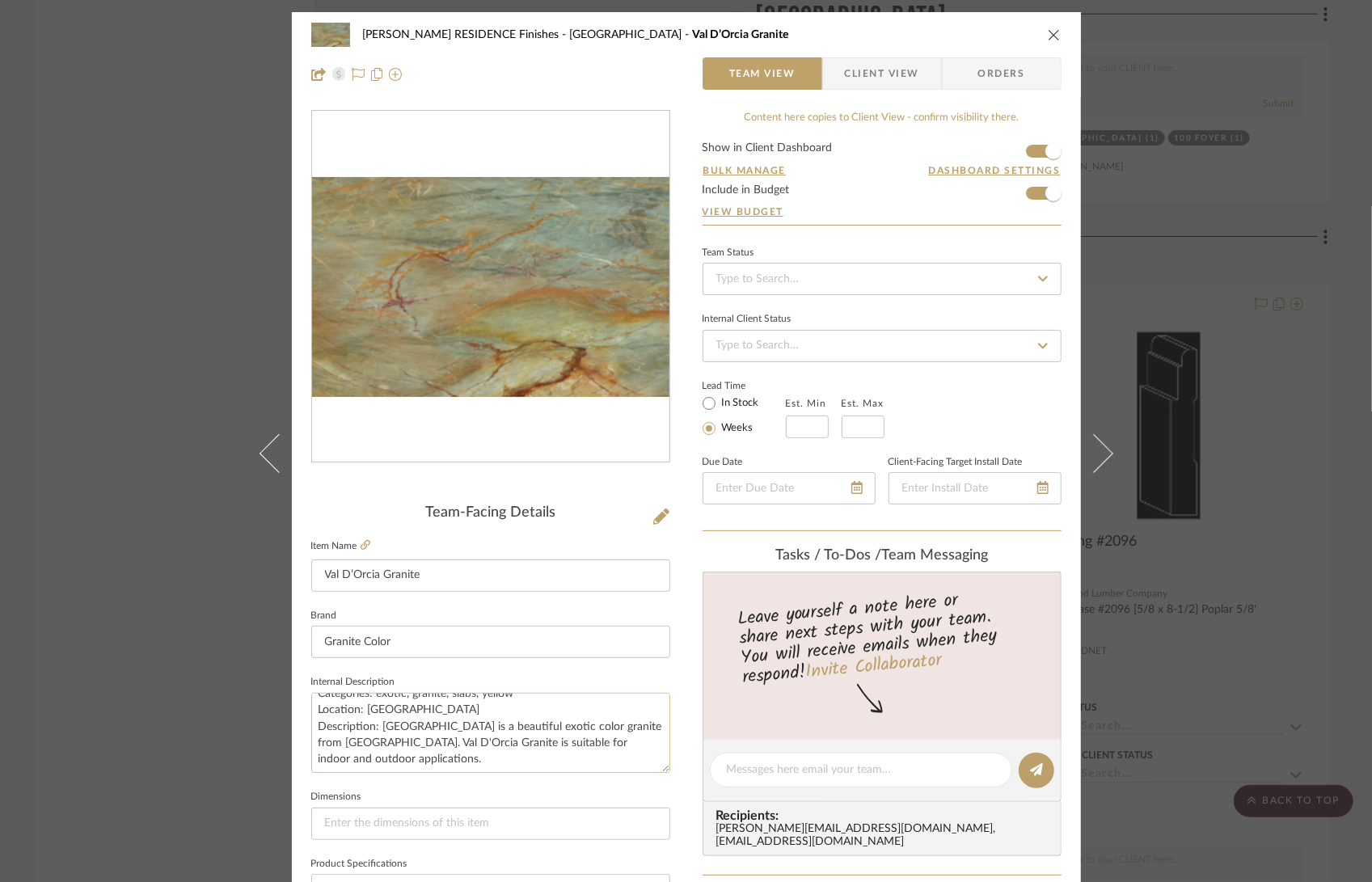
scroll to position [16, 0]
click at [360, 545] on icon at bounding box center [365, 545] width 10 height 10
click at [1293, 402] on div "COBLE RESIDENCE Finishes Carriage House Val D’Orcia Granite Team View Client Vi…" at bounding box center [686, 441] width 1372 height 882
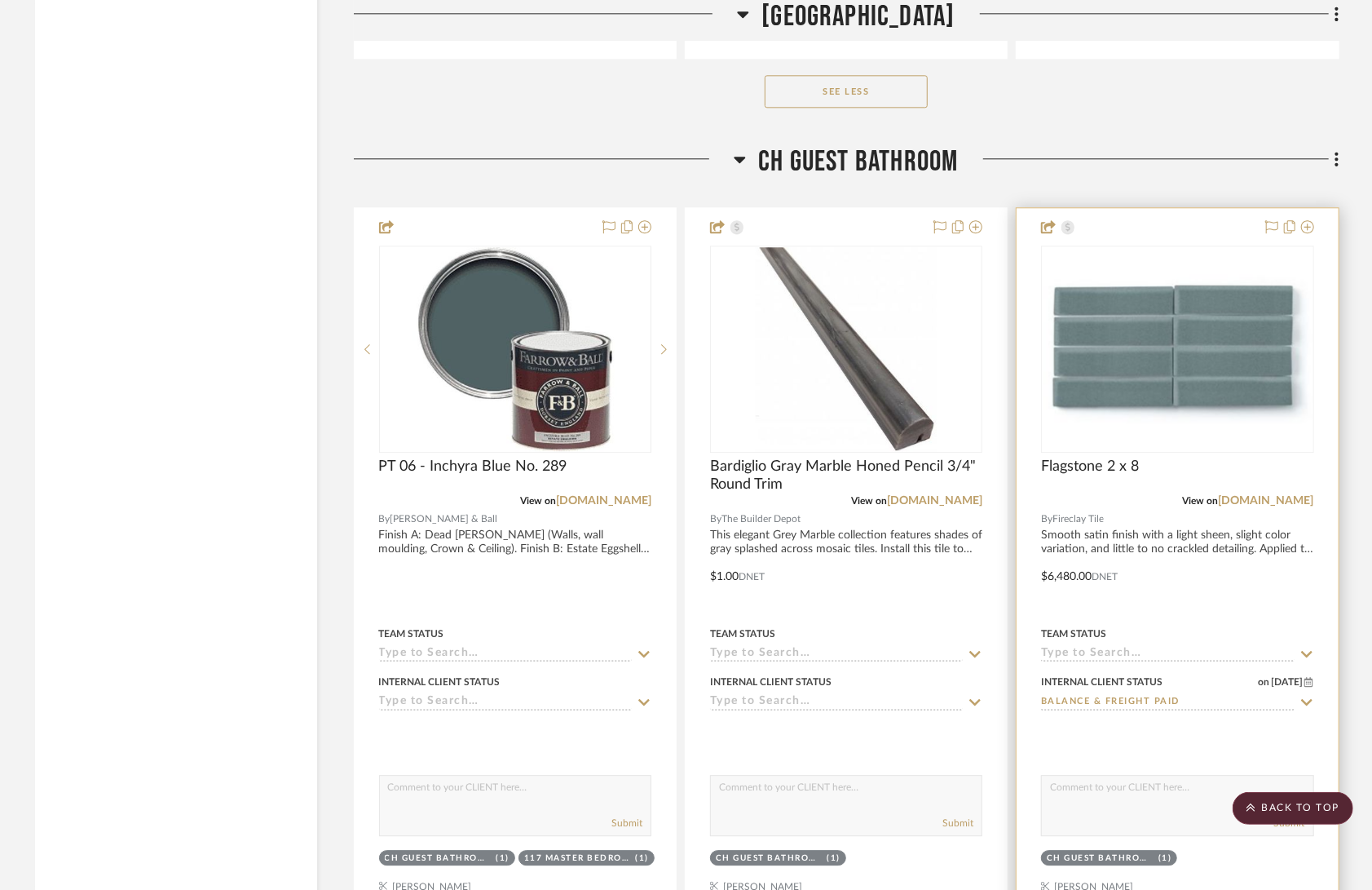
scroll to position [76749, 0]
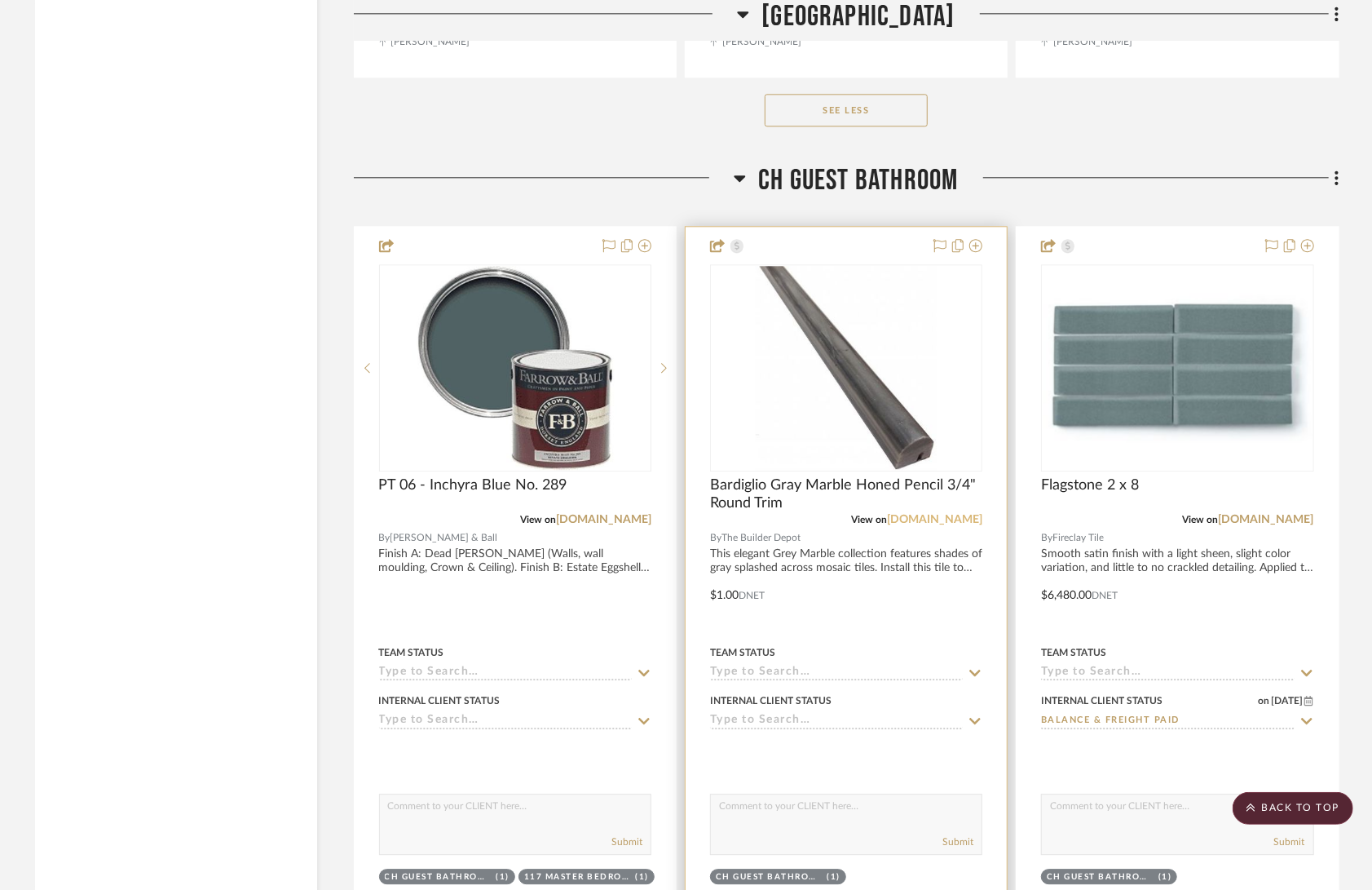
click at [935, 514] on link "thebuilderdepot.com" at bounding box center [935, 519] width 96 height 11
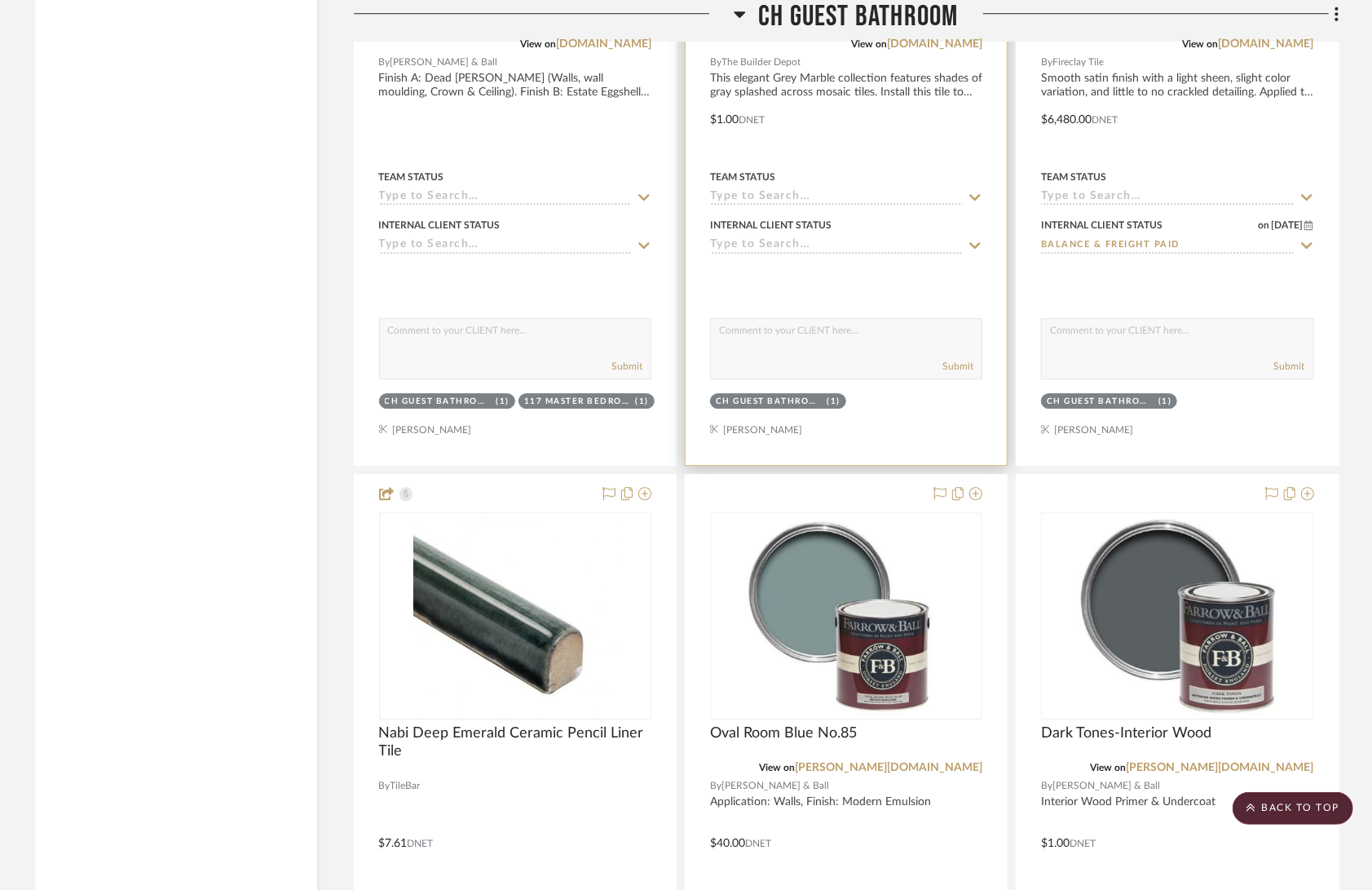
scroll to position [77222, 0]
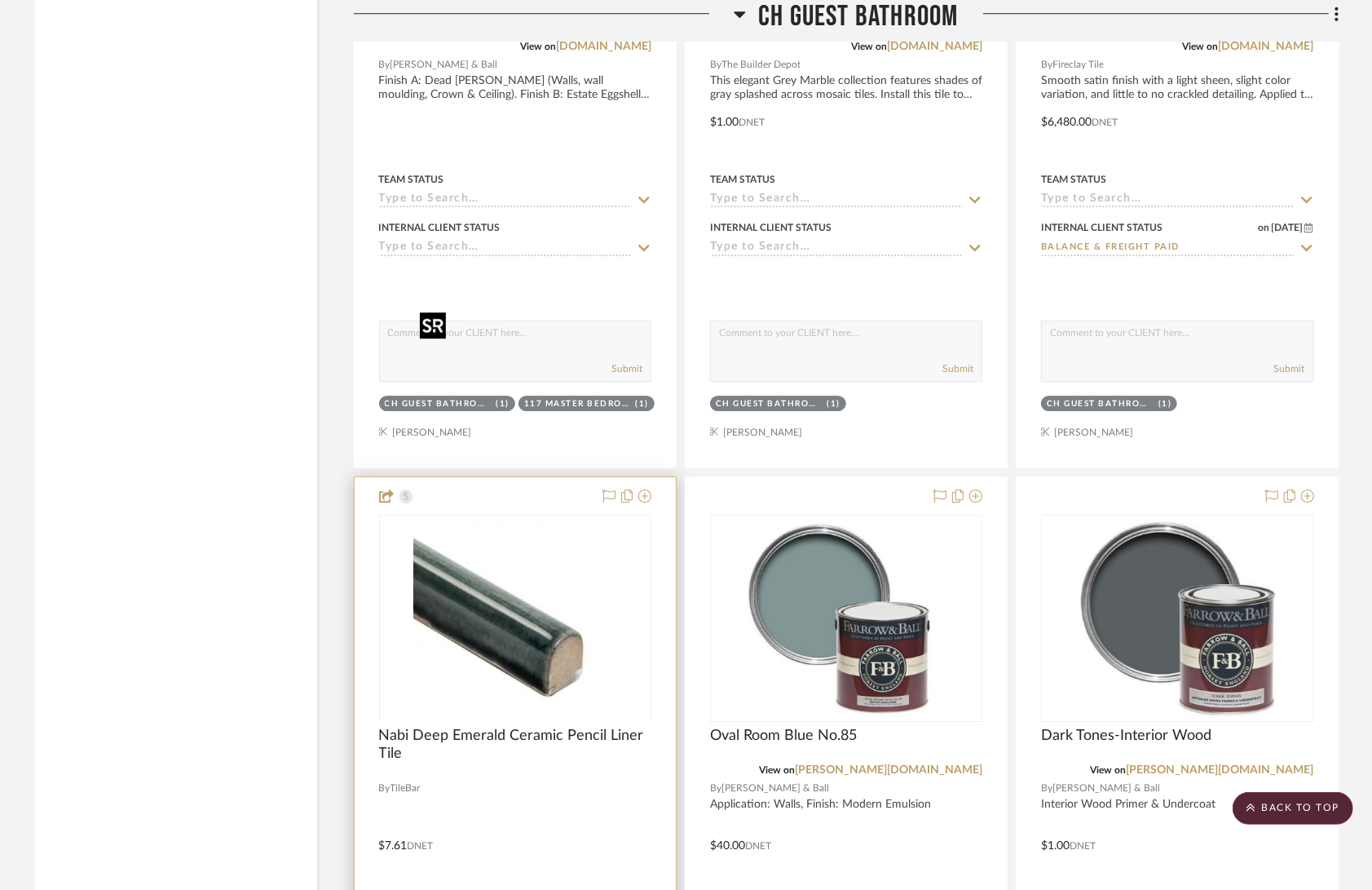
click at [534, 514] on div at bounding box center [515, 721] width 272 height 412
click at [494, 516] on img "0" at bounding box center [515, 618] width 204 height 204
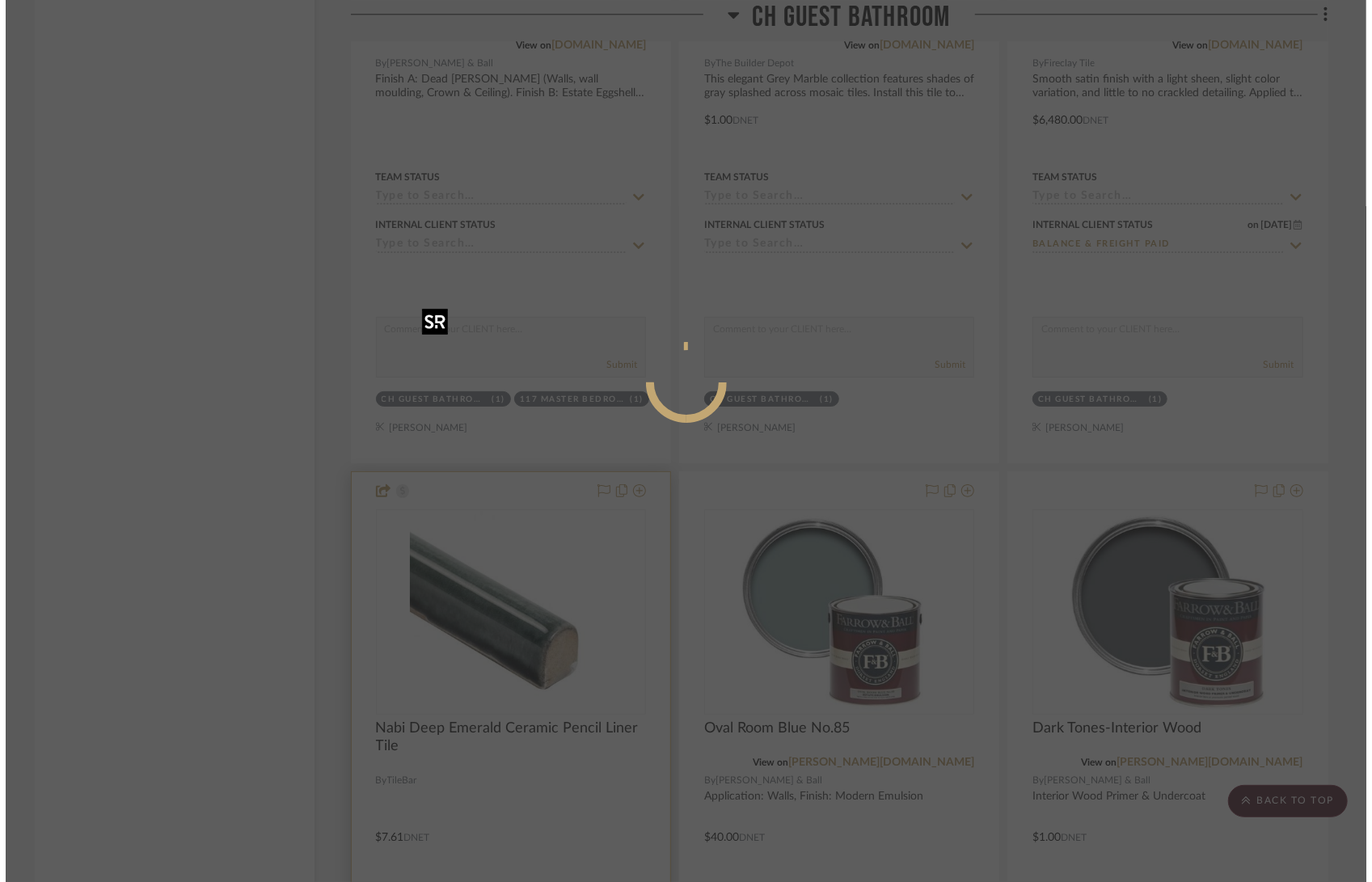
scroll to position [0, 0]
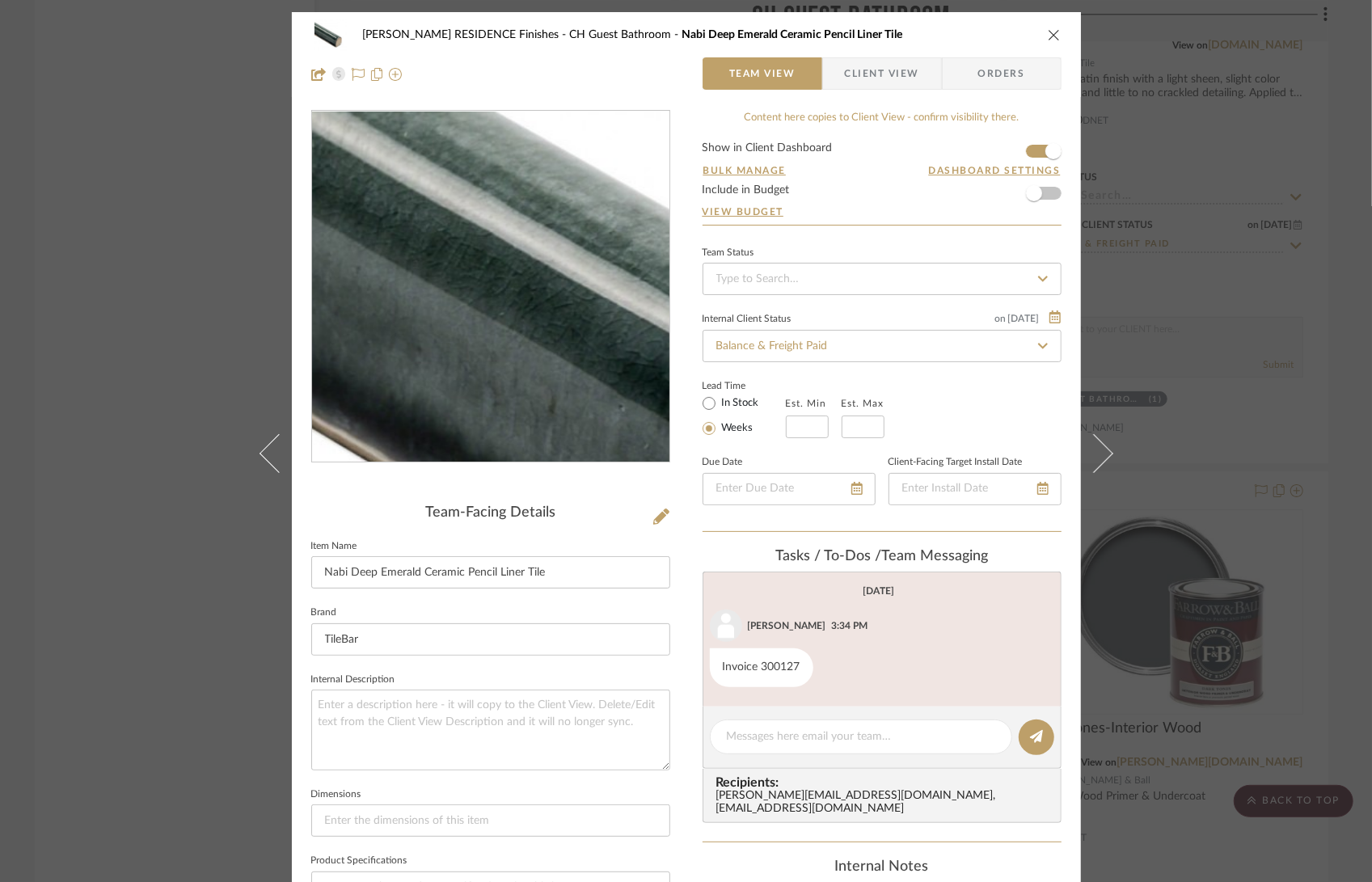
click at [464, 295] on img "0" at bounding box center [491, 286] width 351 height 351
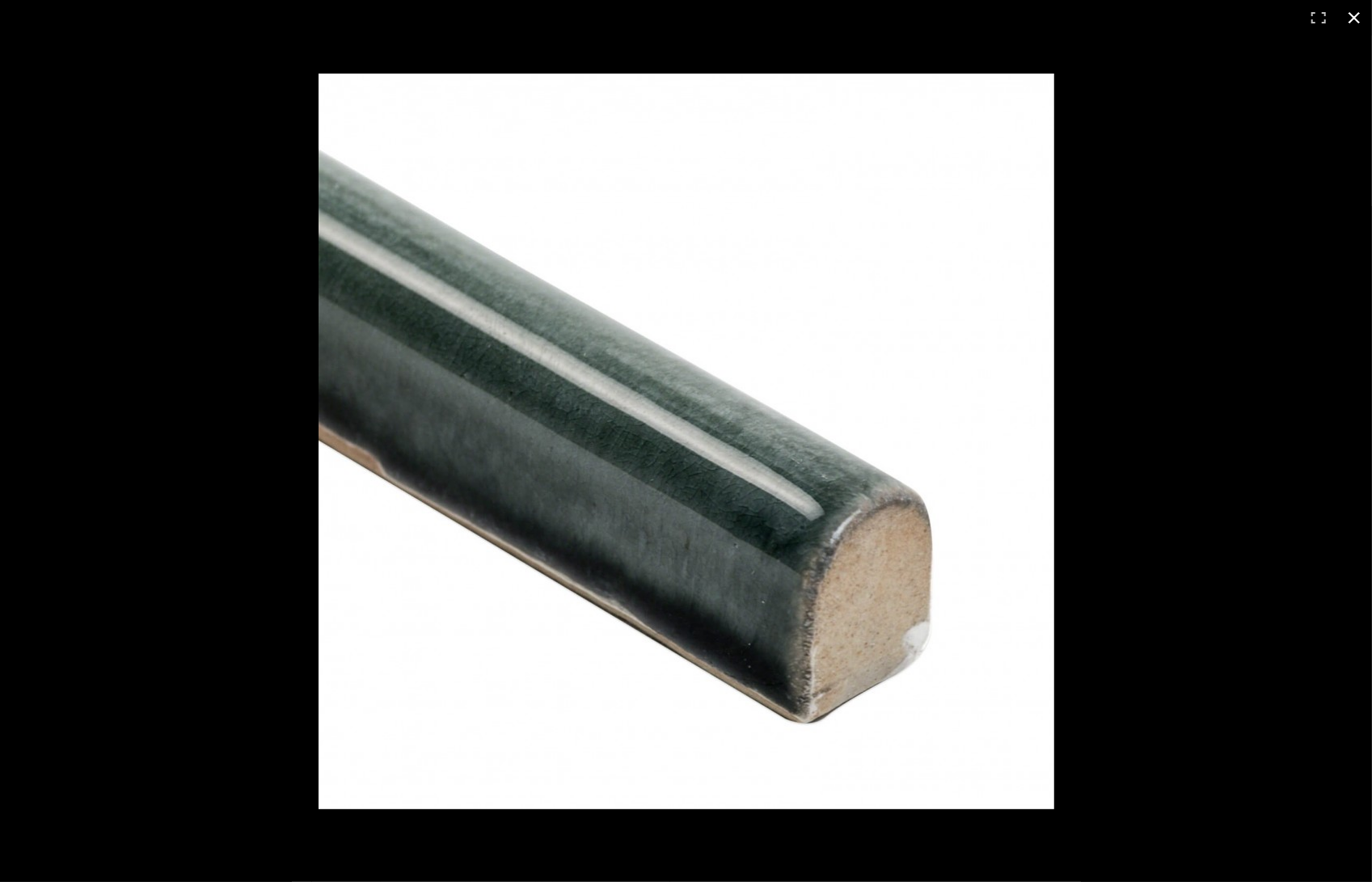
click at [1249, 205] on div at bounding box center [941, 473] width 1245 height 800
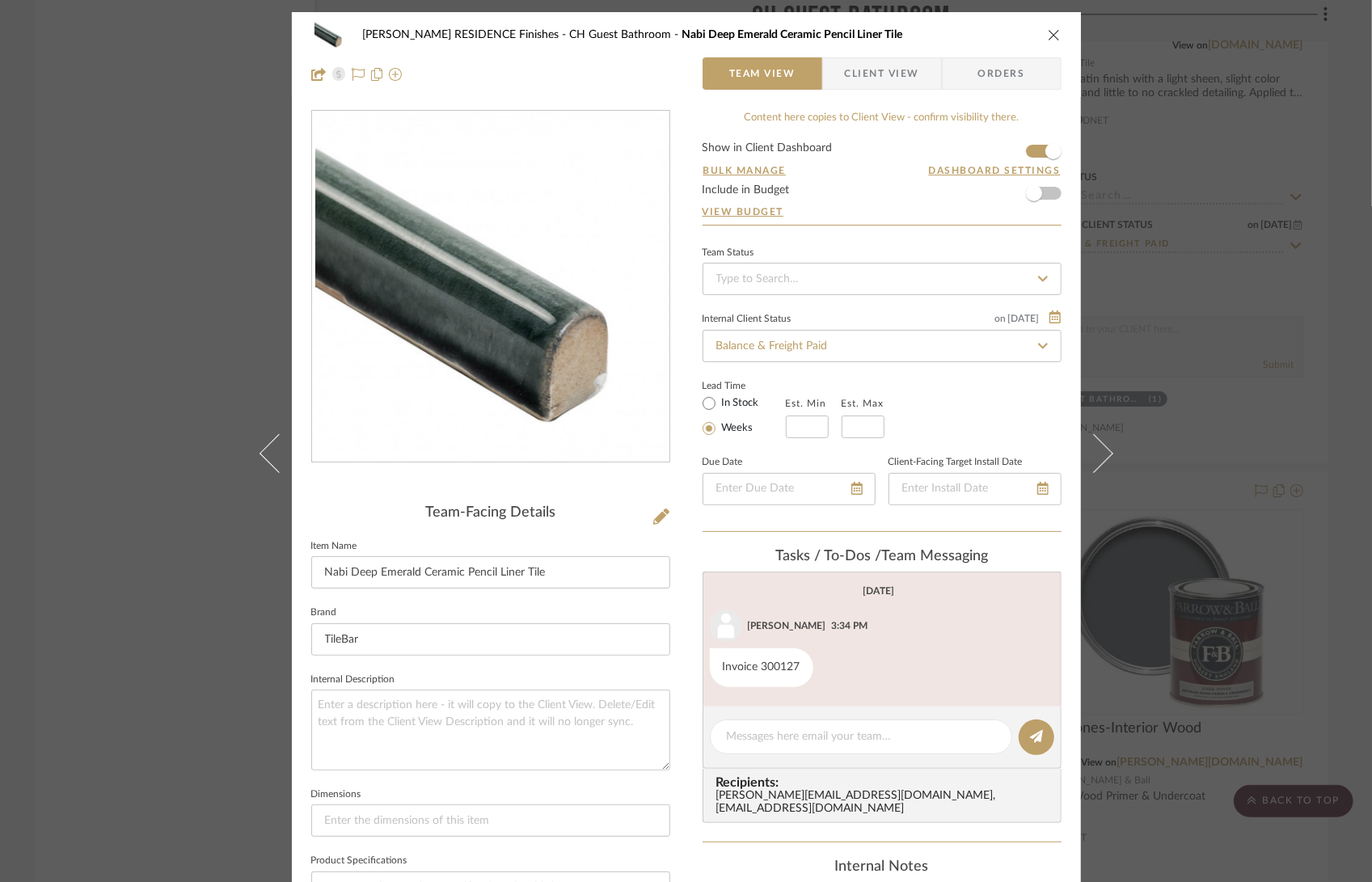
click at [1047, 33] on icon "close" at bounding box center [1054, 35] width 13 height 13
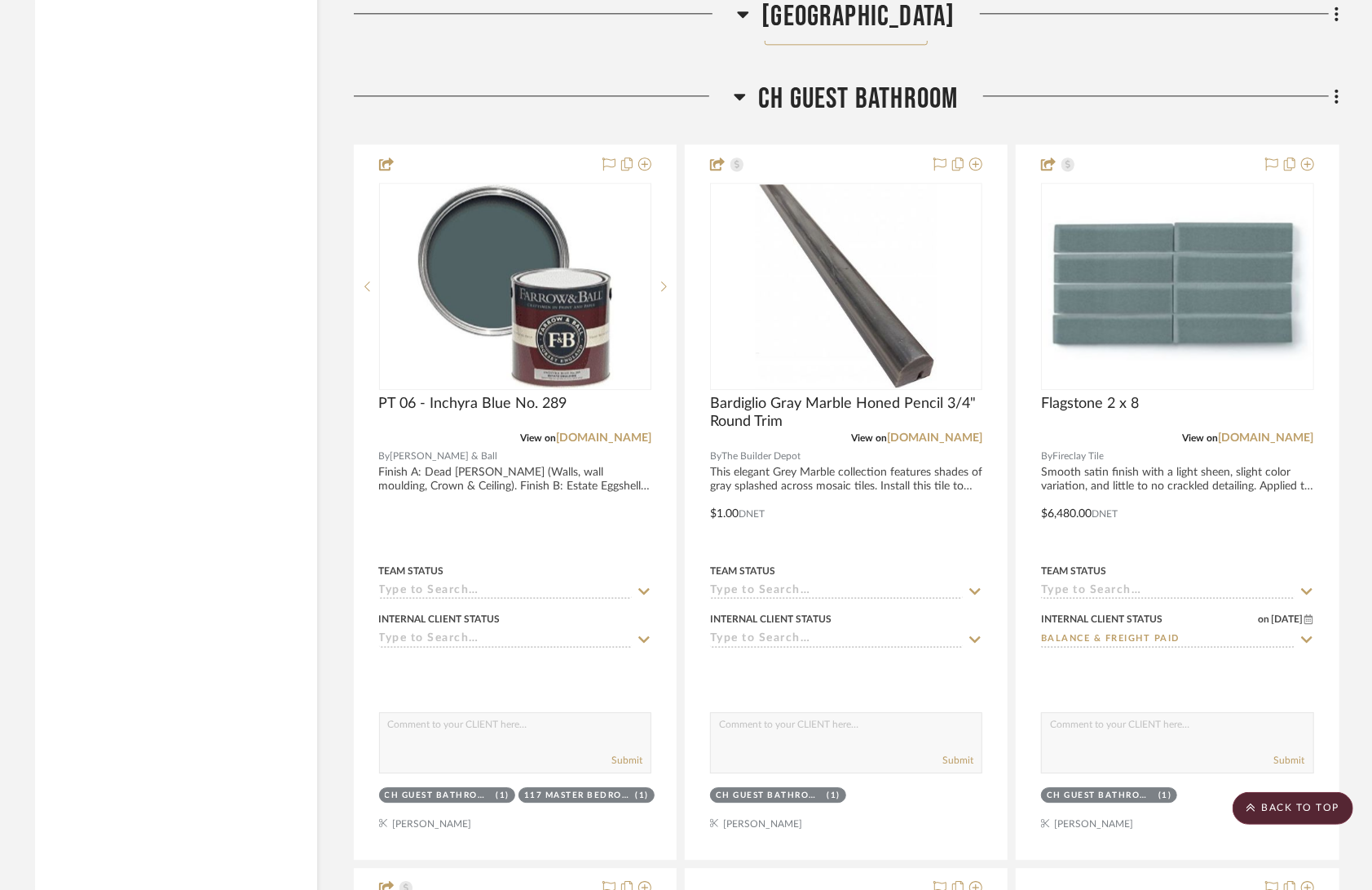
scroll to position [76590, 0]
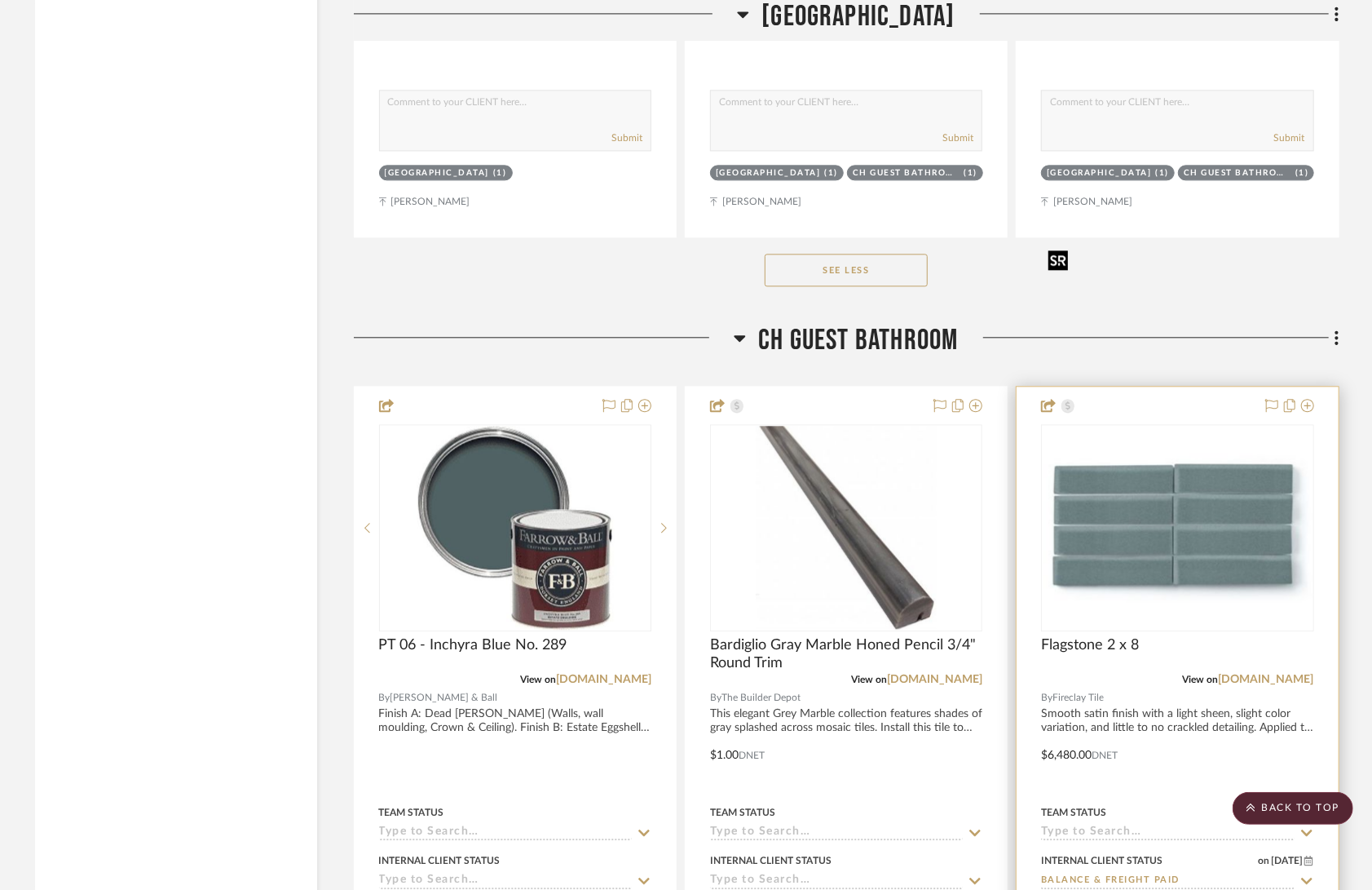
click at [1186, 452] on img "0" at bounding box center [1177, 527] width 269 height 151
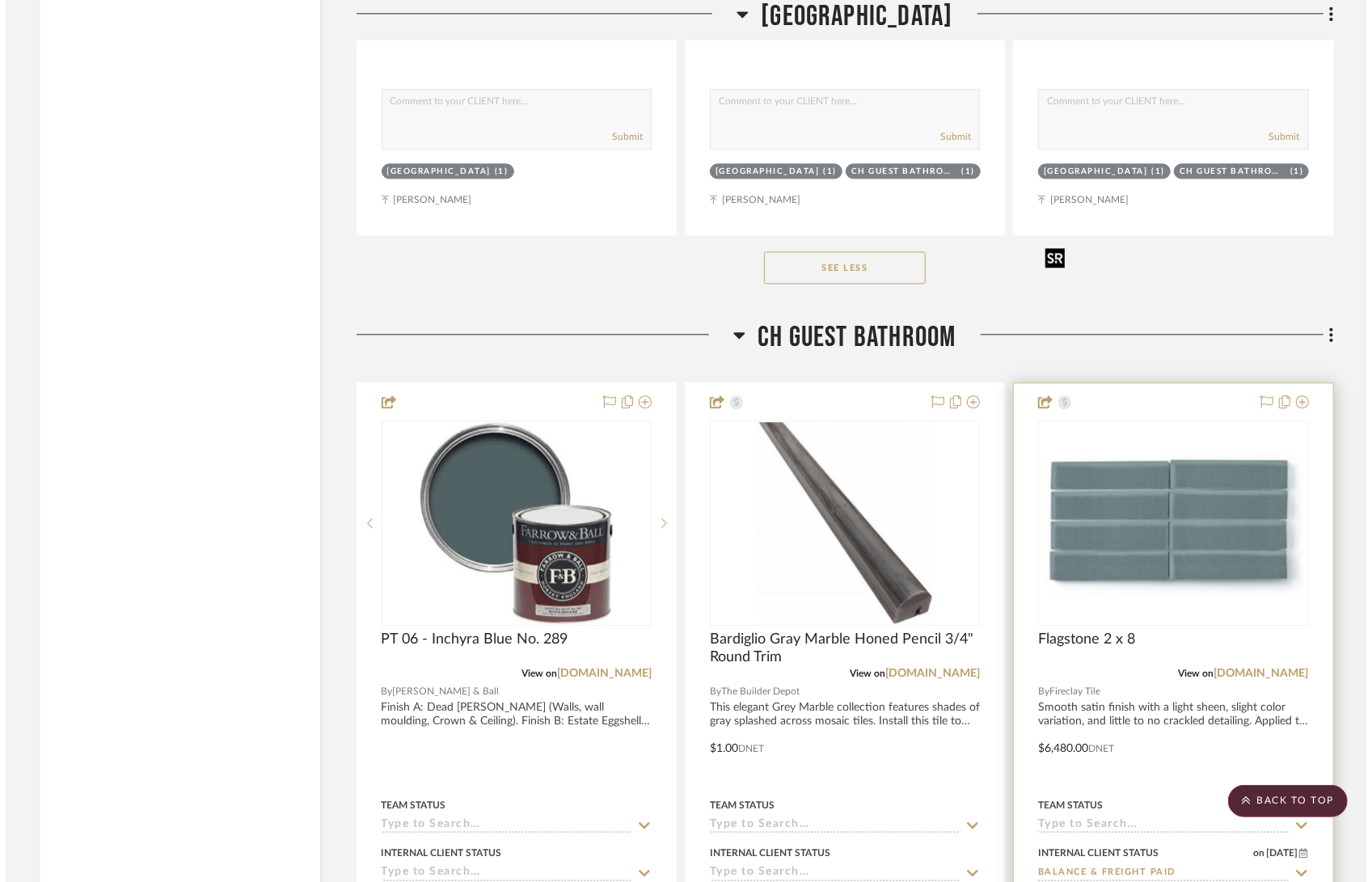
scroll to position [0, 0]
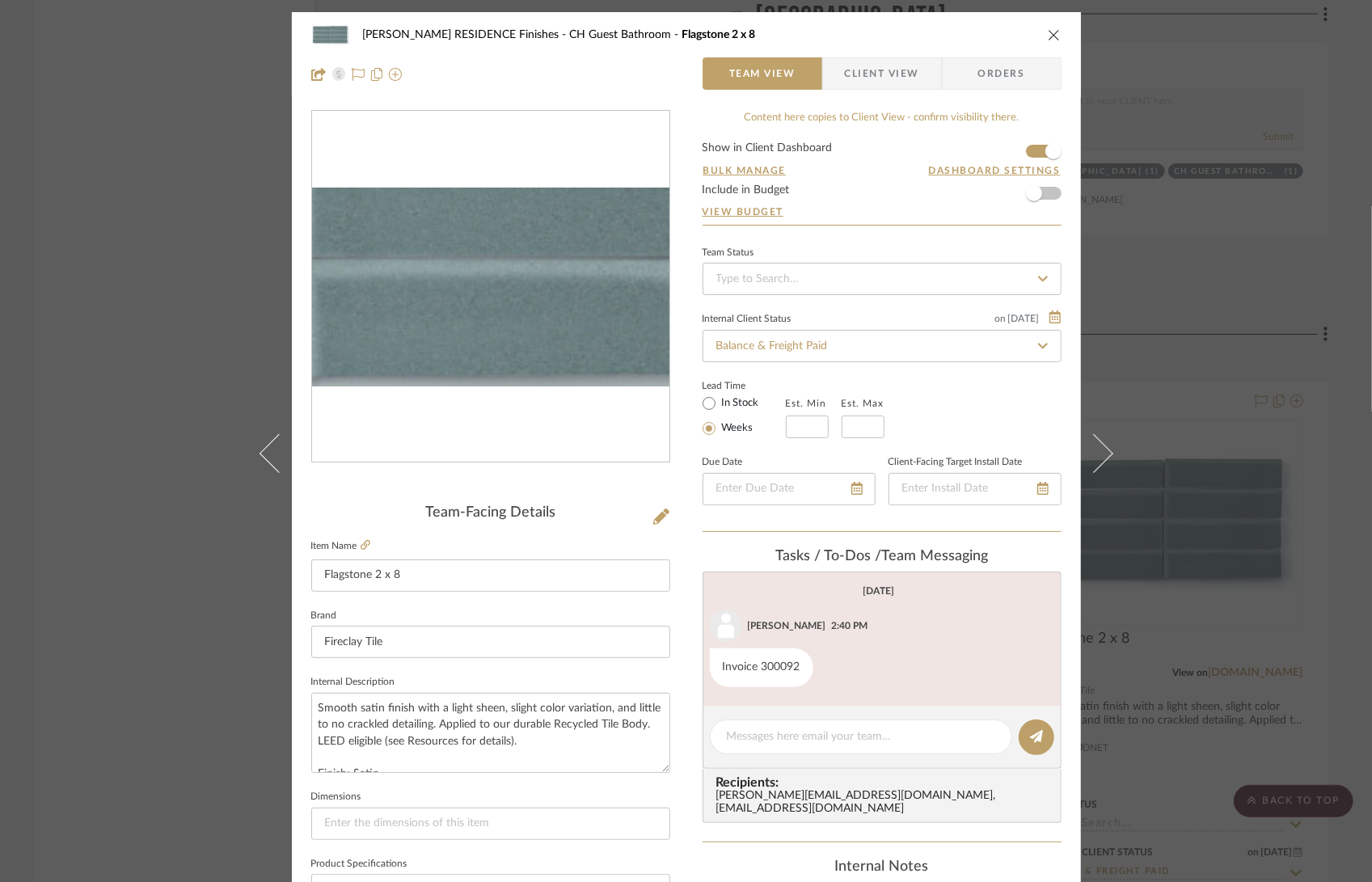
click at [544, 333] on img "0" at bounding box center [491, 287] width 358 height 200
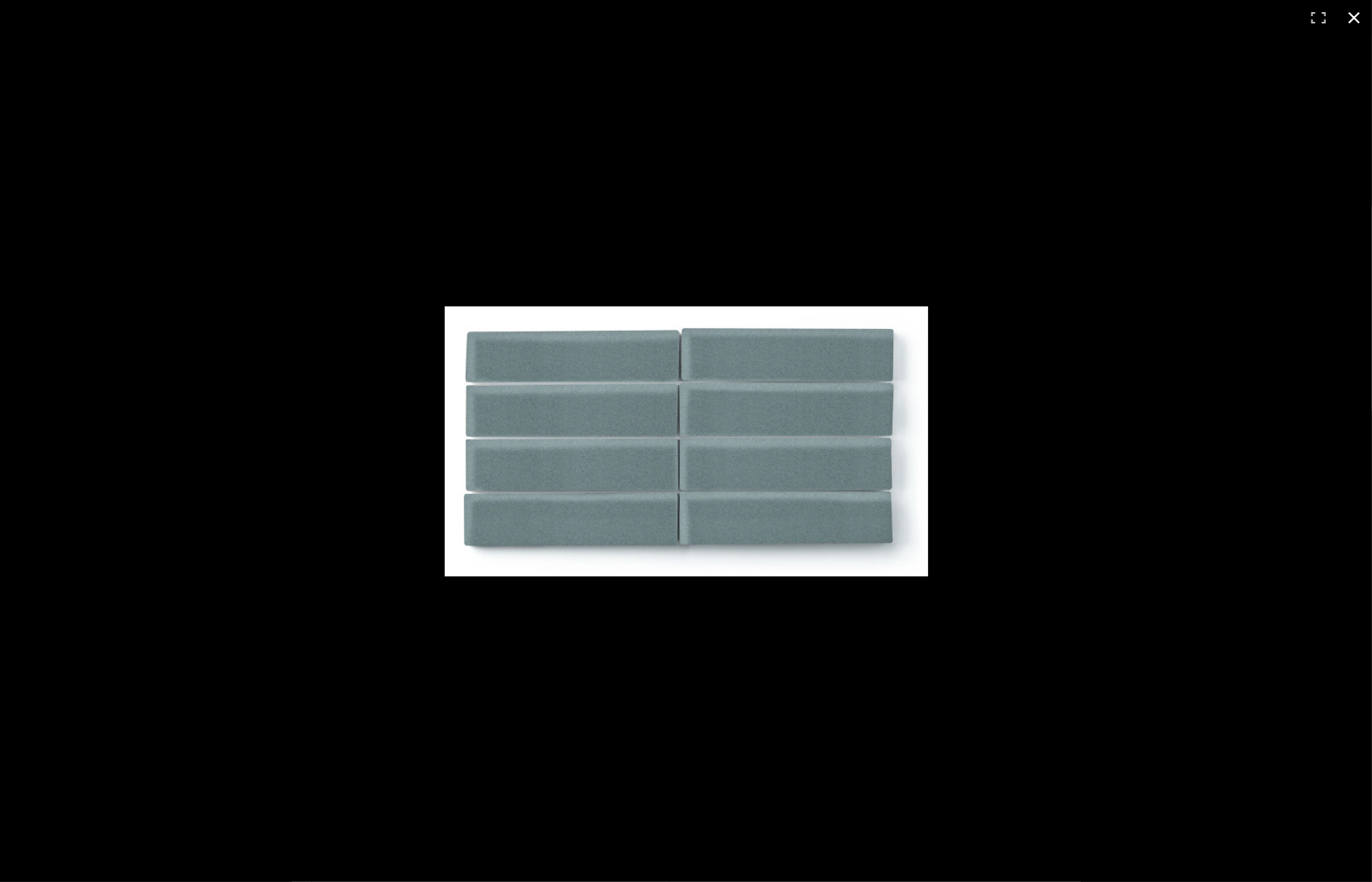
click at [1346, 44] on div at bounding box center [686, 441] width 1372 height 882
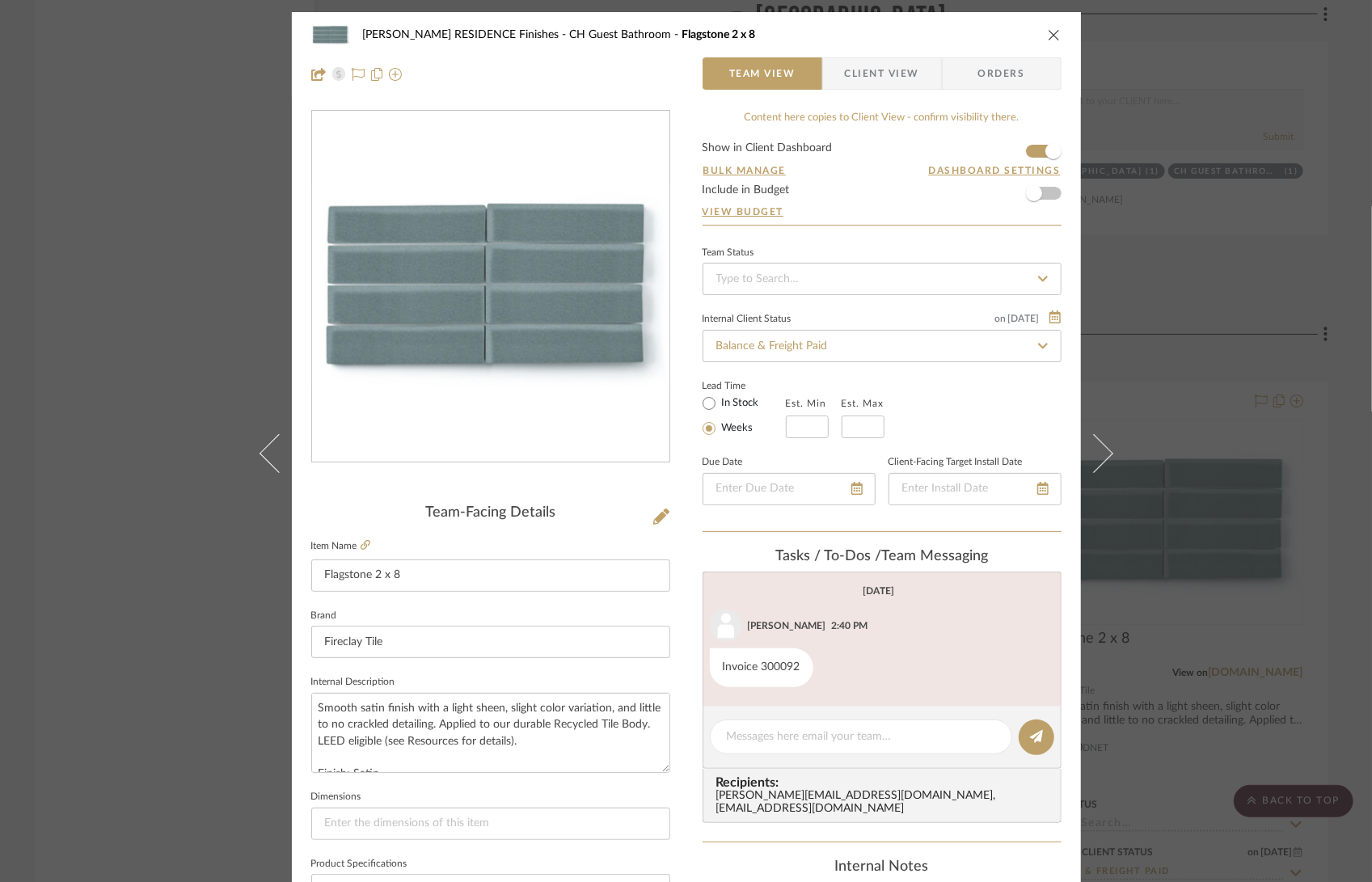
click at [1055, 38] on icon "close" at bounding box center [1054, 35] width 13 height 13
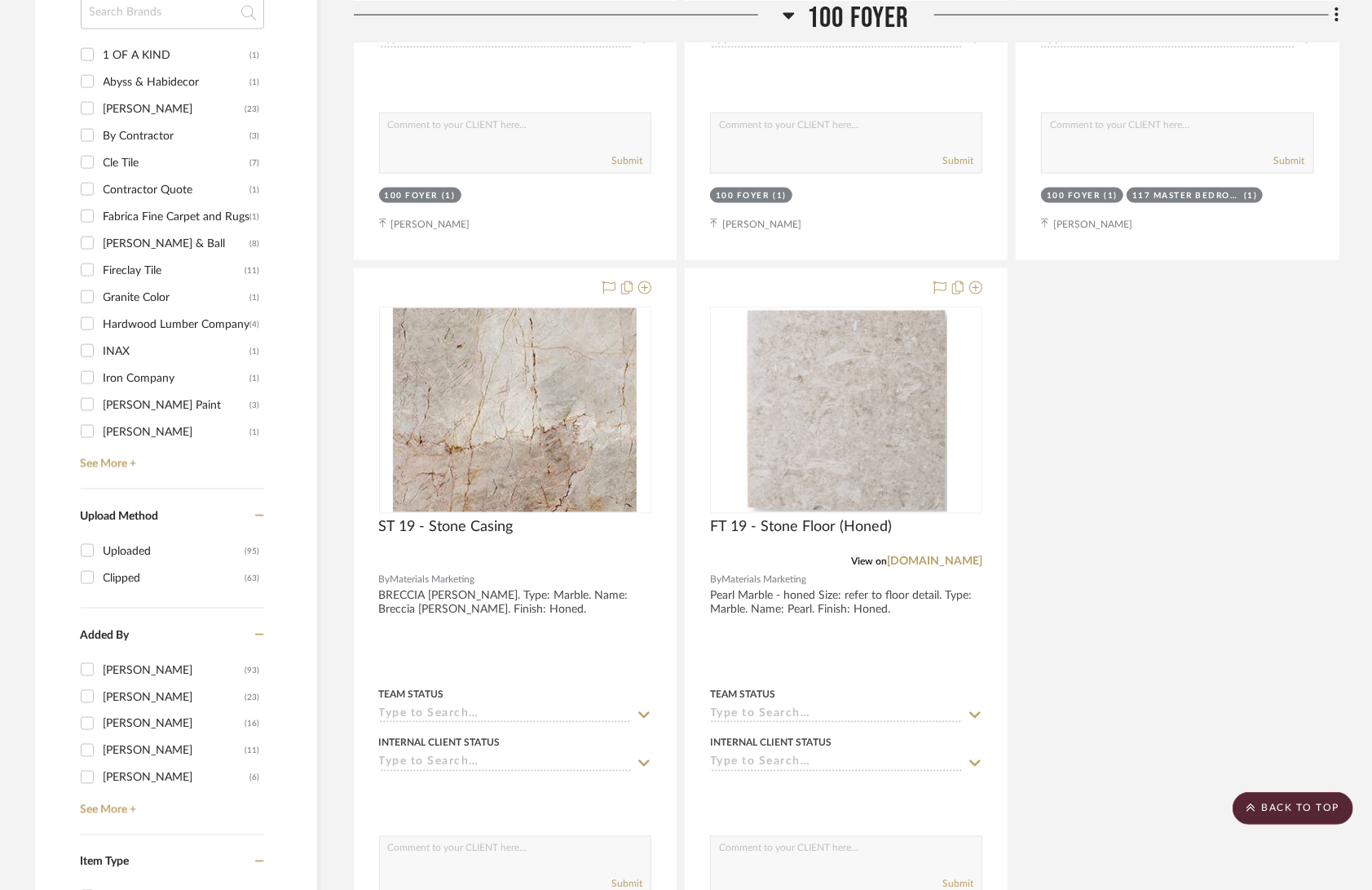
scroll to position [2340, 0]
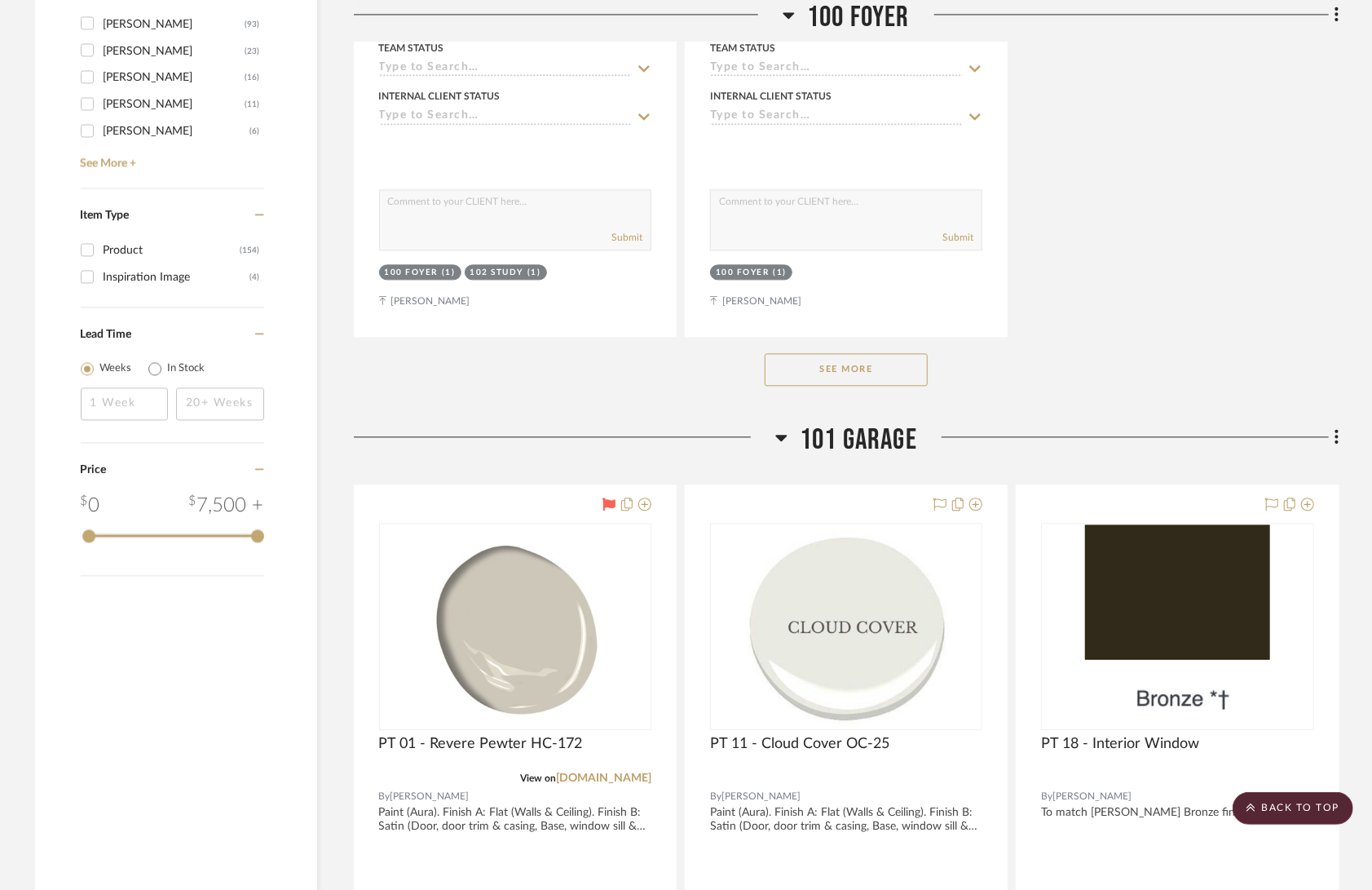
click at [882, 353] on button "See More" at bounding box center [846, 369] width 163 height 32
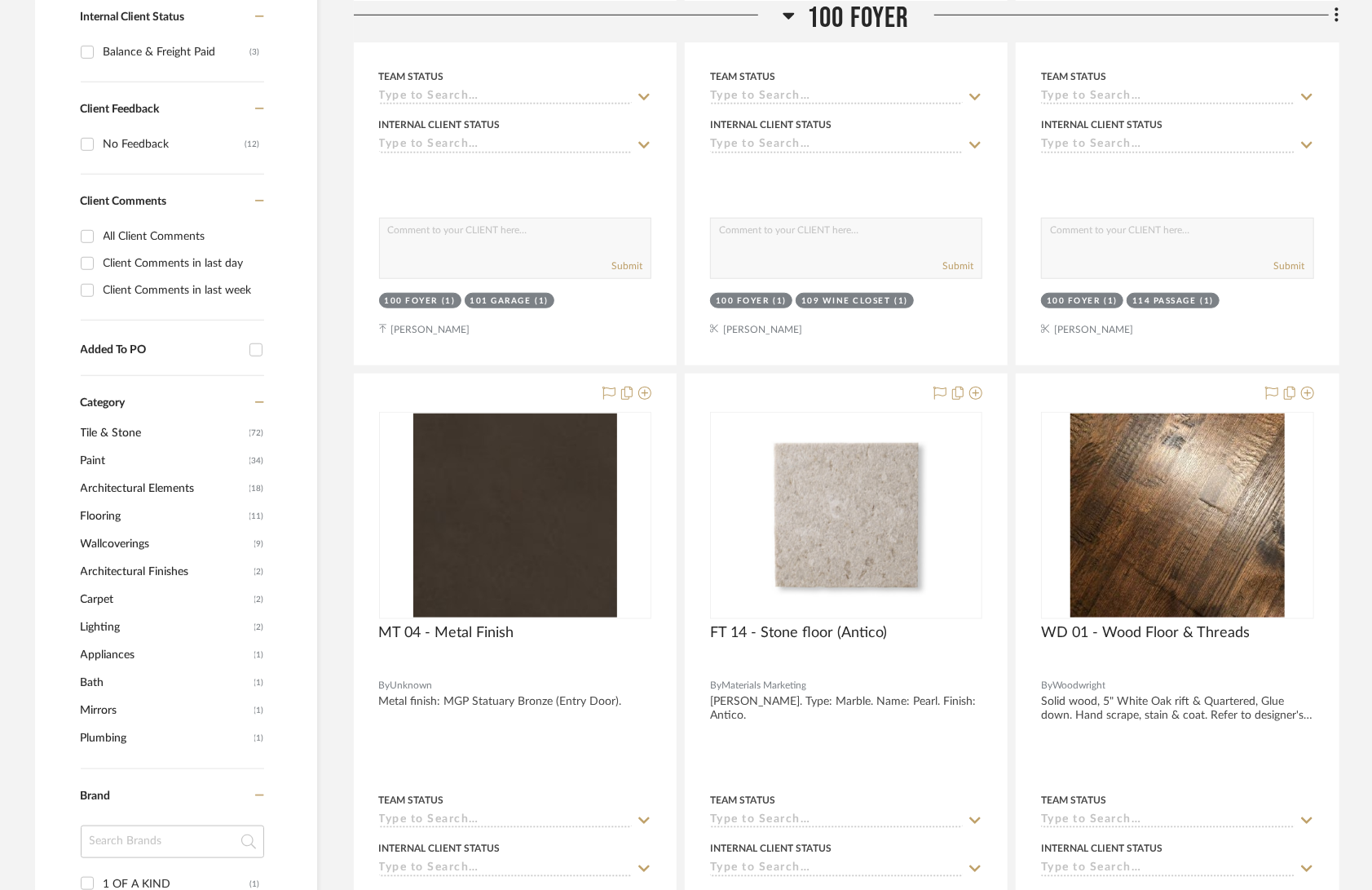
scroll to position [870, 0]
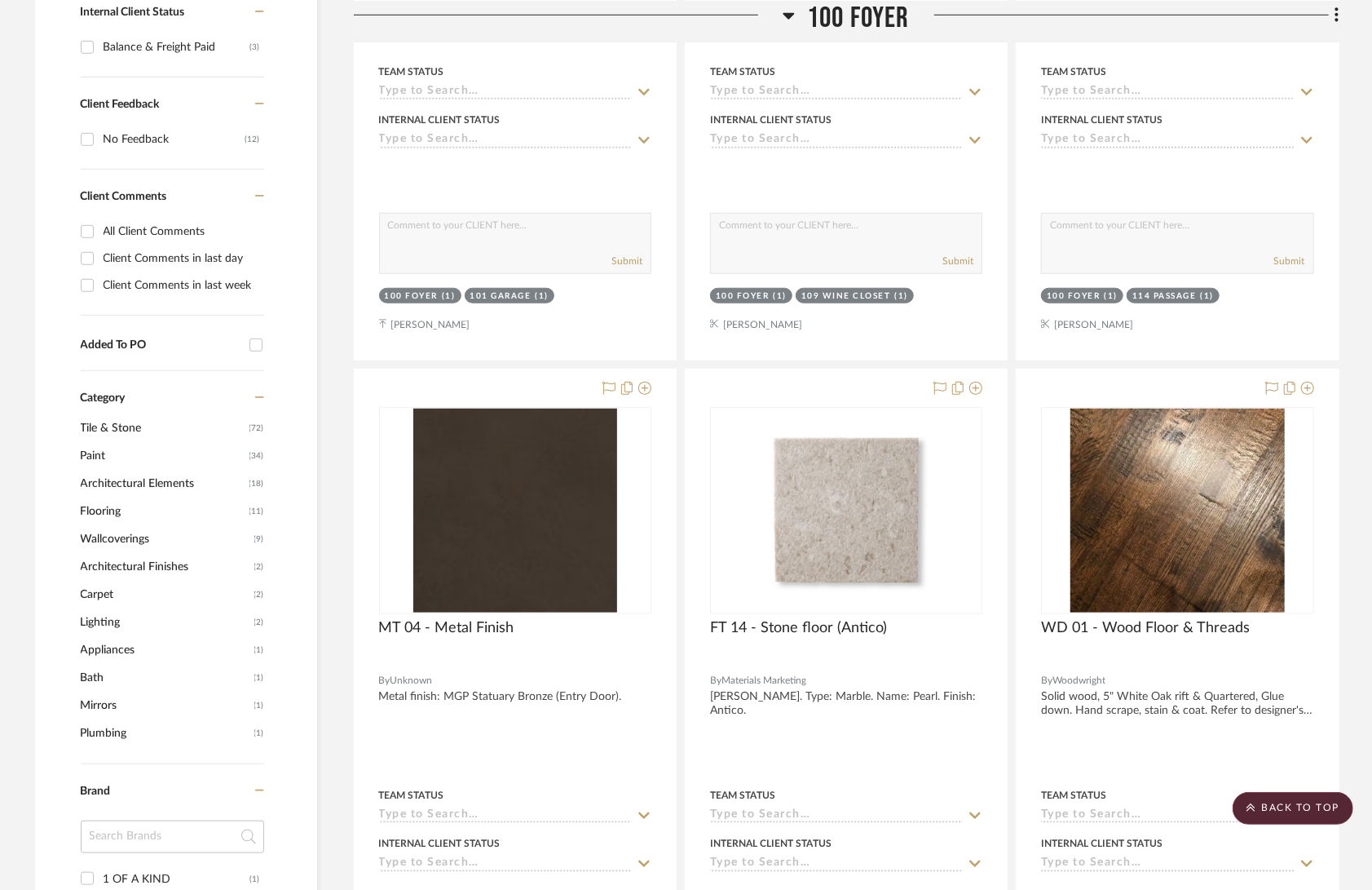
click at [103, 581] on span "Carpet" at bounding box center [166, 595] width 169 height 28
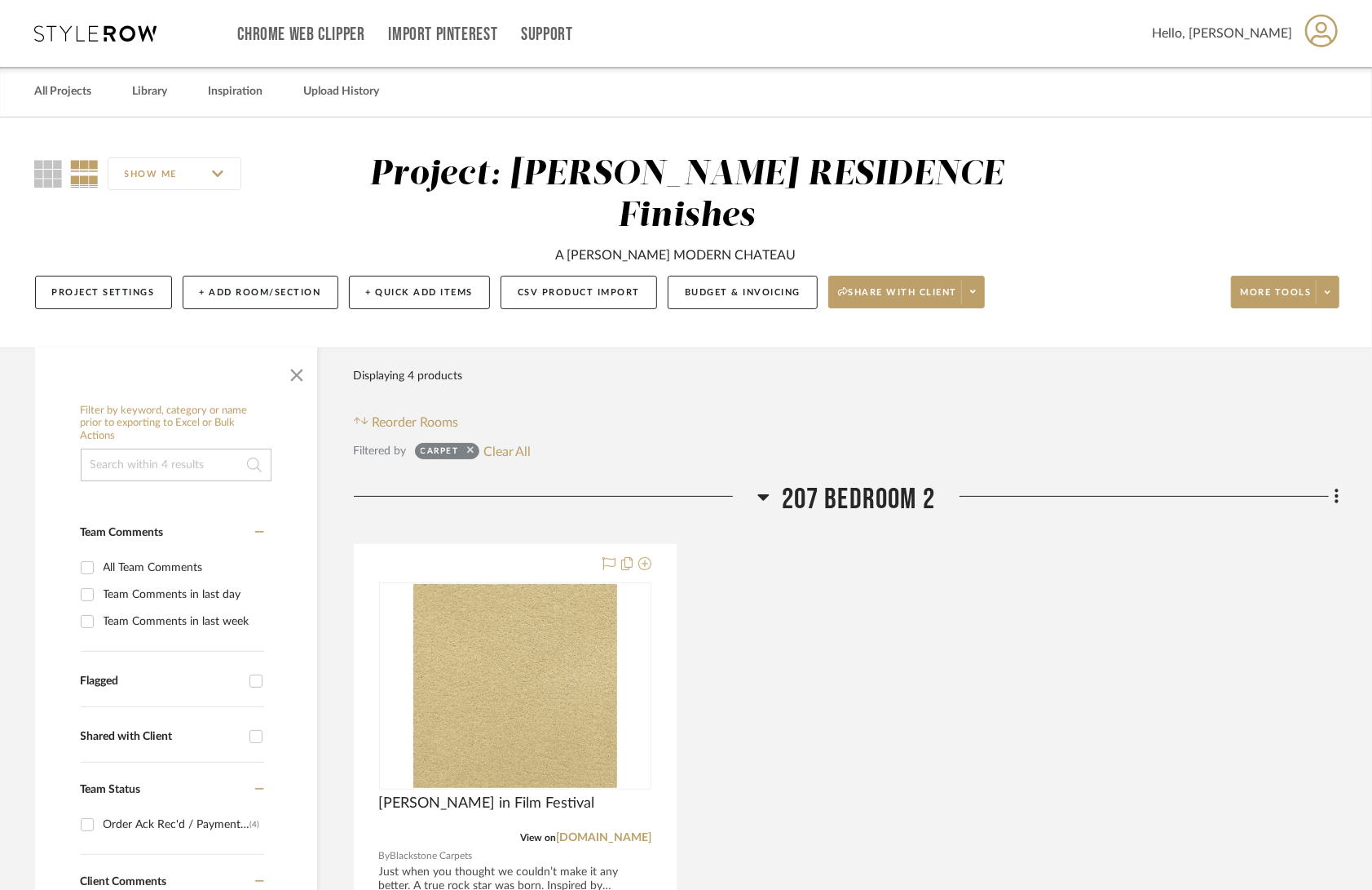
click at [468, 445] on icon at bounding box center [470, 450] width 6 height 11
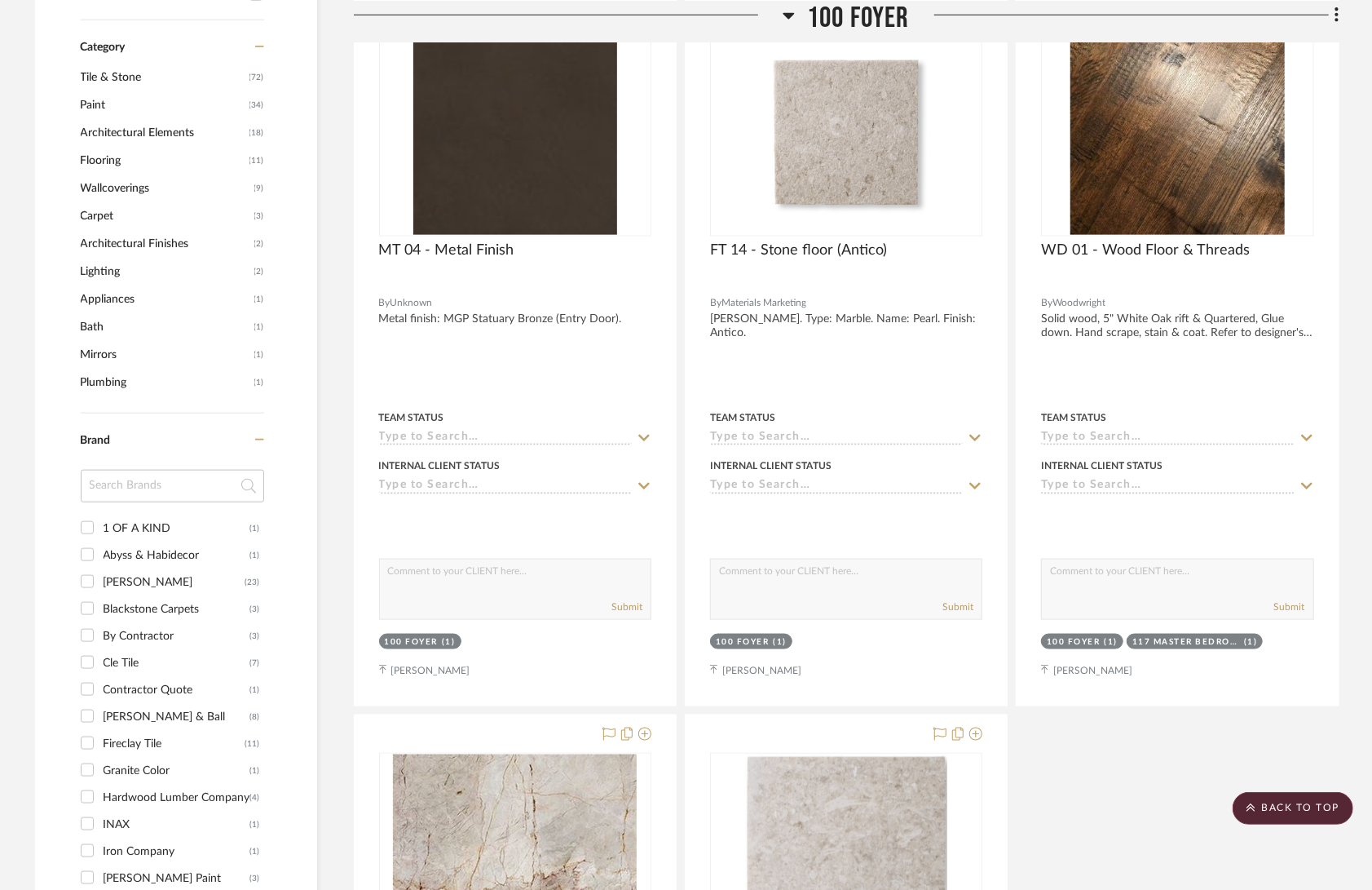
scroll to position [1215, 0]
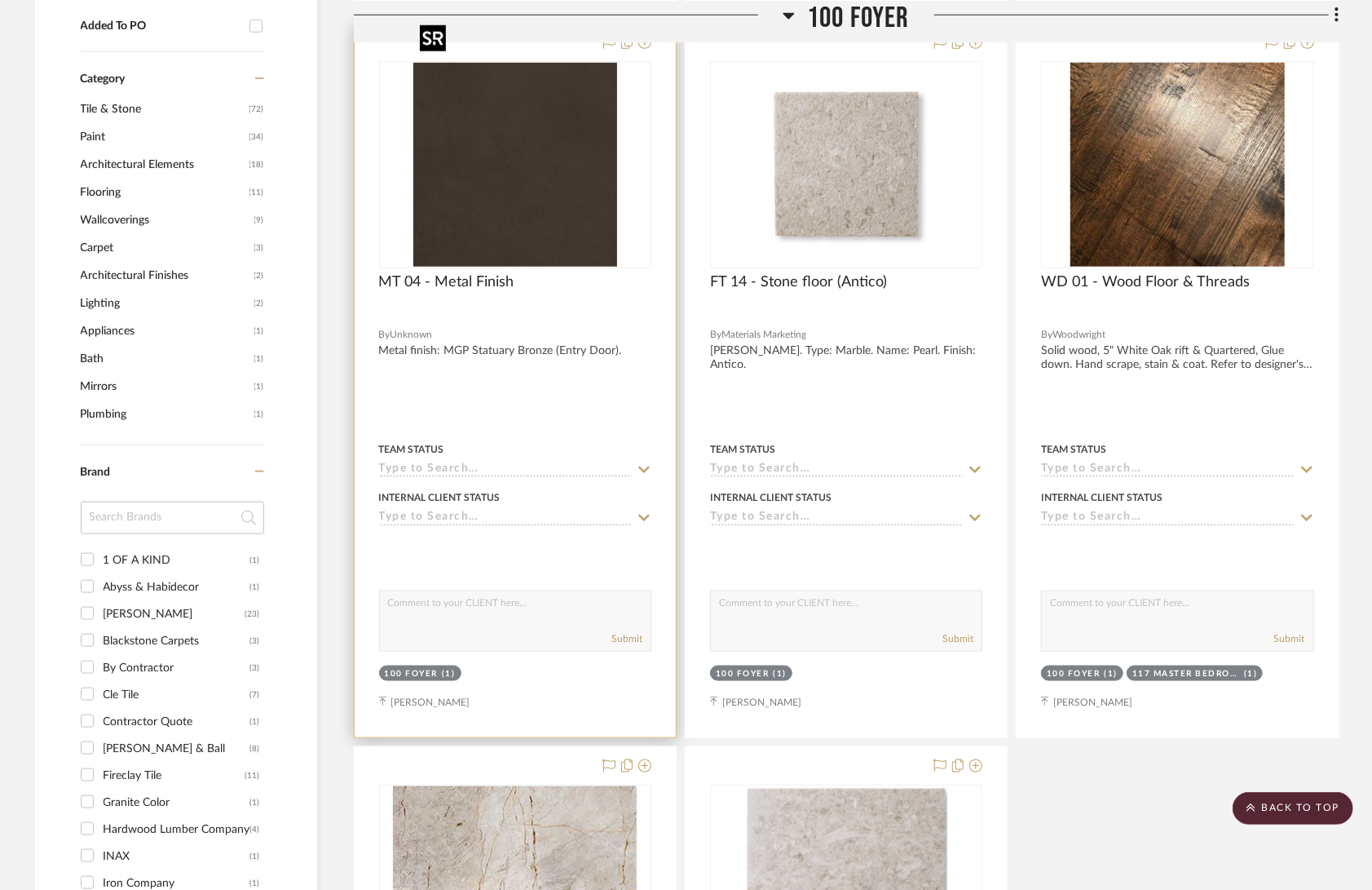
click at [0, 0] on img at bounding box center [0, 0] width 0 height 0
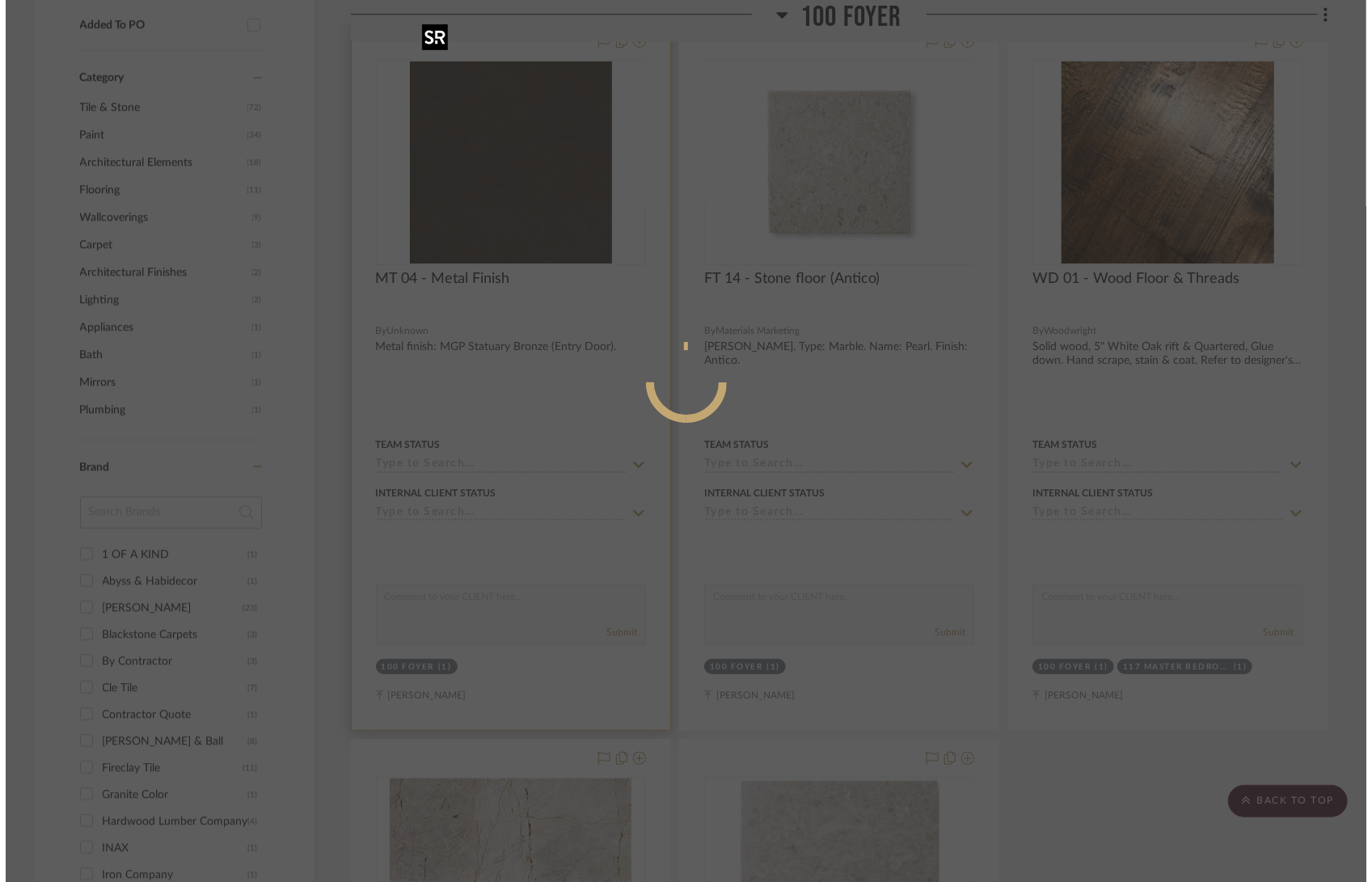
scroll to position [0, 0]
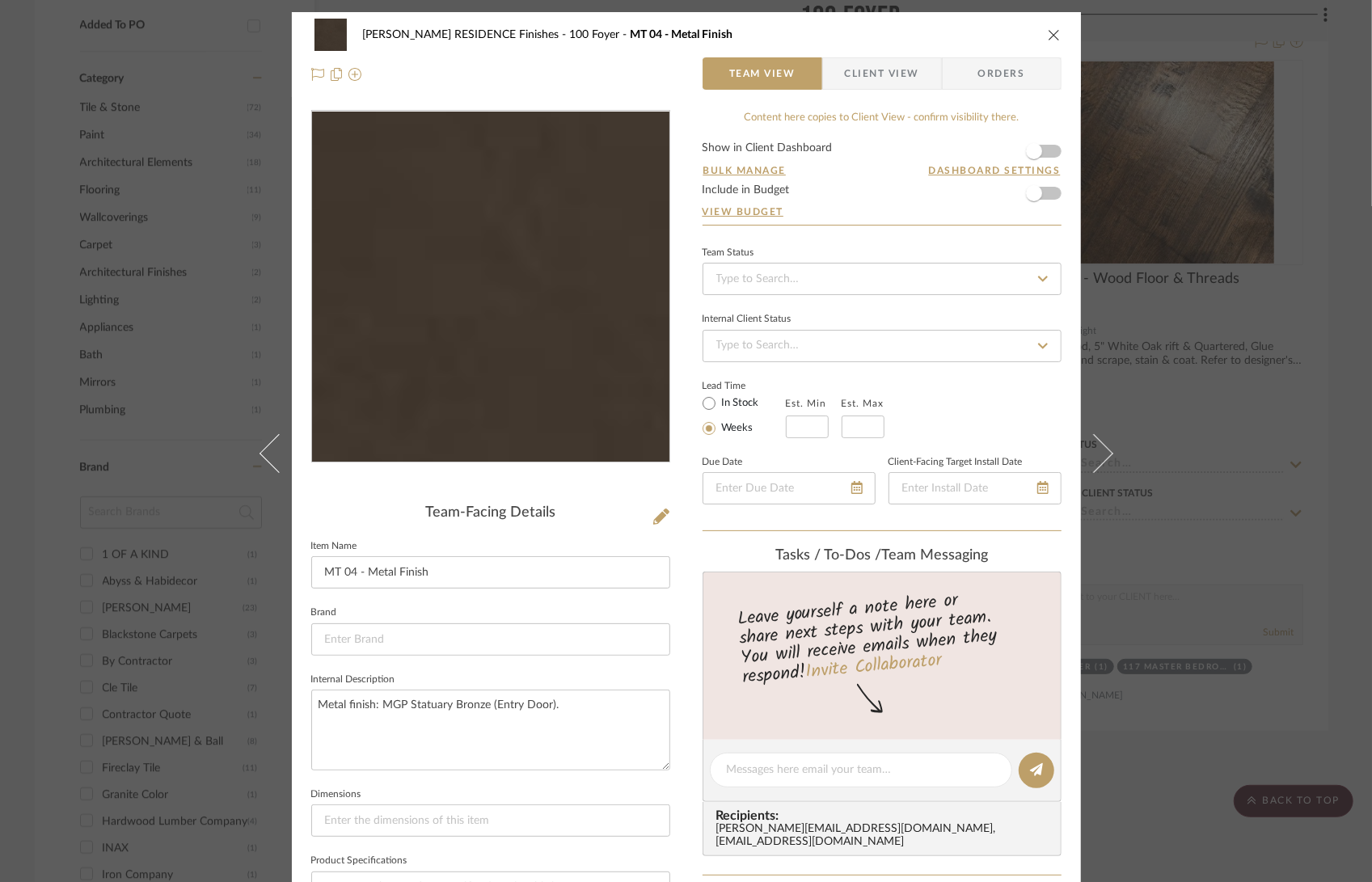
click at [536, 345] on img "0" at bounding box center [491, 286] width 351 height 351
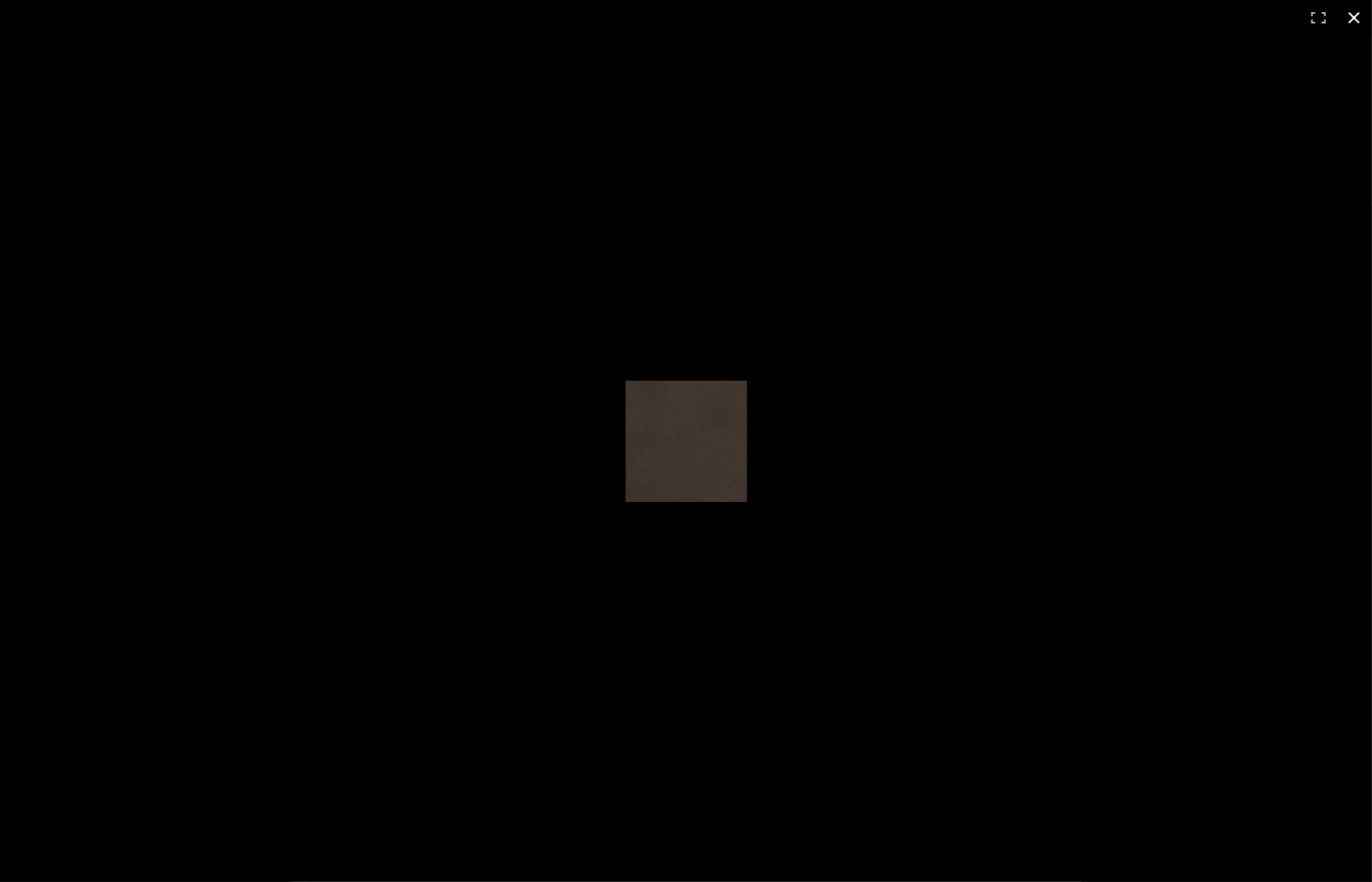
click at [776, 445] on div at bounding box center [728, 446] width 205 height 131
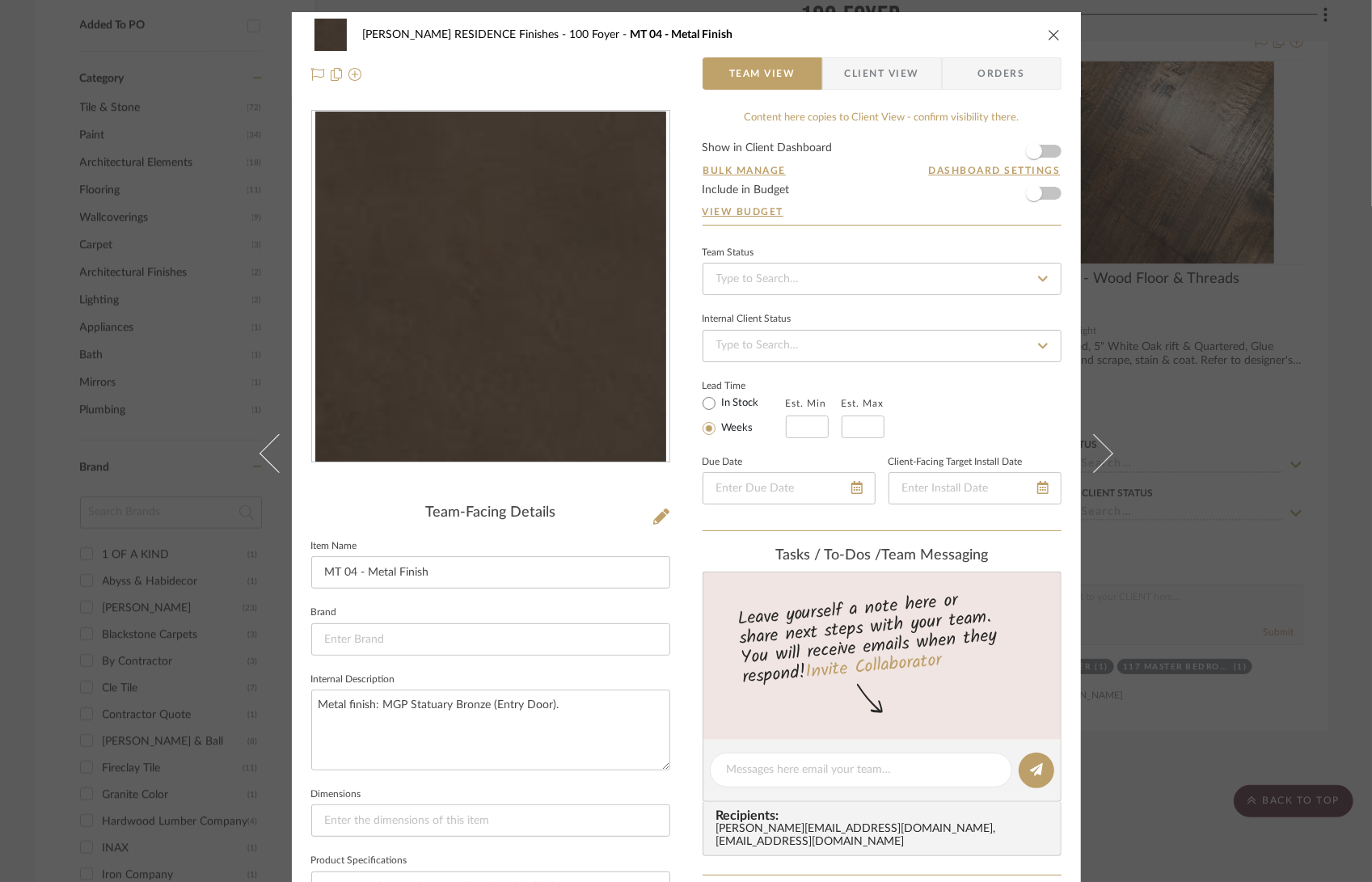
click at [1045, 25] on div "COBLE RESIDENCE Finishes 100 Foyer MT 04 - Metal Finish" at bounding box center [686, 34] width 750 height 32
click at [1048, 36] on icon "close" at bounding box center [1054, 35] width 13 height 13
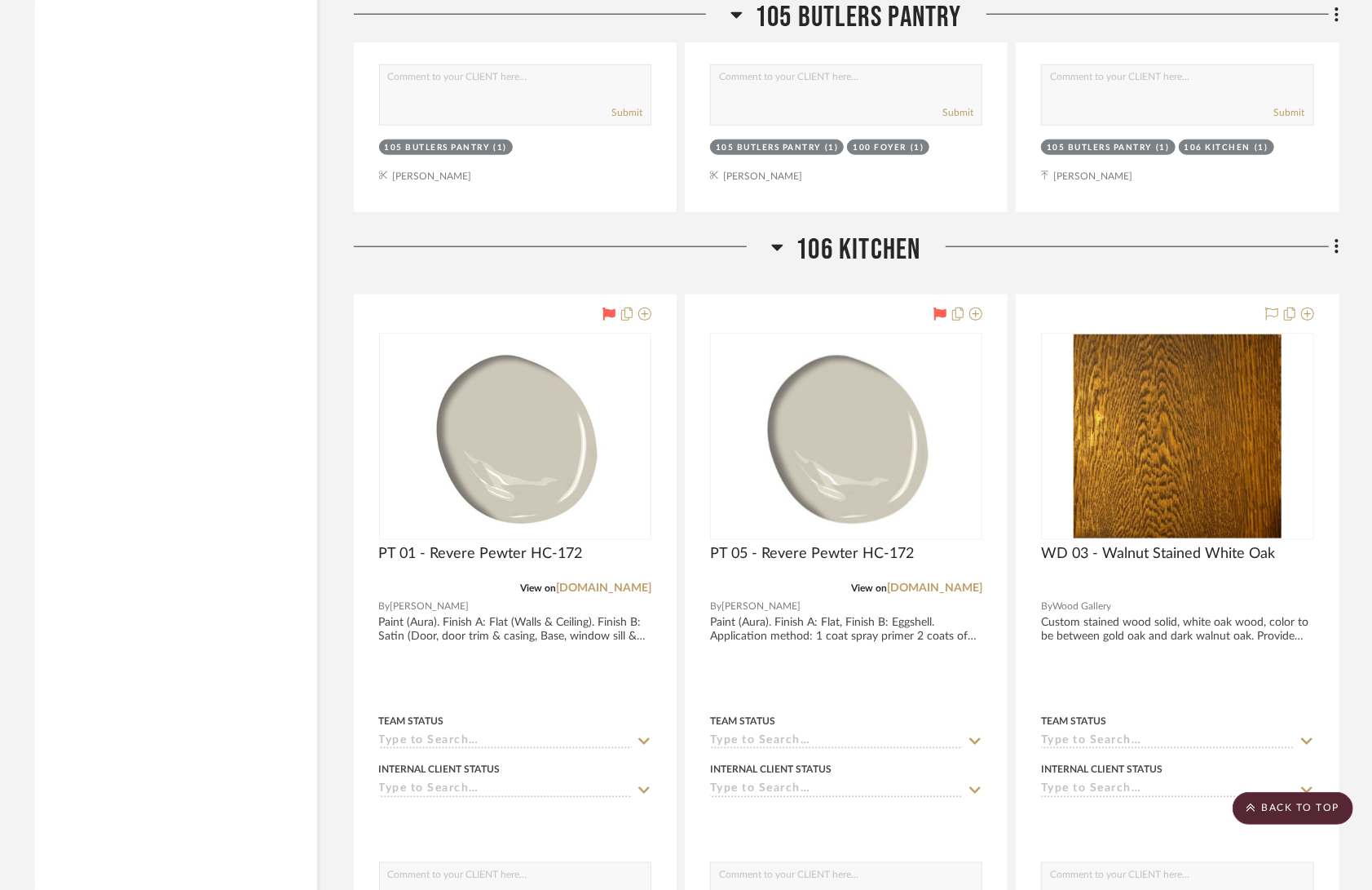
scroll to position [9422, 0]
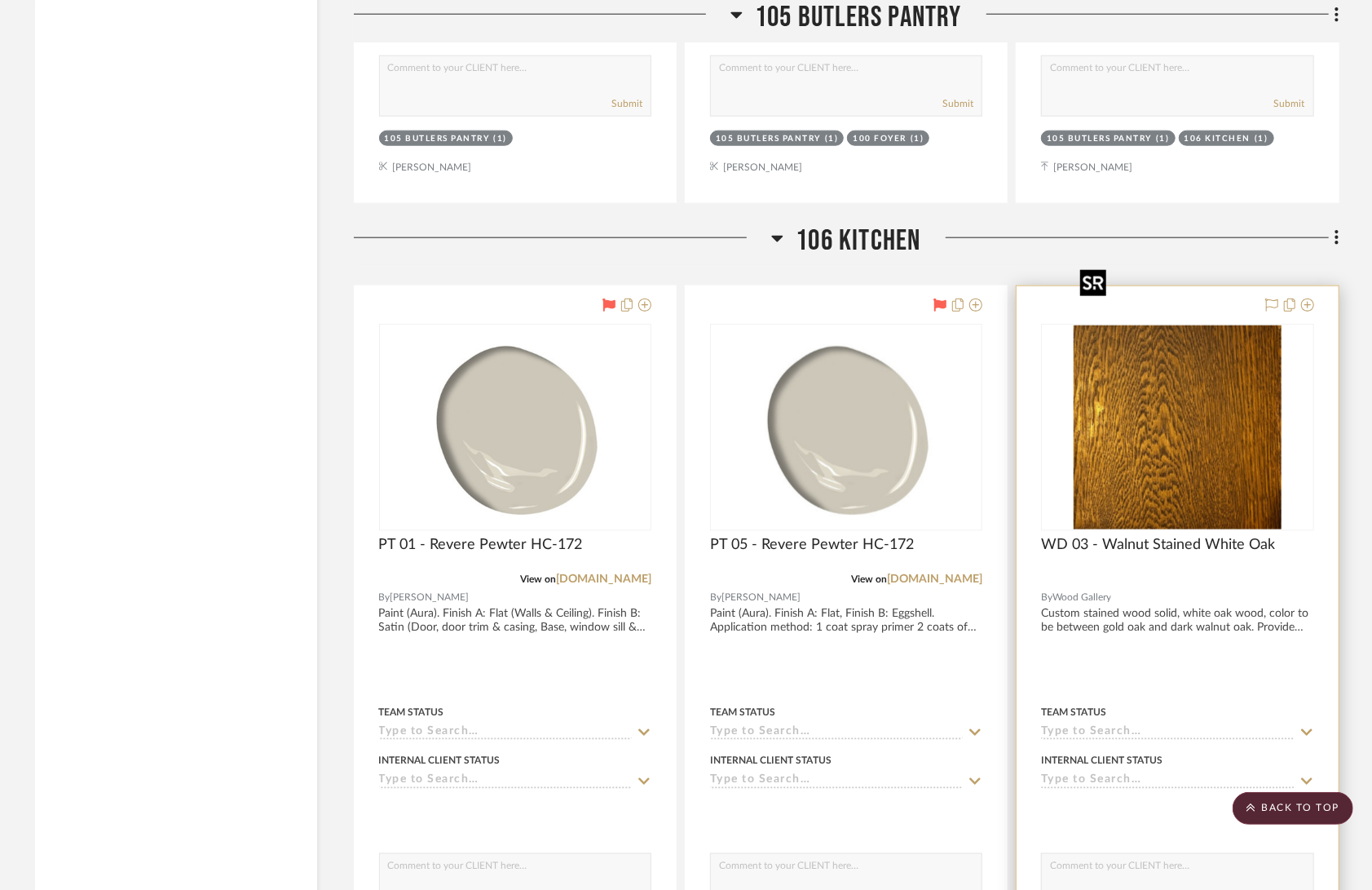
click at [1167, 396] on img "0" at bounding box center [1178, 428] width 208 height 204
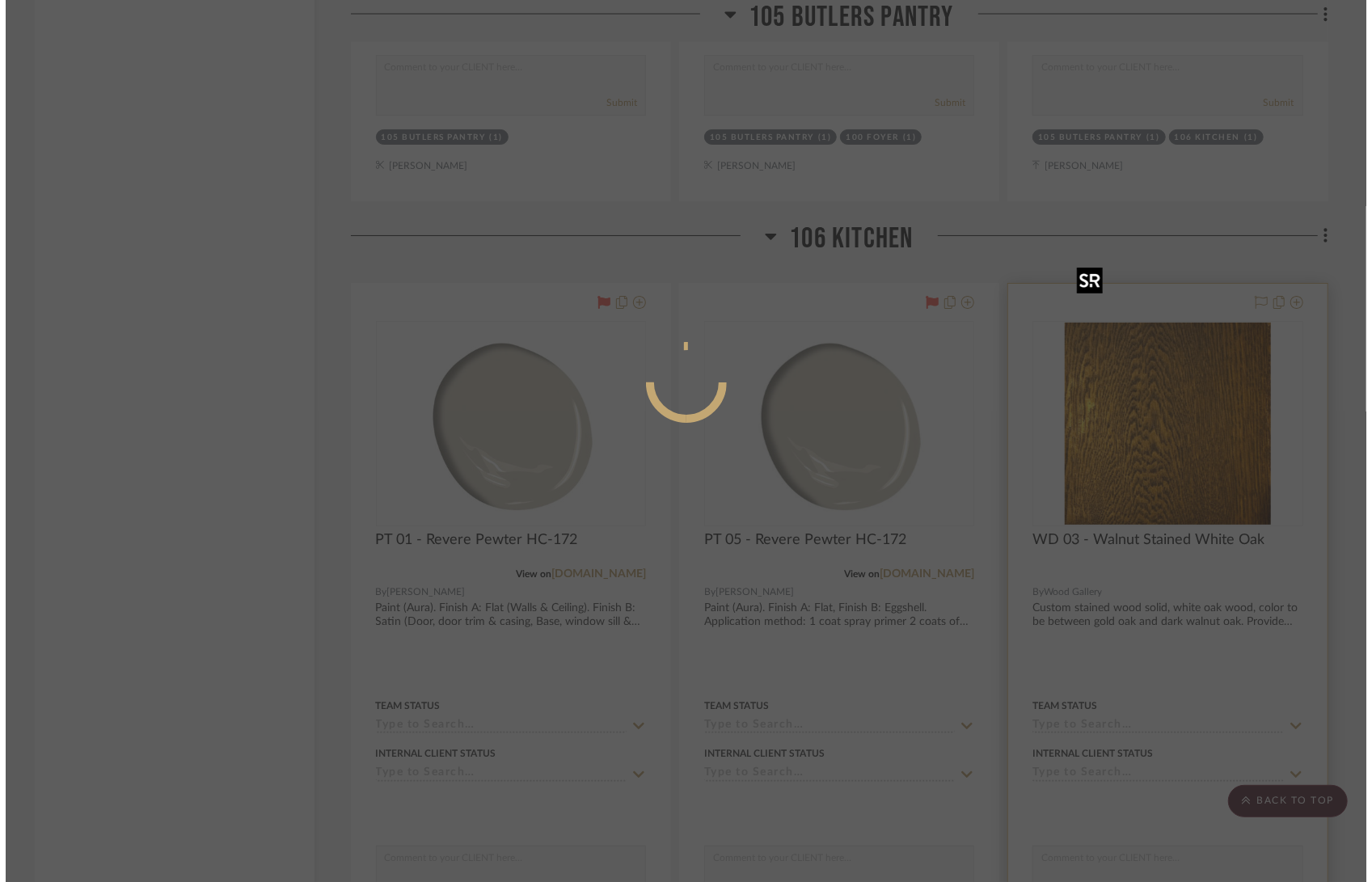
scroll to position [0, 0]
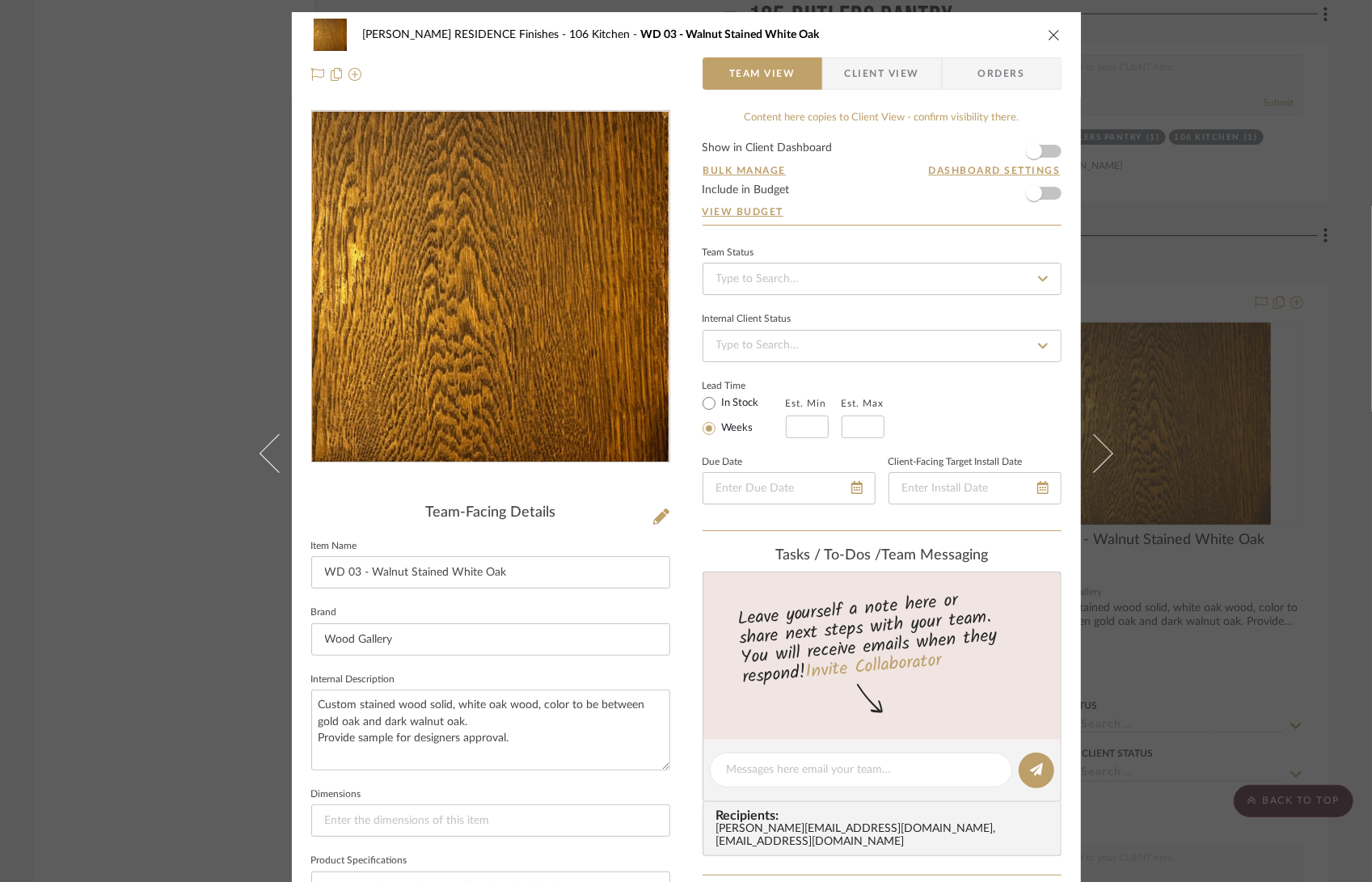
click at [529, 302] on img "0" at bounding box center [491, 286] width 358 height 351
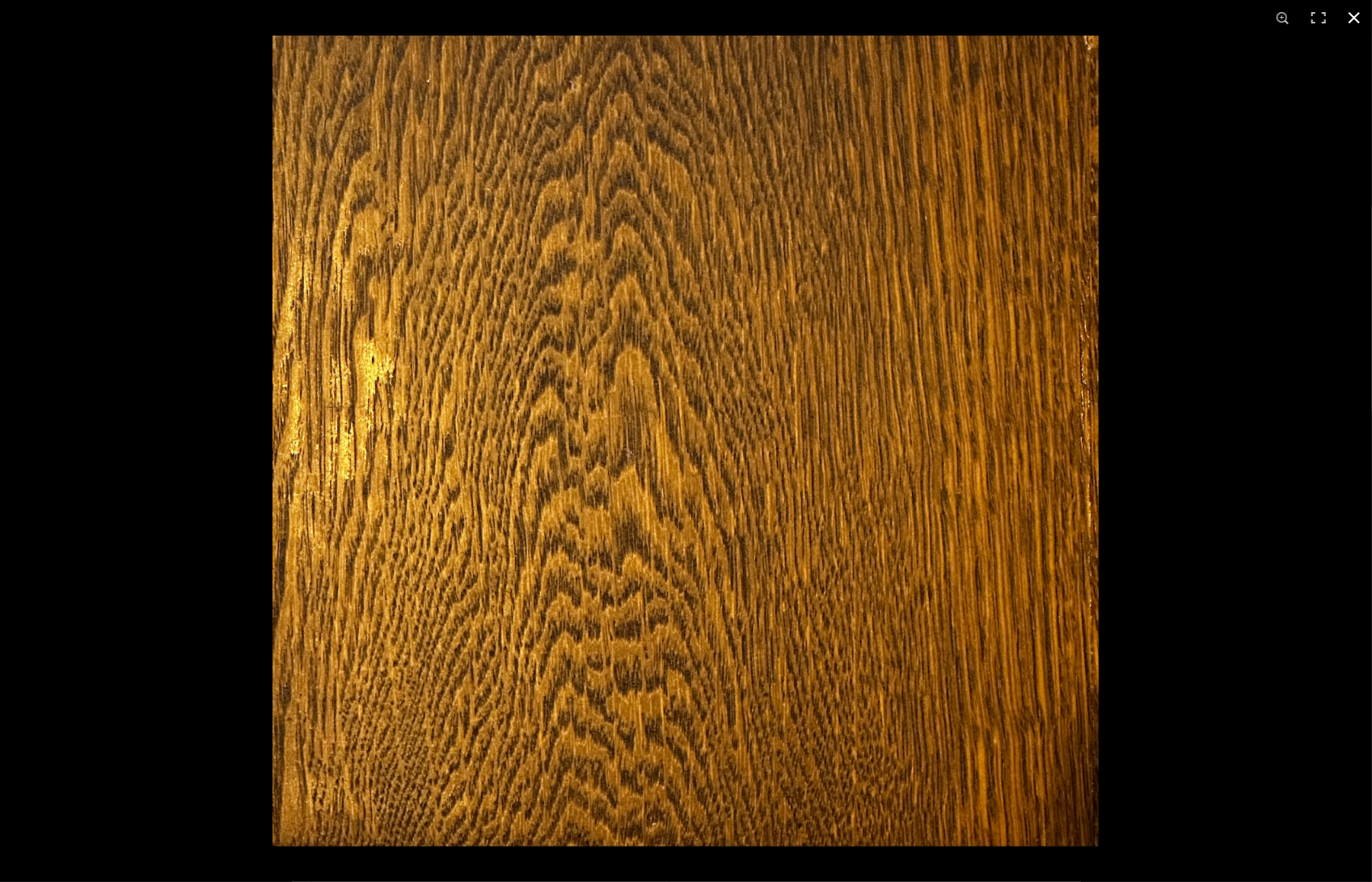
click at [1356, 25] on button at bounding box center [1354, 17] width 36 height 36
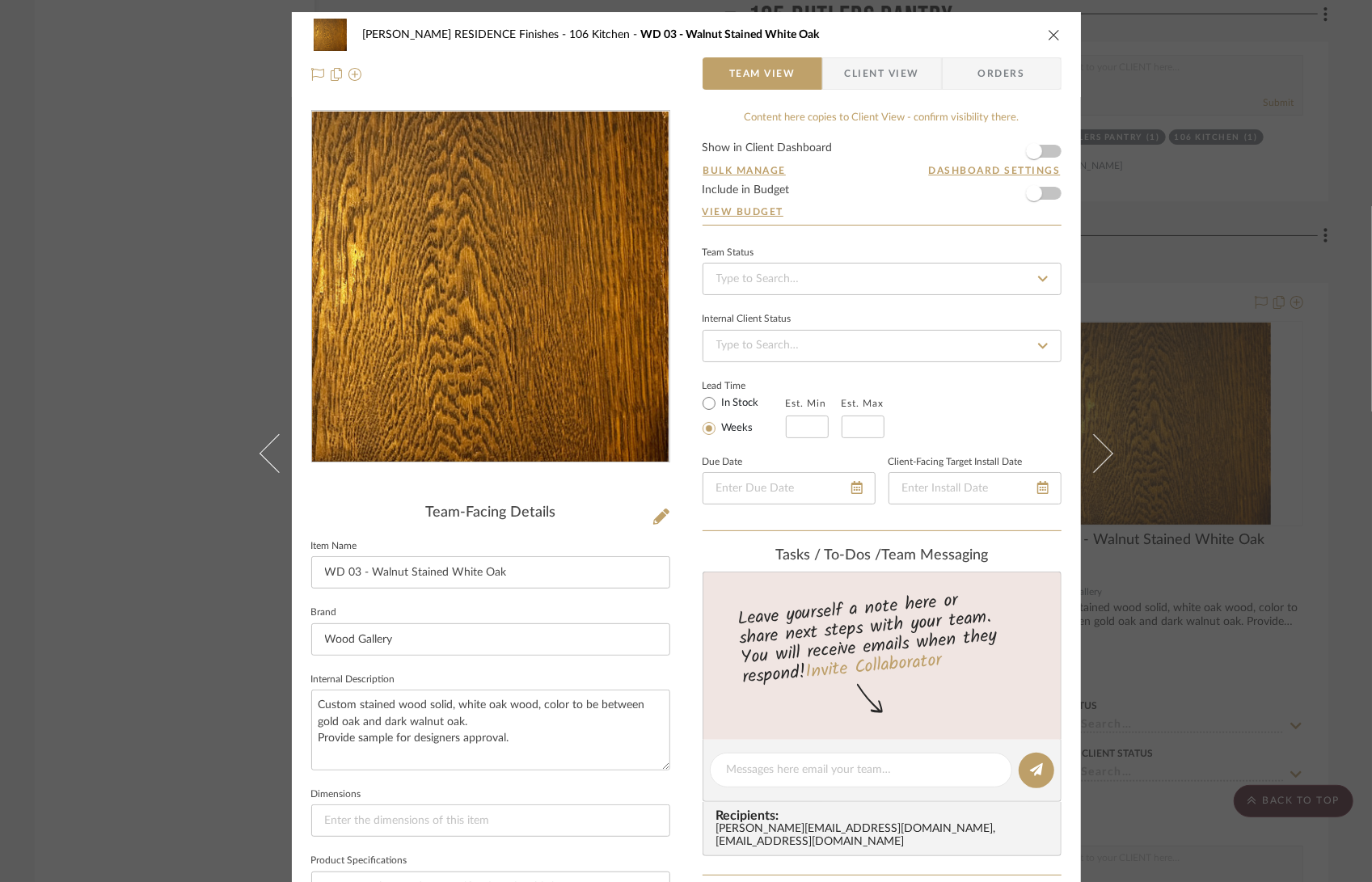
click at [1047, 35] on icon "close" at bounding box center [1054, 35] width 13 height 13
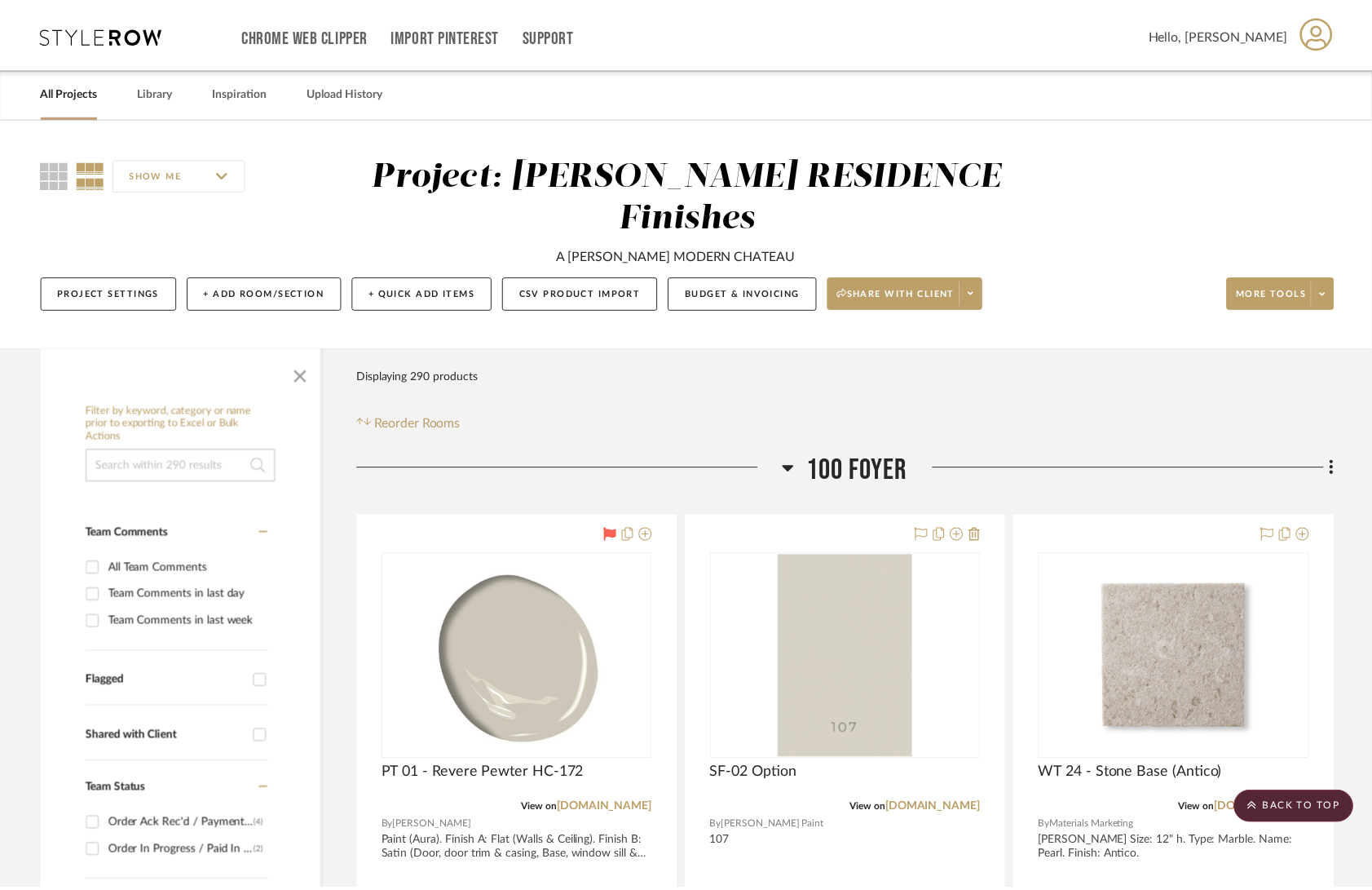
scroll to position [9422, 0]
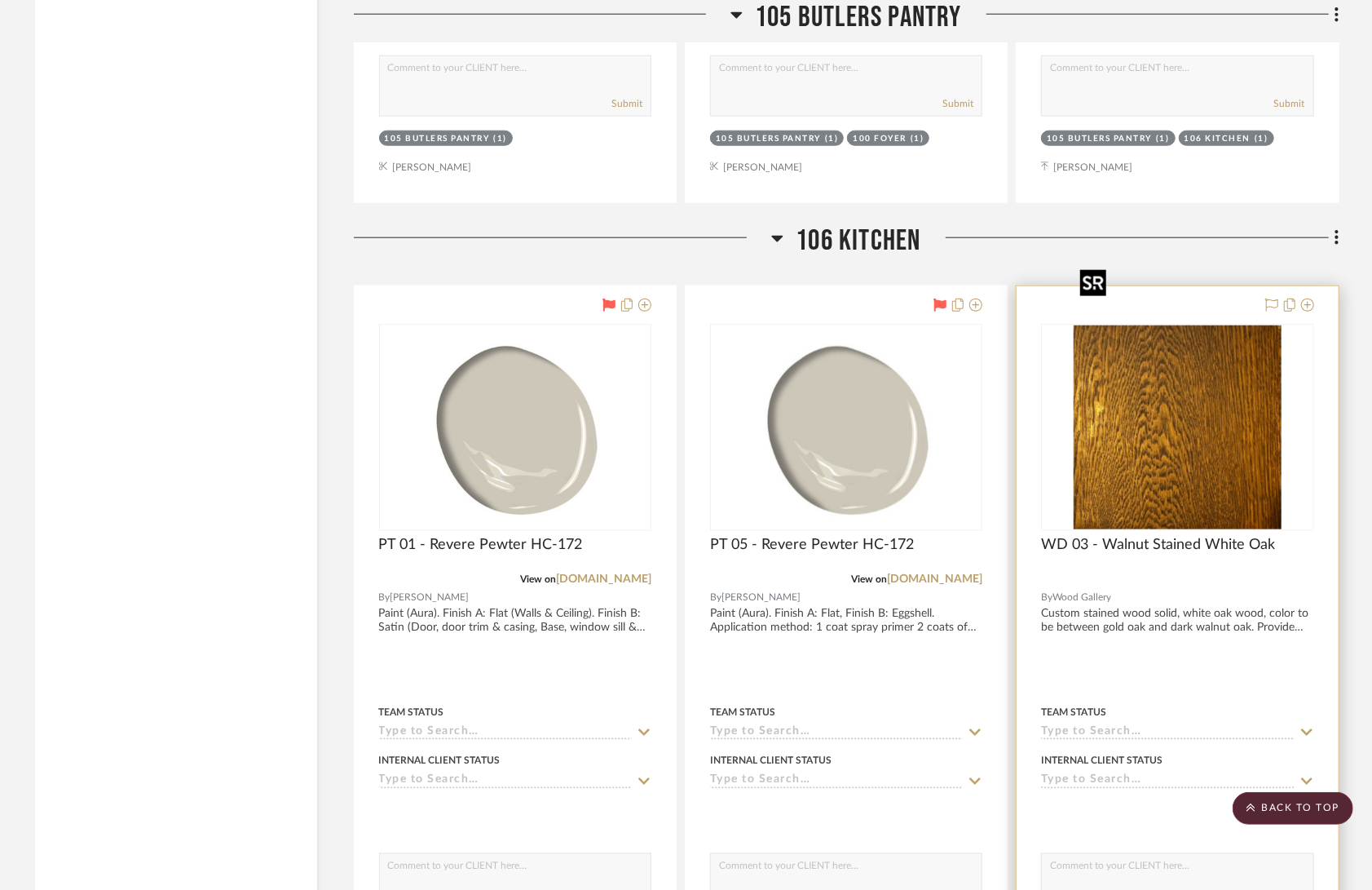
click at [1177, 449] on img "0" at bounding box center [1178, 428] width 208 height 204
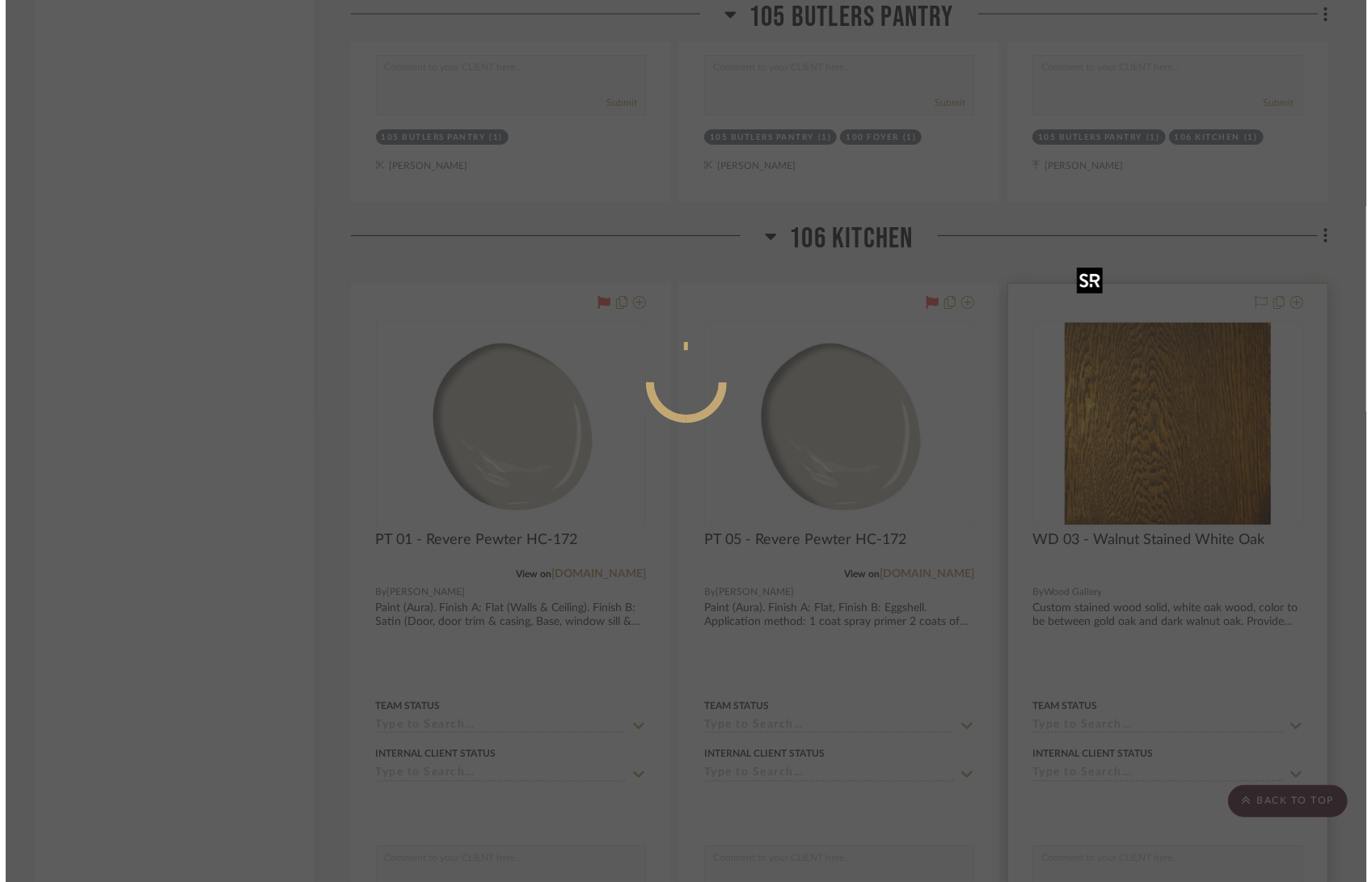
scroll to position [0, 0]
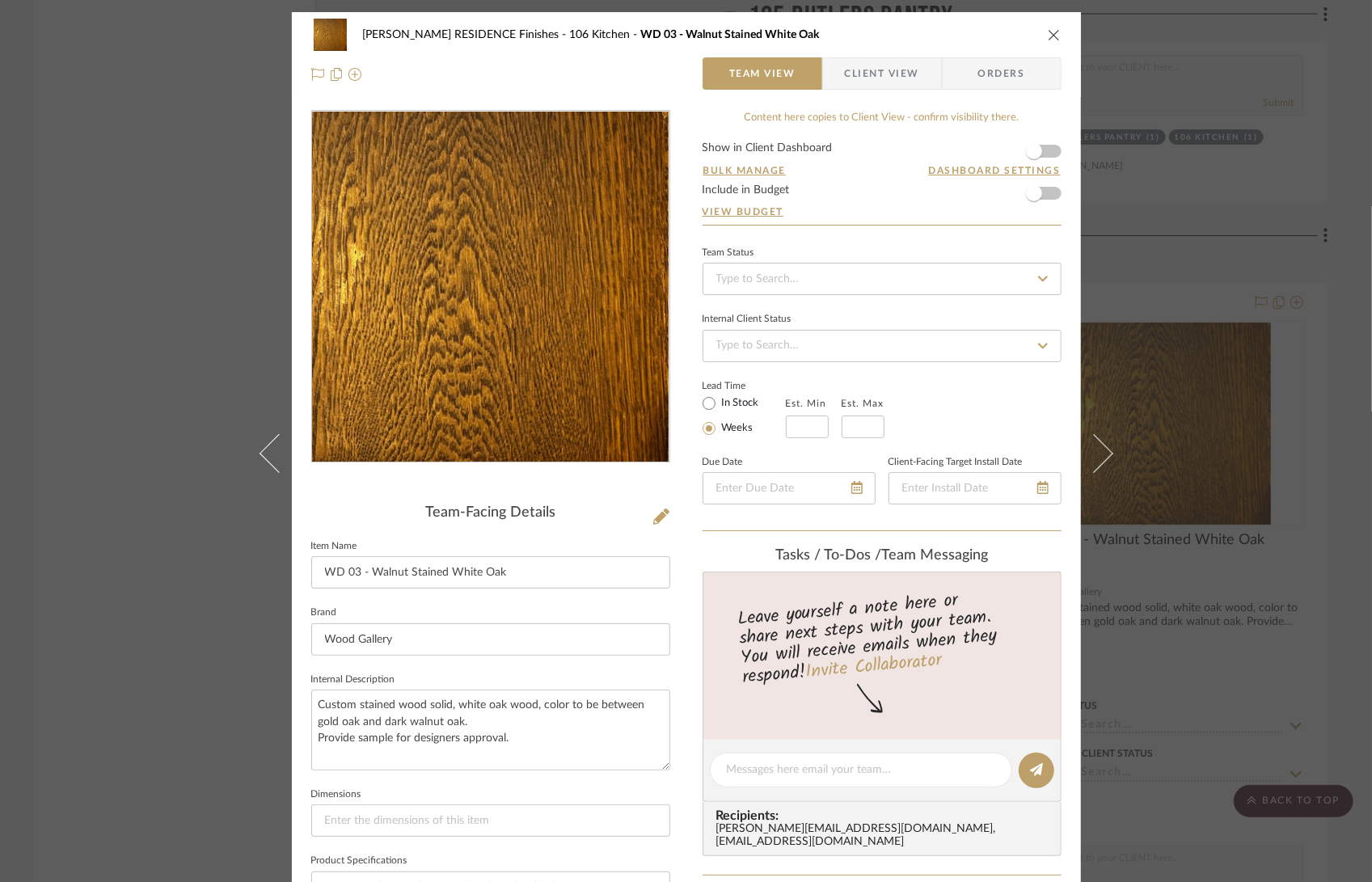
click at [553, 399] on img "0" at bounding box center [491, 286] width 358 height 351
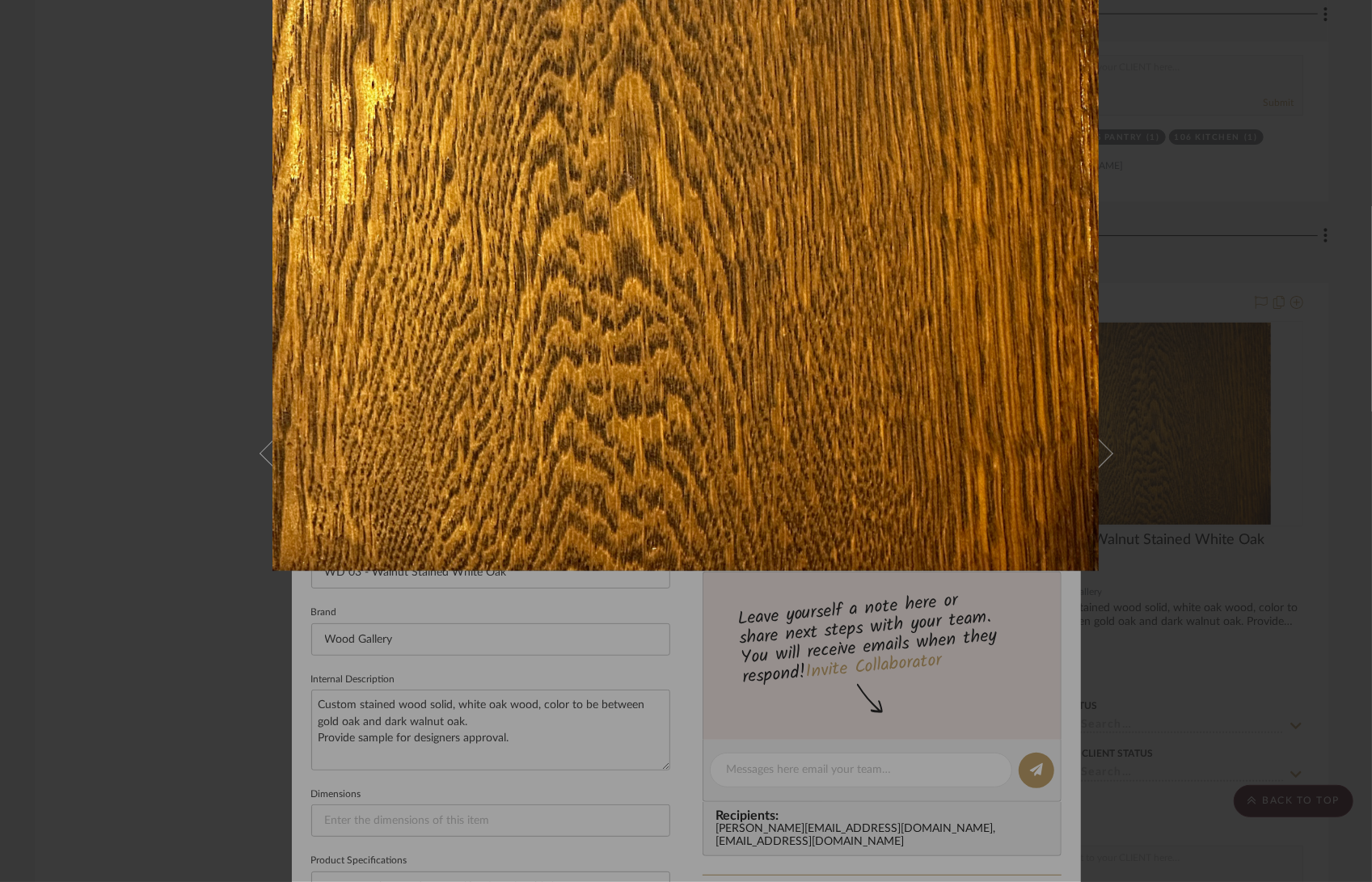
click at [1235, 182] on div at bounding box center [959, 201] width 1372 height 882
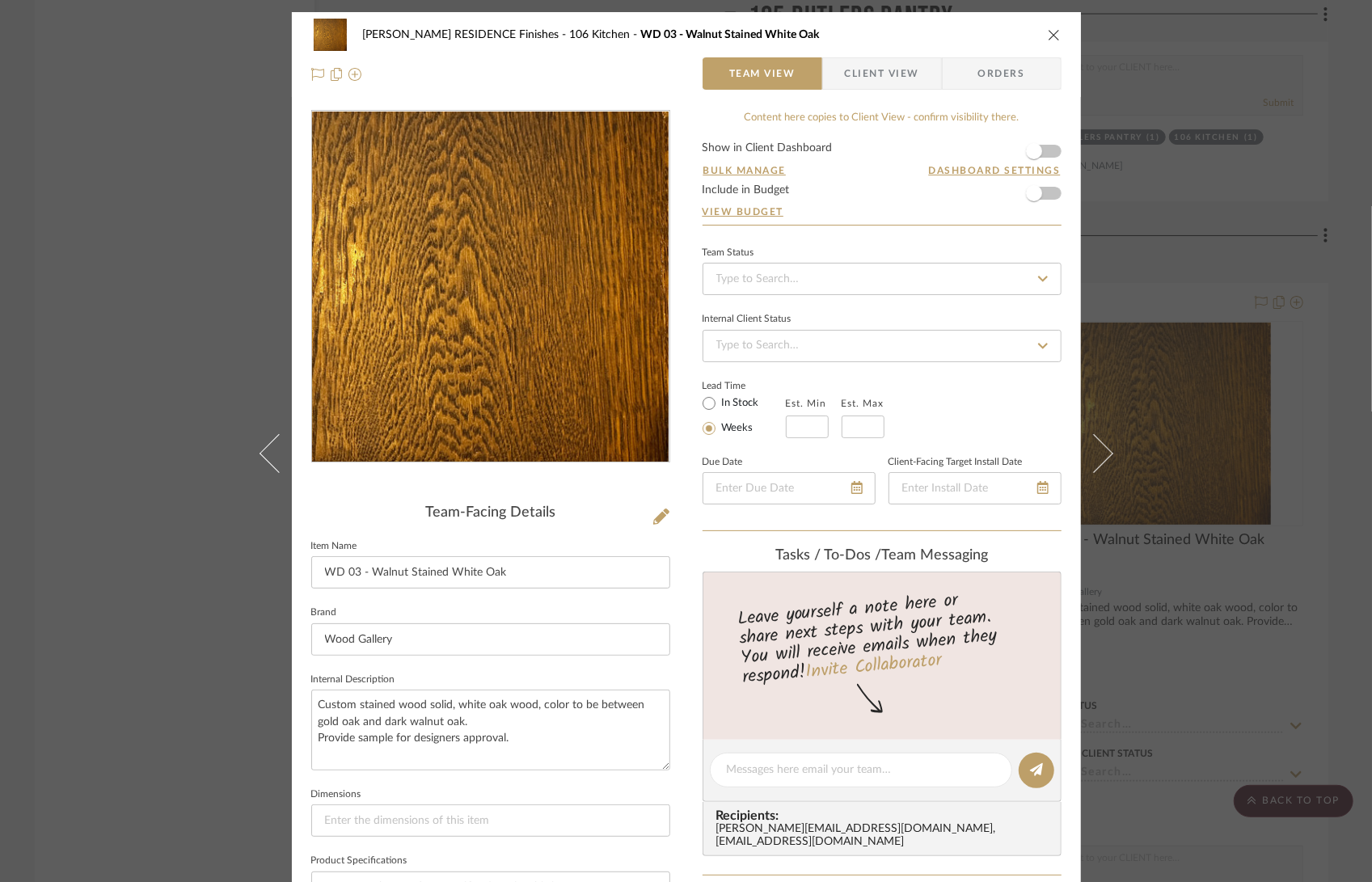
click at [1045, 43] on div "COBLE RESIDENCE Finishes 106 Kitchen WD 03 - Walnut Stained White Oak" at bounding box center [686, 34] width 750 height 32
click at [1047, 32] on icon "close" at bounding box center [1054, 35] width 13 height 13
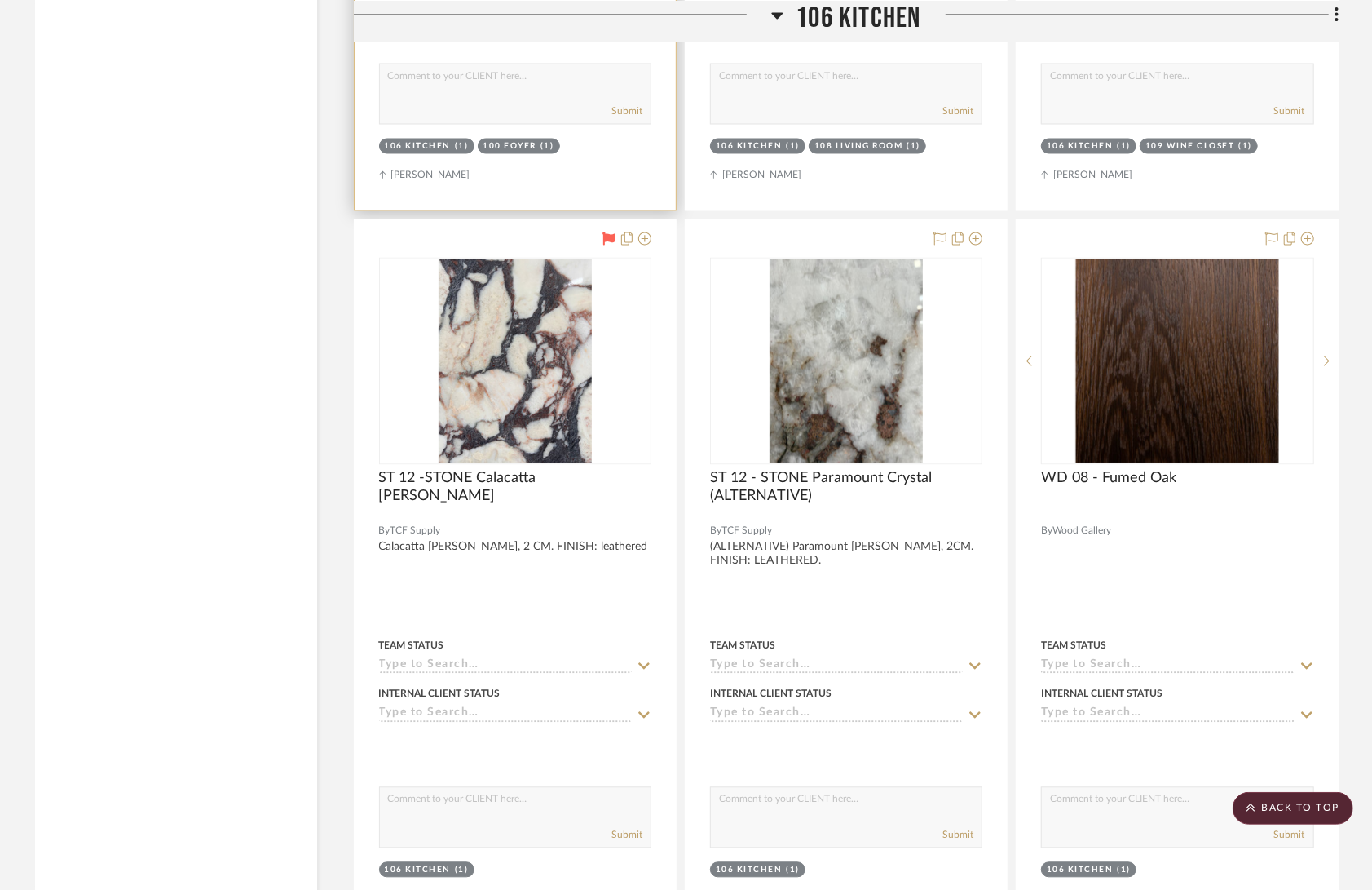
scroll to position [10212, 0]
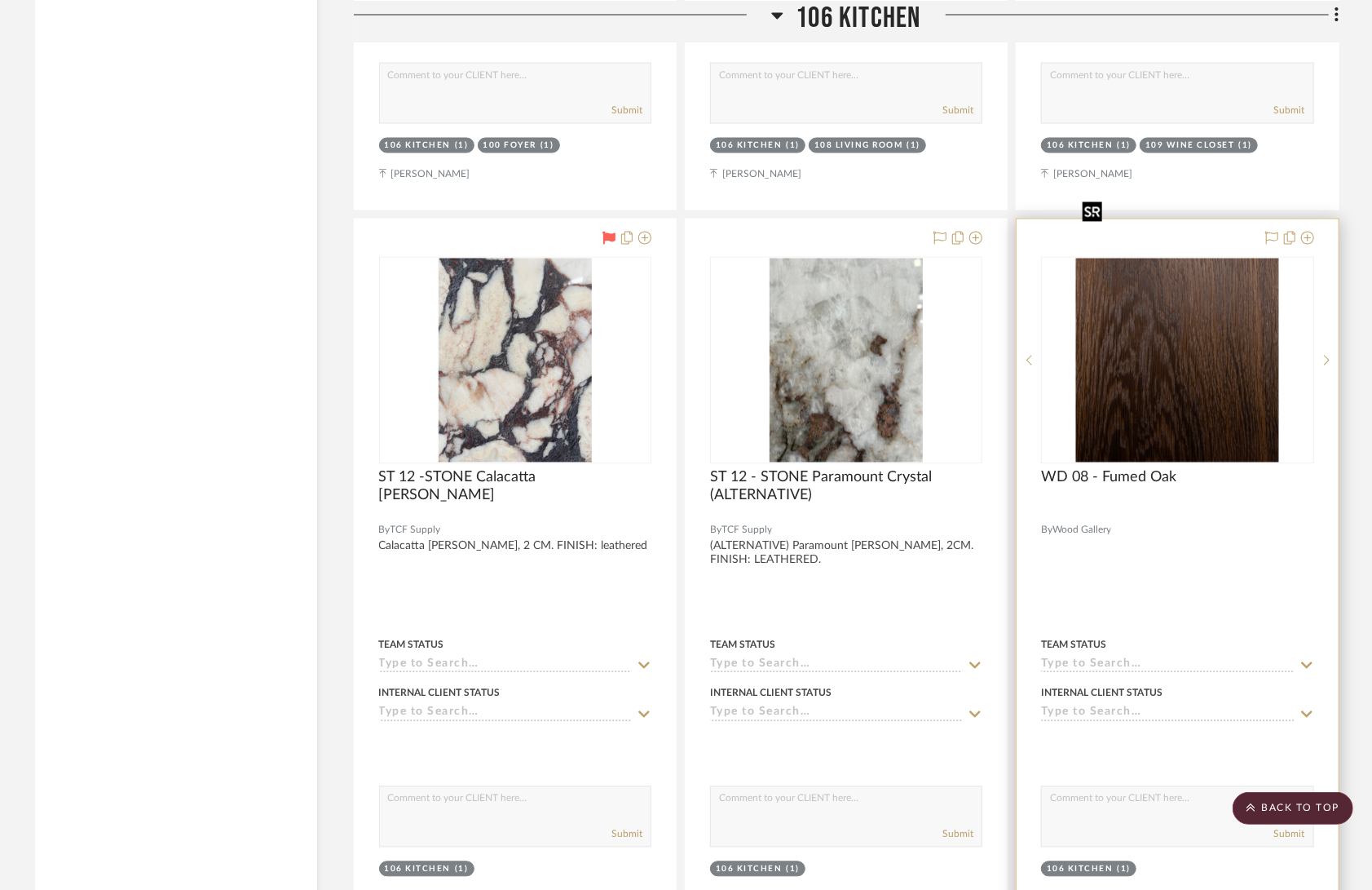
click at [1194, 360] on img "0" at bounding box center [1178, 361] width 203 height 204
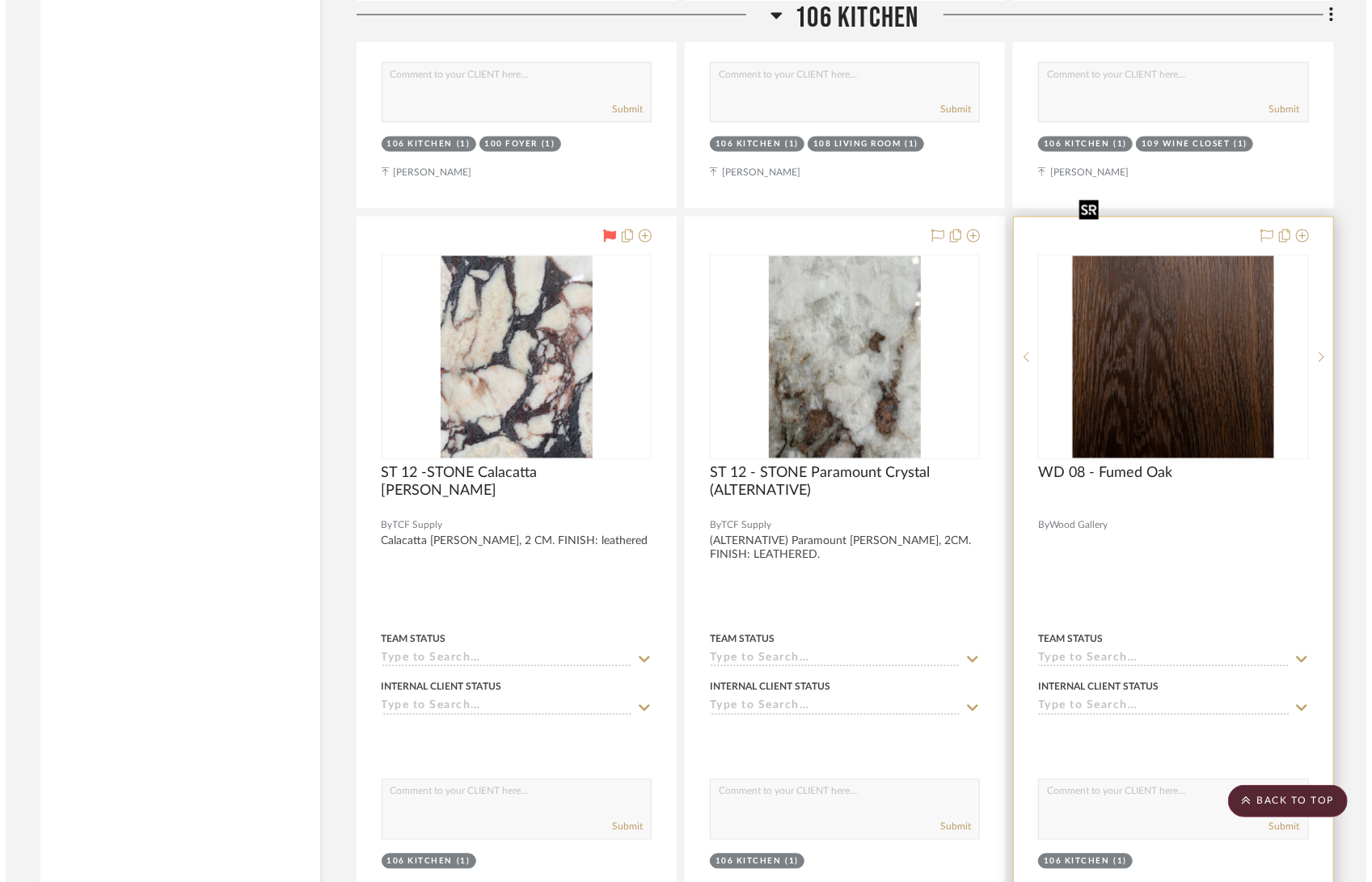
scroll to position [0, 0]
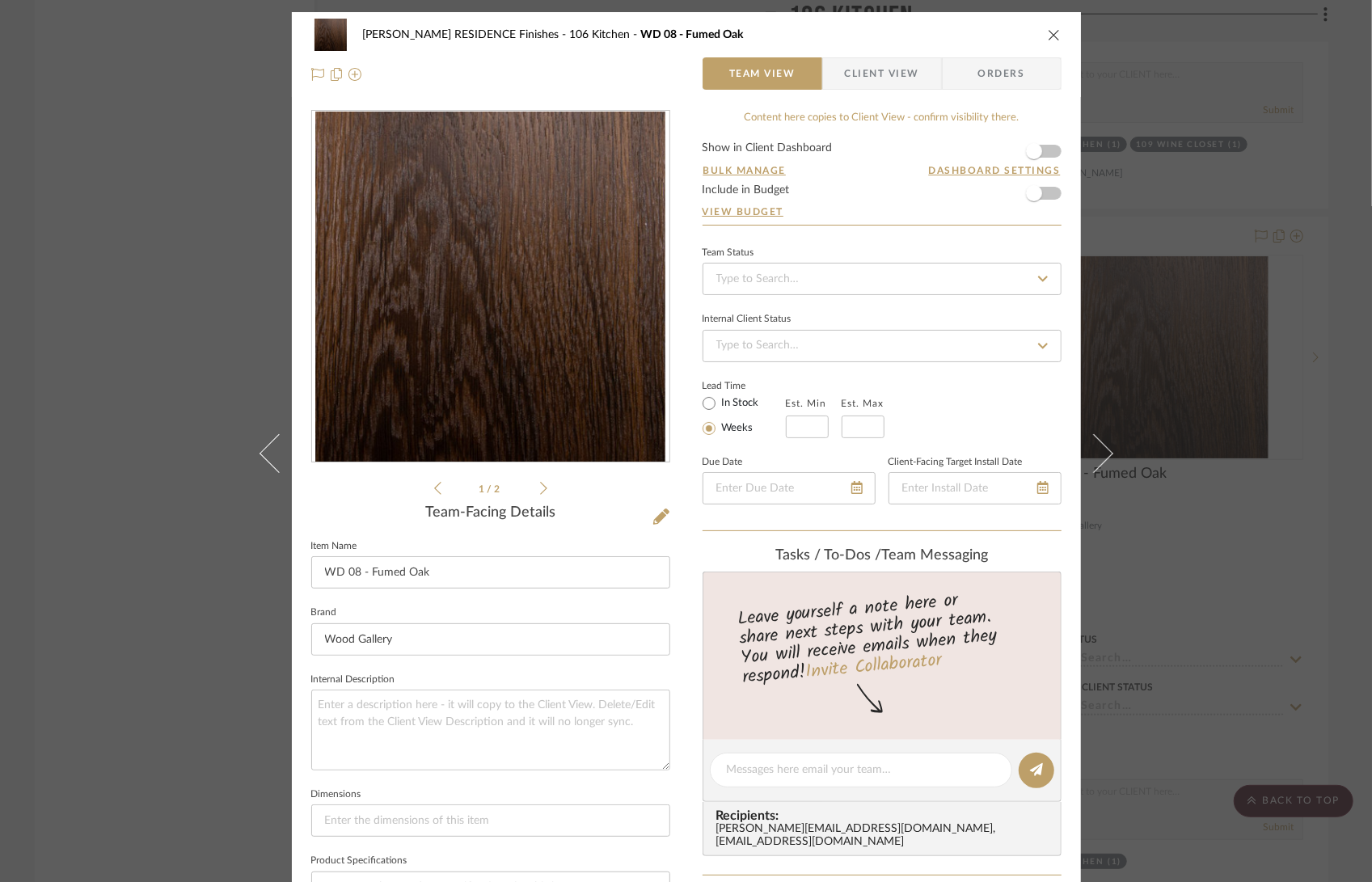
click at [518, 303] on img "0" at bounding box center [490, 286] width 349 height 351
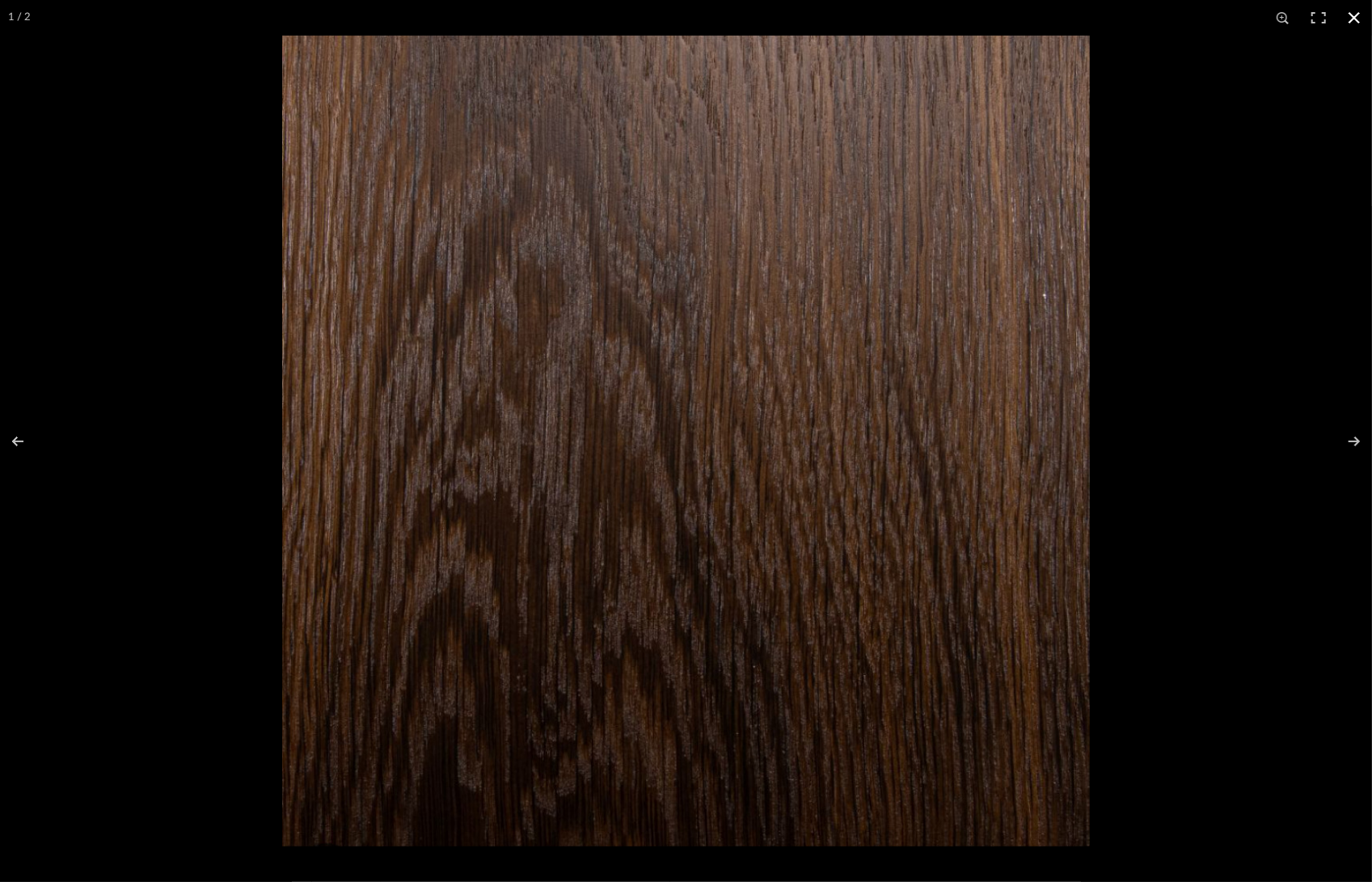
click at [1304, 233] on div at bounding box center [968, 476] width 1372 height 882
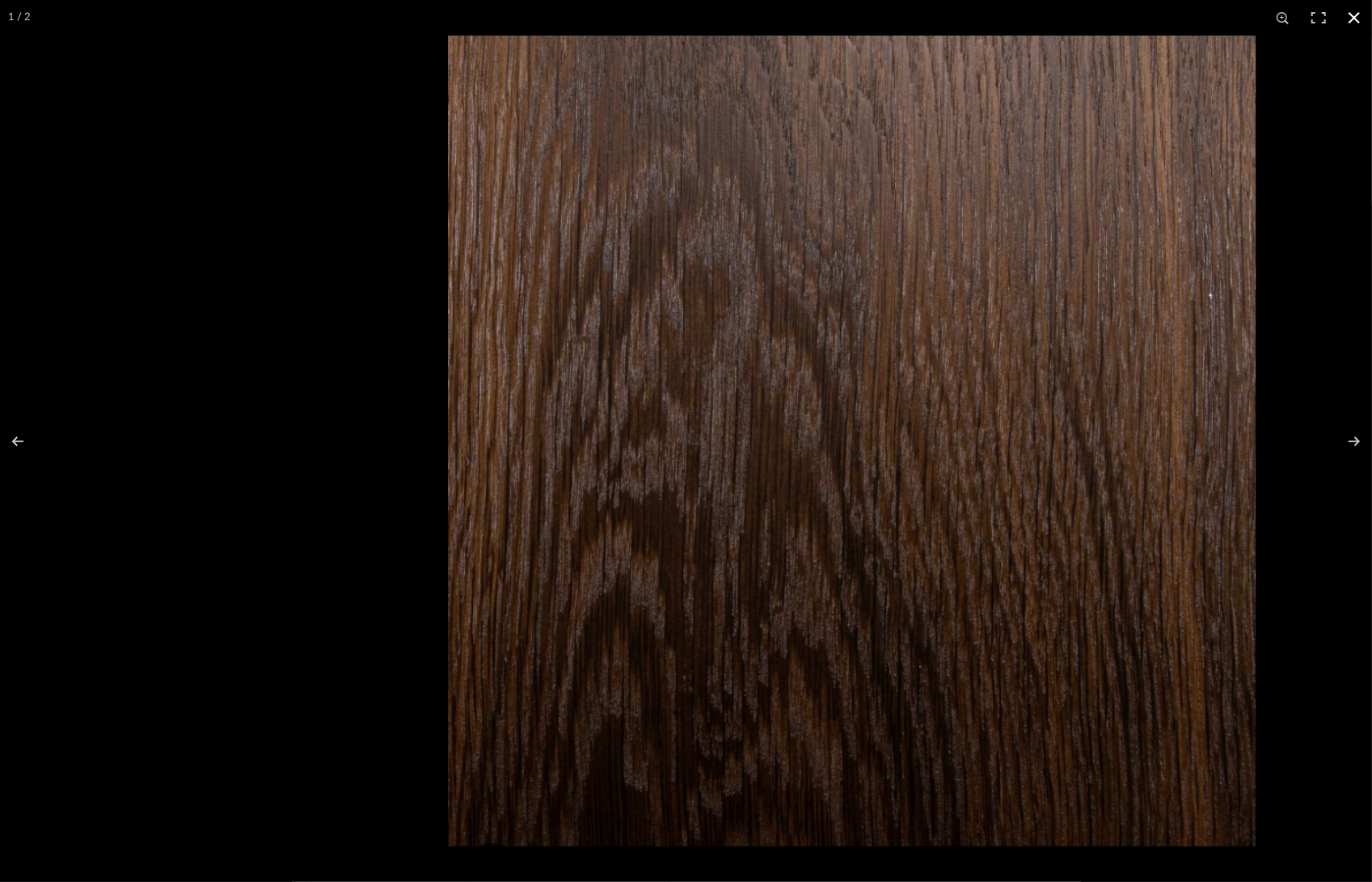
click at [1355, 13] on button at bounding box center [1354, 17] width 36 height 36
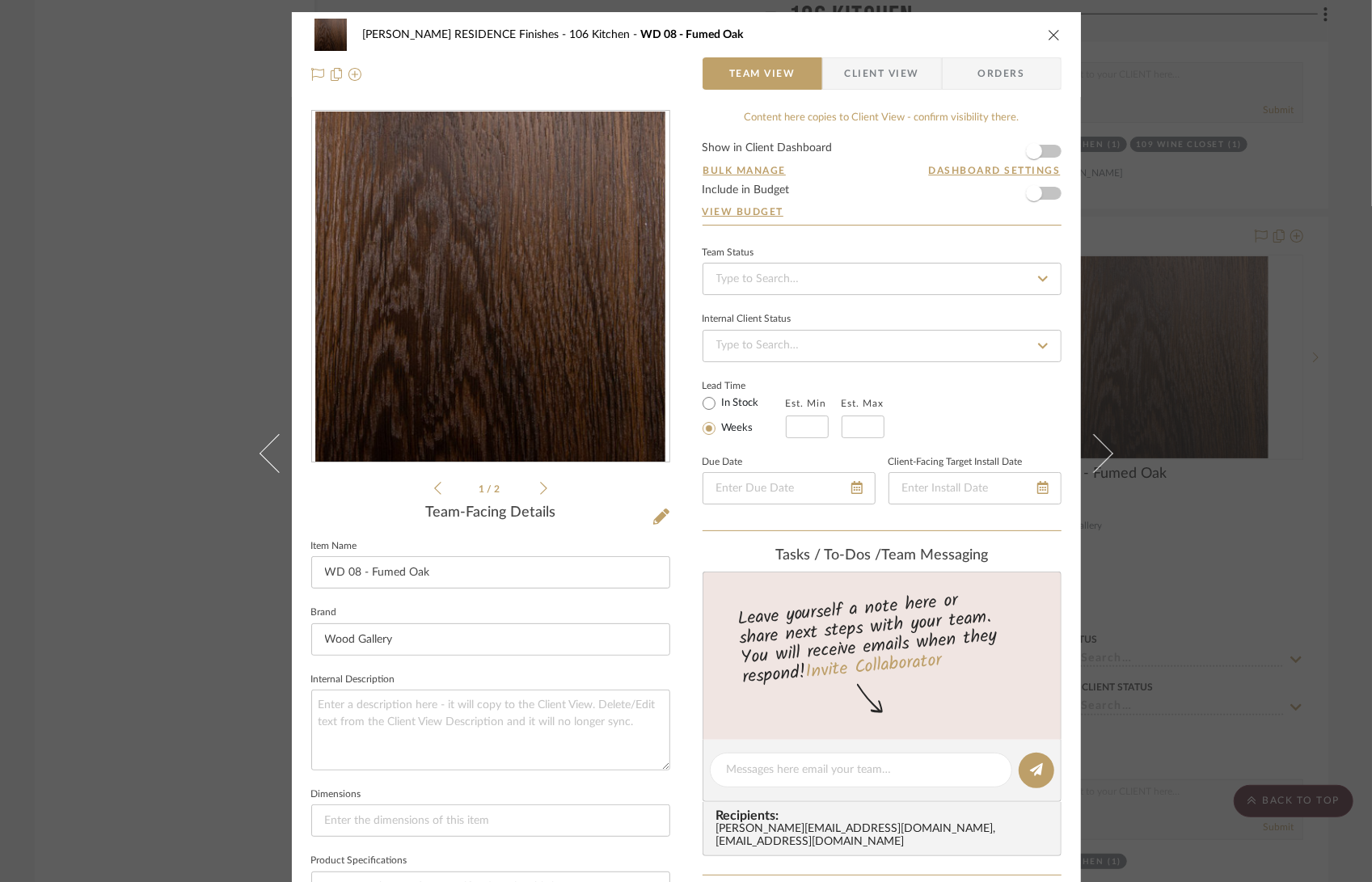
click at [1204, 471] on div "COBLE RESIDENCE Finishes 106 Kitchen WD 08 - Fumed Oak Team View Client View Or…" at bounding box center [686, 441] width 1372 height 882
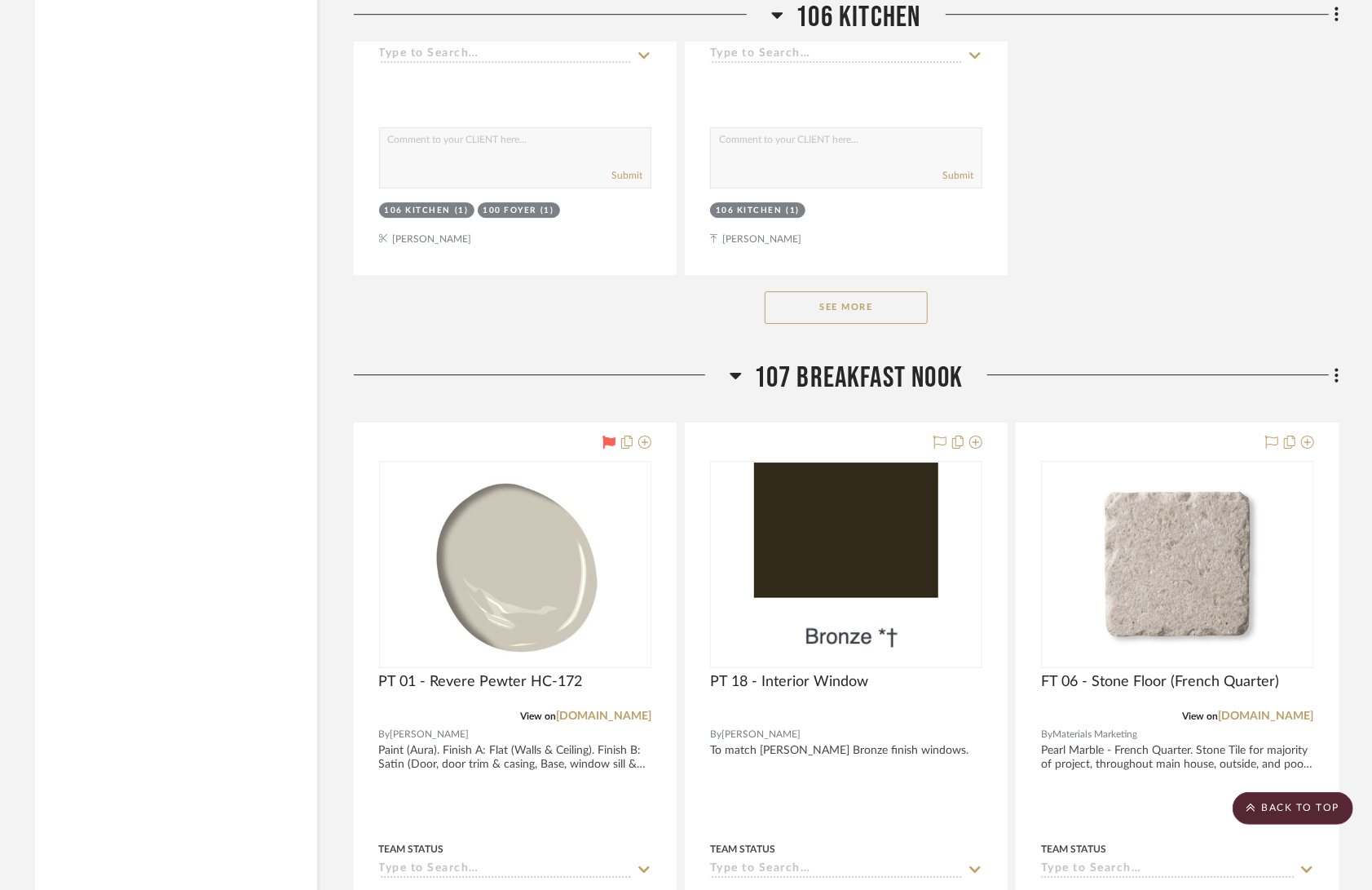
scroll to position [11652, 0]
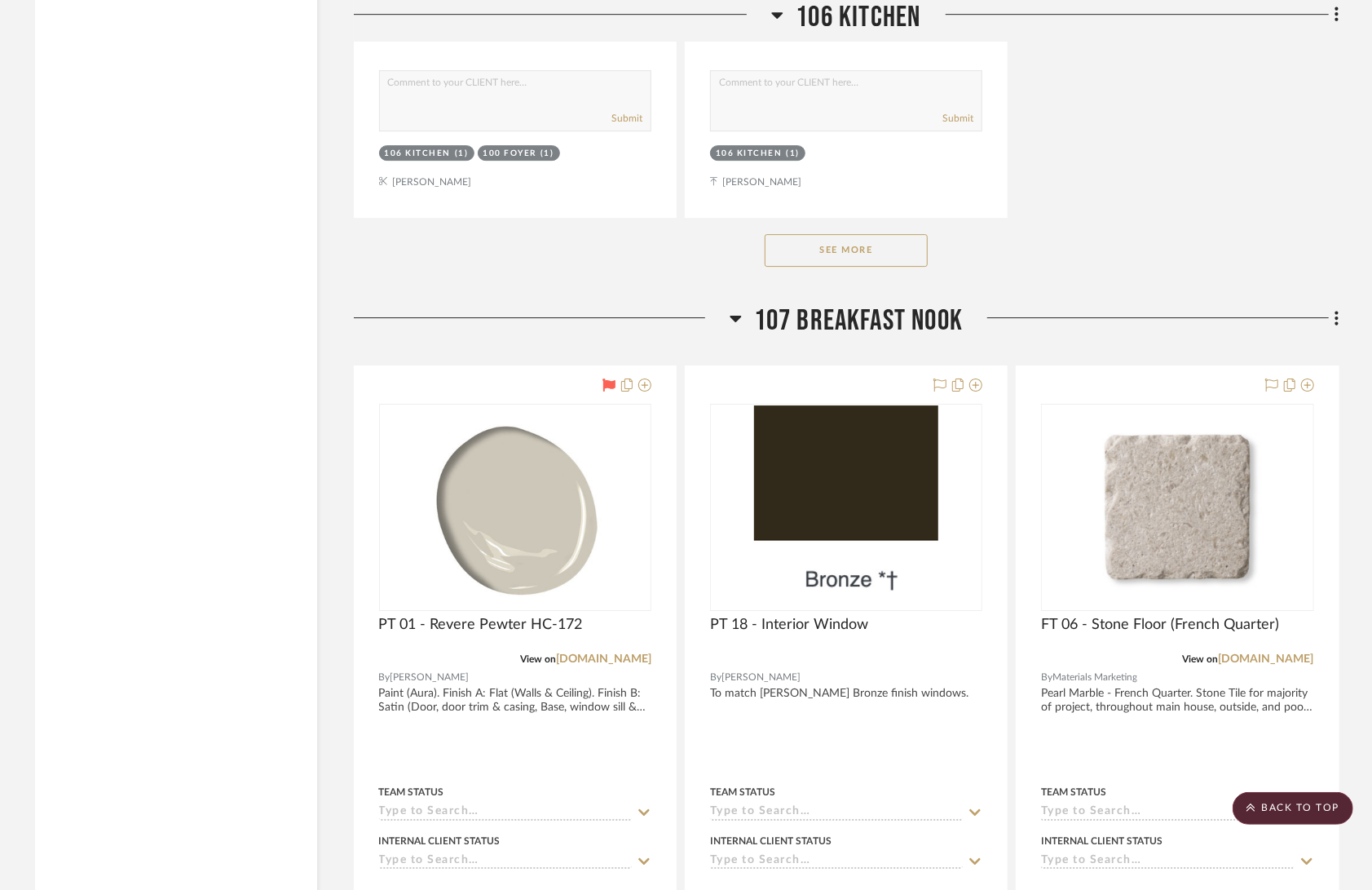
click at [903, 234] on button "See More" at bounding box center [846, 249] width 163 height 32
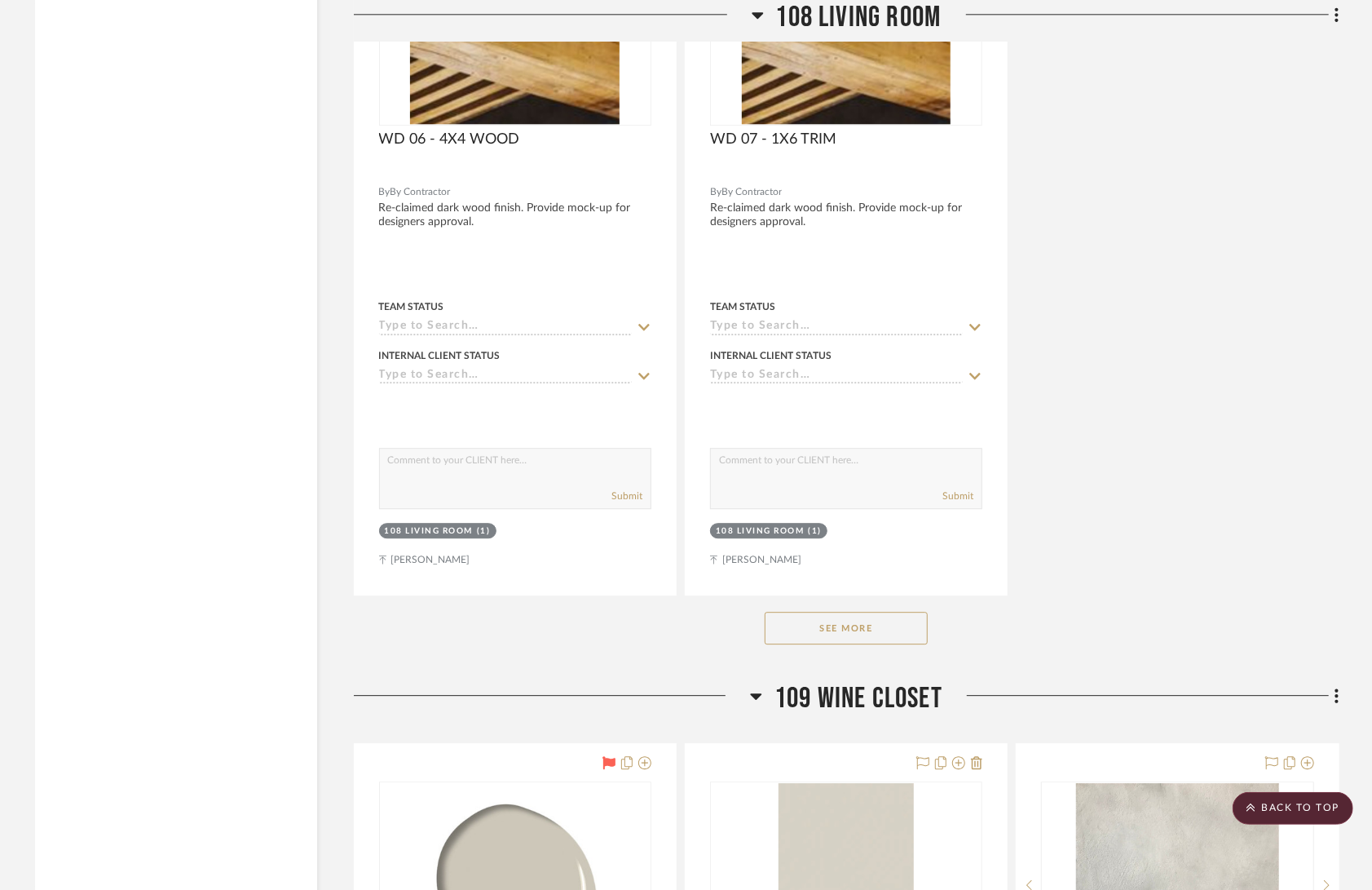
scroll to position [15124, 0]
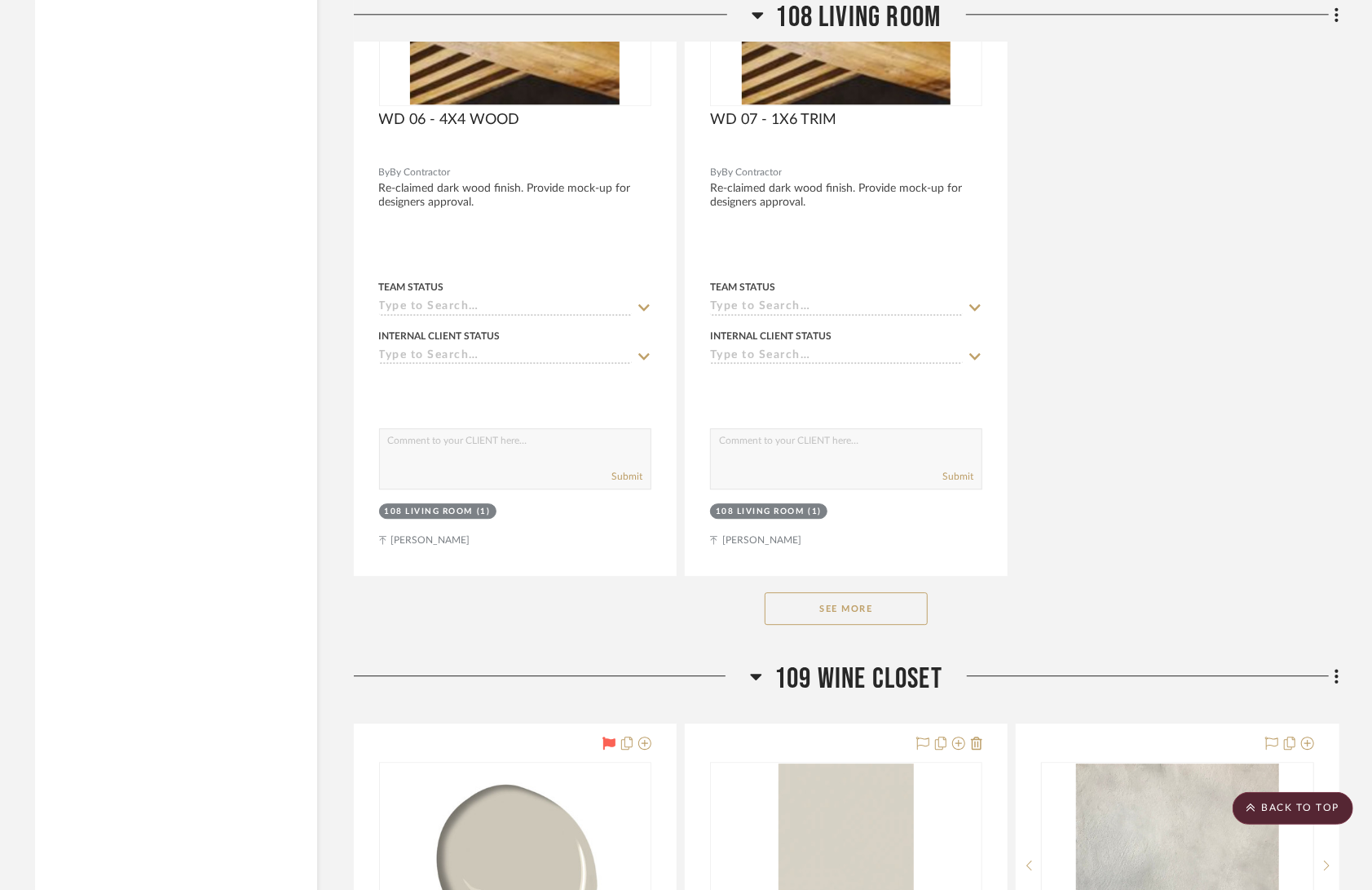
click at [827, 592] on button "See More" at bounding box center [846, 607] width 163 height 32
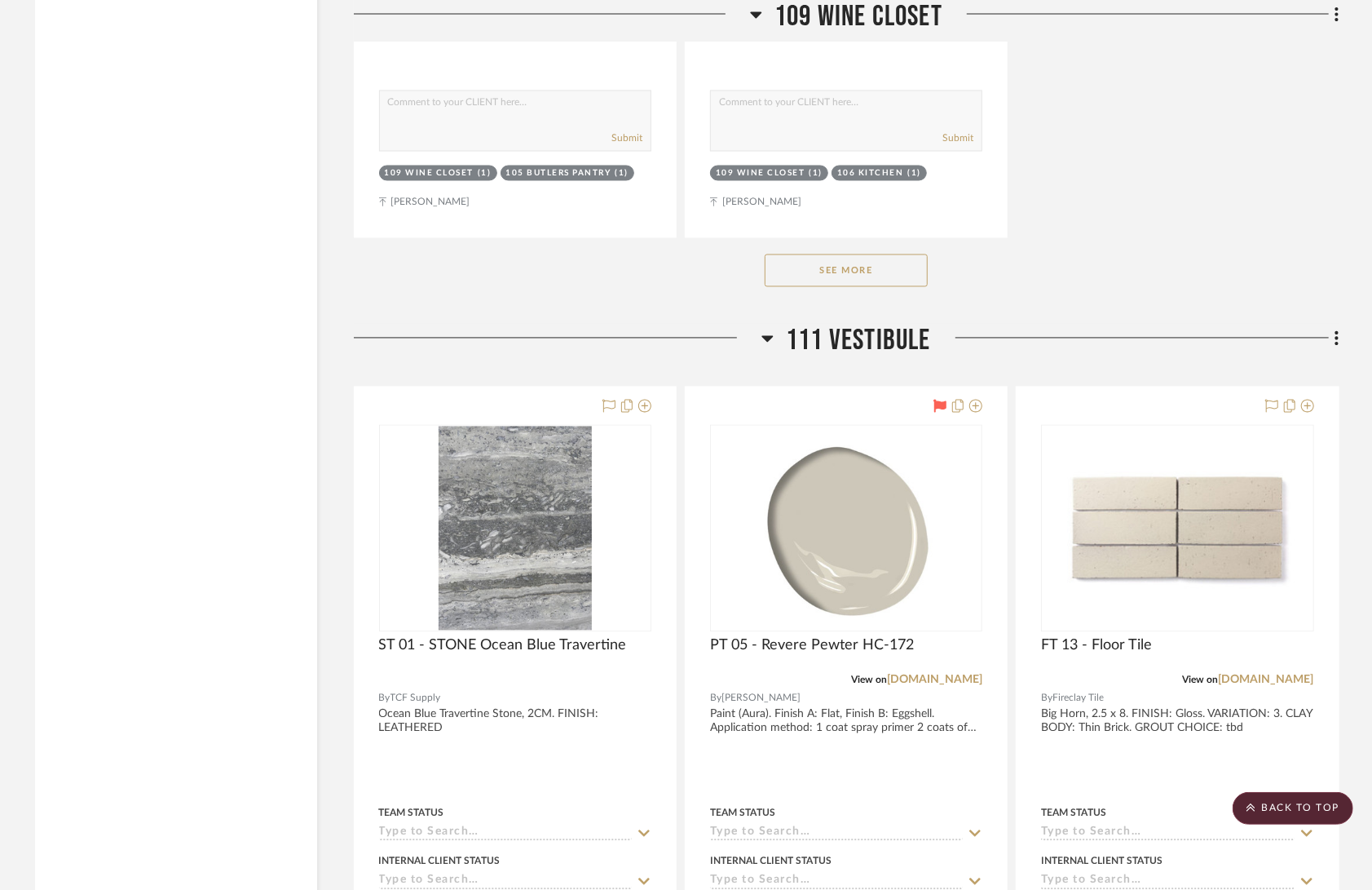
scroll to position [18529, 0]
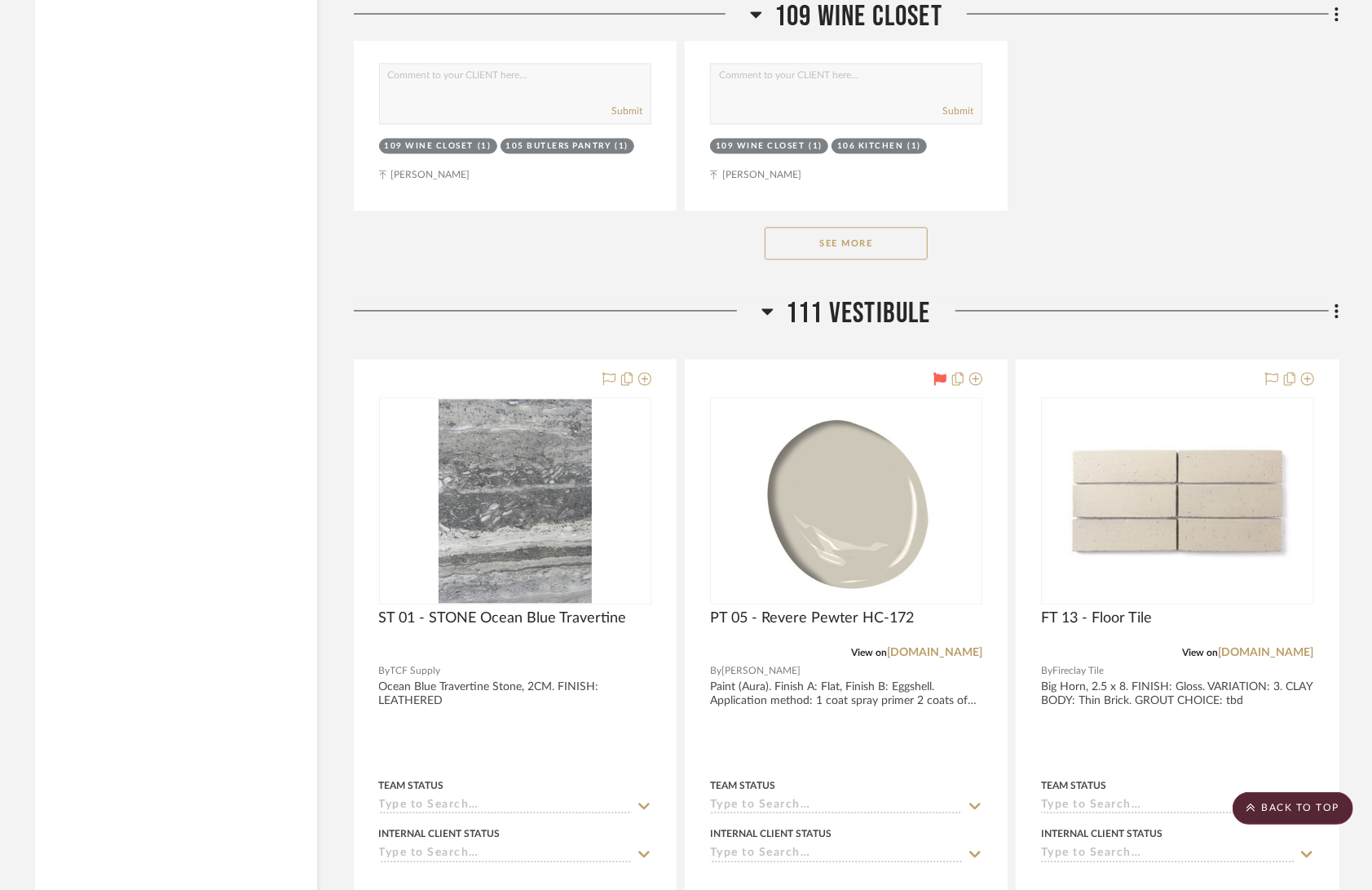
click at [869, 227] on button "See More" at bounding box center [846, 243] width 163 height 32
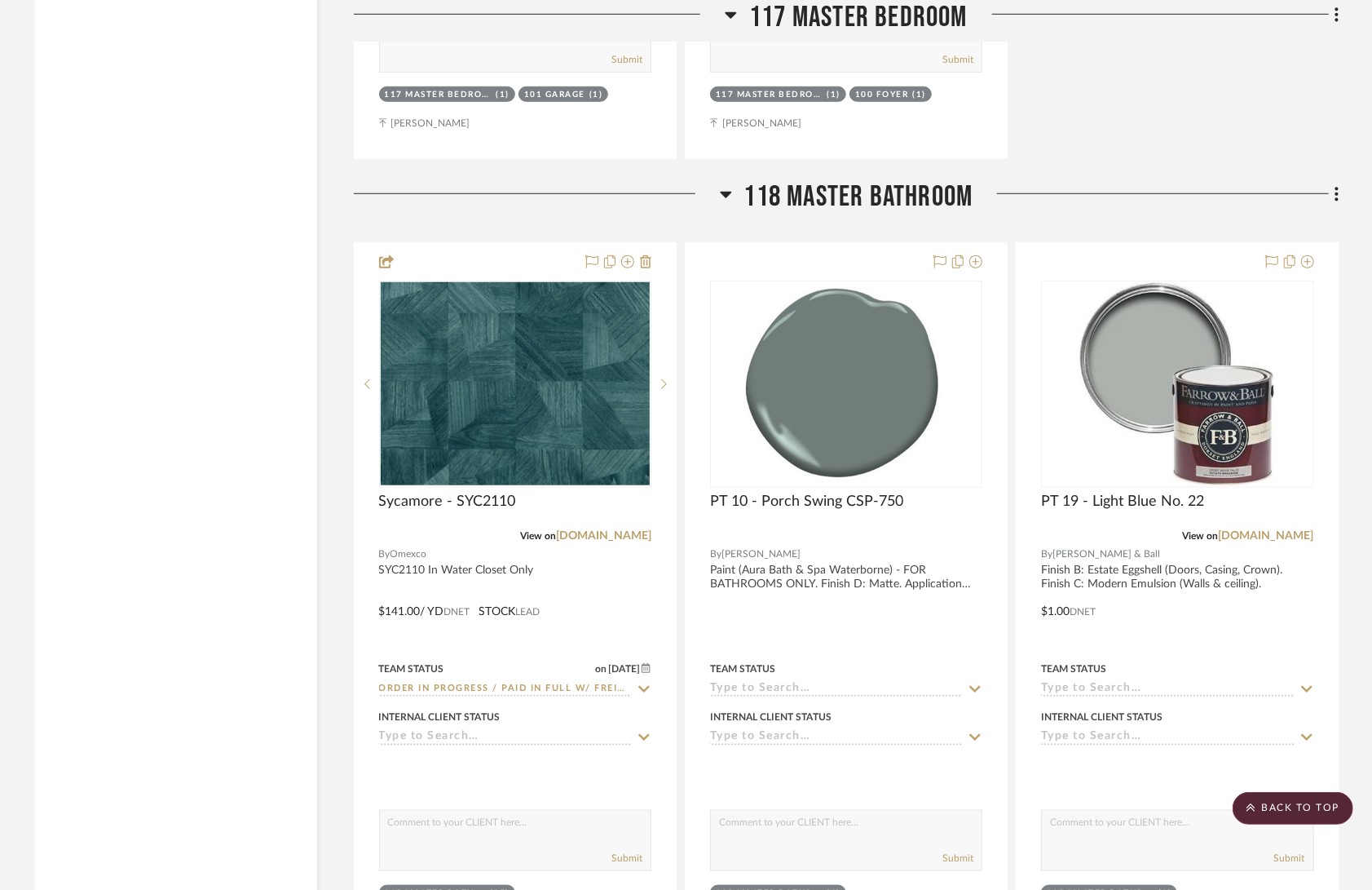
scroll to position [25534, 0]
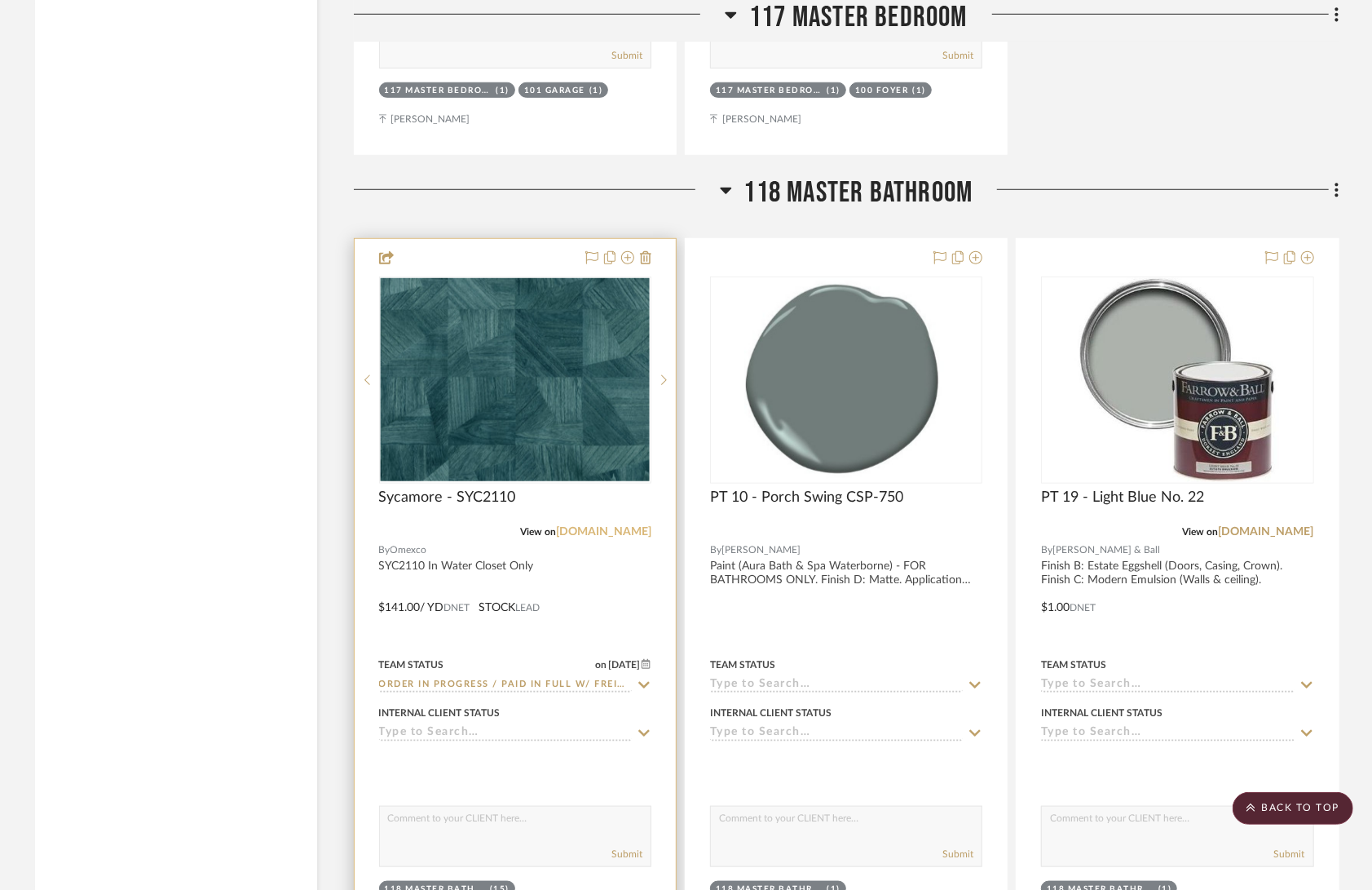
click at [600, 526] on link "omexco.com" at bounding box center [604, 532] width 96 height 11
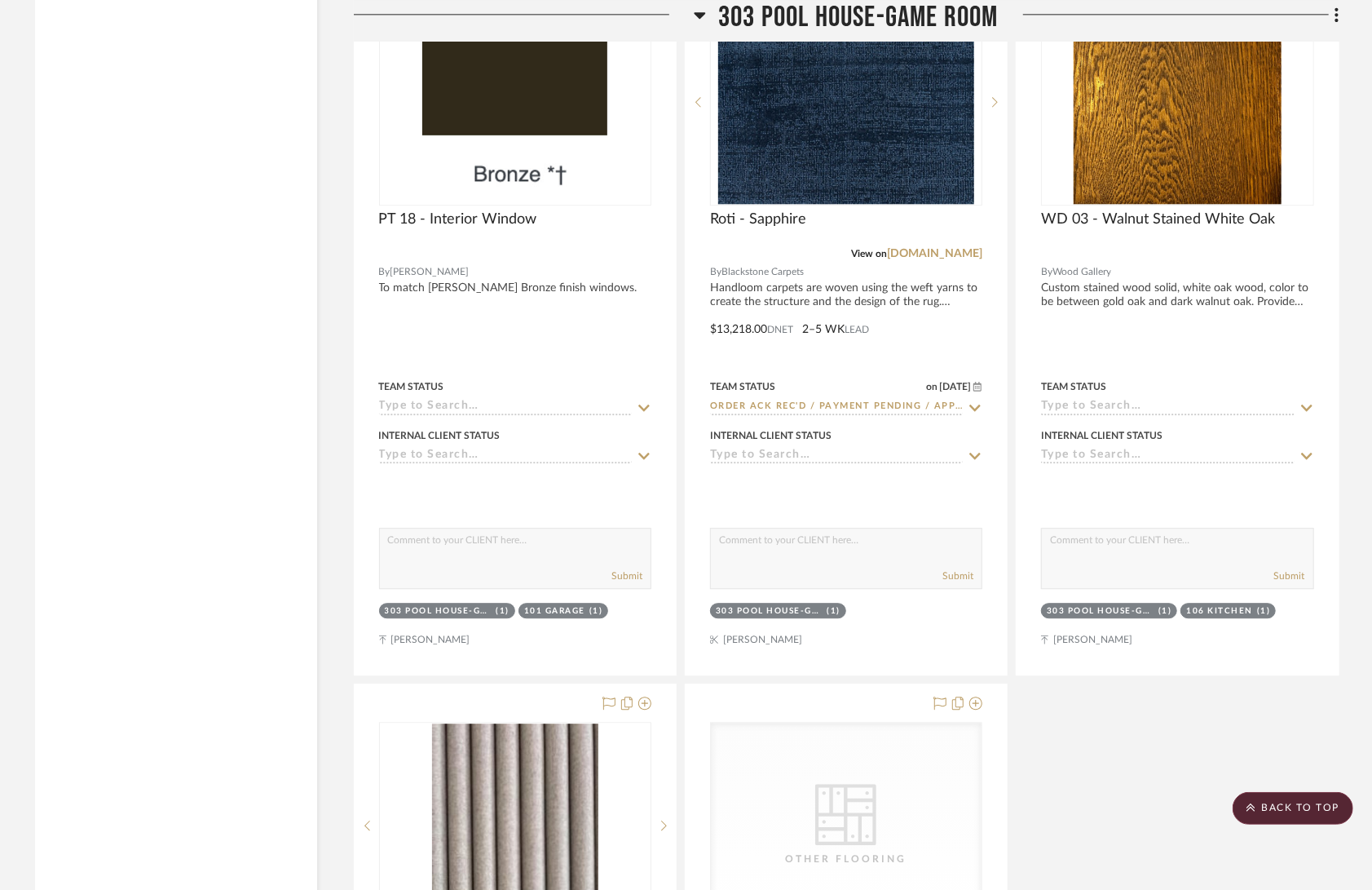
scroll to position [60396, 0]
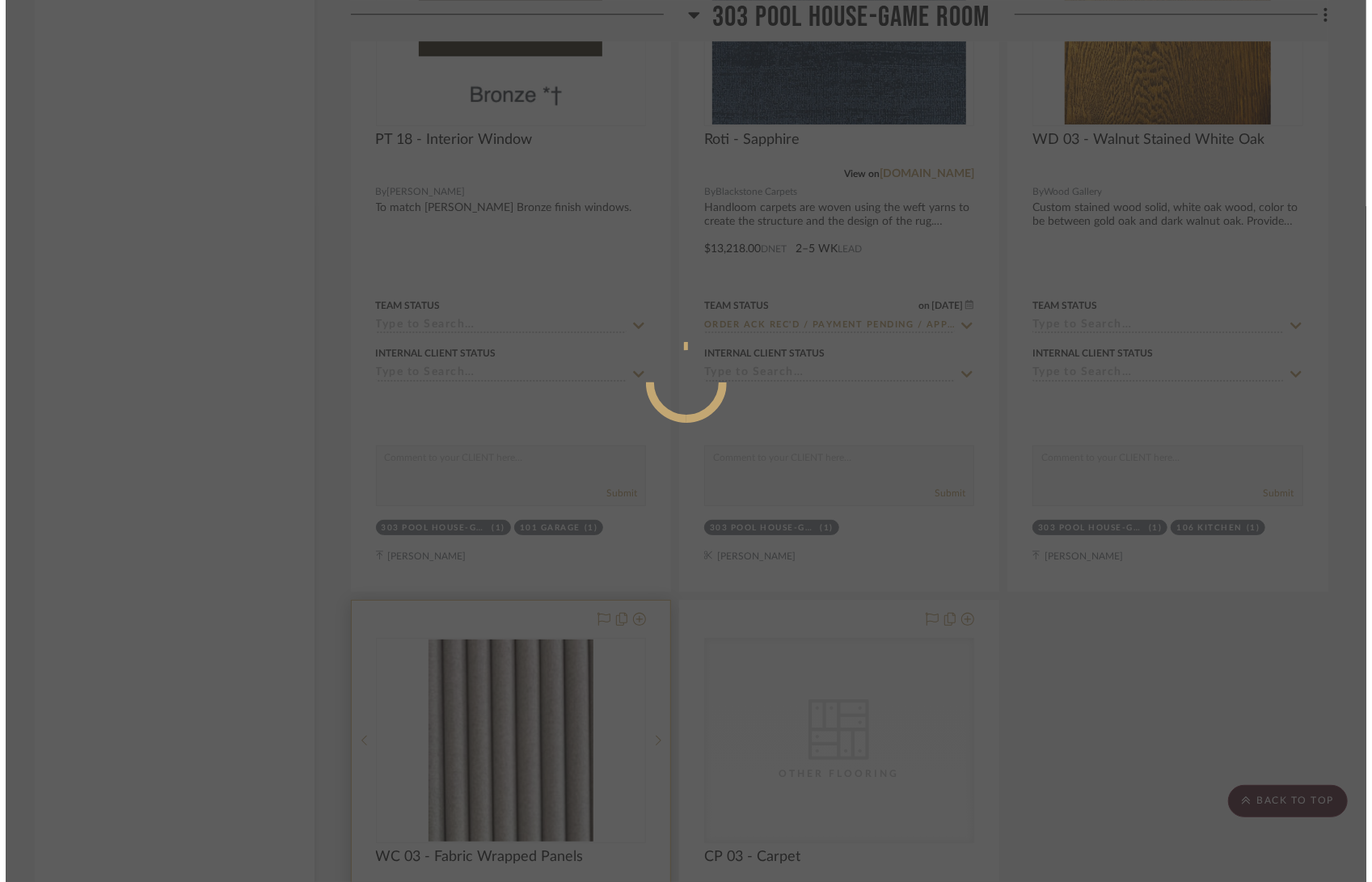
scroll to position [0, 0]
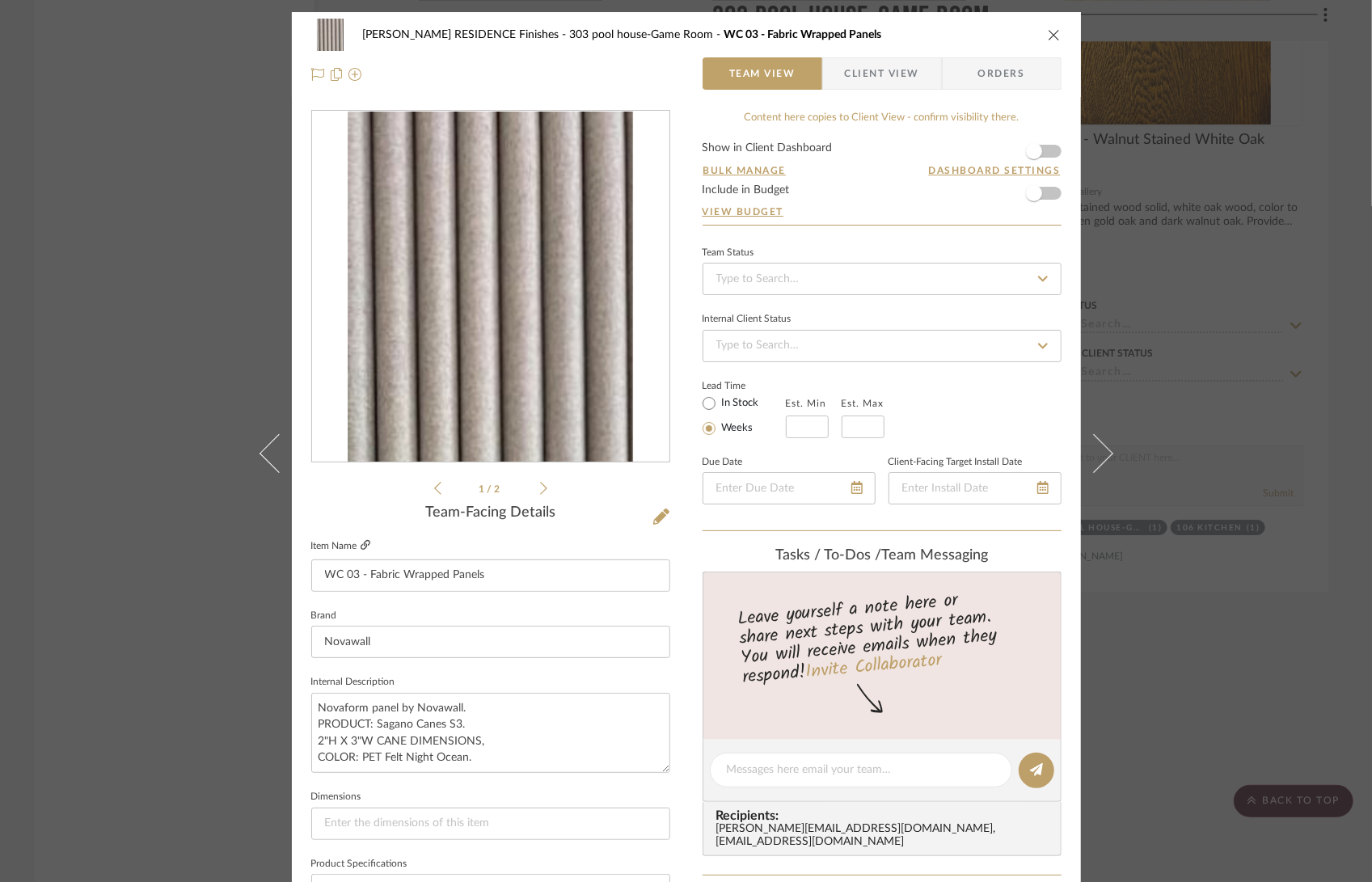
click at [360, 545] on icon at bounding box center [365, 545] width 10 height 10
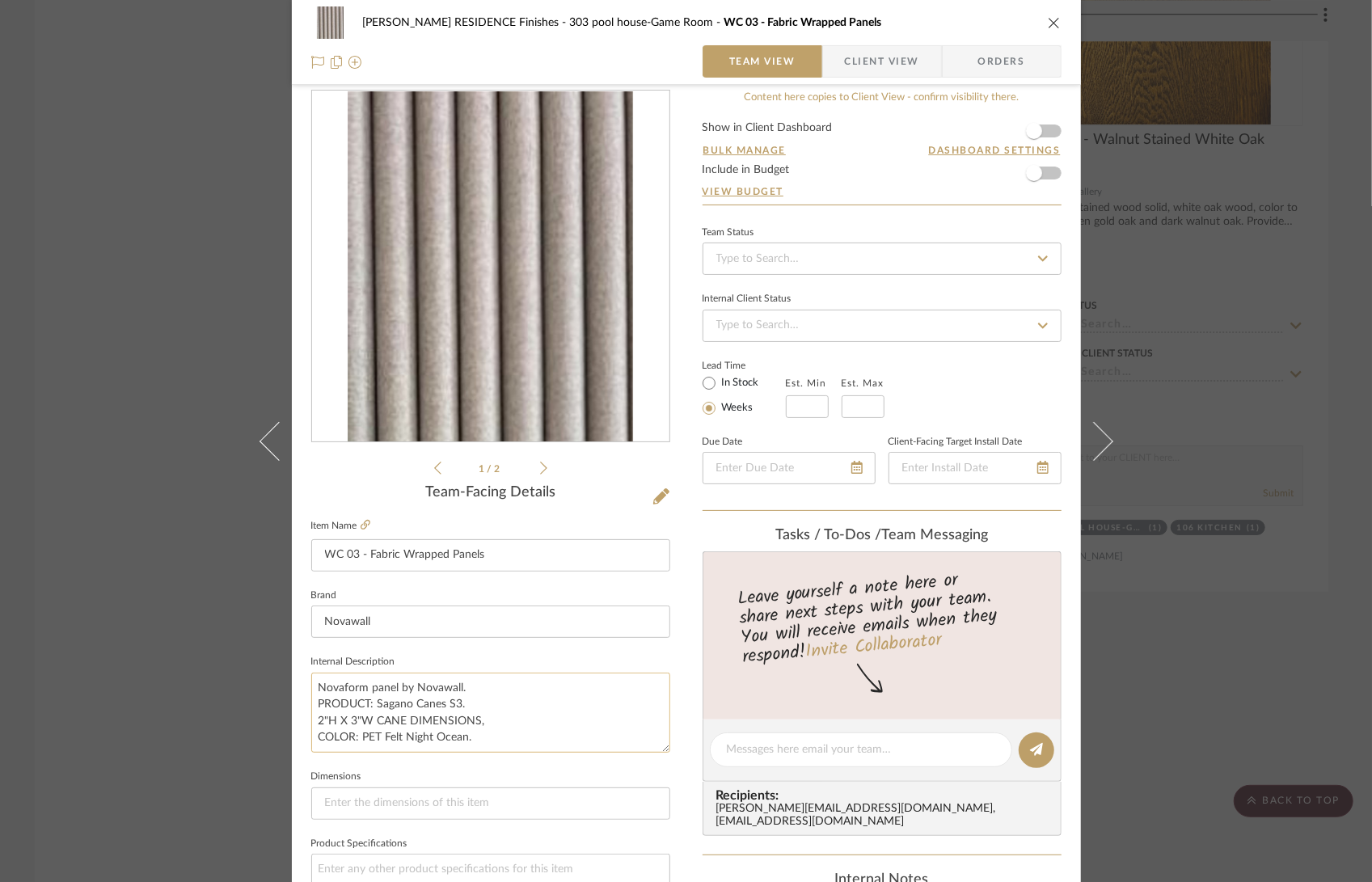
scroll to position [27, 0]
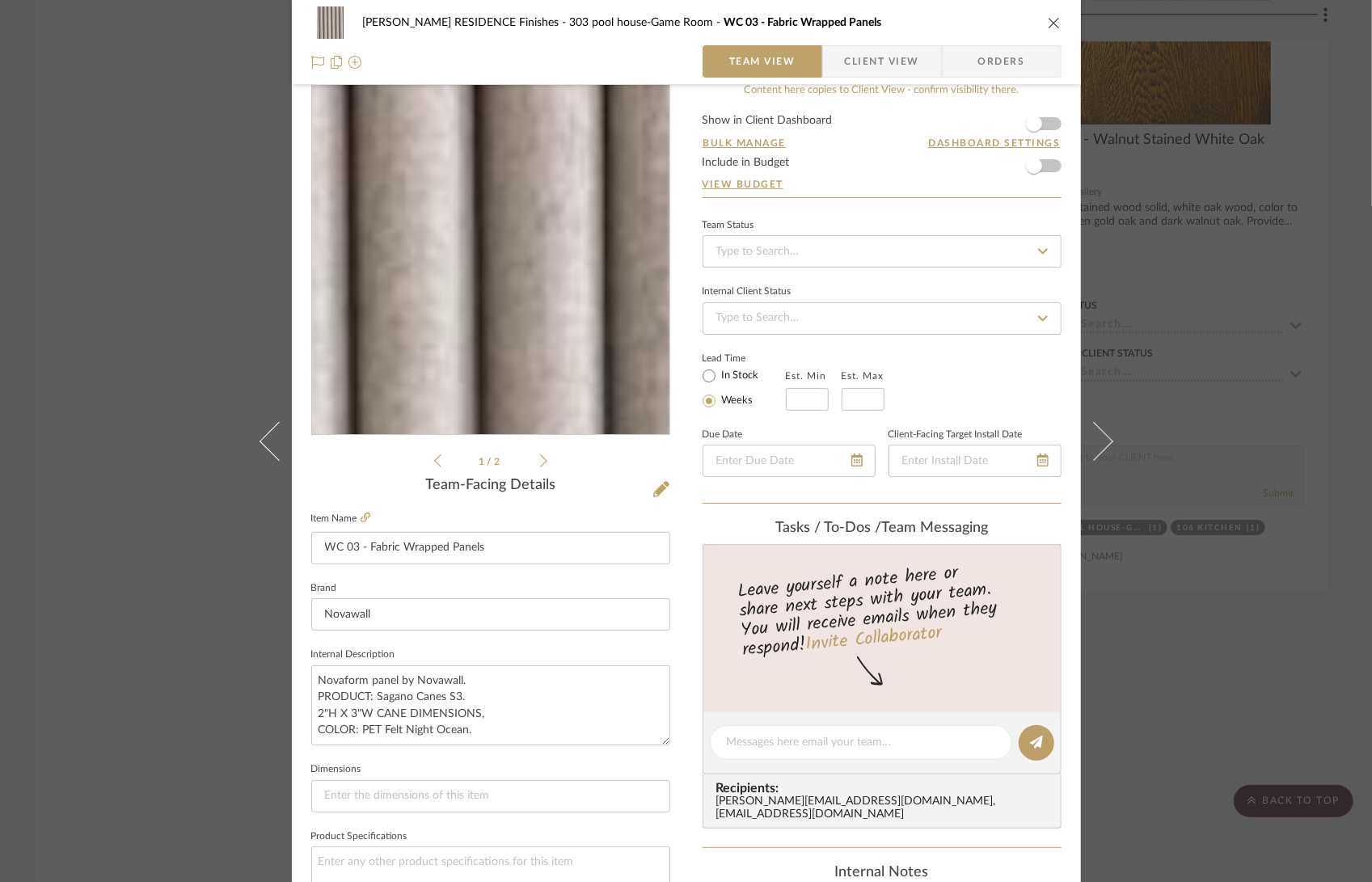
click at [498, 184] on img "0" at bounding box center [491, 259] width 286 height 351
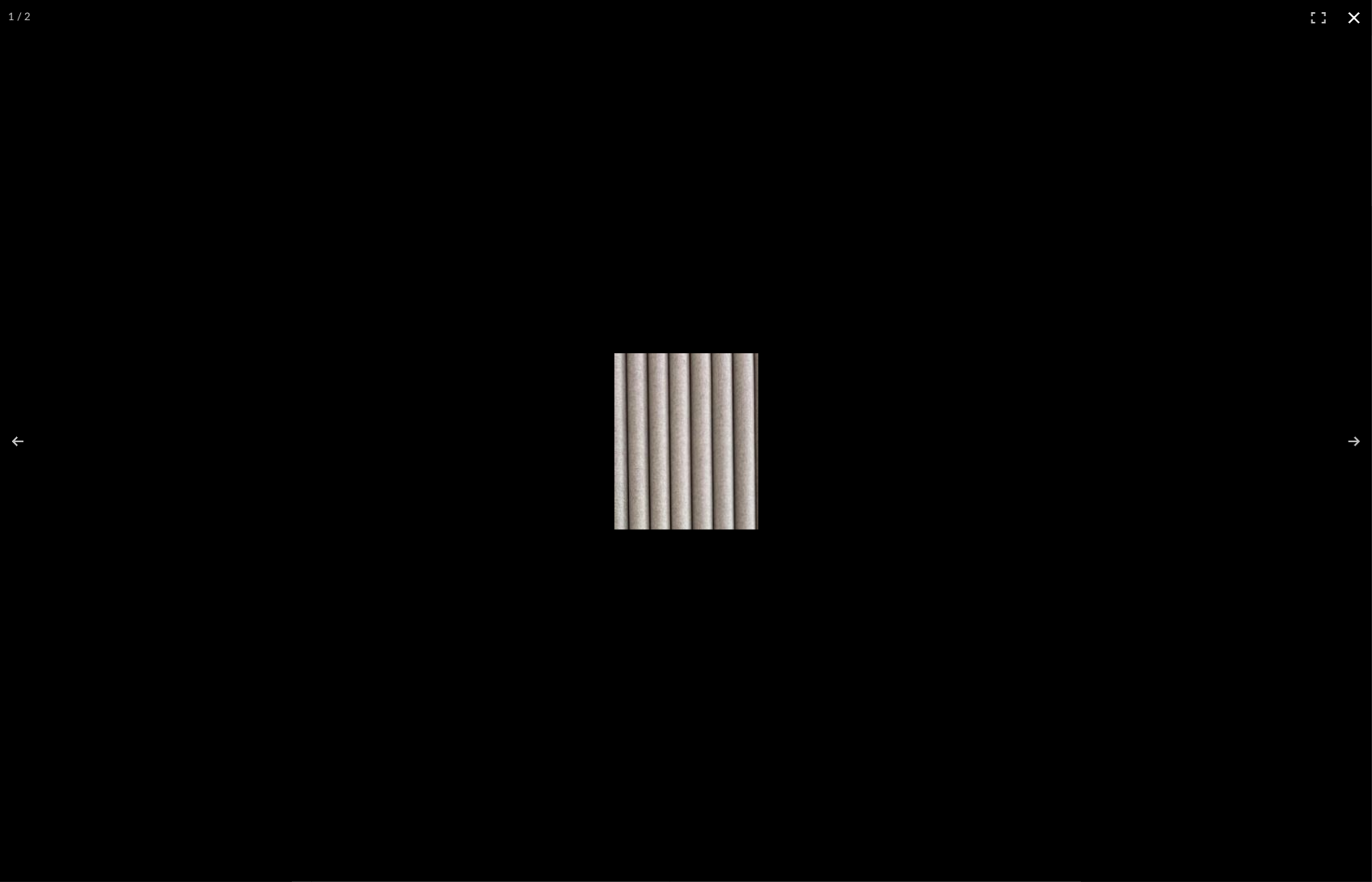
click at [939, 485] on div at bounding box center [686, 441] width 1372 height 882
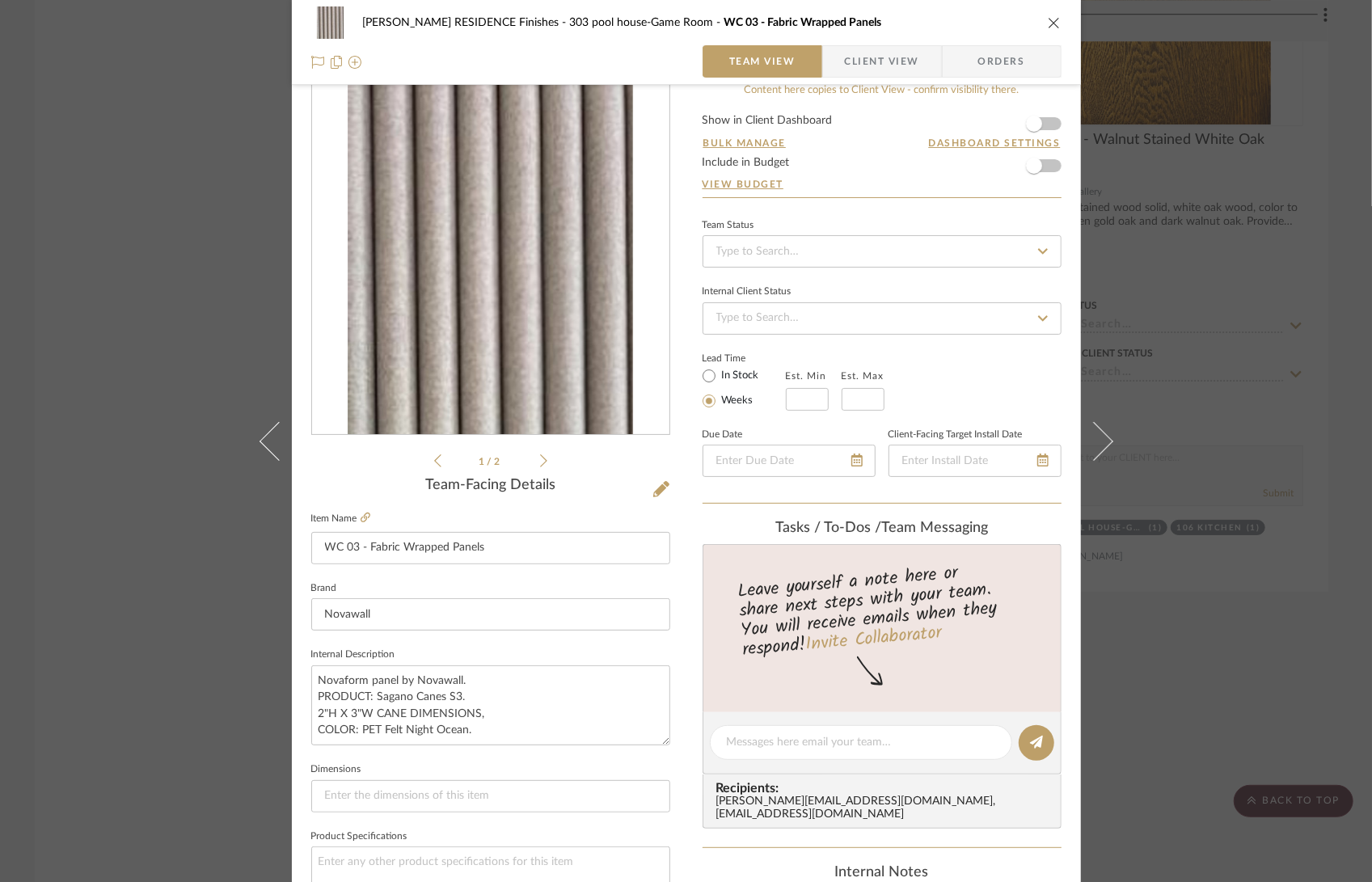
click at [1044, 14] on div "COBLE RESIDENCE Finishes 303 pool house-Game Room WC 03 - Fabric Wrapped Panels" at bounding box center [686, 22] width 750 height 32
click at [1047, 24] on icon "close" at bounding box center [1054, 23] width 13 height 13
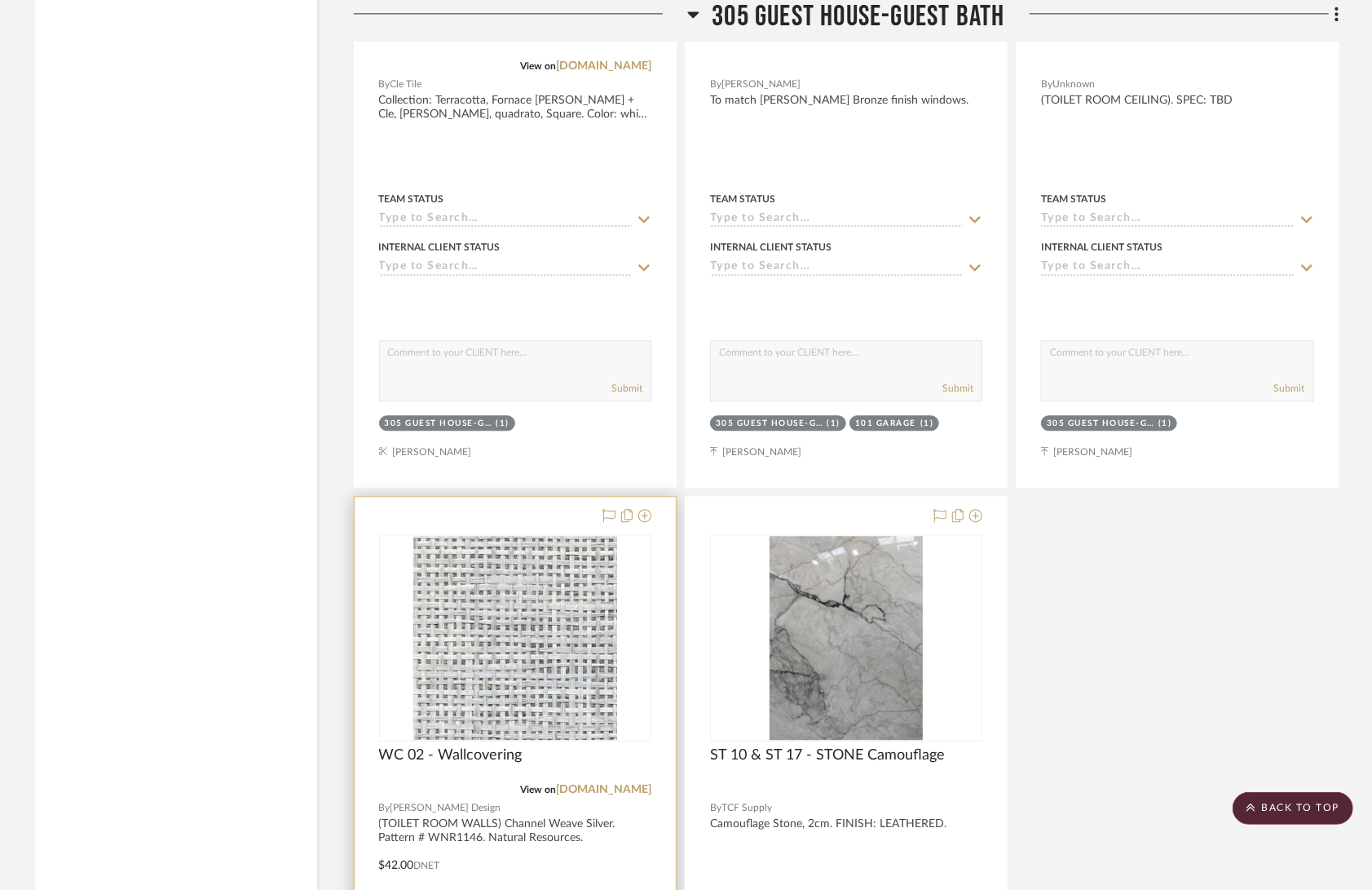
scroll to position [64375, 0]
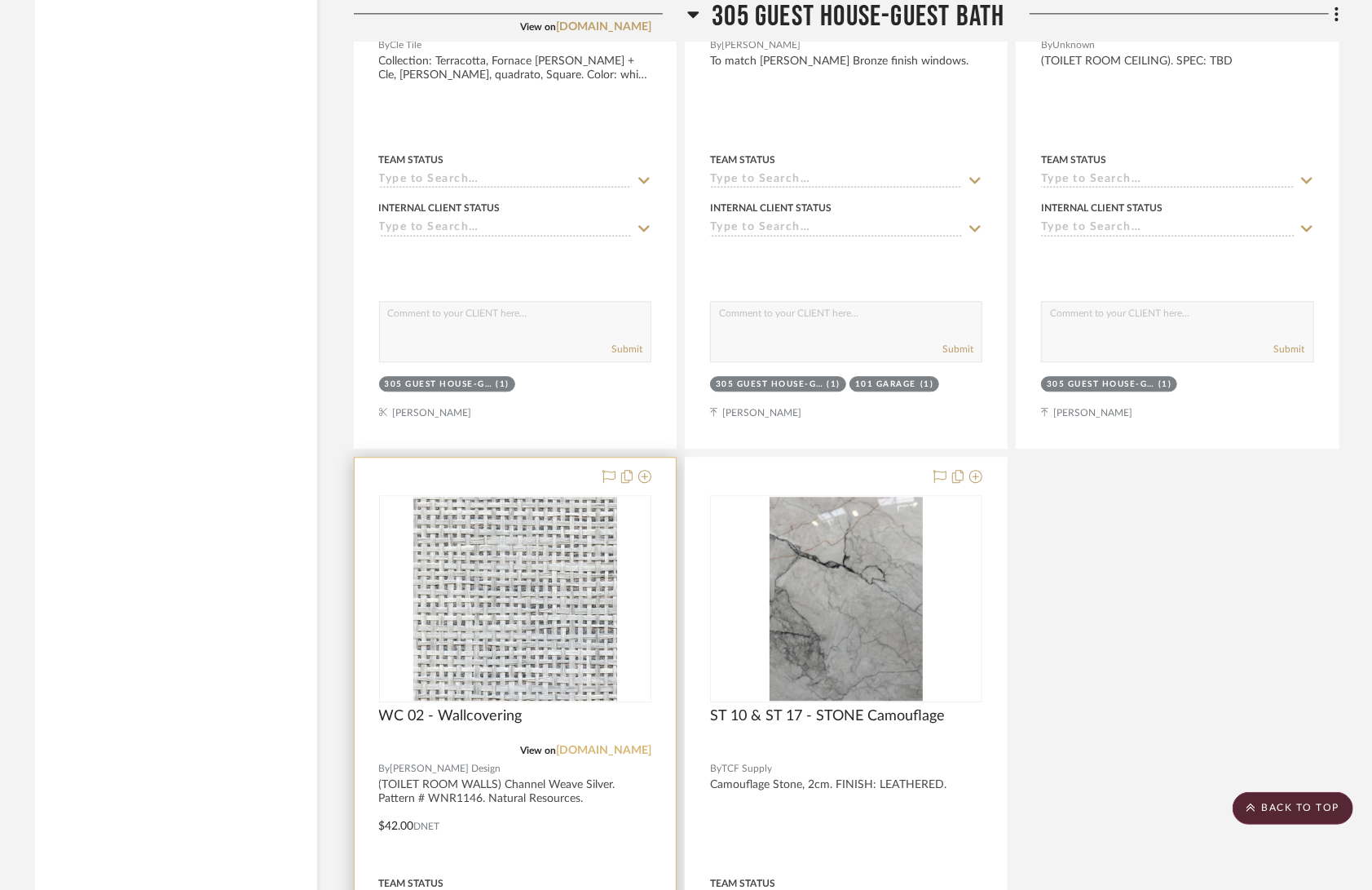
click at [620, 745] on link "kravet.com" at bounding box center [604, 750] width 96 height 11
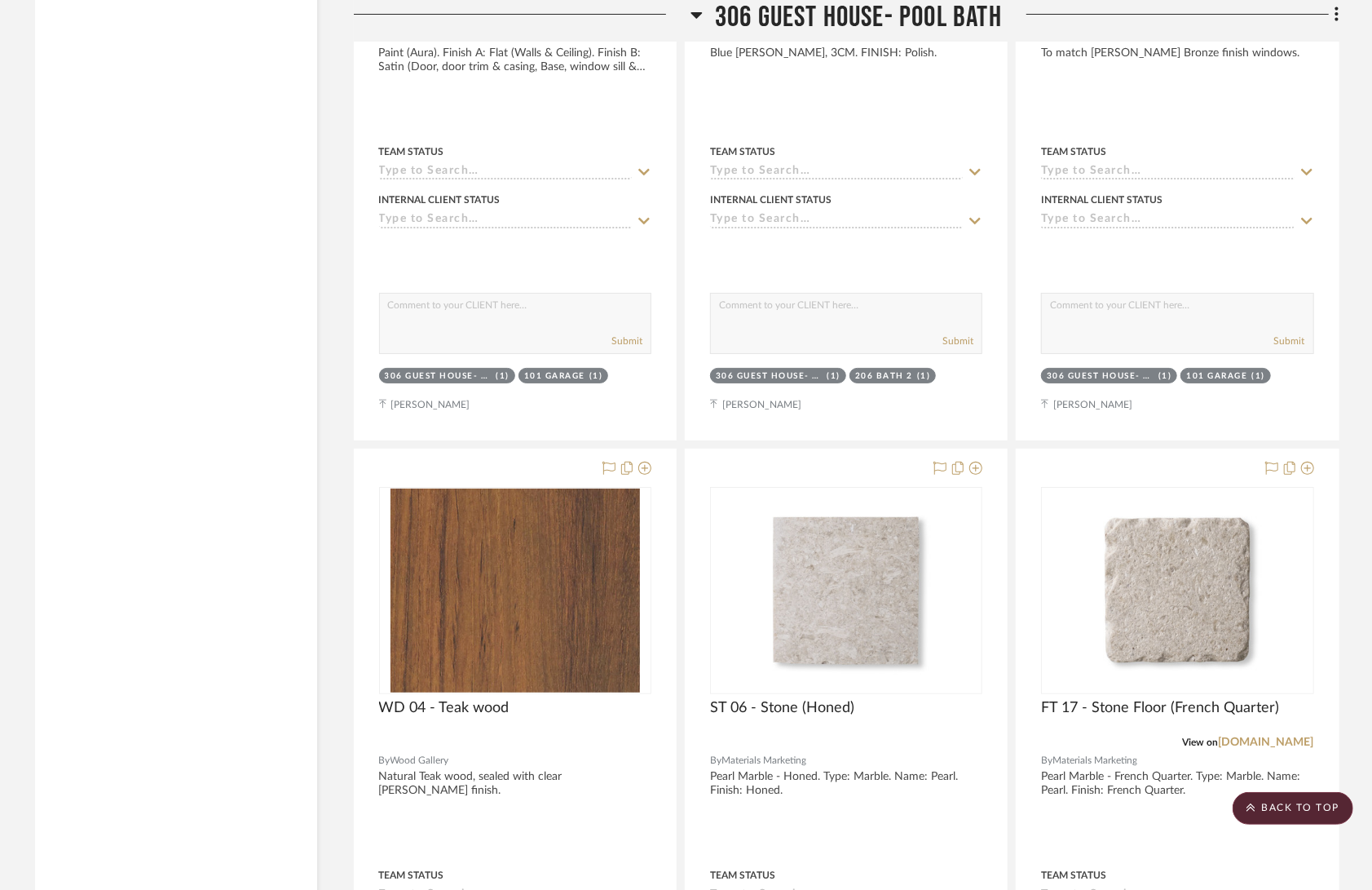
scroll to position [65994, 0]
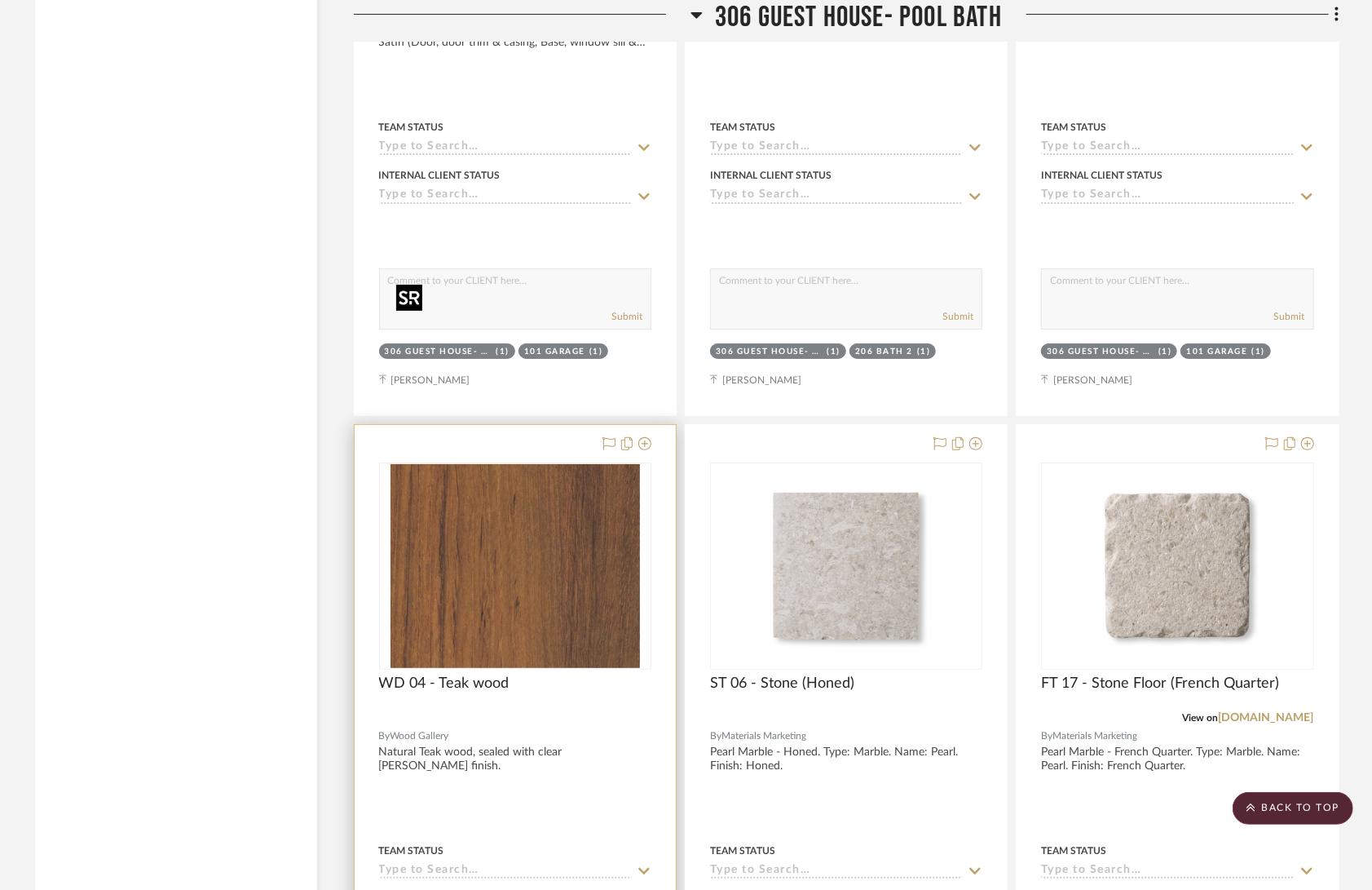
click at [497, 464] on img "0" at bounding box center [514, 566] width 249 height 204
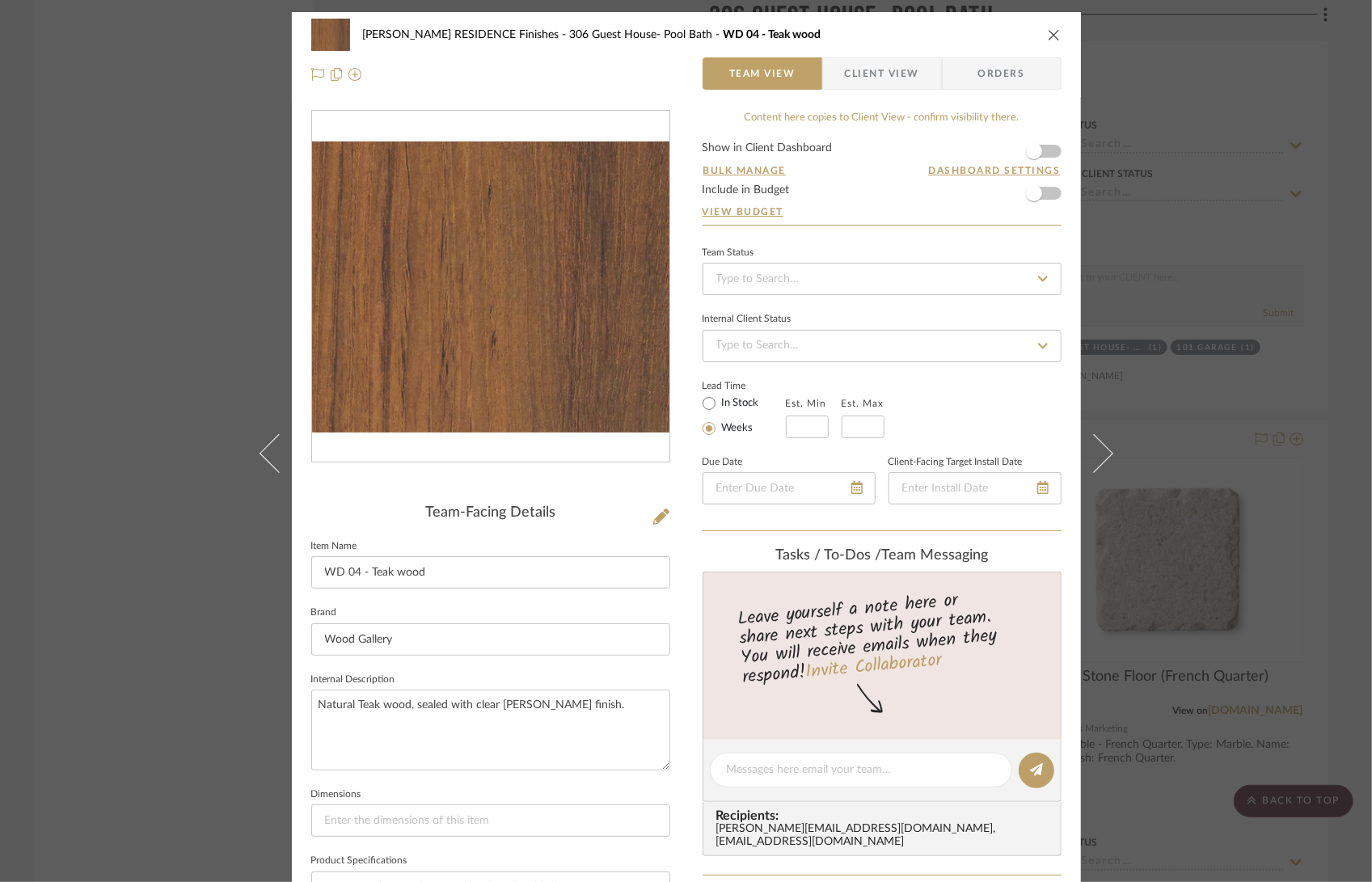
click at [446, 322] on img "0" at bounding box center [491, 286] width 358 height 291
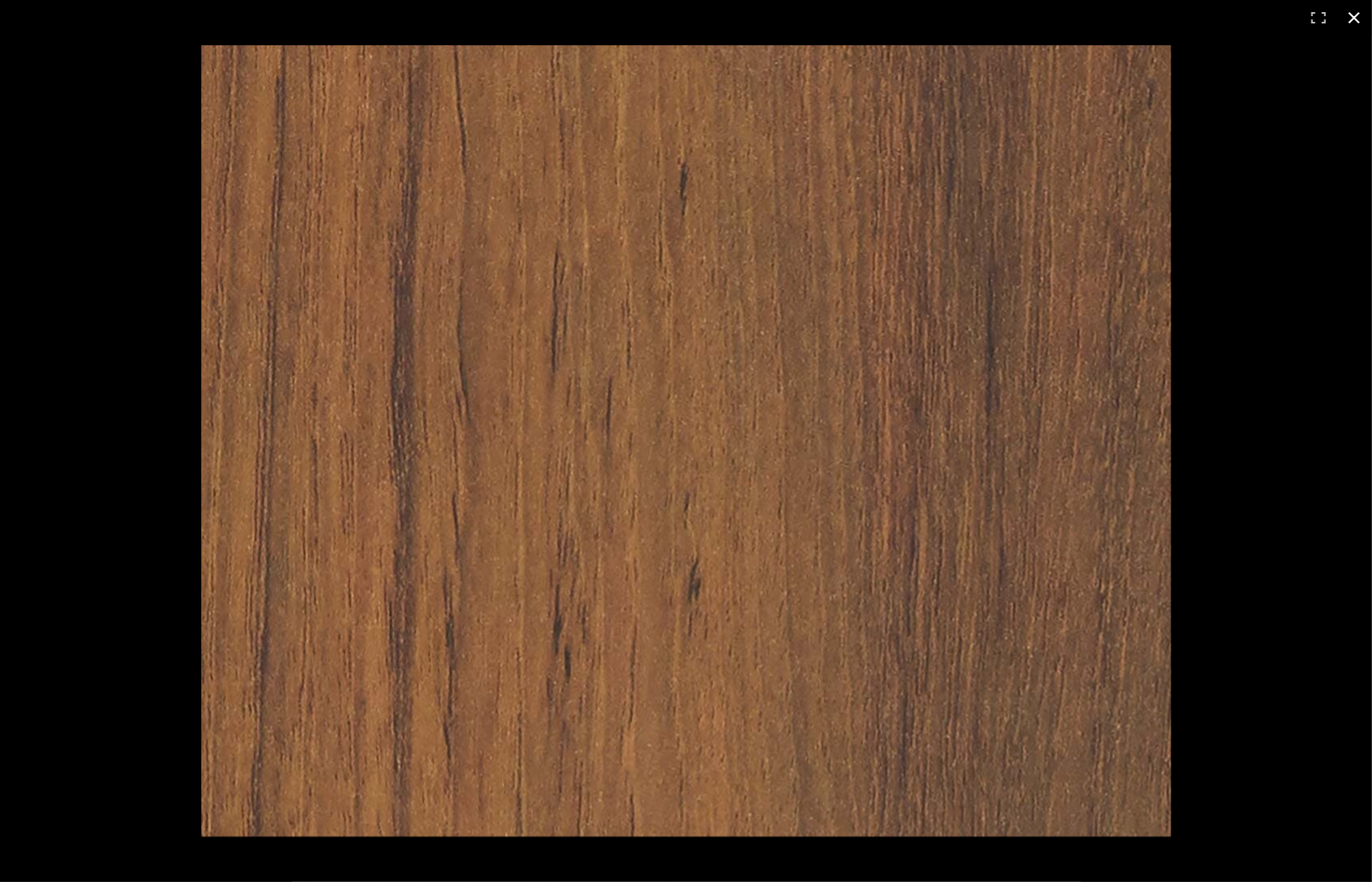
click at [1350, 19] on button at bounding box center [1354, 17] width 36 height 36
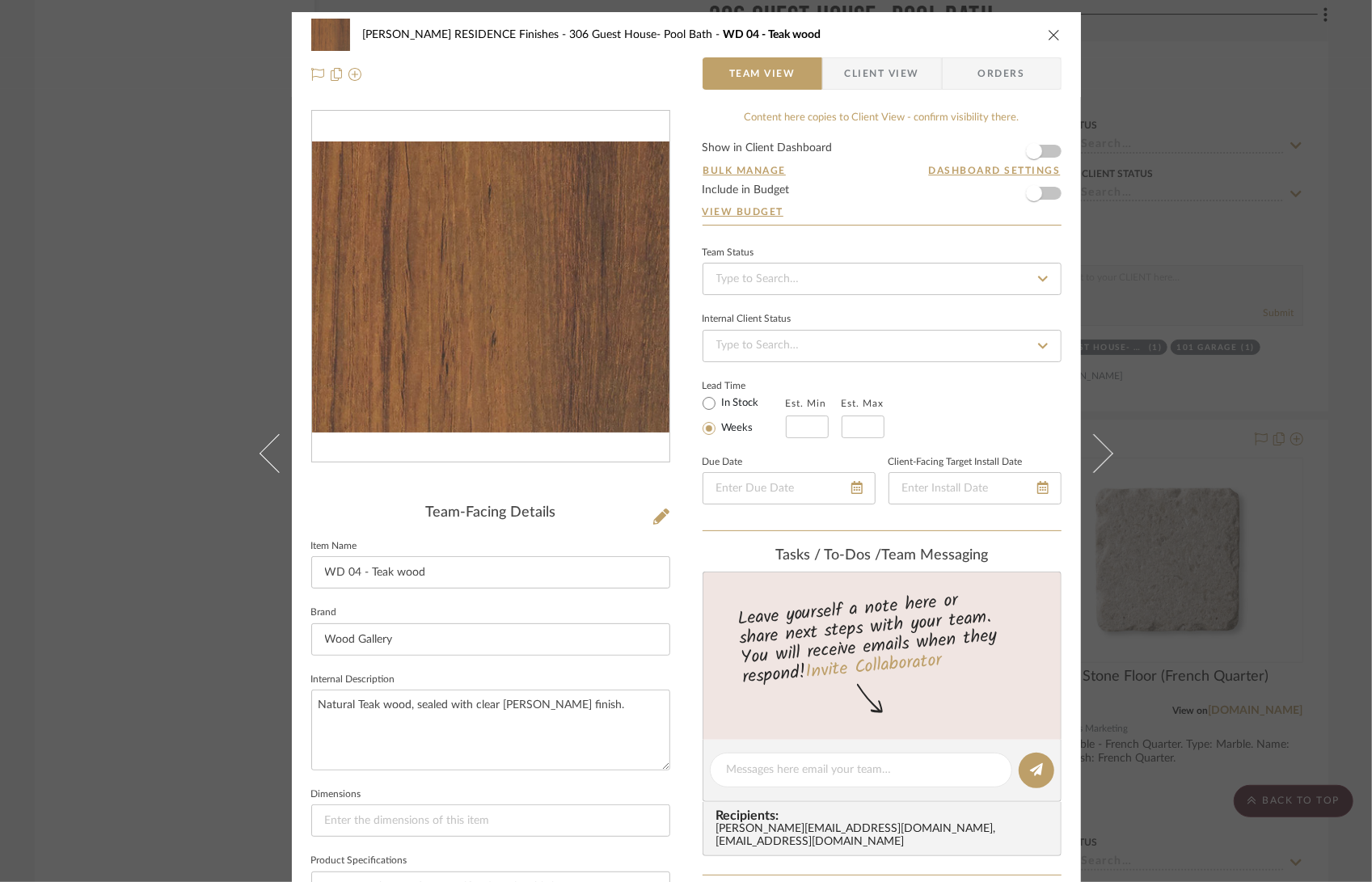
click at [1051, 26] on div "COBLE RESIDENCE Finishes 306 Guest House- Pool Bath WD 04 - Teak wood" at bounding box center [686, 34] width 750 height 32
click at [1050, 31] on icon "close" at bounding box center [1054, 35] width 13 height 13
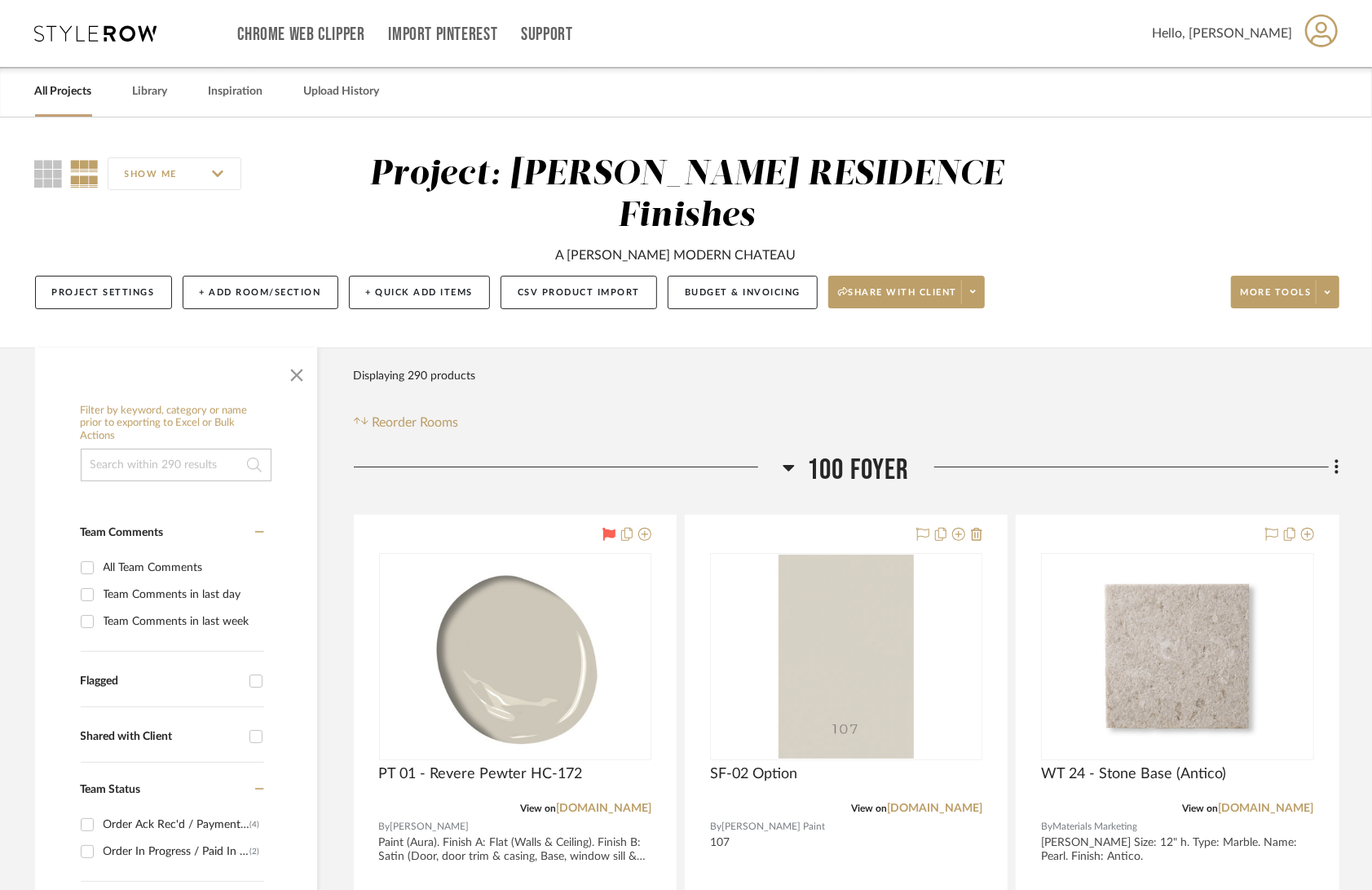
click at [65, 93] on link "All Projects" at bounding box center [63, 92] width 57 height 22
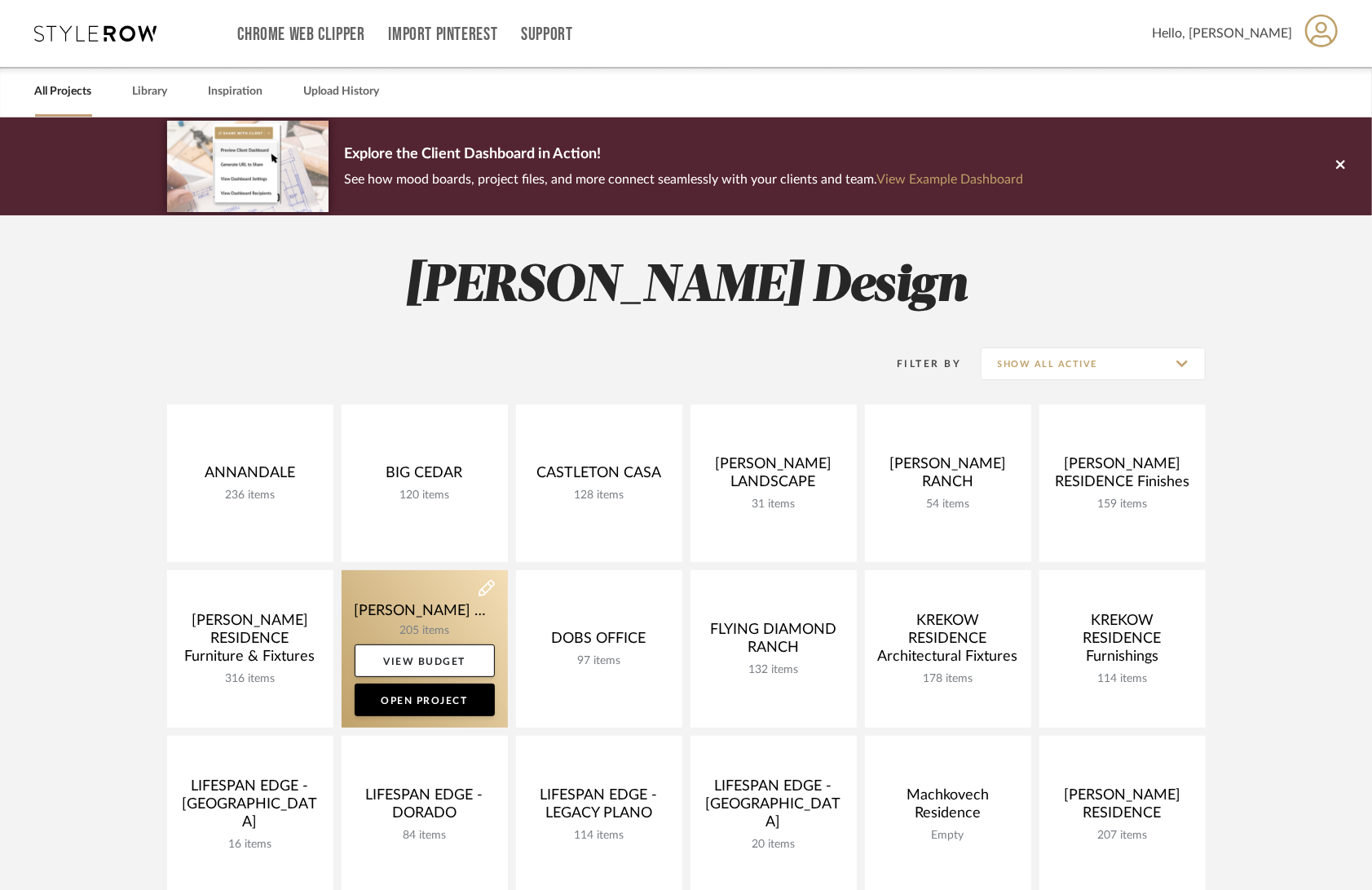
click at [439, 617] on link at bounding box center [424, 648] width 167 height 157
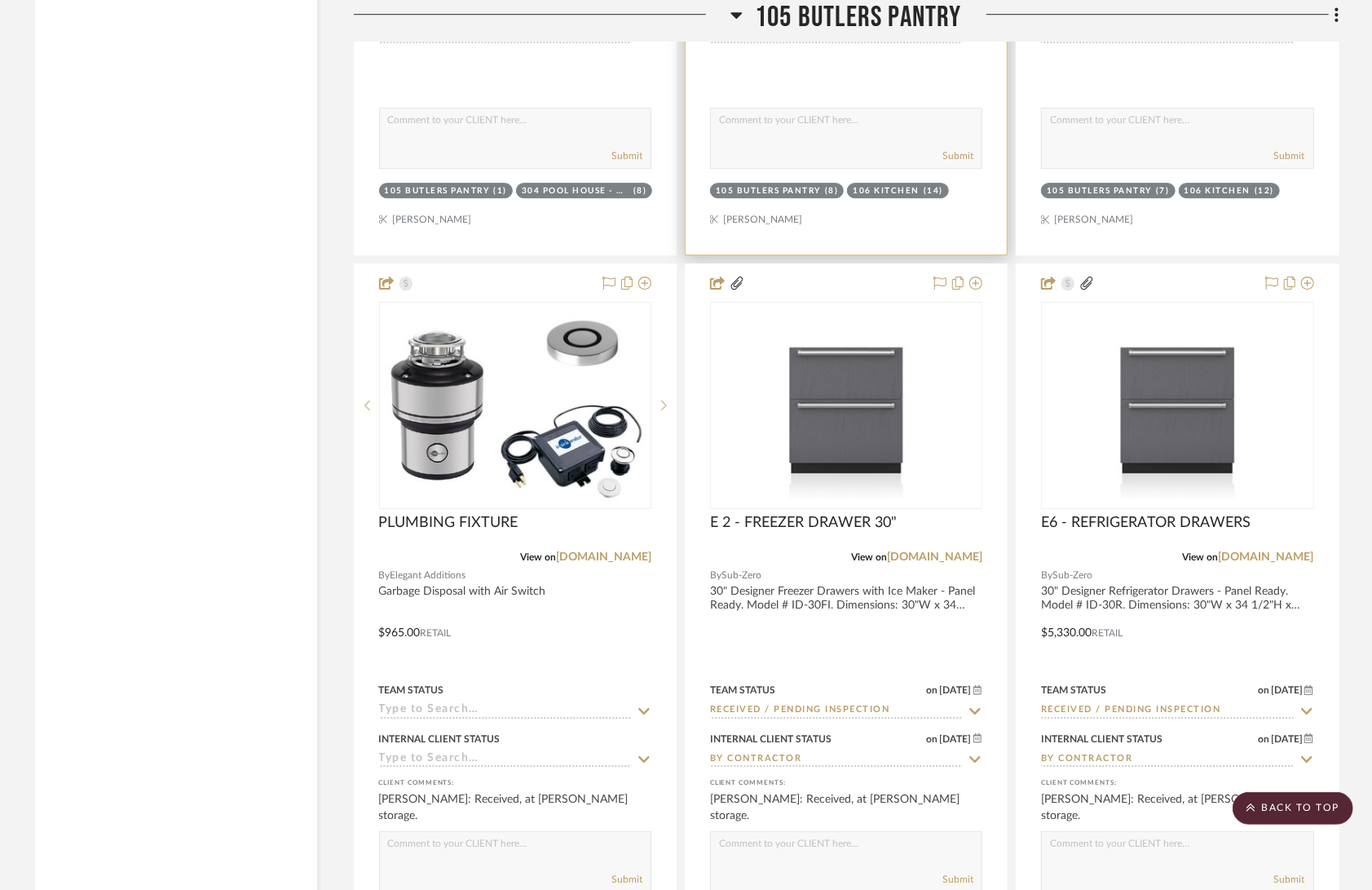
scroll to position [3409, 0]
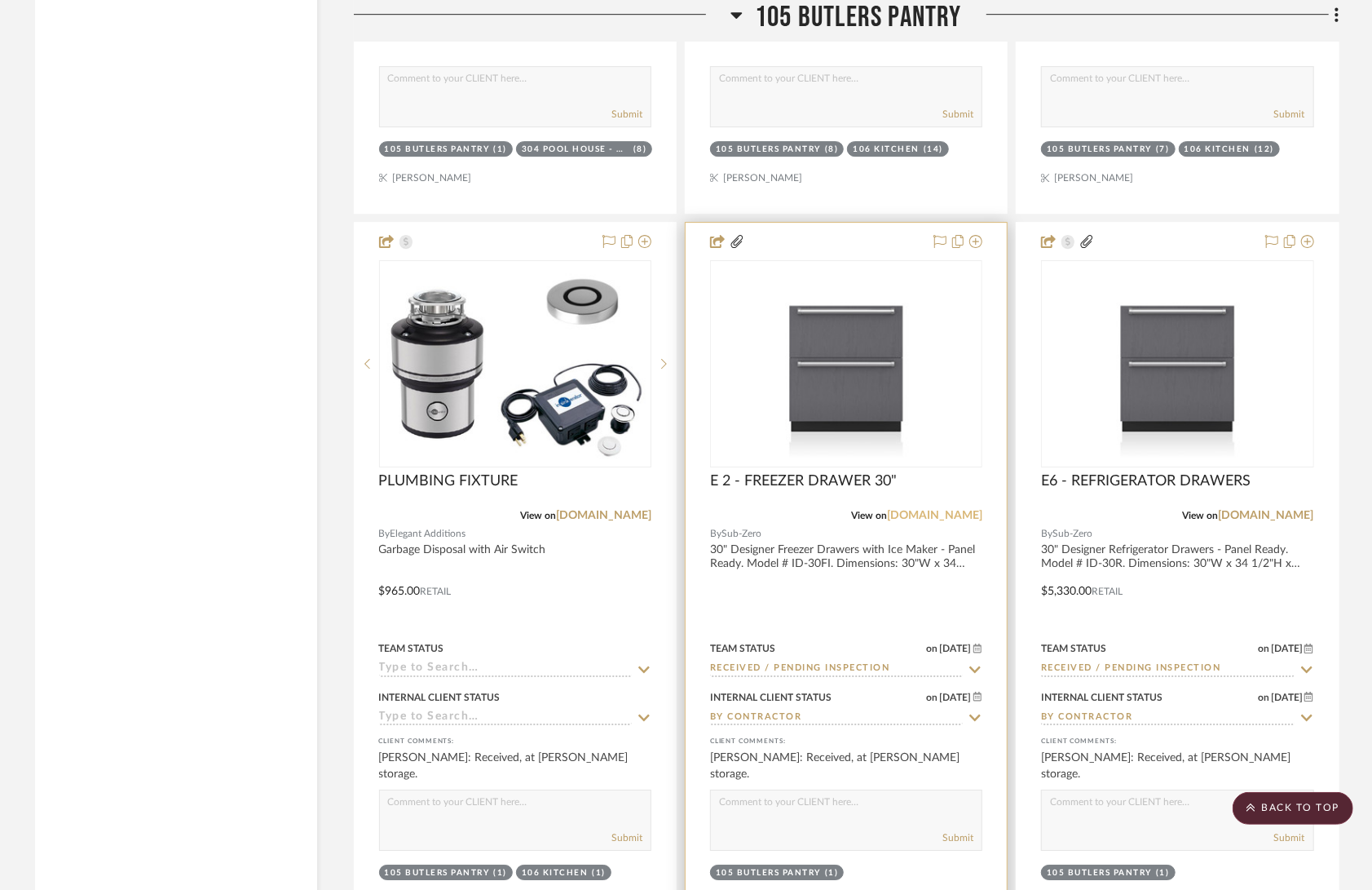
click at [964, 510] on link "[DOMAIN_NAME]" at bounding box center [935, 515] width 96 height 11
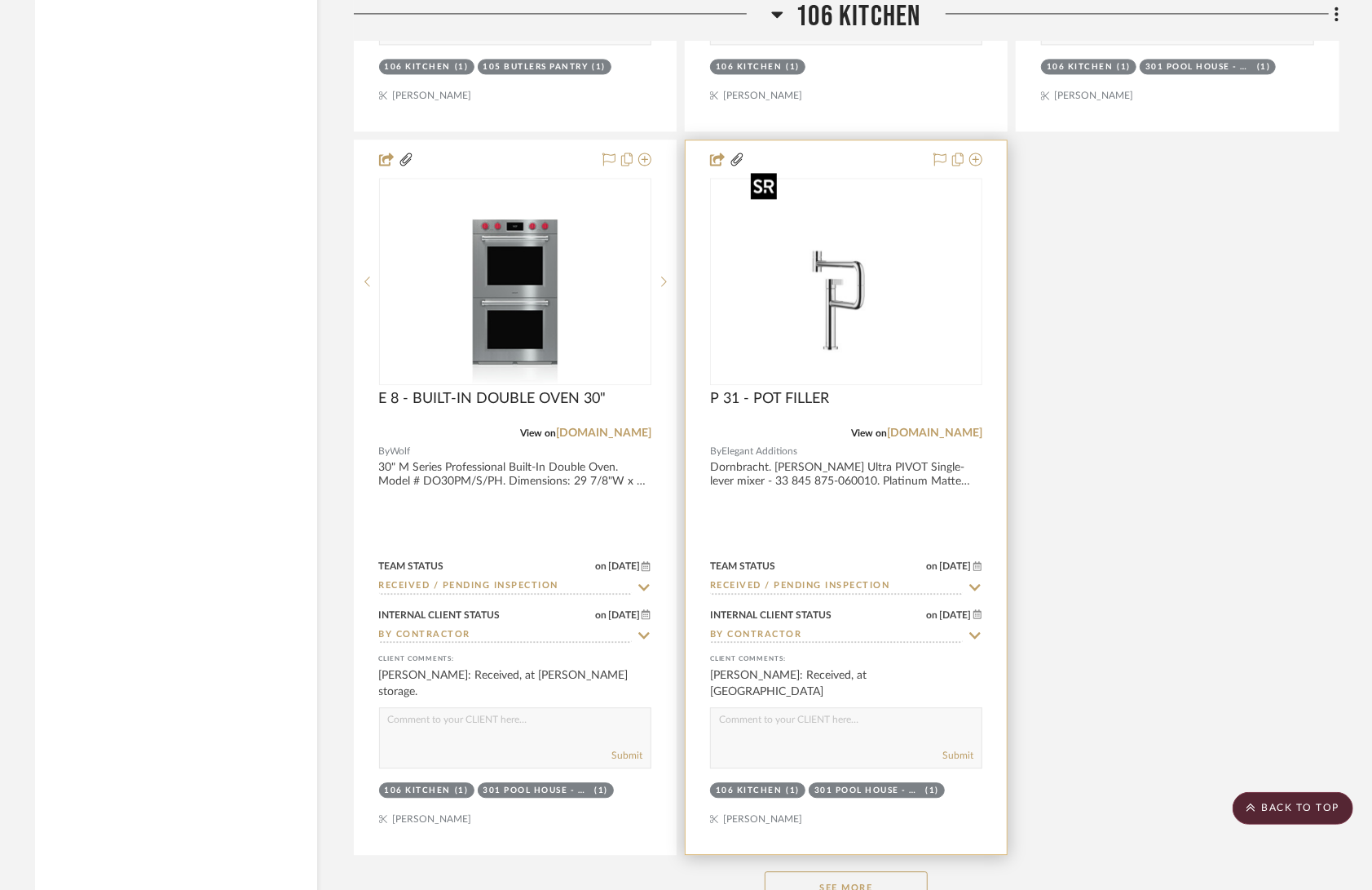
scroll to position [6830, 0]
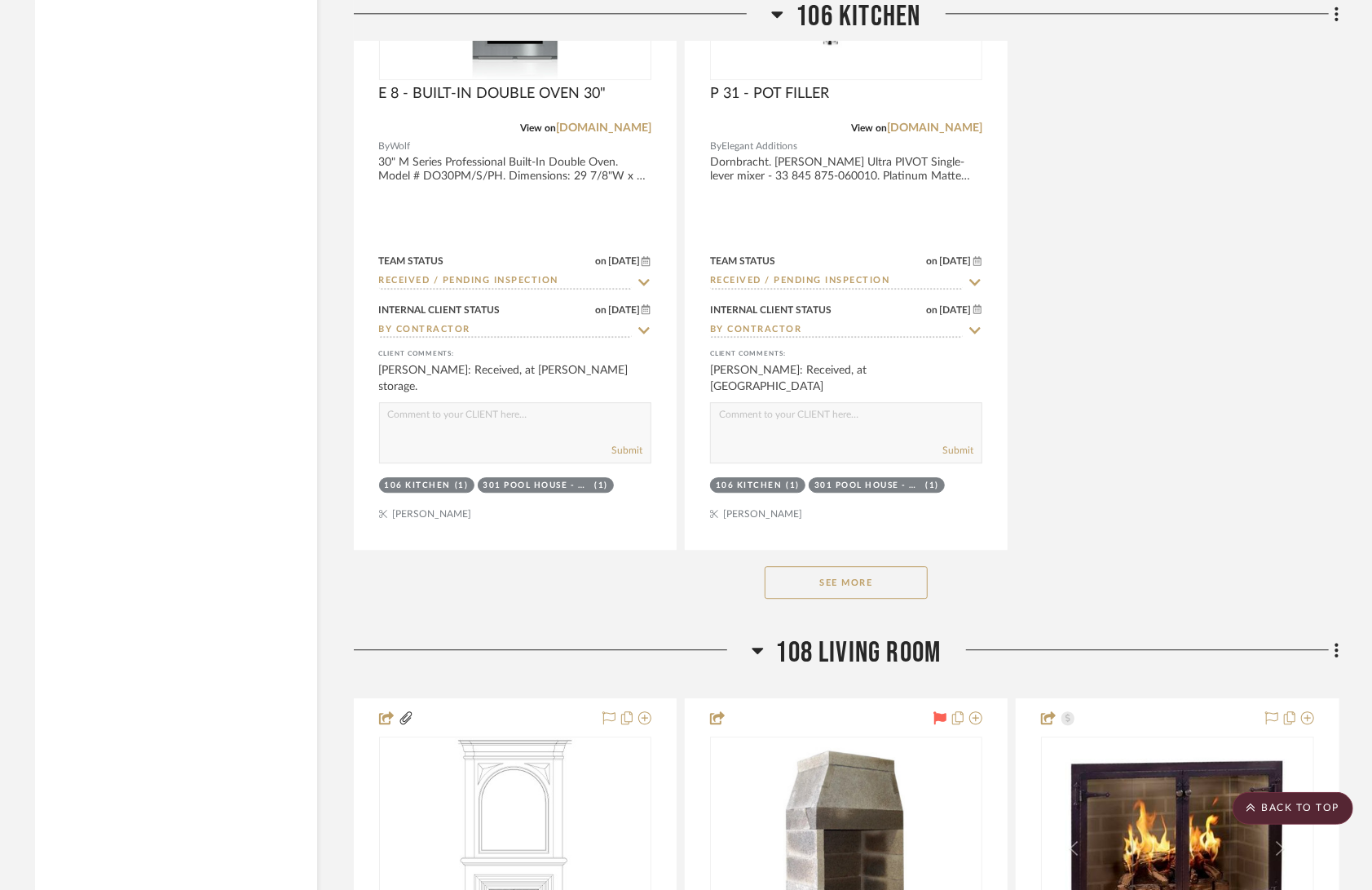
click at [908, 566] on button "See More" at bounding box center [846, 582] width 163 height 32
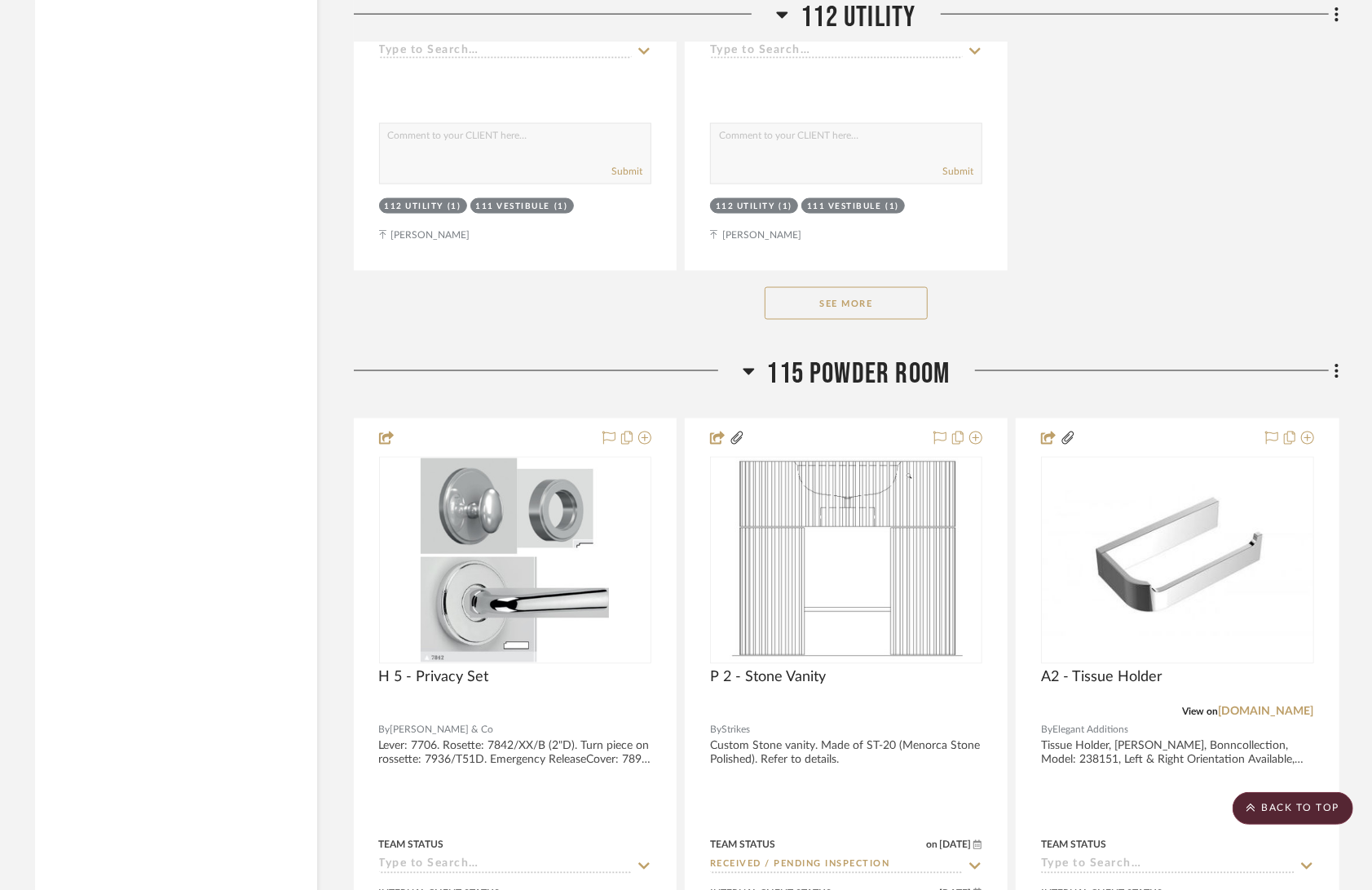
scroll to position [14004, 0]
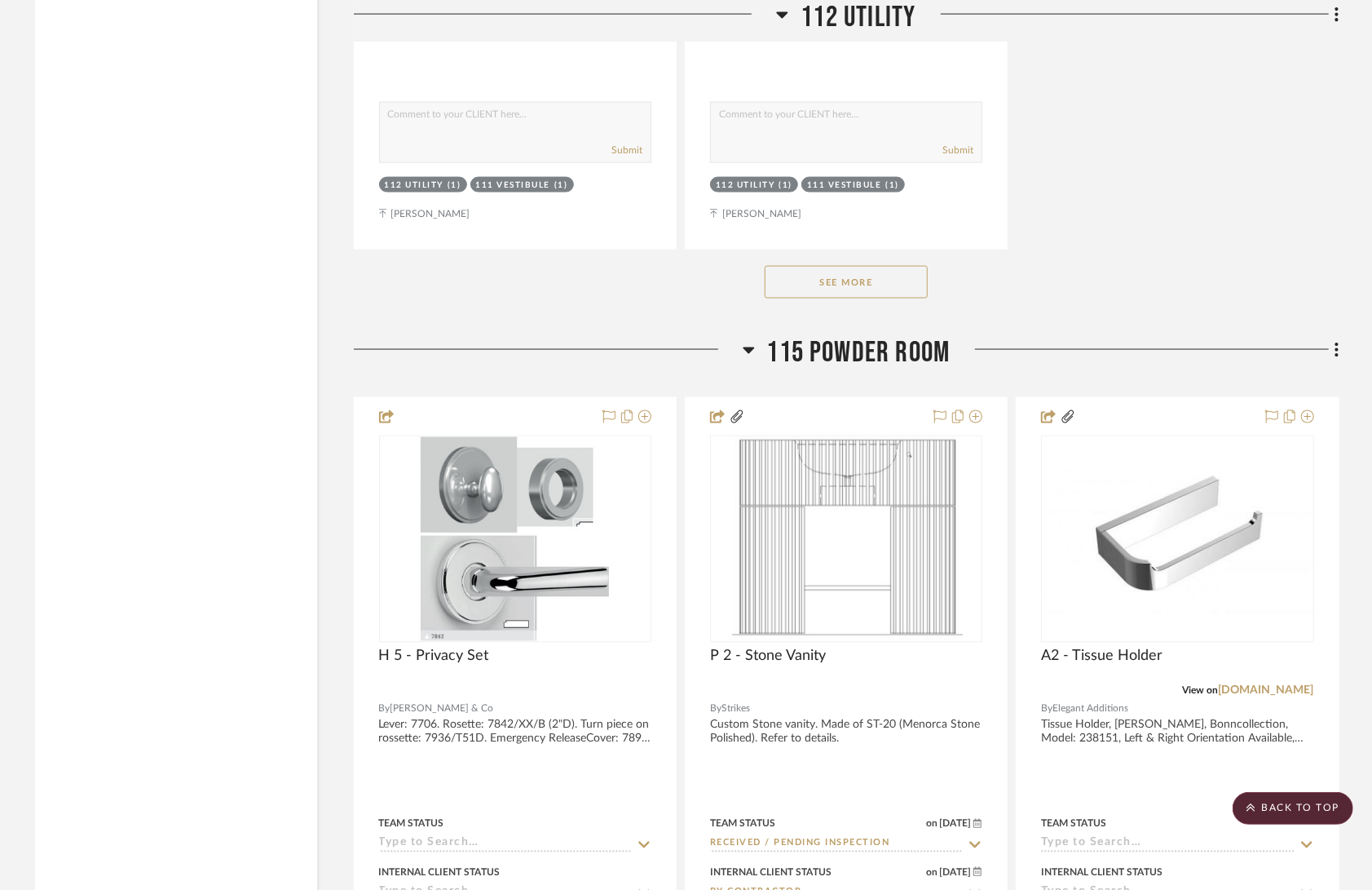
click at [878, 266] on button "See More" at bounding box center [846, 282] width 163 height 32
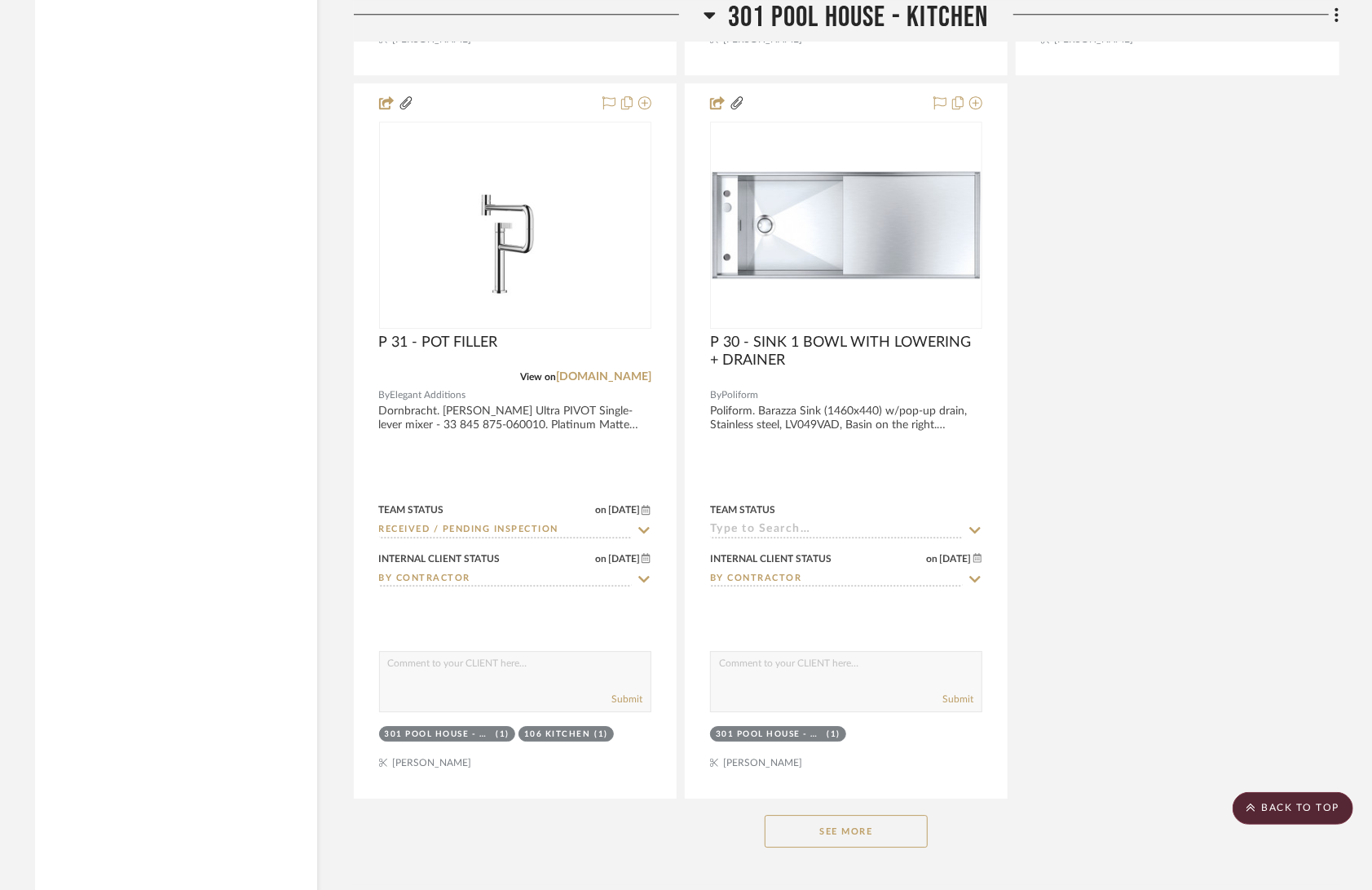
scroll to position [44177, 0]
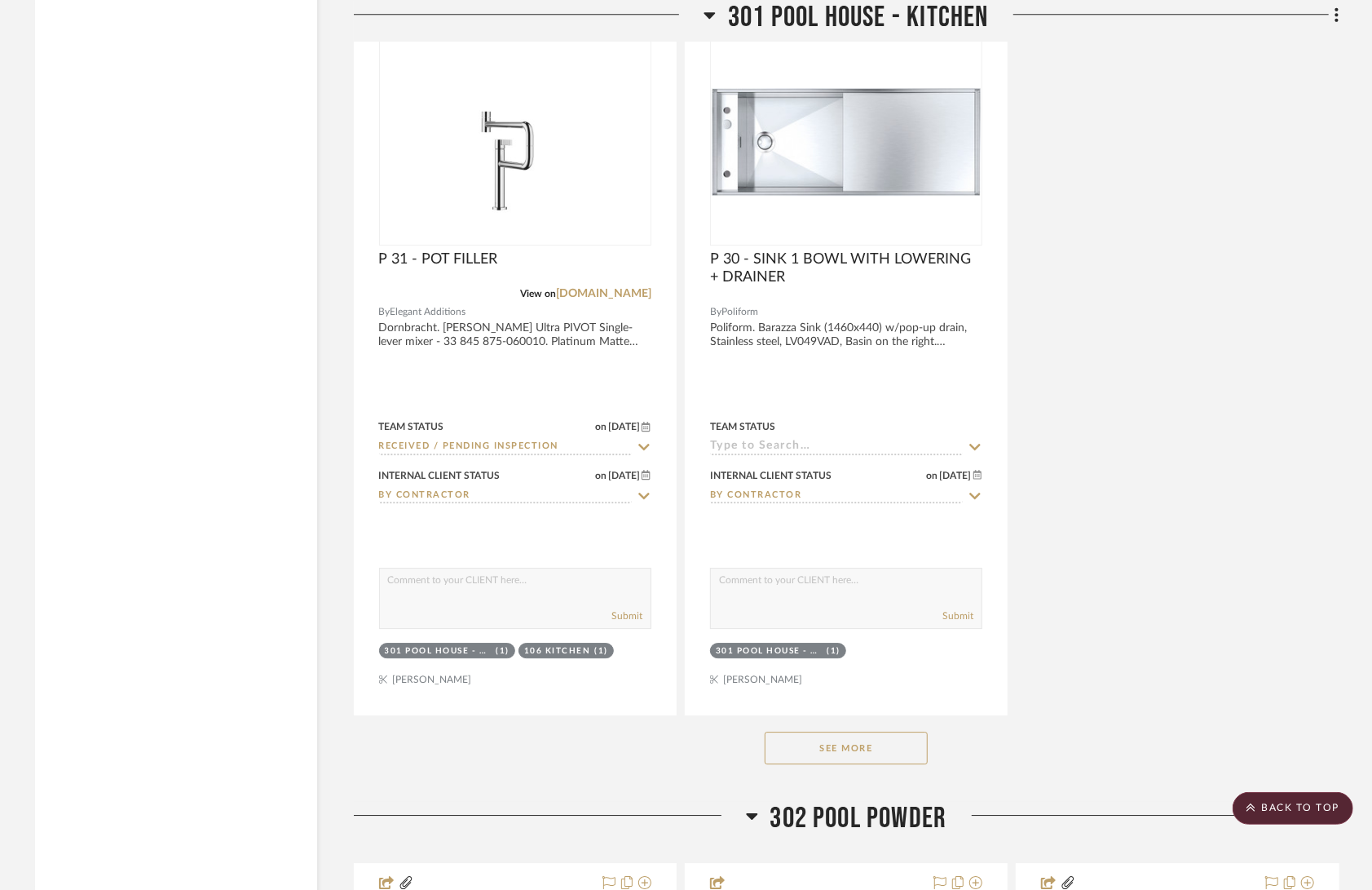
click at [852, 732] on button "See More" at bounding box center [846, 747] width 163 height 32
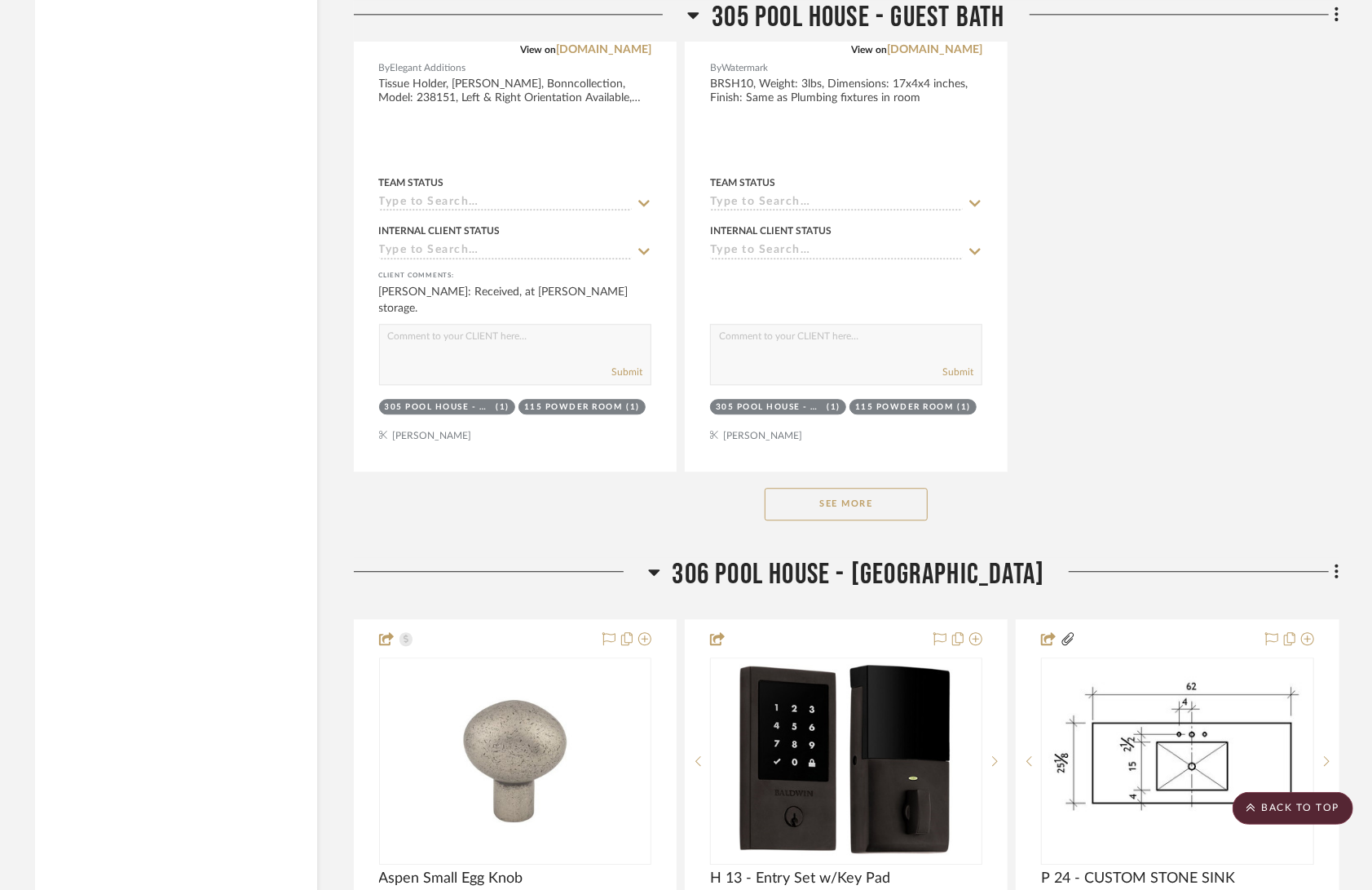
scroll to position [51660, 0]
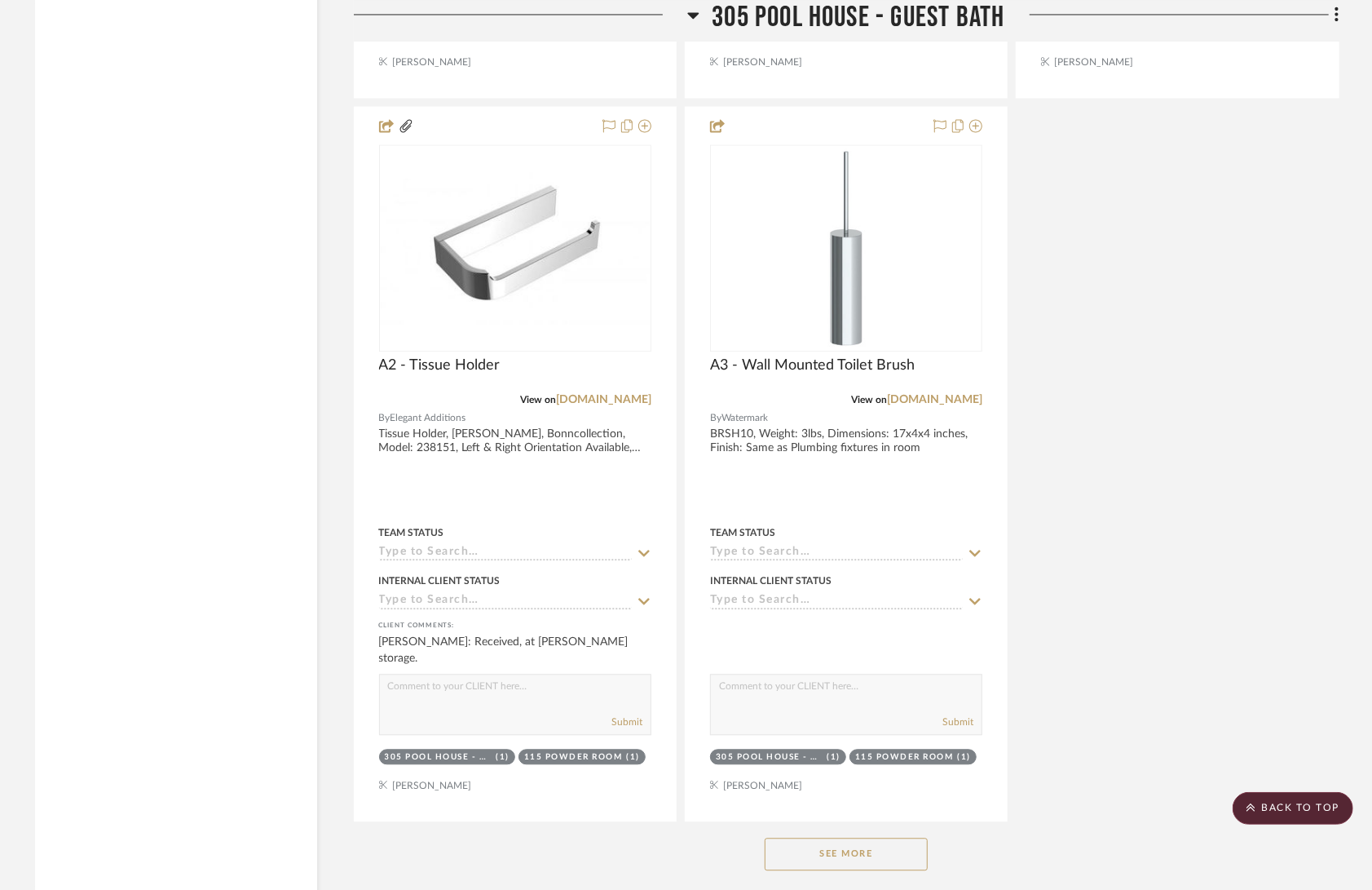
click at [813, 838] on button "See More" at bounding box center [846, 853] width 163 height 32
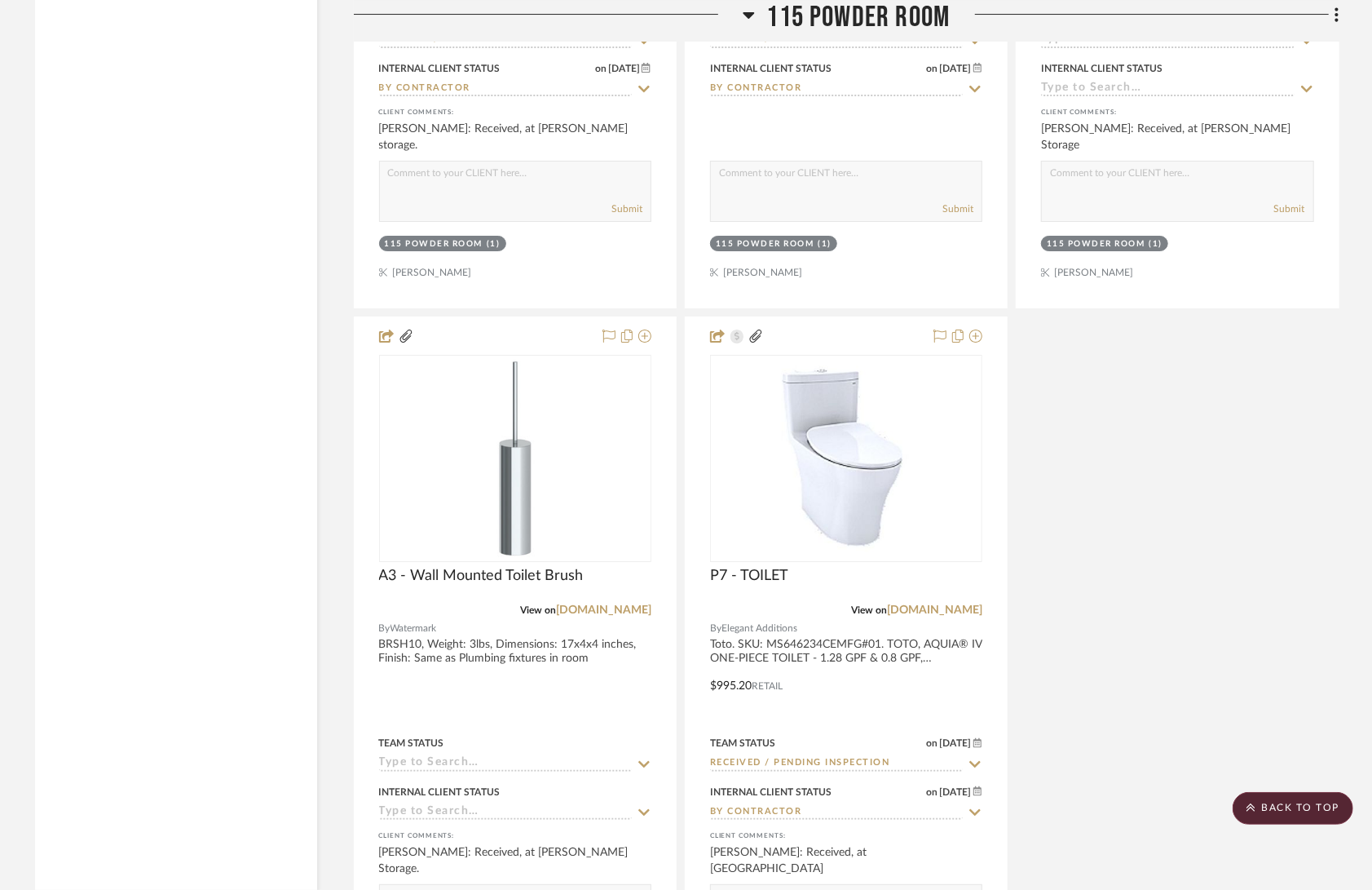
scroll to position [16485, 0]
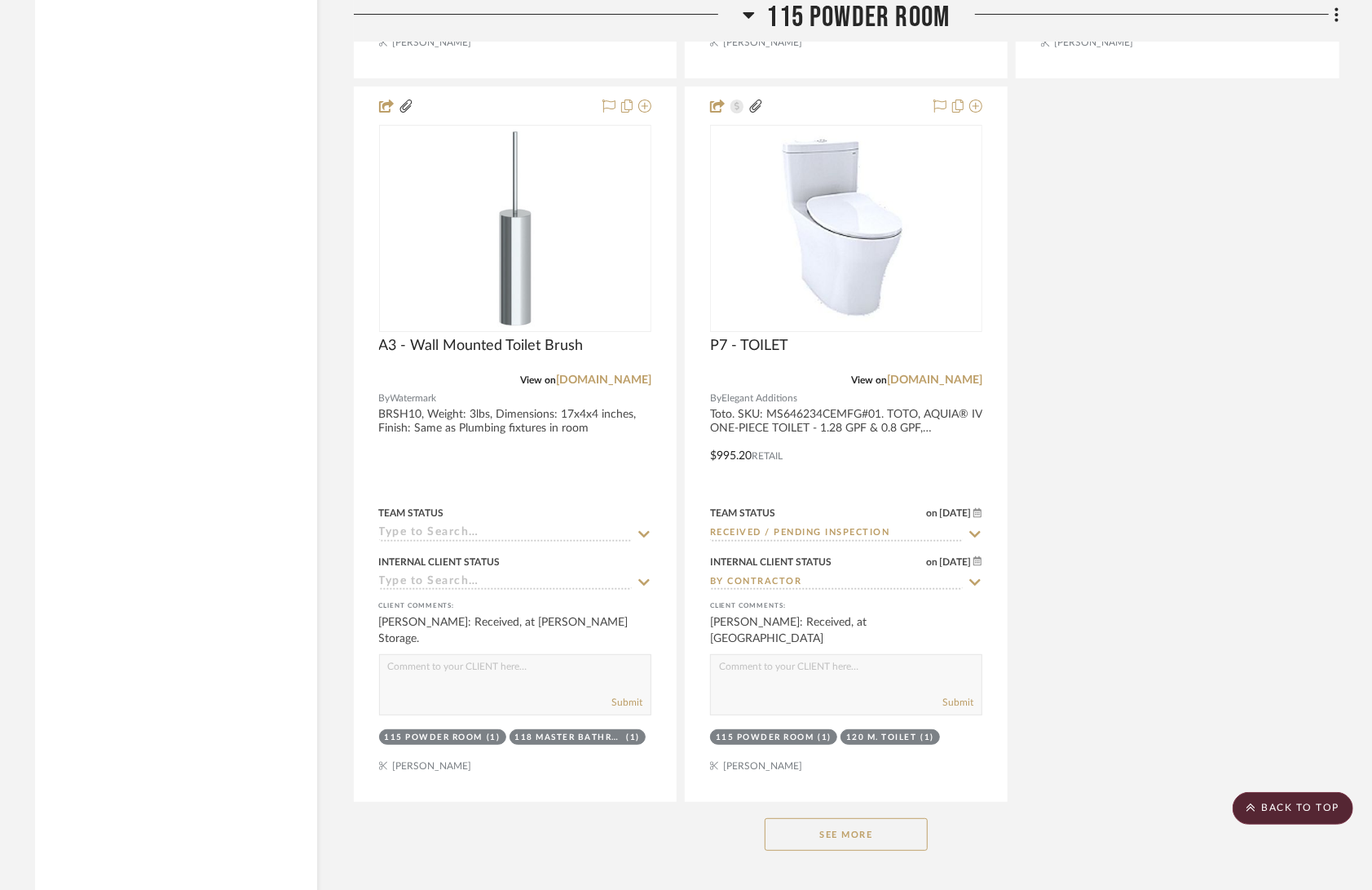
click at [904, 818] on button "See More" at bounding box center [846, 834] width 163 height 32
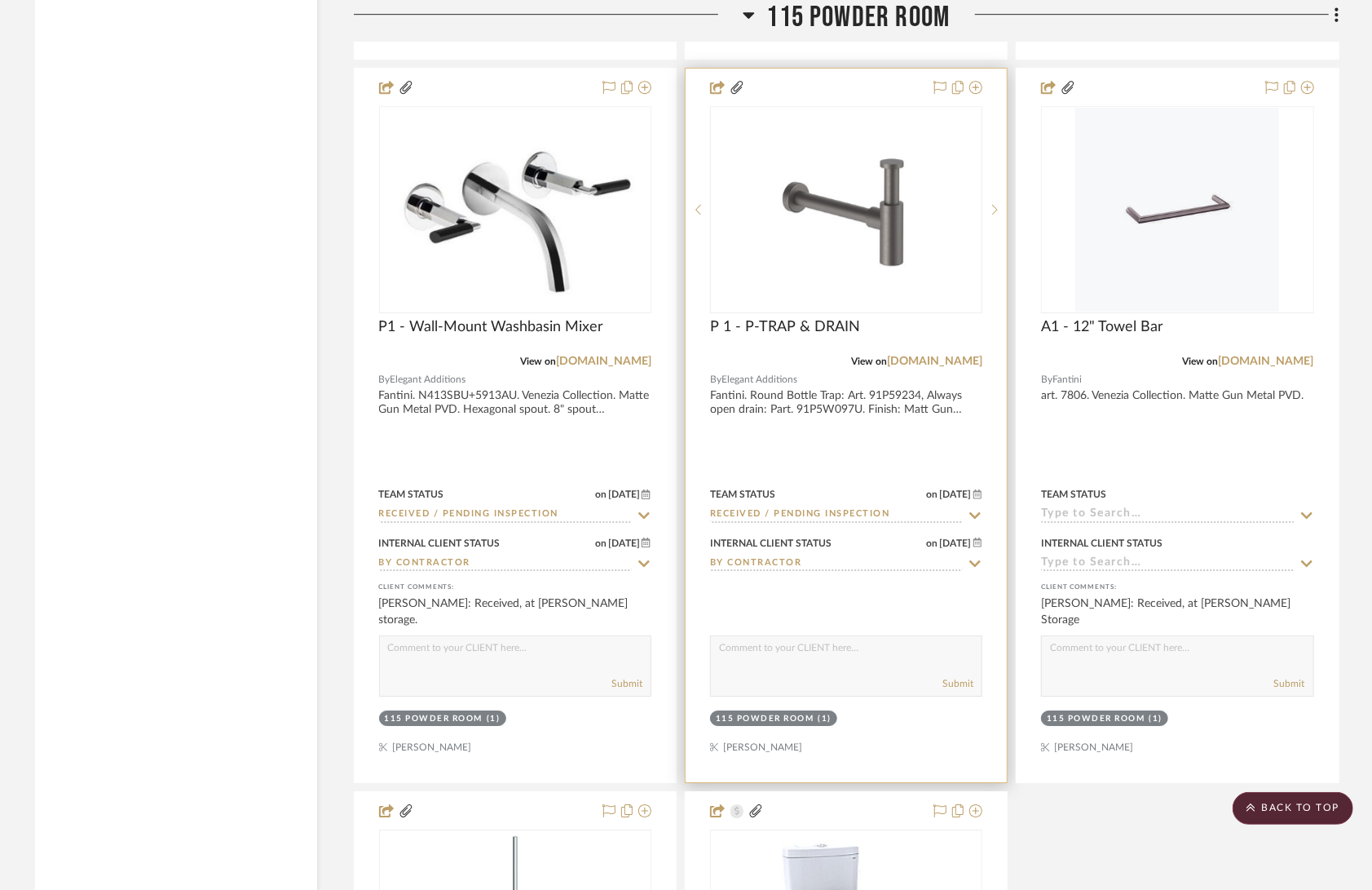
scroll to position [15790, 0]
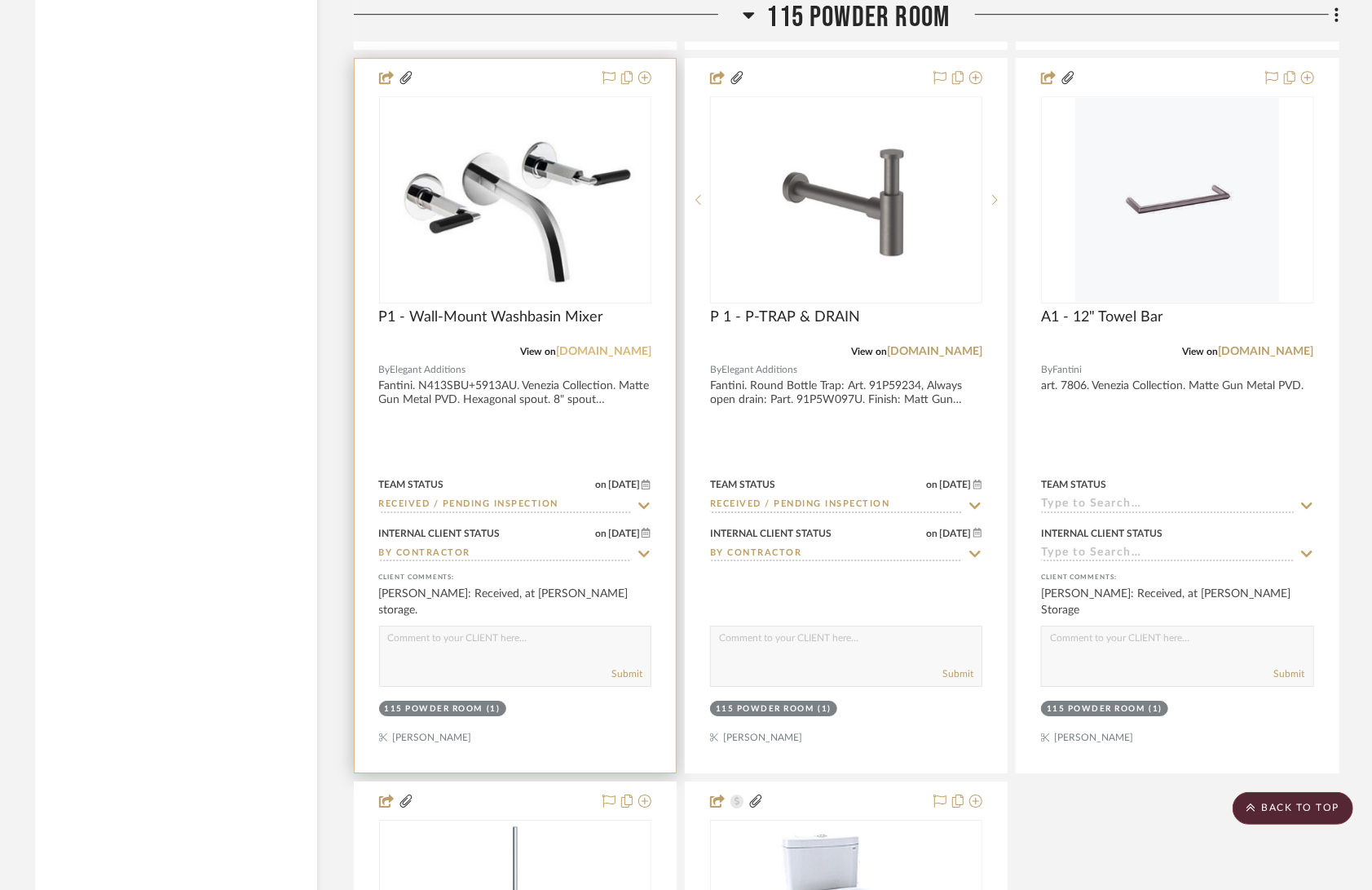
click at [627, 346] on link "[DOMAIN_NAME]" at bounding box center [604, 352] width 96 height 11
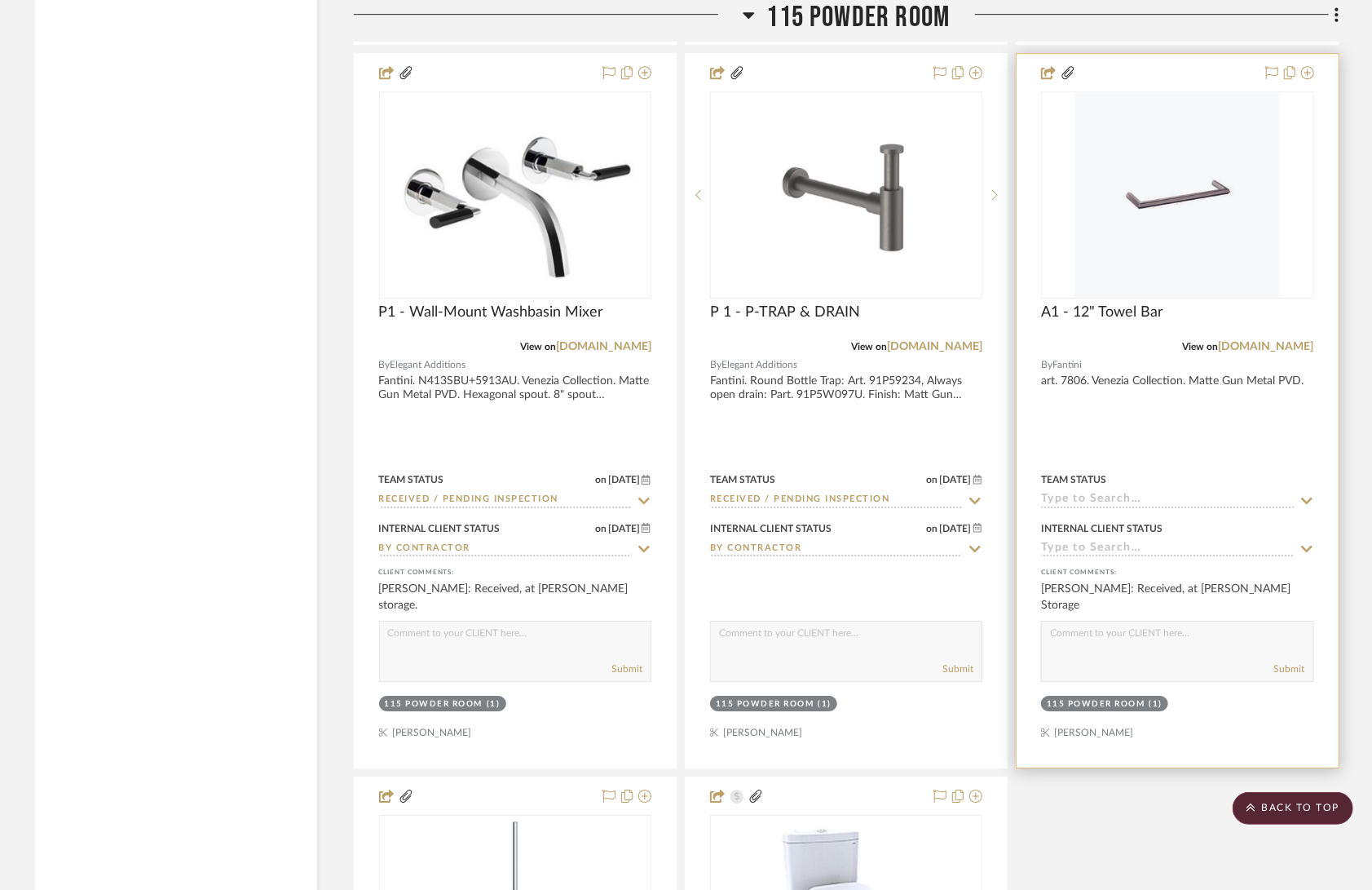
scroll to position [15610, 0]
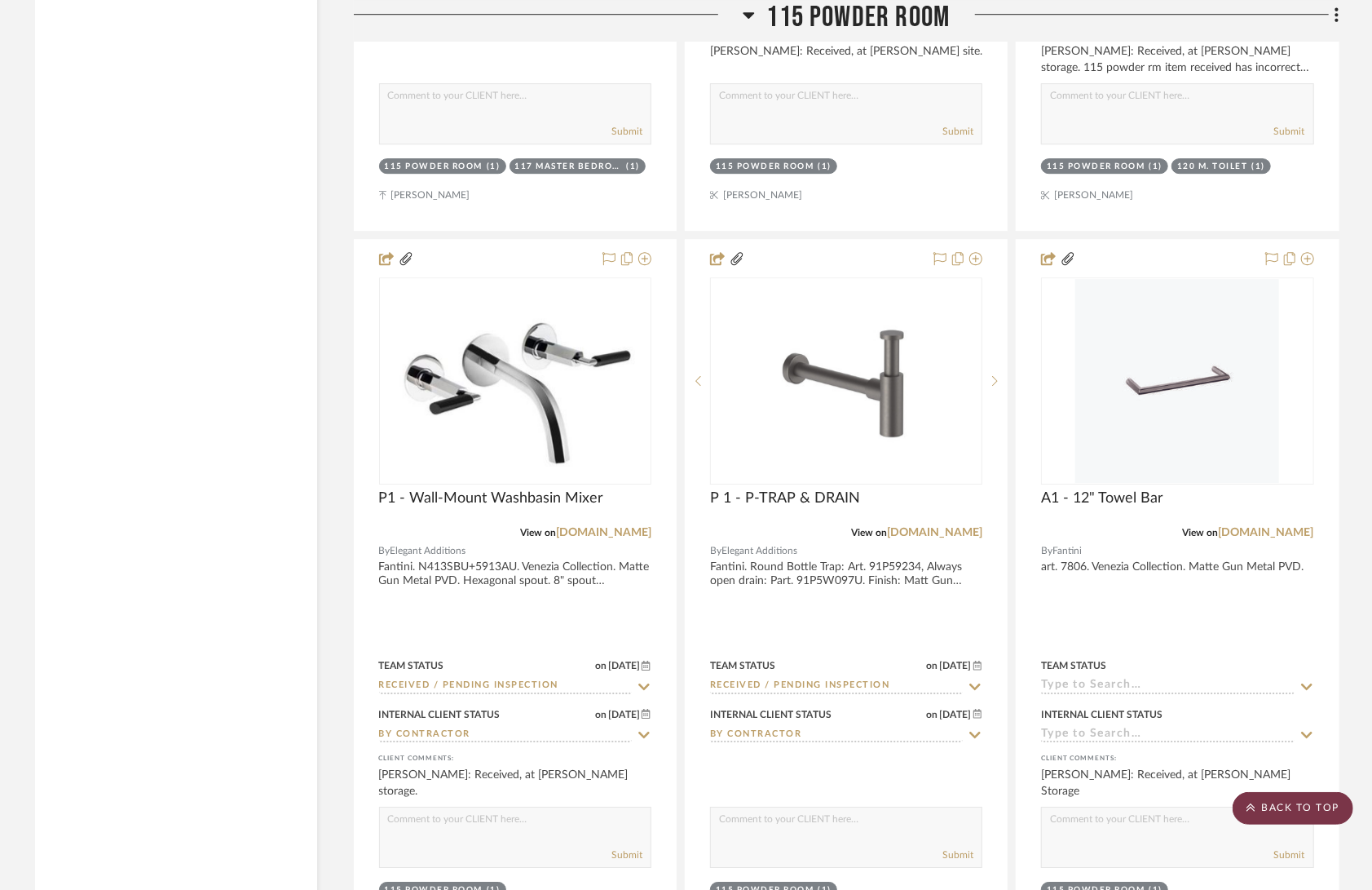
click at [1316, 806] on scroll-to-top-button "BACK TO TOP" at bounding box center [1293, 807] width 121 height 32
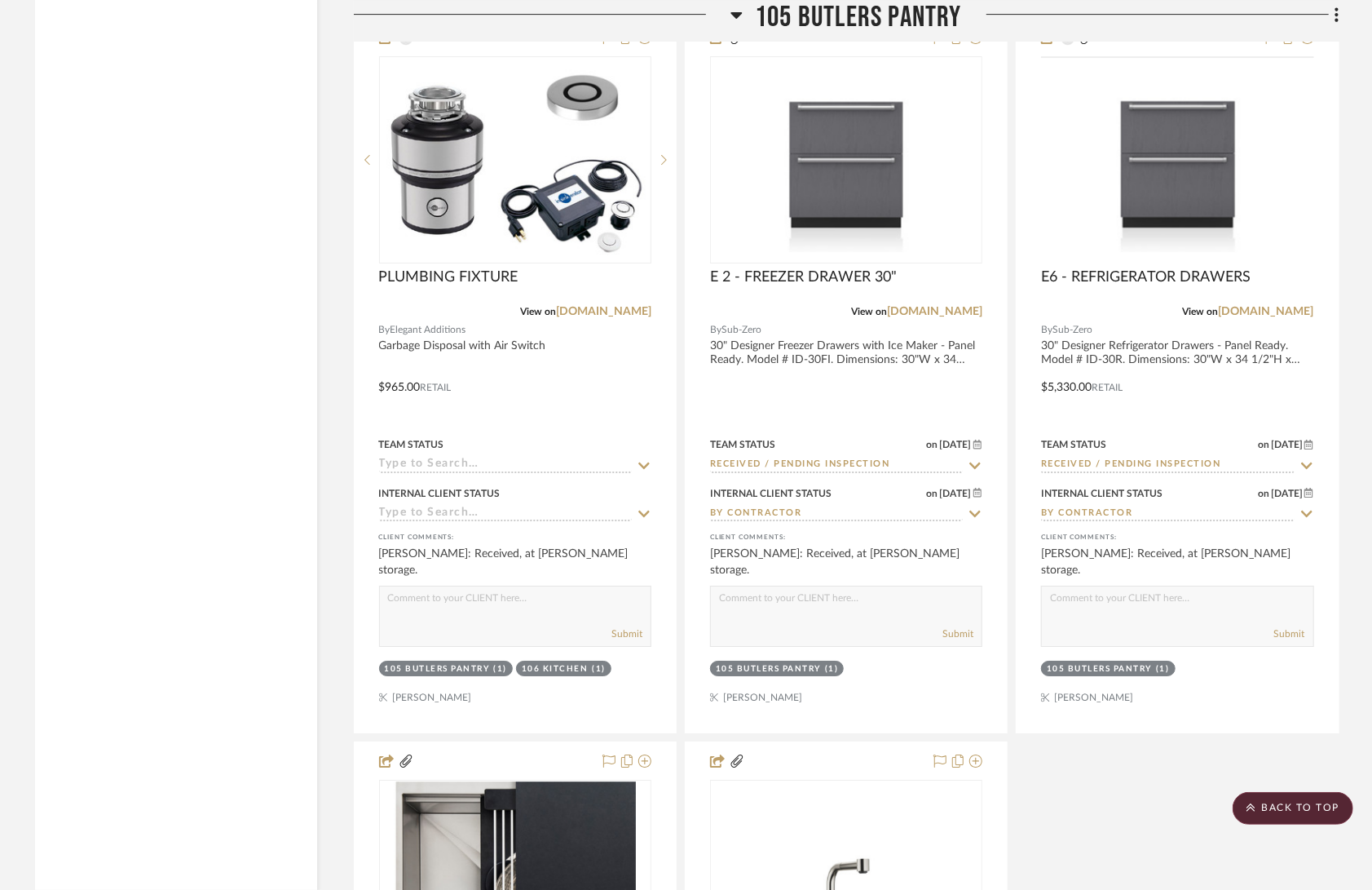
scroll to position [0, 0]
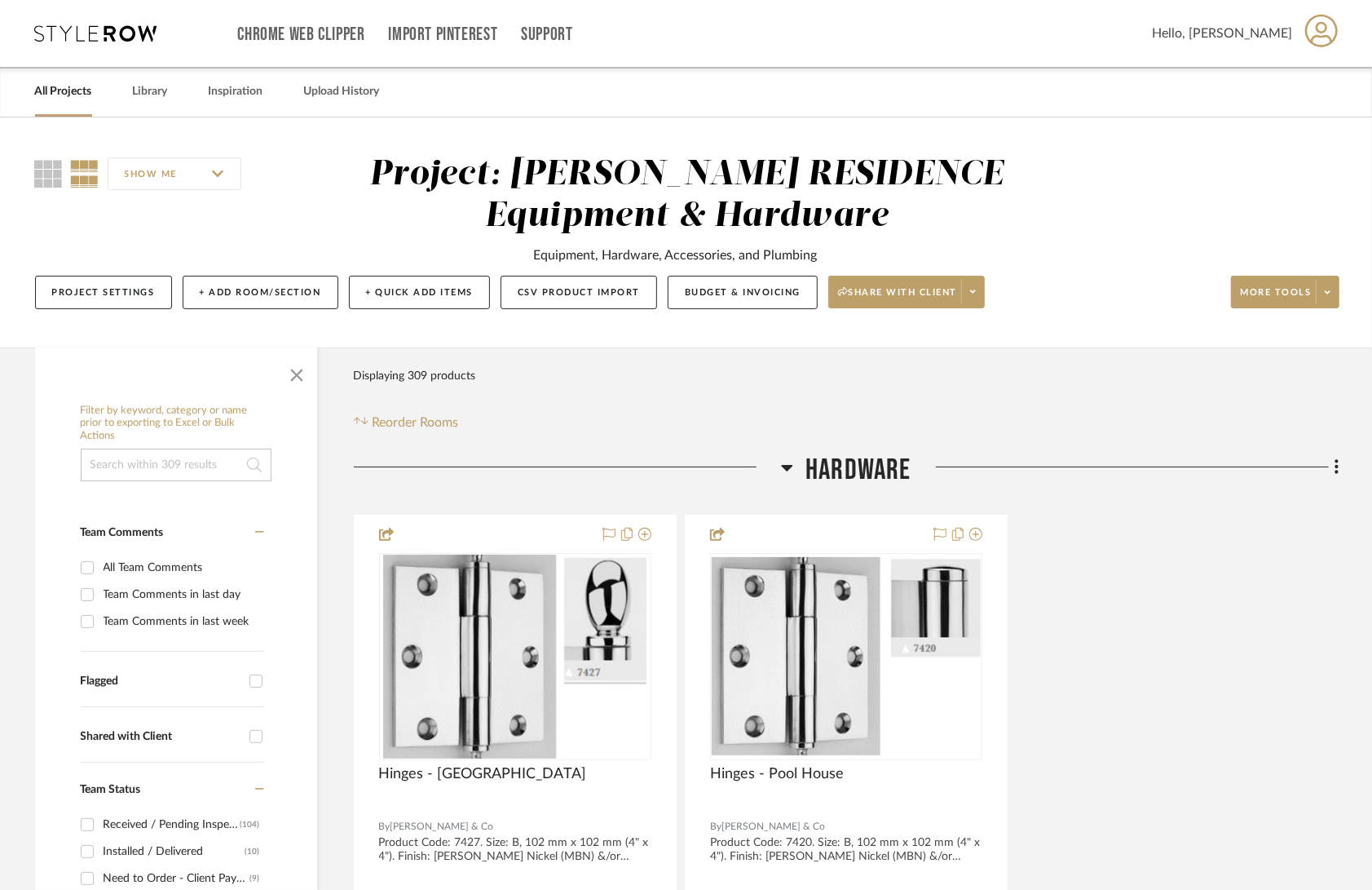
click at [39, 97] on link "All Projects" at bounding box center [63, 92] width 57 height 22
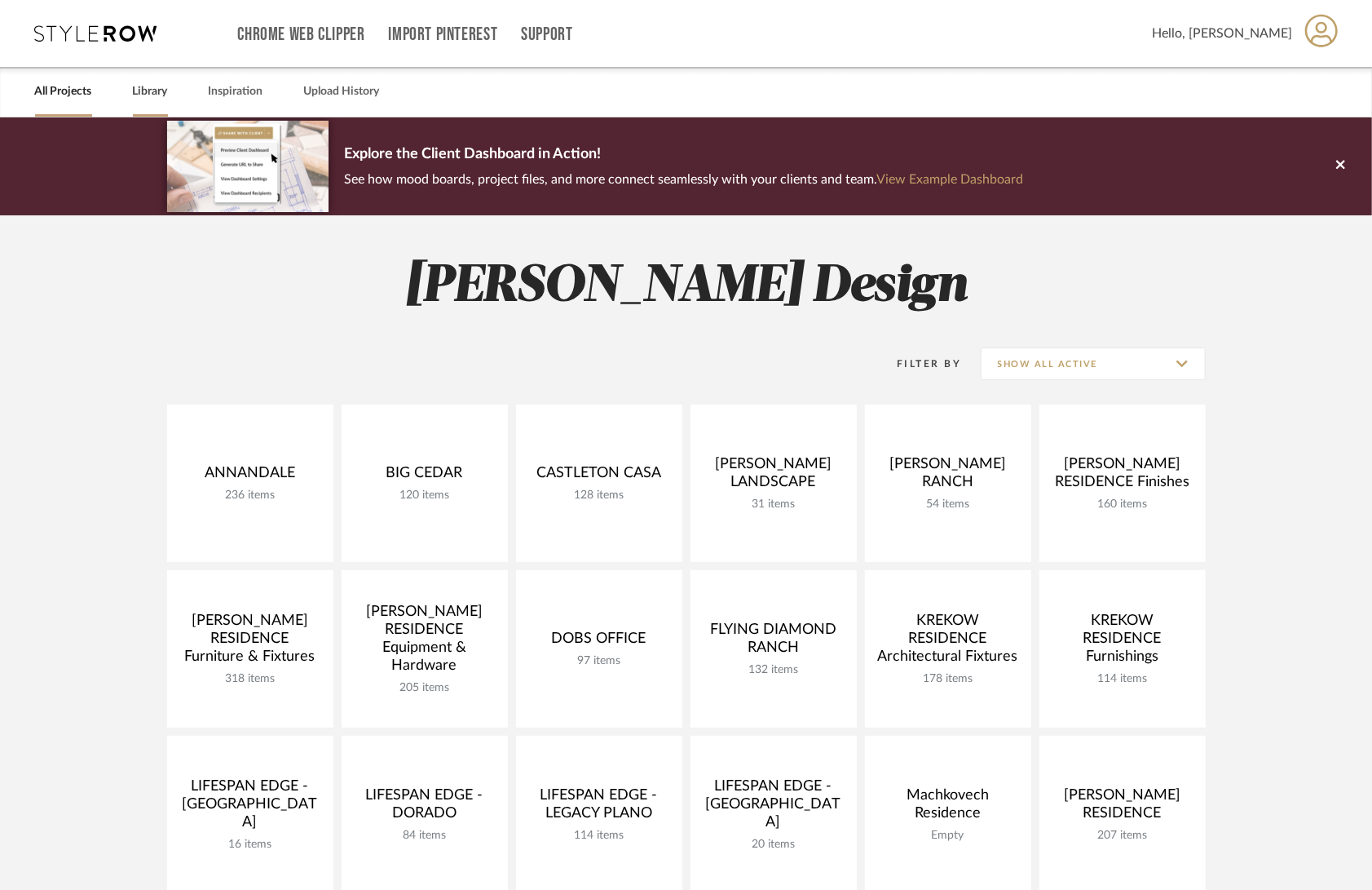
click at [147, 99] on link "Library" at bounding box center [150, 92] width 35 height 22
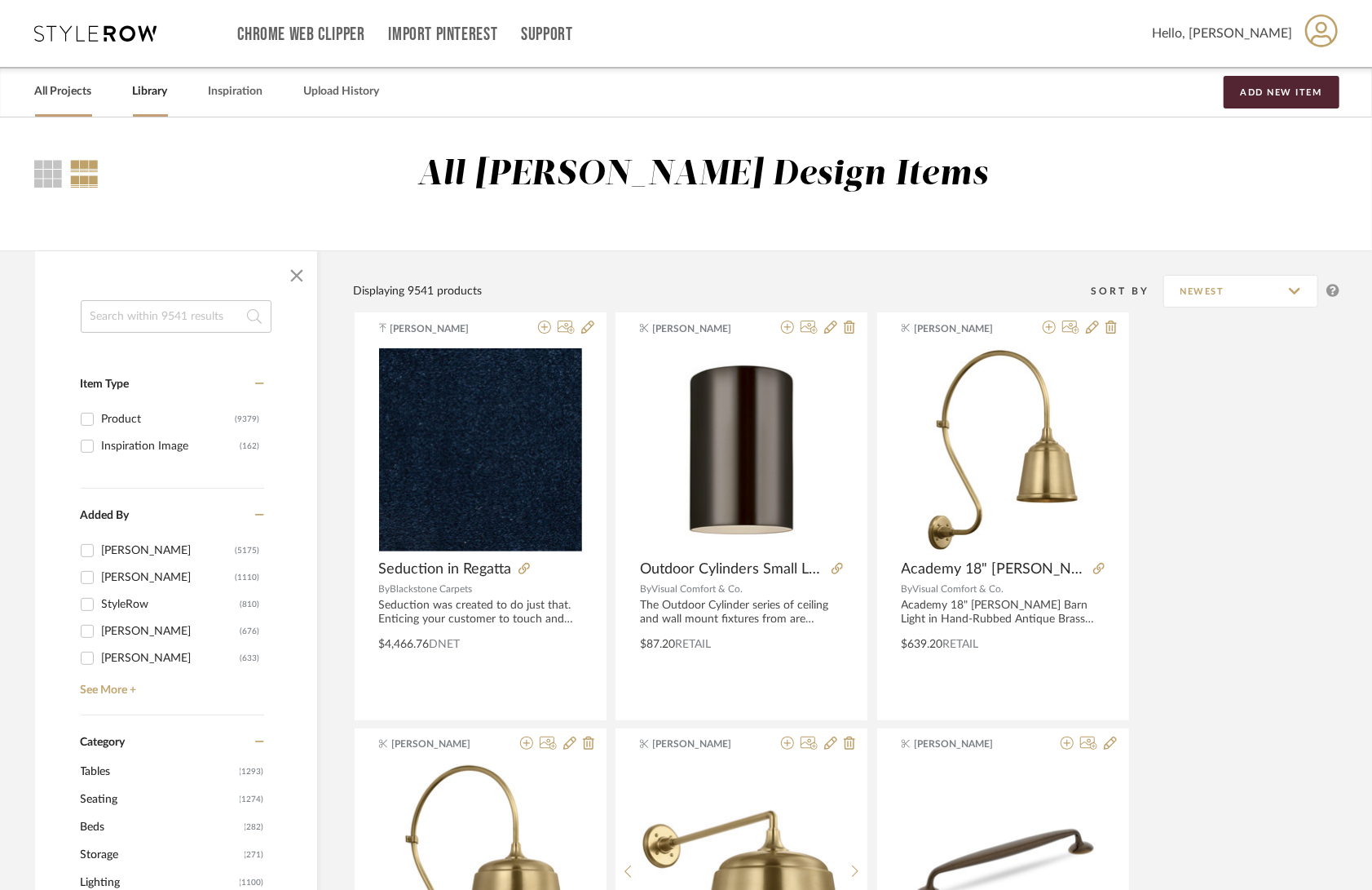
click at [60, 91] on link "All Projects" at bounding box center [63, 92] width 57 height 22
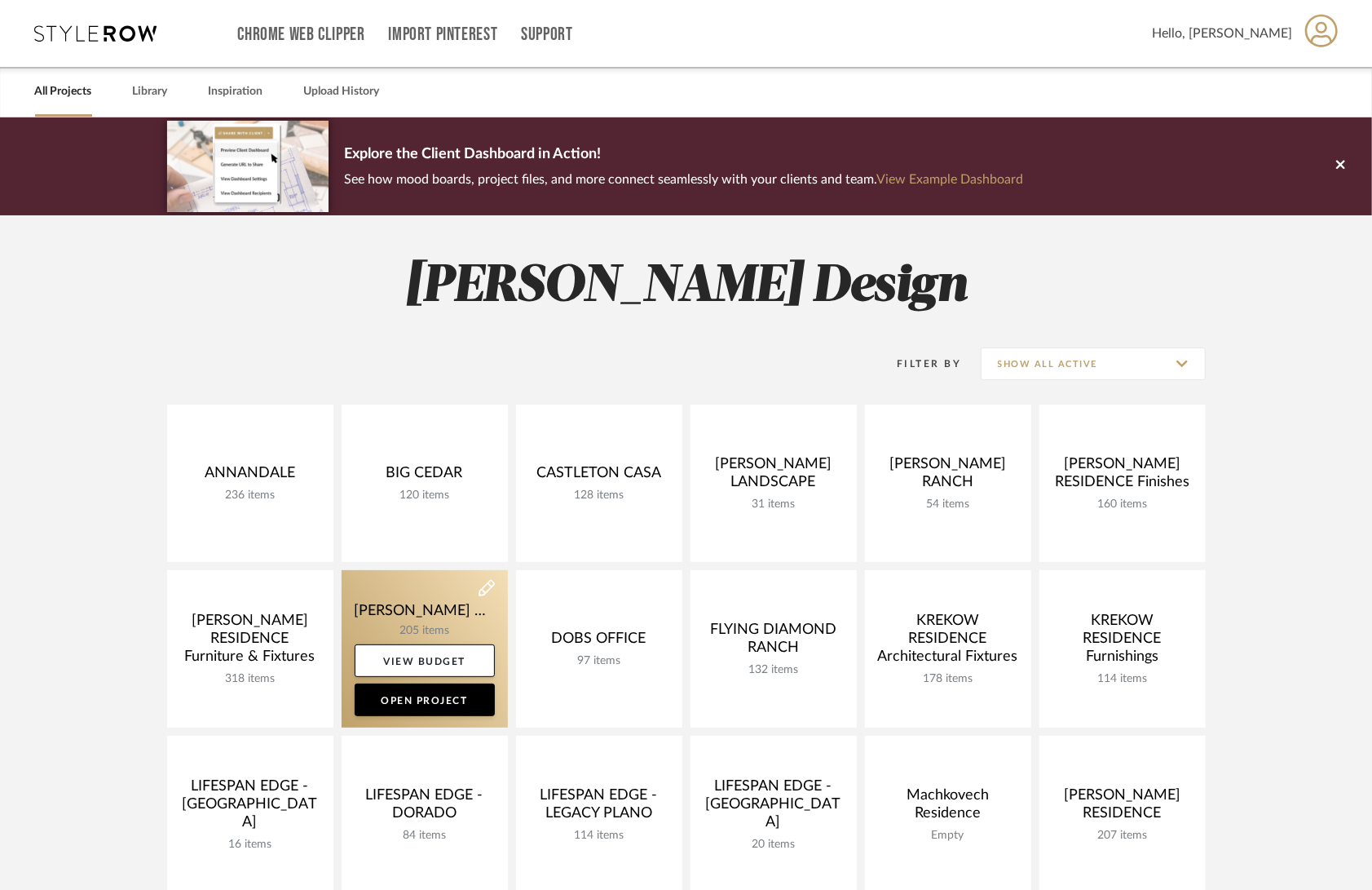
click at [385, 599] on link at bounding box center [424, 648] width 167 height 157
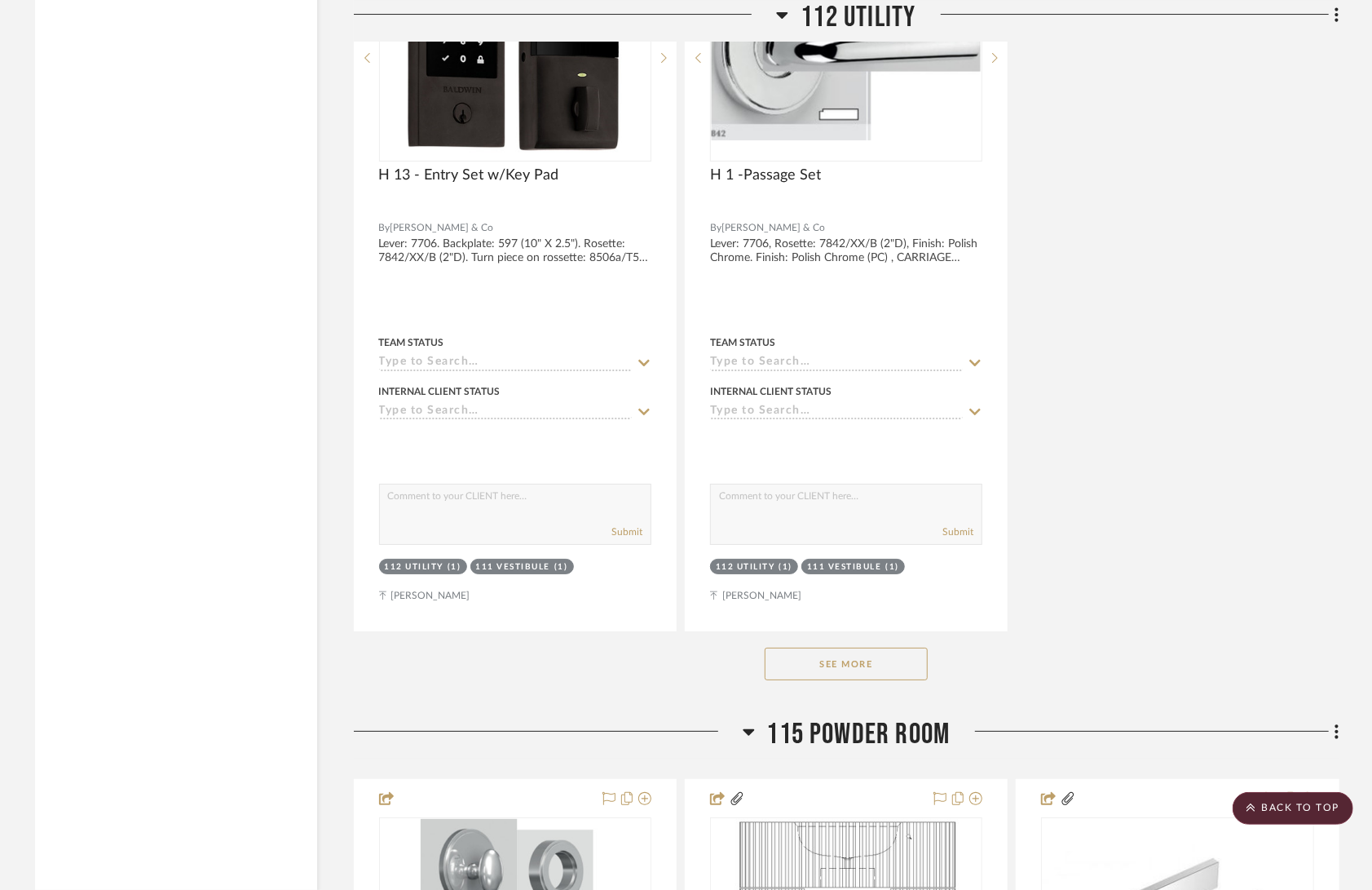
scroll to position [12593, 0]
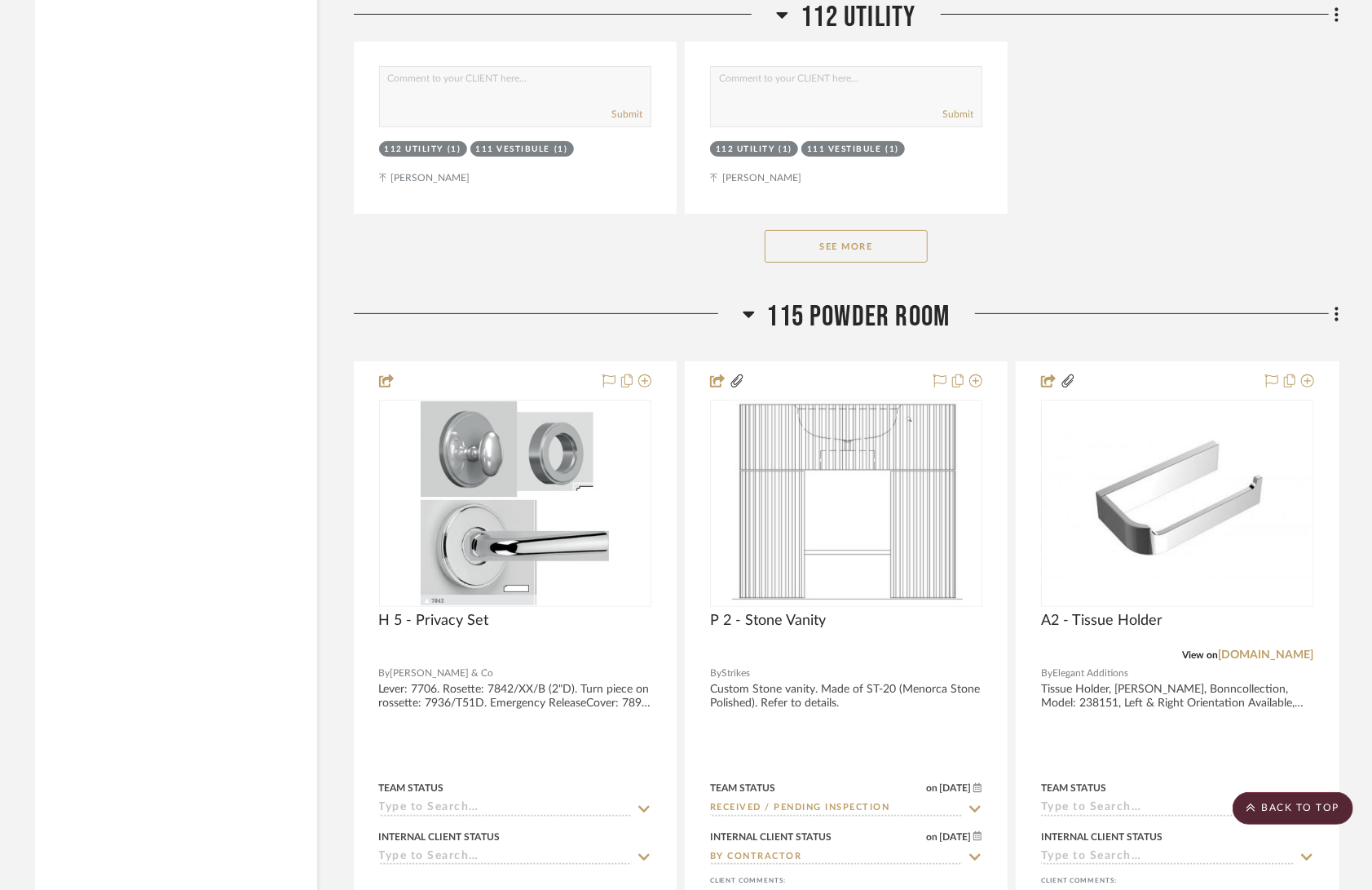
click at [835, 230] on button "See More" at bounding box center [846, 246] width 163 height 32
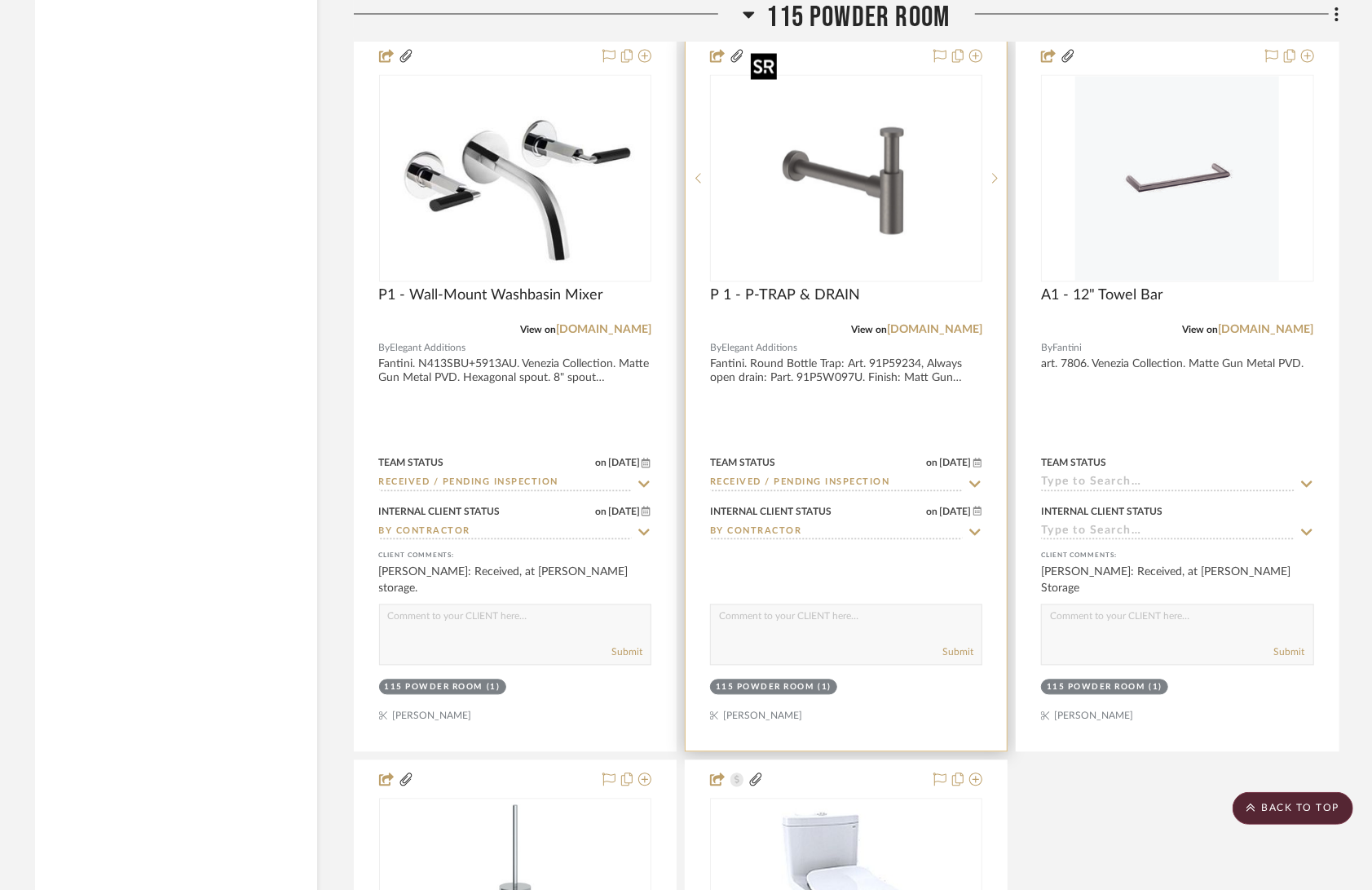
scroll to position [14364, 0]
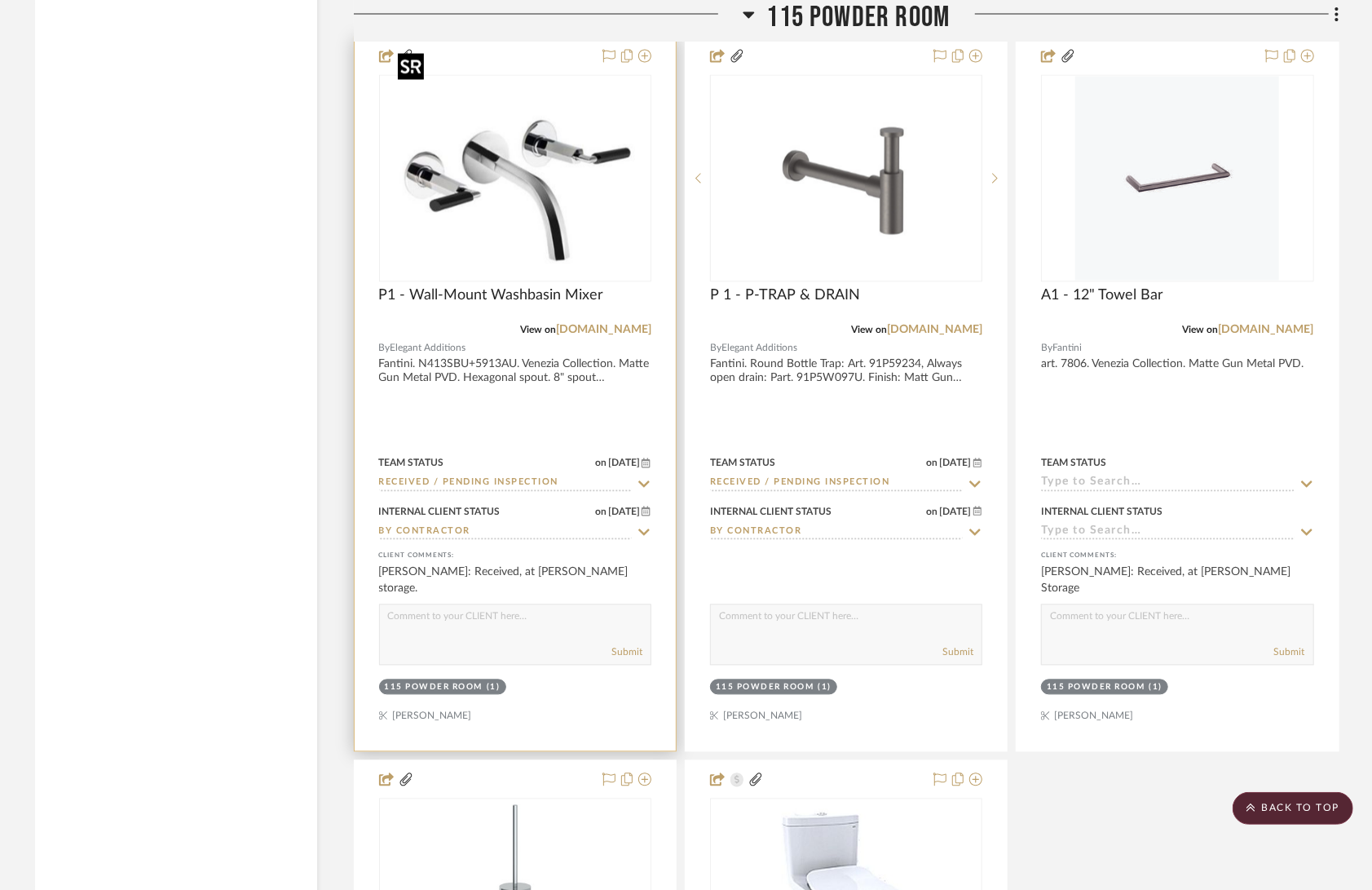
click at [521, 179] on img "0" at bounding box center [514, 179] width 248 height 204
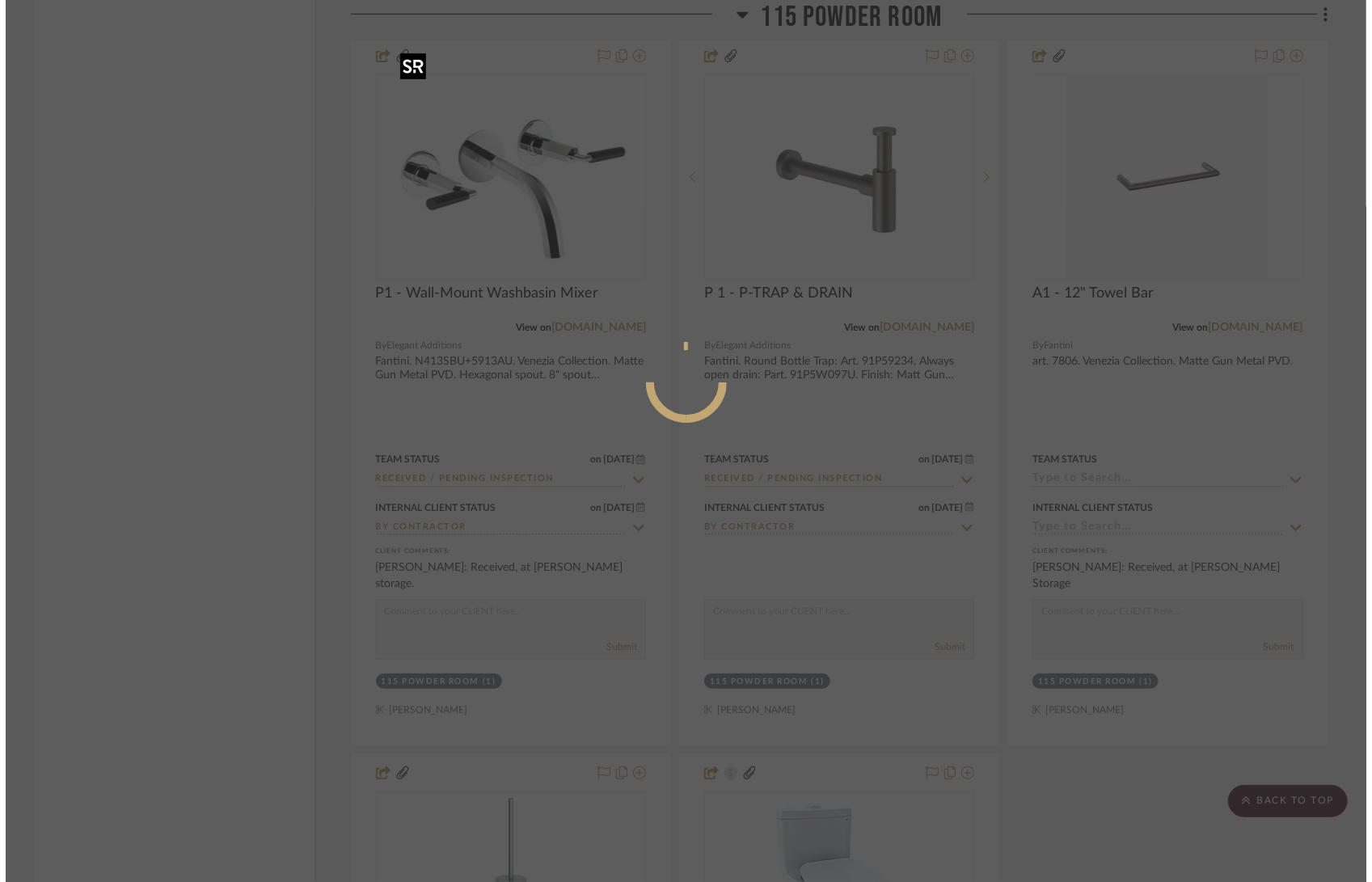
scroll to position [0, 0]
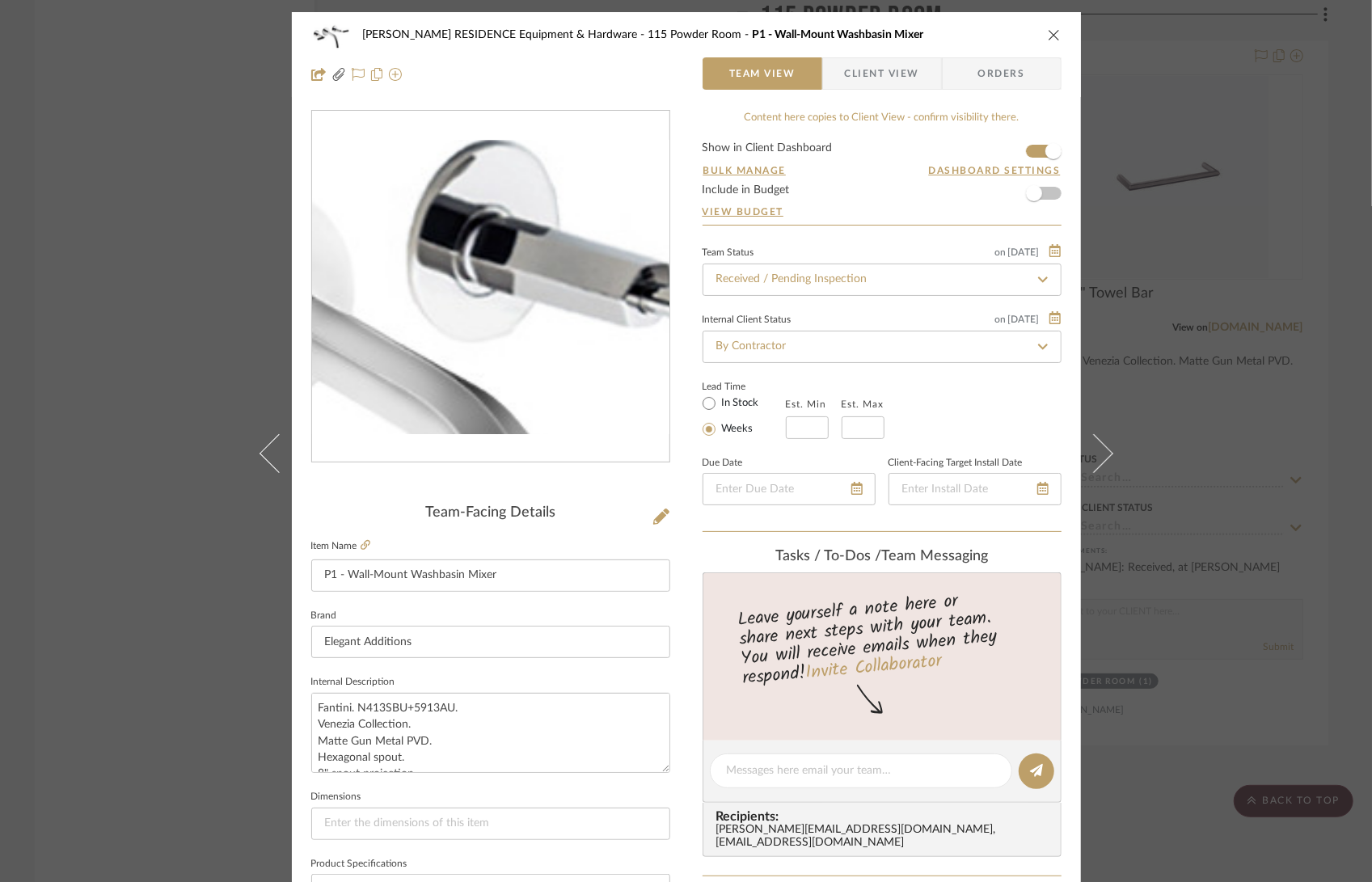
click at [523, 252] on img "0" at bounding box center [491, 286] width 358 height 295
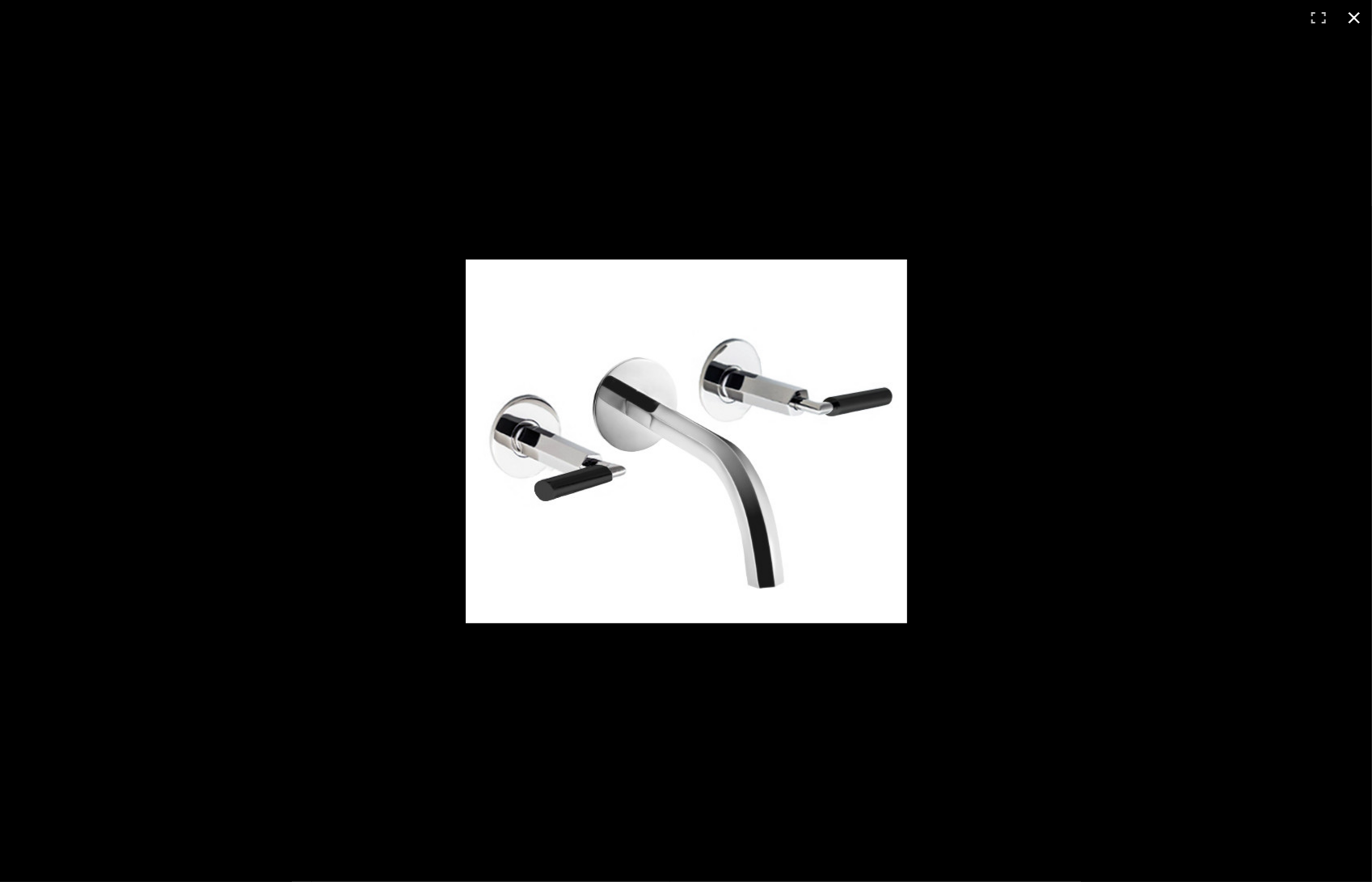
click at [1346, 17] on button at bounding box center [1354, 17] width 36 height 36
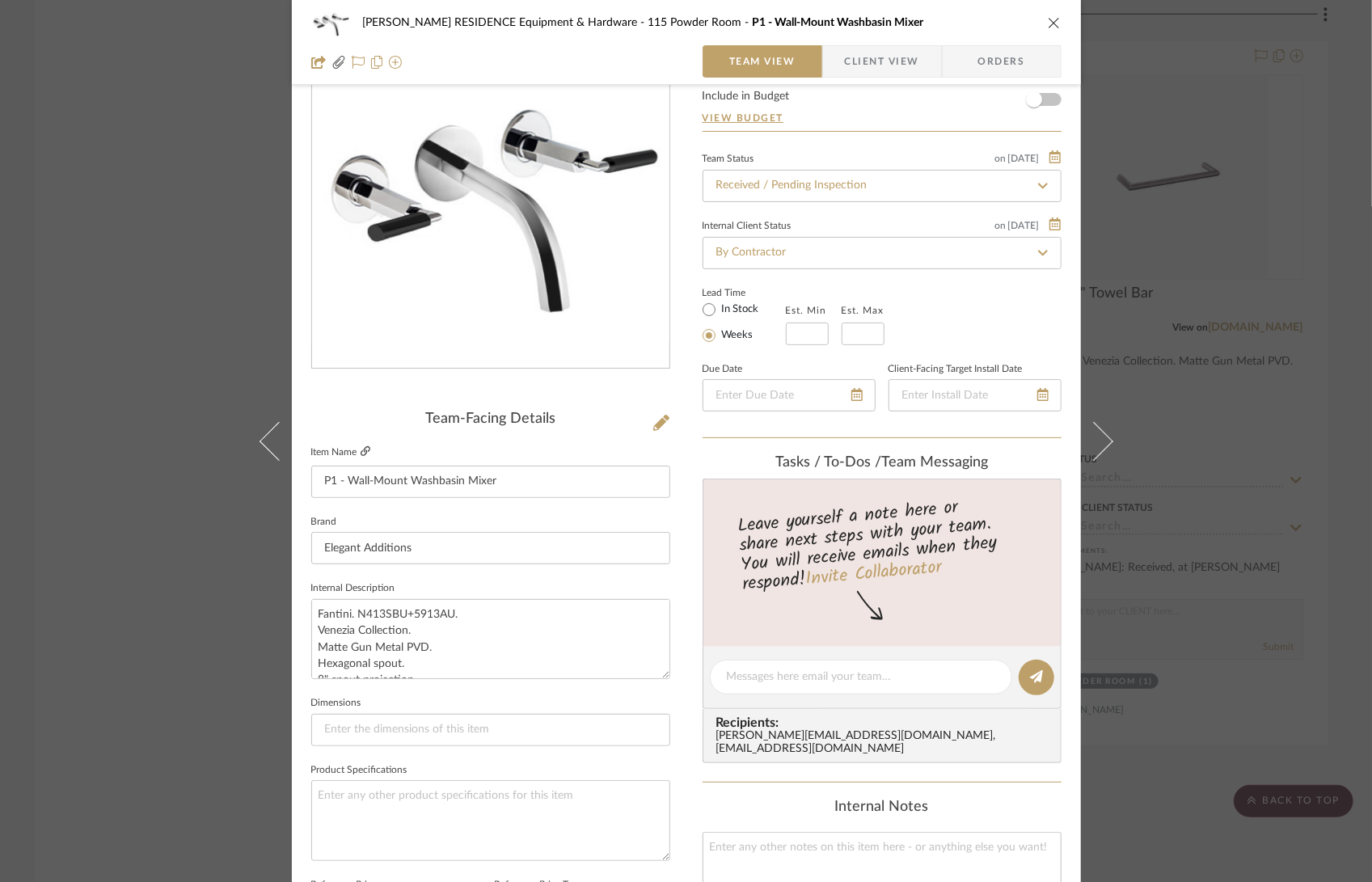
click at [364, 452] on icon at bounding box center [365, 451] width 10 height 10
click at [1047, 27] on icon "close" at bounding box center [1054, 23] width 13 height 13
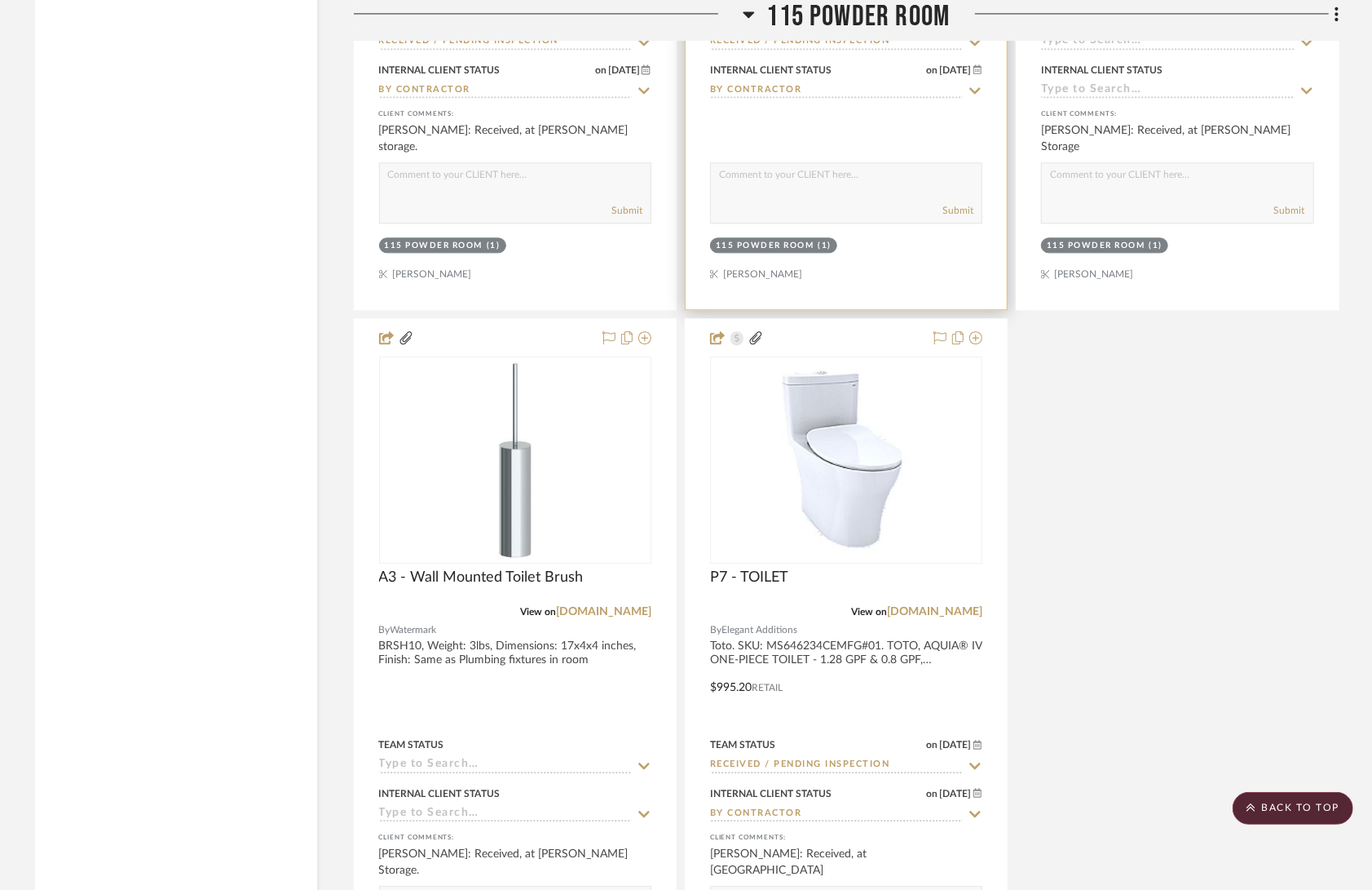
scroll to position [14810, 0]
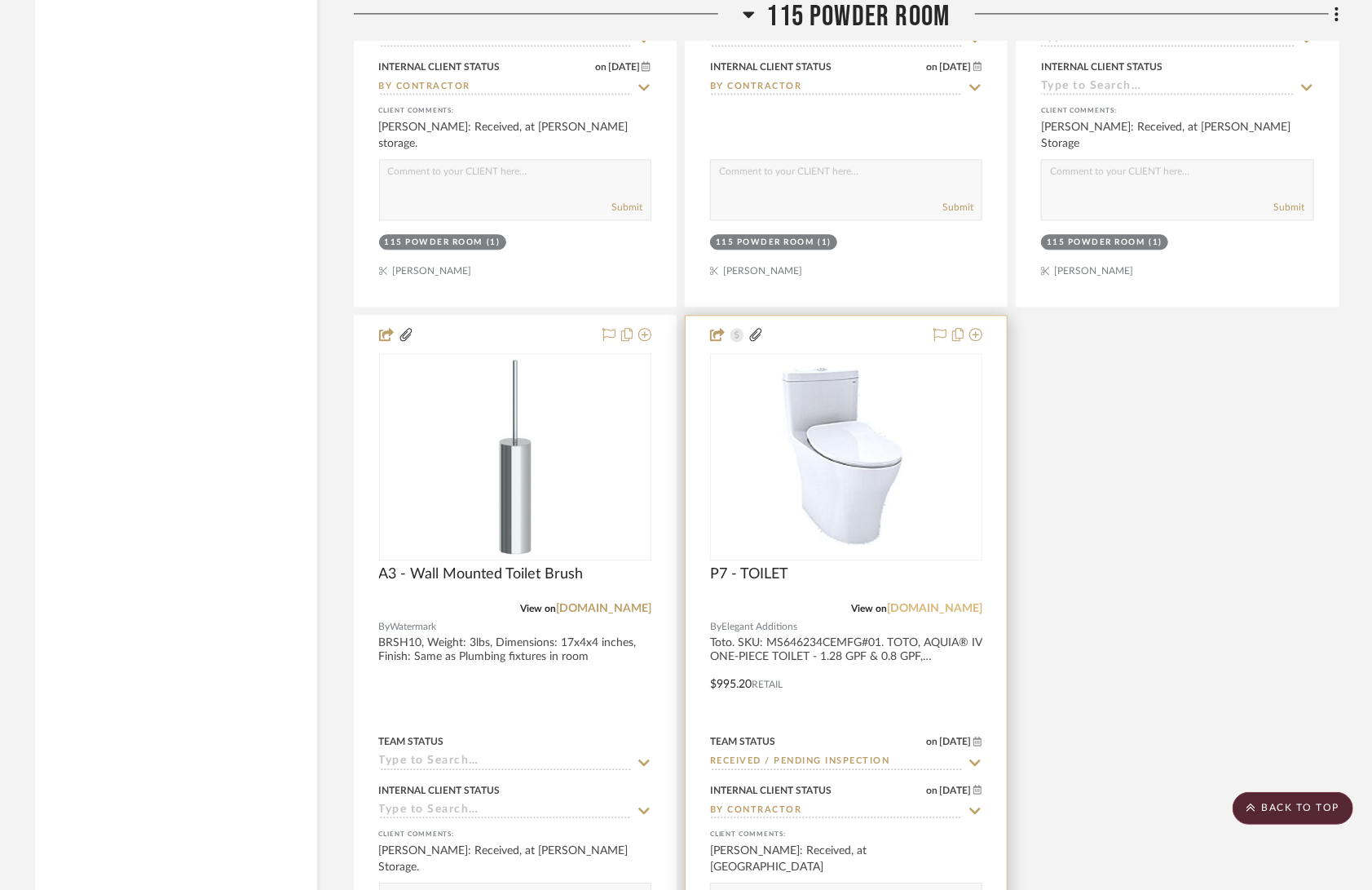
click at [959, 603] on link "[DOMAIN_NAME]" at bounding box center [935, 608] width 96 height 11
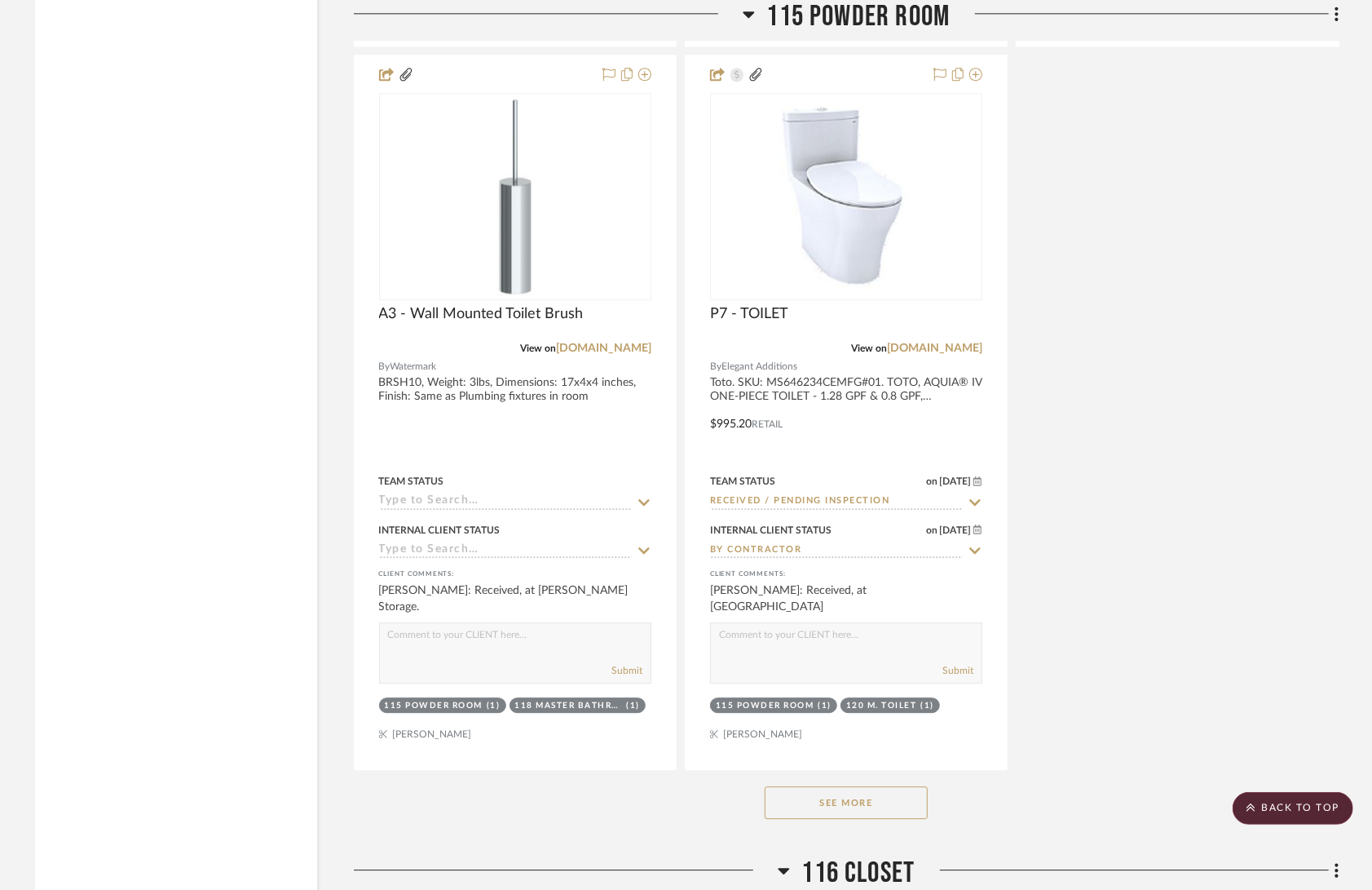
scroll to position [15133, 0]
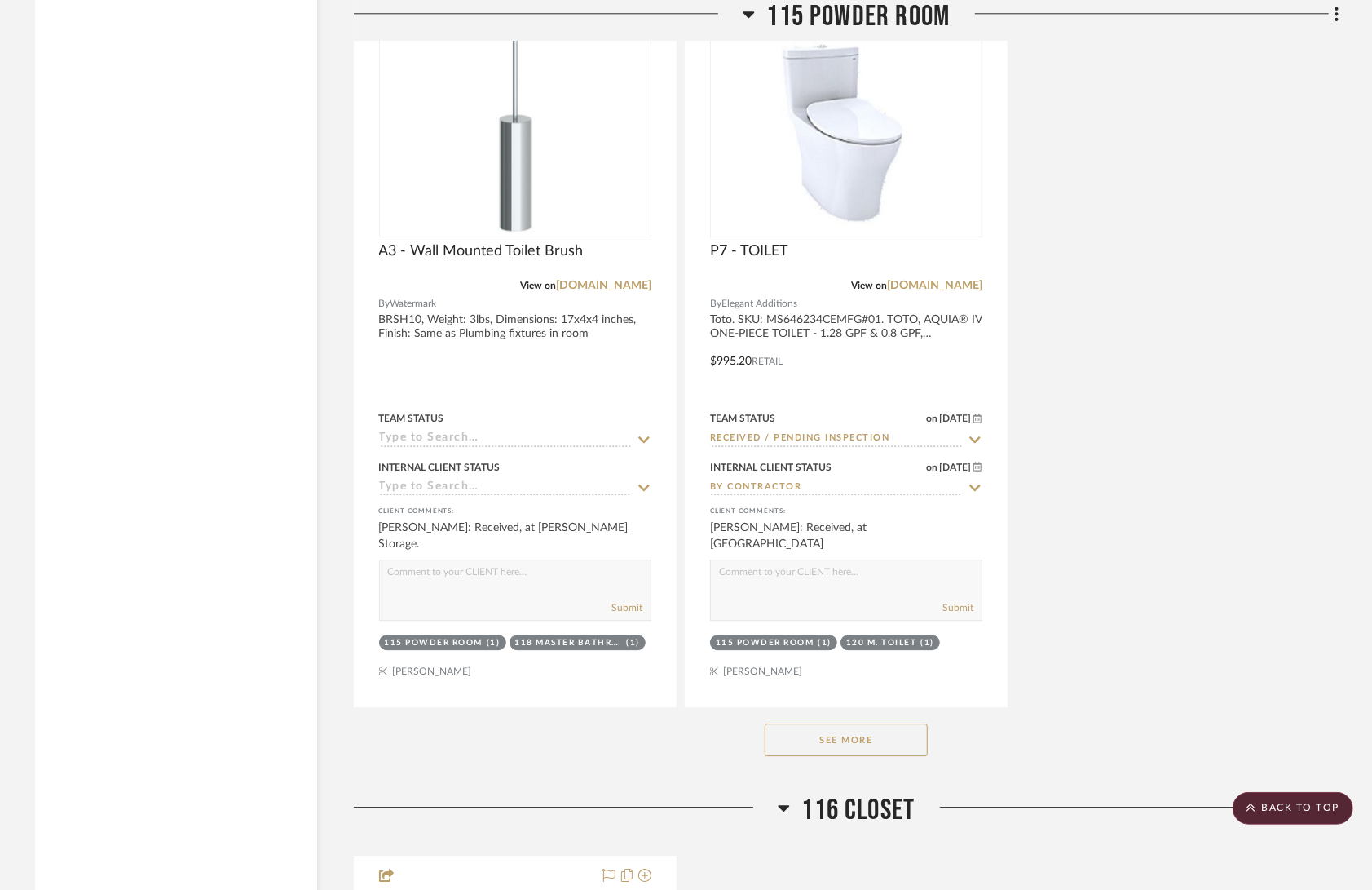
click at [827, 723] on button "See More" at bounding box center [846, 739] width 163 height 32
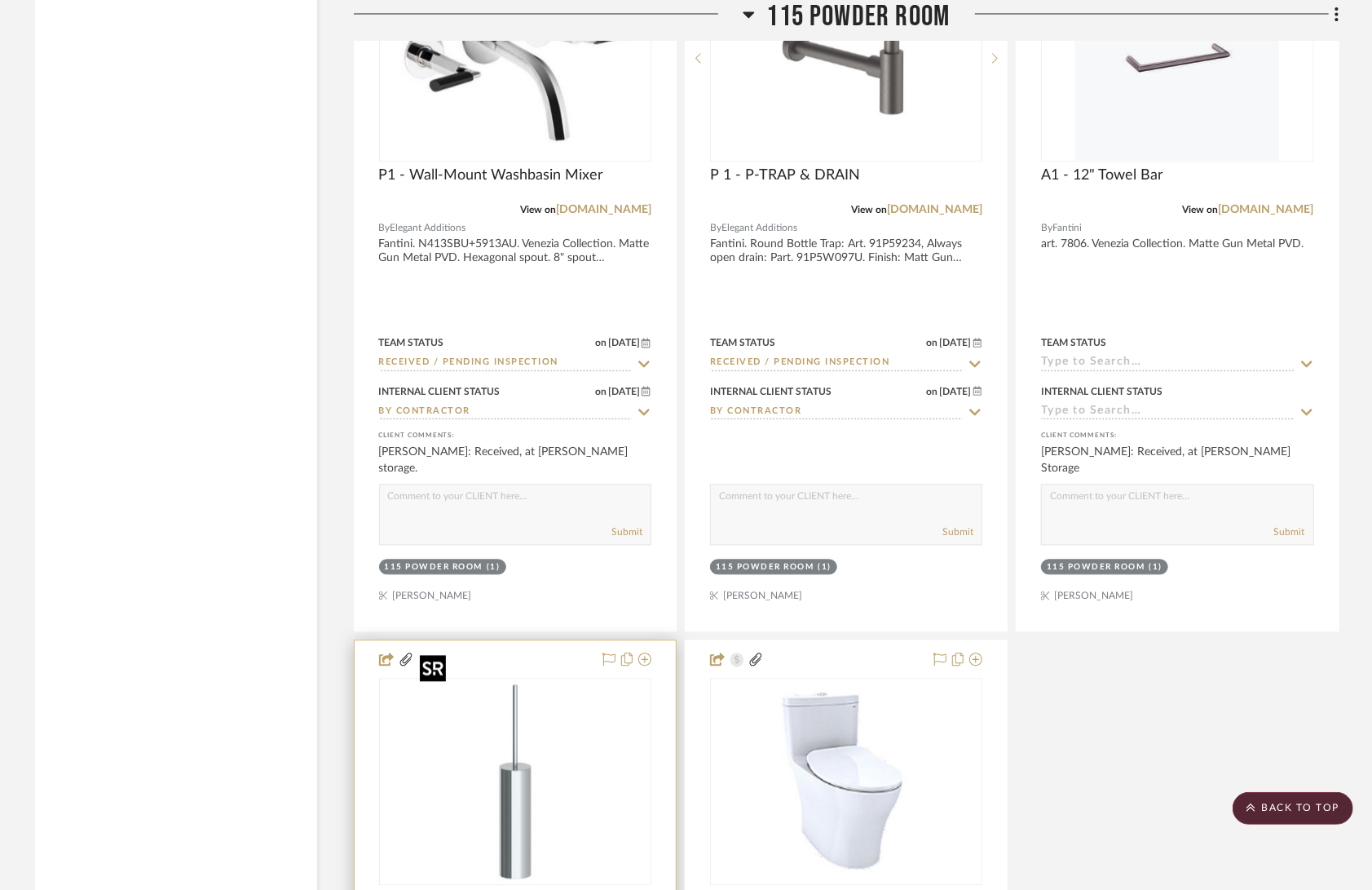
scroll to position [14370, 0]
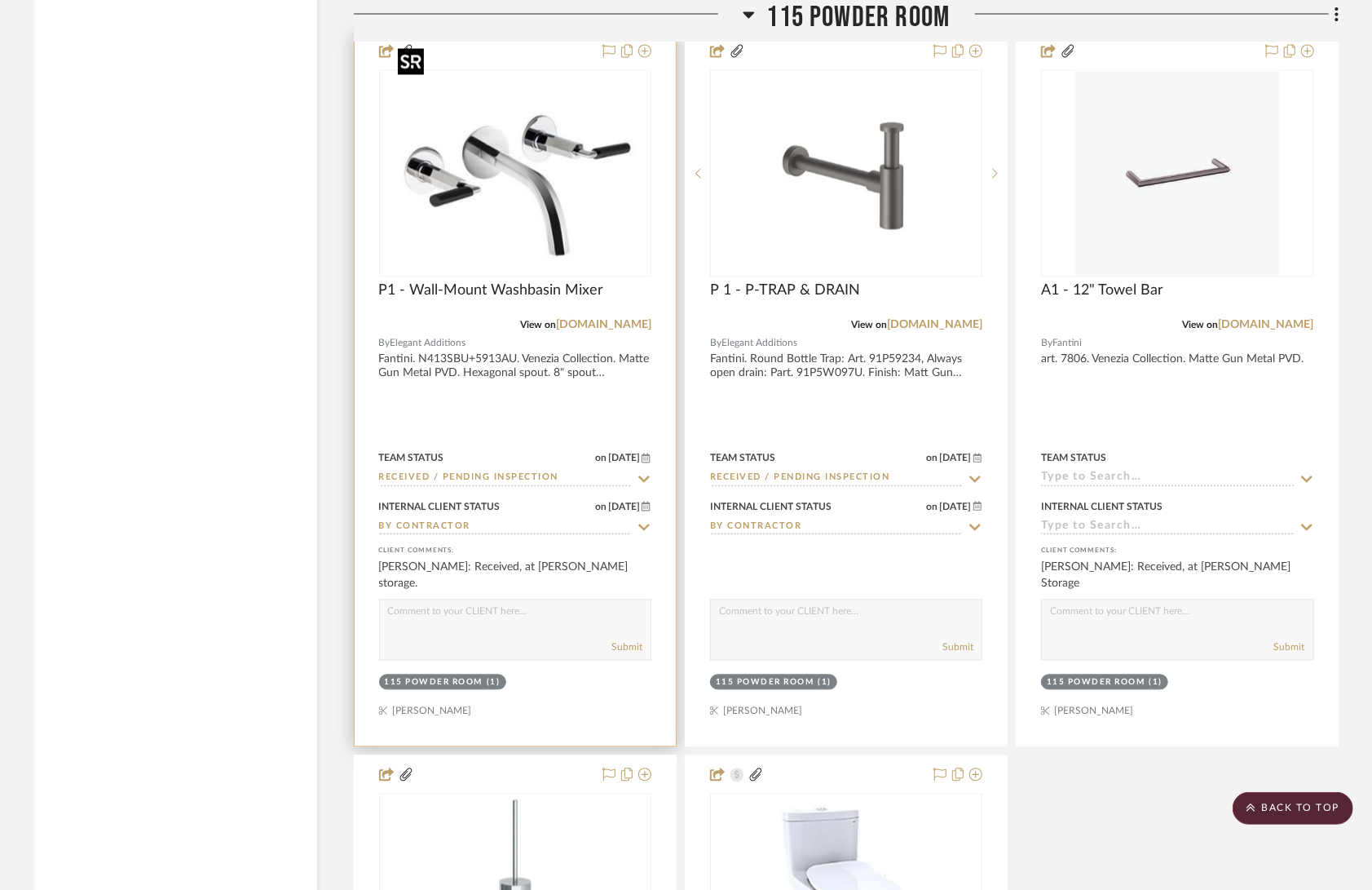
click at [536, 141] on img "0" at bounding box center [514, 174] width 248 height 204
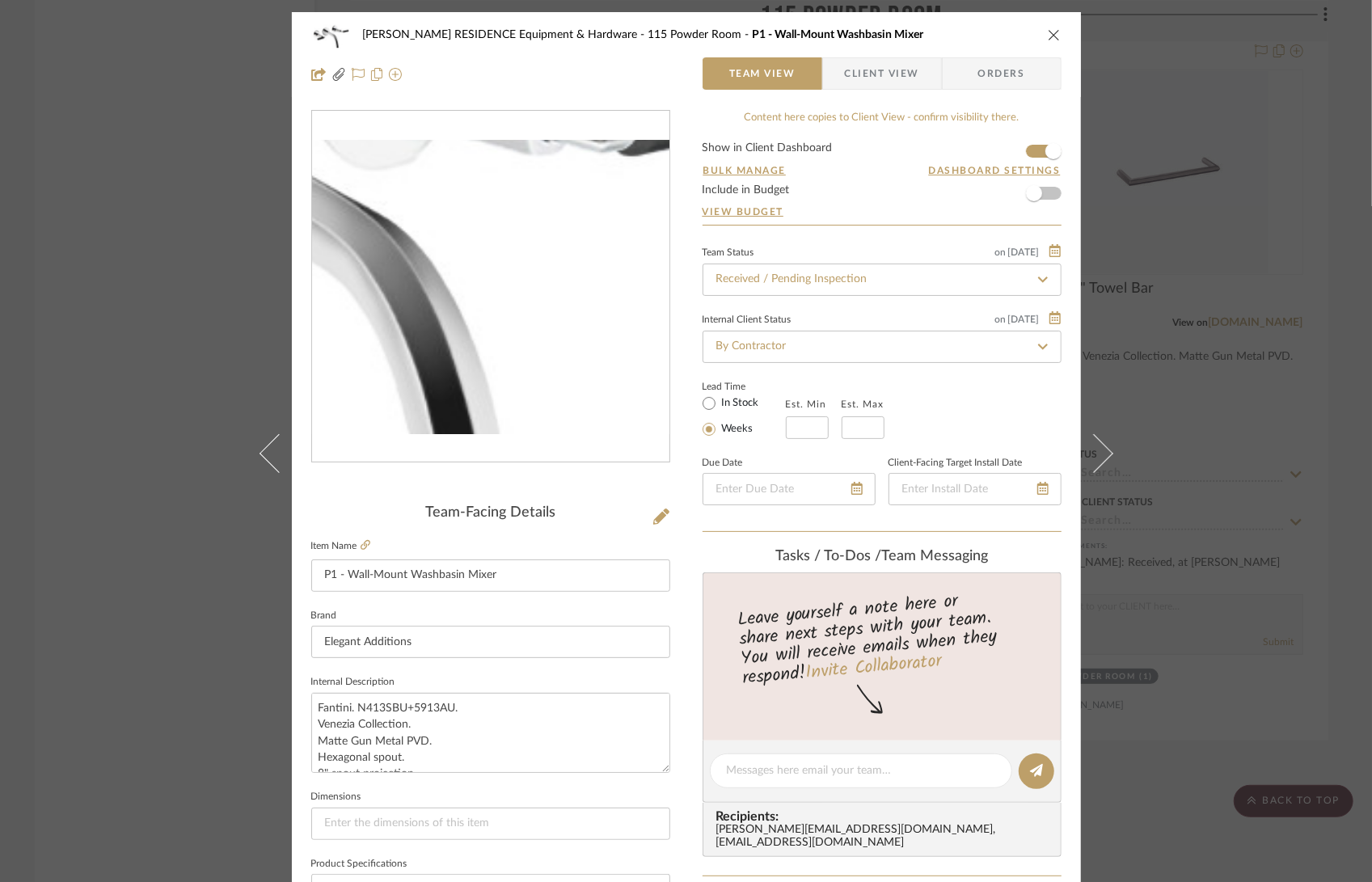
click at [556, 309] on img "0" at bounding box center [491, 286] width 358 height 295
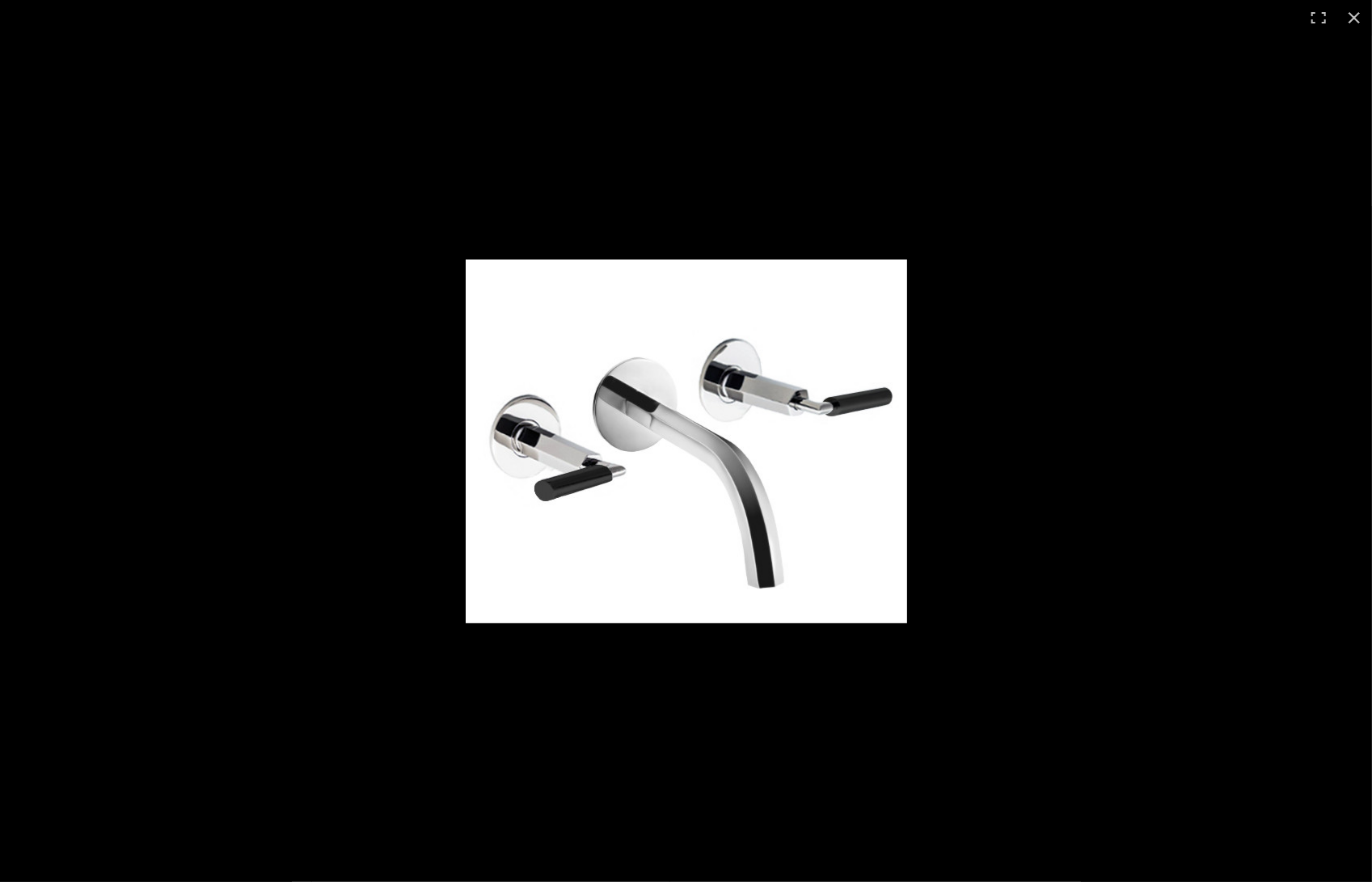
click at [1105, 170] on div at bounding box center [686, 441] width 1372 height 882
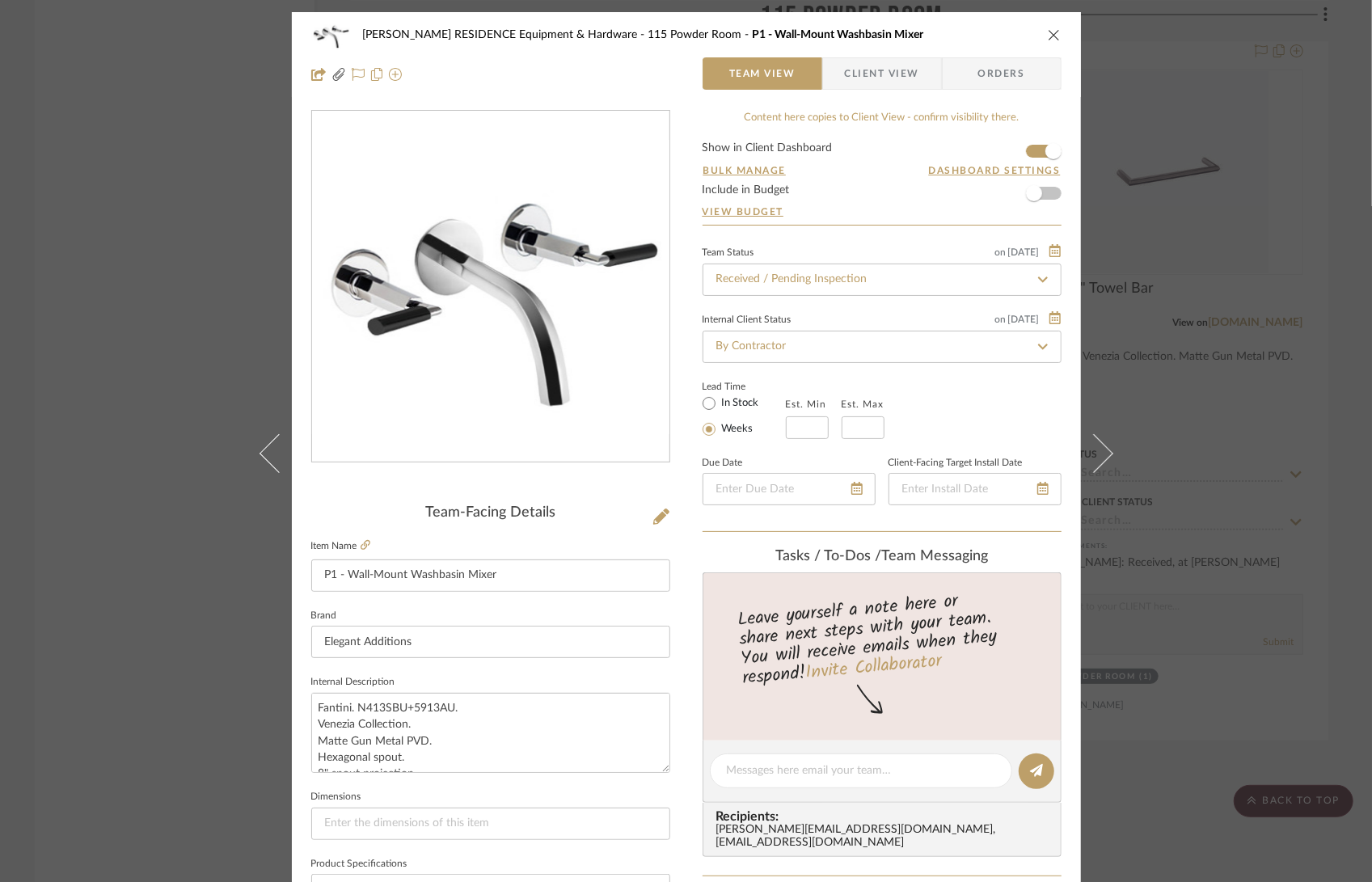
click at [1224, 86] on div "[PERSON_NAME] RESIDENCE Equipment & Hardware 115 Powder Room P1 - Wall-Mount Wa…" at bounding box center [686, 441] width 1372 height 882
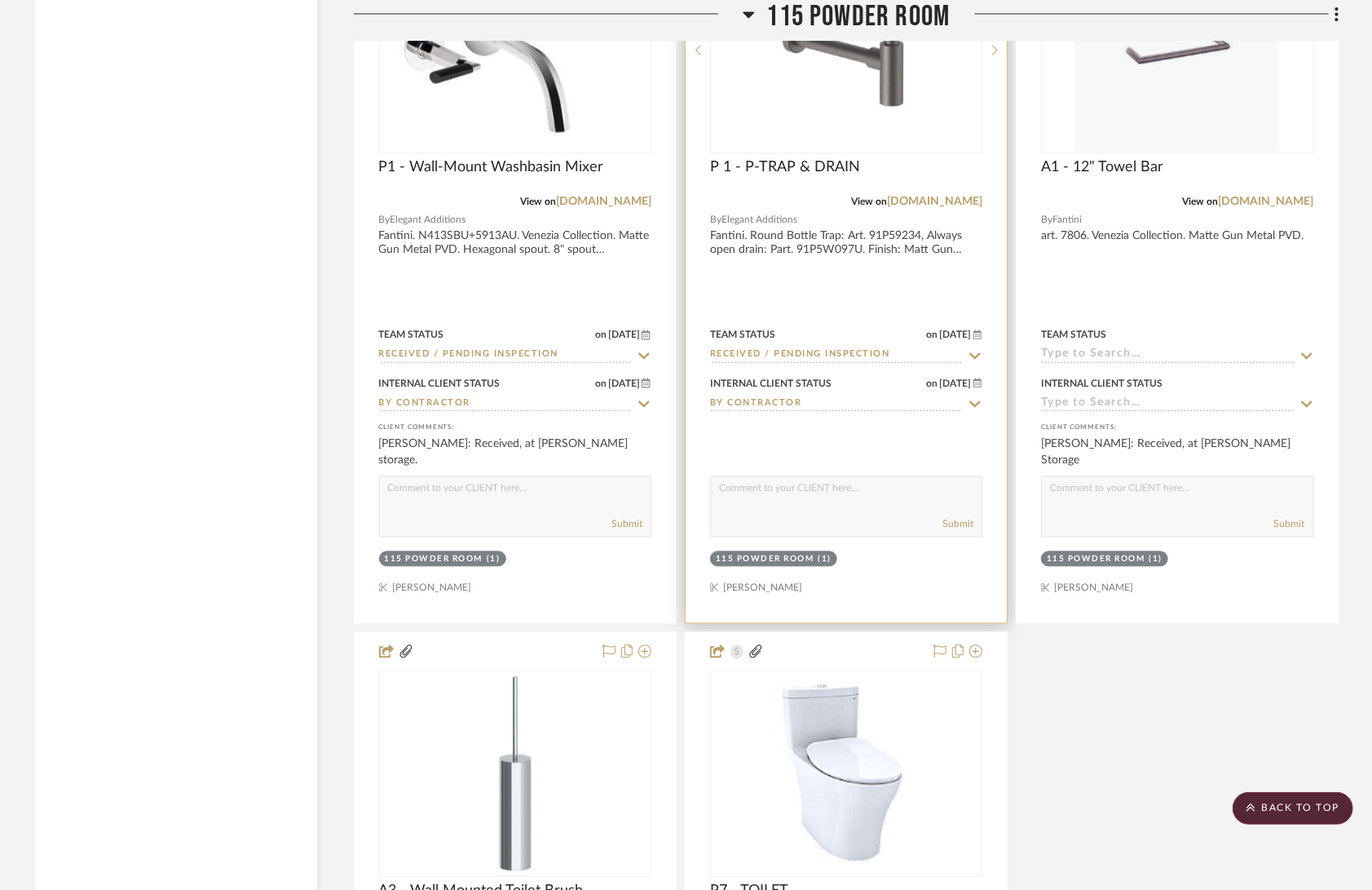
scroll to position [14611, 0]
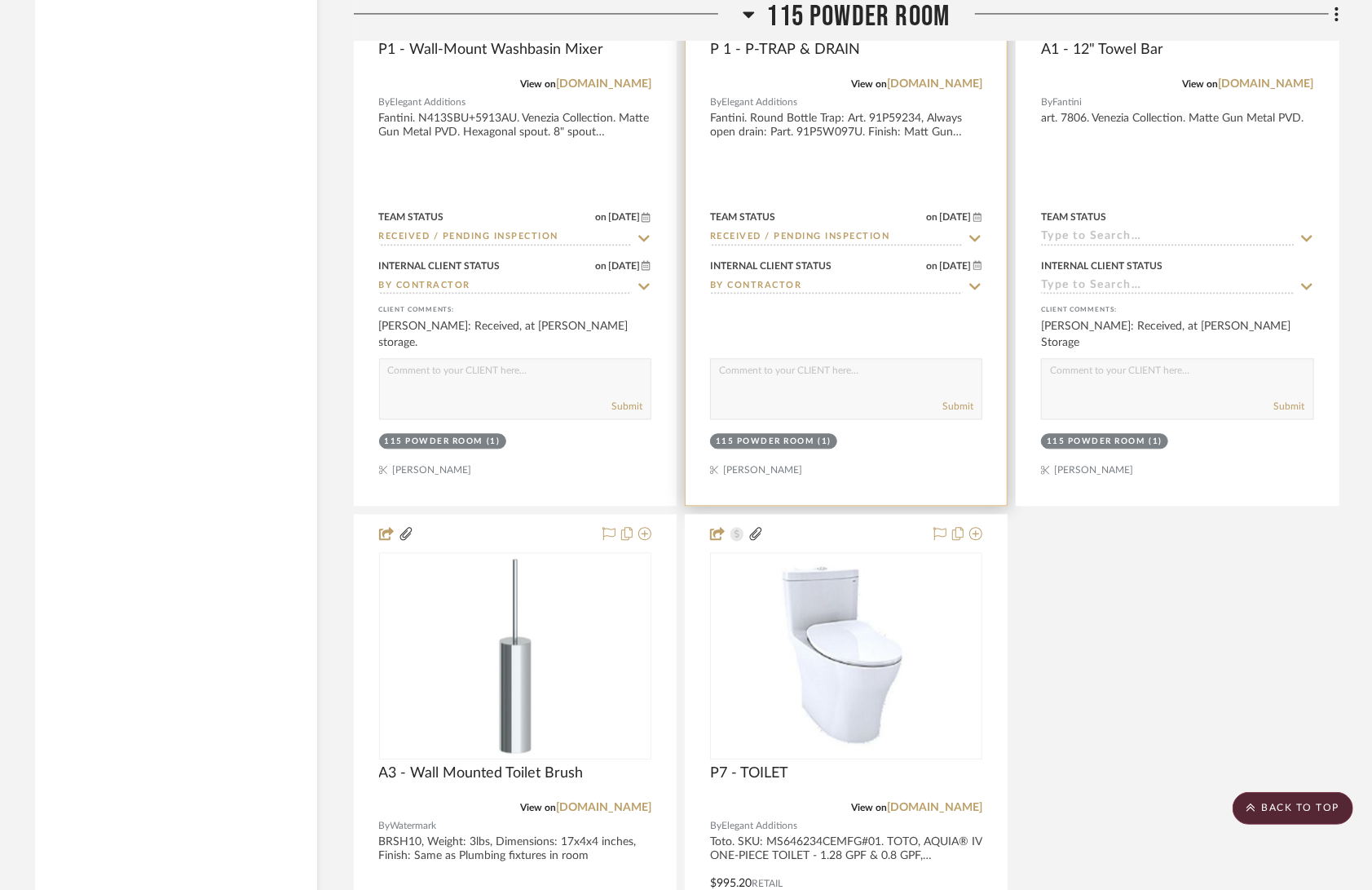
click at [721, 570] on div "0" at bounding box center [847, 655] width 271 height 205
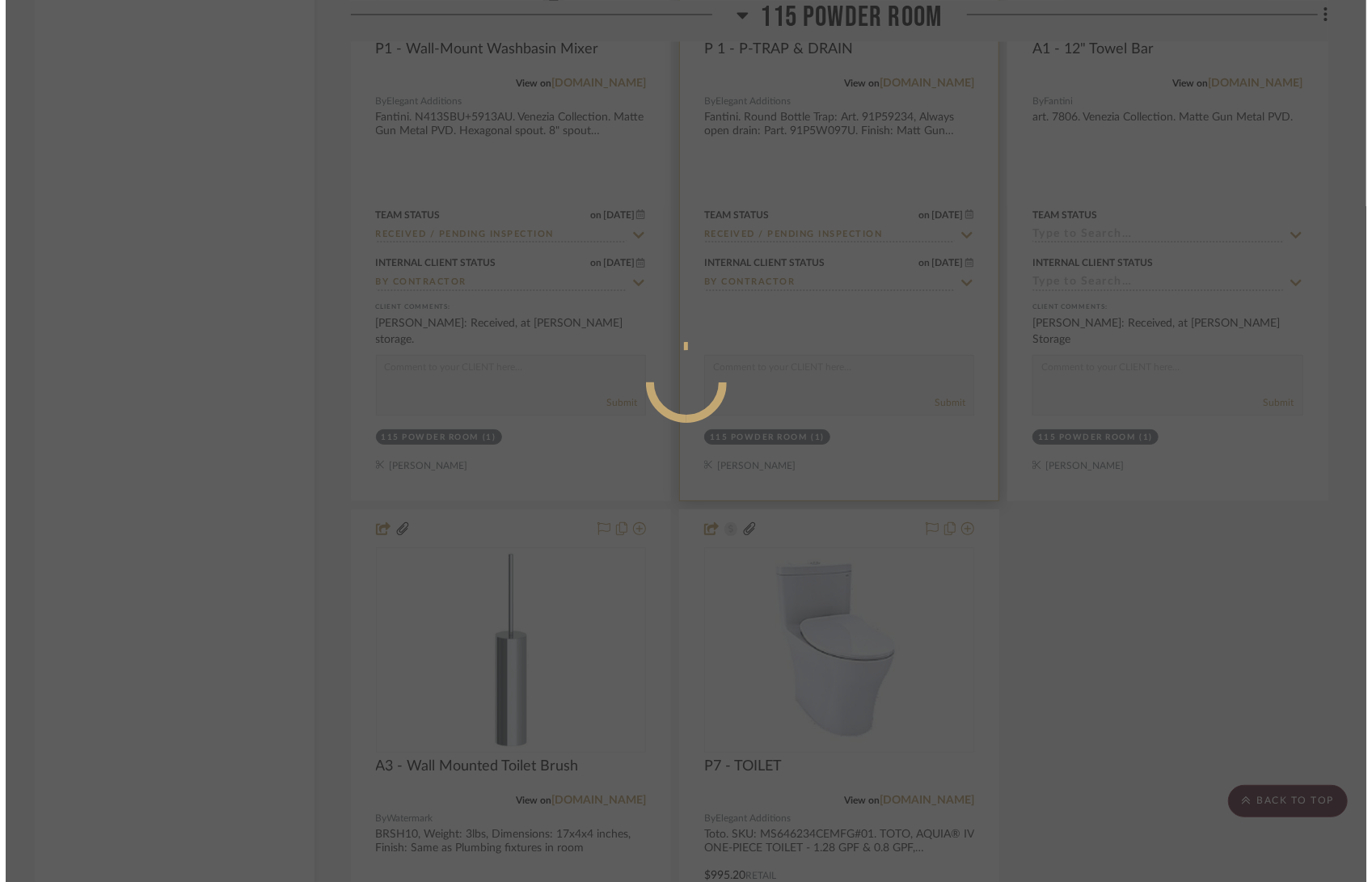
scroll to position [0, 0]
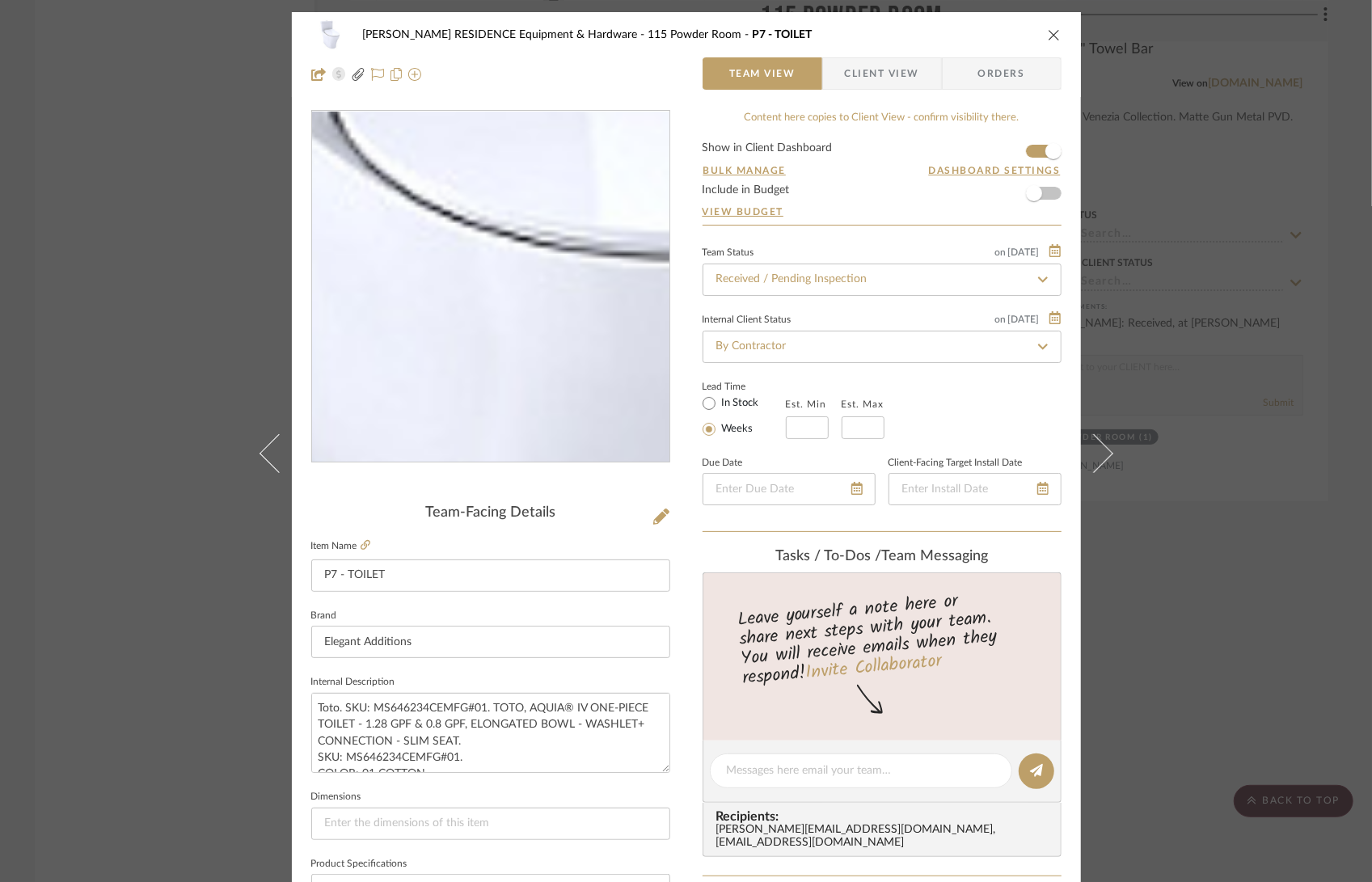
click at [472, 315] on img "0" at bounding box center [491, 286] width 351 height 351
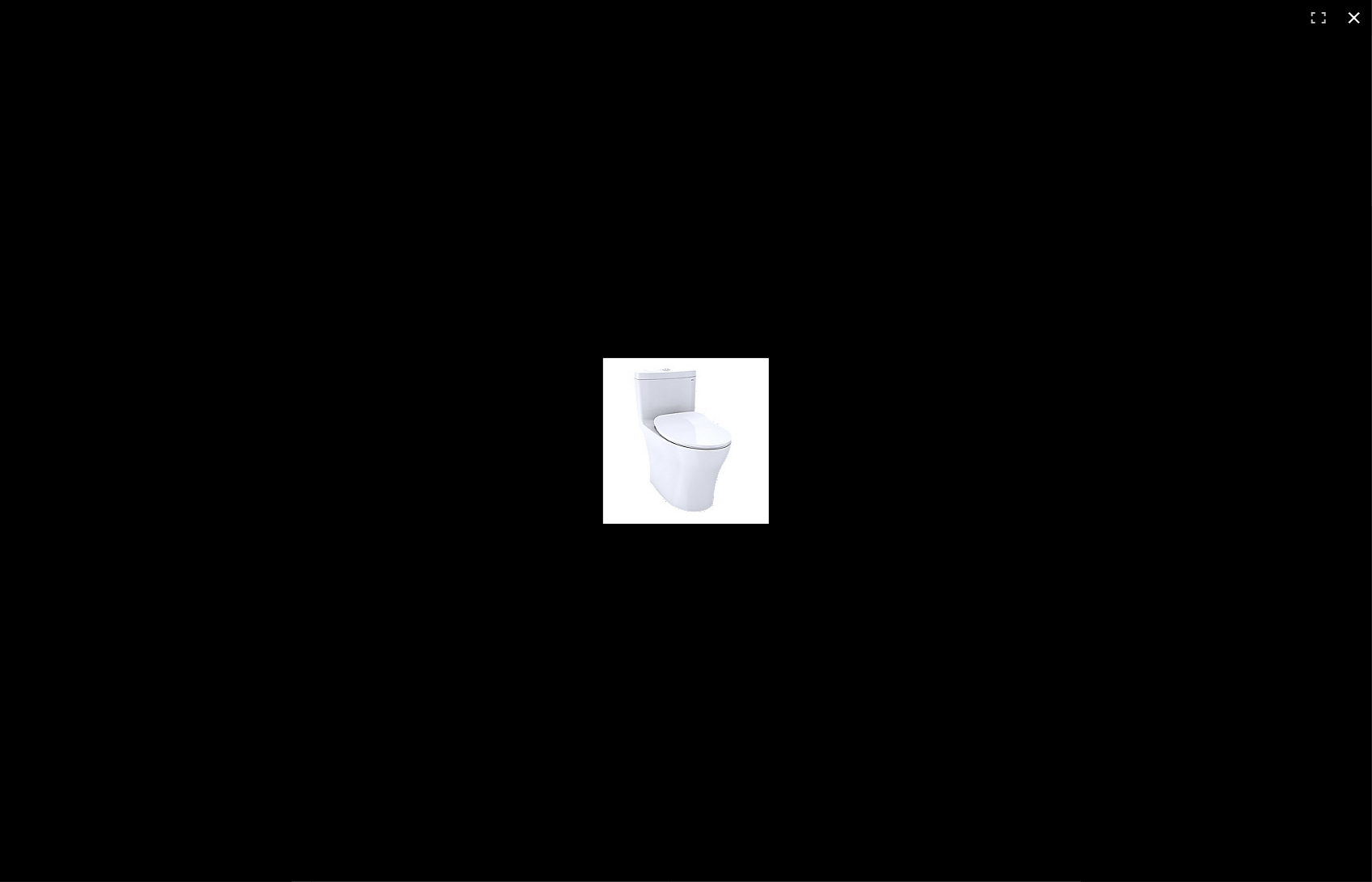
click at [855, 327] on div at bounding box center [686, 441] width 1372 height 882
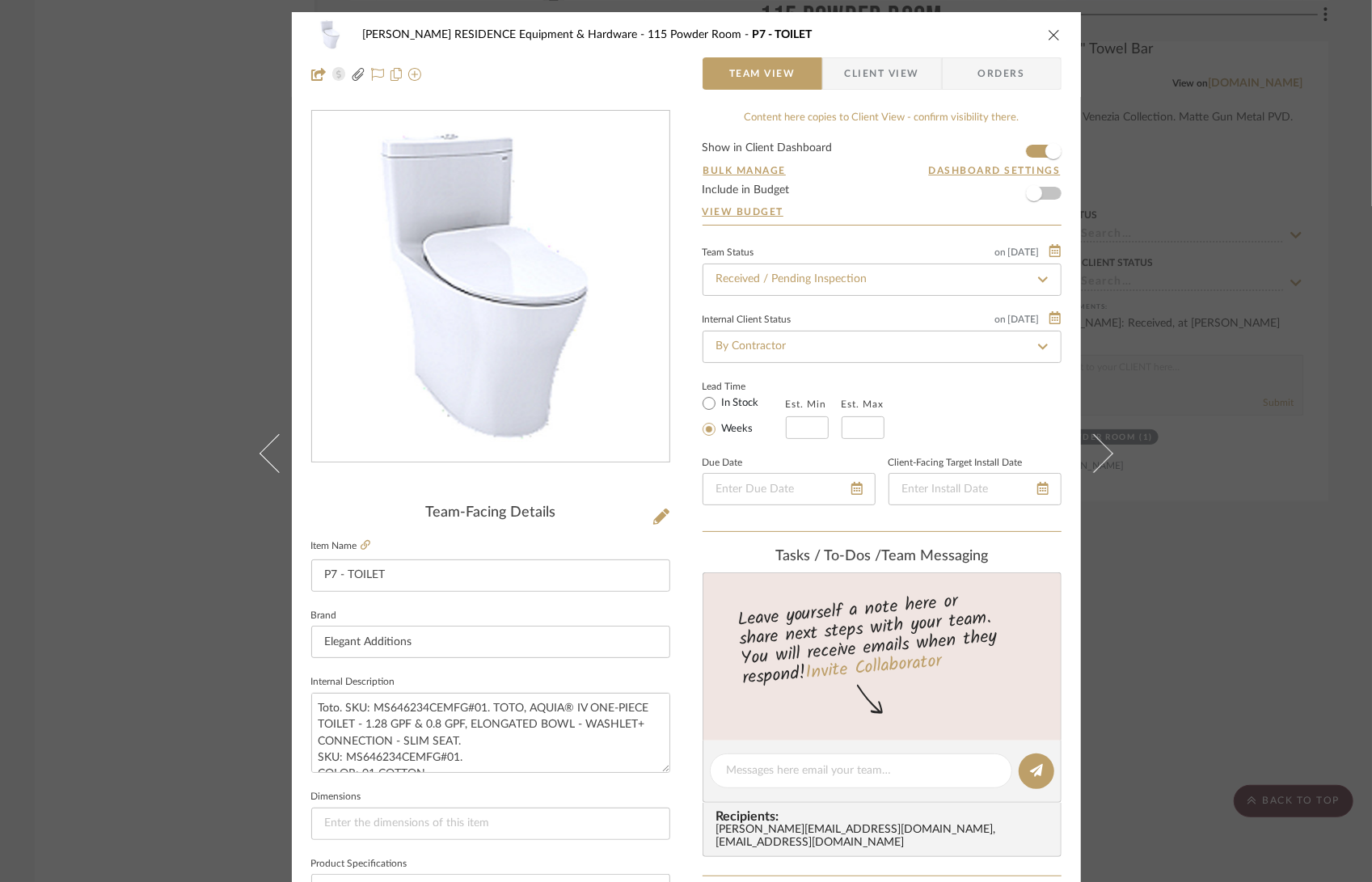
click at [1047, 30] on icon "close" at bounding box center [1054, 35] width 13 height 13
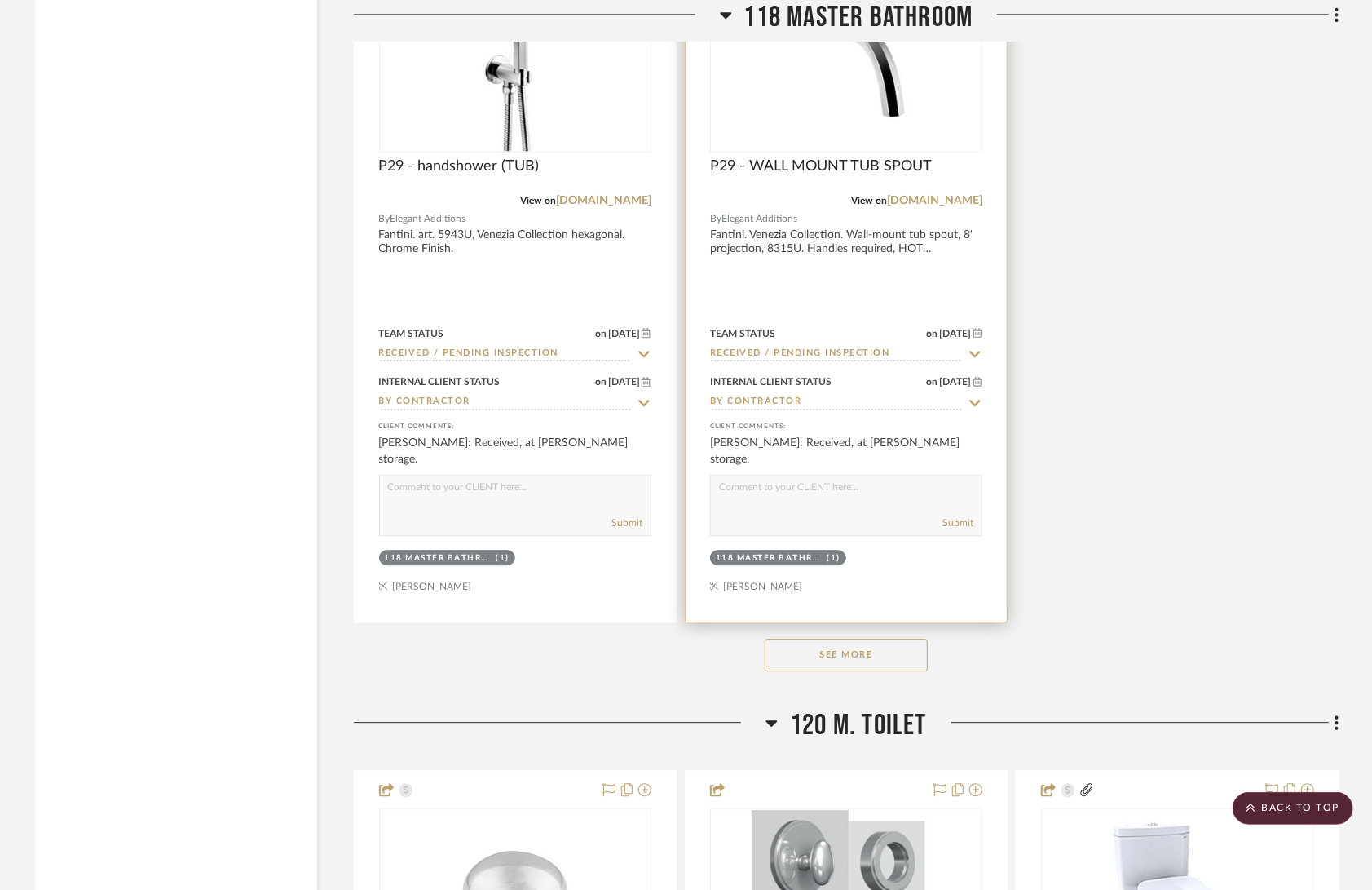
scroll to position [19128, 0]
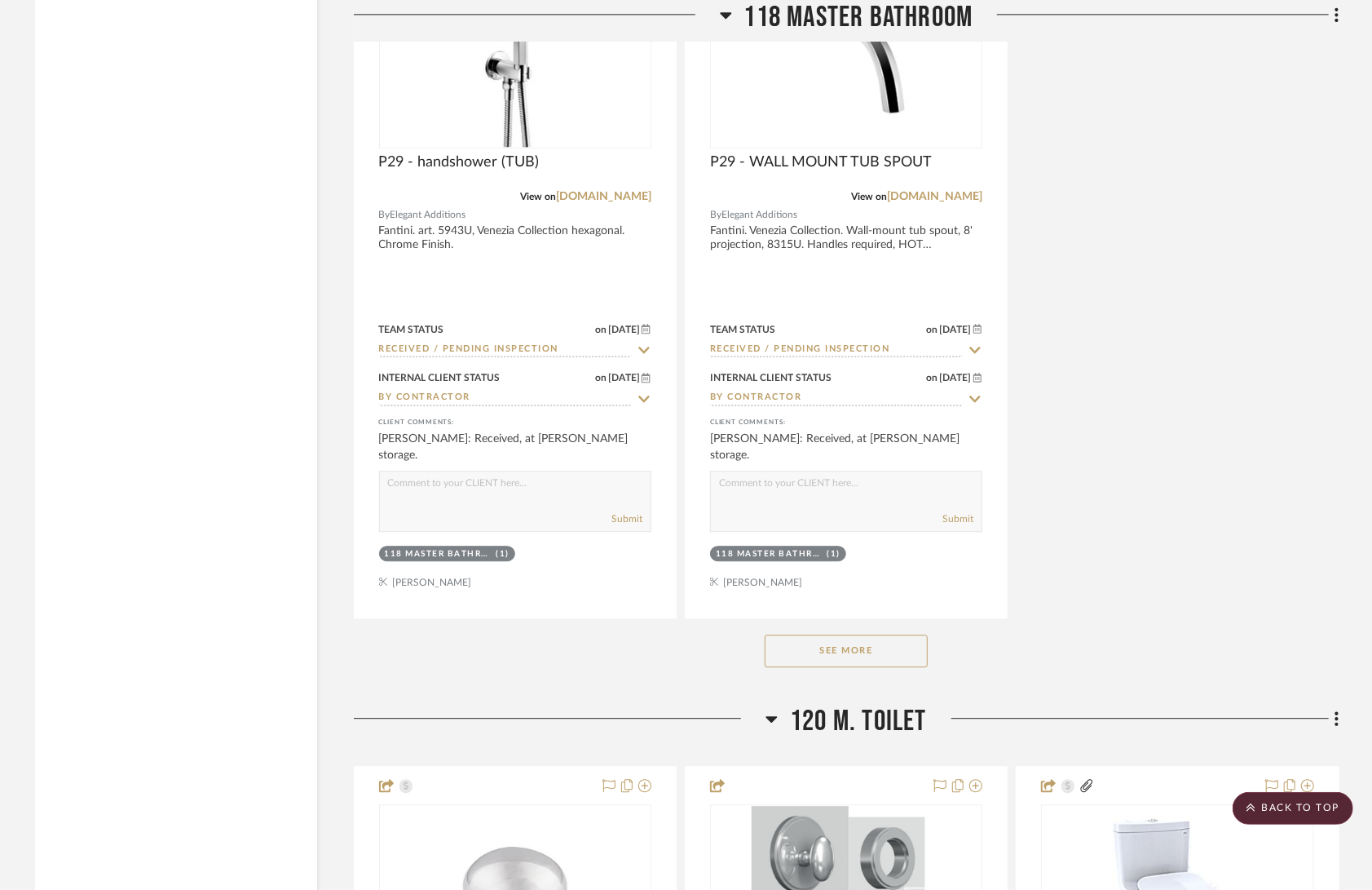
click at [880, 634] on button "See More" at bounding box center [846, 650] width 163 height 32
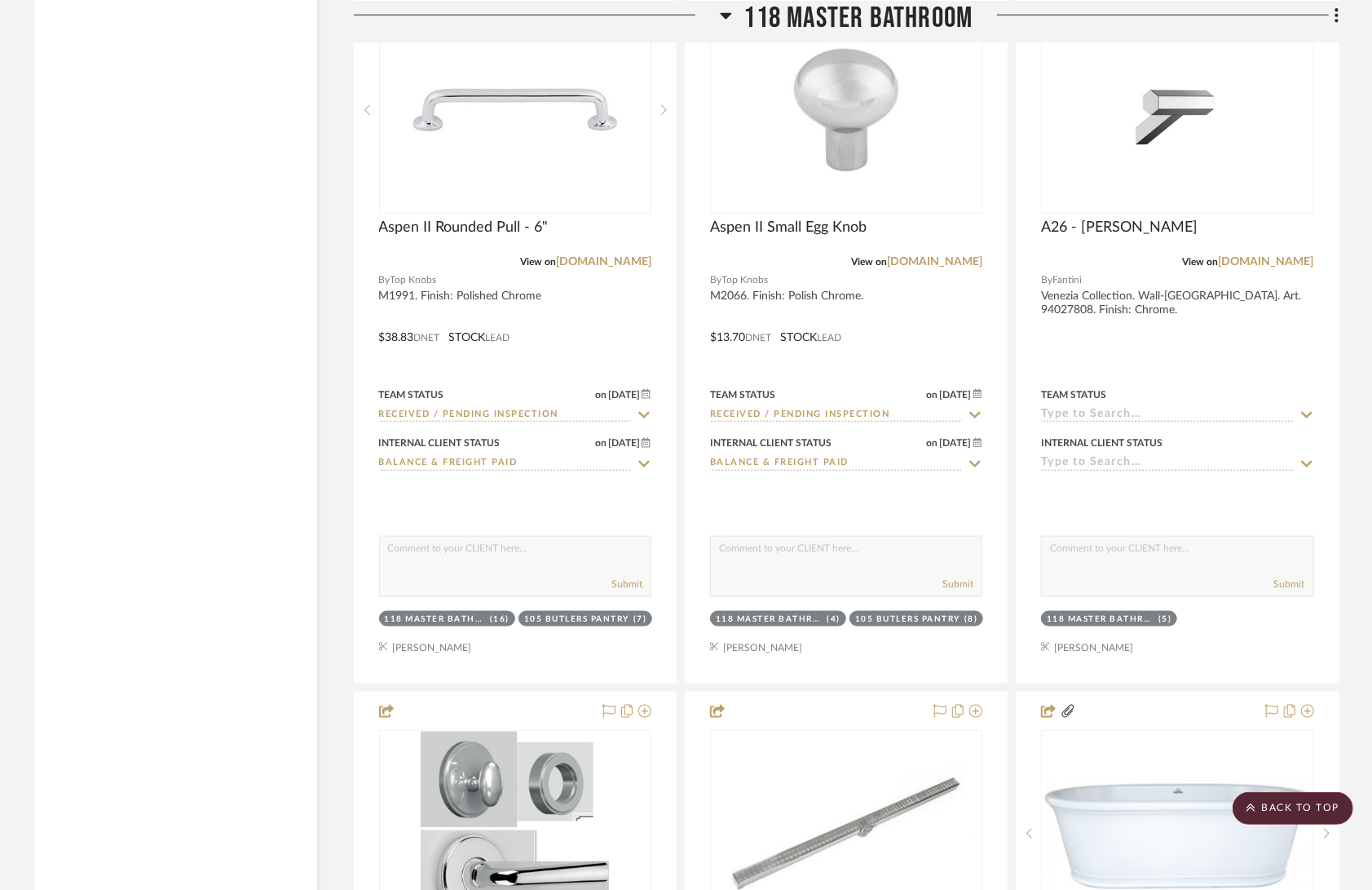
scroll to position [18054, 0]
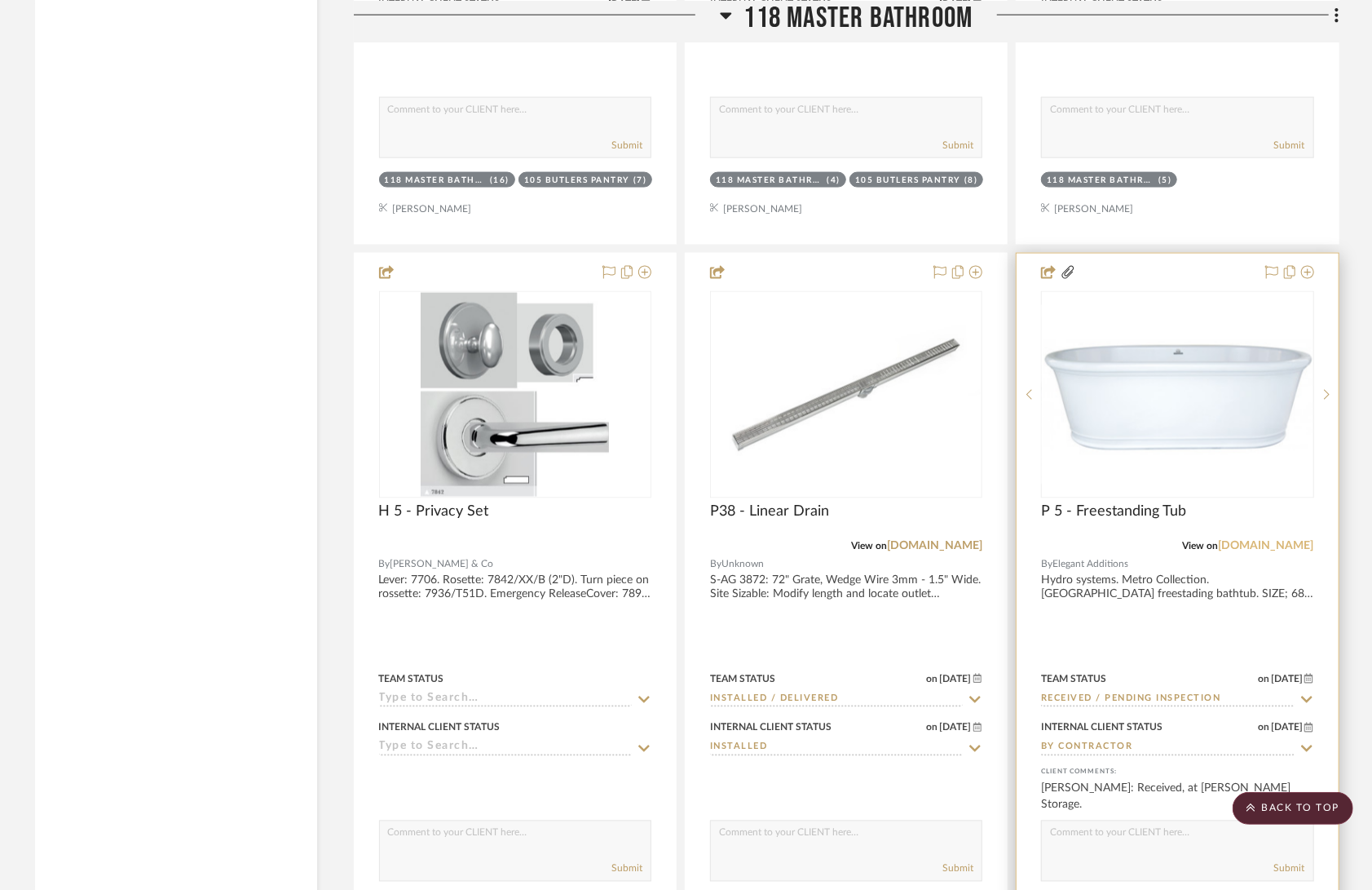
click at [1228, 541] on link "[DOMAIN_NAME]" at bounding box center [1267, 547] width 96 height 11
click at [1242, 541] on link "[DOMAIN_NAME]" at bounding box center [1267, 547] width 96 height 11
click at [1185, 562] on div at bounding box center [1177, 610] width 321 height 713
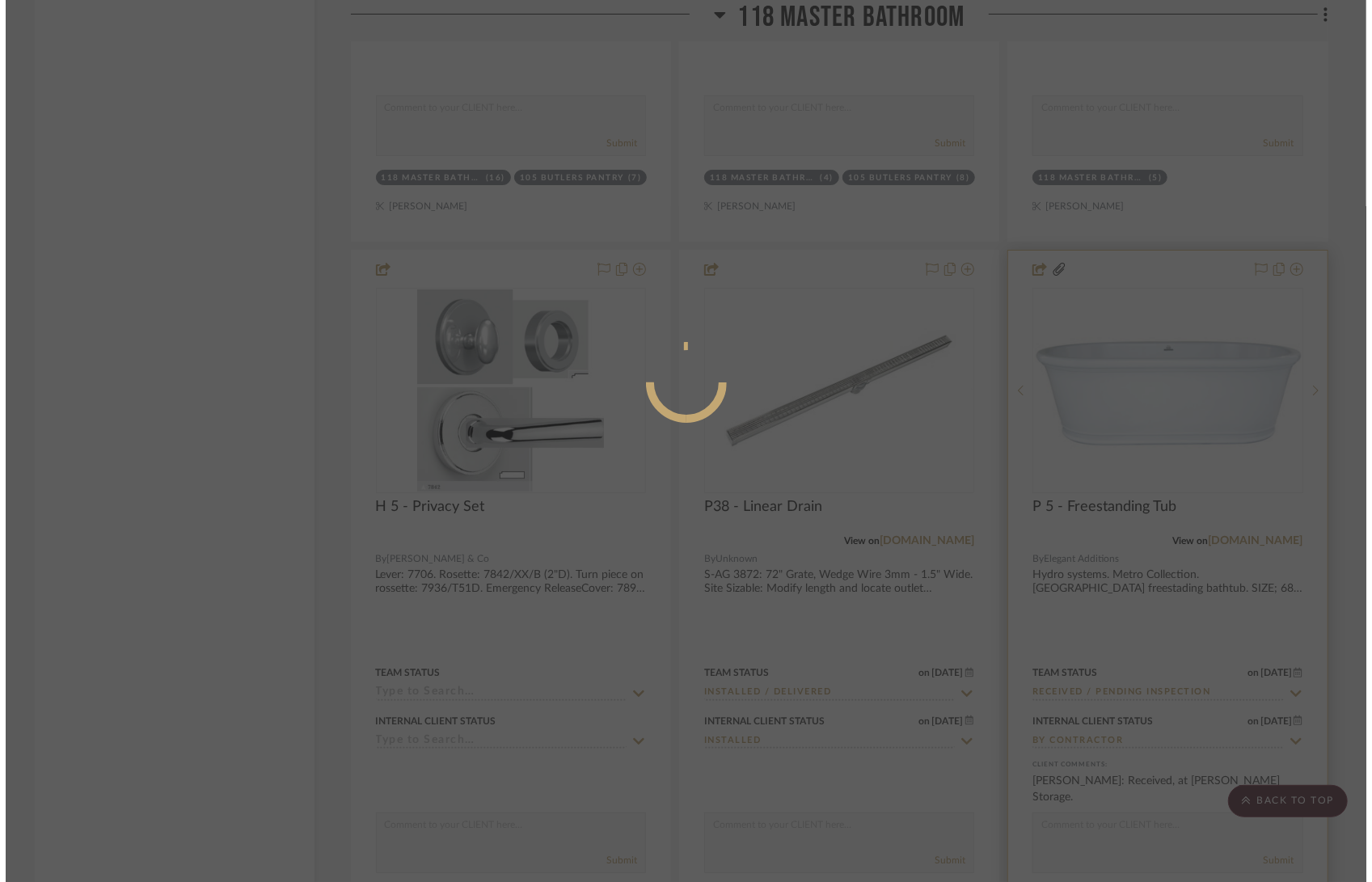
scroll to position [0, 0]
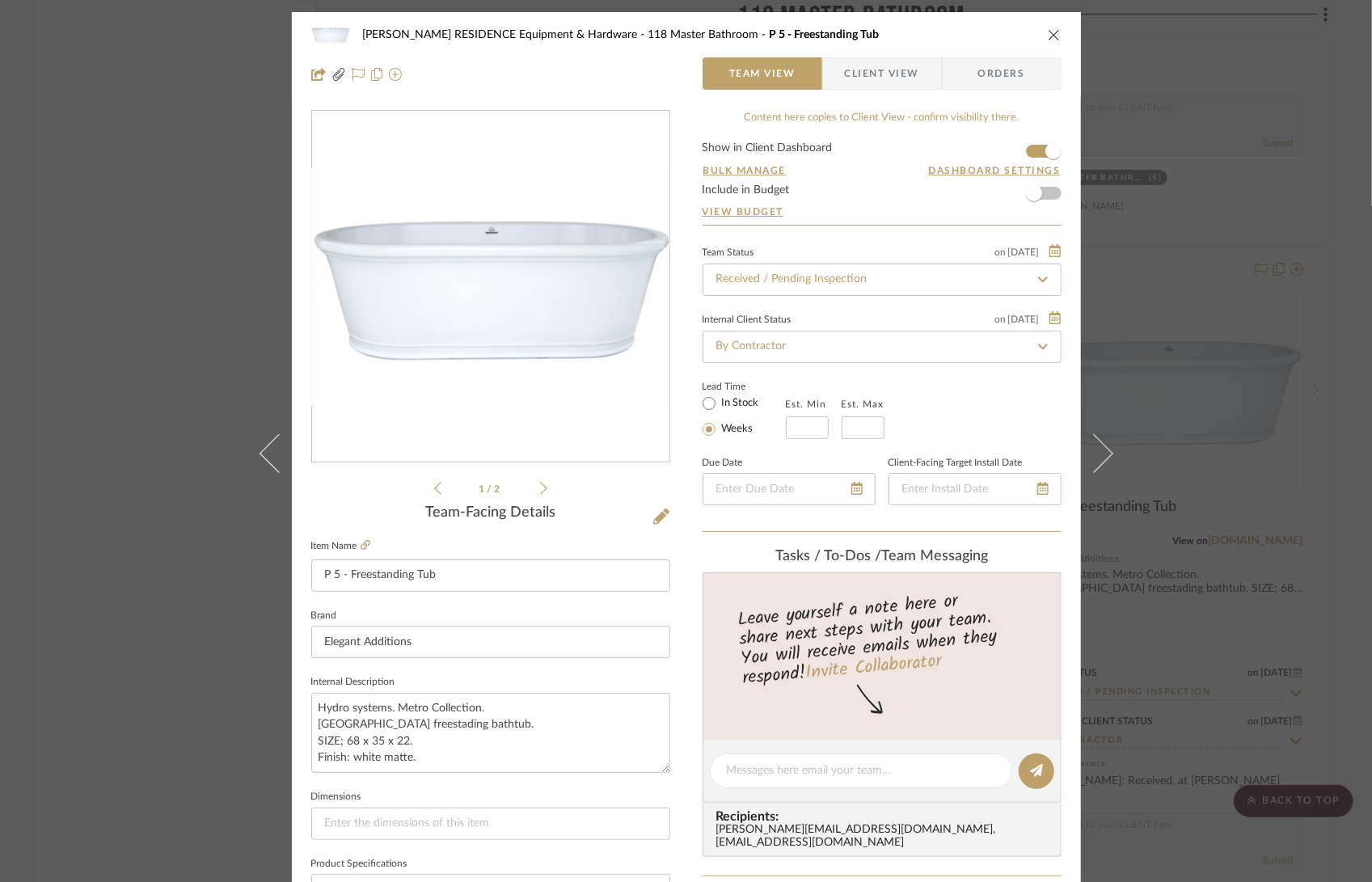
click at [1049, 31] on icon "close" at bounding box center [1054, 35] width 13 height 13
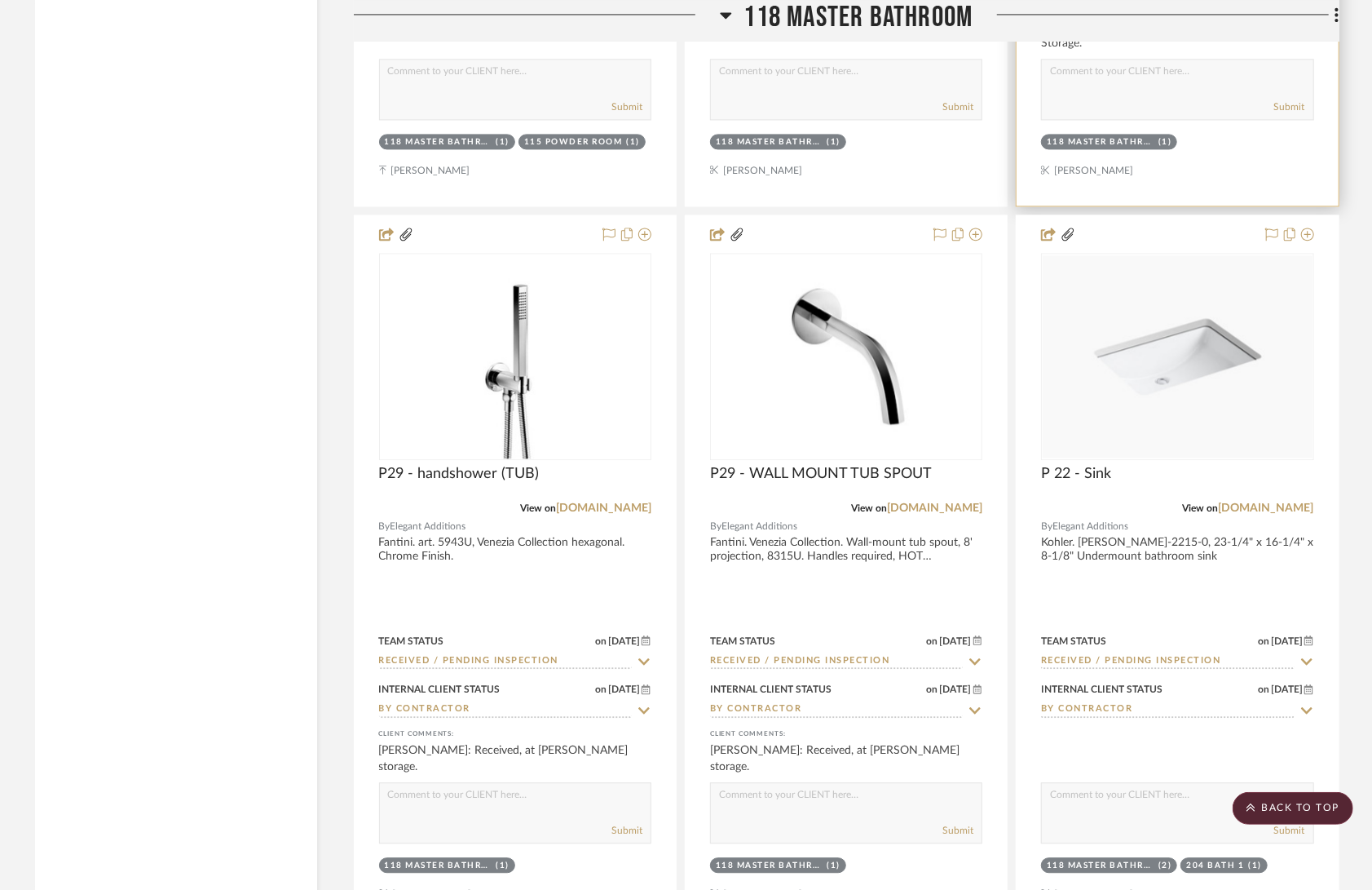
scroll to position [18826, 0]
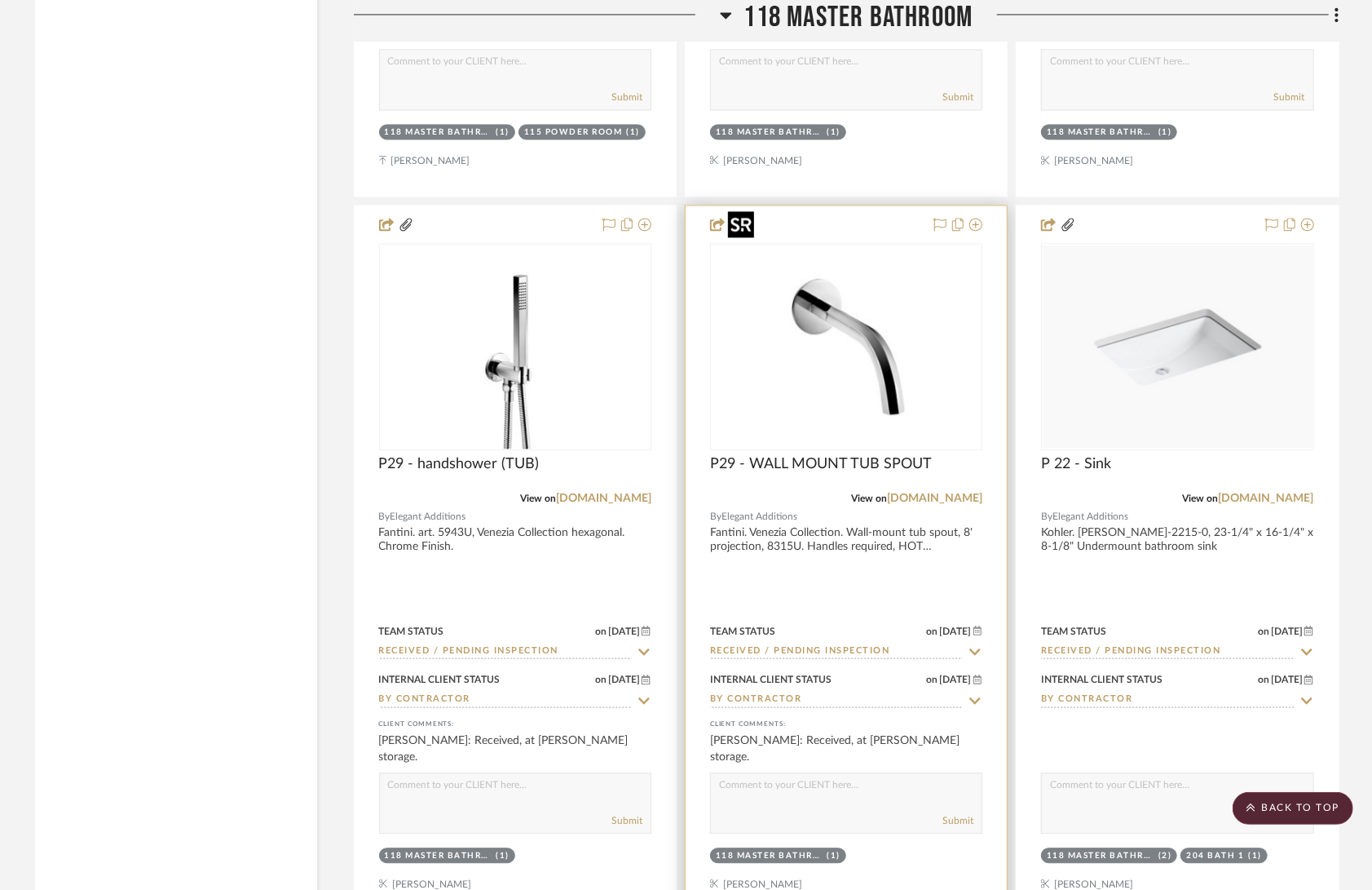
click at [890, 358] on img "0" at bounding box center [847, 347] width 248 height 204
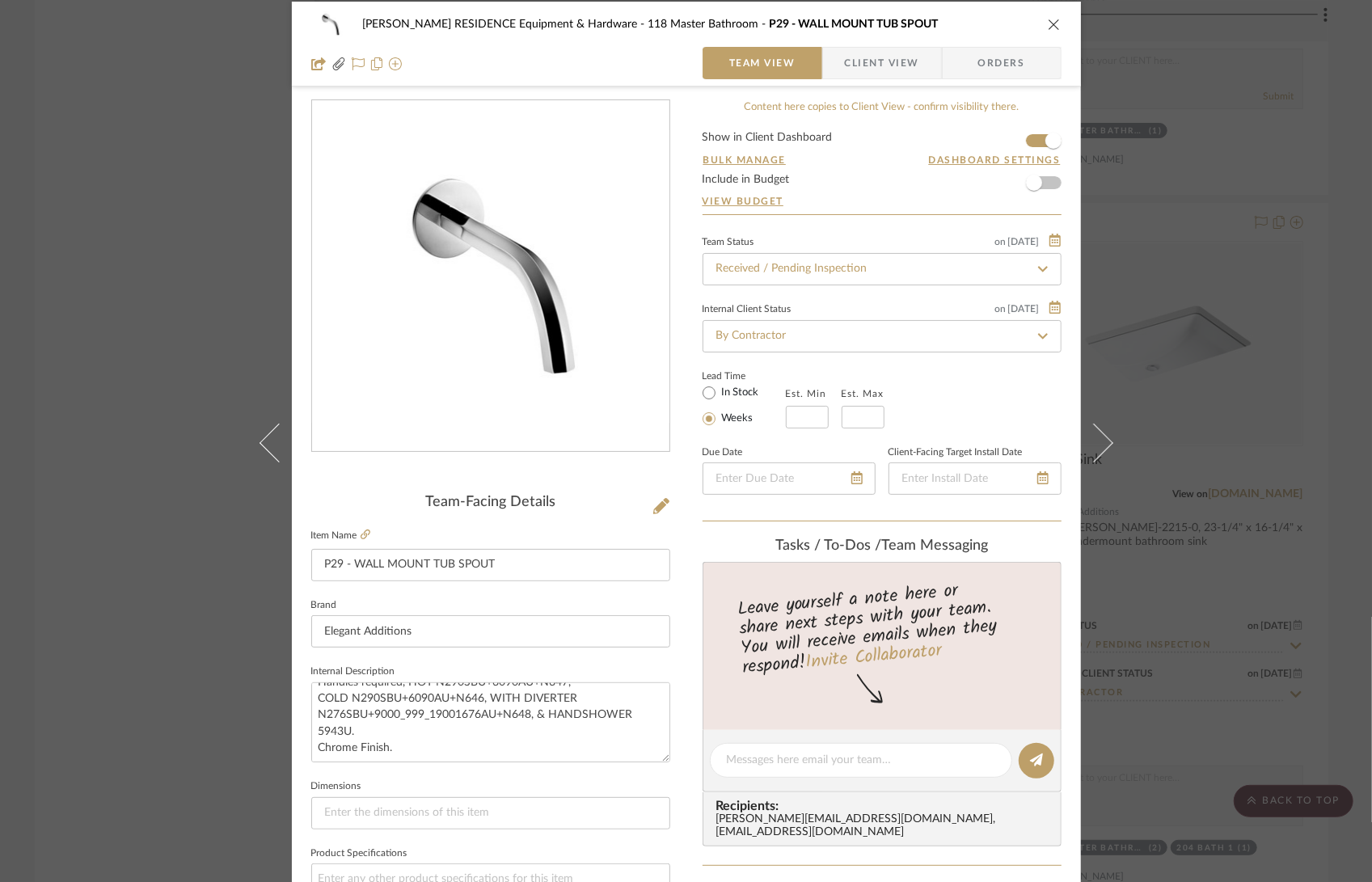
scroll to position [14, 0]
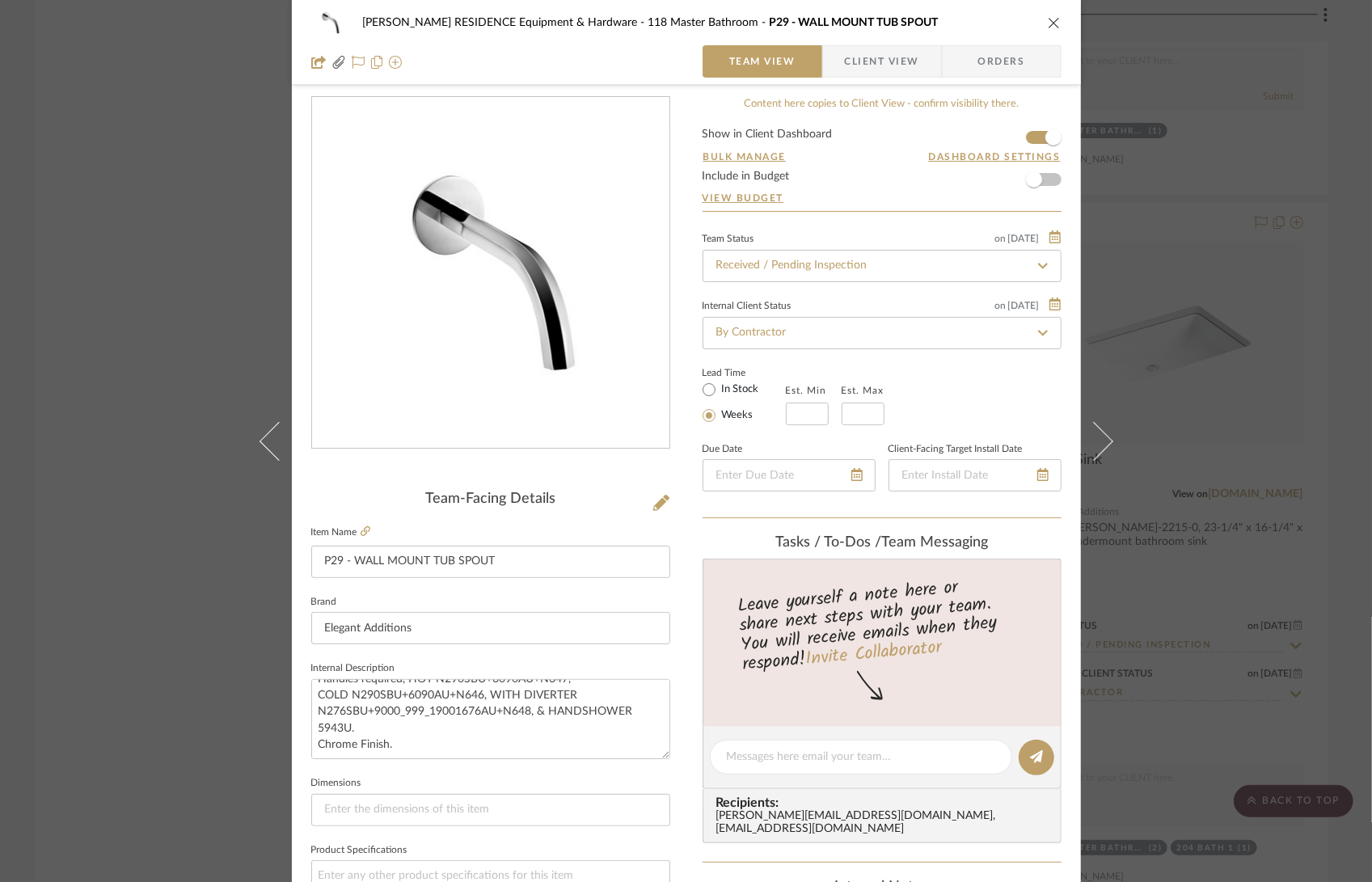
click at [1047, 22] on icon "close" at bounding box center [1054, 23] width 13 height 13
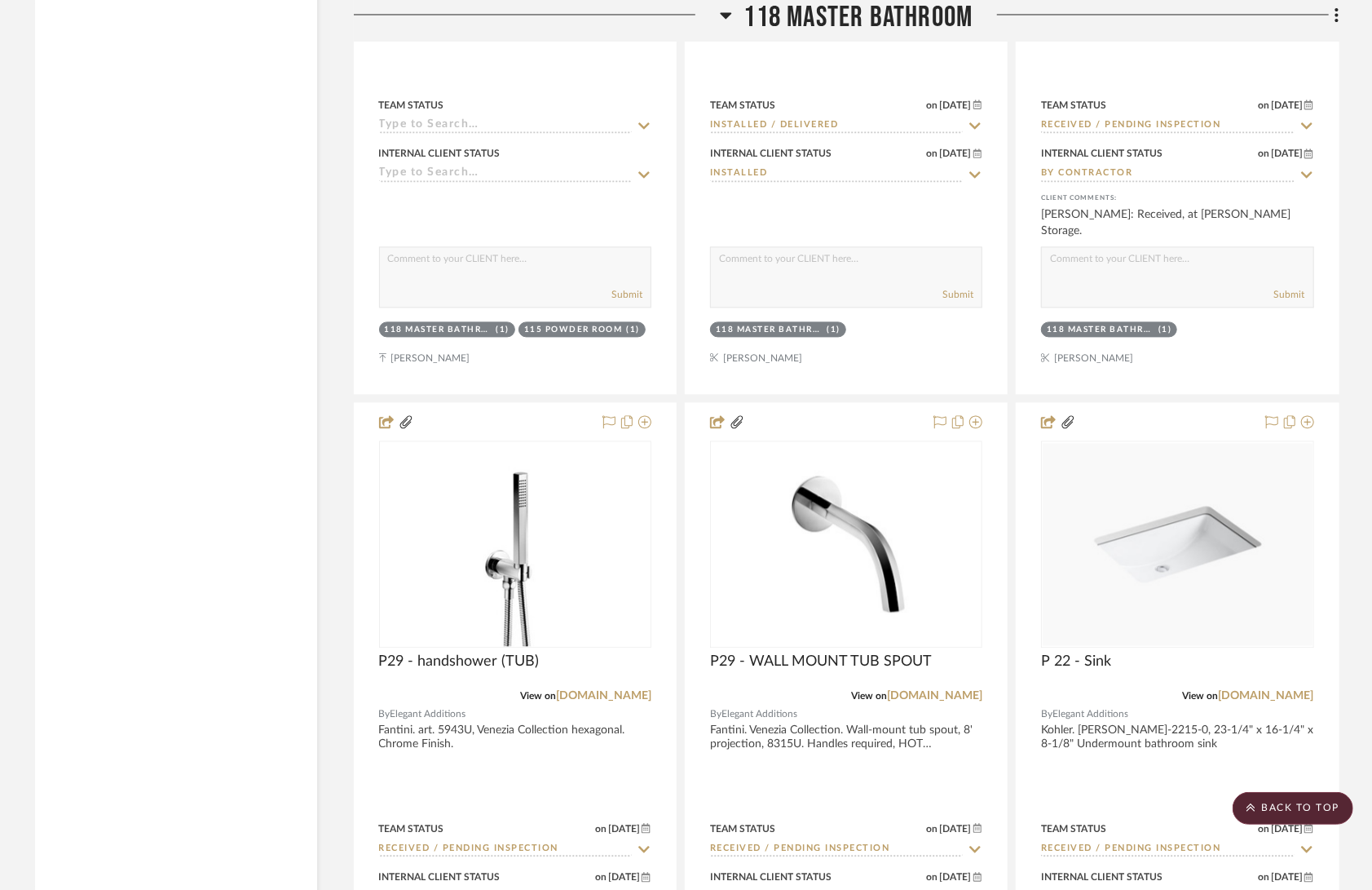
scroll to position [18663, 0]
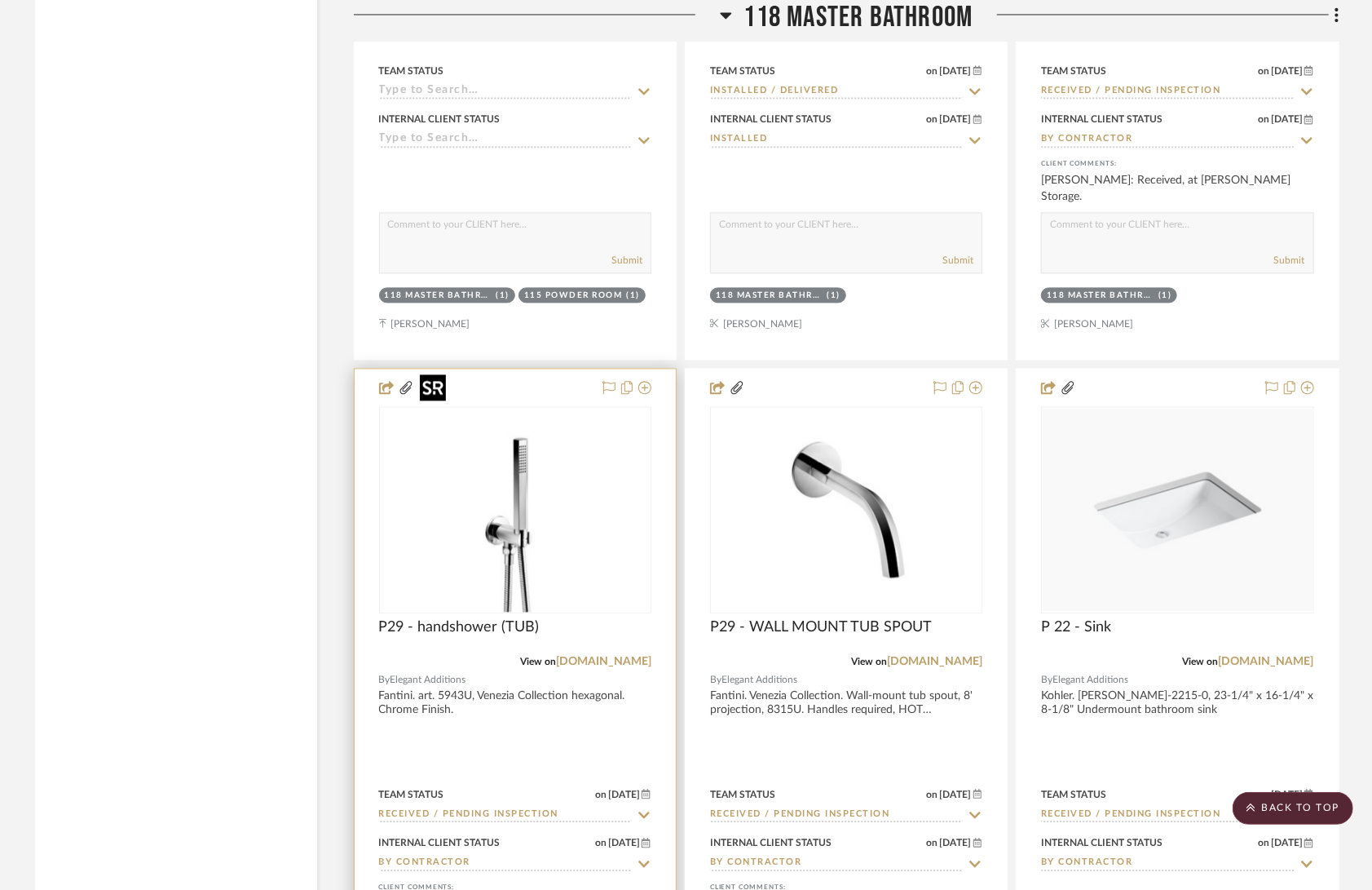
click at [529, 487] on img "0" at bounding box center [515, 510] width 204 height 204
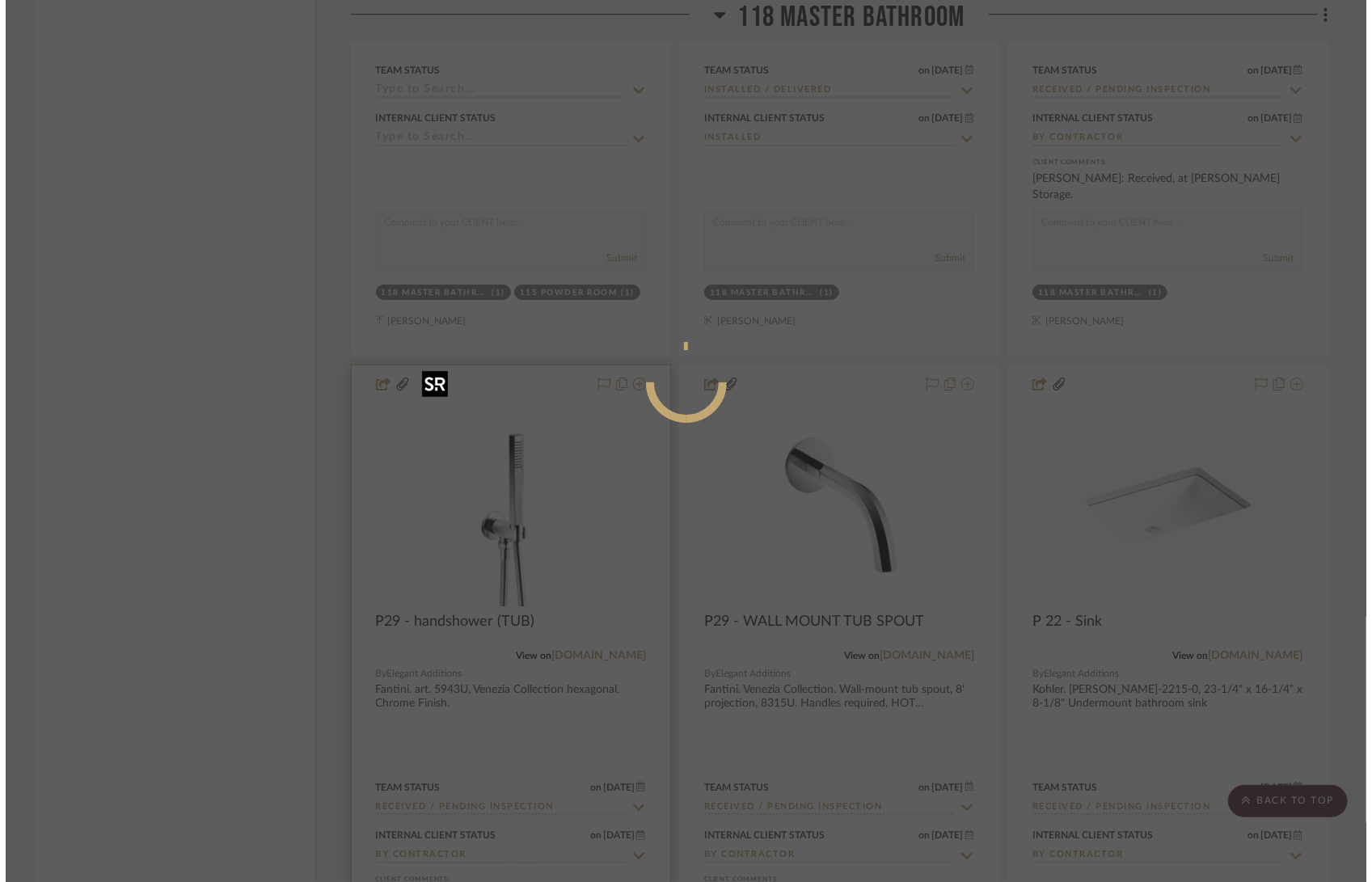
scroll to position [0, 0]
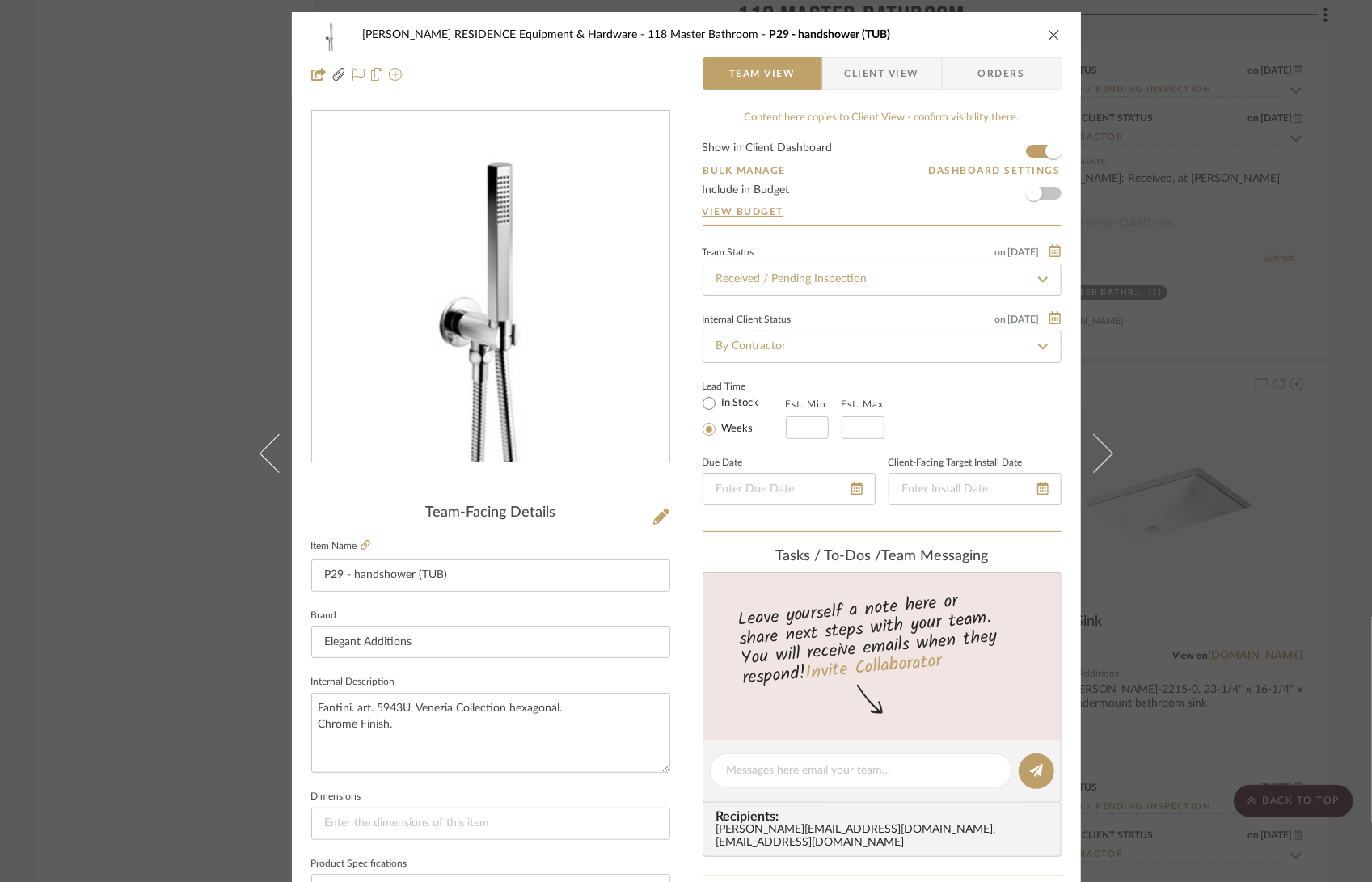
click at [527, 307] on img "0" at bounding box center [491, 286] width 351 height 351
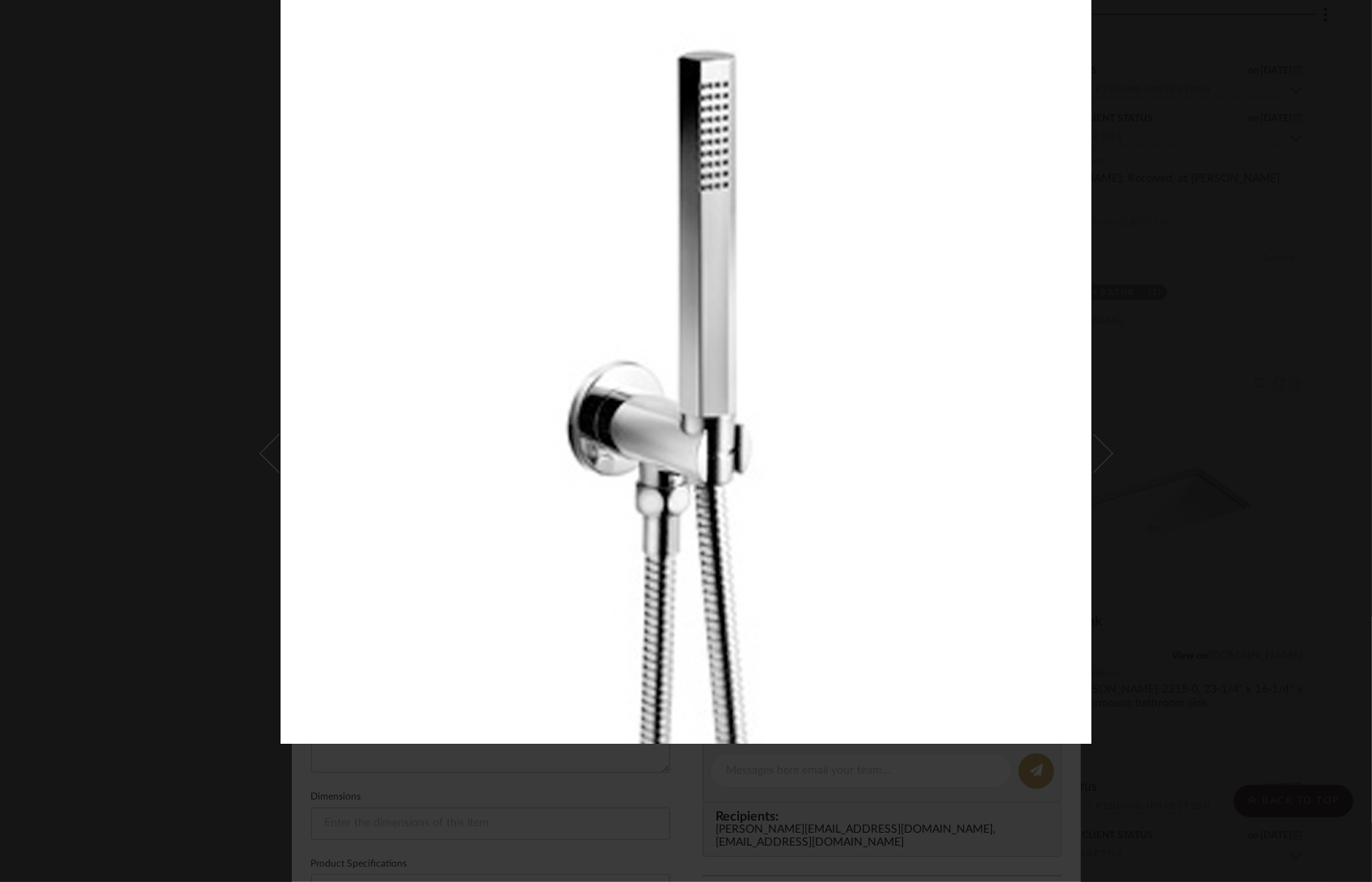
click at [1166, 418] on div at bounding box center [967, 373] width 1372 height 882
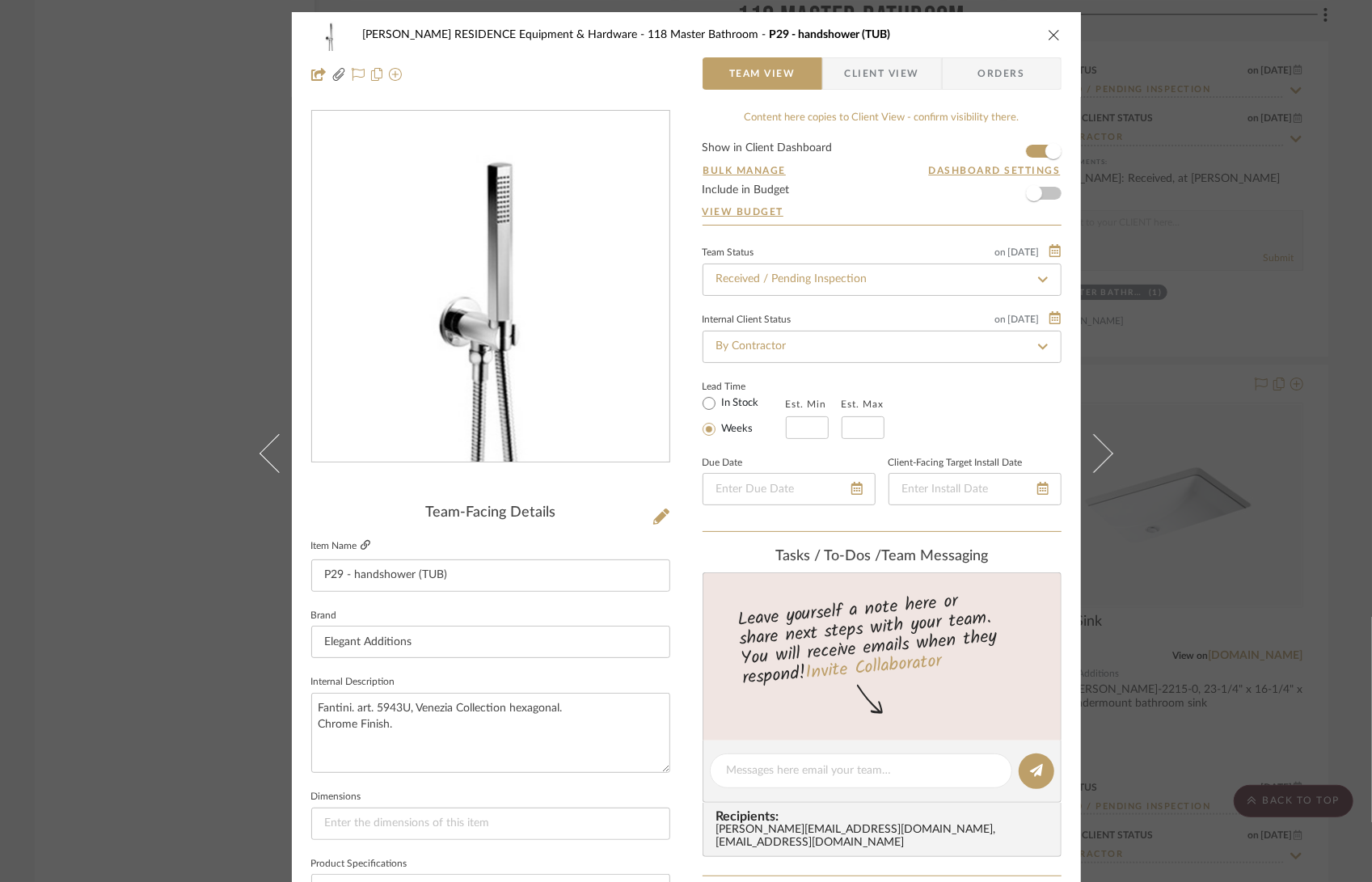
click at [362, 546] on icon at bounding box center [365, 545] width 10 height 10
click at [1047, 32] on icon "close" at bounding box center [1054, 35] width 13 height 13
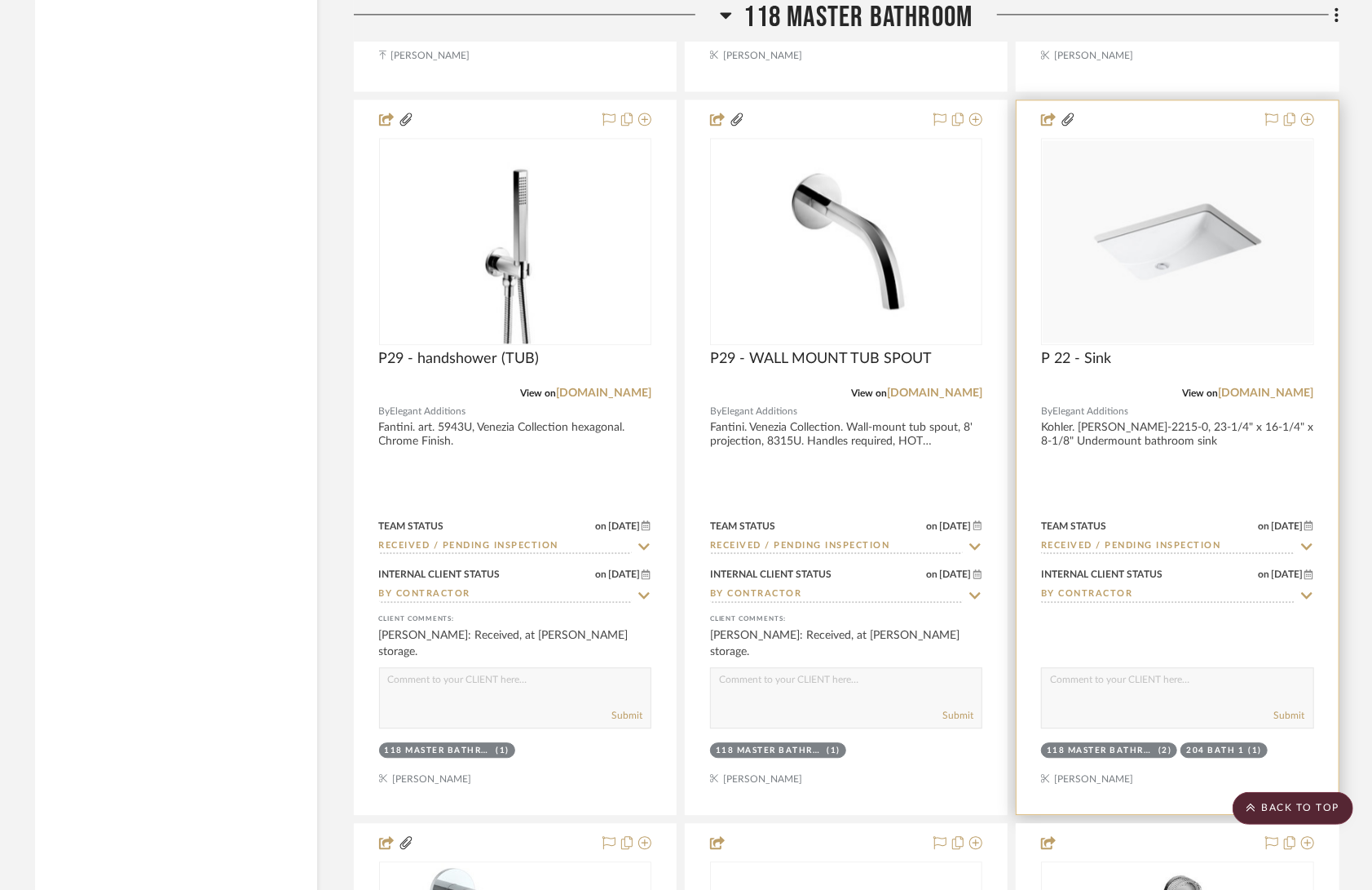
scroll to position [18934, 0]
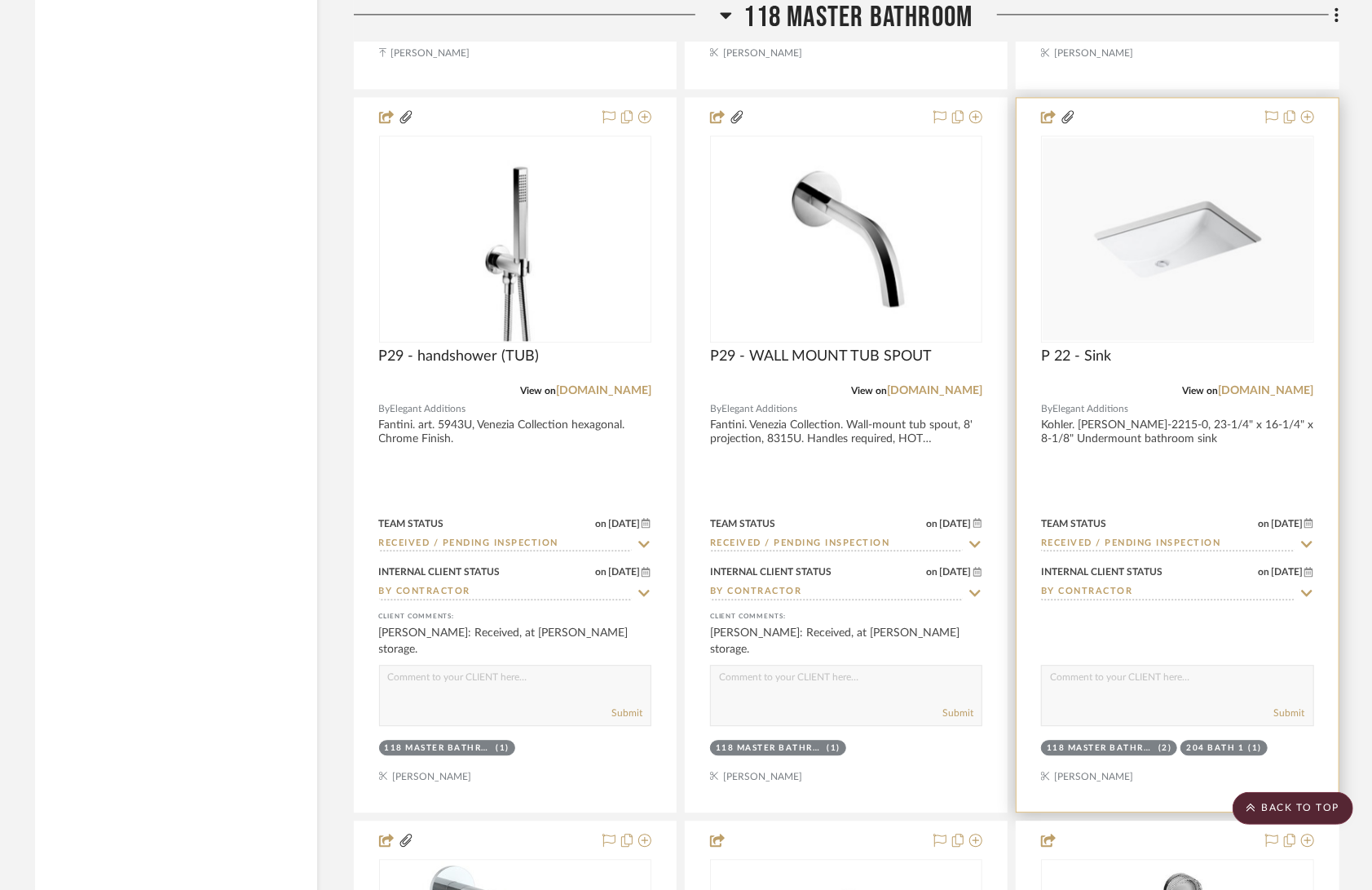
click at [1140, 405] on div at bounding box center [1177, 454] width 321 height 713
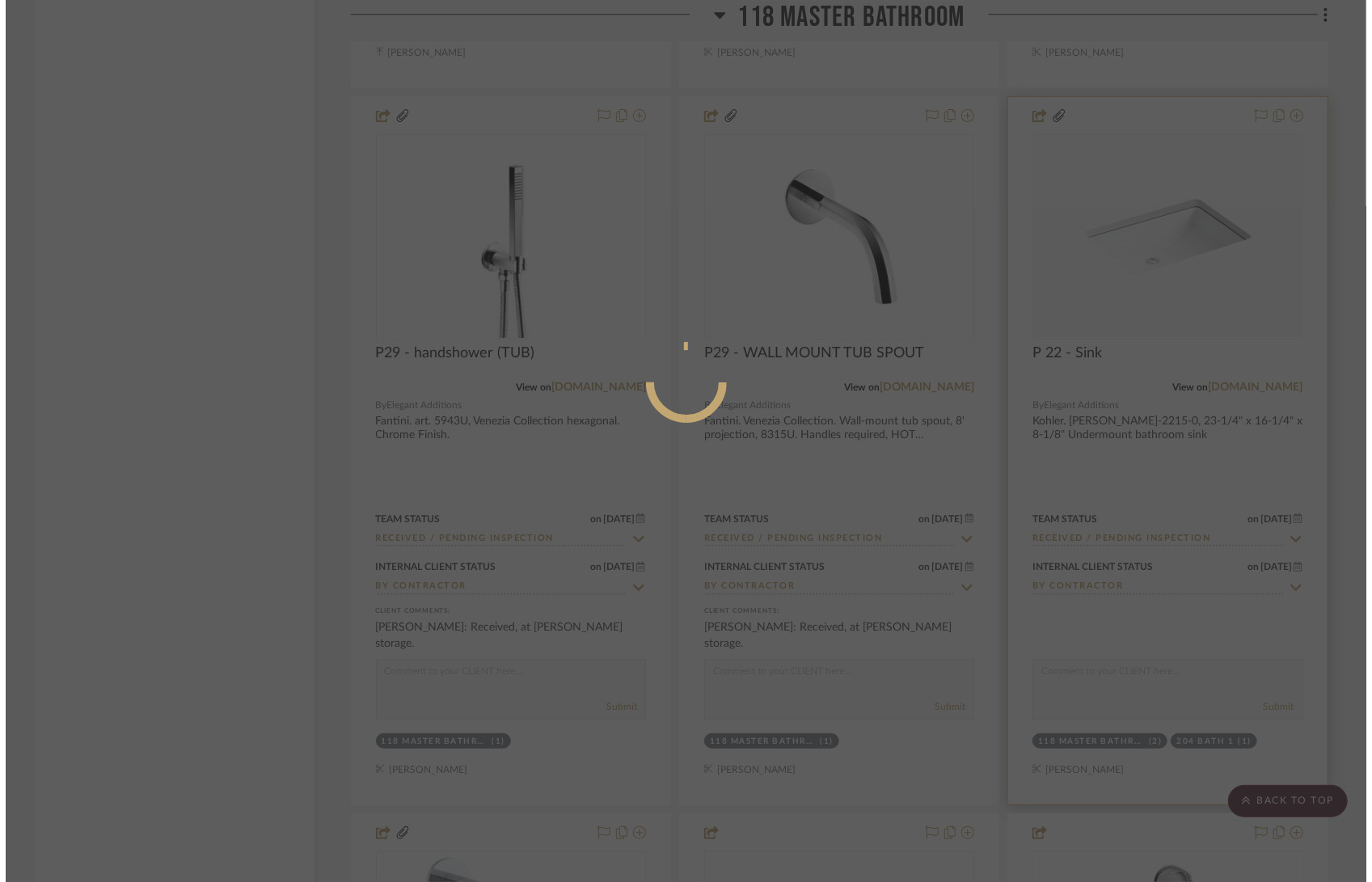
scroll to position [0, 0]
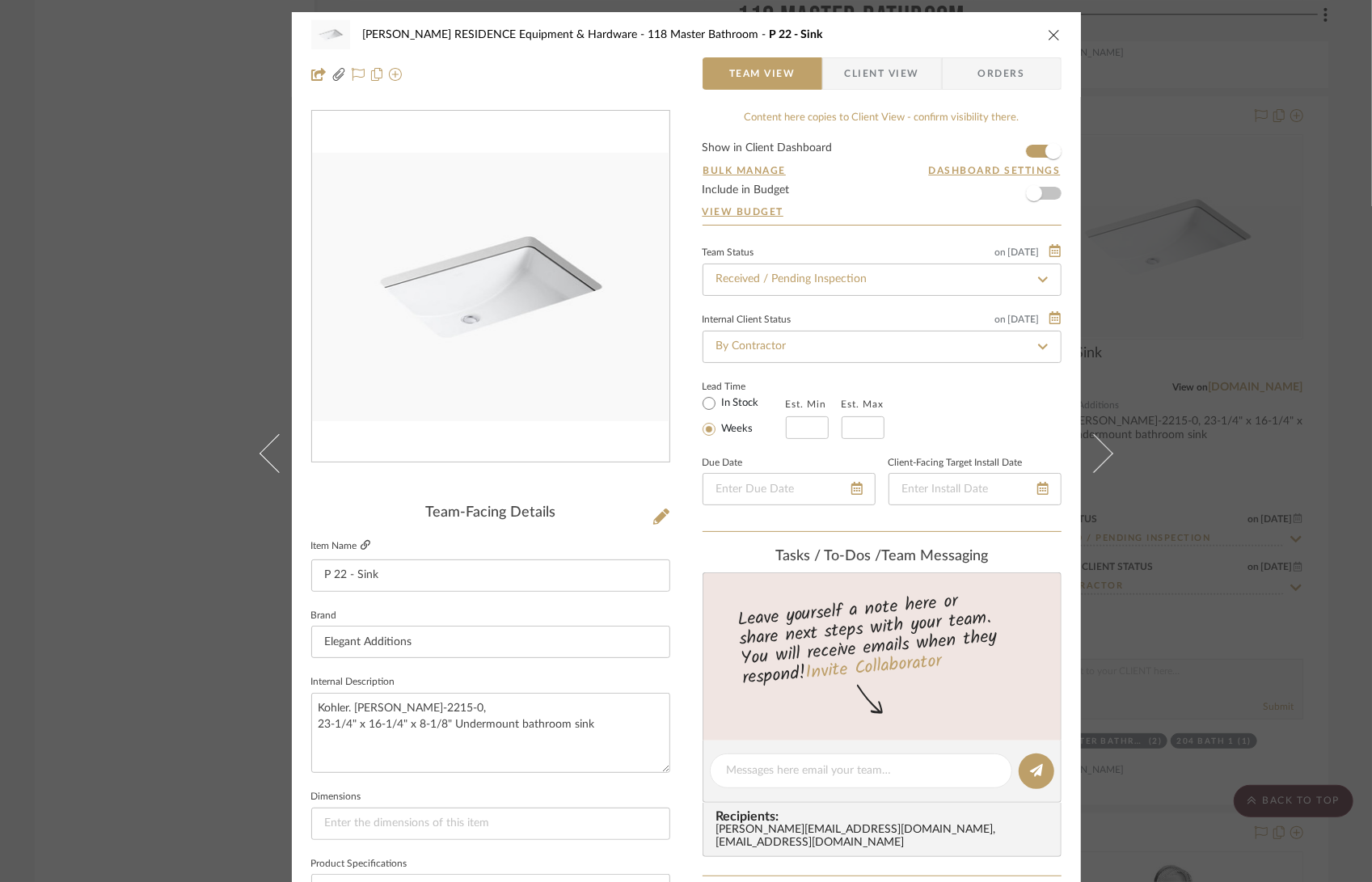
click at [360, 544] on icon at bounding box center [365, 545] width 10 height 10
click at [1047, 35] on icon "close" at bounding box center [1054, 35] width 13 height 13
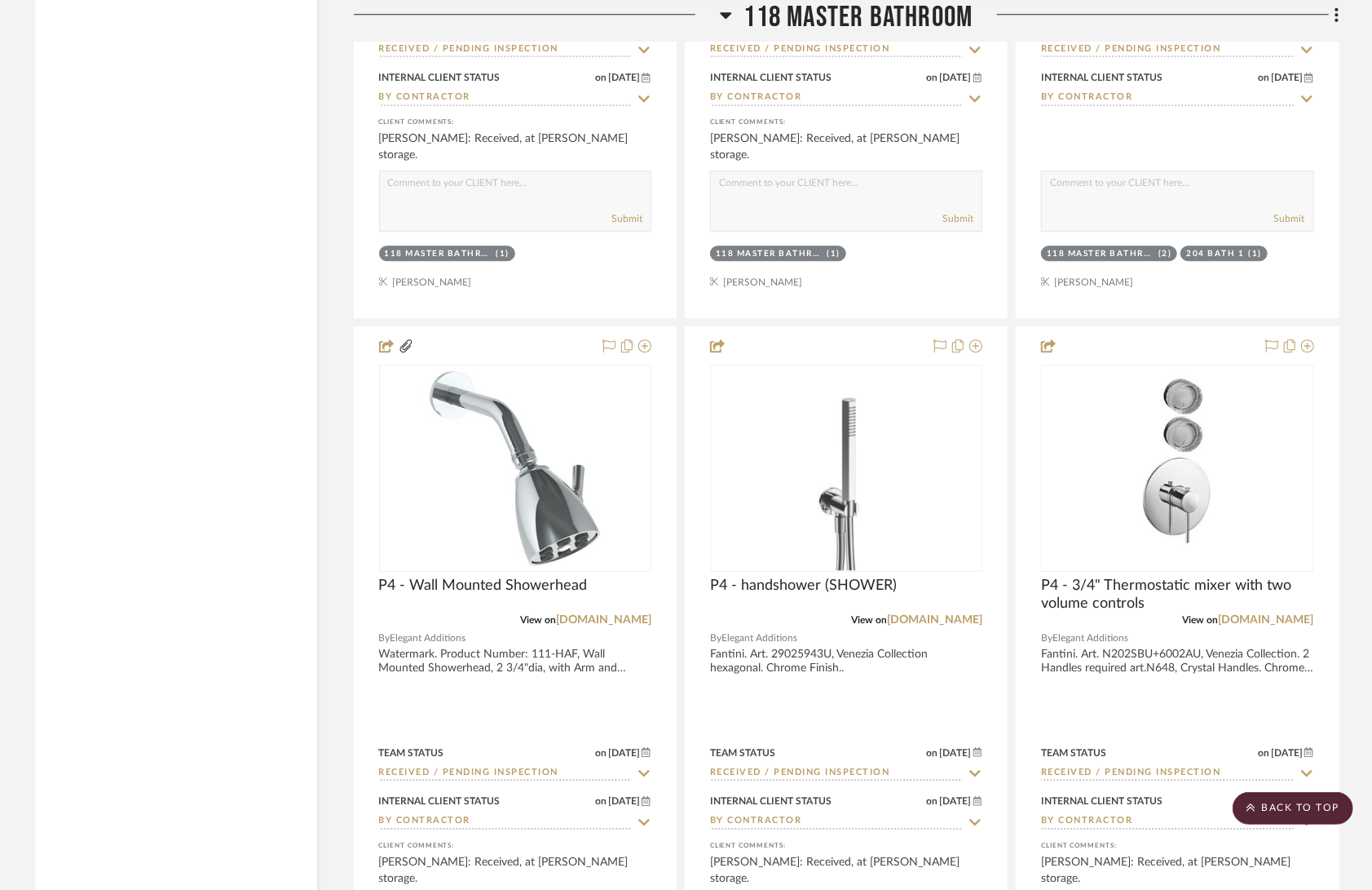
scroll to position [19589, 0]
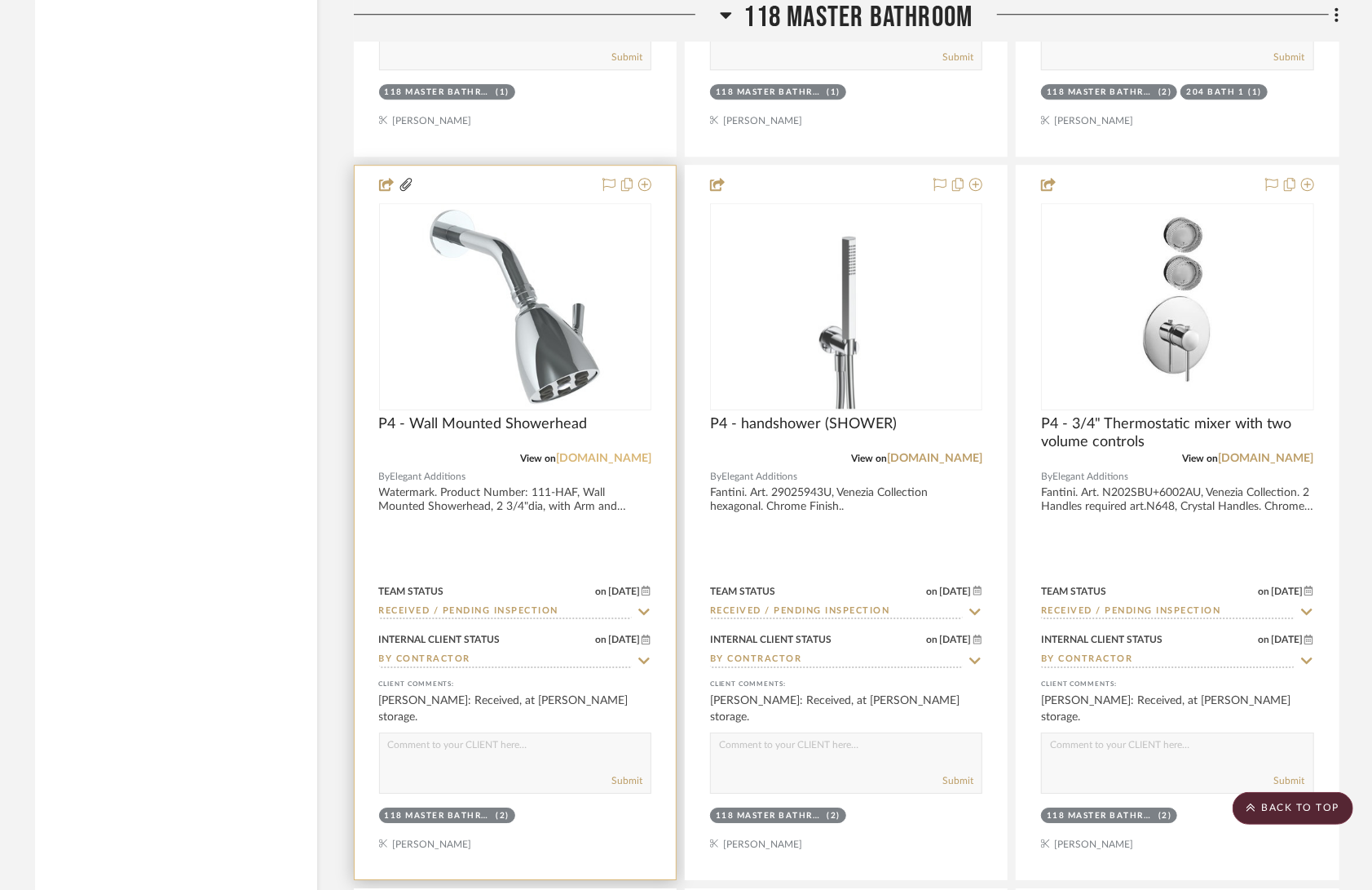
click at [605, 453] on link "[DOMAIN_NAME]" at bounding box center [604, 458] width 96 height 11
click at [495, 473] on div at bounding box center [514, 522] width 321 height 713
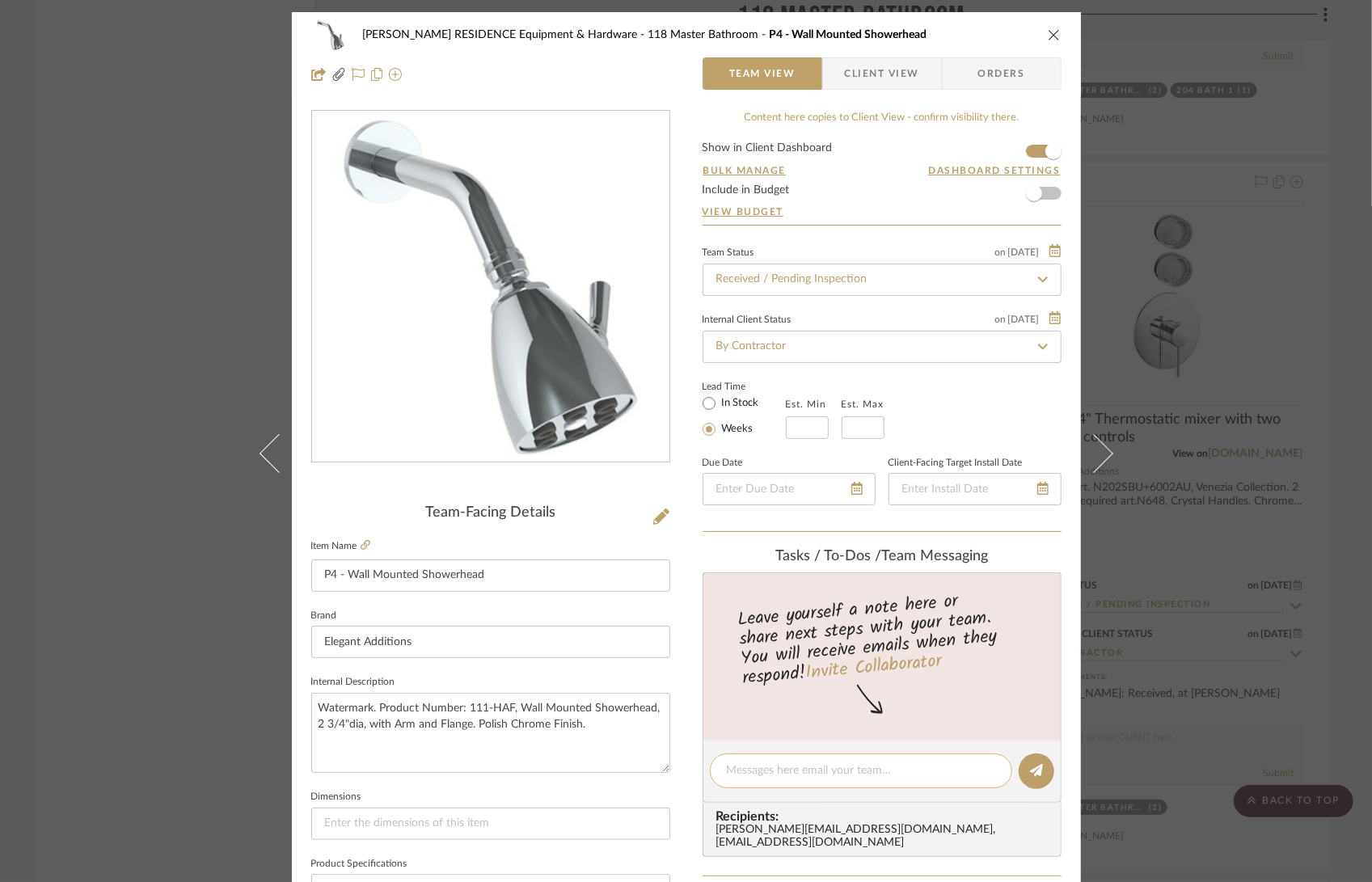
scroll to position [14, 0]
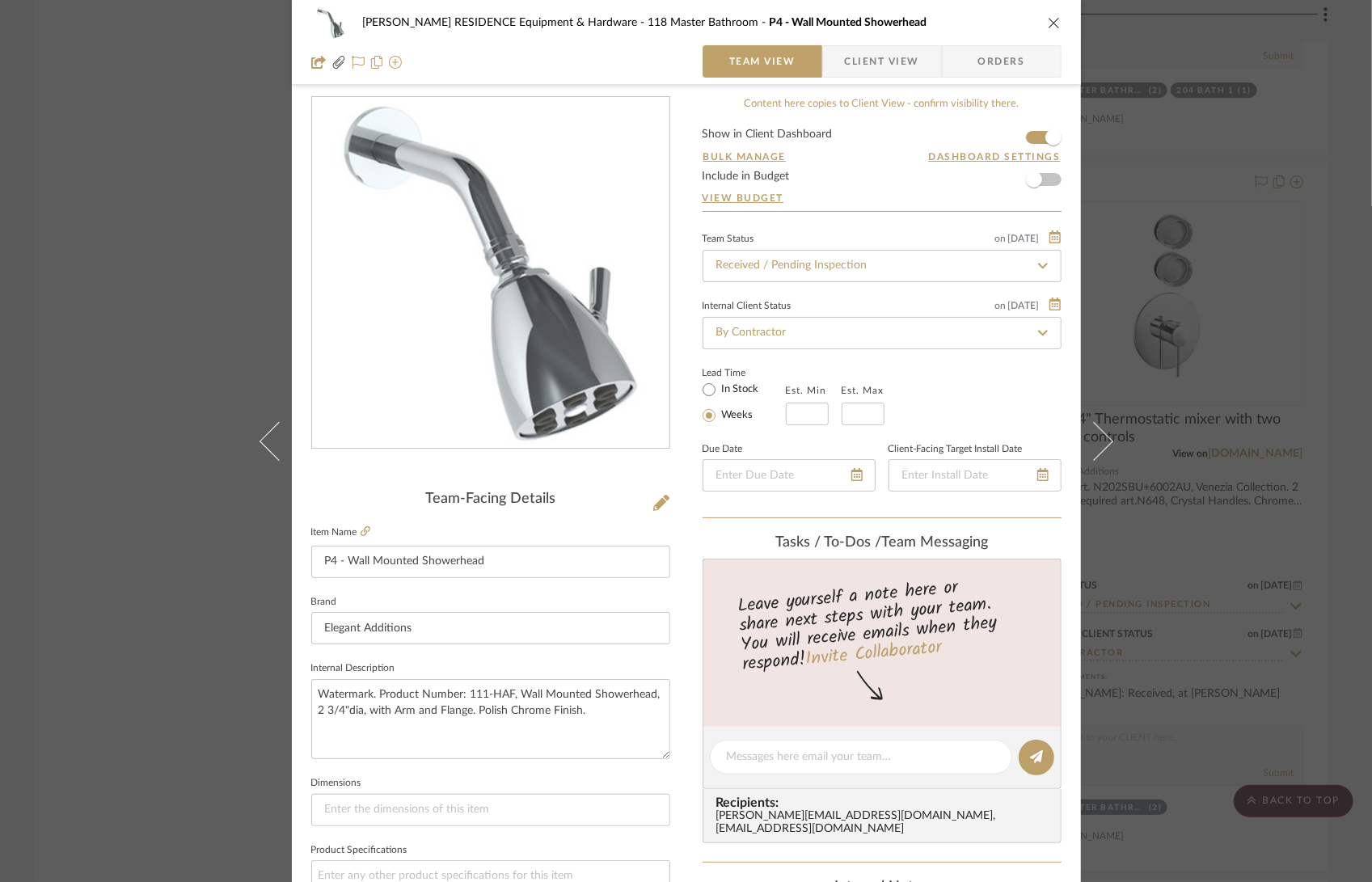
click at [1047, 26] on icon "close" at bounding box center [1054, 23] width 13 height 13
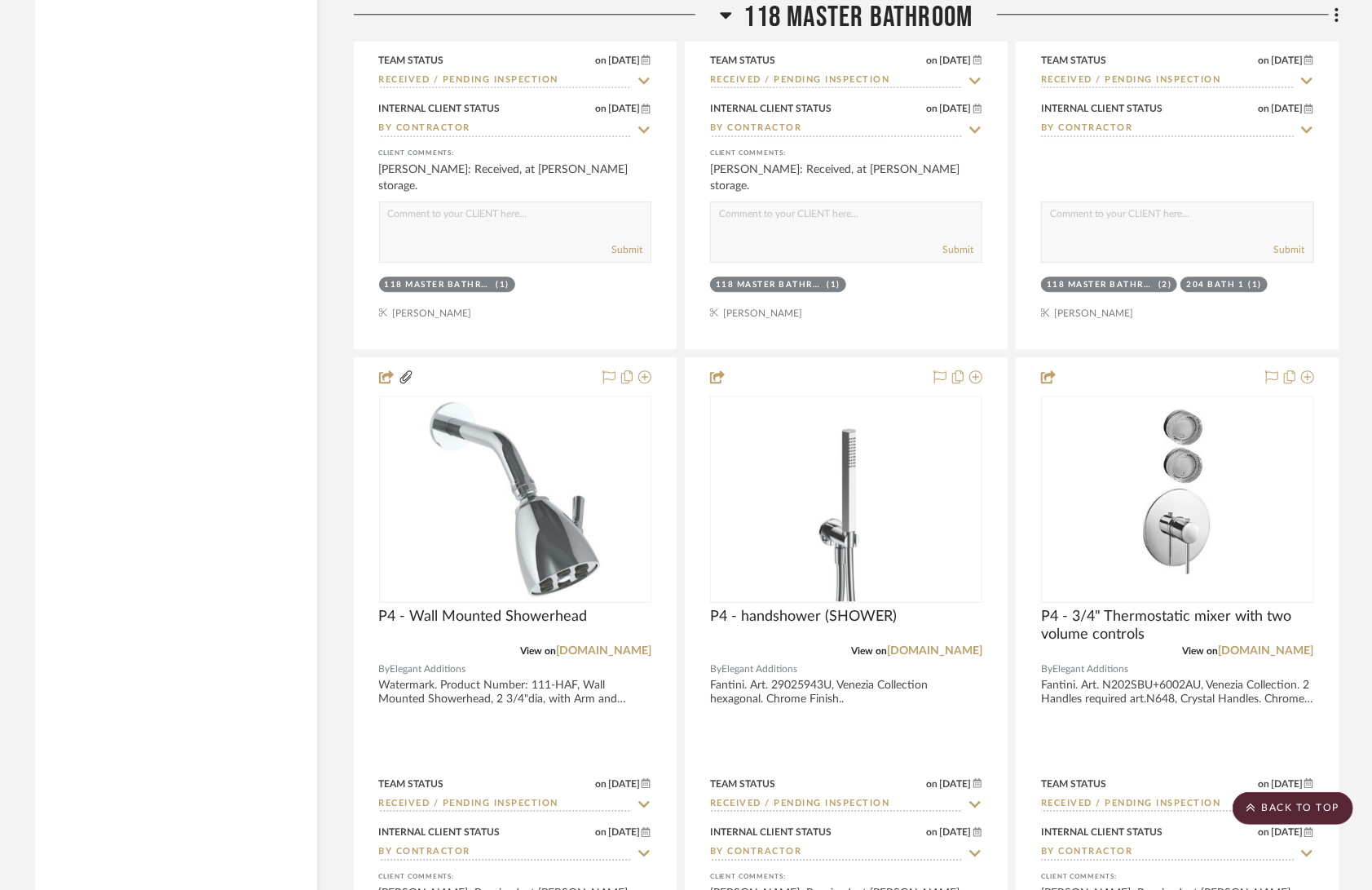
scroll to position [19405, 0]
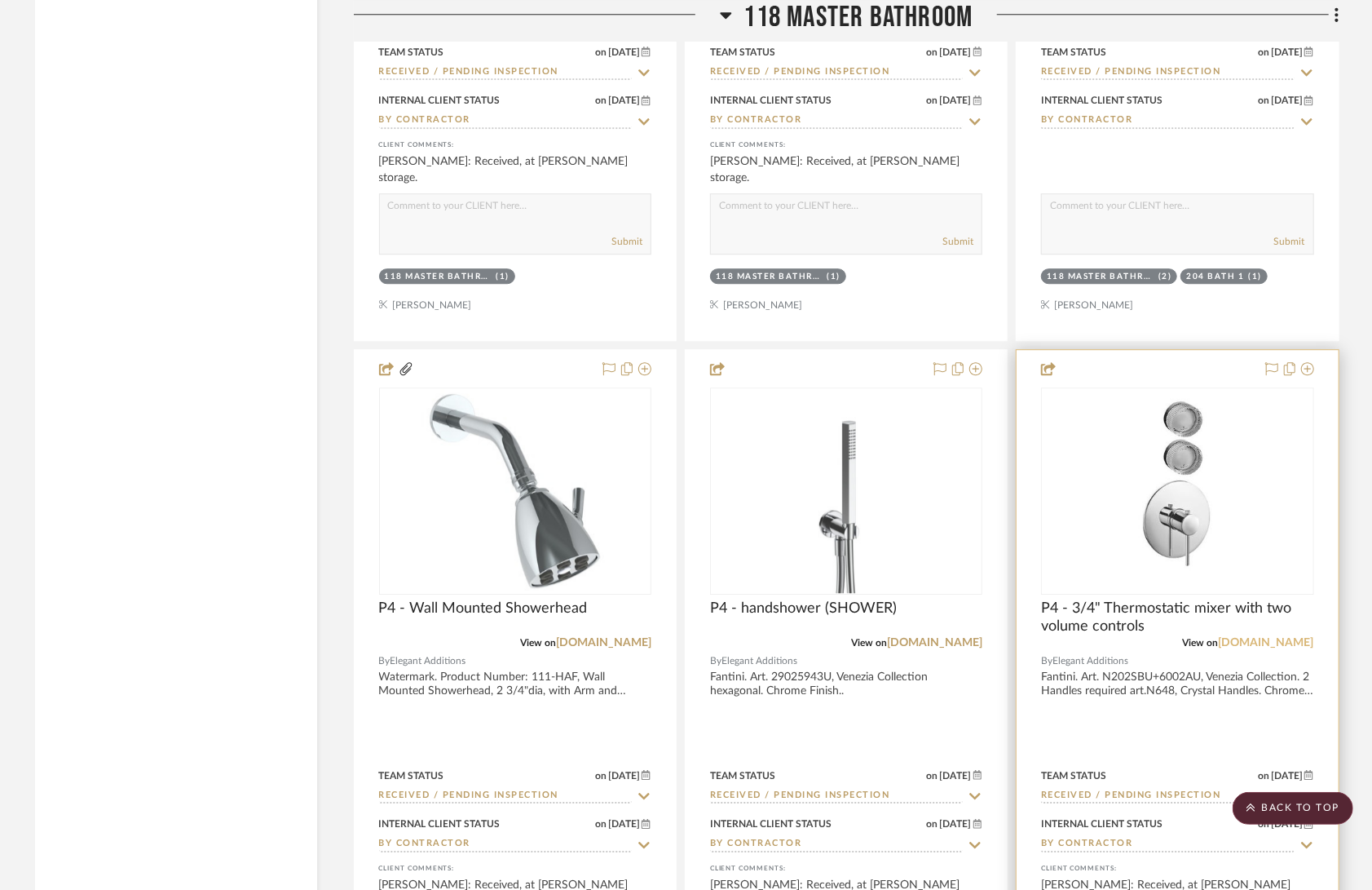
click at [1280, 637] on link "[DOMAIN_NAME]" at bounding box center [1267, 642] width 96 height 11
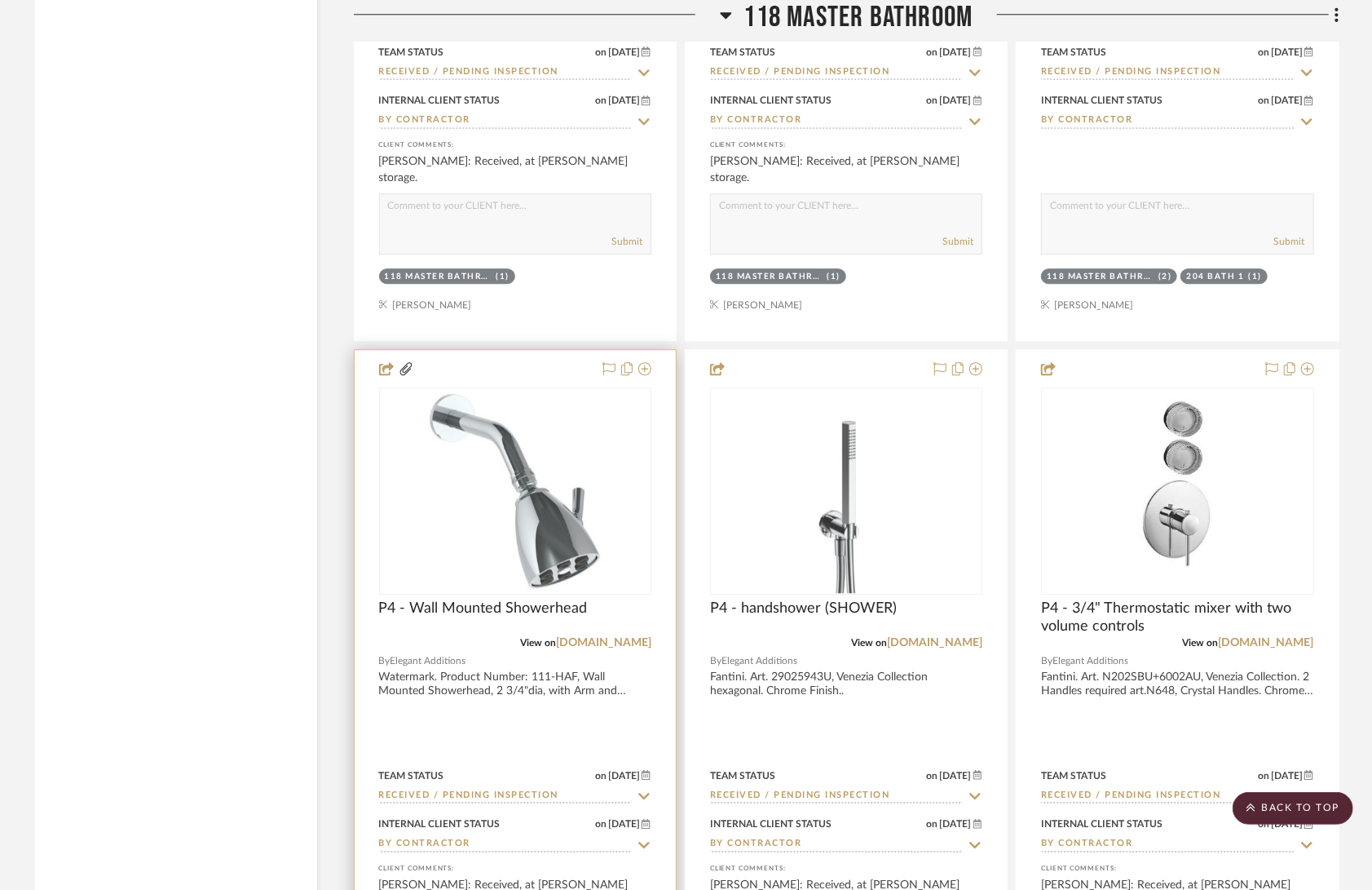
click at [456, 641] on div at bounding box center [514, 706] width 321 height 713
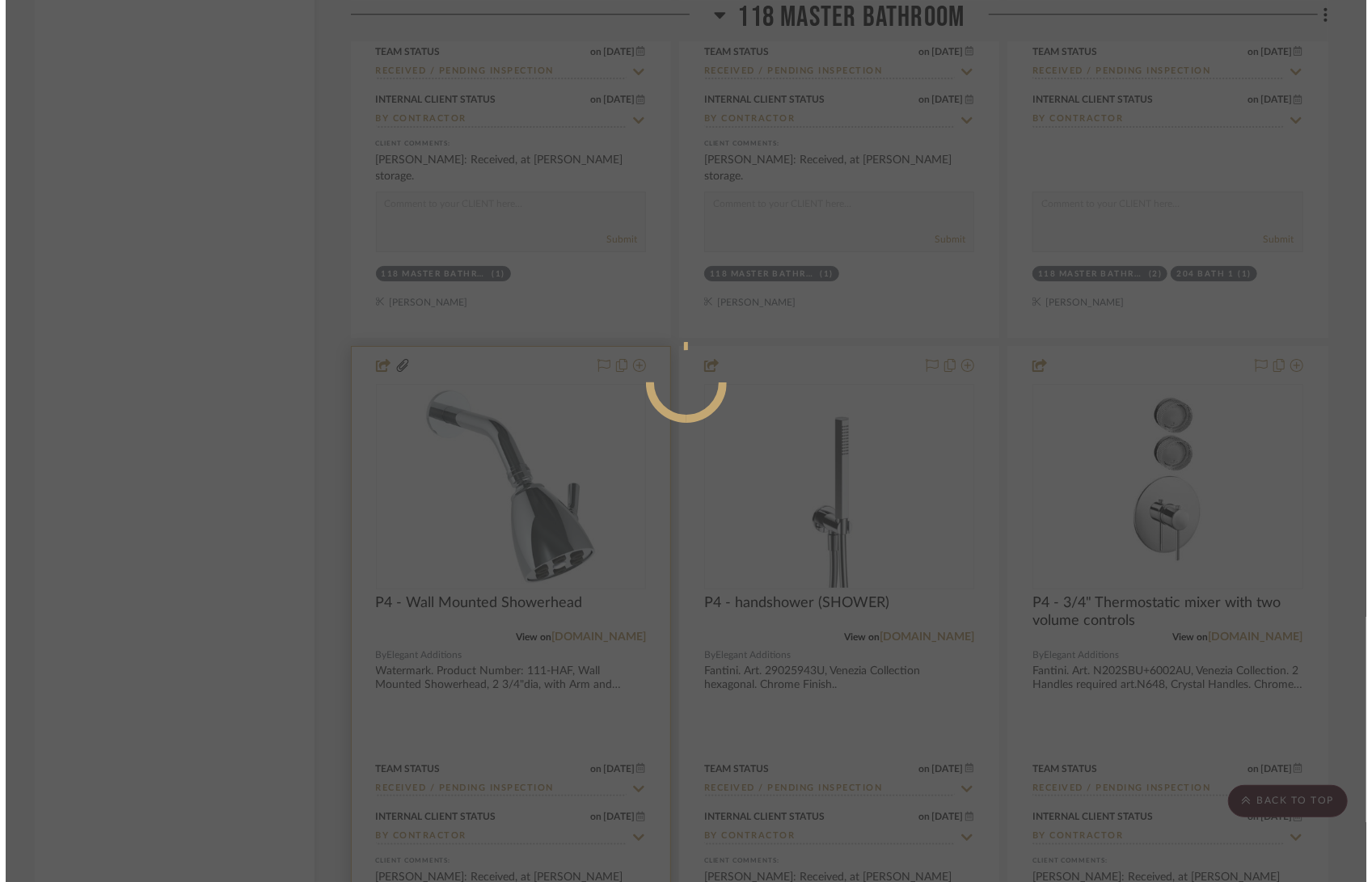
scroll to position [0, 0]
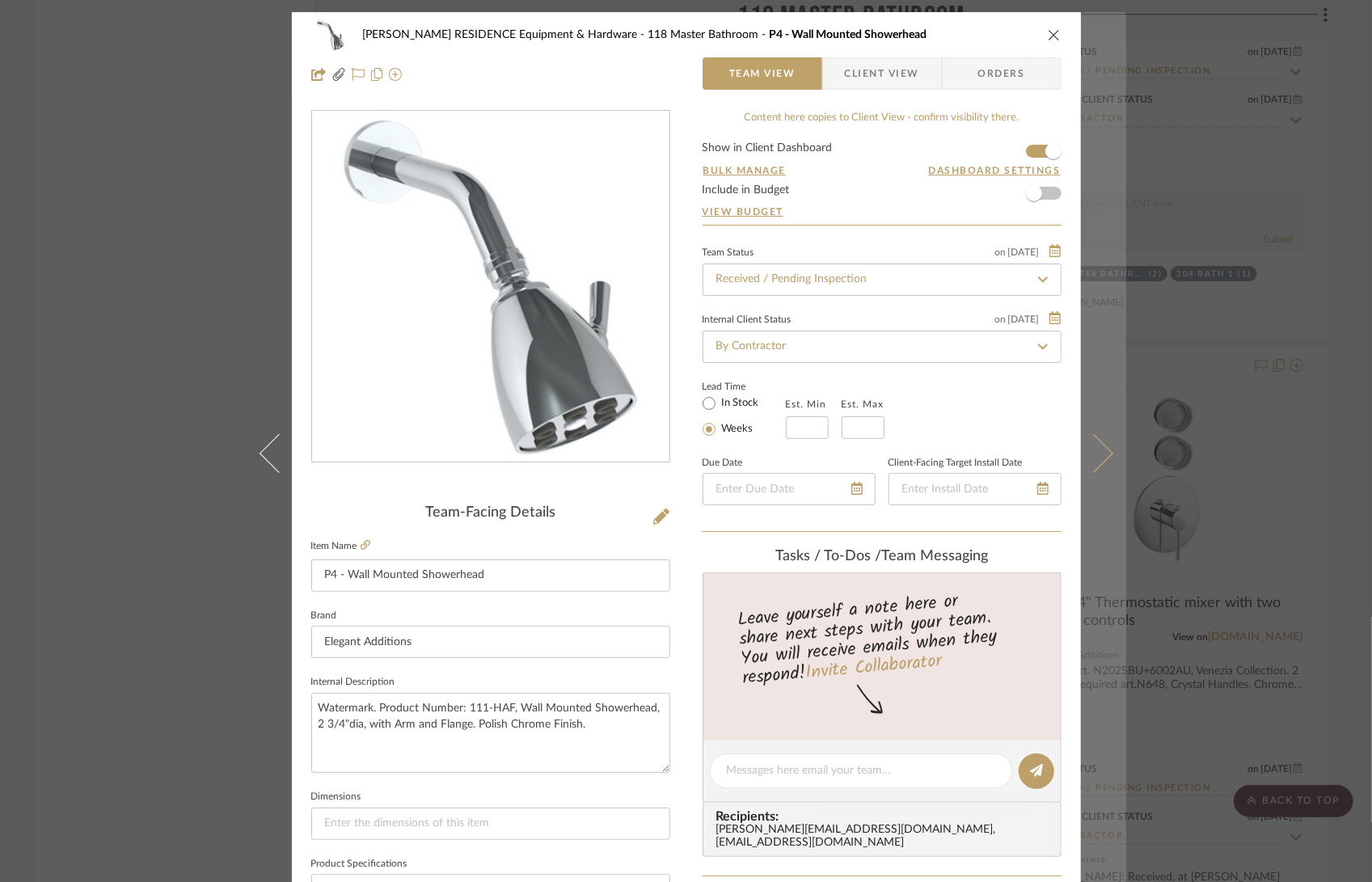
click at [1105, 454] on icon at bounding box center [1093, 452] width 39 height 39
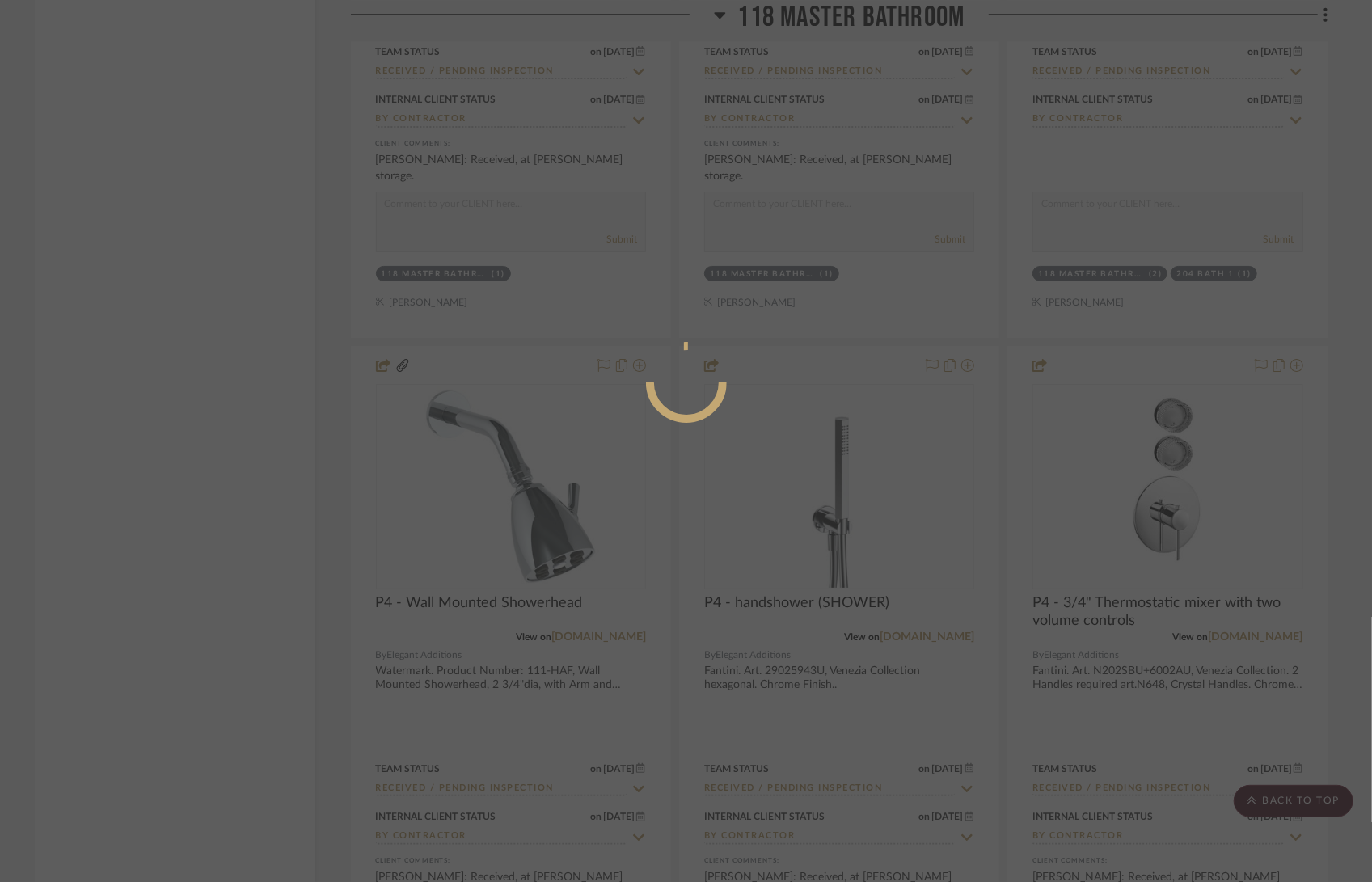
click at [1105, 454] on div at bounding box center [686, 441] width 1372 height 882
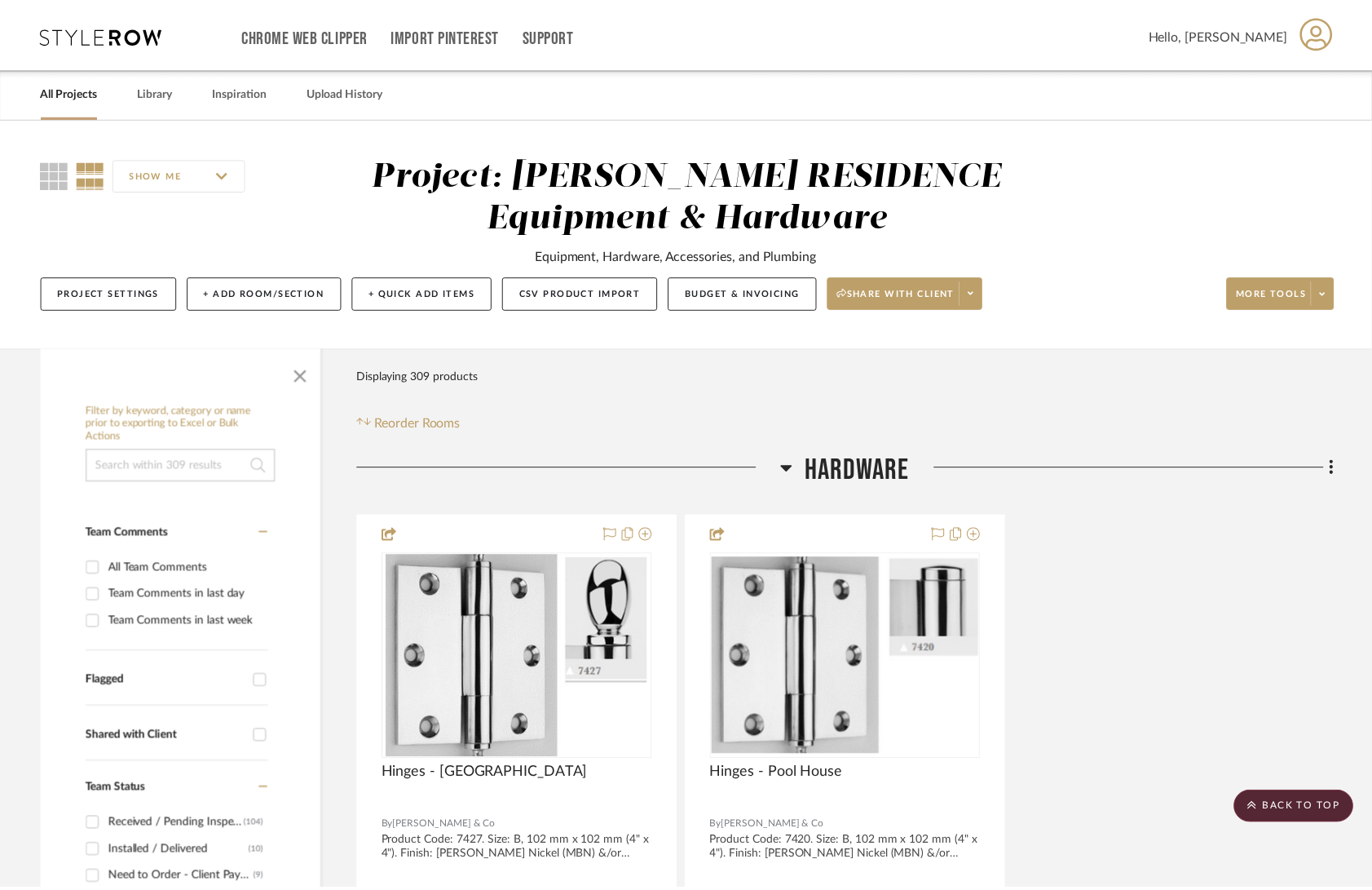
scroll to position [19405, 0]
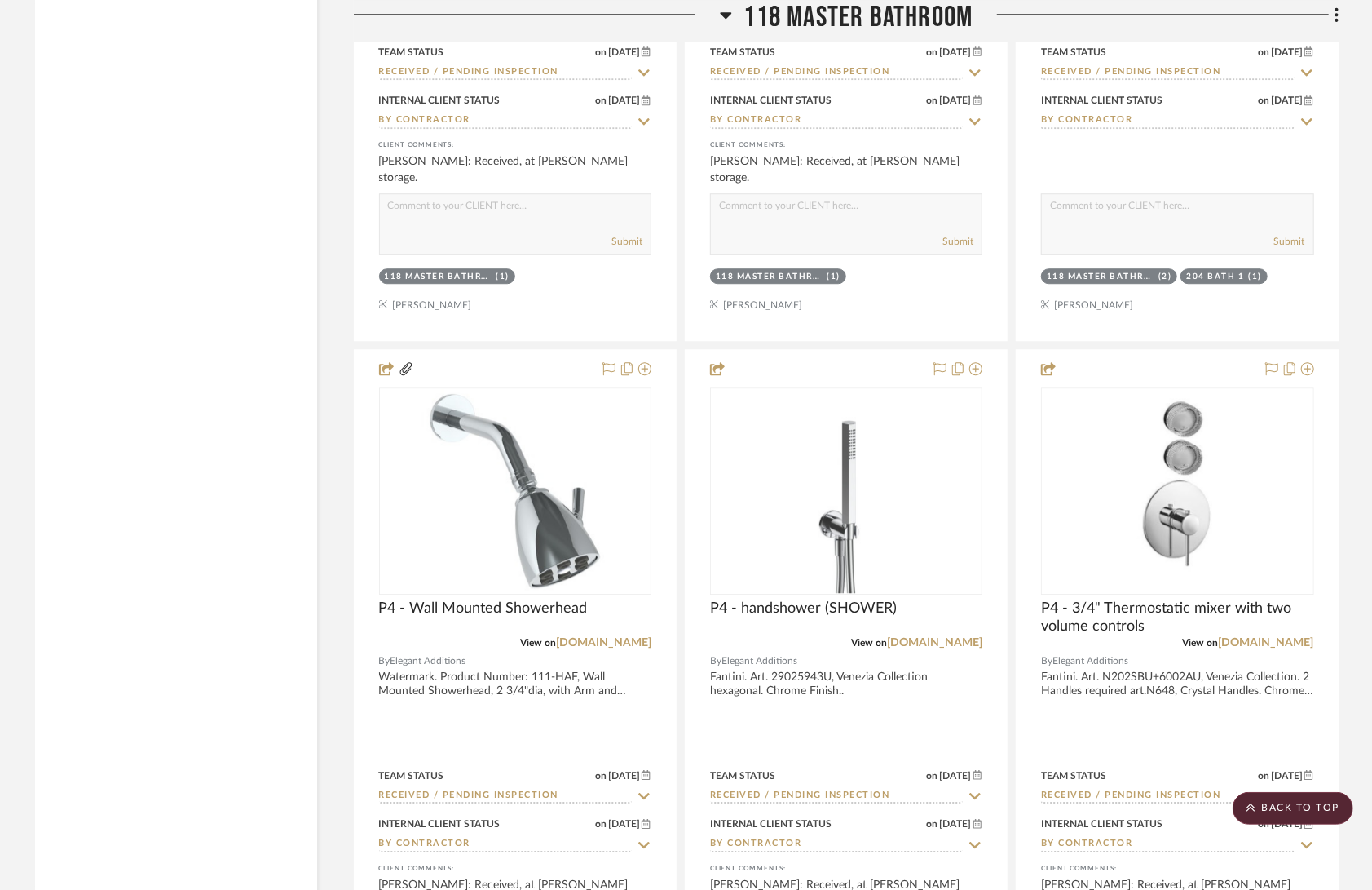
click at [1114, 458] on img "0" at bounding box center [1177, 491] width 154 height 204
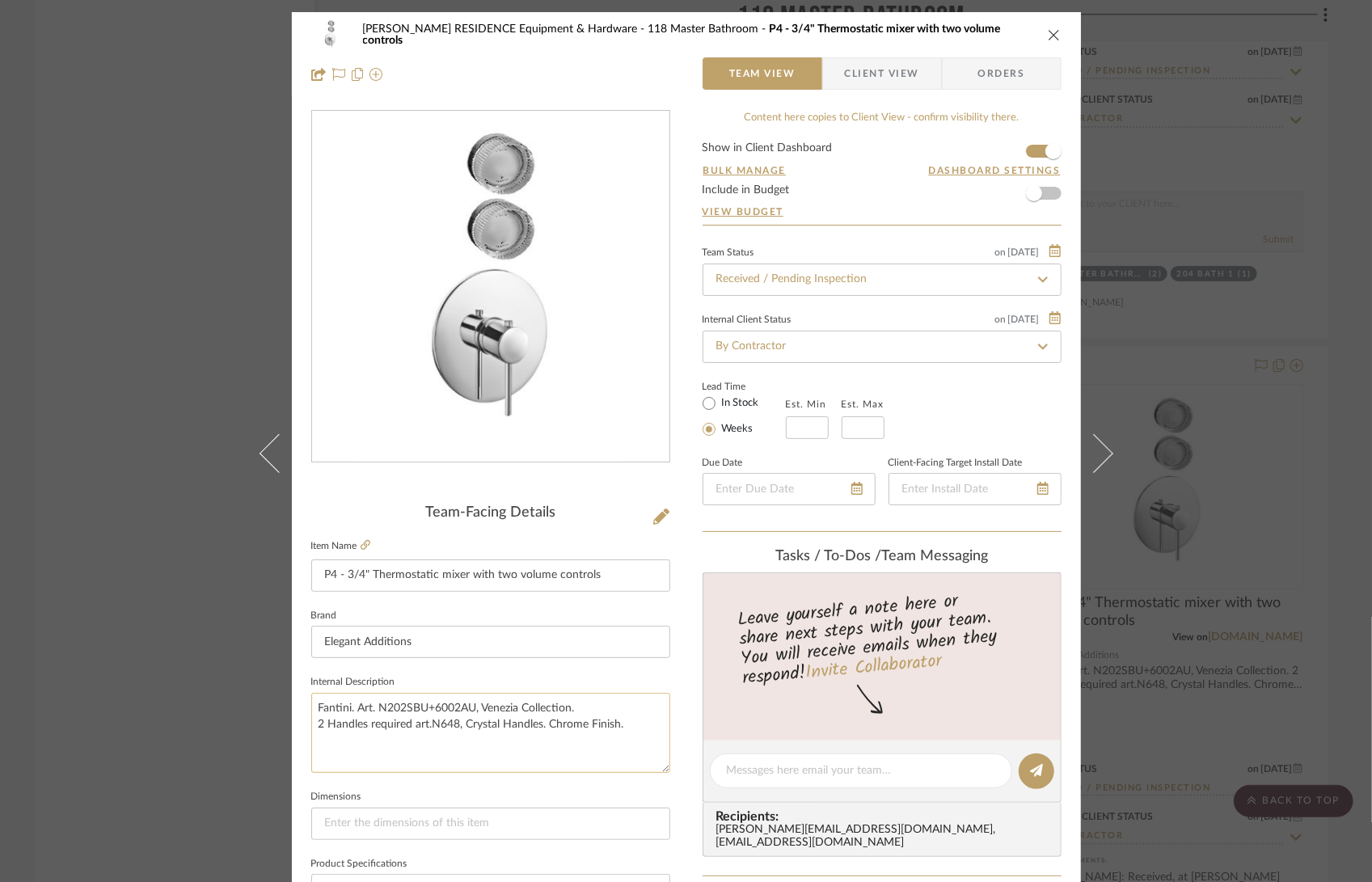
click at [409, 704] on textarea "Fantini. Art. N202SBU+6002AU, Venezia Collection. 2 Handles required art.N648, …" at bounding box center [490, 732] width 359 height 80
drag, startPoint x: 473, startPoint y: 706, endPoint x: 374, endPoint y: 708, distance: 99.0
click at [374, 708] on textarea "Fantini. Art. N202SBU+6002AU, Venezia Collection. 2 Handles required art.N648, …" at bounding box center [490, 732] width 359 height 80
drag, startPoint x: 367, startPoint y: 573, endPoint x: 616, endPoint y: 592, distance: 249.7
click at [616, 592] on sr-form-field "Item Name P4 - 3/4" Thermostatic mixer with two volume controls" at bounding box center [490, 570] width 359 height 69
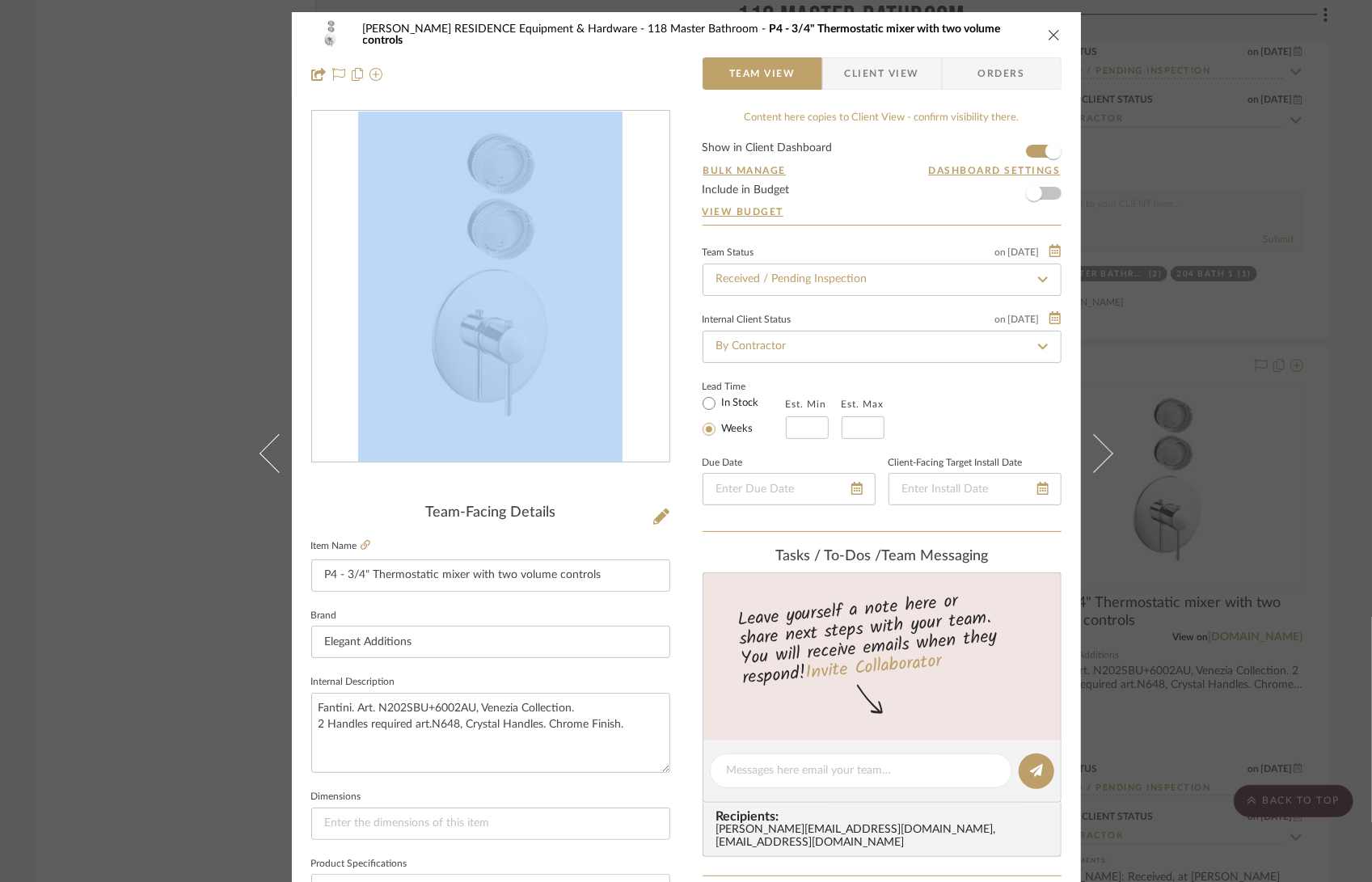
click at [1047, 36] on icon "close" at bounding box center [1054, 35] width 13 height 13
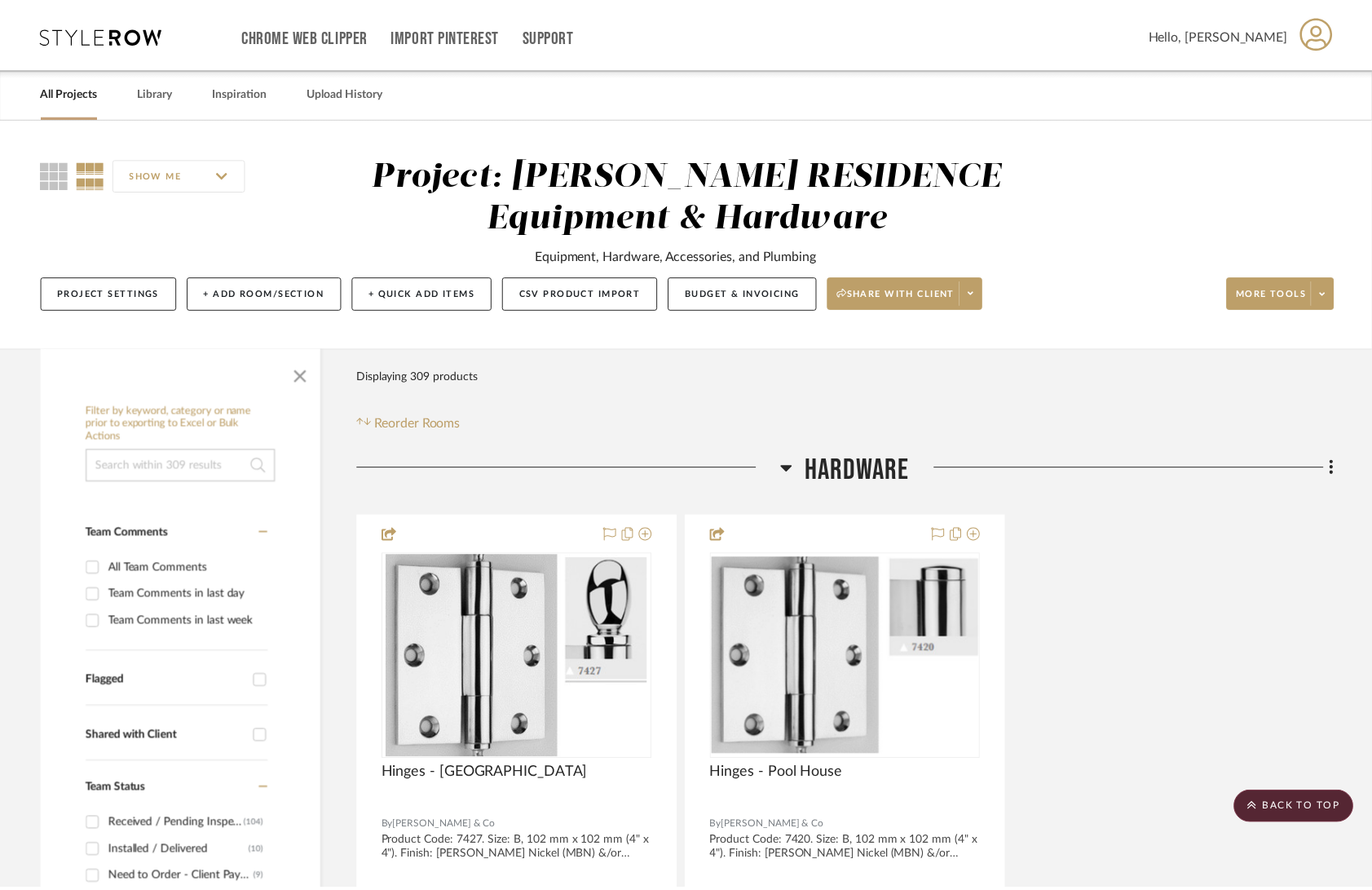
scroll to position [19405, 0]
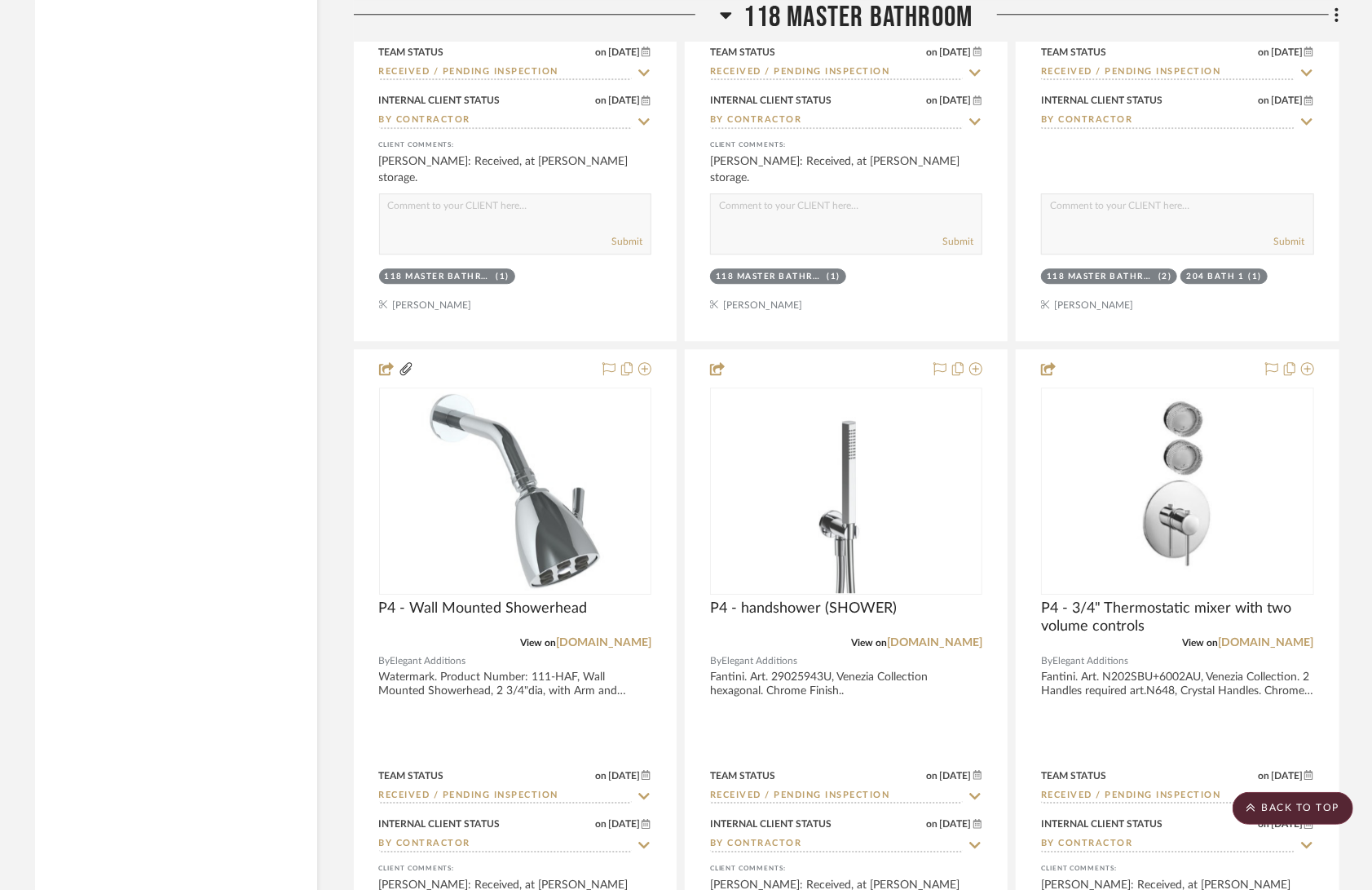
click at [1008, 577] on div "Aspen II Rounded Pull - 6" View on [DOMAIN_NAME] By Top Knobs M1991. Finish: Po…" at bounding box center [847, 344] width 986 height 4332
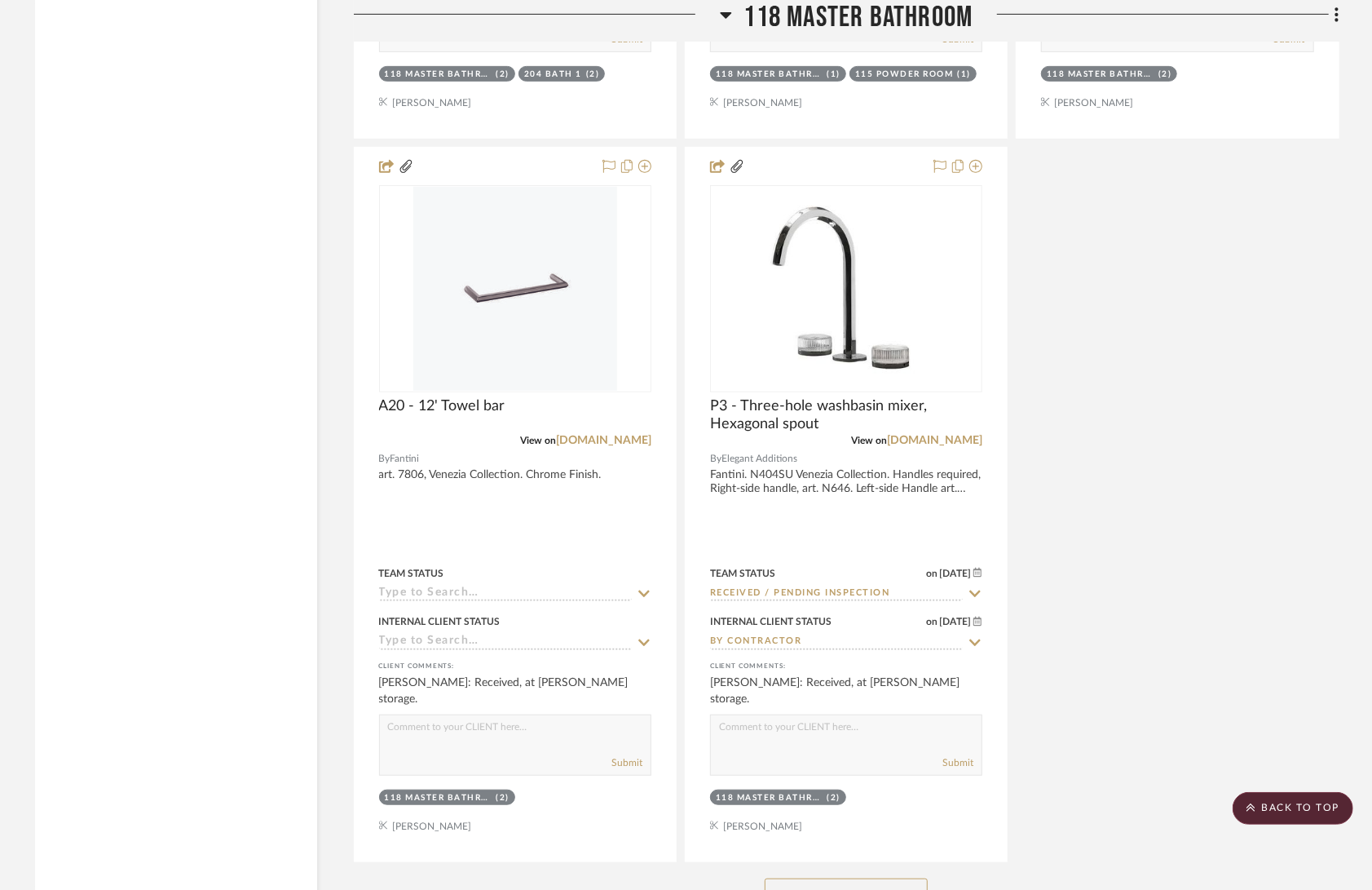
scroll to position [21059, 0]
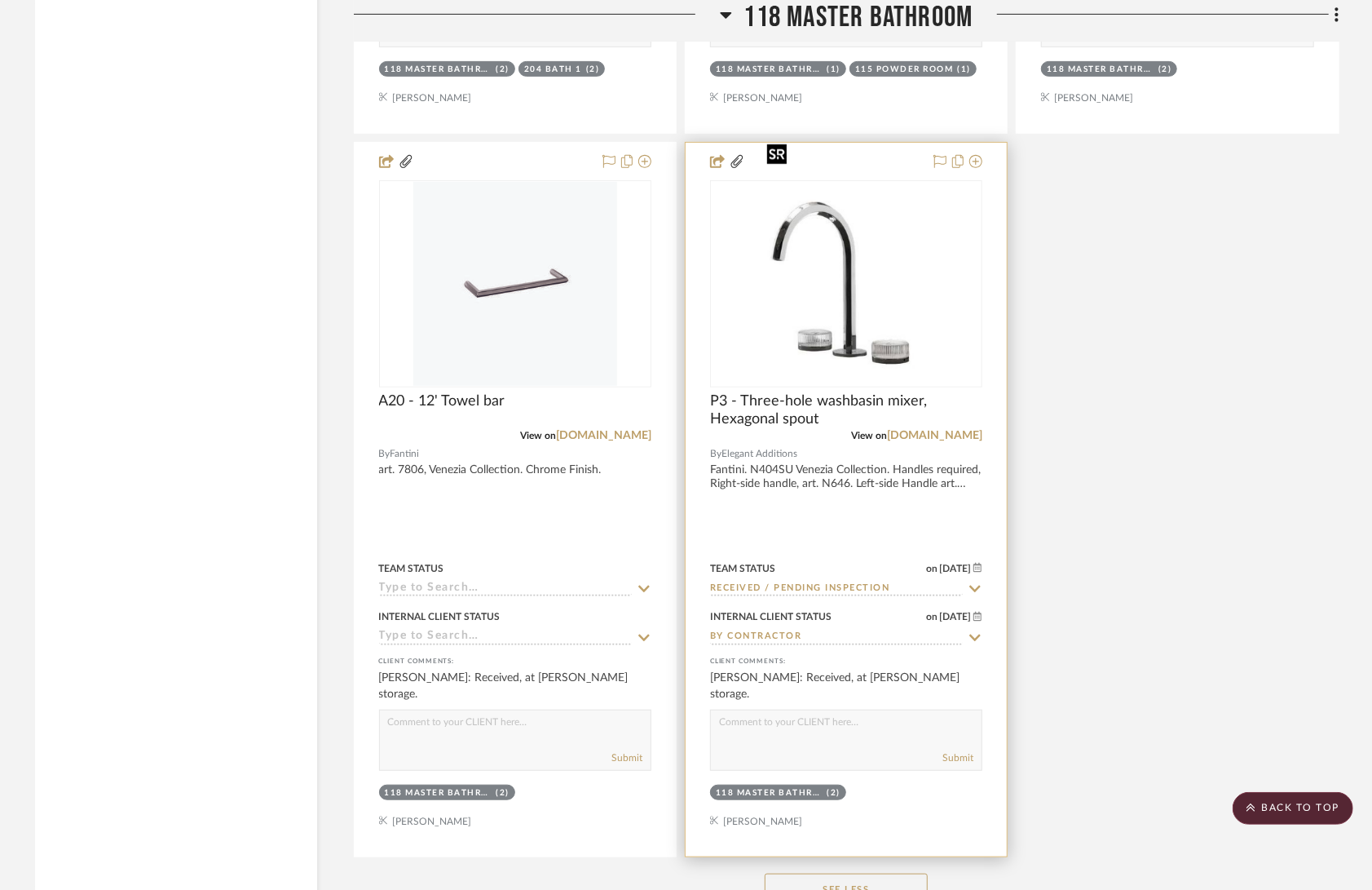
click at [0, 0] on img at bounding box center [0, 0] width 0 height 0
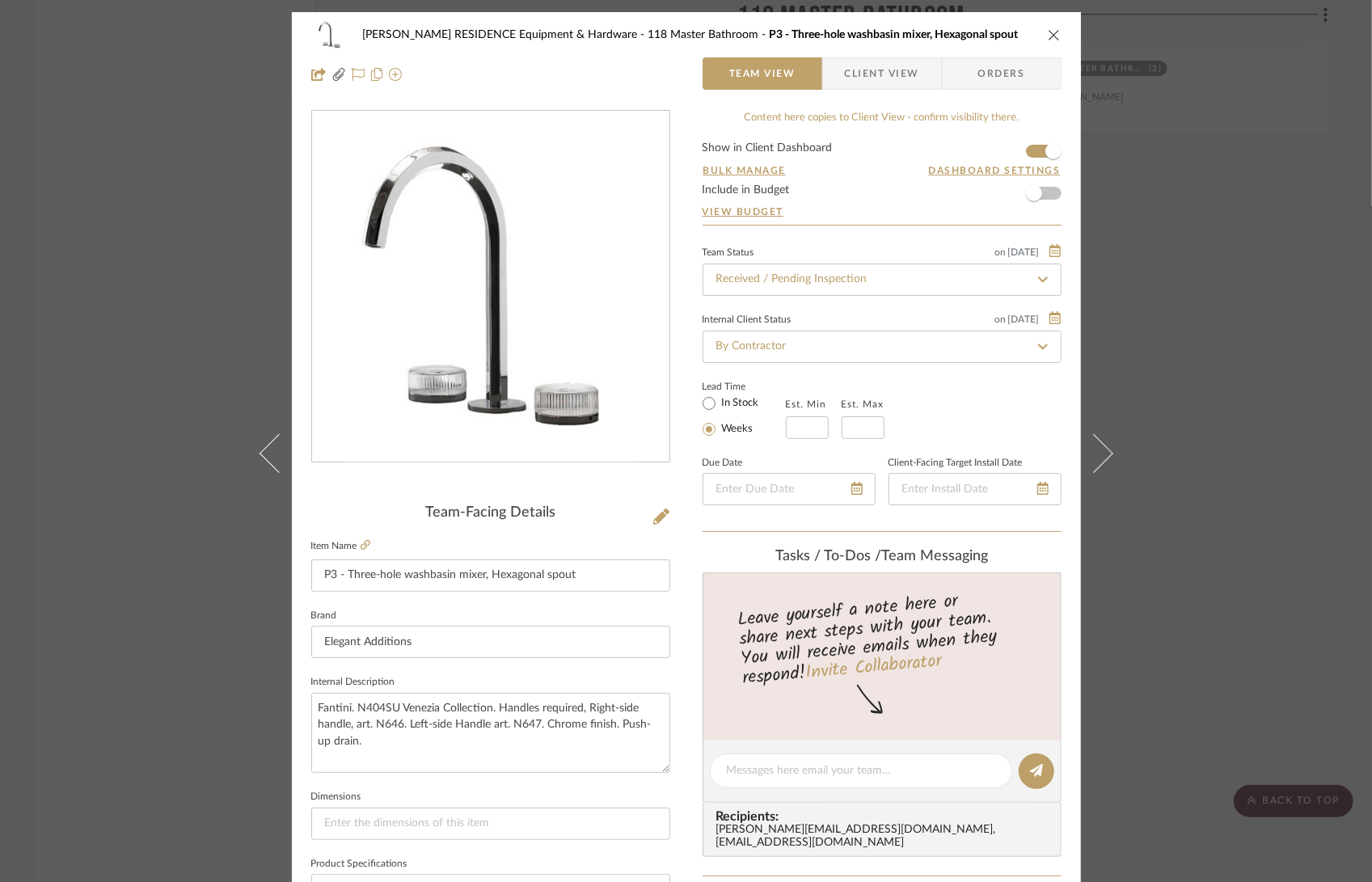
click at [1047, 32] on icon "close" at bounding box center [1054, 35] width 13 height 13
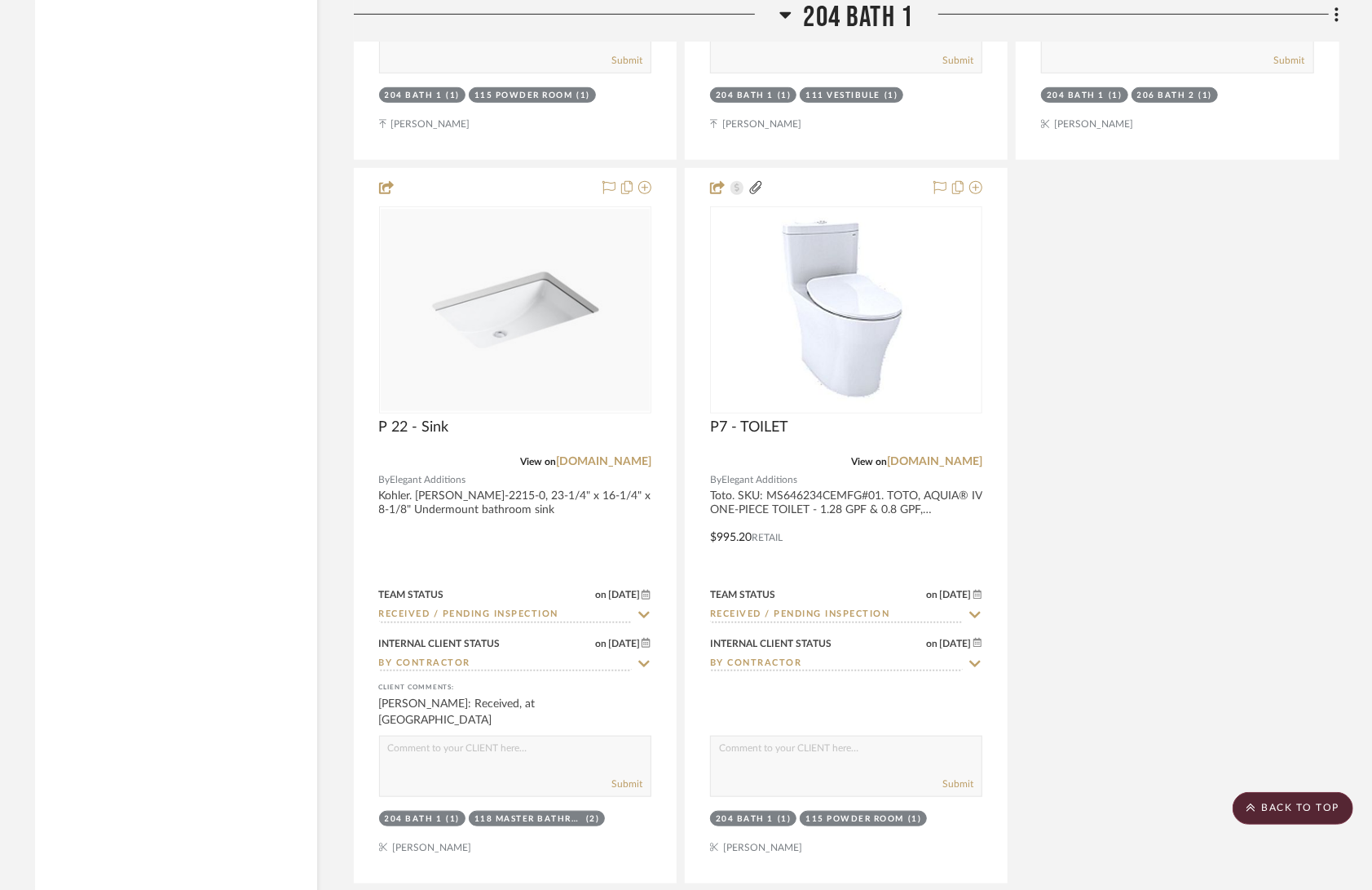
scroll to position [29653, 0]
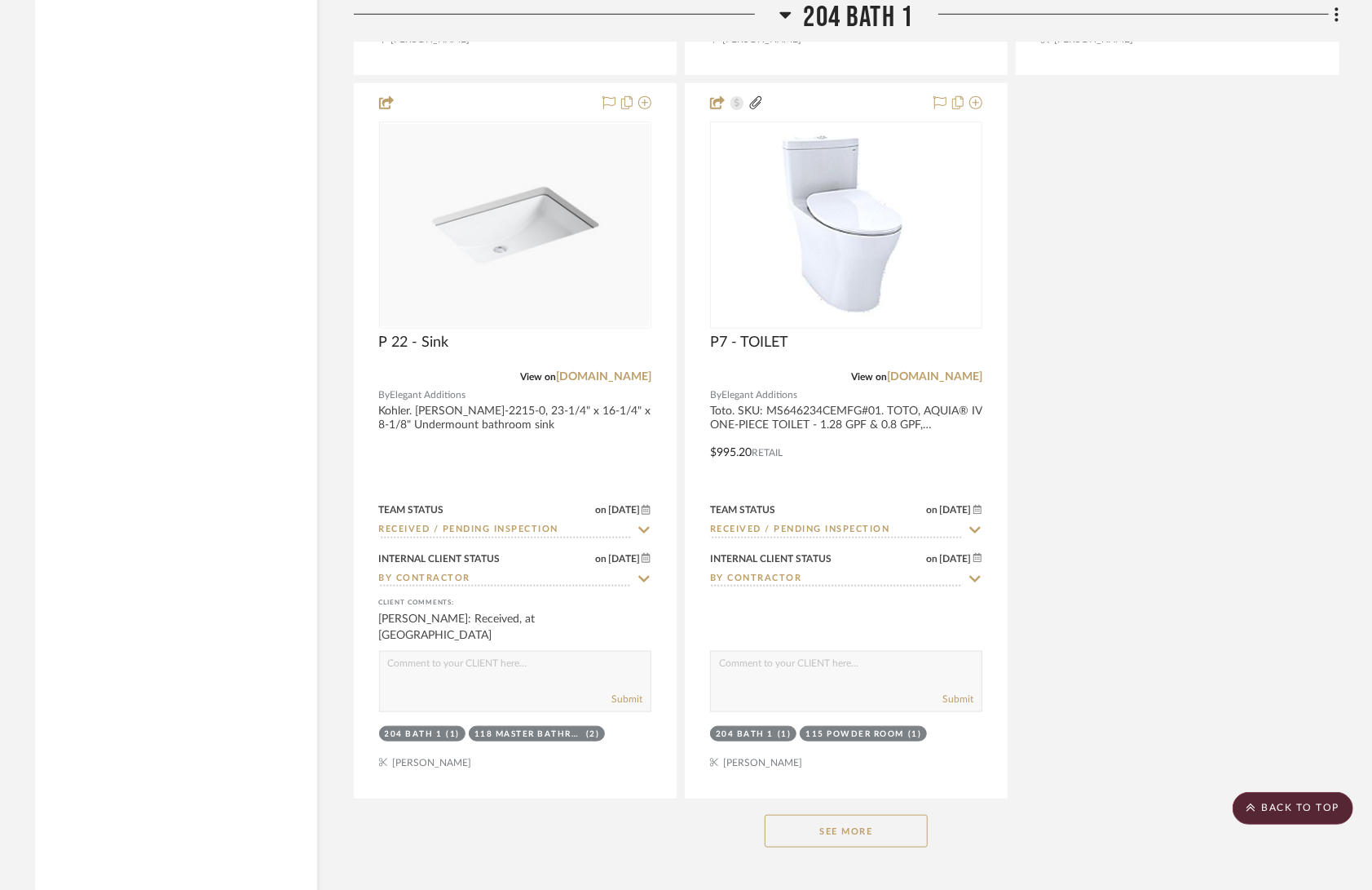
click at [791, 815] on button "See More" at bounding box center [846, 830] width 163 height 32
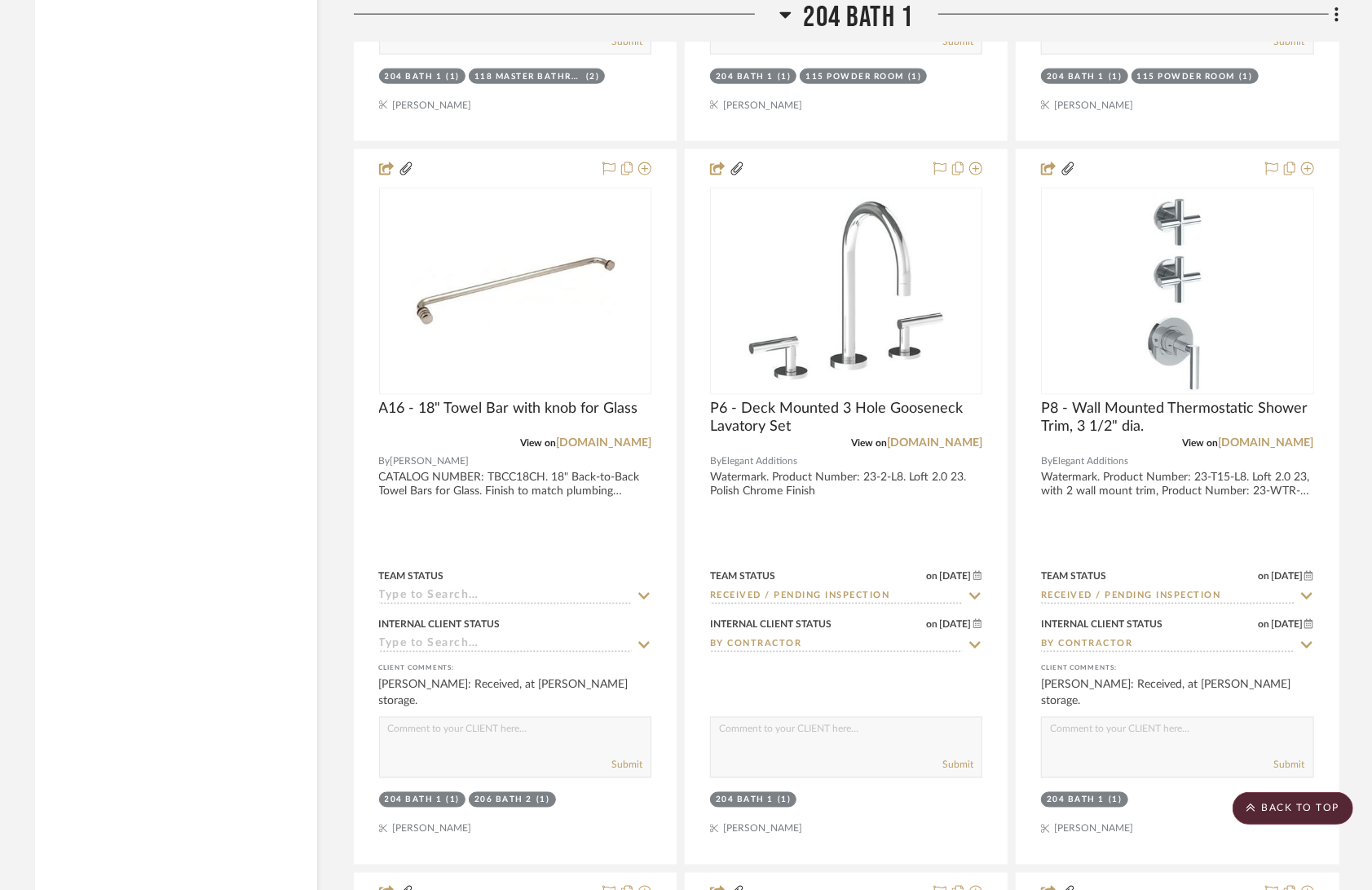
scroll to position [30393, 0]
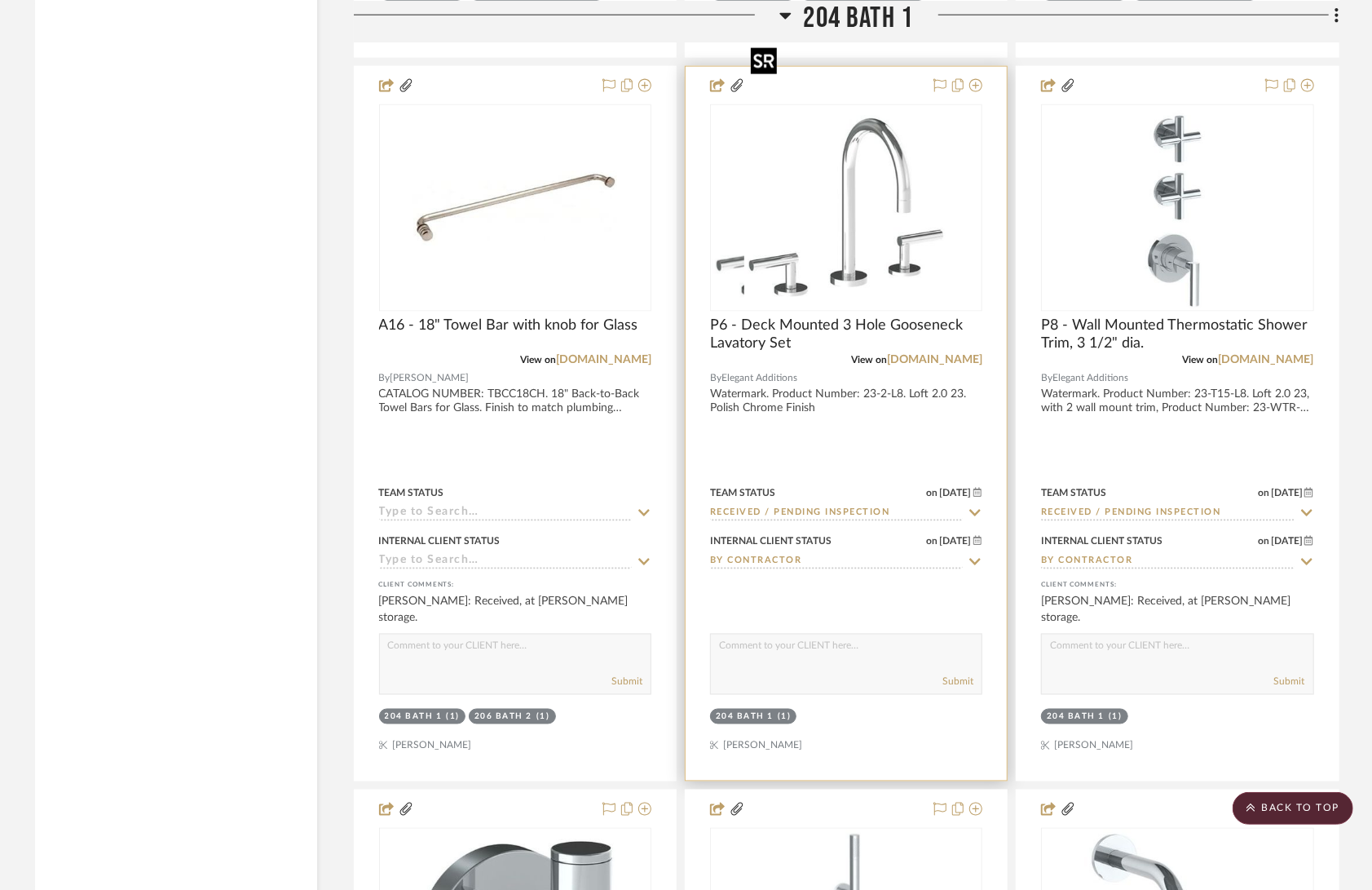
click at [891, 182] on div at bounding box center [847, 207] width 272 height 207
click at [853, 174] on img "0" at bounding box center [847, 208] width 204 height 204
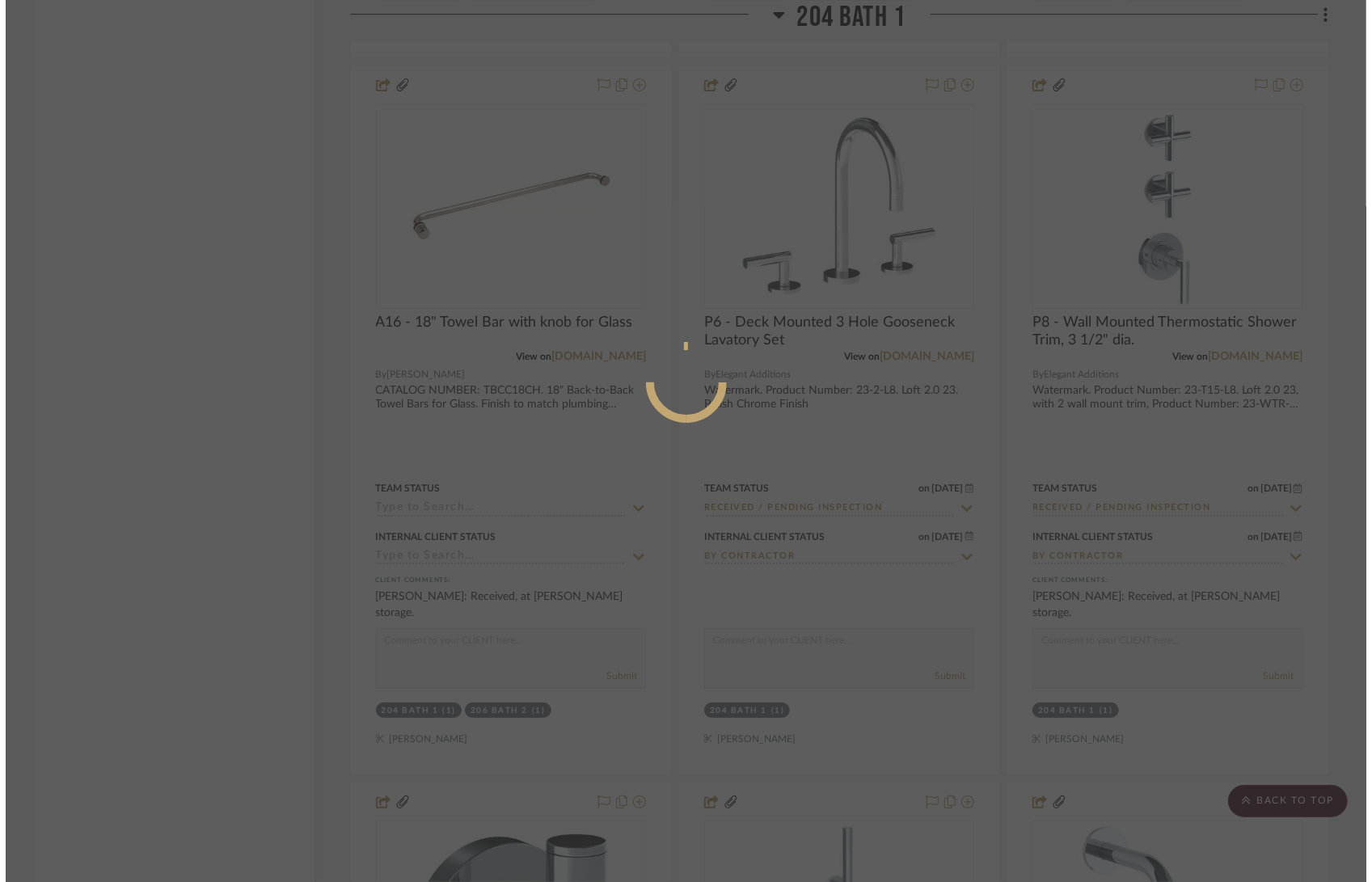
scroll to position [0, 0]
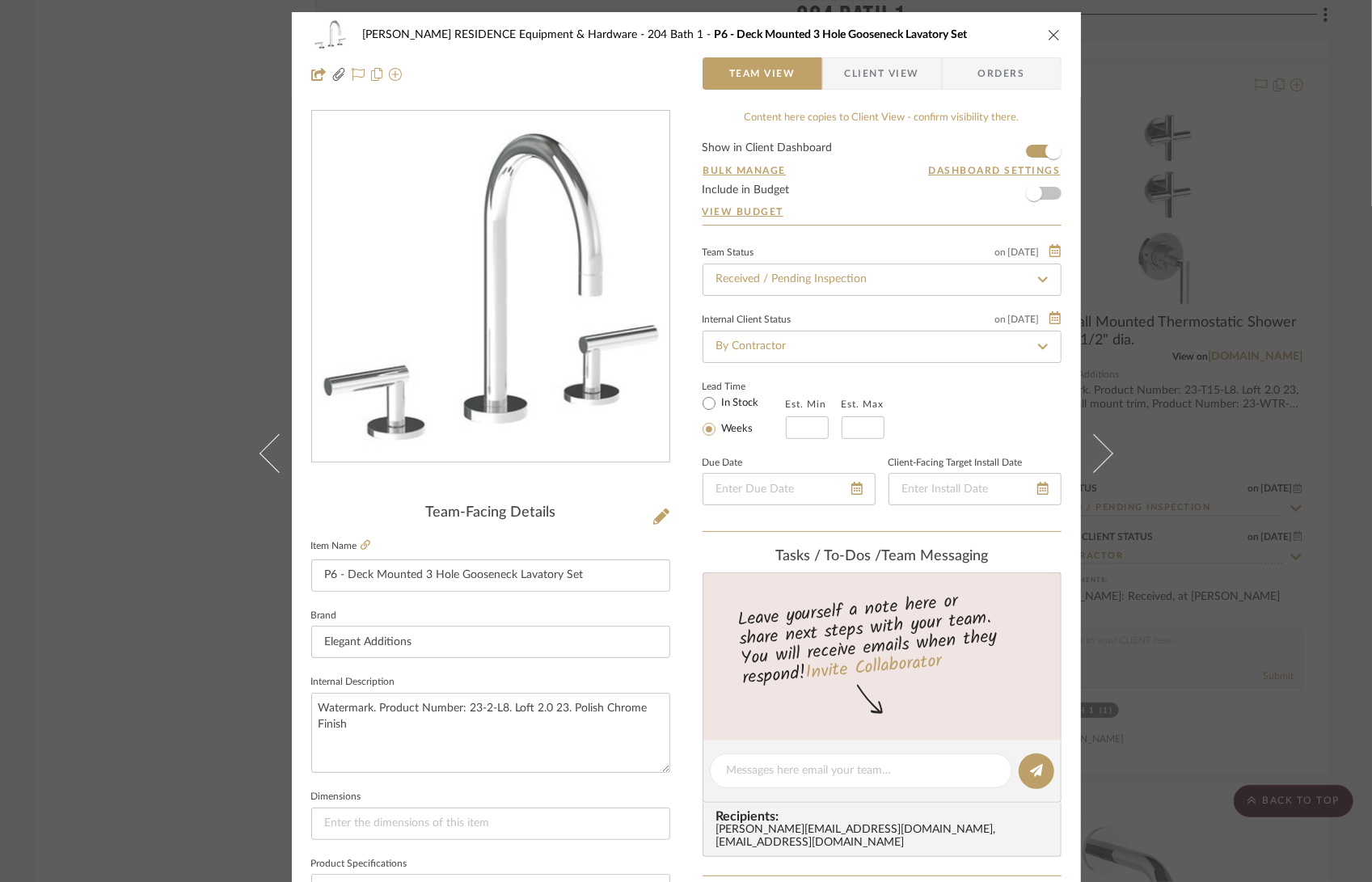
click at [1047, 35] on icon "close" at bounding box center [1054, 35] width 13 height 13
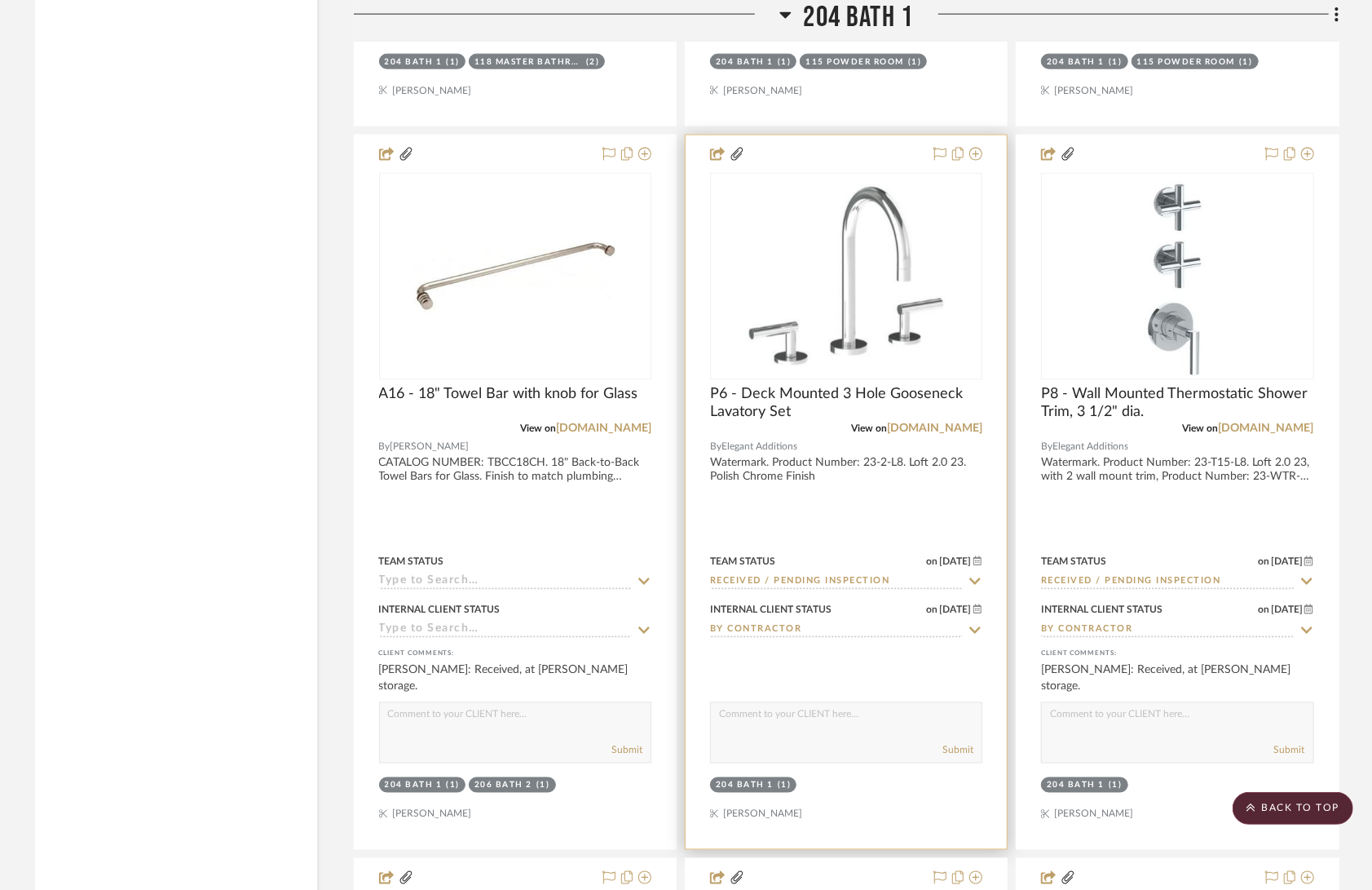
scroll to position [30293, 0]
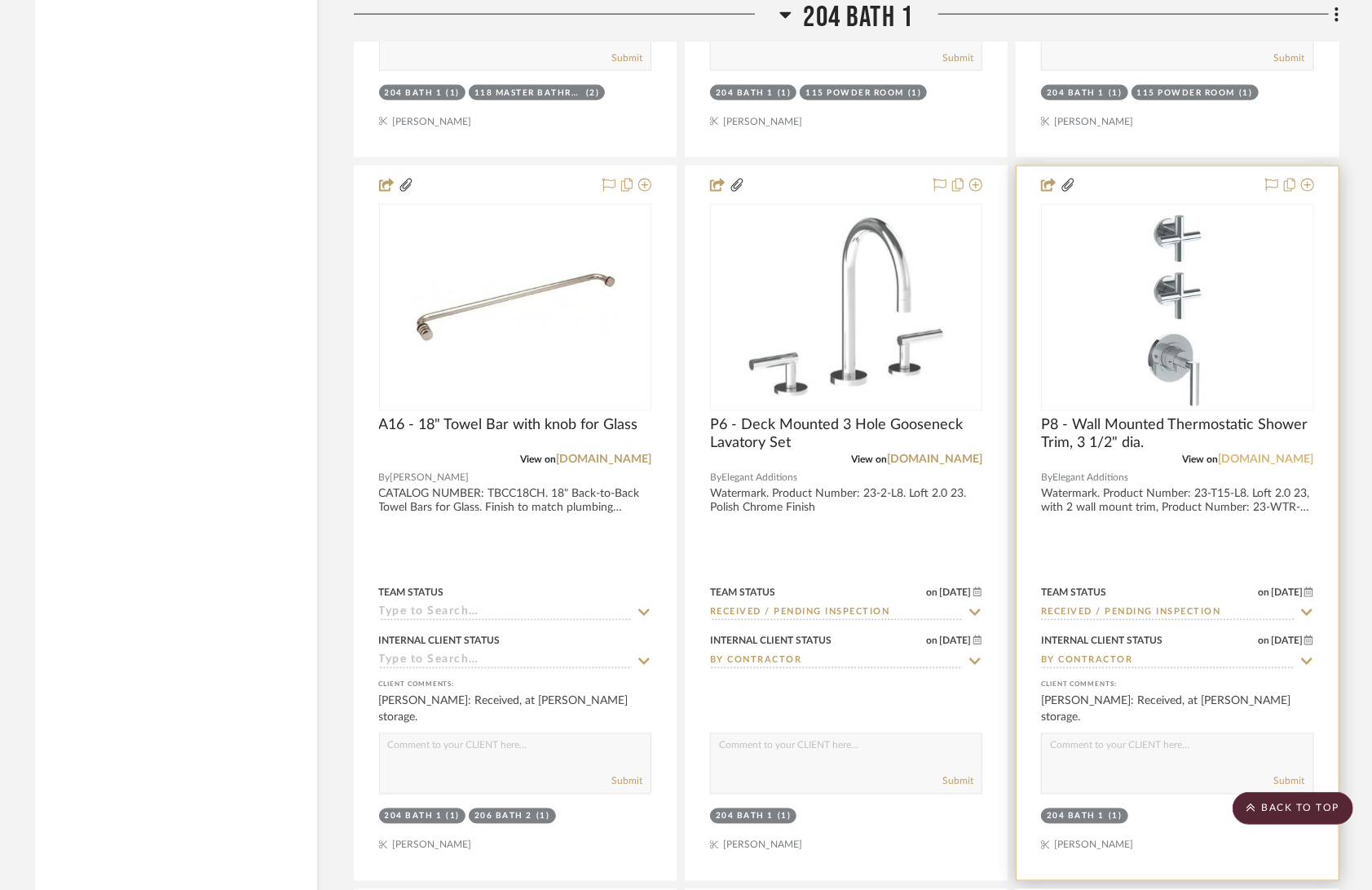
click at [1221, 454] on link "[DOMAIN_NAME]" at bounding box center [1267, 459] width 96 height 11
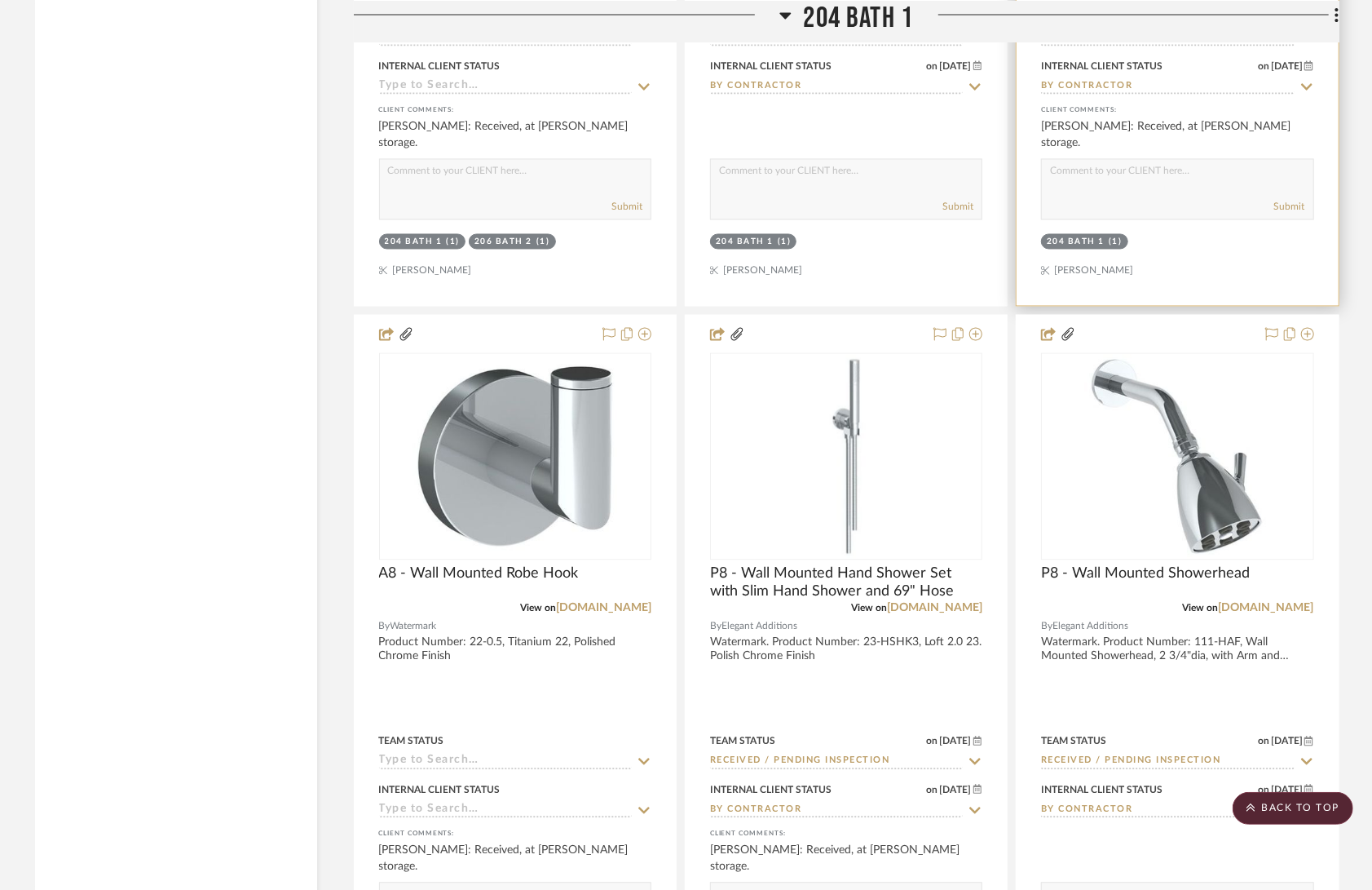
scroll to position [30869, 0]
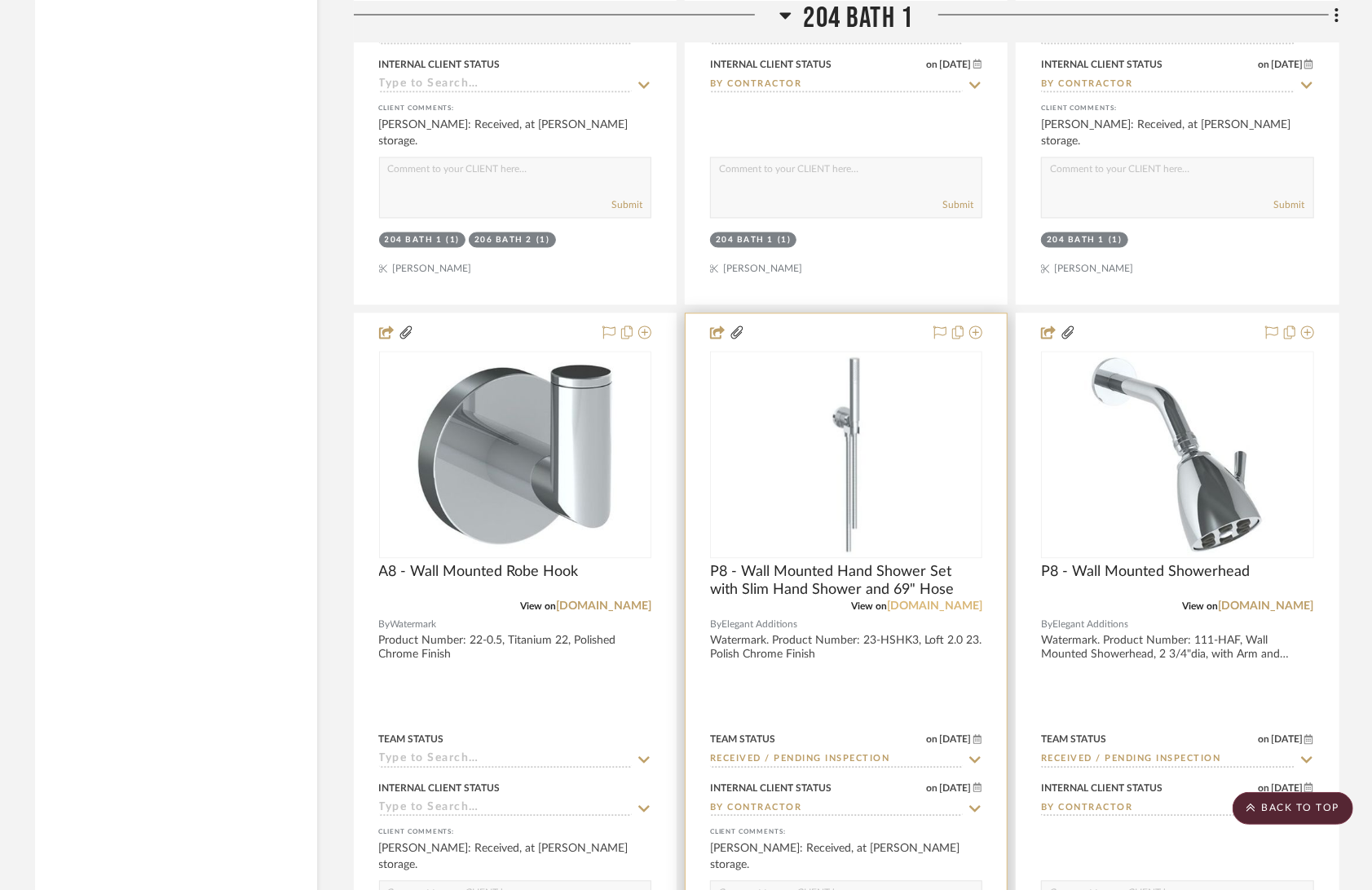
click at [887, 601] on link "[DOMAIN_NAME]" at bounding box center [935, 607] width 96 height 11
click at [902, 446] on img "0" at bounding box center [847, 456] width 204 height 204
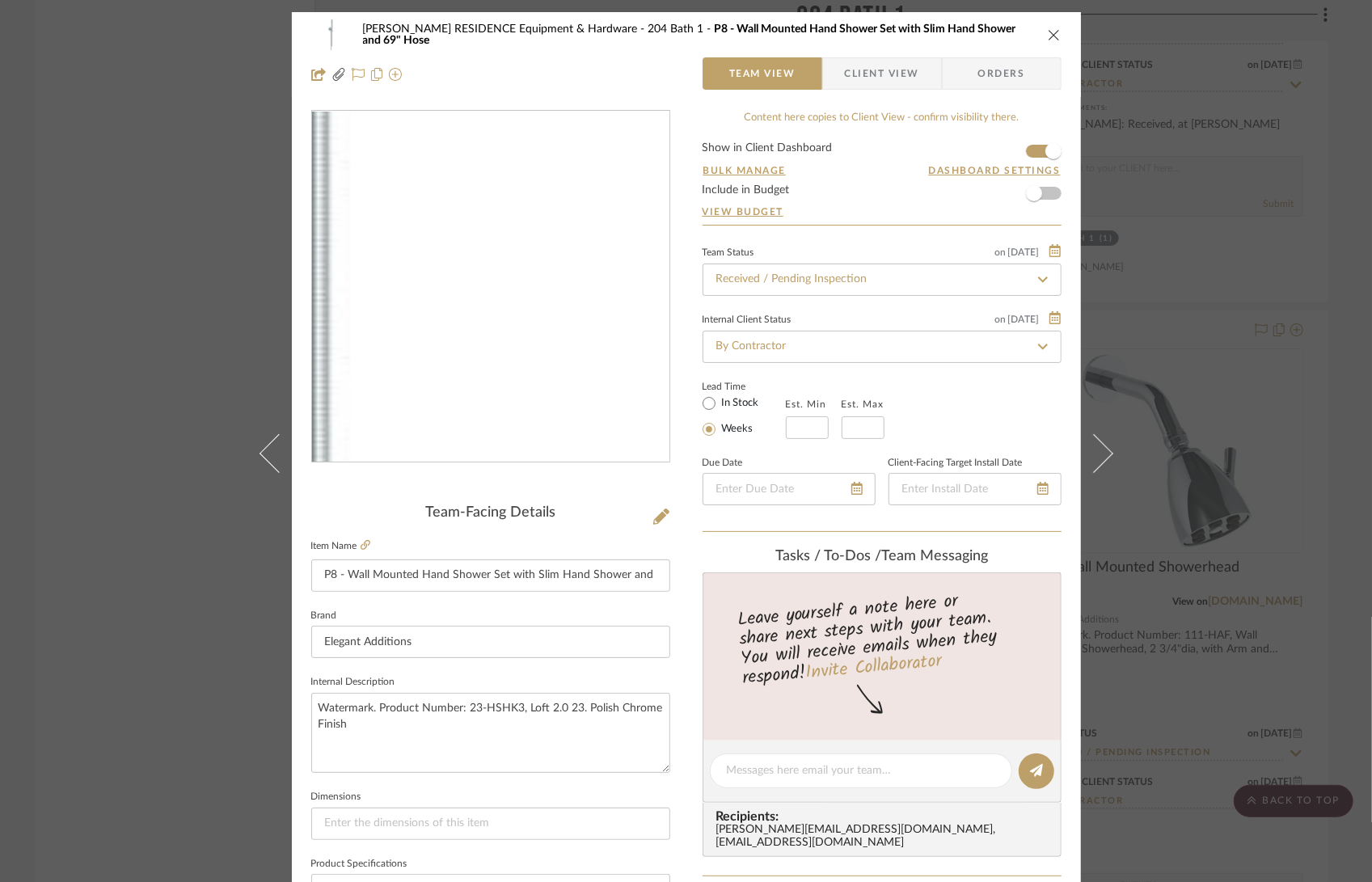
click at [557, 323] on img "0" at bounding box center [491, 286] width 351 height 351
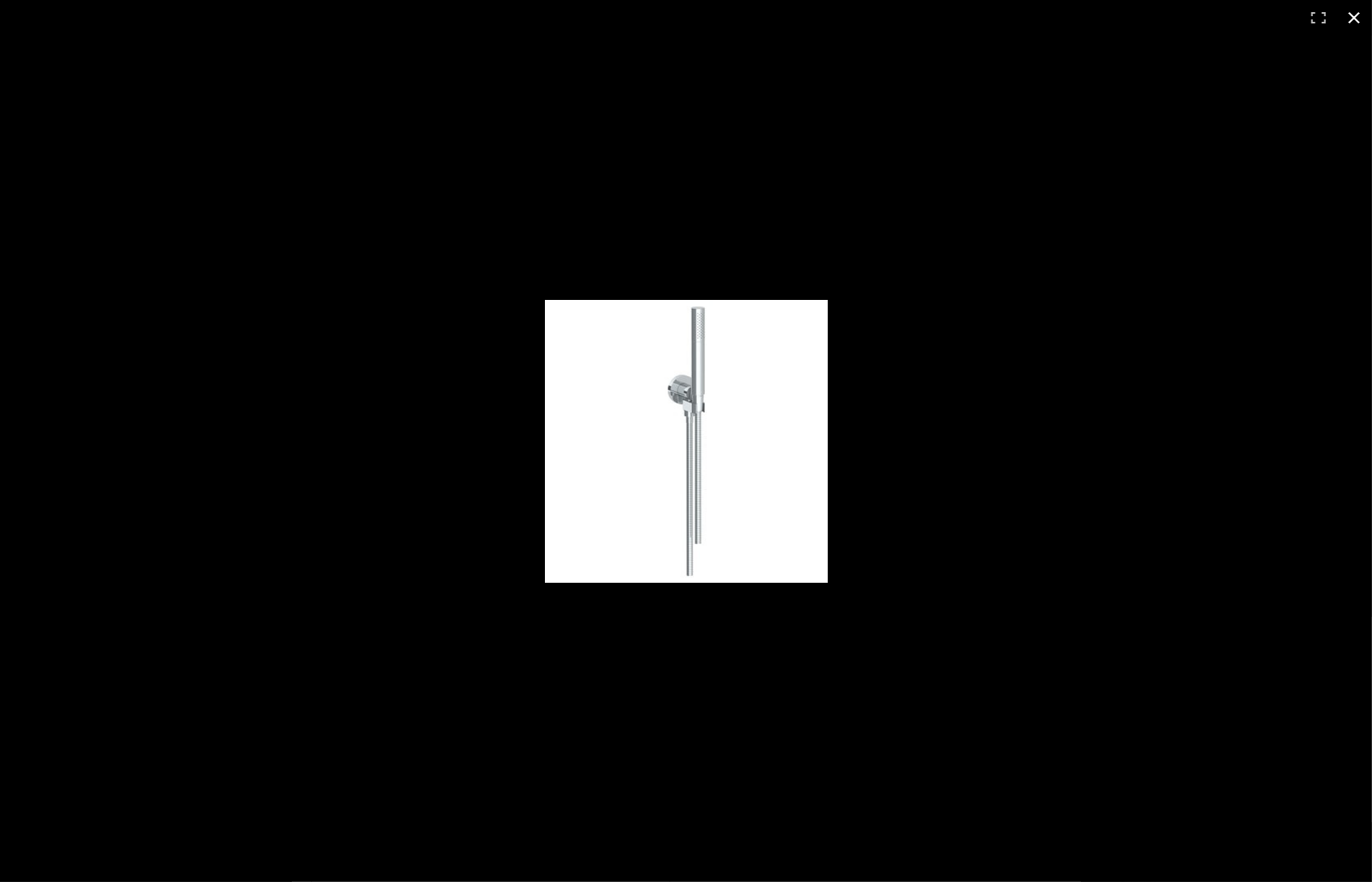
click at [826, 144] on div at bounding box center [686, 441] width 1372 height 882
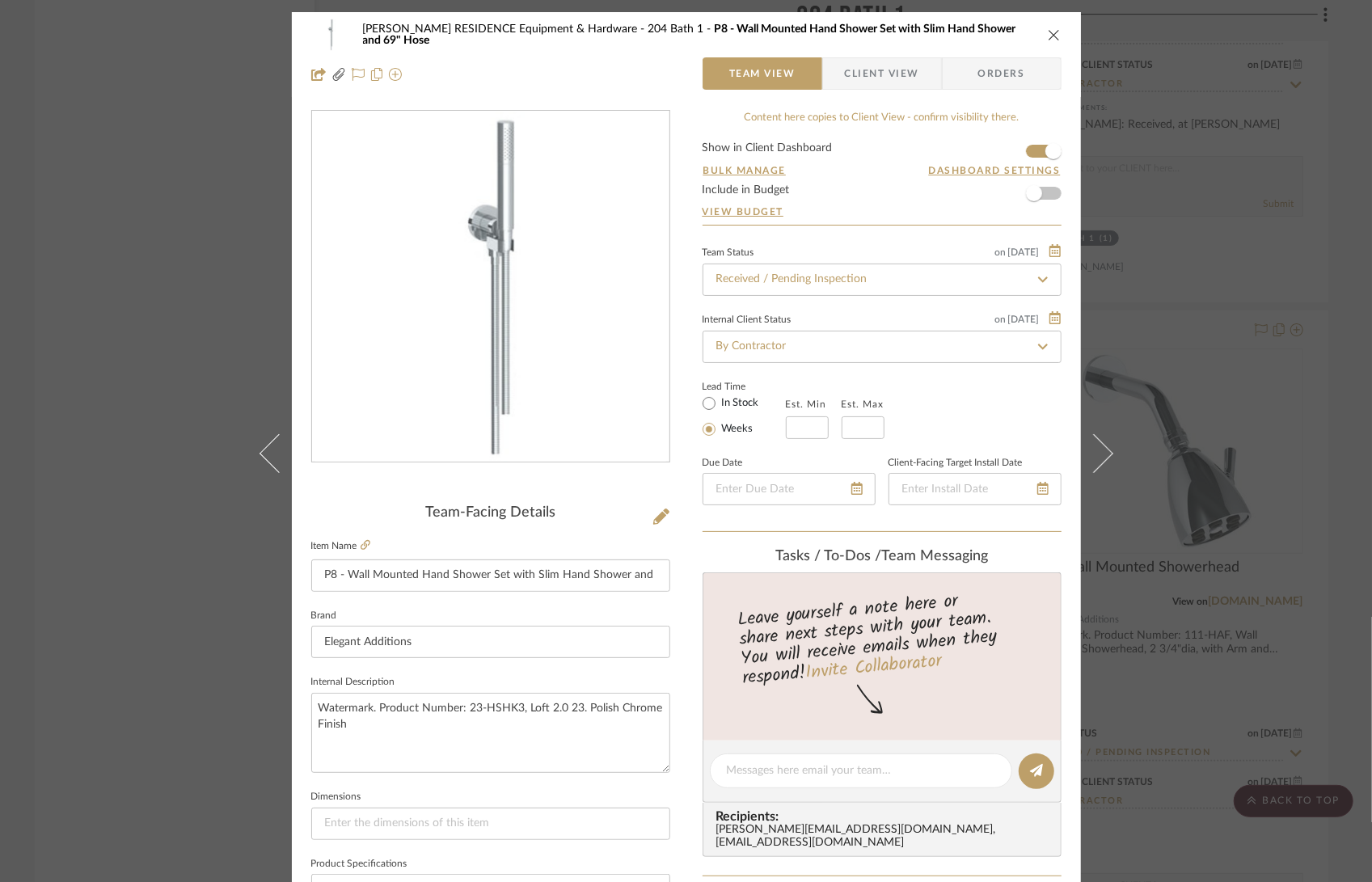
click at [1050, 31] on icon "close" at bounding box center [1054, 35] width 13 height 13
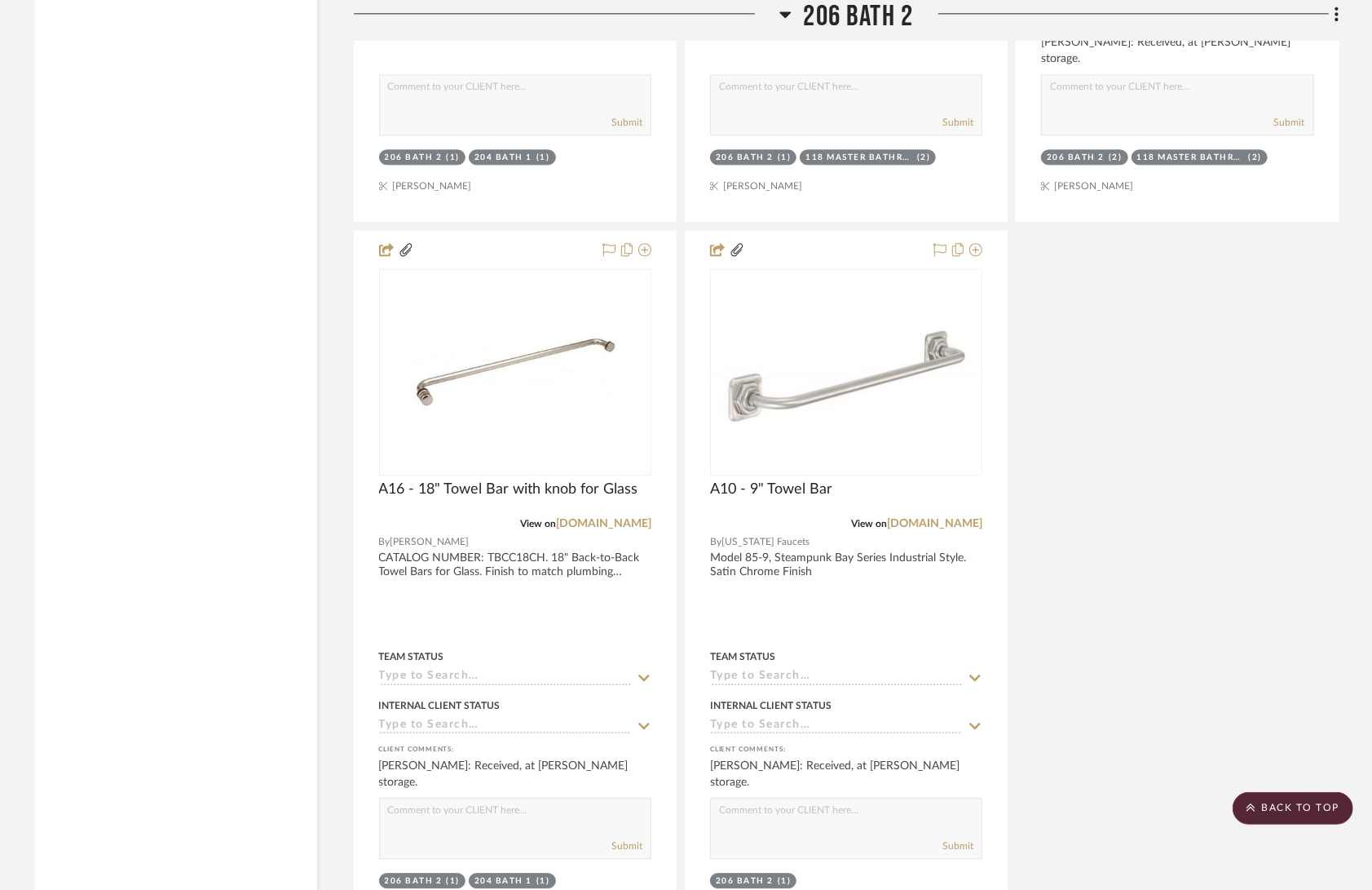
scroll to position [35709, 0]
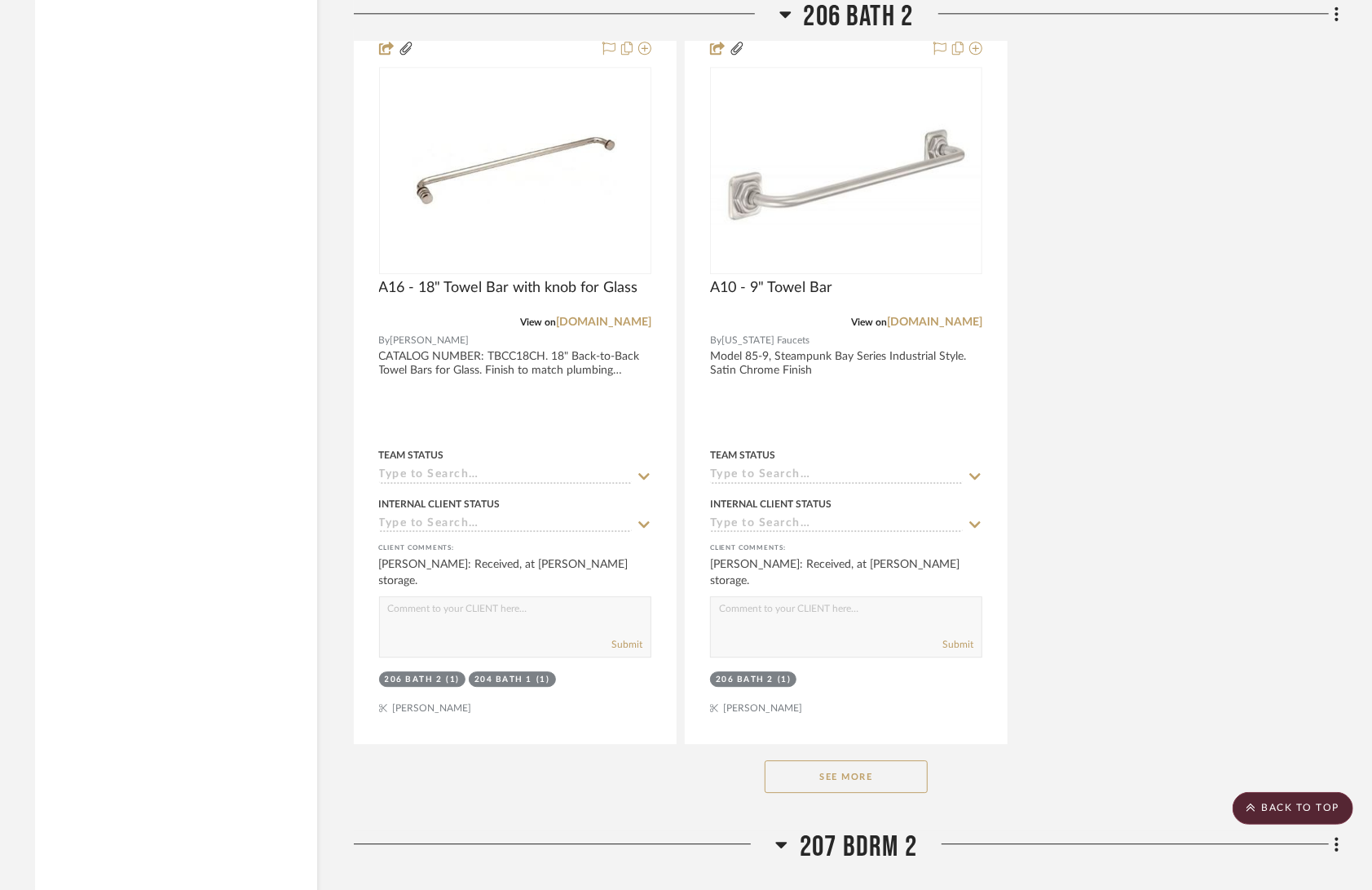
click at [852, 760] on button "See More" at bounding box center [846, 776] width 163 height 32
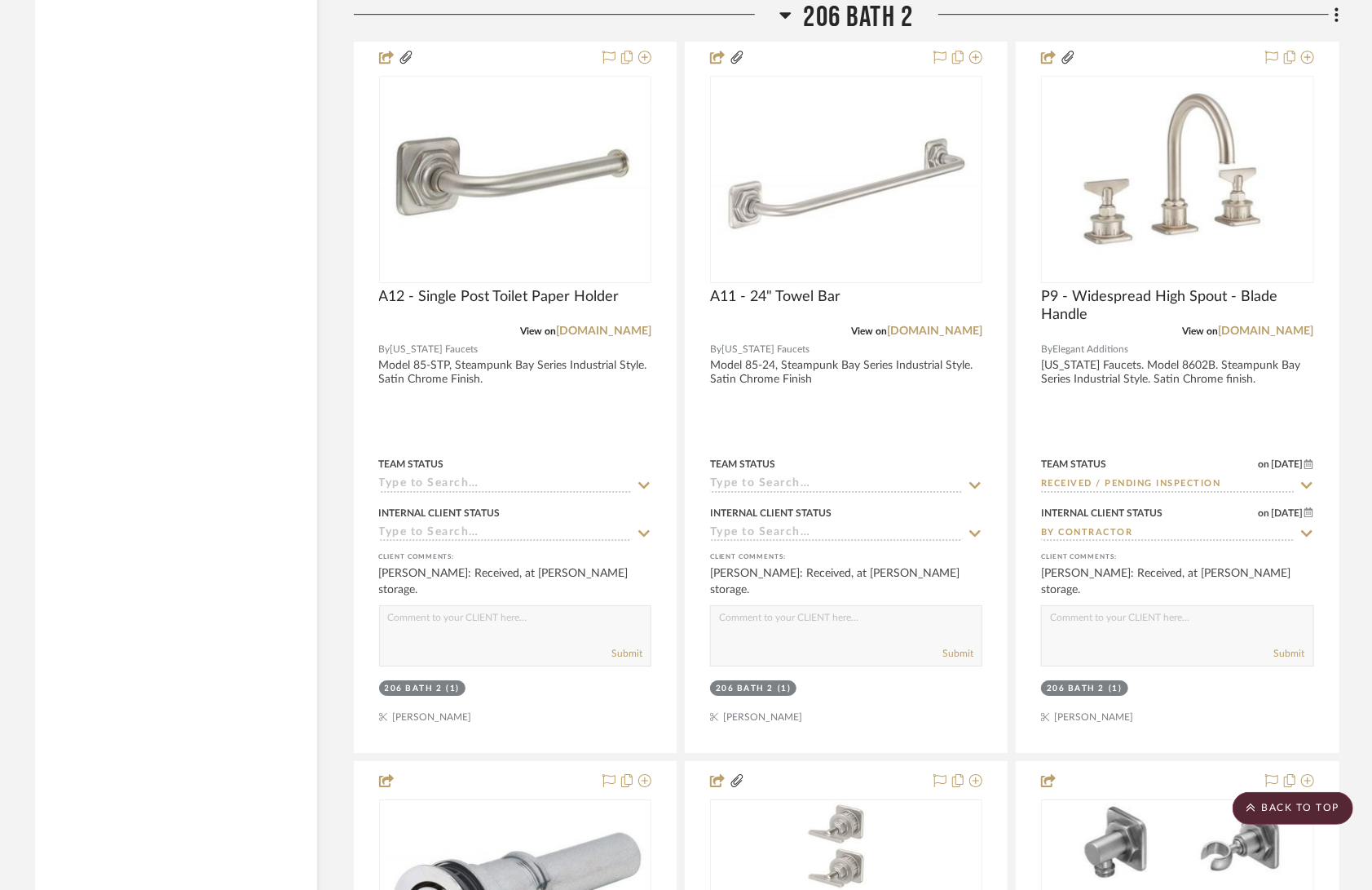
scroll to position [36378, 0]
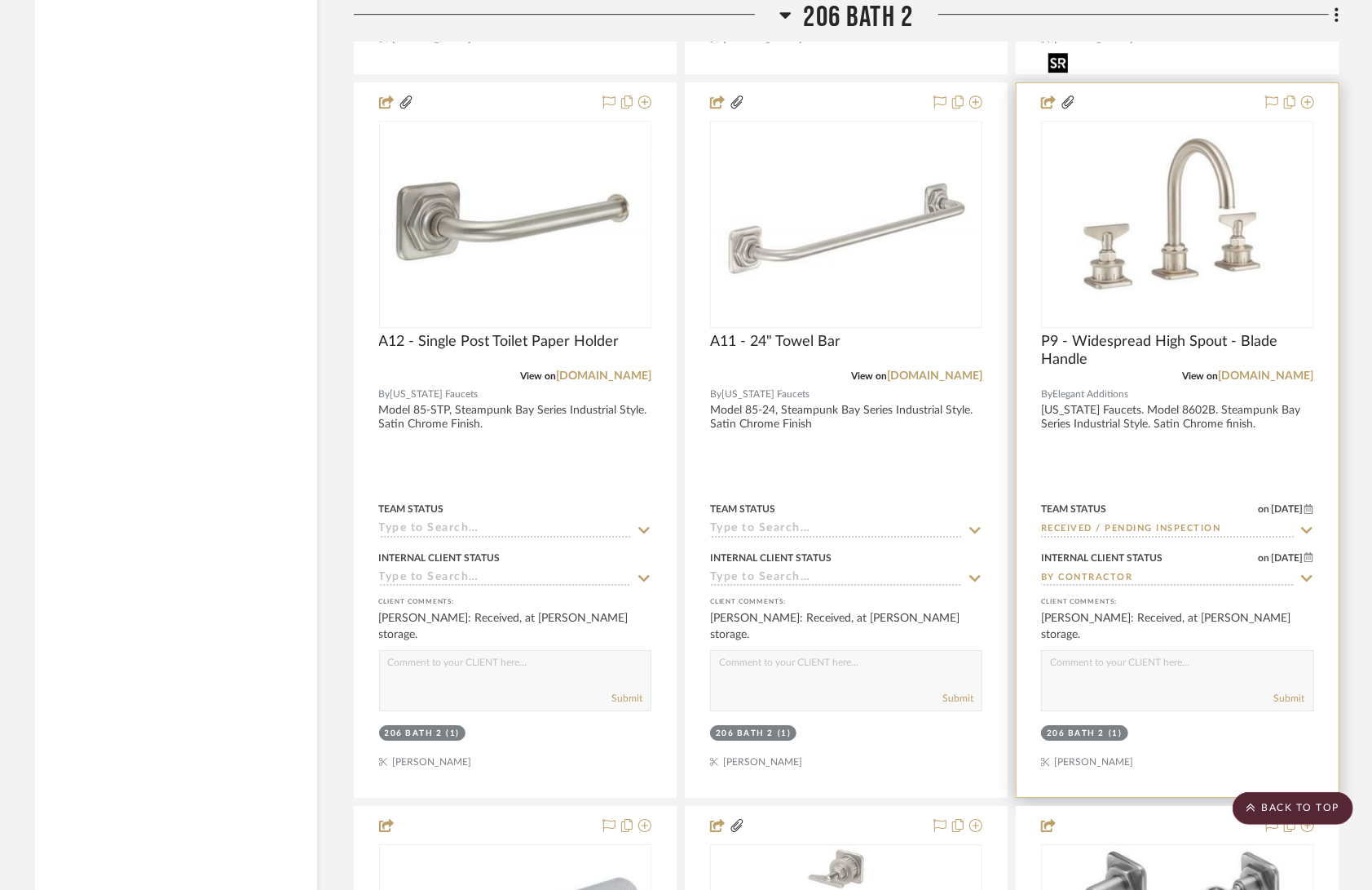
click at [1169, 173] on img "0" at bounding box center [1177, 225] width 269 height 202
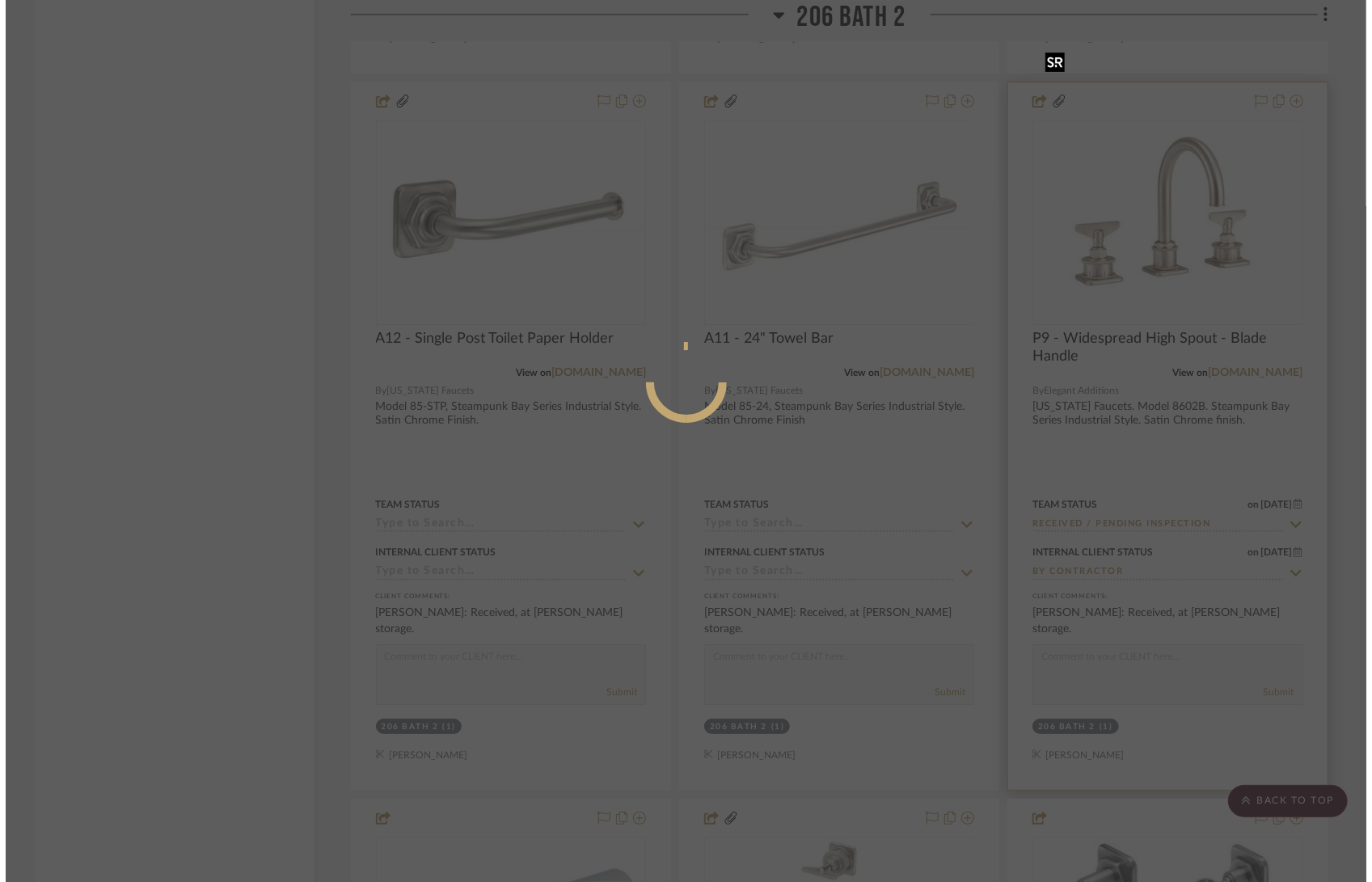
scroll to position [0, 0]
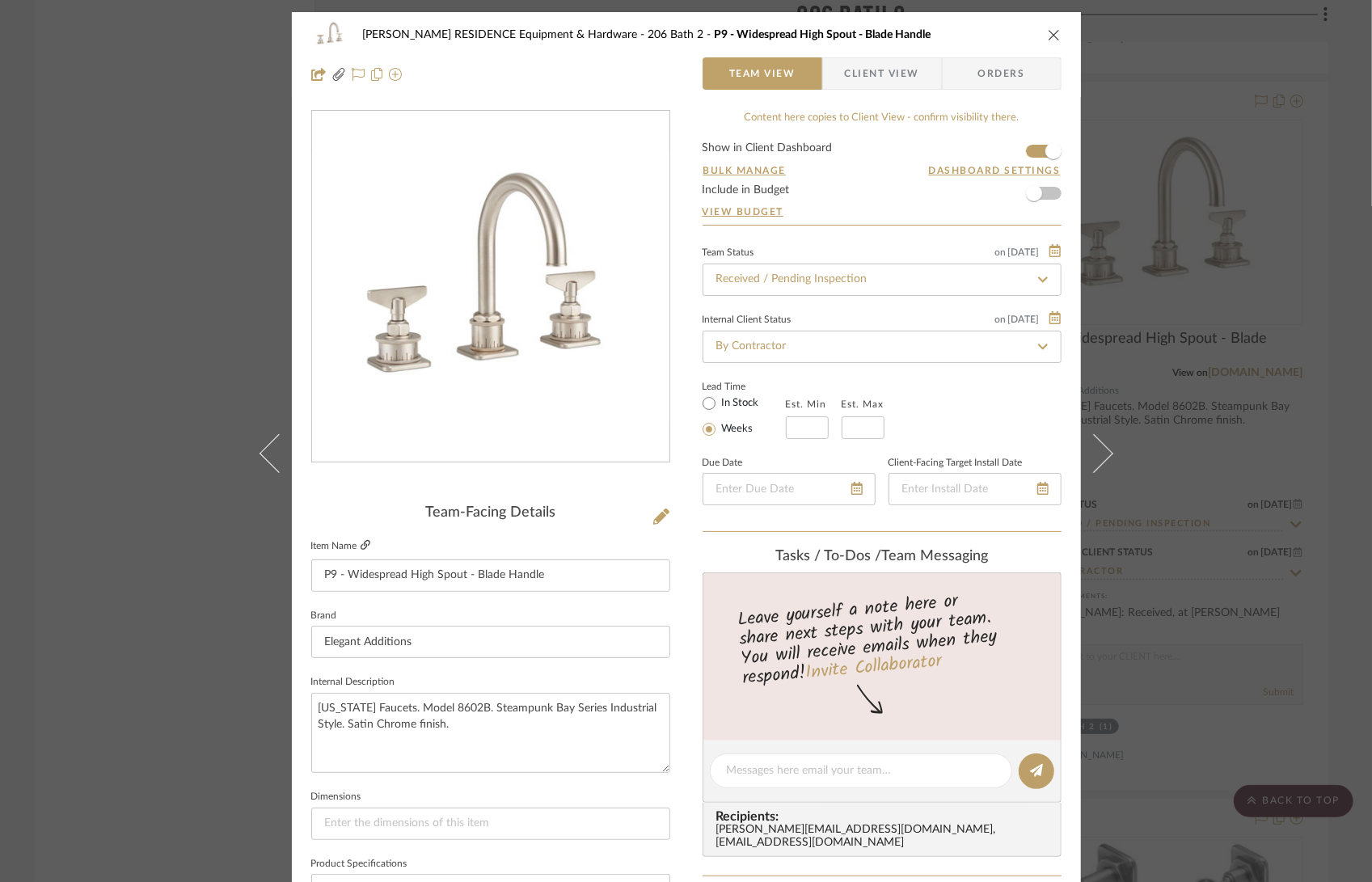
click at [361, 545] on icon at bounding box center [365, 545] width 10 height 10
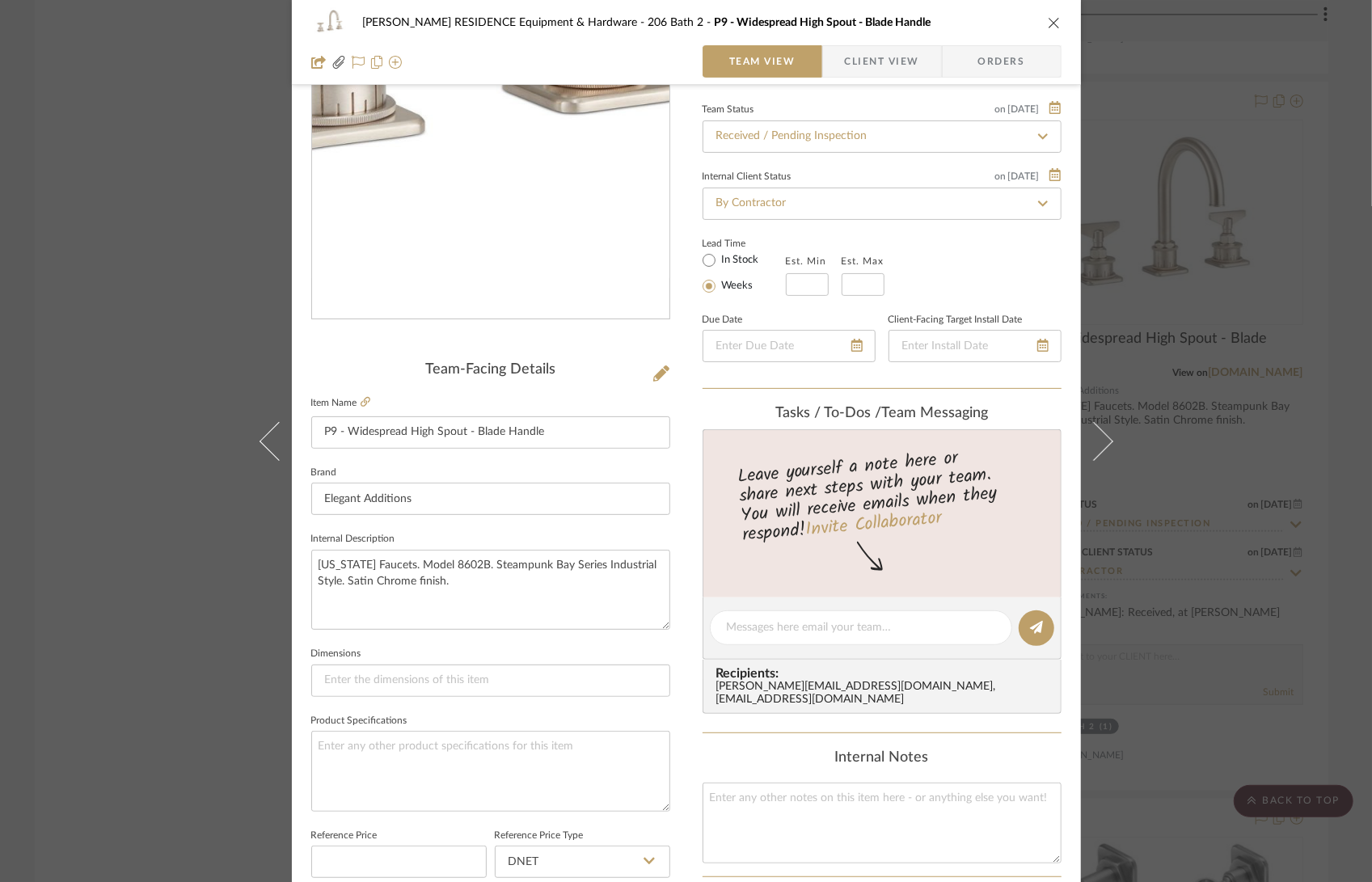
scroll to position [144, 0]
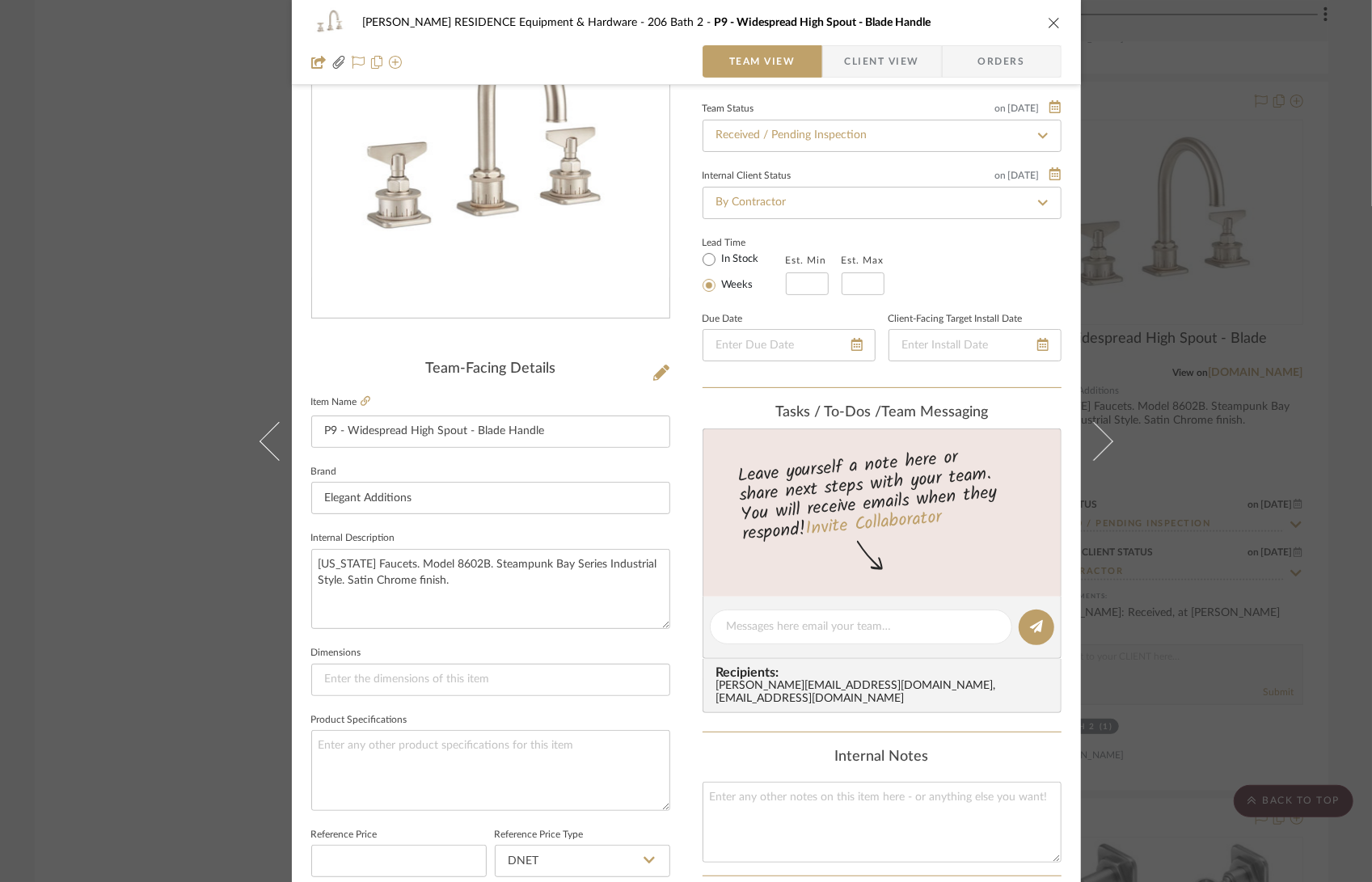
click at [1047, 20] on icon "close" at bounding box center [1054, 23] width 13 height 13
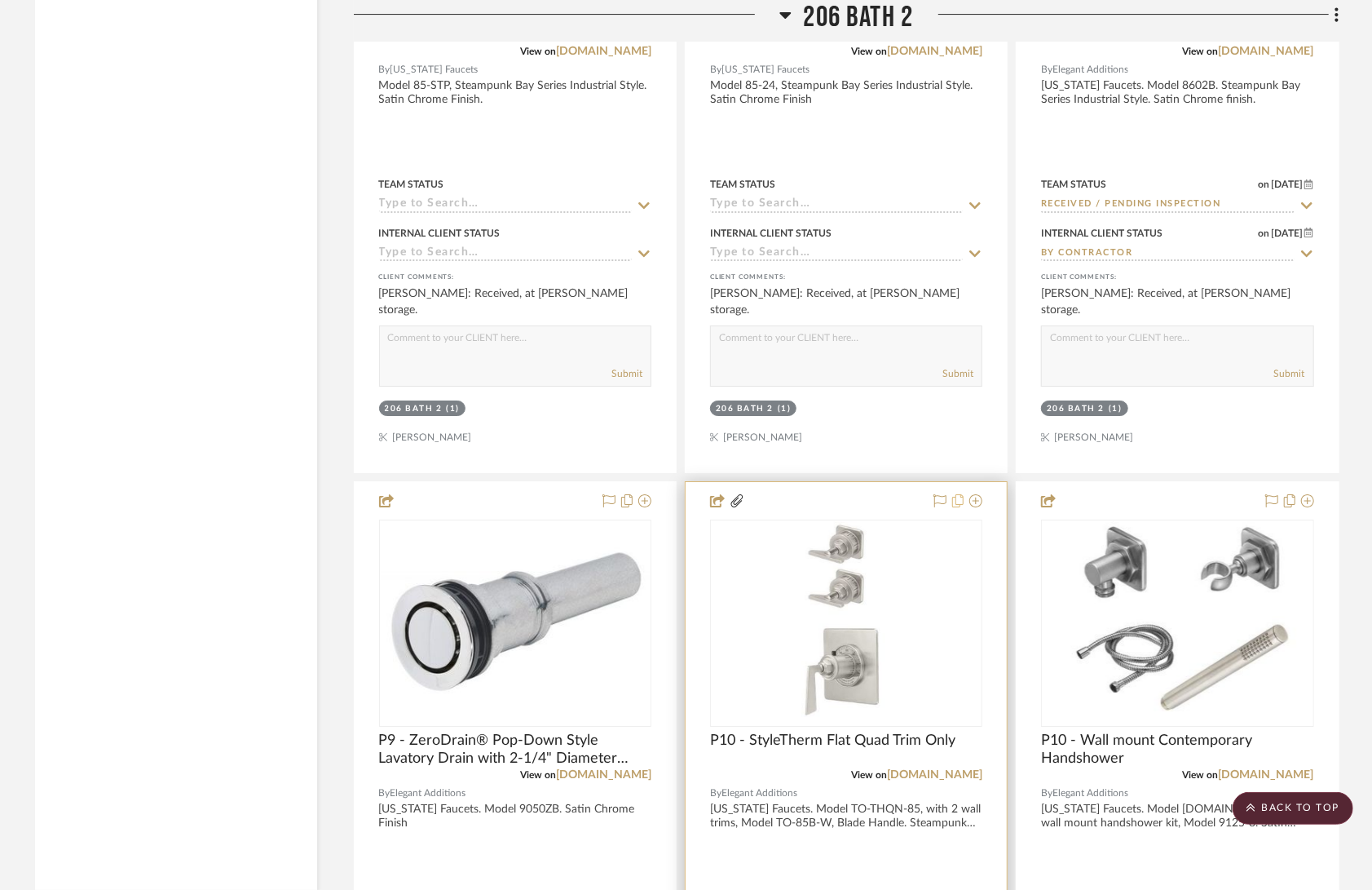
scroll to position [36713, 0]
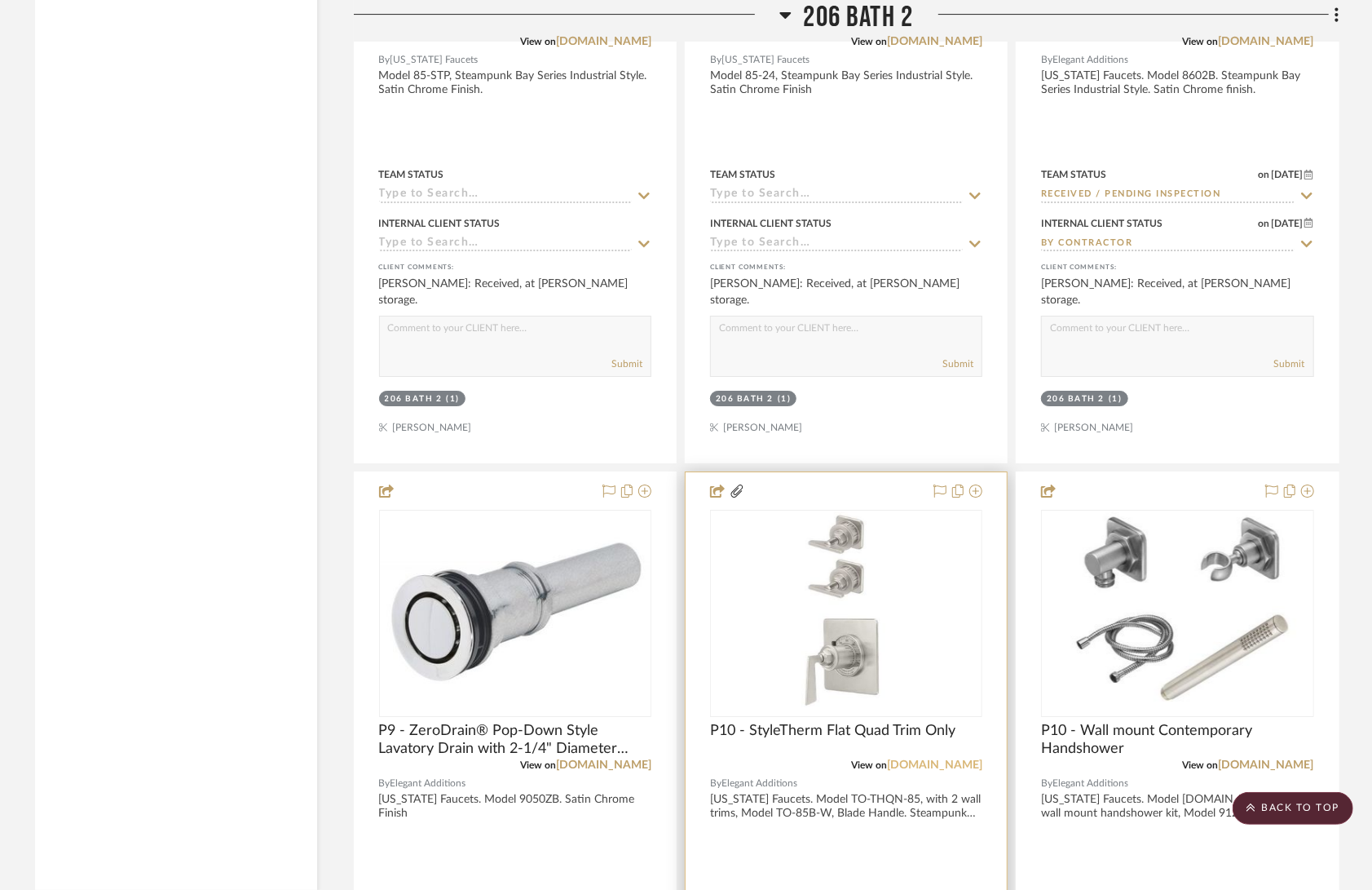
click at [961, 759] on link "[DOMAIN_NAME]" at bounding box center [935, 765] width 96 height 11
click at [845, 512] on img "0" at bounding box center [846, 614] width 126 height 204
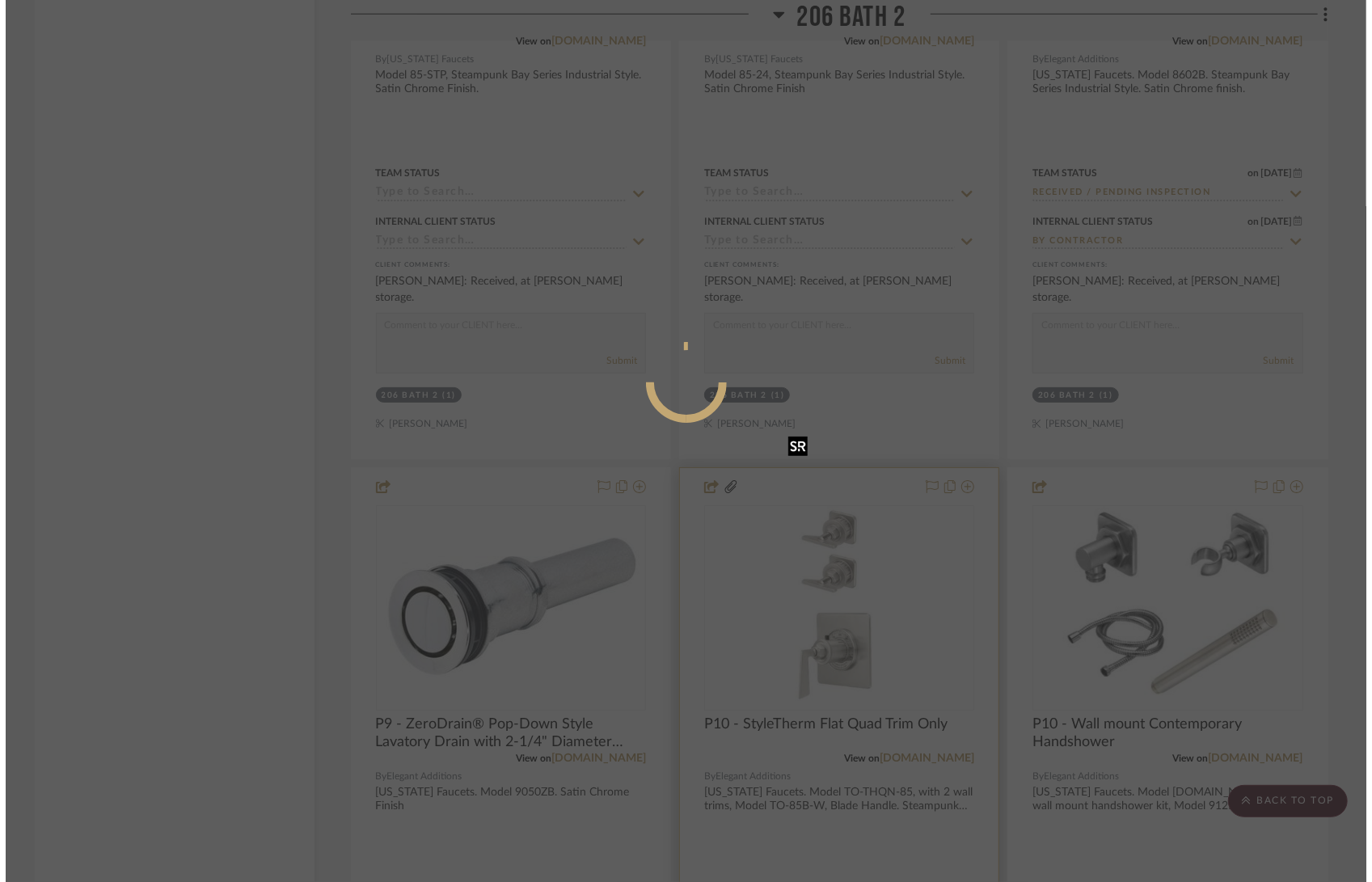
scroll to position [0, 0]
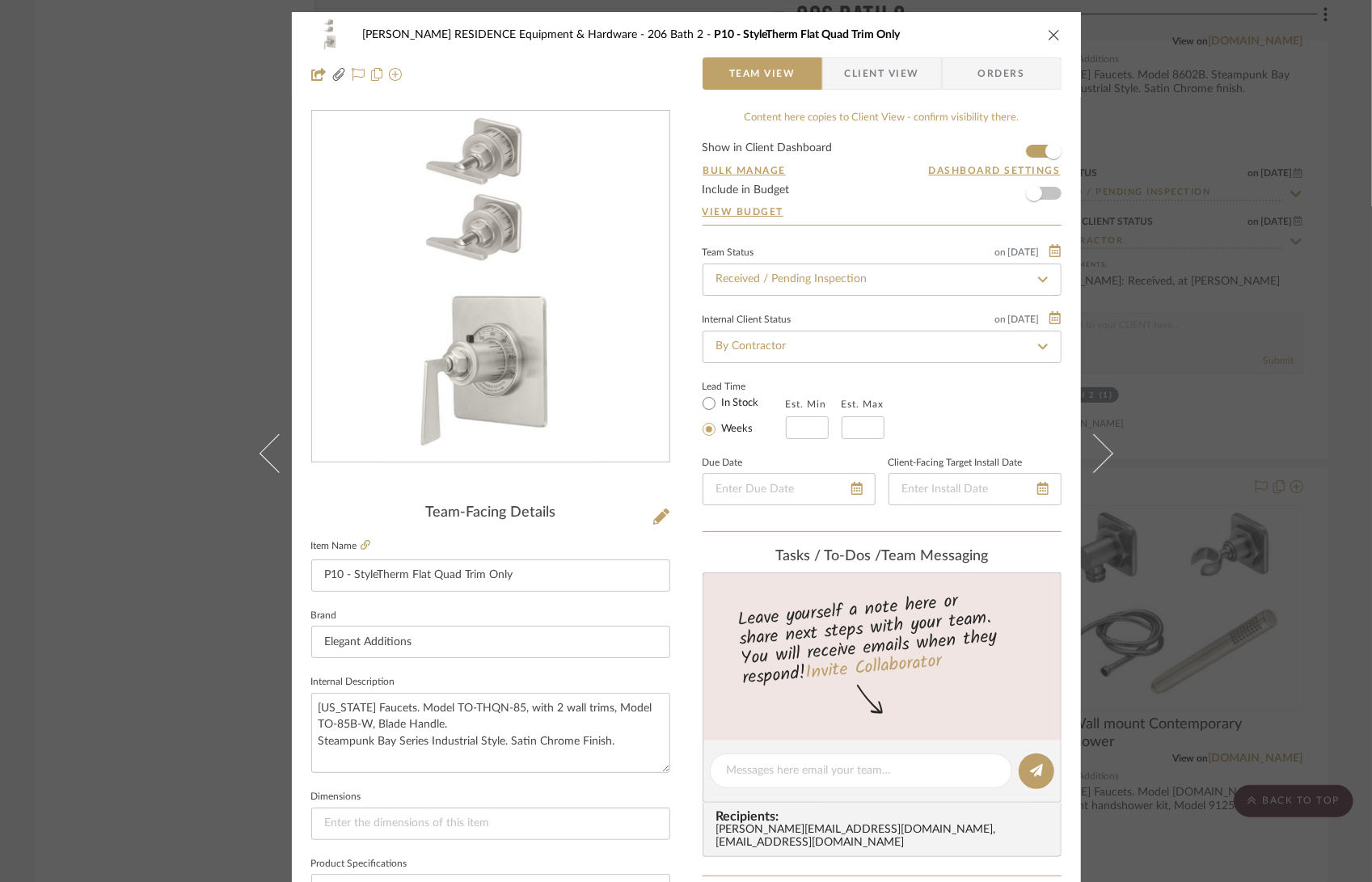
click at [611, 323] on div "0" at bounding box center [491, 286] width 358 height 351
click at [1050, 33] on icon "close" at bounding box center [1054, 35] width 13 height 13
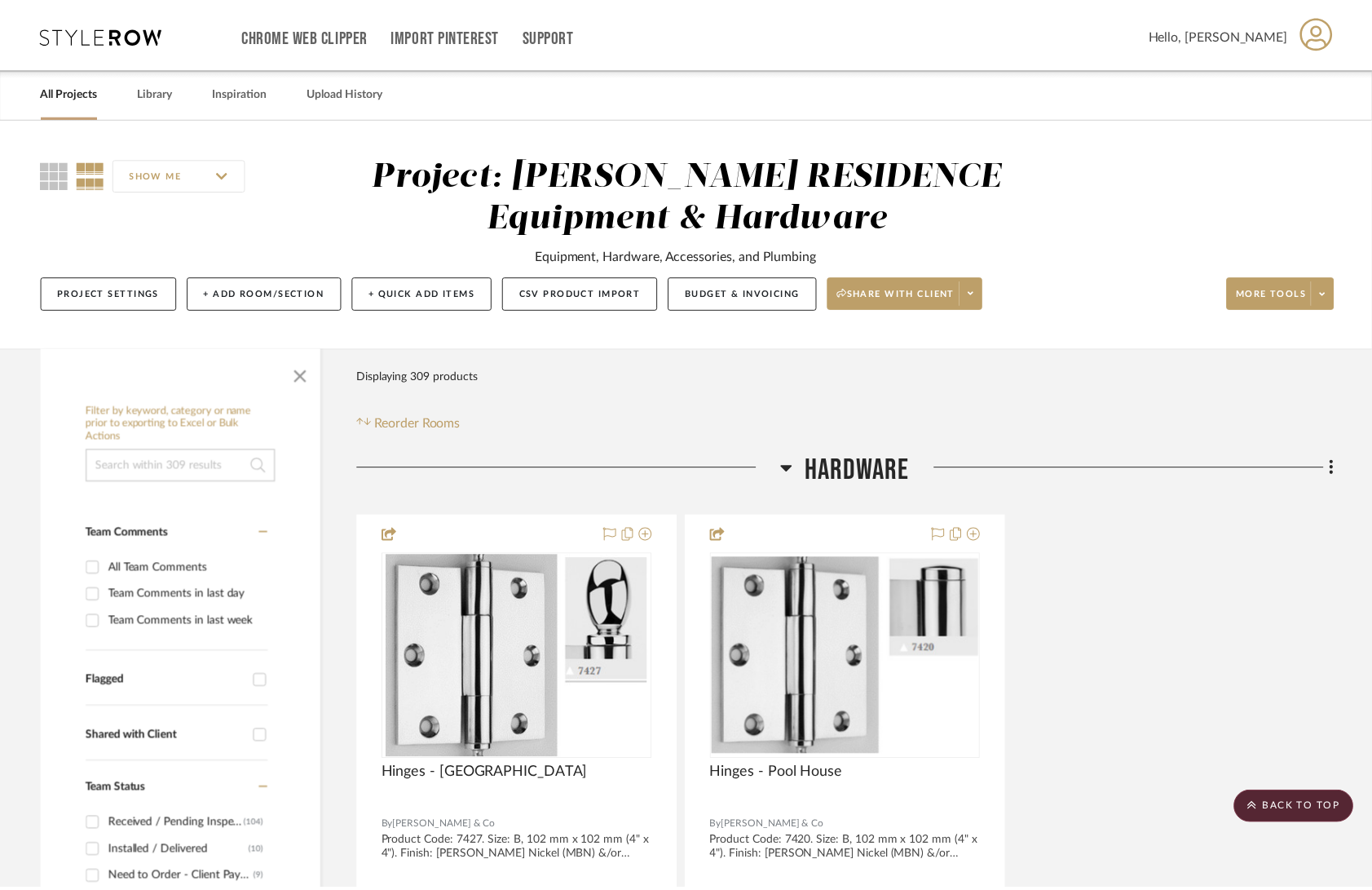
scroll to position [36713, 0]
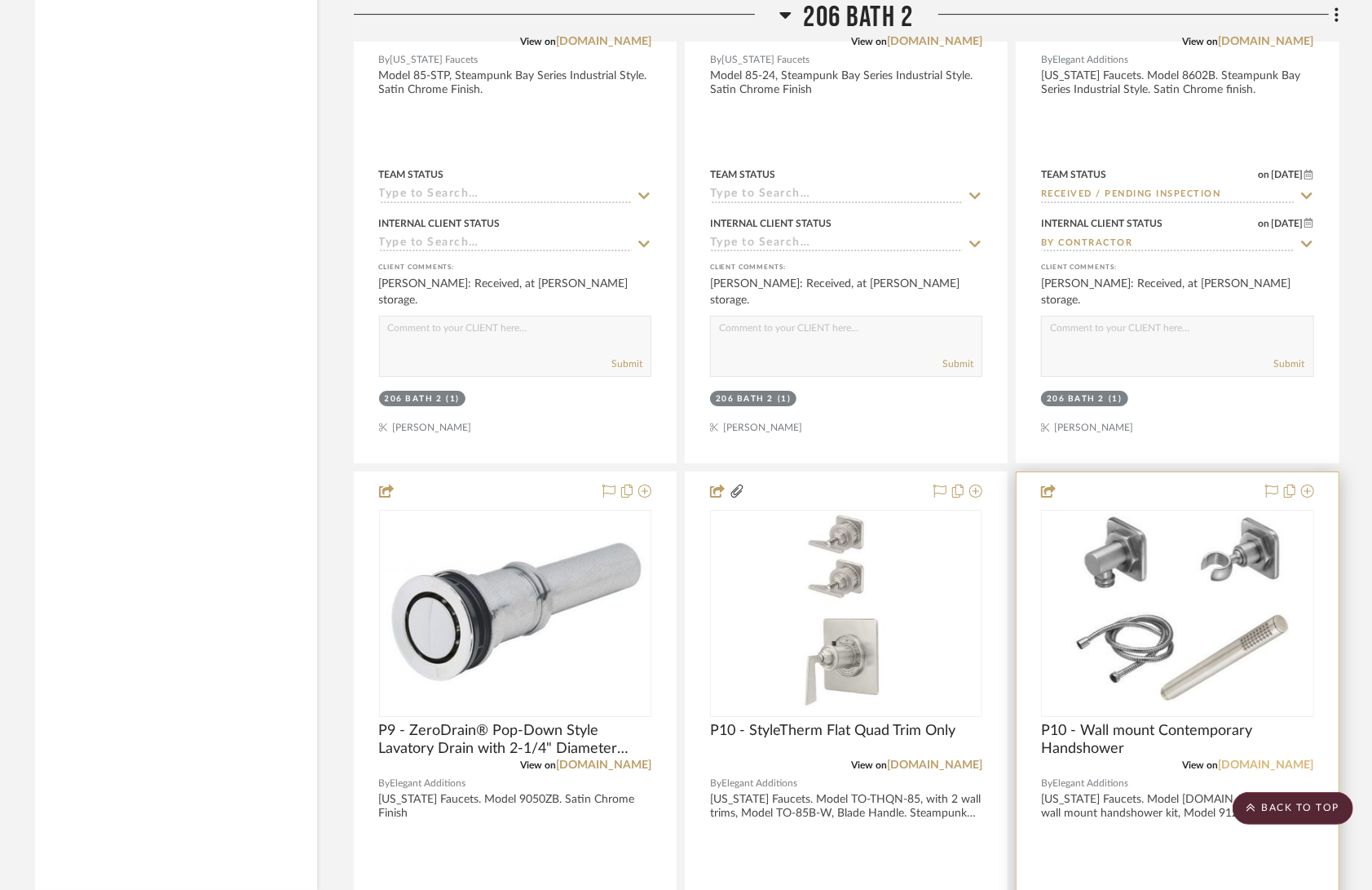
click at [1274, 759] on link "[DOMAIN_NAME]" at bounding box center [1267, 765] width 96 height 11
click at [1133, 549] on img "0" at bounding box center [1178, 614] width 259 height 204
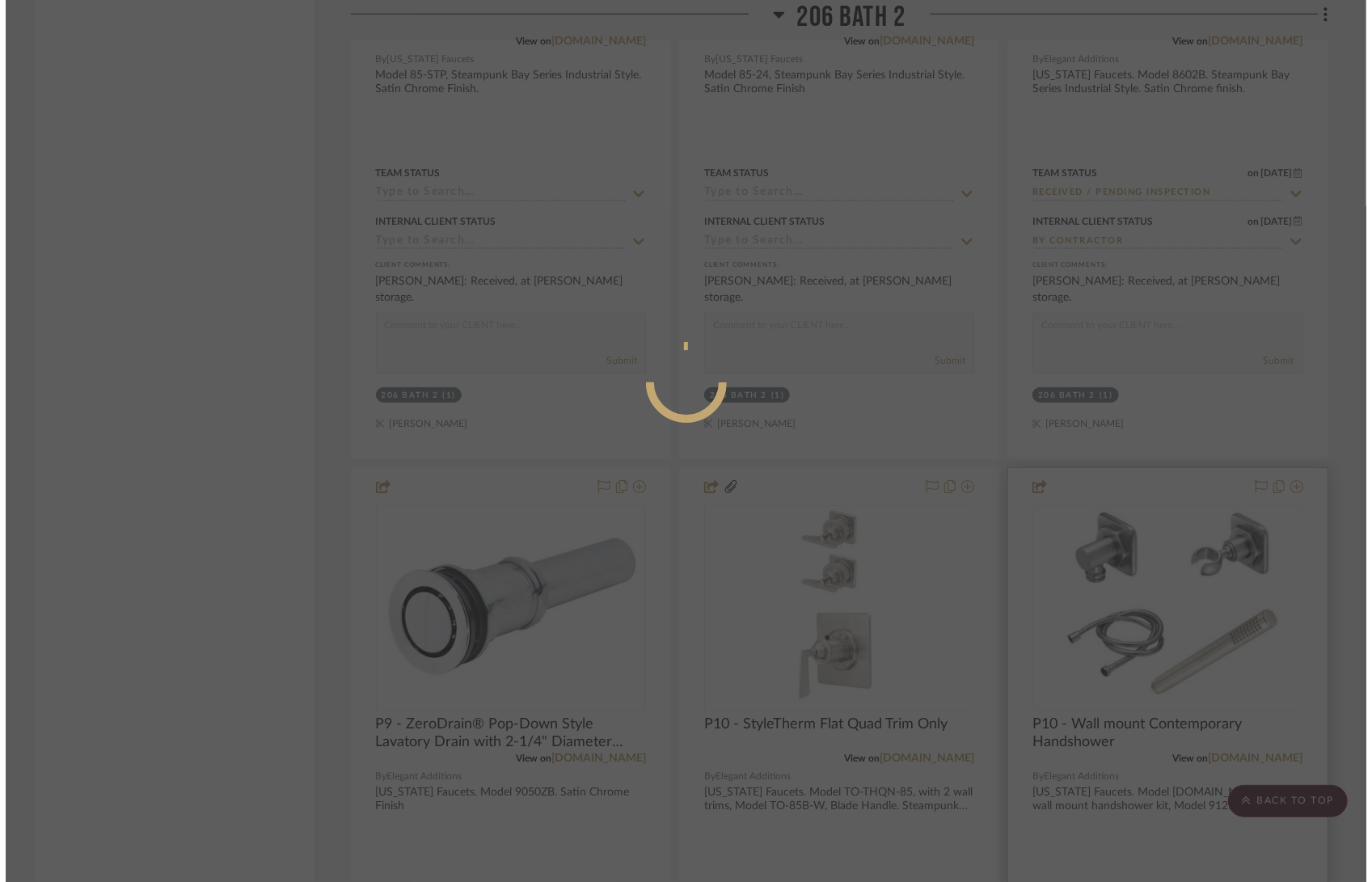
scroll to position [0, 0]
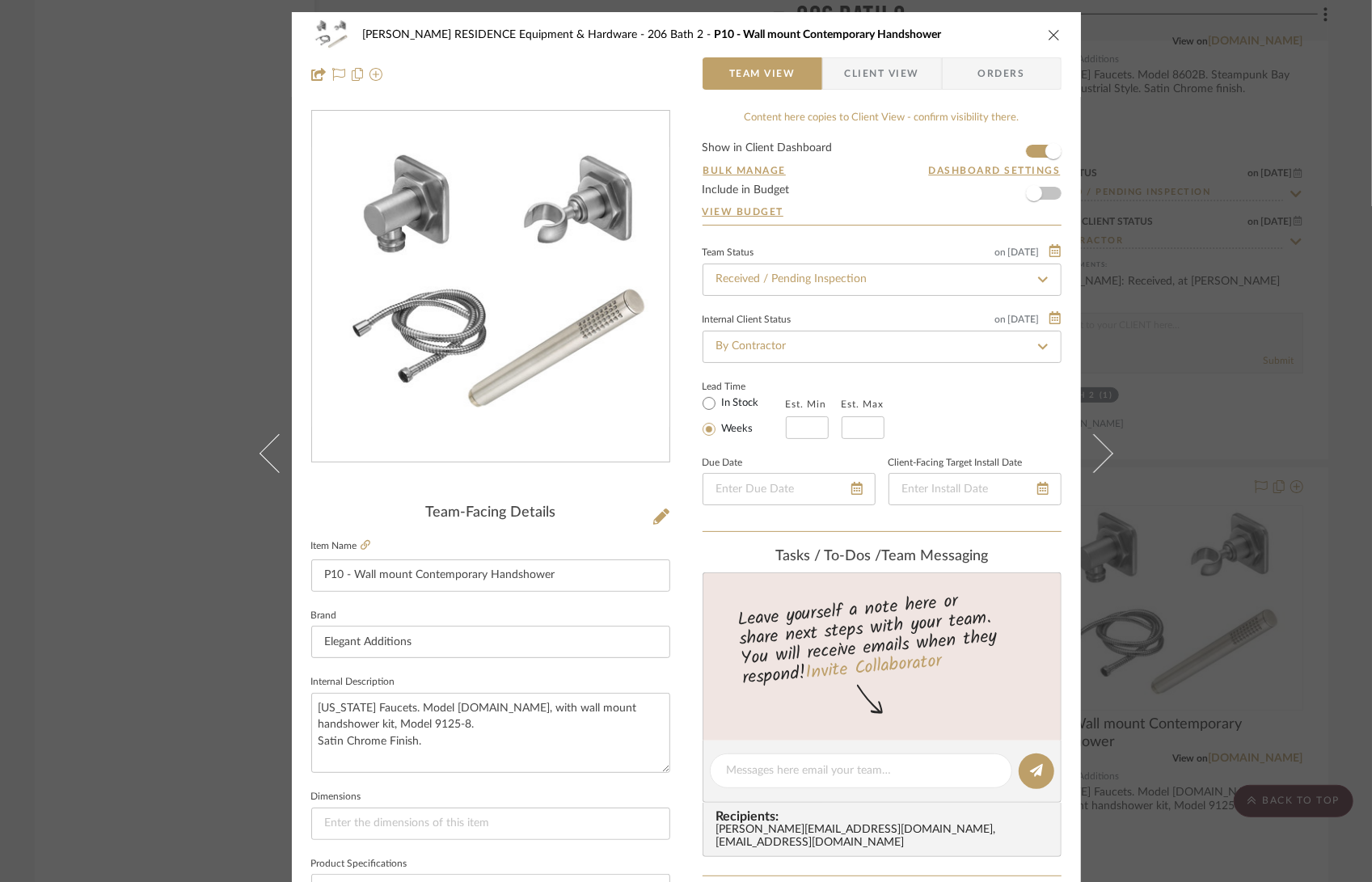
click at [1047, 31] on icon "close" at bounding box center [1054, 35] width 13 height 13
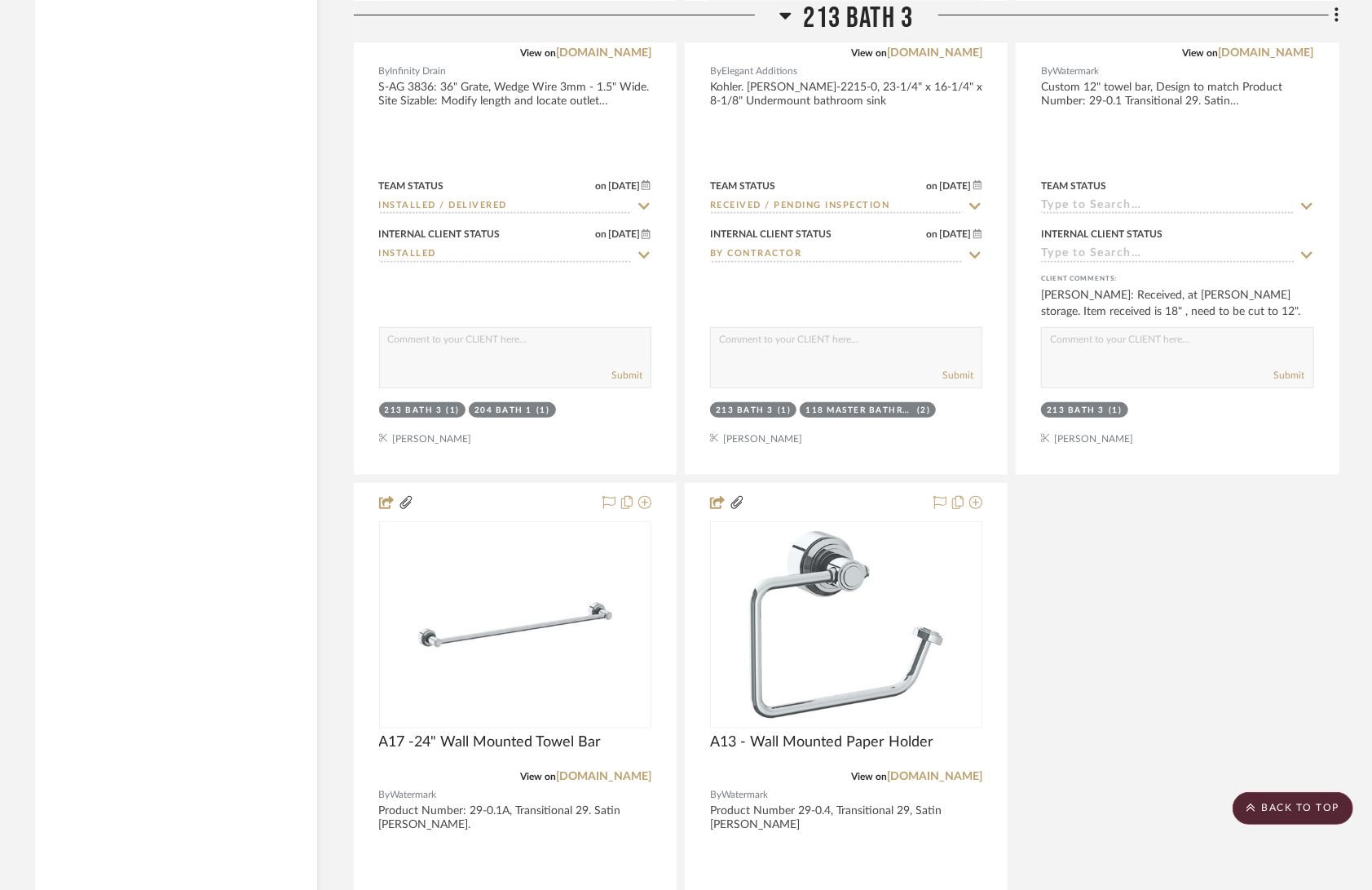
scroll to position [46693, 0]
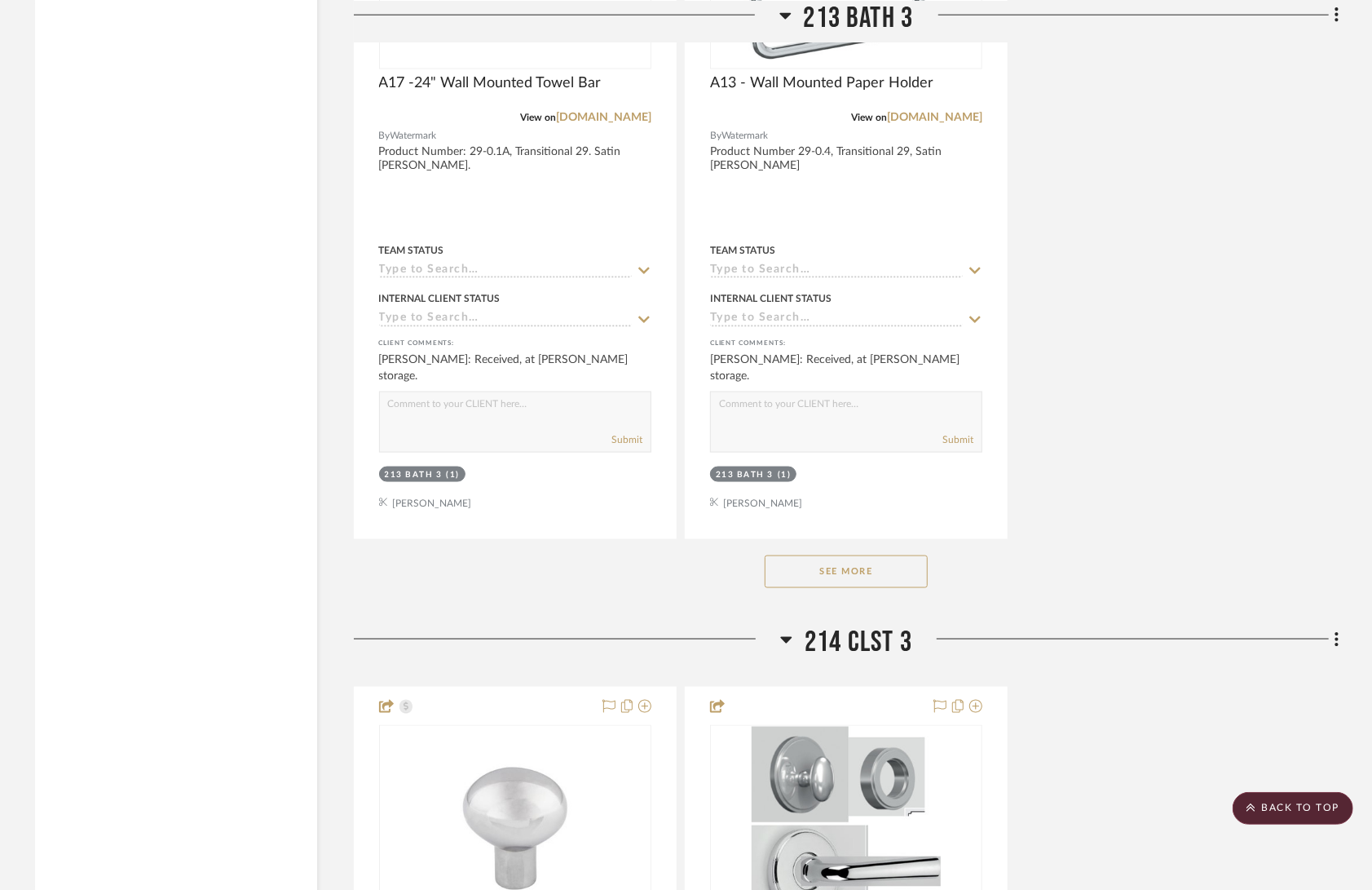
click at [890, 555] on button "See More" at bounding box center [846, 571] width 163 height 32
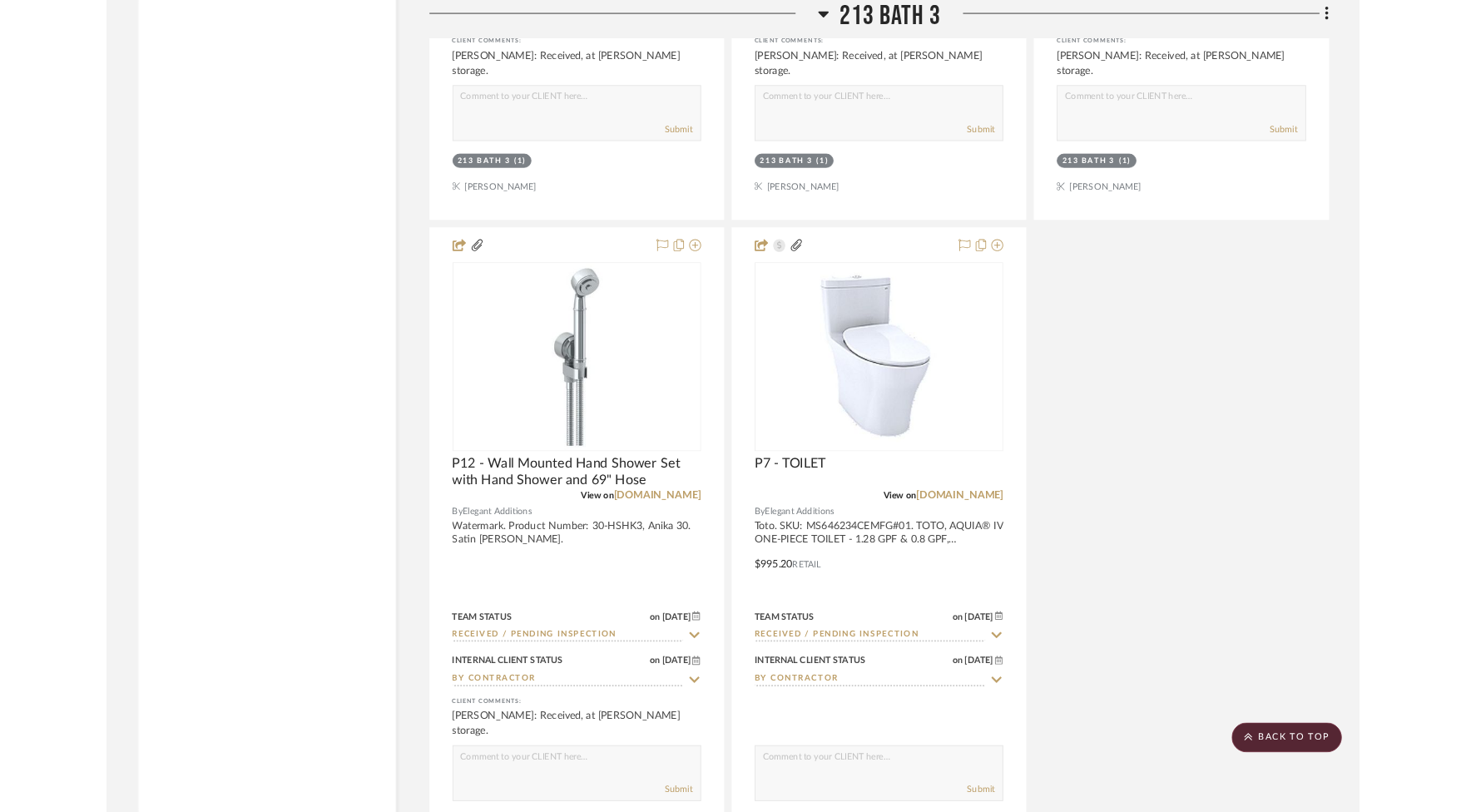
scroll to position [49399, 0]
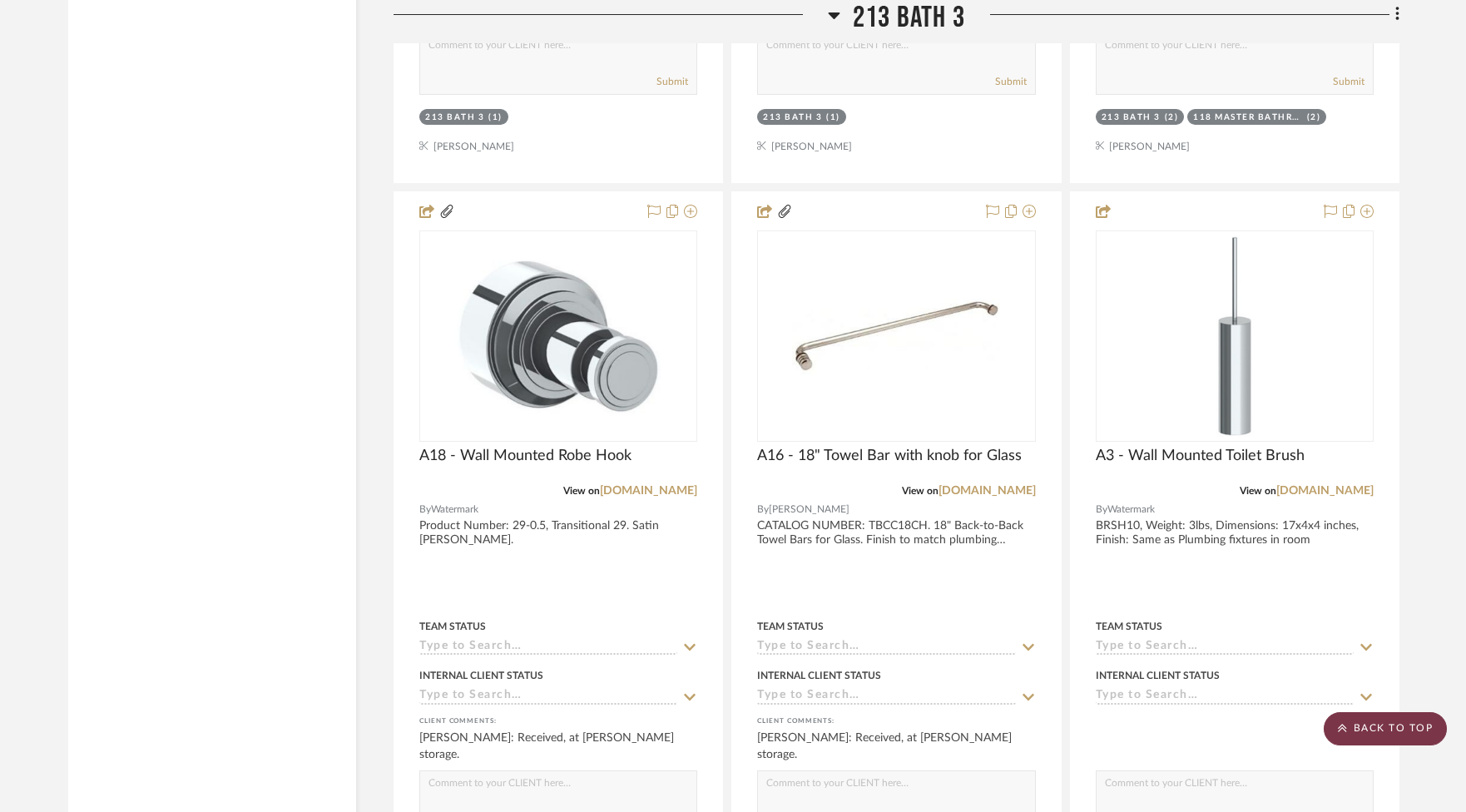
click at [1412, 729] on scroll-to-top-button "BACK TO TOP" at bounding box center [1385, 728] width 123 height 33
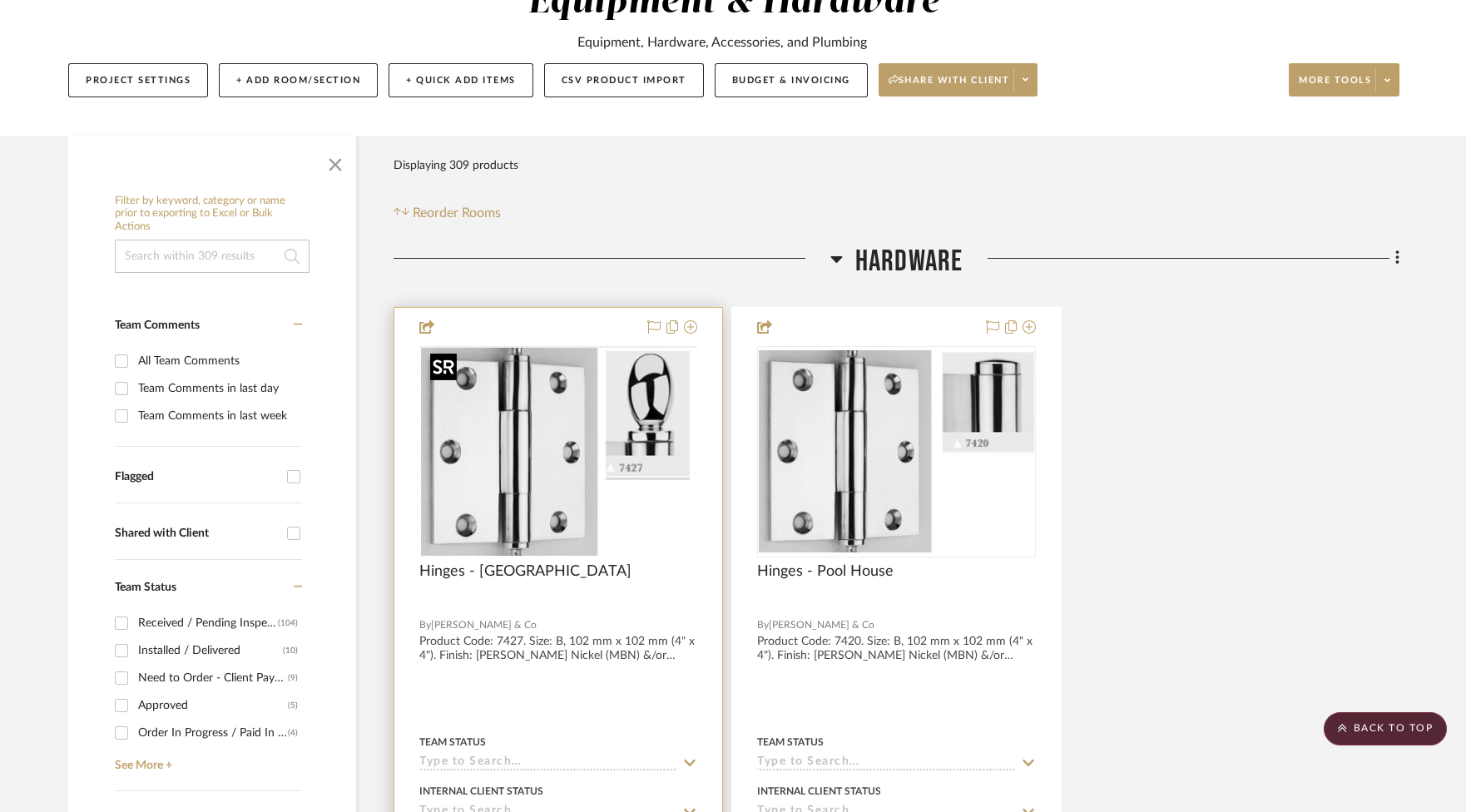
scroll to position [0, 0]
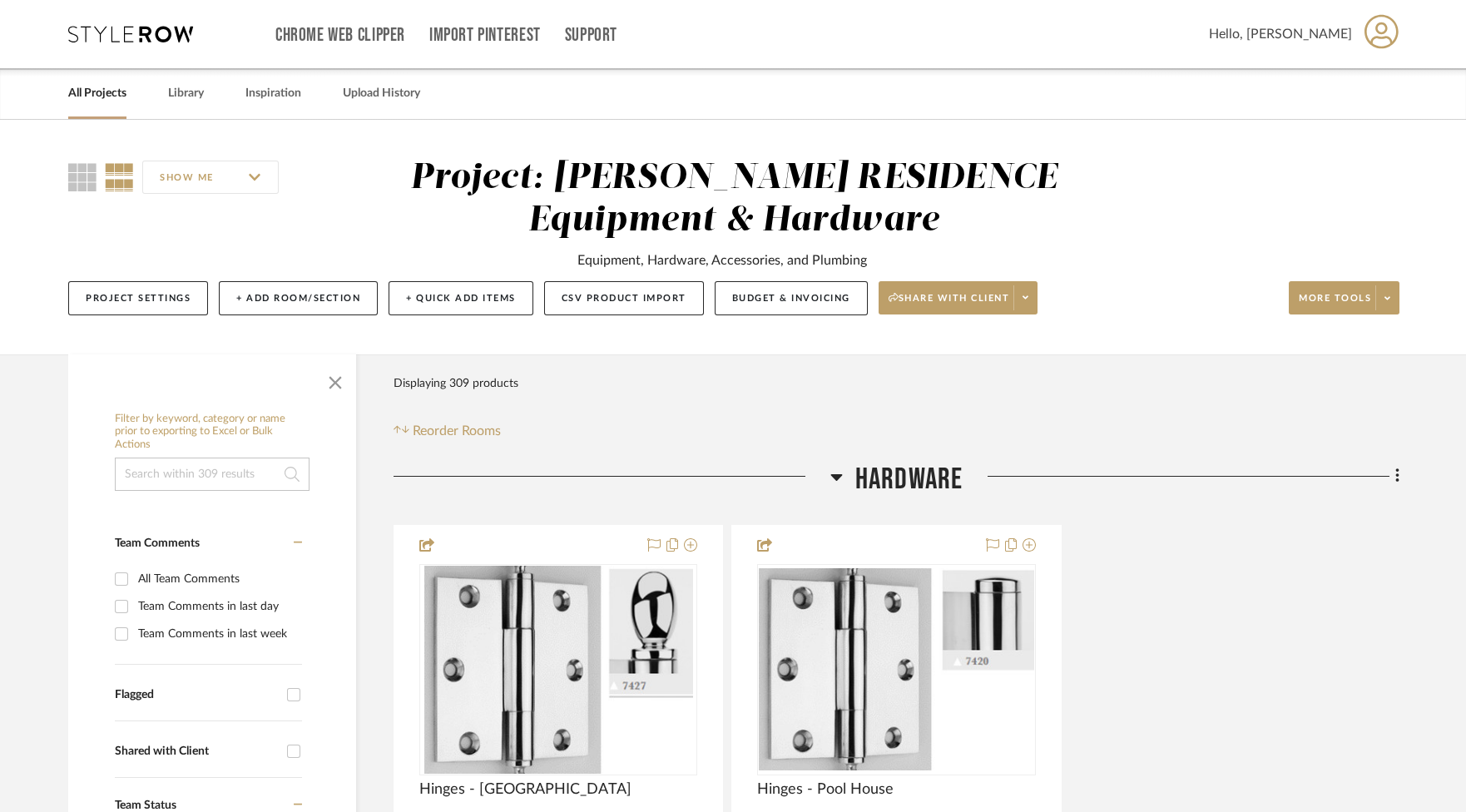
click at [110, 97] on link "All Projects" at bounding box center [98, 94] width 58 height 23
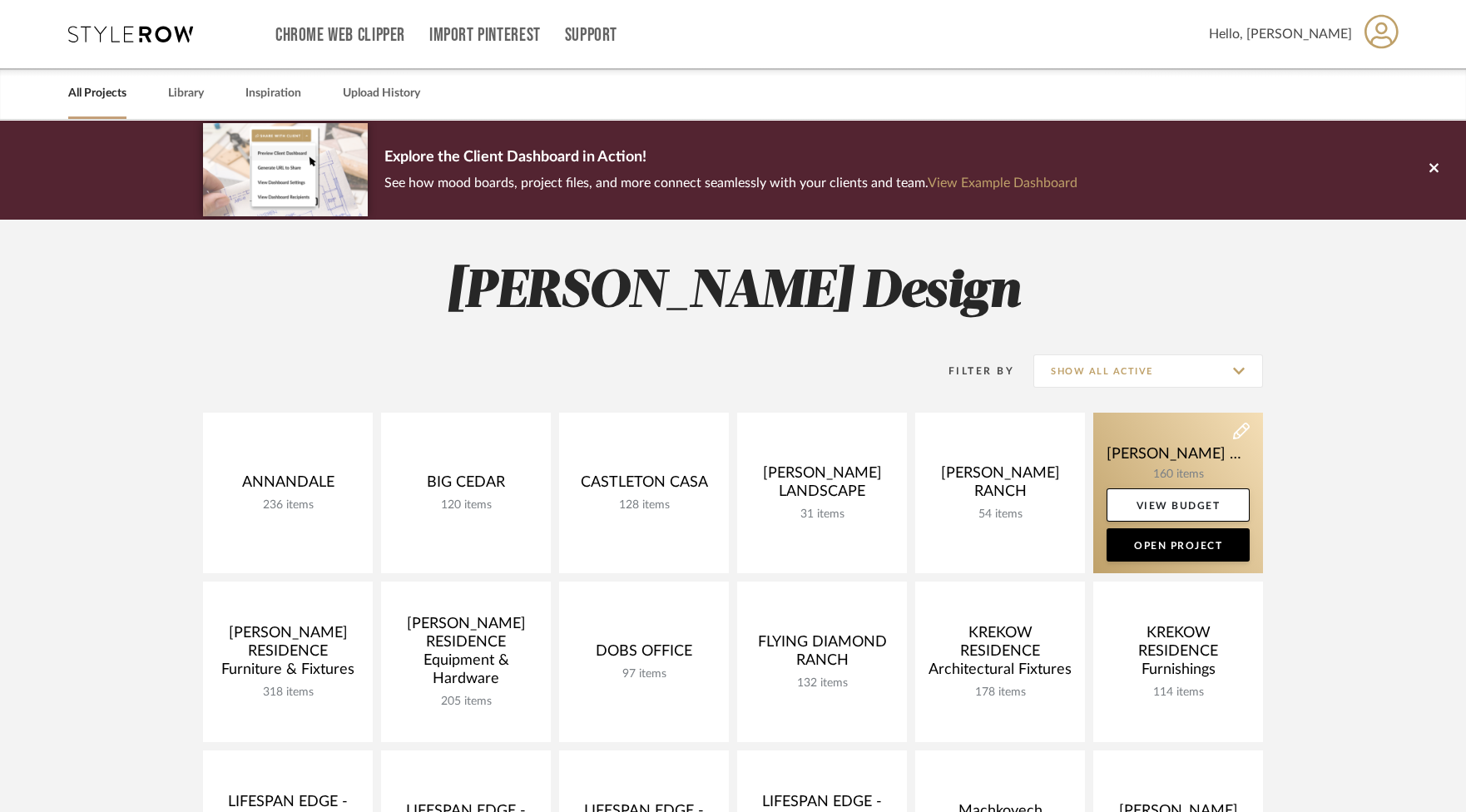
click at [1164, 464] on link at bounding box center [1178, 493] width 170 height 161
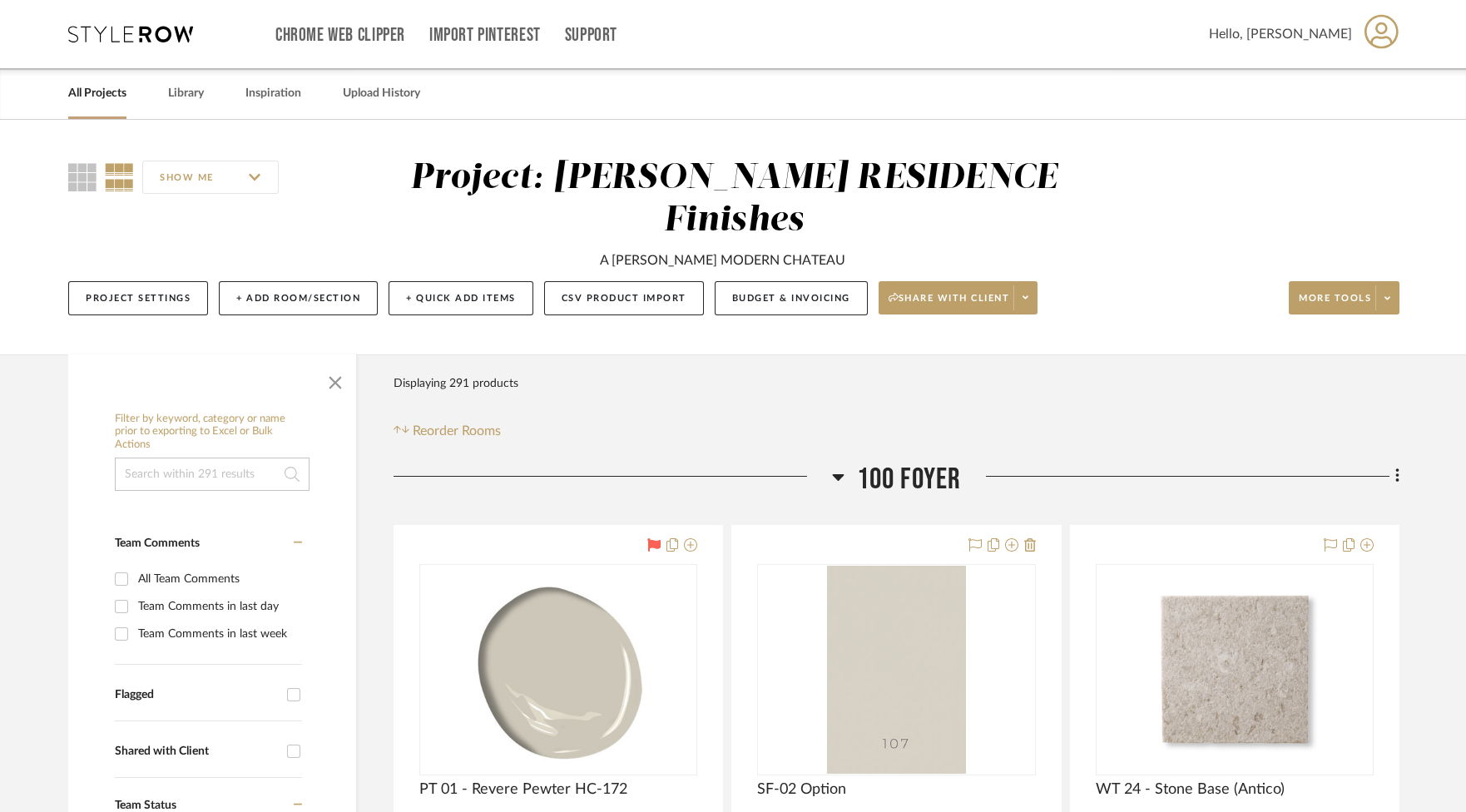
click at [168, 457] on input at bounding box center [211, 473] width 194 height 33
type input "belforest"
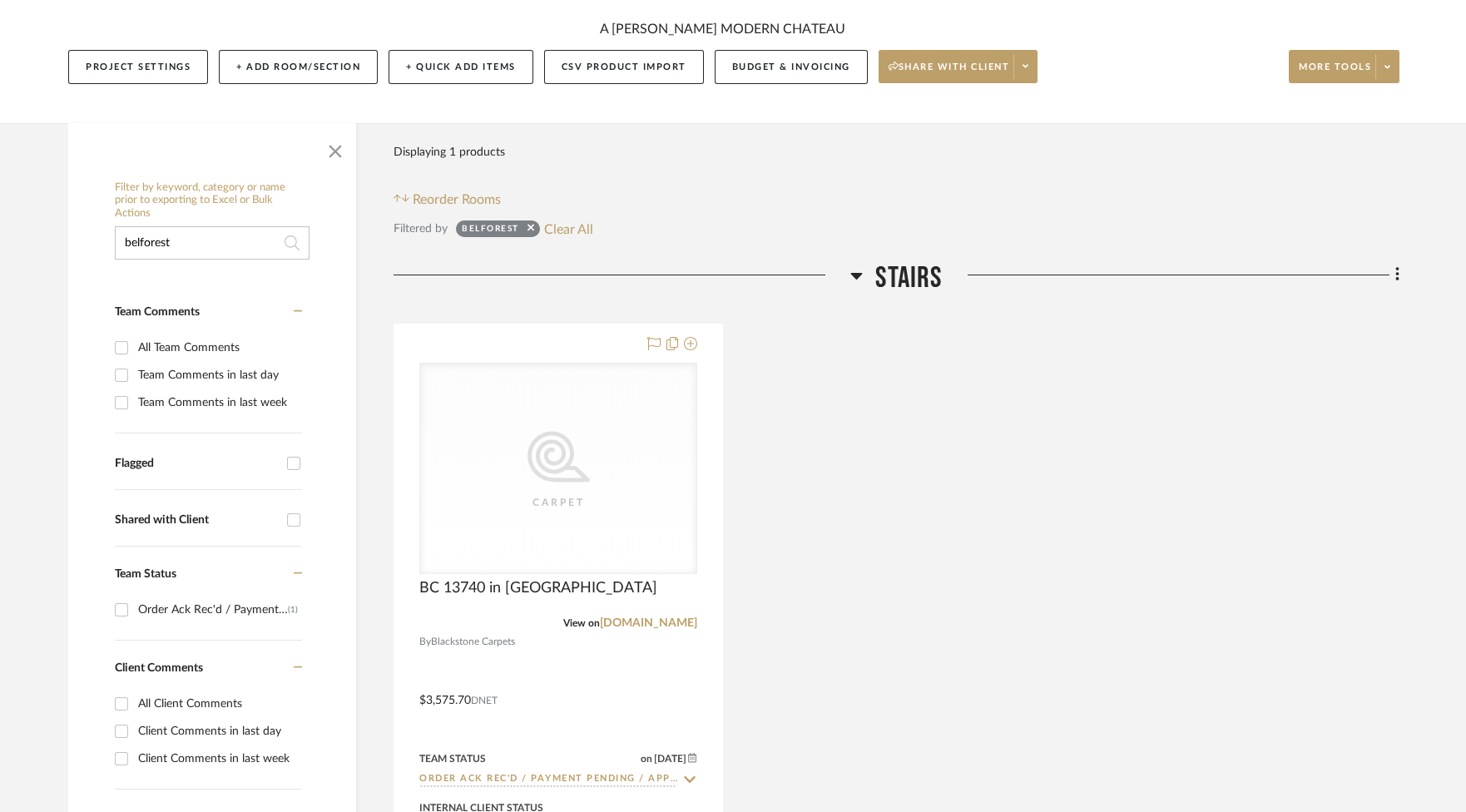
scroll to position [237, 0]
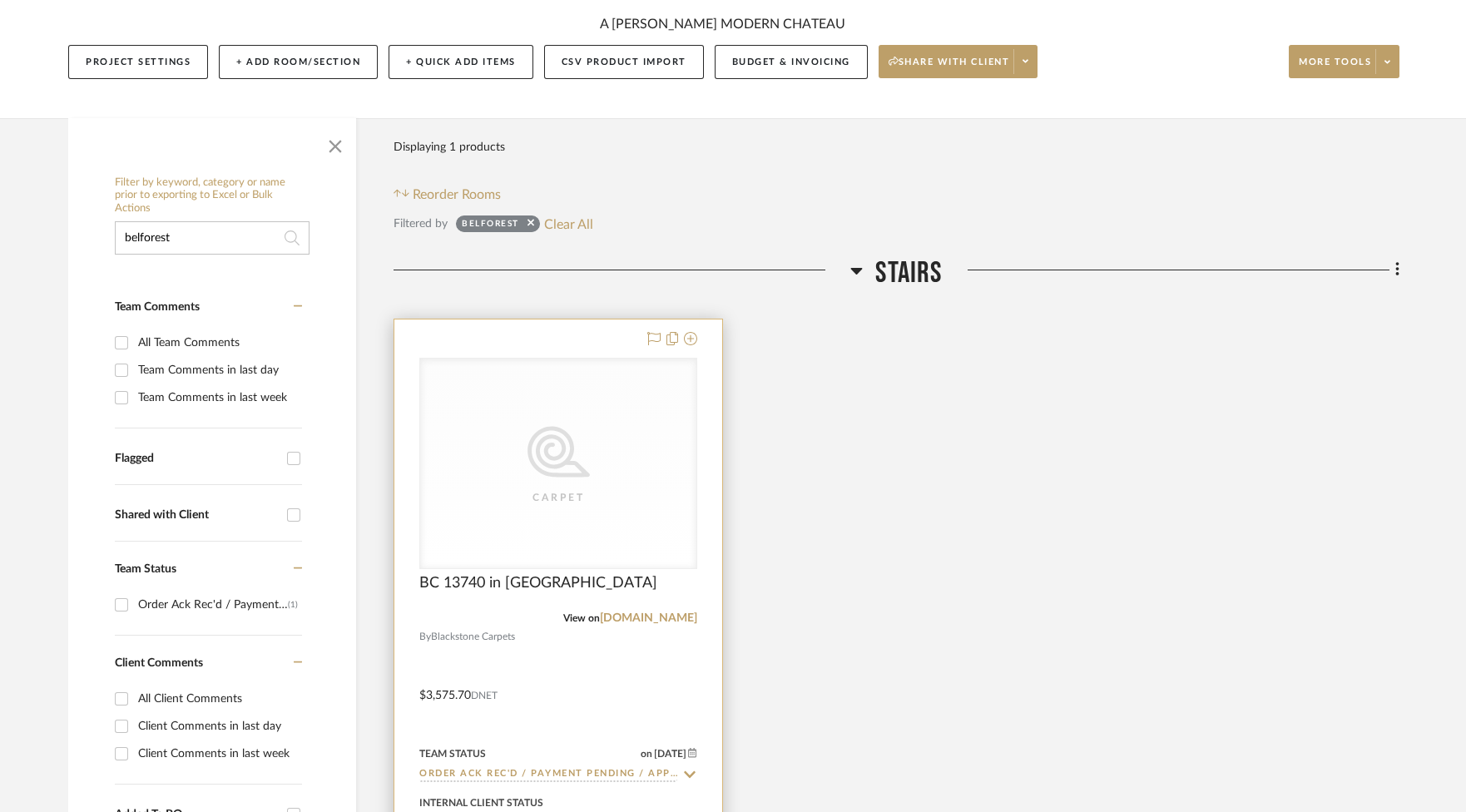
click at [543, 494] on div "CategoryIconCarpet@2x Carpet" at bounding box center [559, 463] width 276 height 209
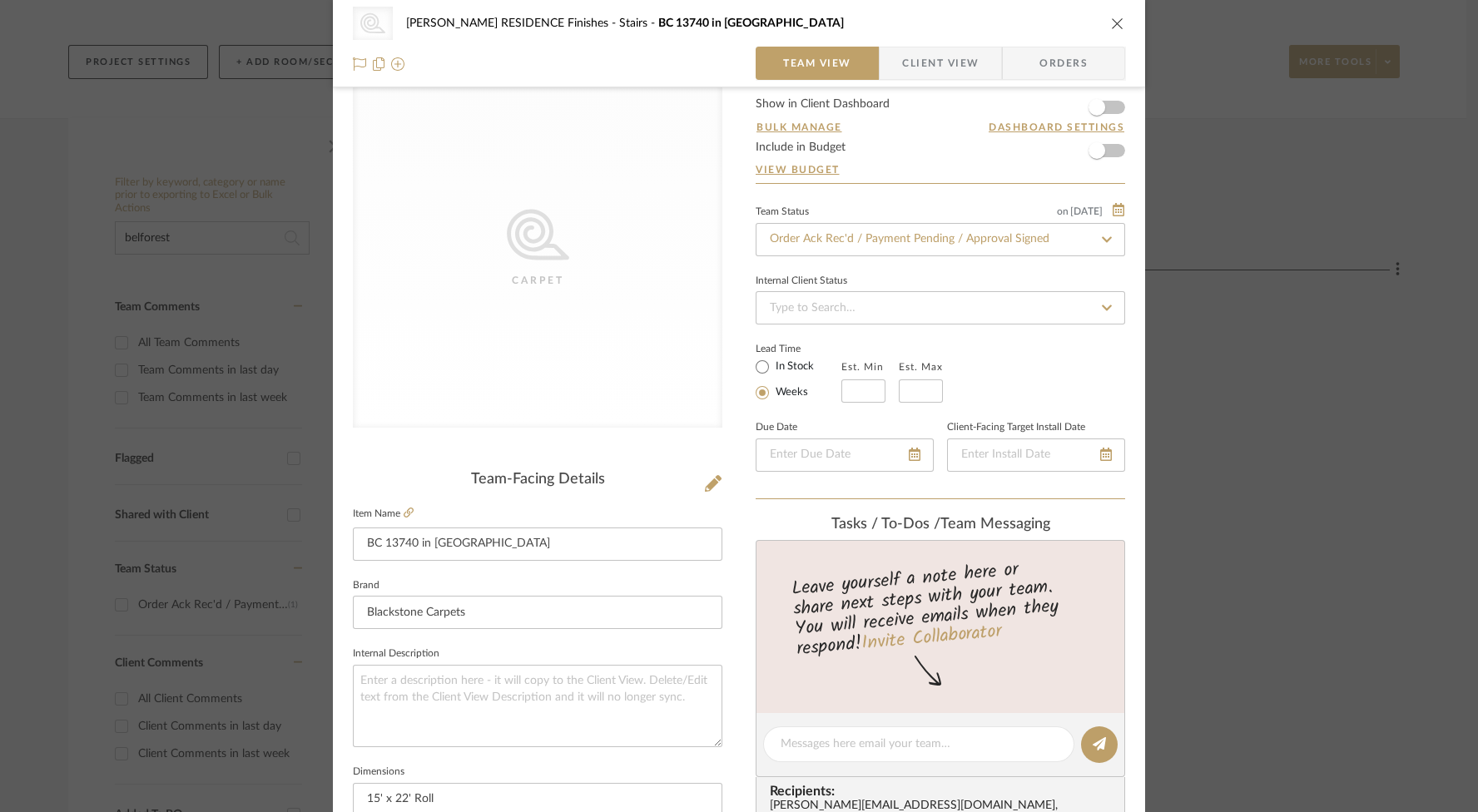
scroll to position [51, 0]
click at [551, 687] on textarea at bounding box center [537, 703] width 369 height 83
type textarea "[PERSON_NAME]"
click at [354, 676] on textarea "[PERSON_NAME]" at bounding box center [537, 703] width 369 height 83
type textarea "Nature's Carpet [PERSON_NAME] - Belforest"
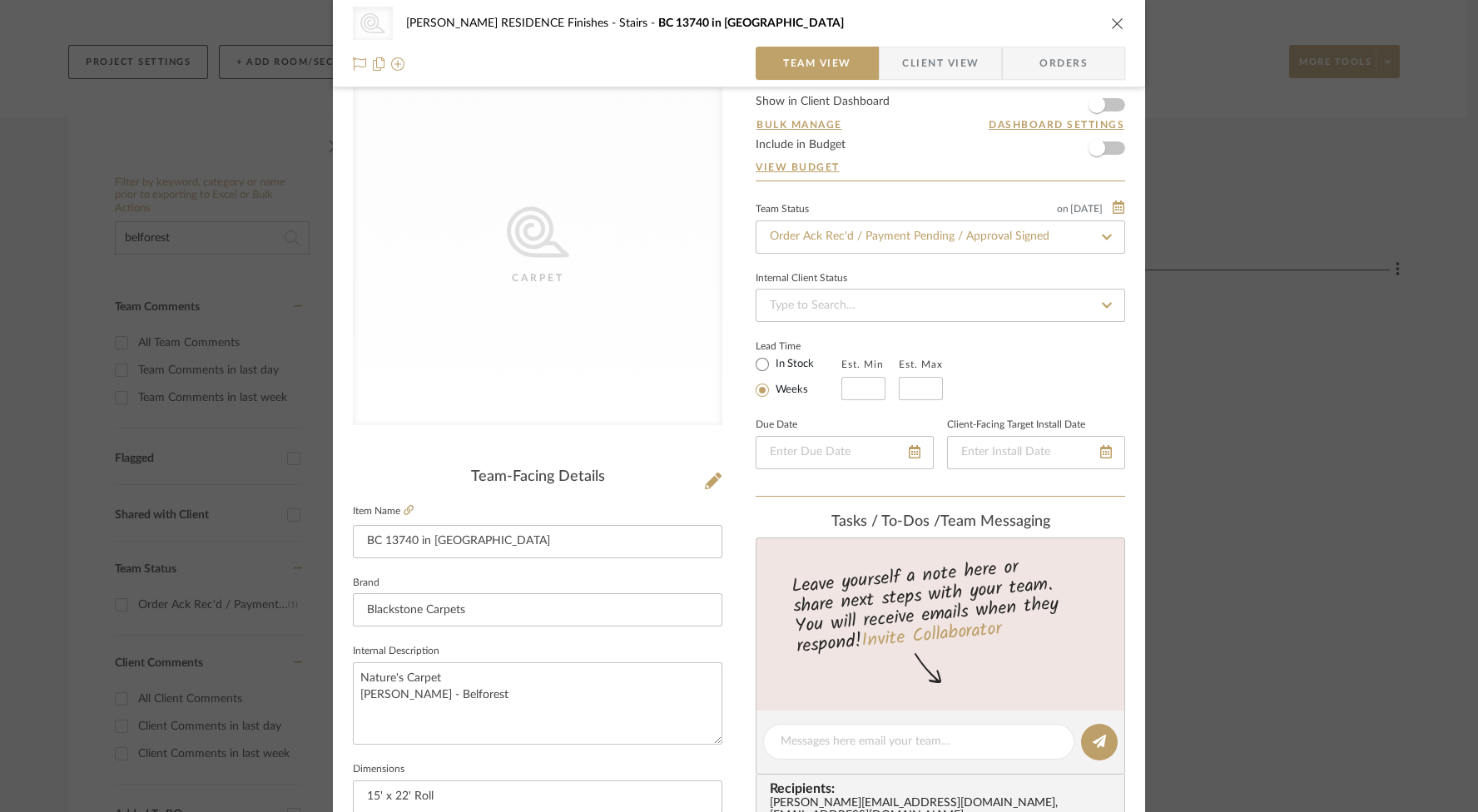
click at [525, 302] on div "CategoryIconCarpet@2x Carpet" at bounding box center [537, 243] width 369 height 362
click at [705, 484] on icon at bounding box center [714, 481] width 17 height 17
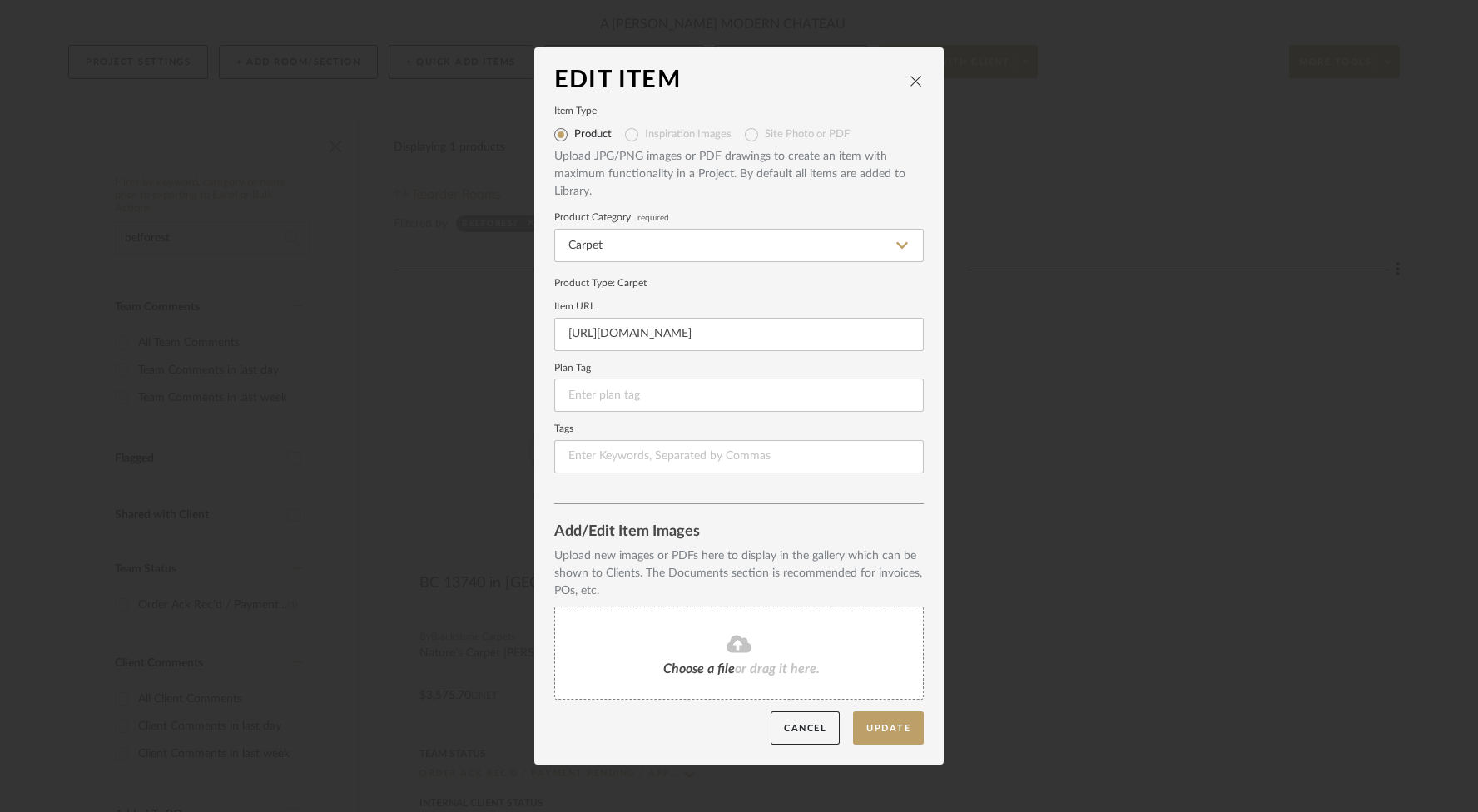
click at [691, 655] on div "Choose a file or drag it here." at bounding box center [738, 652] width 369 height 93
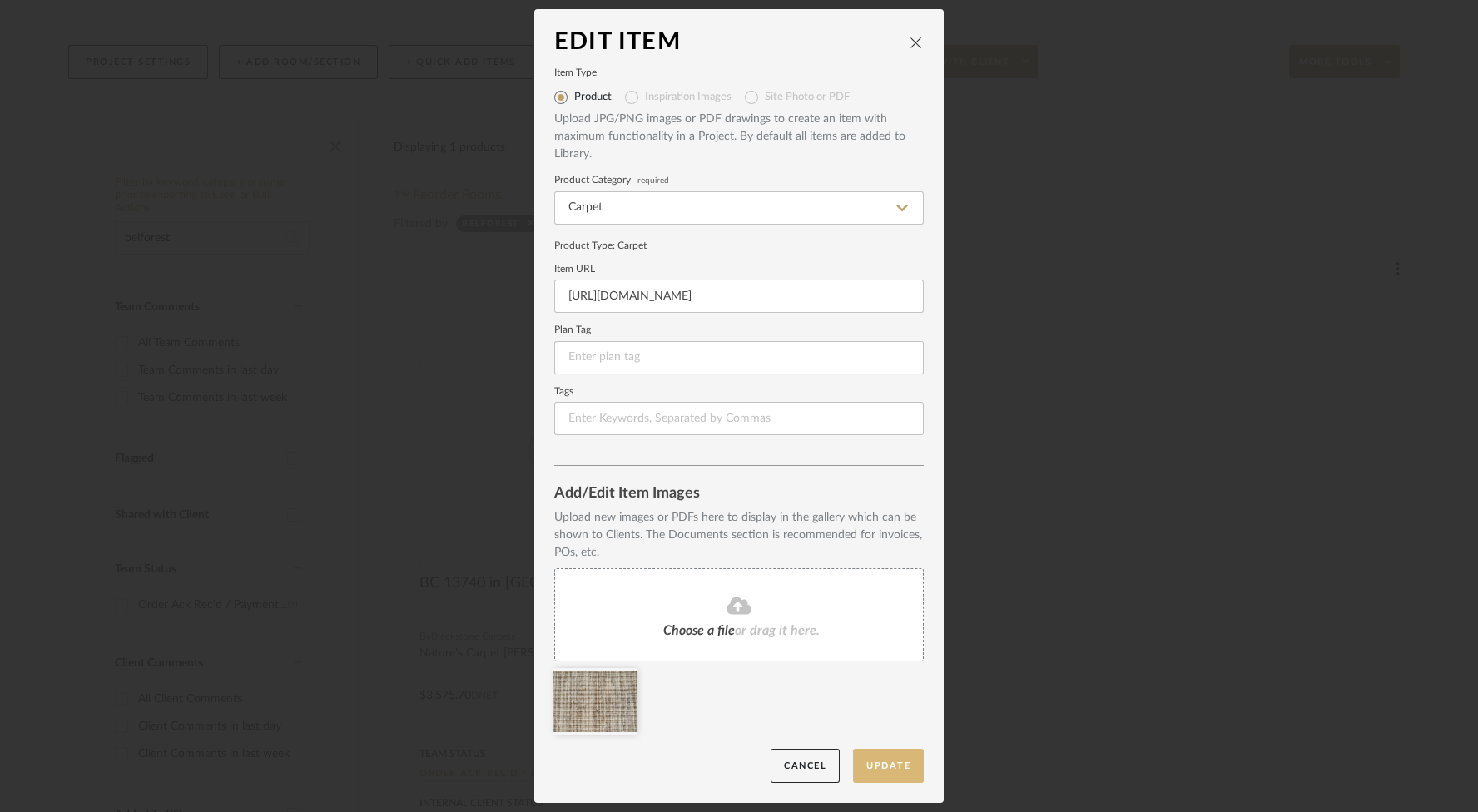
click at [899, 761] on button "Update" at bounding box center [887, 766] width 70 height 34
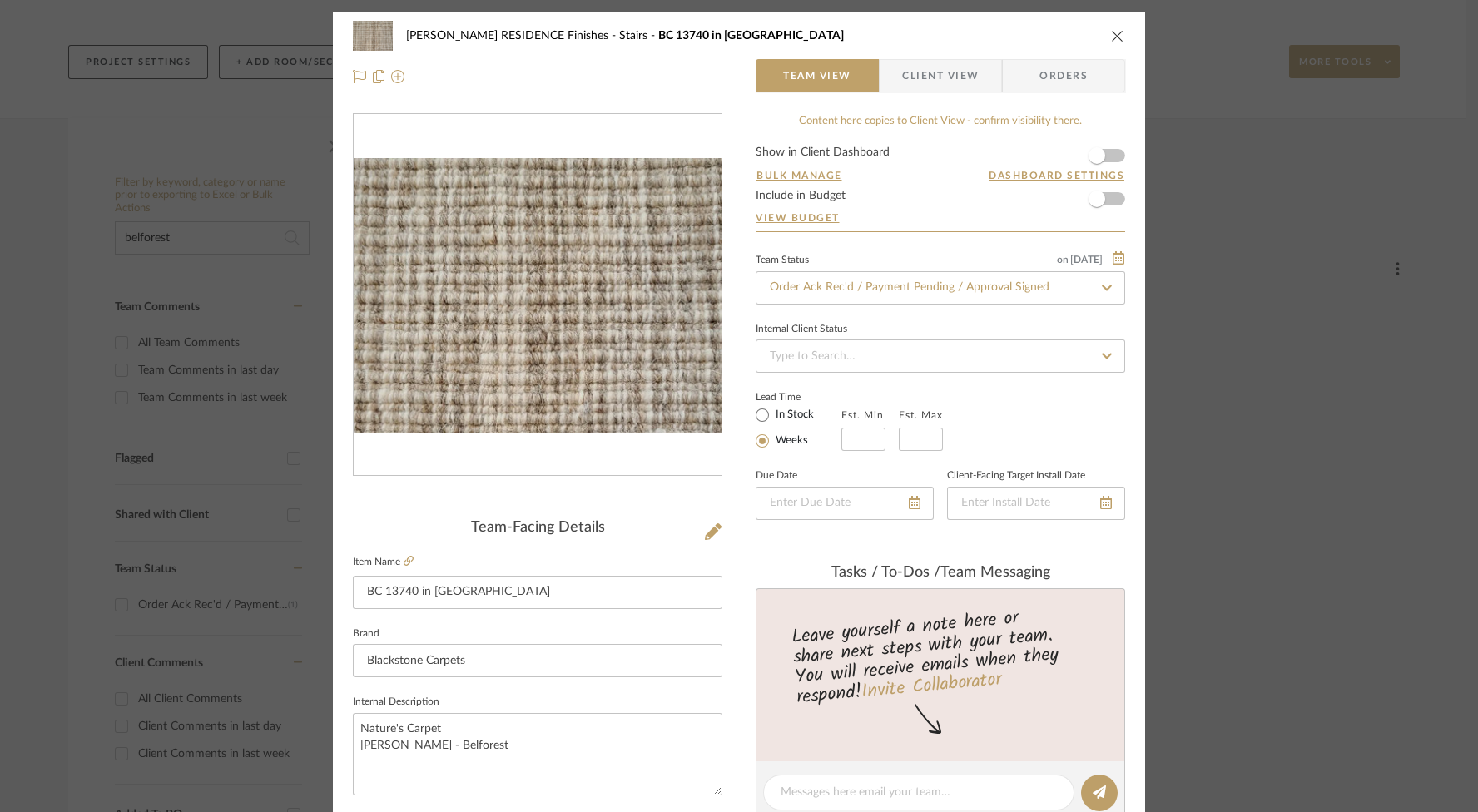
click at [1111, 35] on icon "close" at bounding box center [1117, 36] width 13 height 13
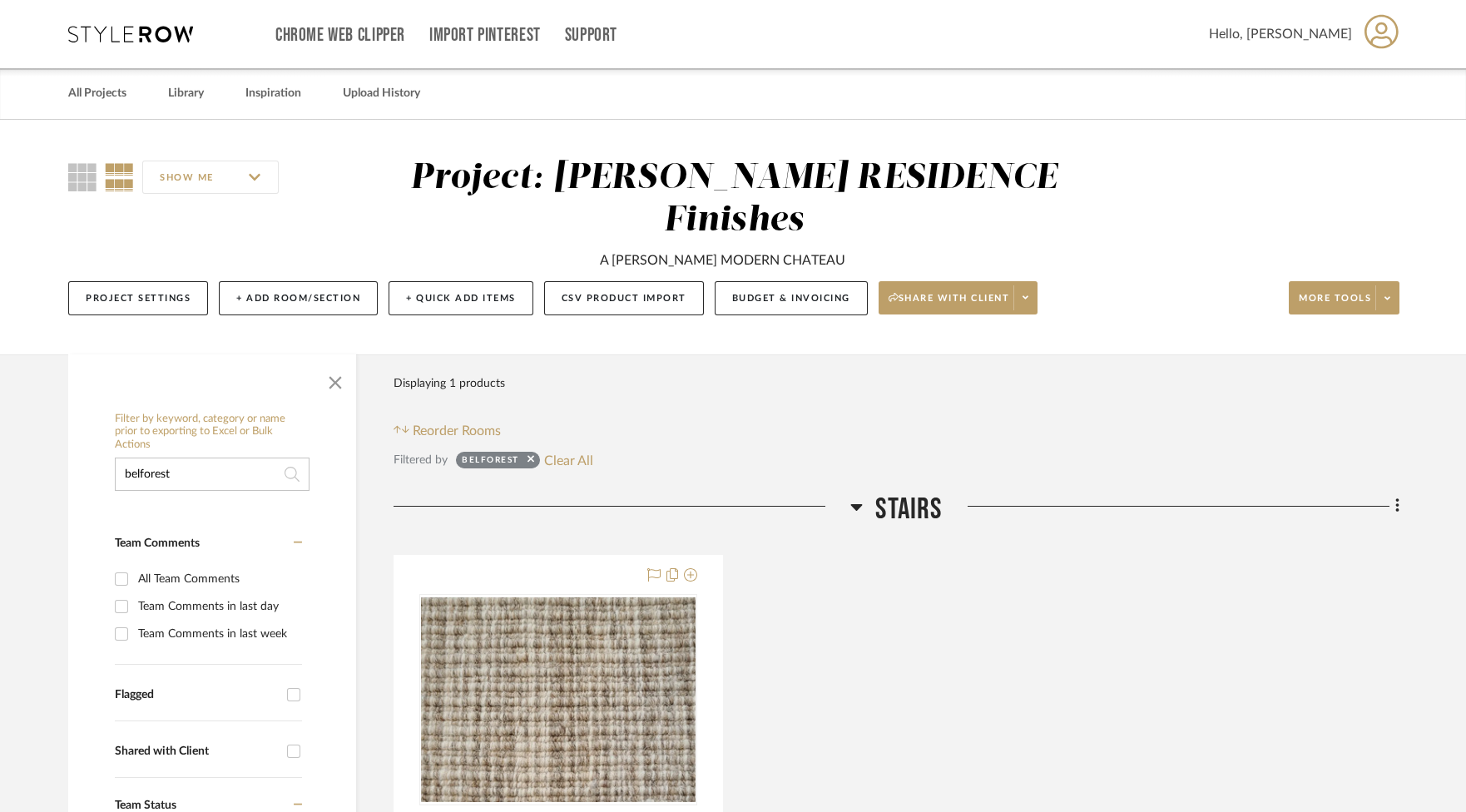
click at [1257, 367] on div "Filter Products Displaying 1 products Reorder Rooms" at bounding box center [896, 404] width 1006 height 74
